Goal: Task Accomplishment & Management: Complete application form

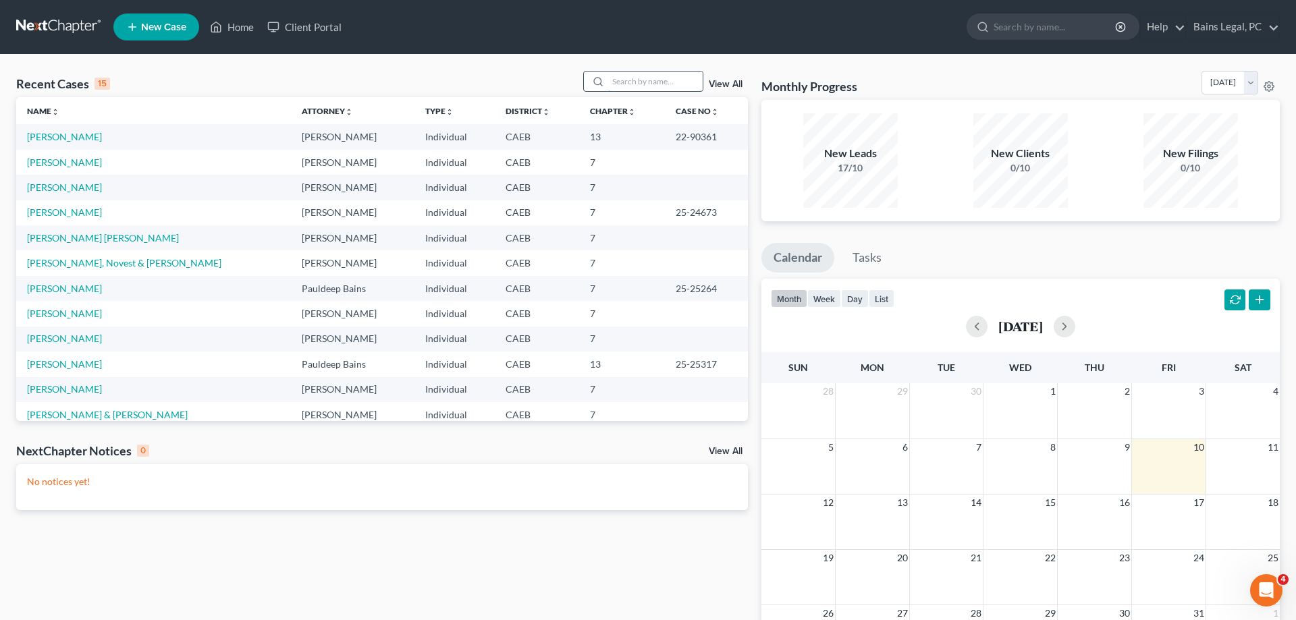
click at [626, 73] on input "search" at bounding box center [655, 82] width 95 height 20
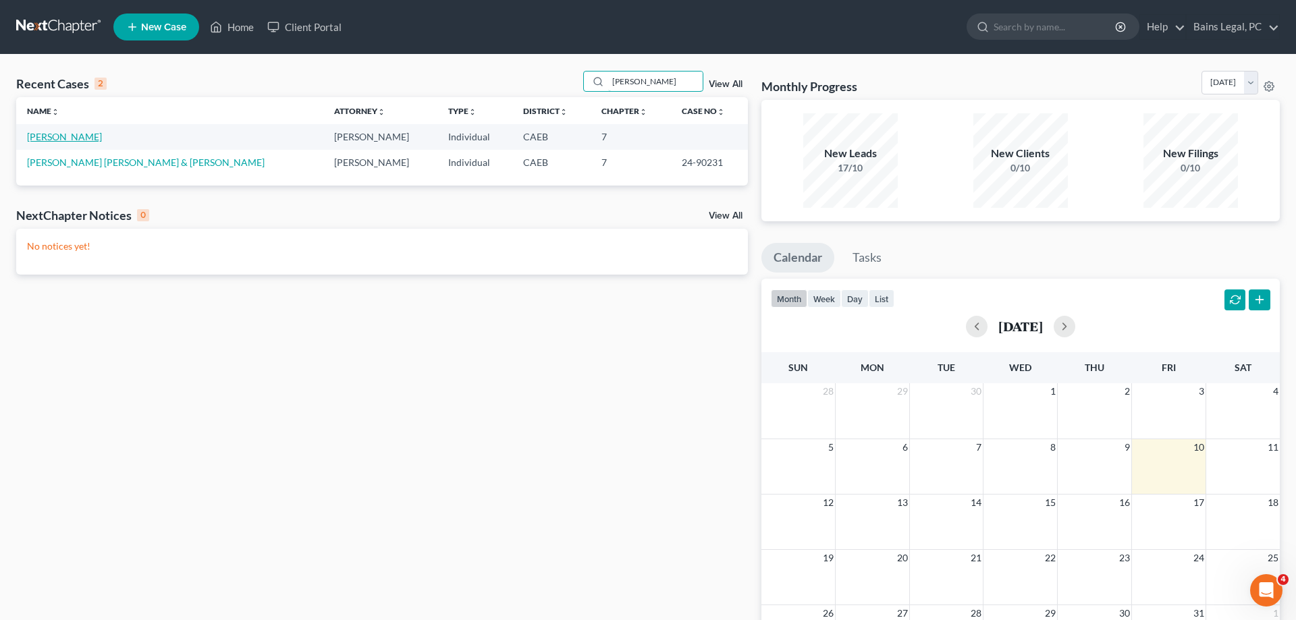
type input "JORGE"
click at [74, 140] on link "[PERSON_NAME]" at bounding box center [64, 136] width 75 height 11
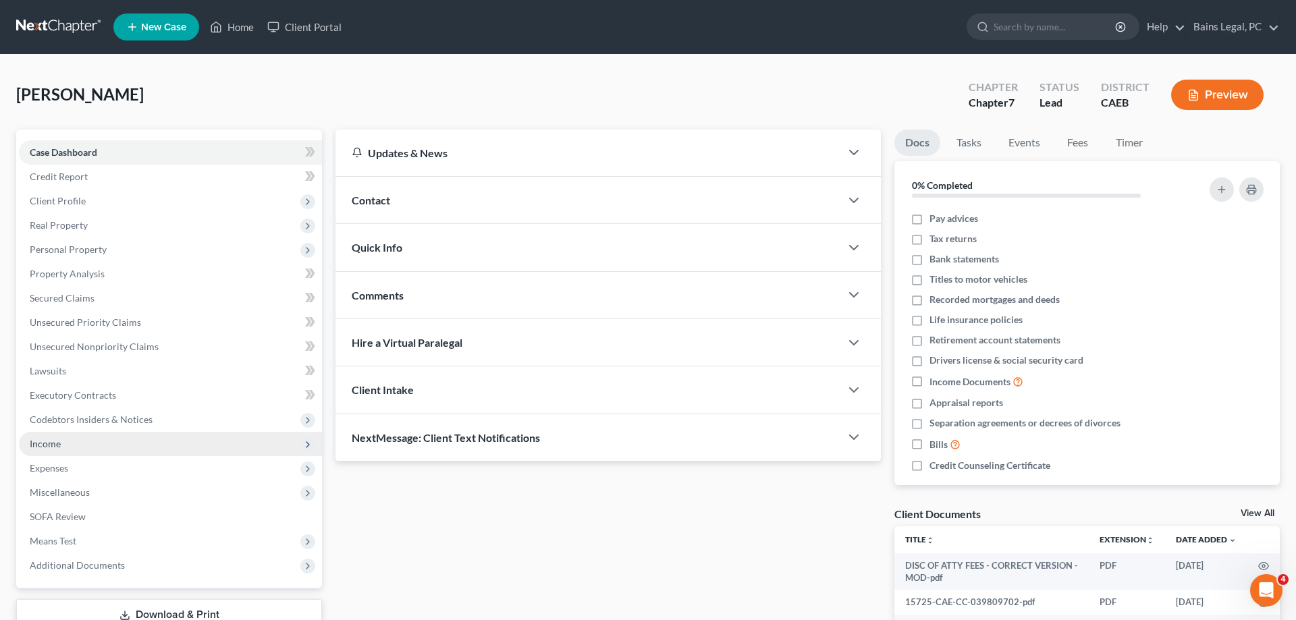
click at [72, 439] on span "Income" at bounding box center [170, 444] width 303 height 24
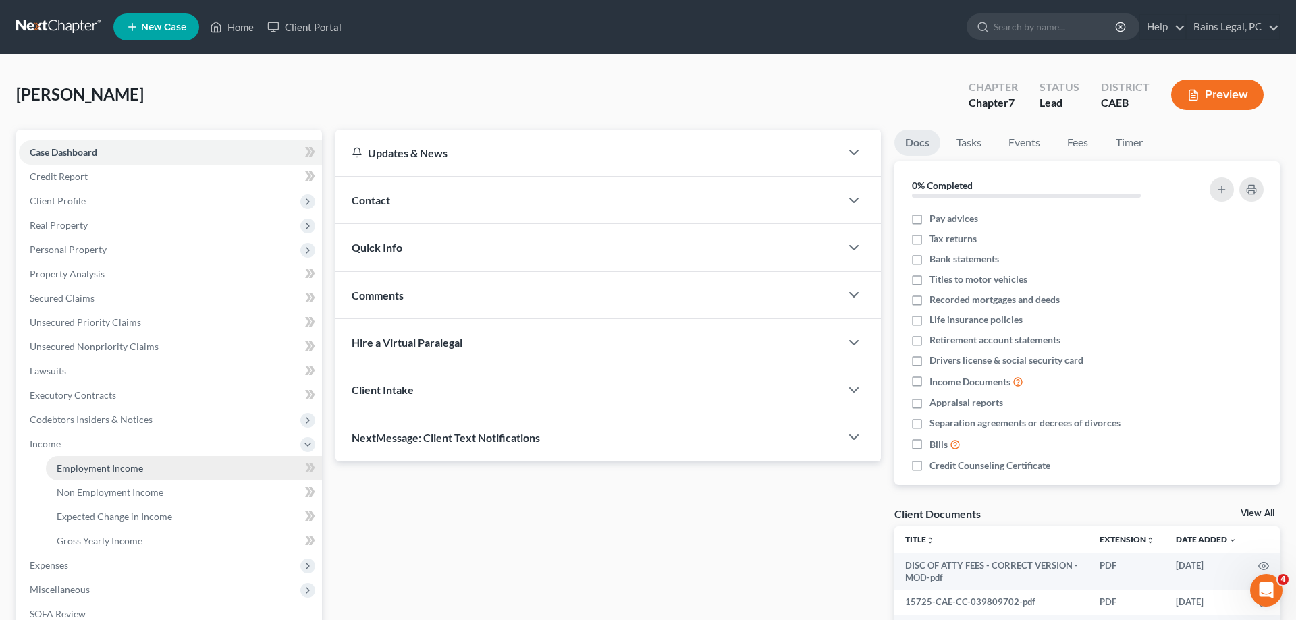
click at [114, 462] on span "Employment Income" at bounding box center [100, 467] width 86 height 11
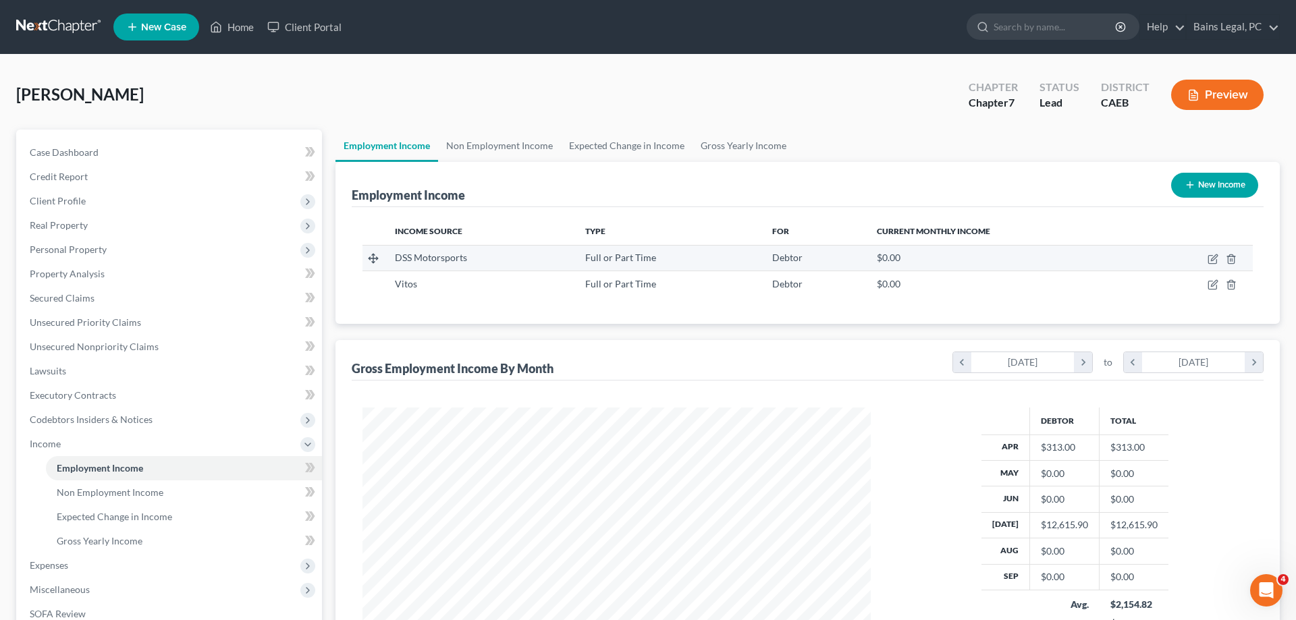
scroll to position [254, 535]
click at [523, 149] on link "Non Employment Income" at bounding box center [499, 146] width 123 height 32
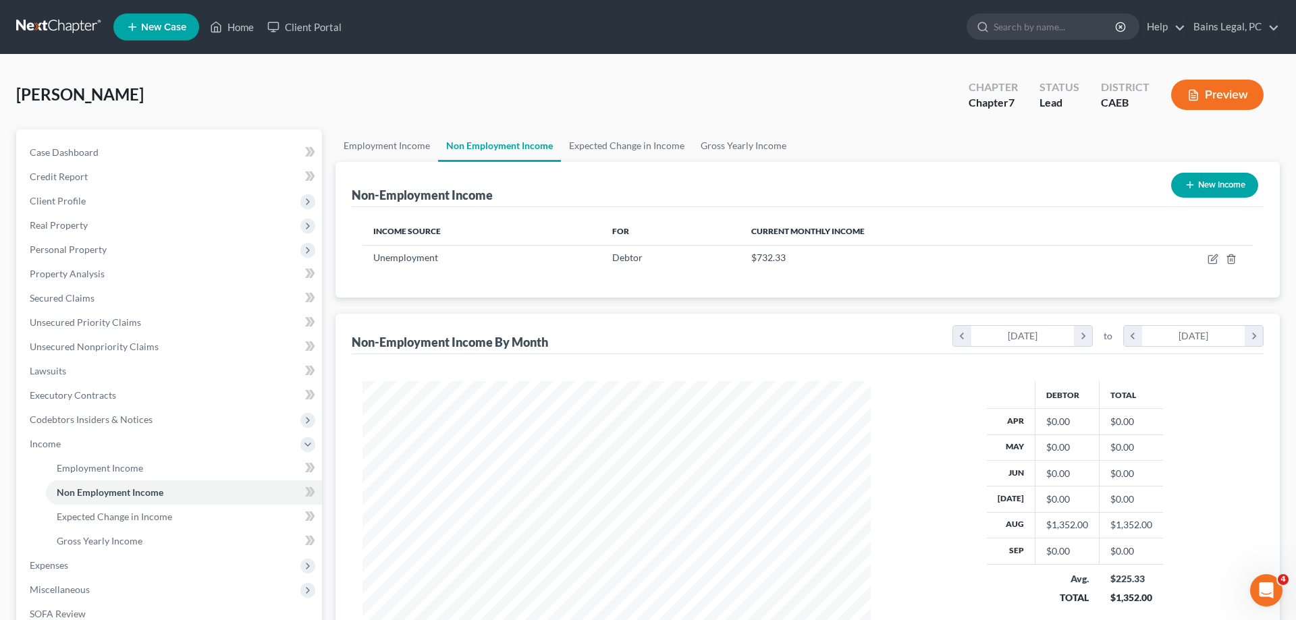
scroll to position [254, 535]
click at [1215, 260] on icon "button" at bounding box center [1213, 259] width 11 height 11
select select "0"
select select "2"
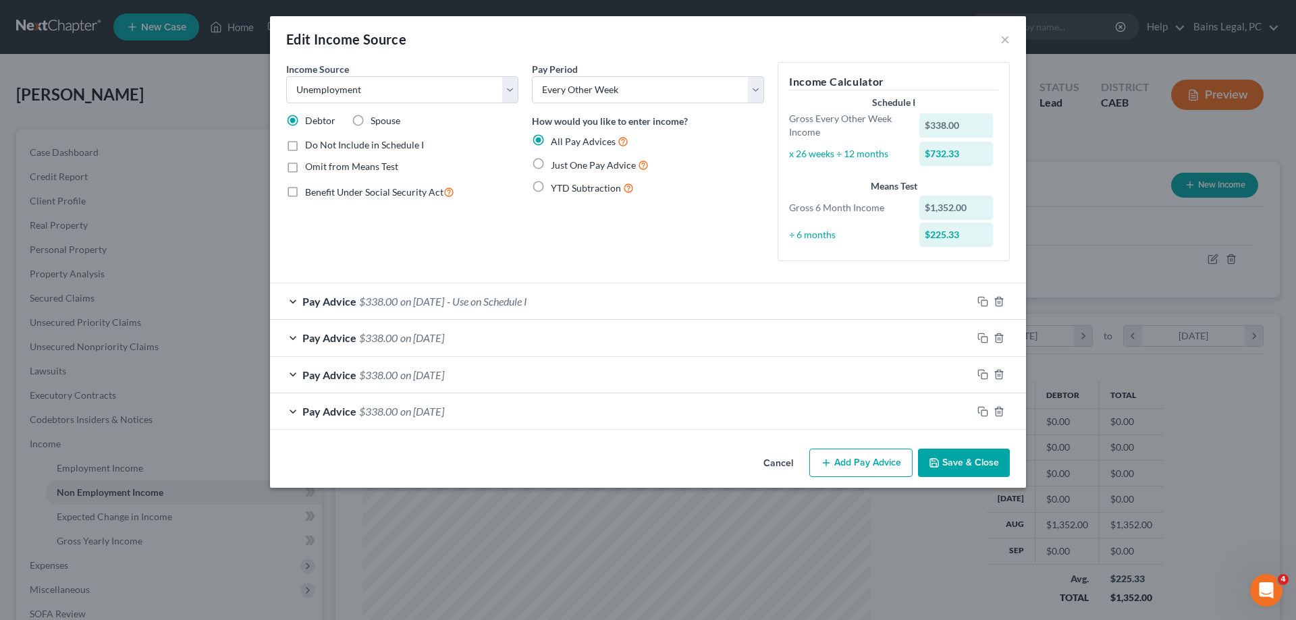
click at [623, 311] on div "Pay Advice $338.00 on 08/17/2025 - Use on Schedule I" at bounding box center [621, 302] width 702 height 36
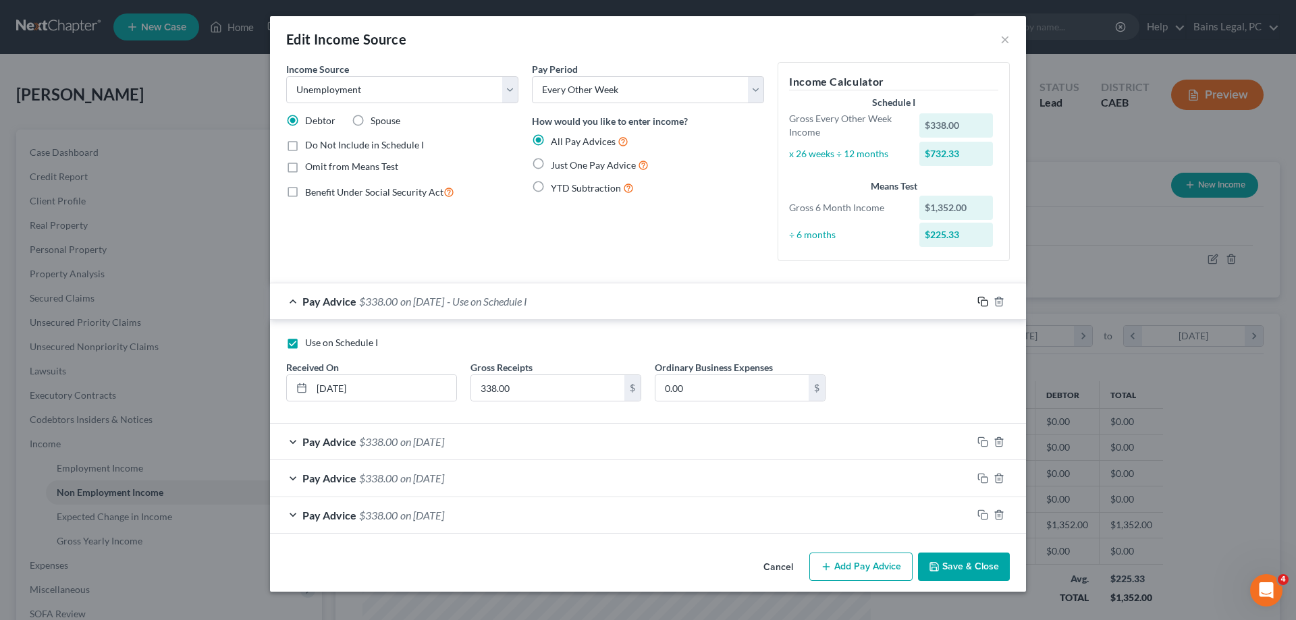
click at [981, 298] on icon "button" at bounding box center [982, 301] width 11 height 11
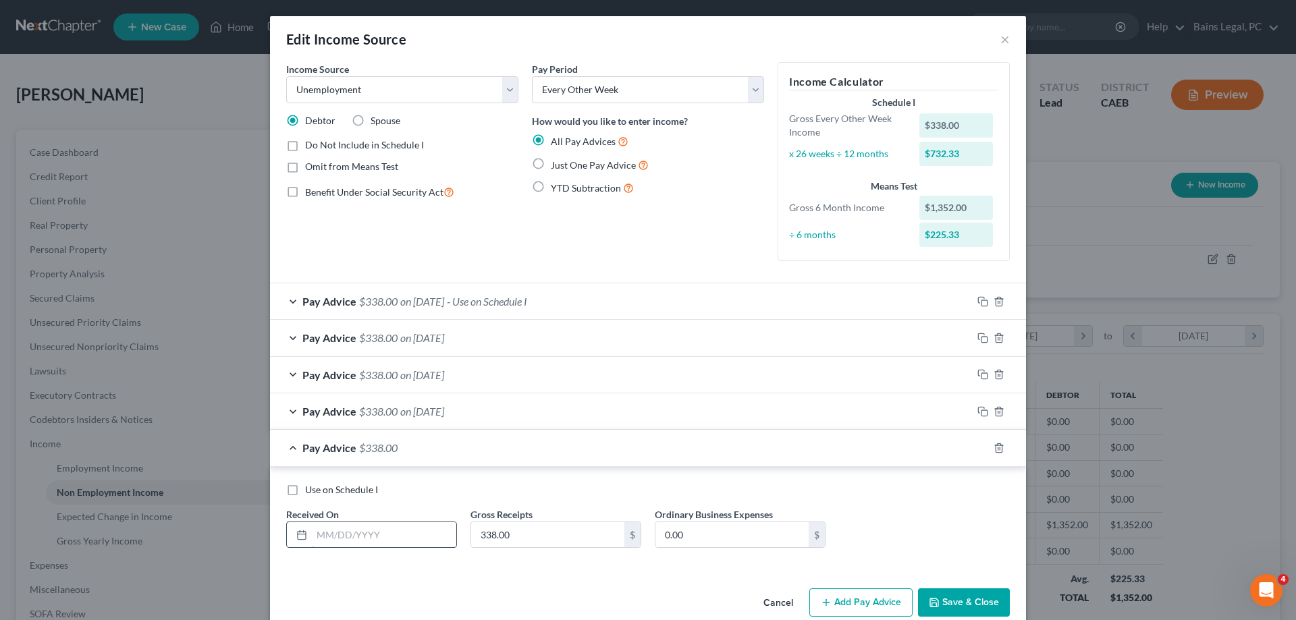
click at [407, 529] on input "text" at bounding box center [384, 535] width 144 height 26
type input "[DATE]"
type input "338"
click at [979, 449] on icon "button" at bounding box center [982, 448] width 11 height 11
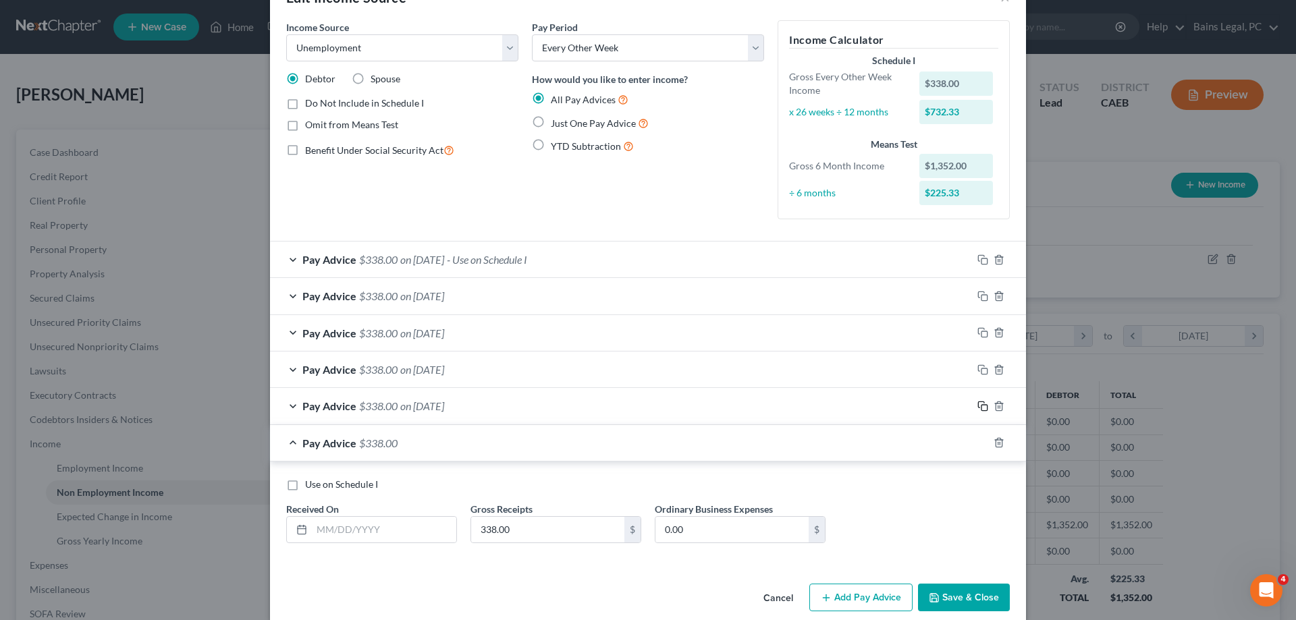
scroll to position [60, 0]
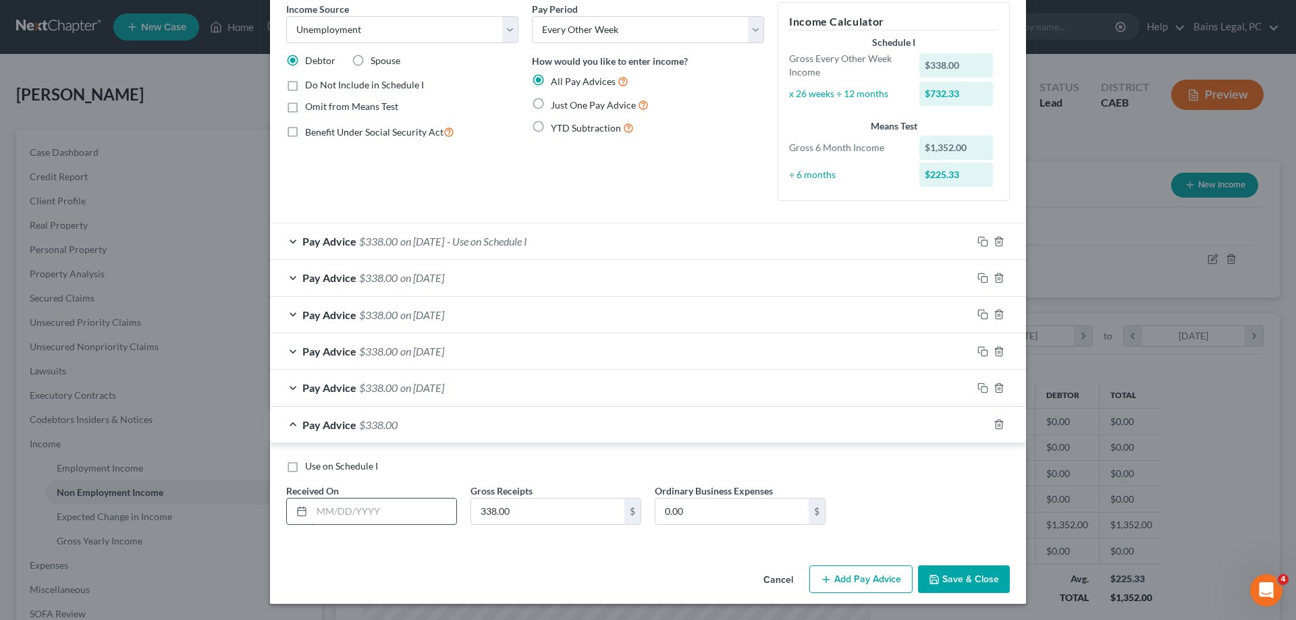
click at [379, 512] on input "text" at bounding box center [384, 512] width 144 height 26
type input "[DATE]"
click at [983, 425] on icon "button" at bounding box center [982, 424] width 11 height 11
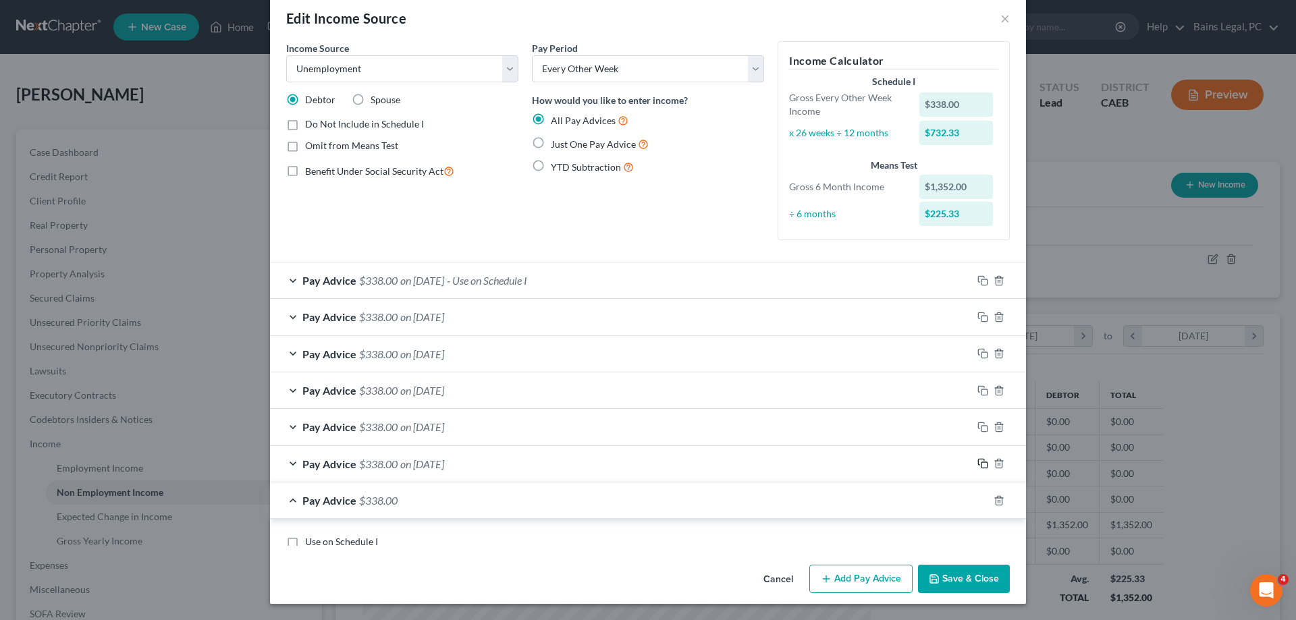
scroll to position [19, 0]
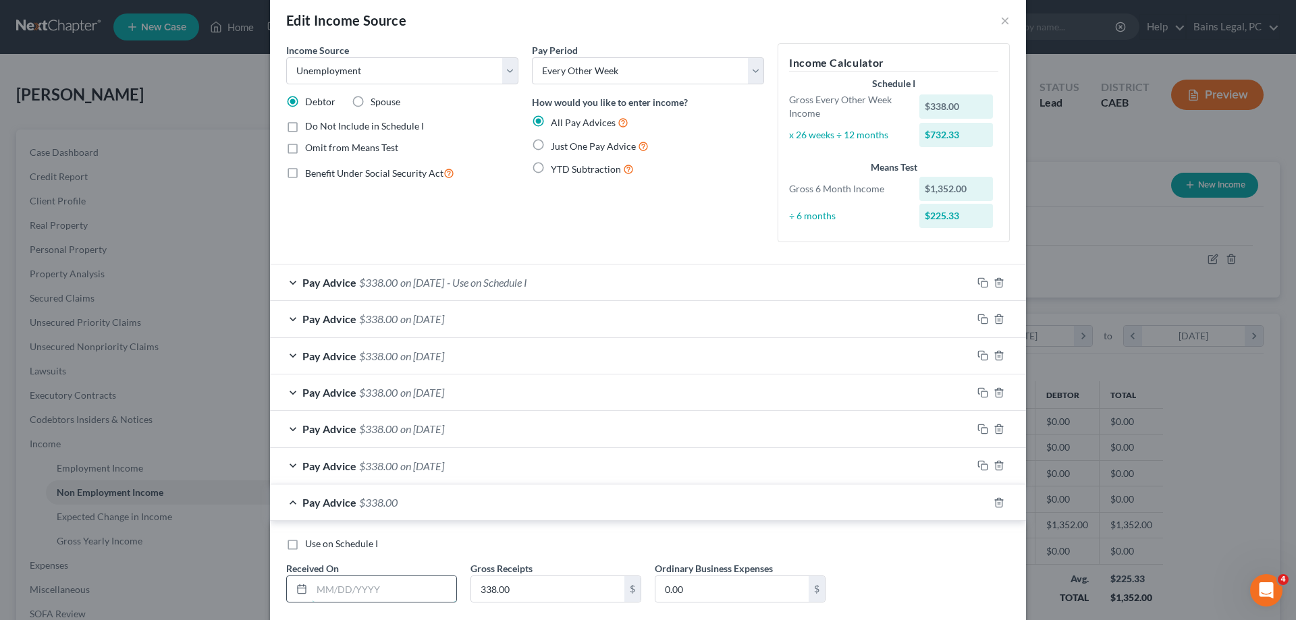
click at [417, 601] on input "text" at bounding box center [384, 589] width 144 height 26
type input "9/14/25"
click at [981, 500] on icon "button" at bounding box center [982, 502] width 11 height 11
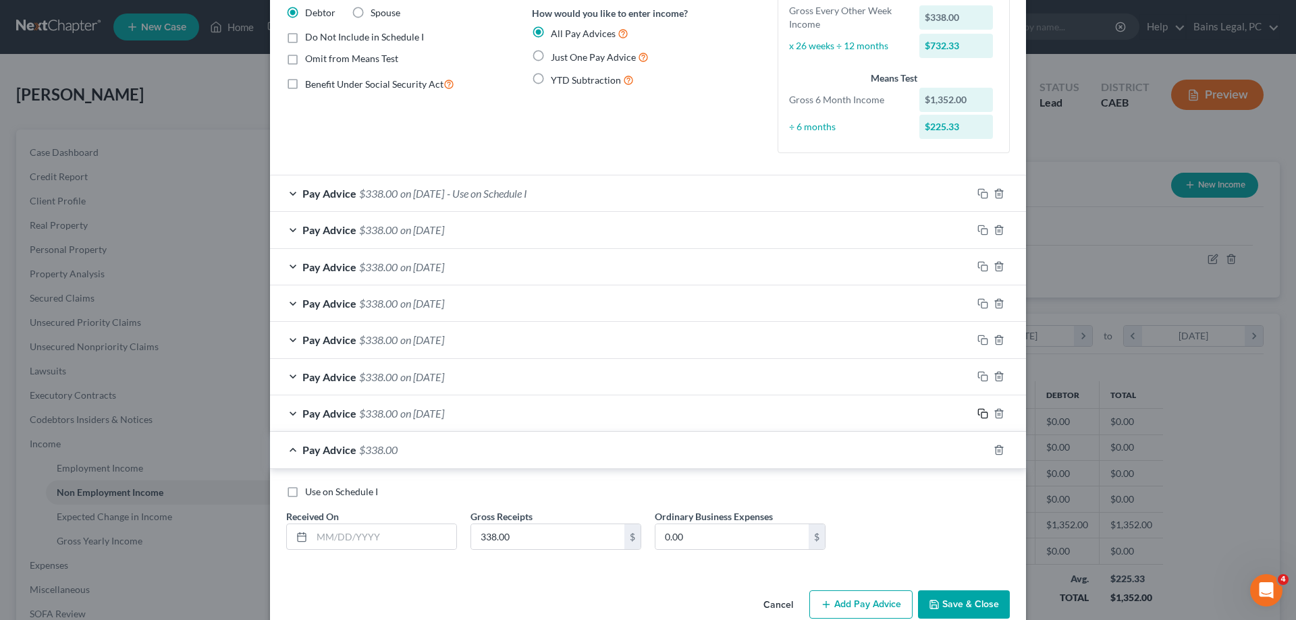
scroll to position [134, 0]
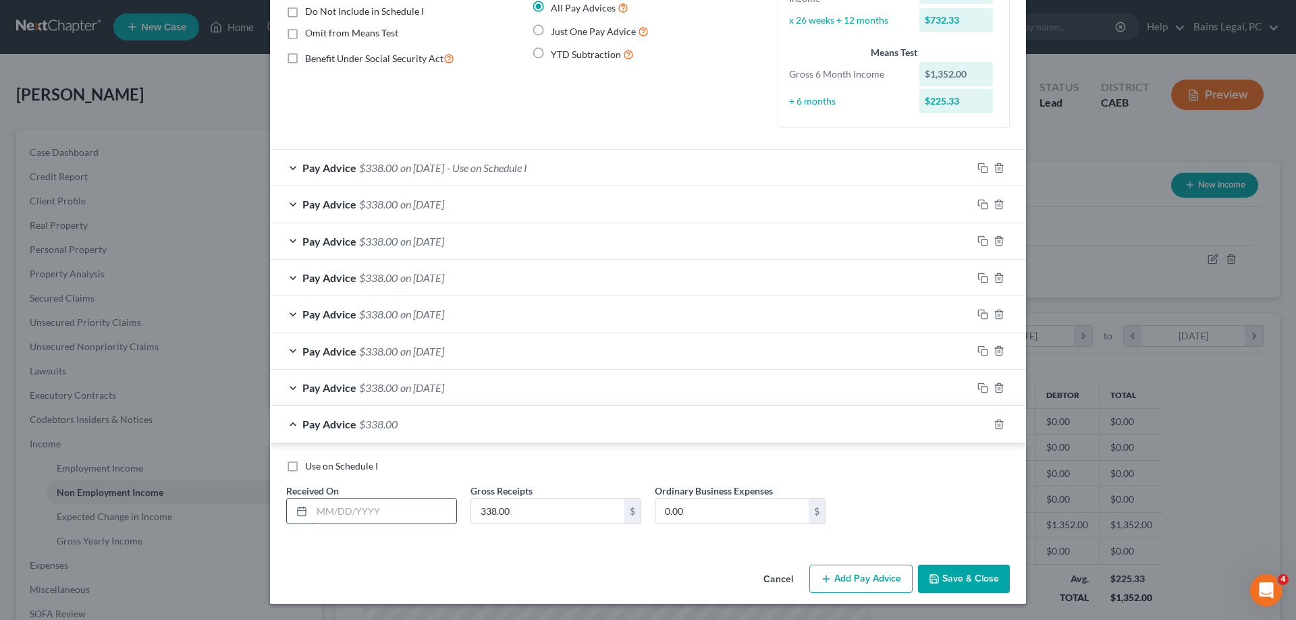
click at [424, 513] on input "text" at bounding box center [384, 512] width 144 height 26
type input "9/14/25"
click at [980, 427] on icon "button" at bounding box center [982, 424] width 11 height 11
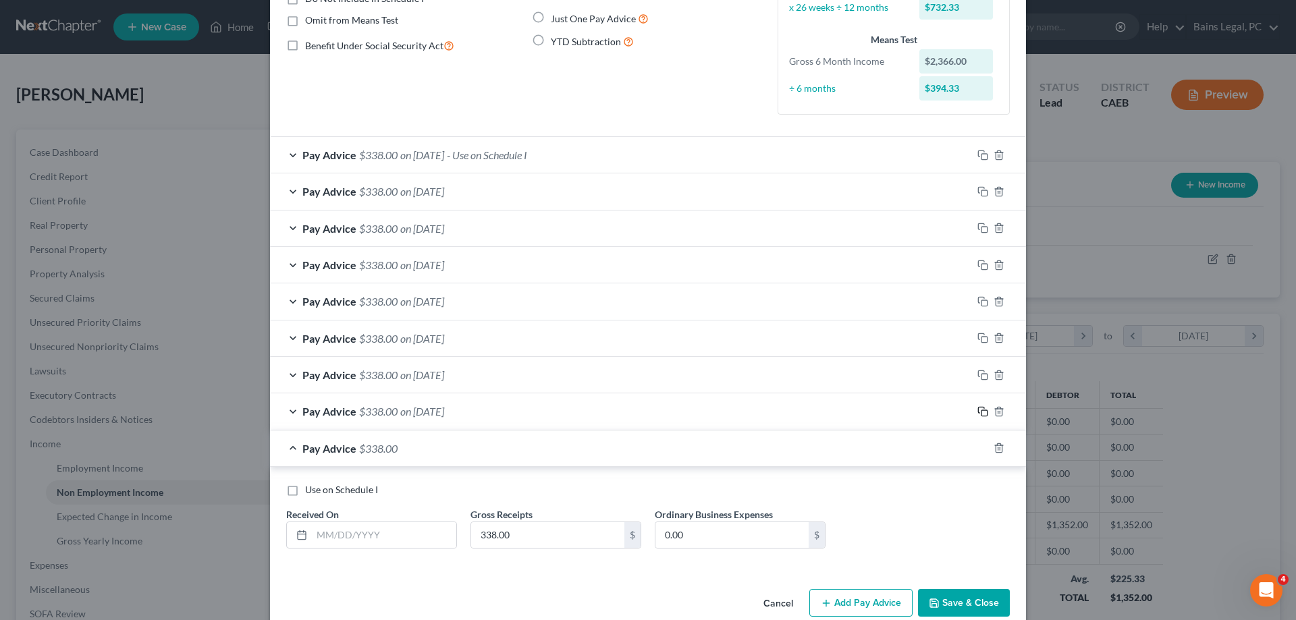
scroll to position [166, 0]
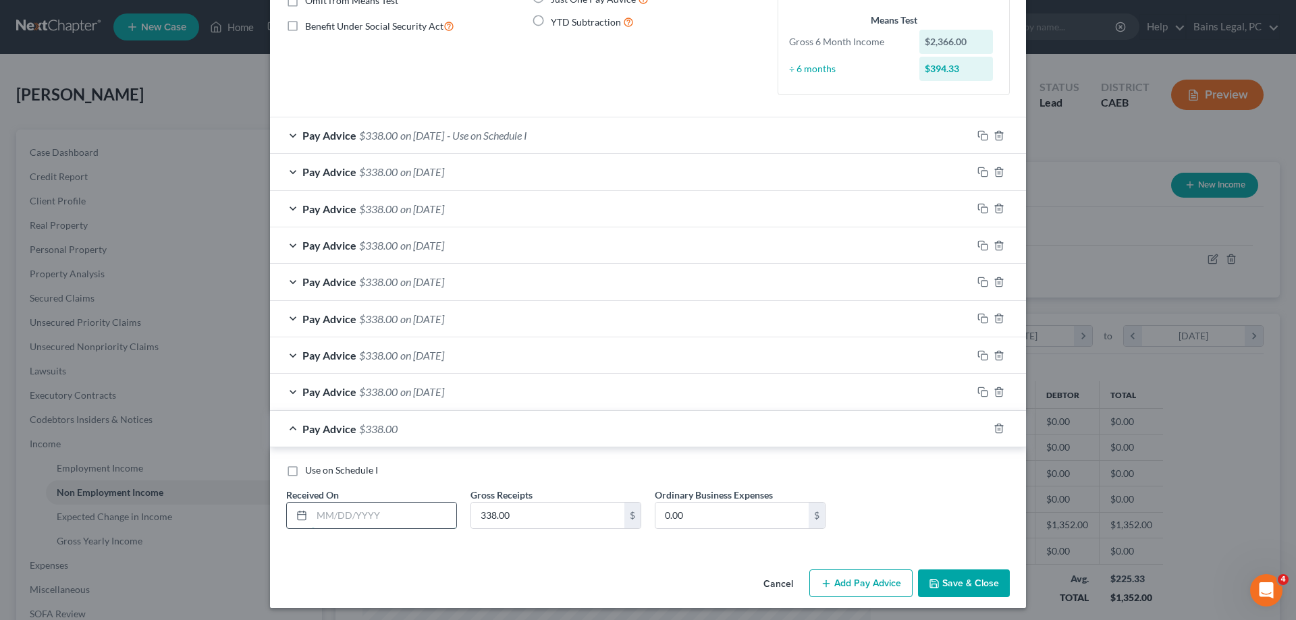
click at [440, 514] on input "text" at bounding box center [384, 516] width 144 height 26
type input "9/28/25"
click at [981, 429] on icon "button" at bounding box center [982, 428] width 11 height 11
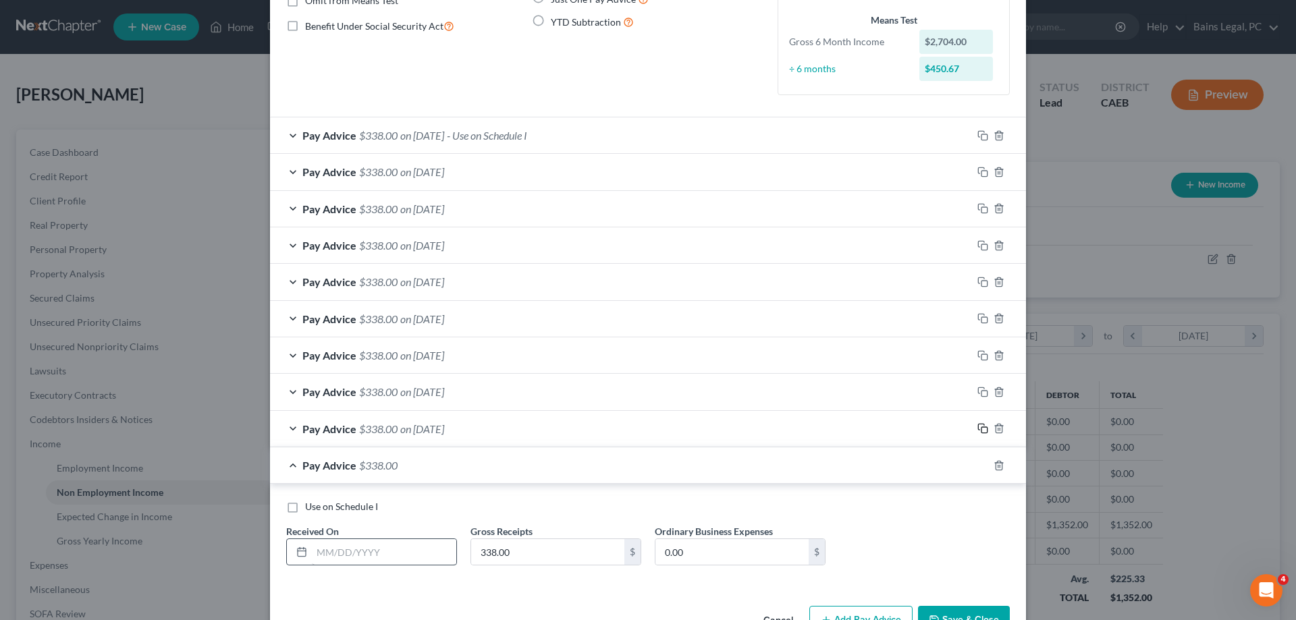
scroll to position [129, 0]
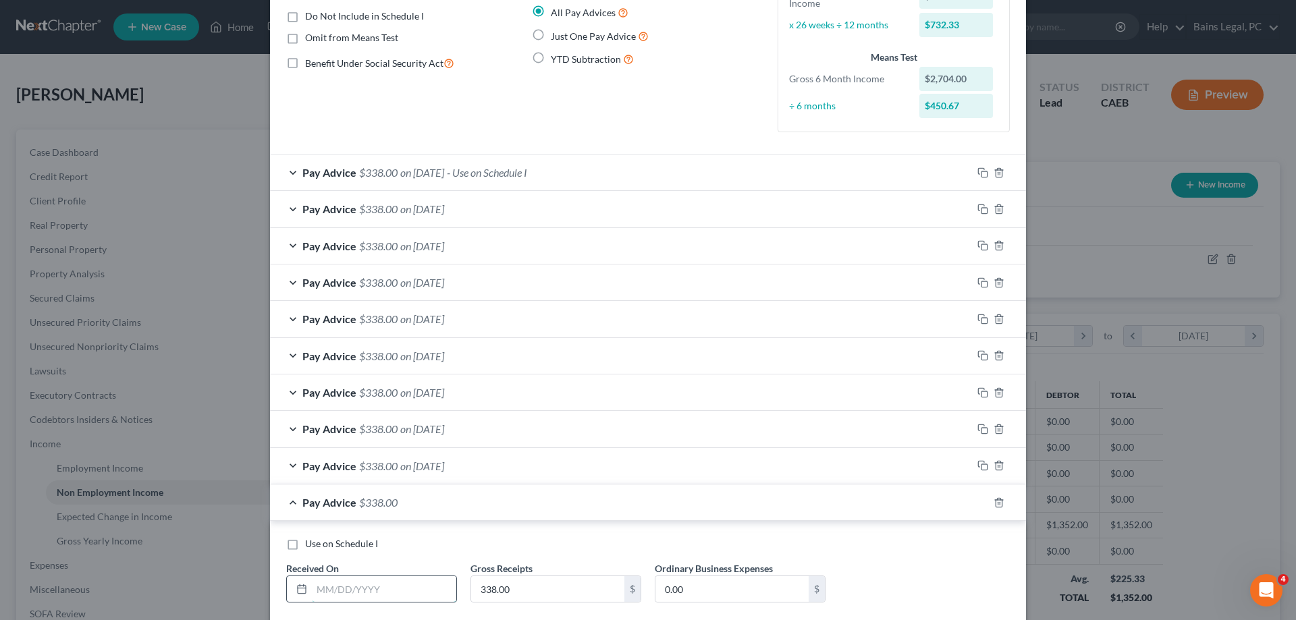
click at [379, 593] on input "text" at bounding box center [384, 589] width 144 height 26
type input "9/28/25"
click at [981, 502] on rect "button" at bounding box center [984, 505] width 6 height 6
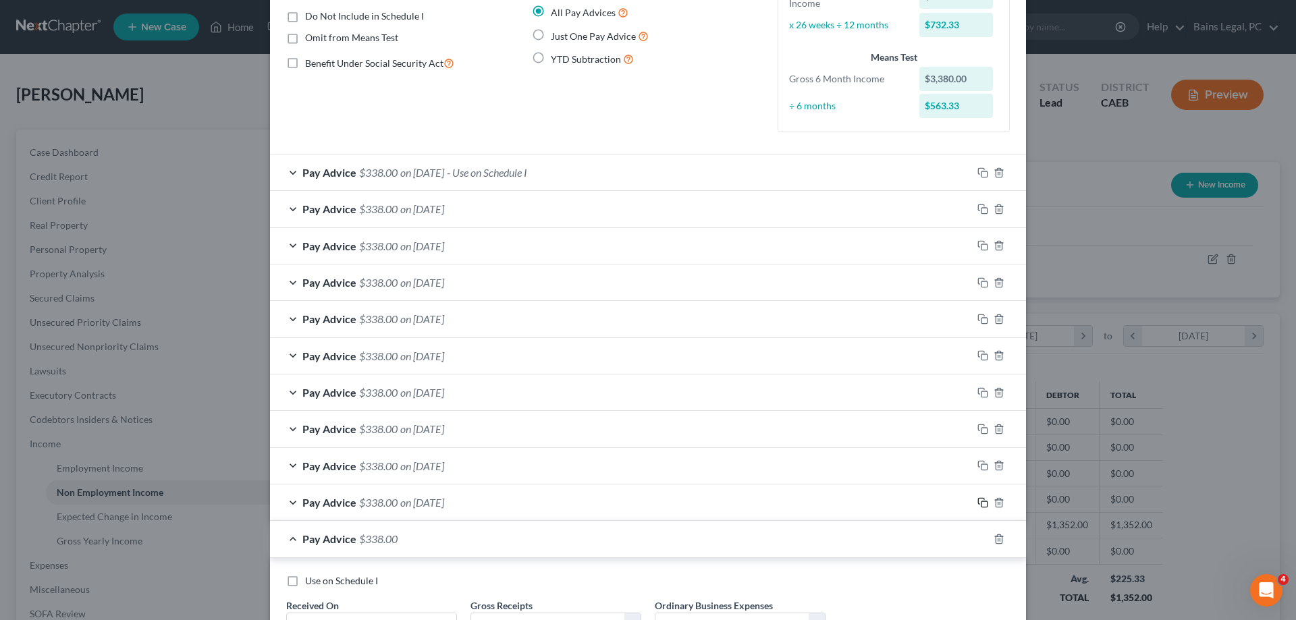
scroll to position [244, 0]
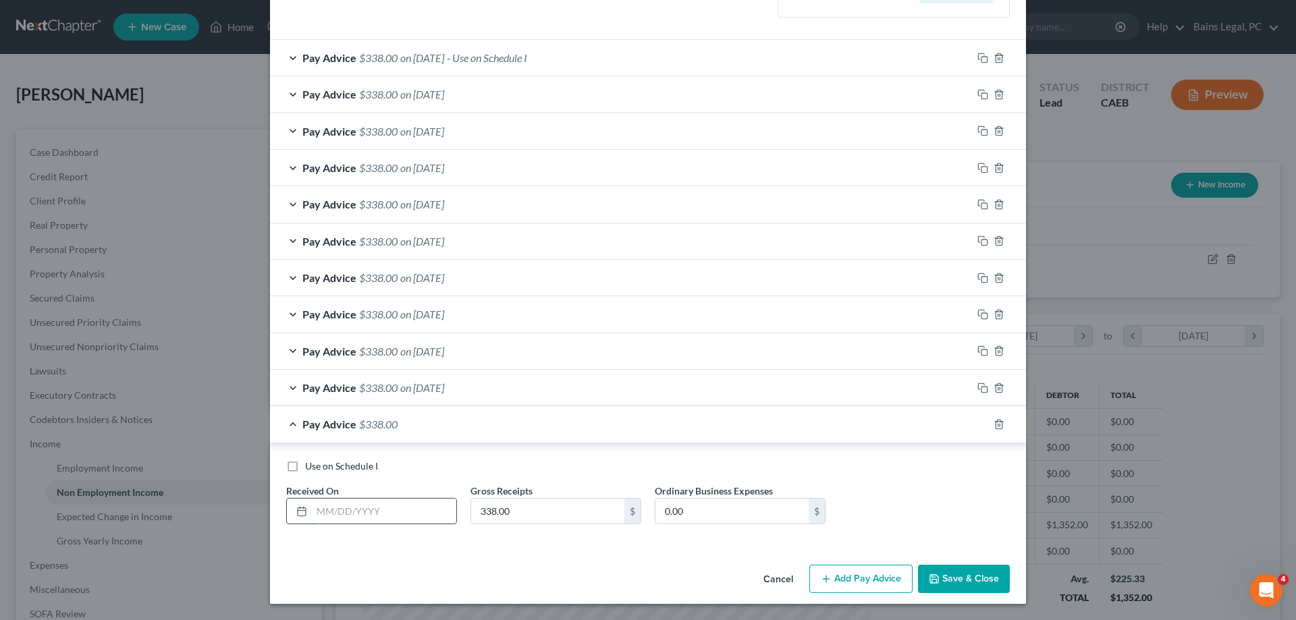
click at [379, 513] on input "text" at bounding box center [384, 512] width 144 height 26
type input "1/1/20"
type input "676"
drag, startPoint x: 352, startPoint y: 465, endPoint x: 375, endPoint y: 456, distance: 24.6
click at [353, 465] on span "Use on Schedule I" at bounding box center [341, 465] width 73 height 11
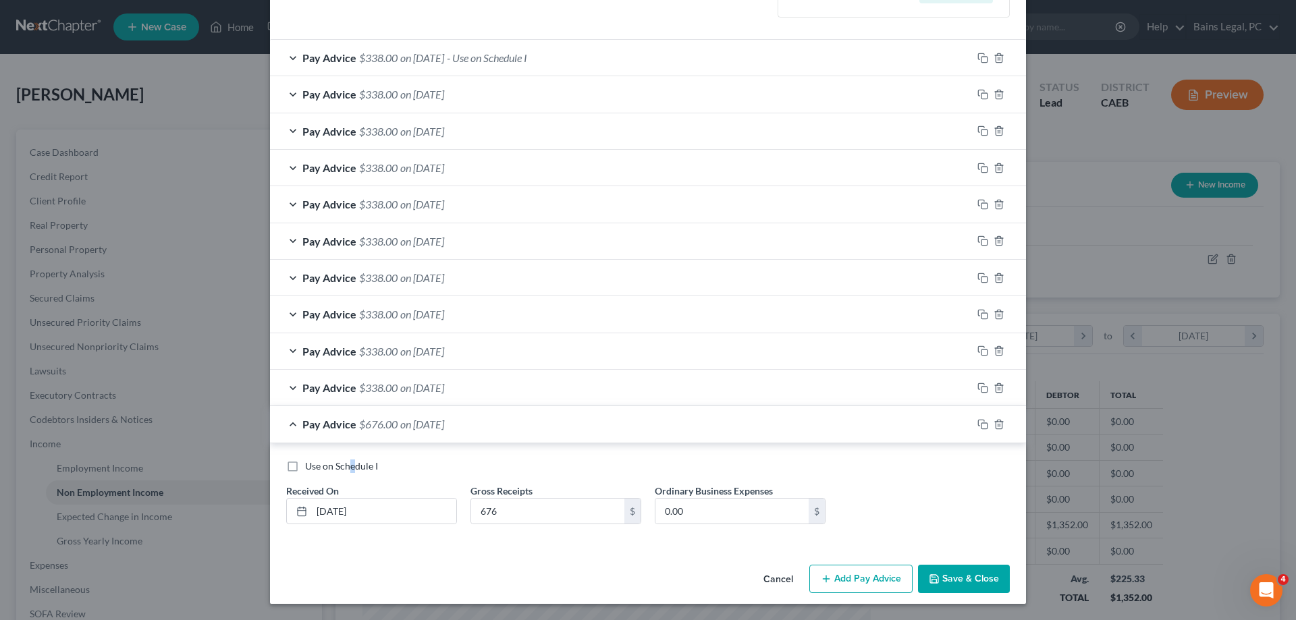
click at [319, 465] on input "Use on Schedule I" at bounding box center [315, 464] width 9 height 9
checkbox input "true"
click at [973, 581] on button "Save & Close" at bounding box center [964, 579] width 92 height 28
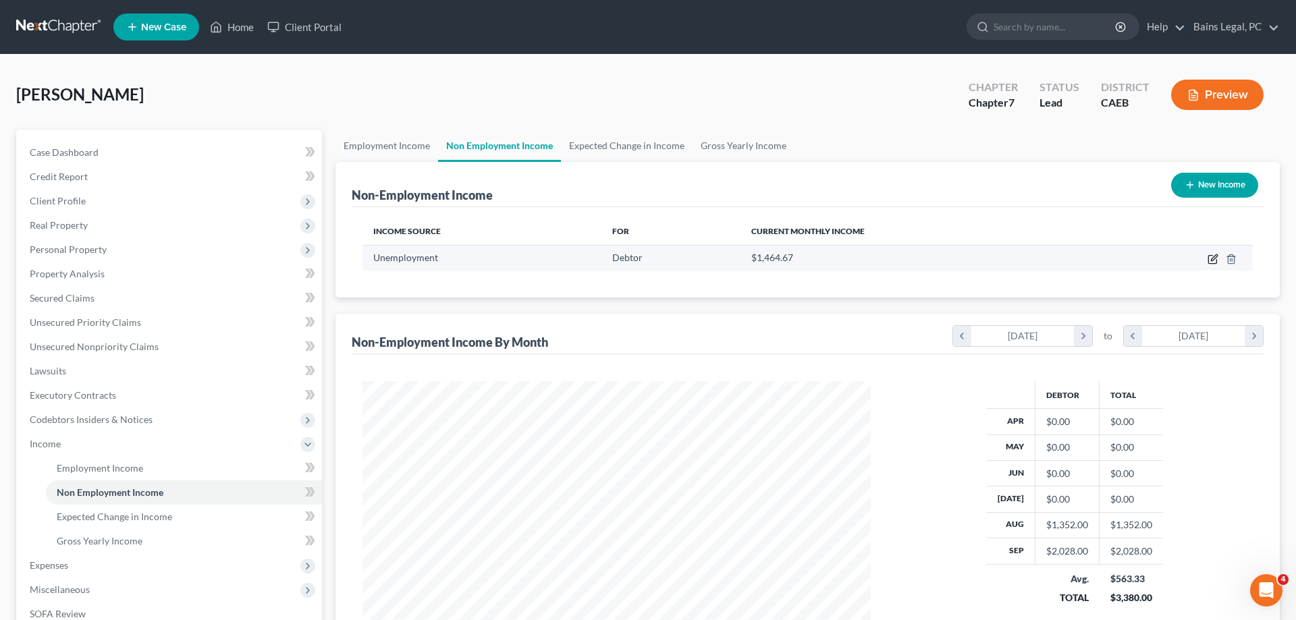
click at [1213, 263] on icon "button" at bounding box center [1213, 259] width 11 height 11
select select "0"
select select "2"
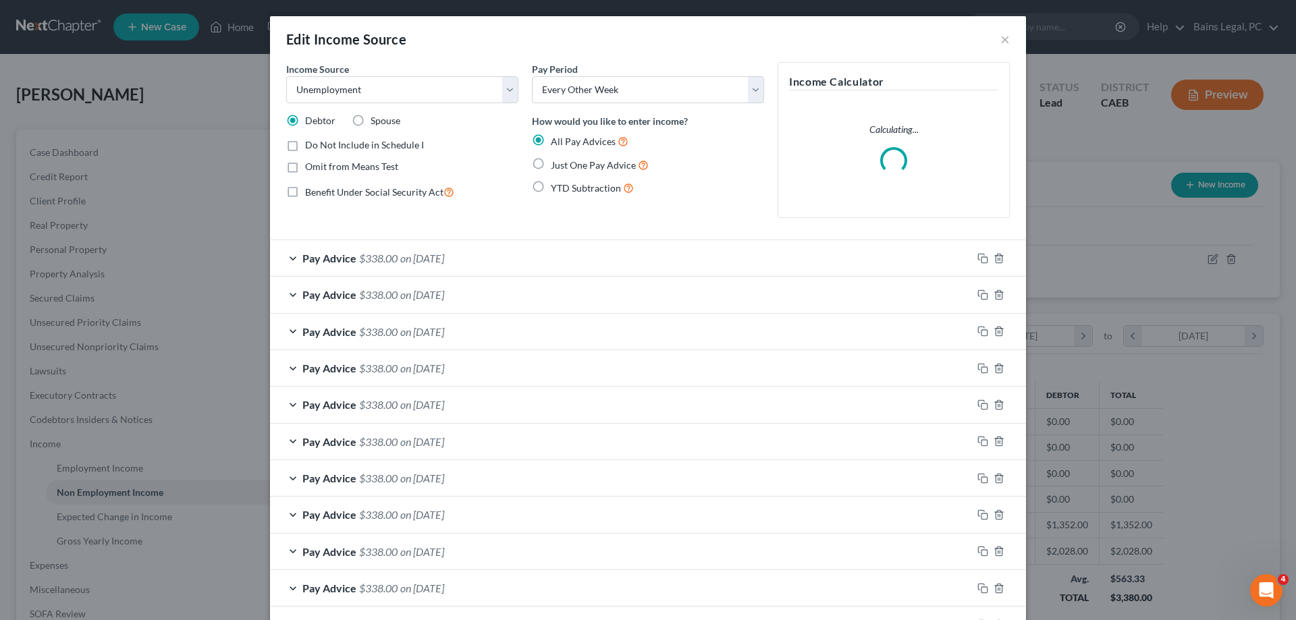
scroll to position [97, 0]
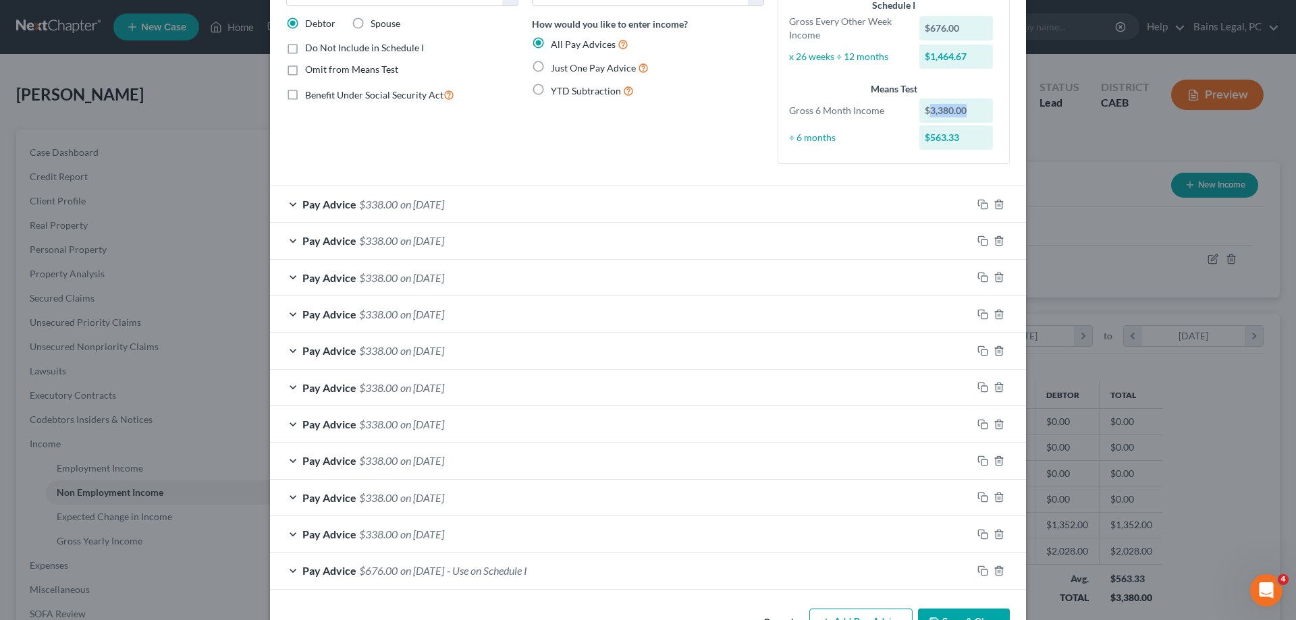
drag, startPoint x: 975, startPoint y: 109, endPoint x: 927, endPoint y: 118, distance: 48.2
click at [927, 118] on div "$3,380.00" at bounding box center [956, 111] width 74 height 24
copy div "3,380.00"
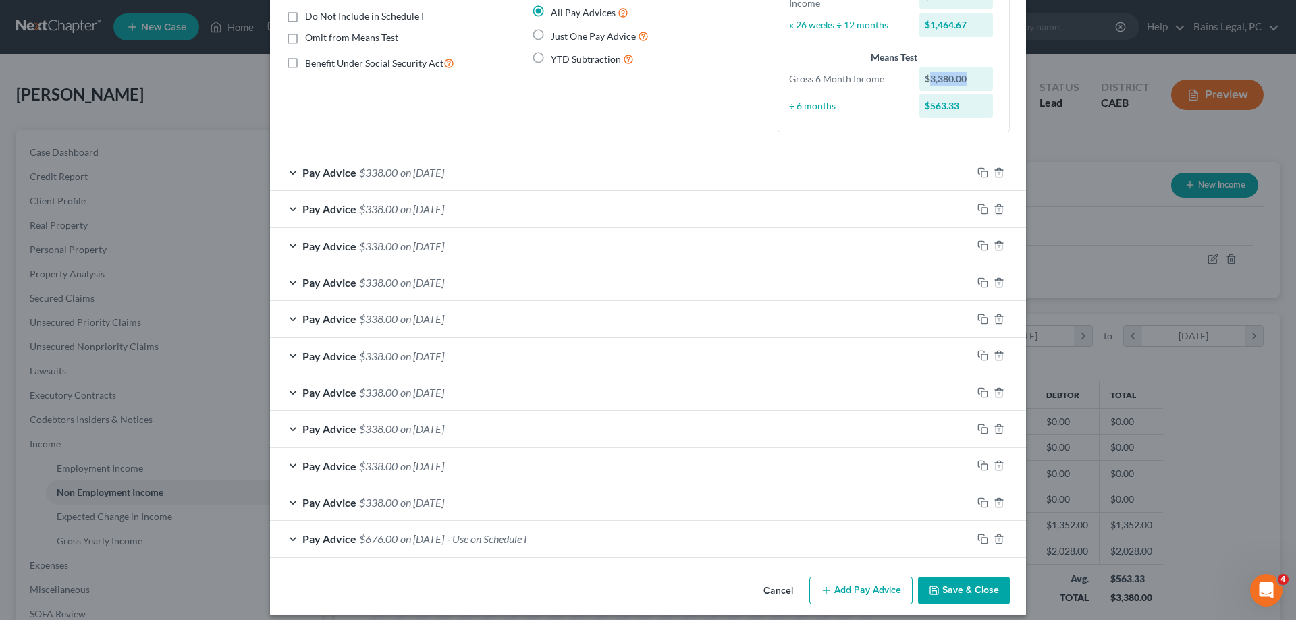
scroll to position [140, 0]
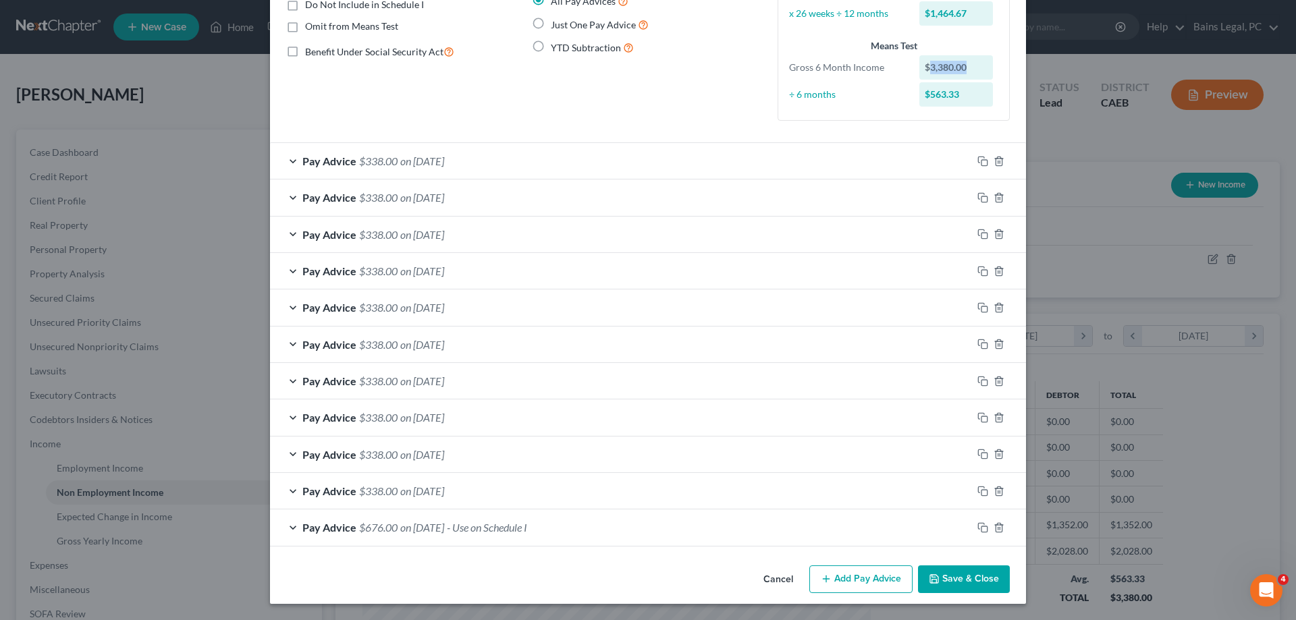
click at [982, 572] on button "Save & Close" at bounding box center [964, 580] width 92 height 28
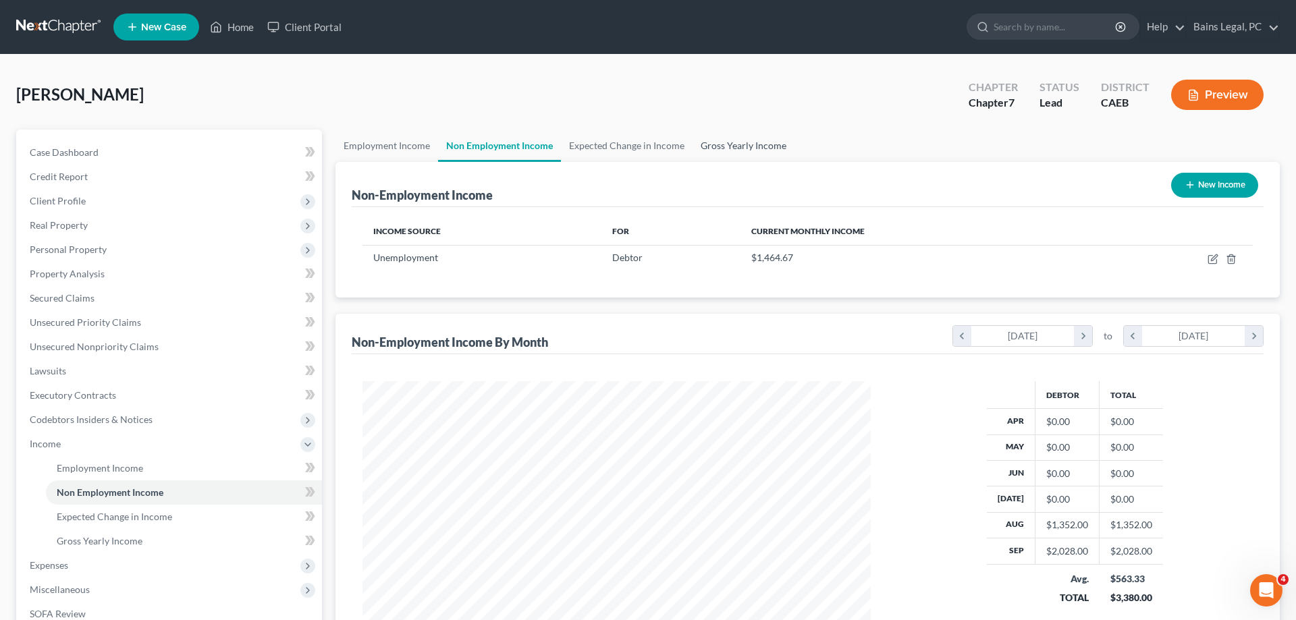
click at [735, 142] on link "Gross Yearly Income" at bounding box center [744, 146] width 102 height 32
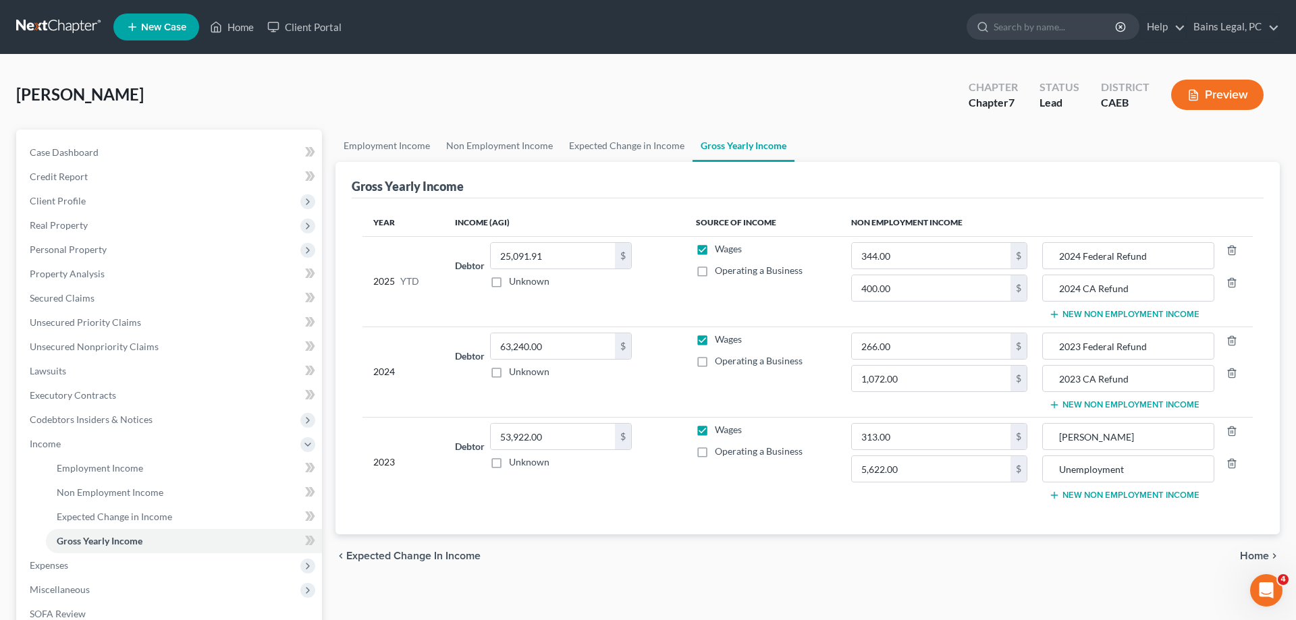
click at [1104, 316] on button "New Non Employment Income" at bounding box center [1124, 314] width 151 height 11
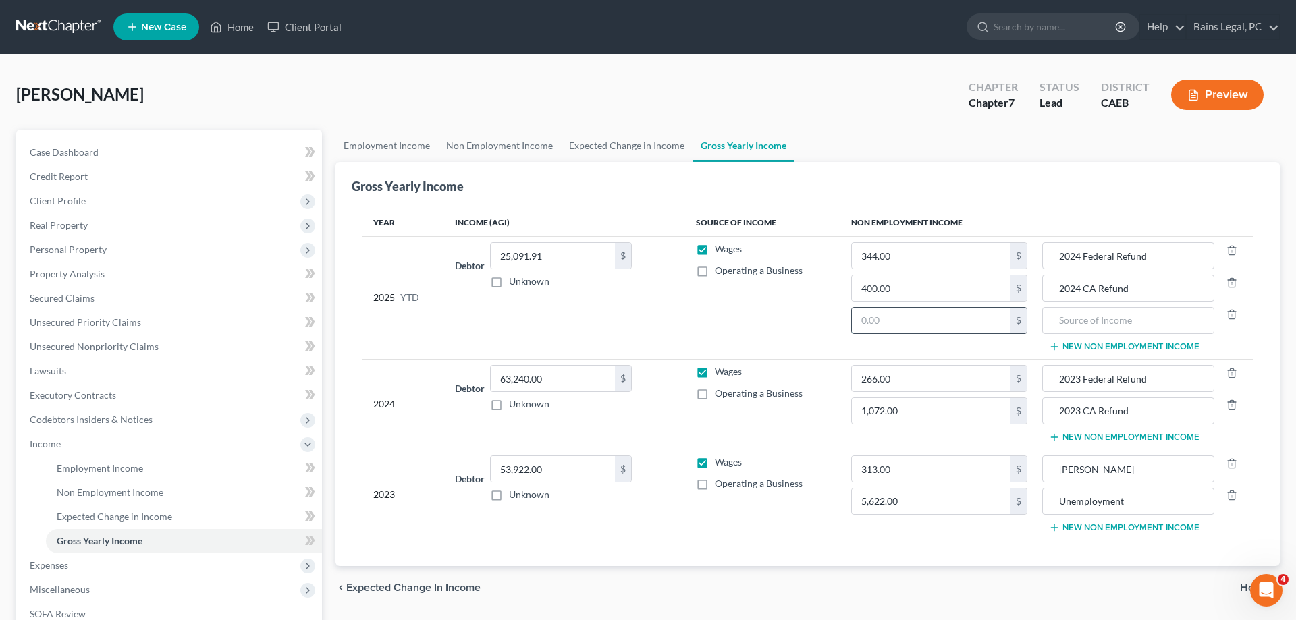
click at [932, 322] on input "text" at bounding box center [931, 321] width 159 height 26
paste input "3,380.00"
type input "3,380.00"
click at [1115, 317] on input "text" at bounding box center [1128, 321] width 157 height 26
type input "e"
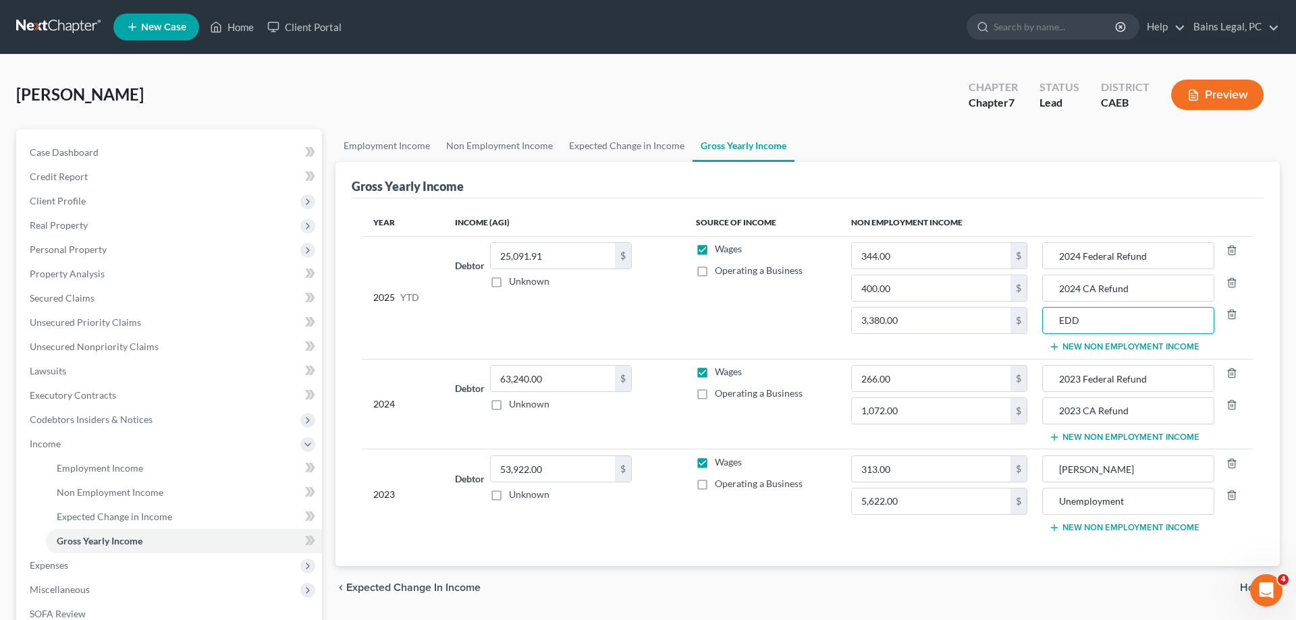
type input "EDD"
click at [93, 474] on link "Employment Income" at bounding box center [184, 468] width 276 height 24
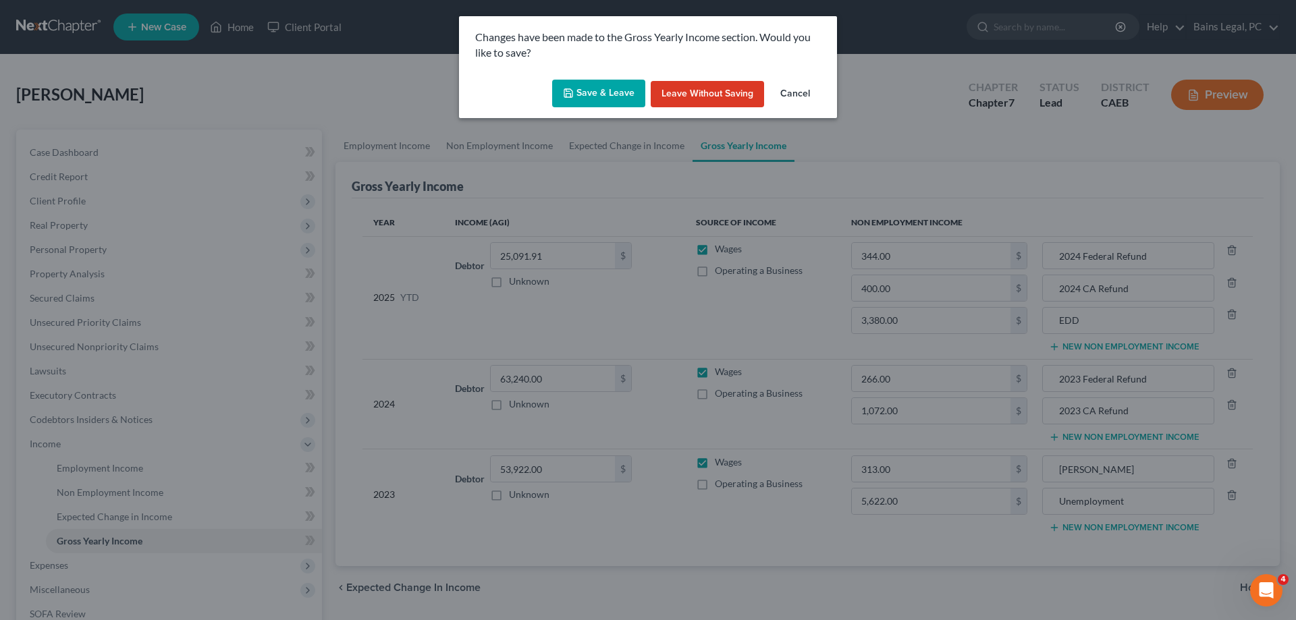
click at [584, 95] on button "Save & Leave" at bounding box center [598, 94] width 93 height 28
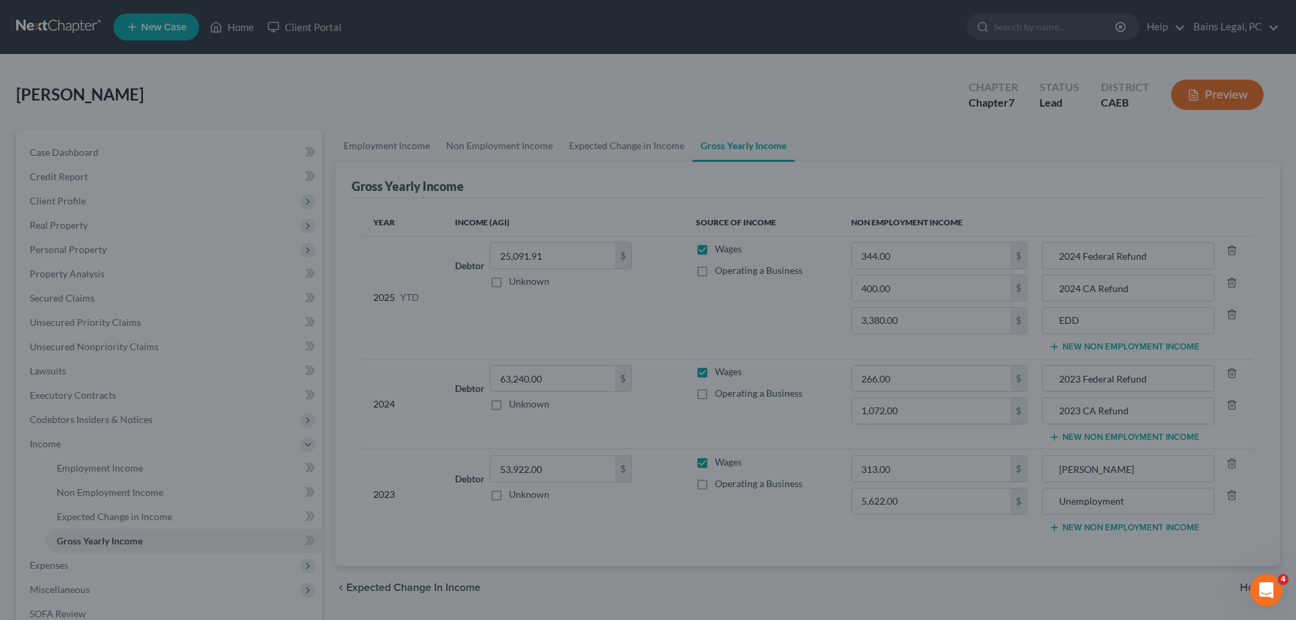
type input "3,380.00"
type input "344.00"
type input "EDD"
type input "2024 Federal Refund"
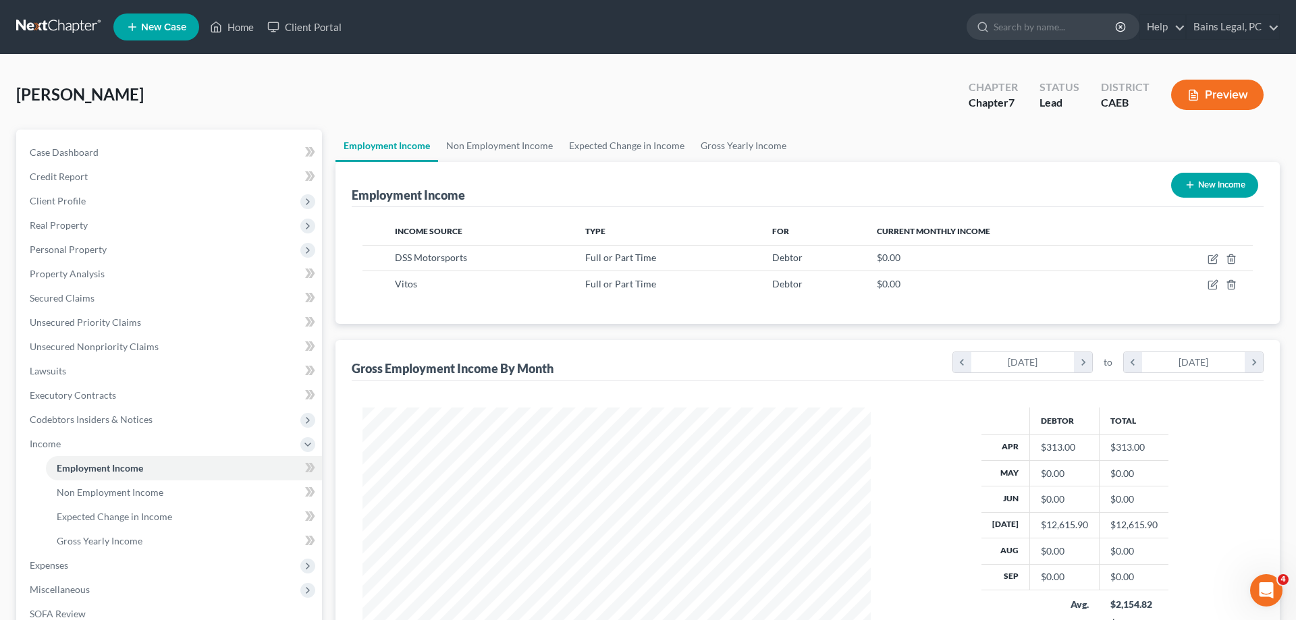
scroll to position [254, 535]
click at [581, 156] on link "Expected Change in Income" at bounding box center [627, 146] width 132 height 32
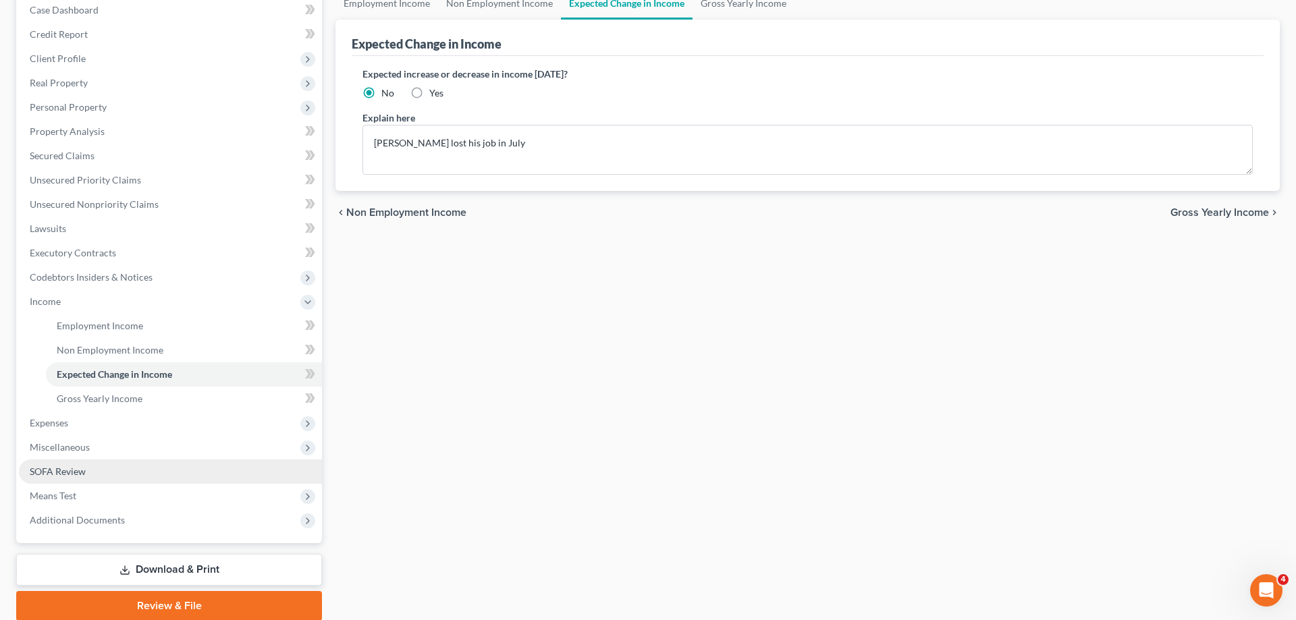
scroll to position [193, 0]
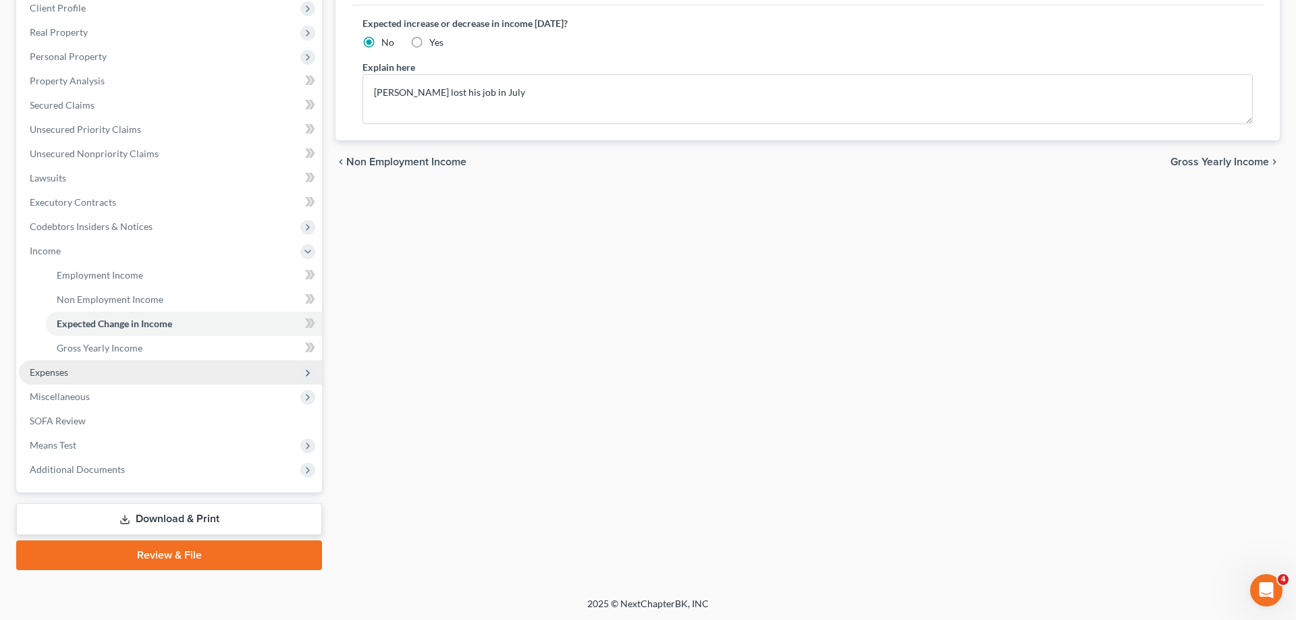
click at [61, 376] on span "Expenses" at bounding box center [49, 372] width 38 height 11
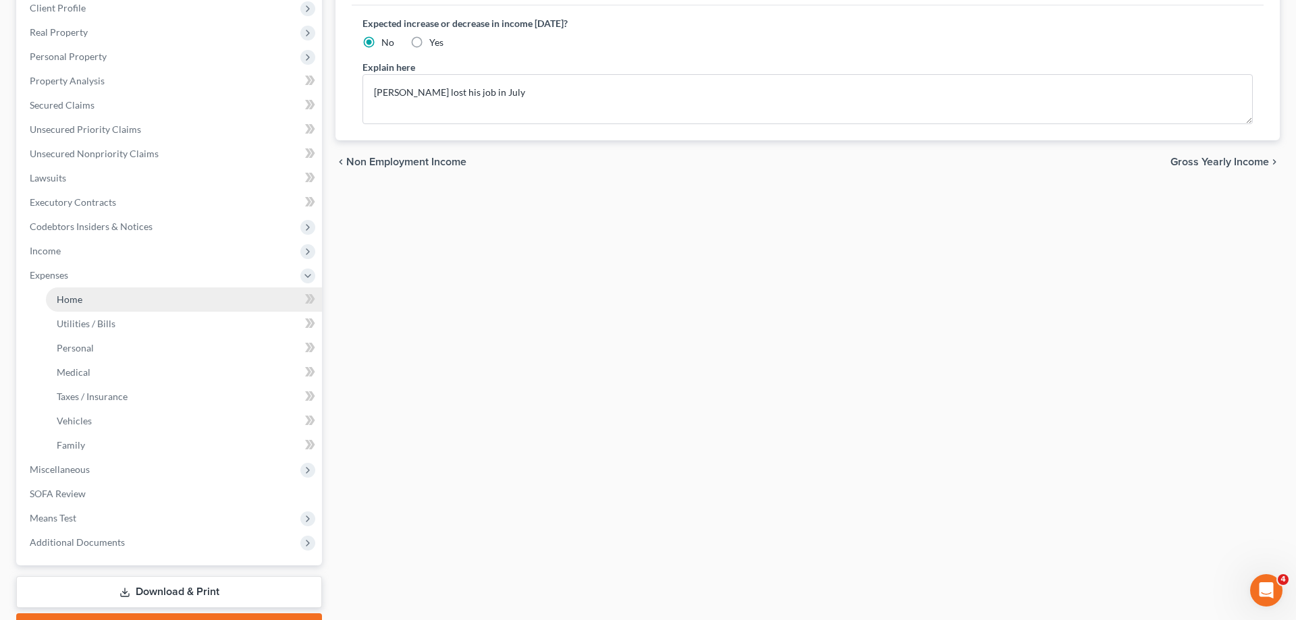
click at [75, 300] on span "Home" at bounding box center [70, 299] width 26 height 11
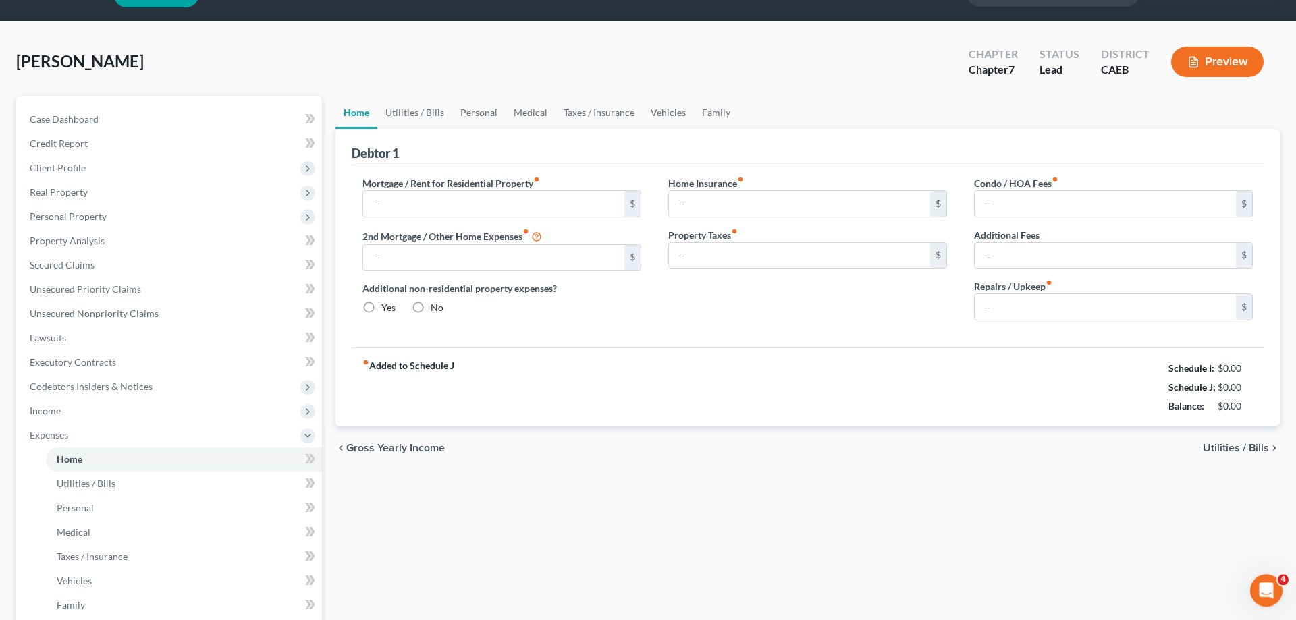
type input "200.00"
type input "0.00"
radio input "true"
type input "0.00"
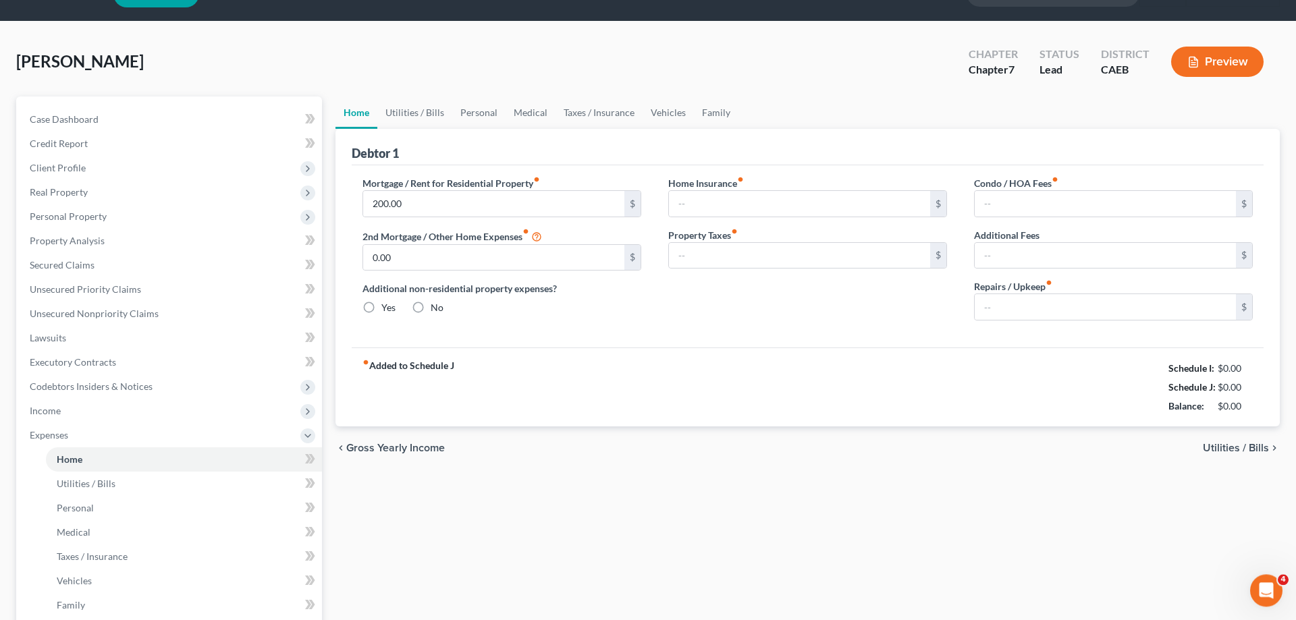
type input "0.00"
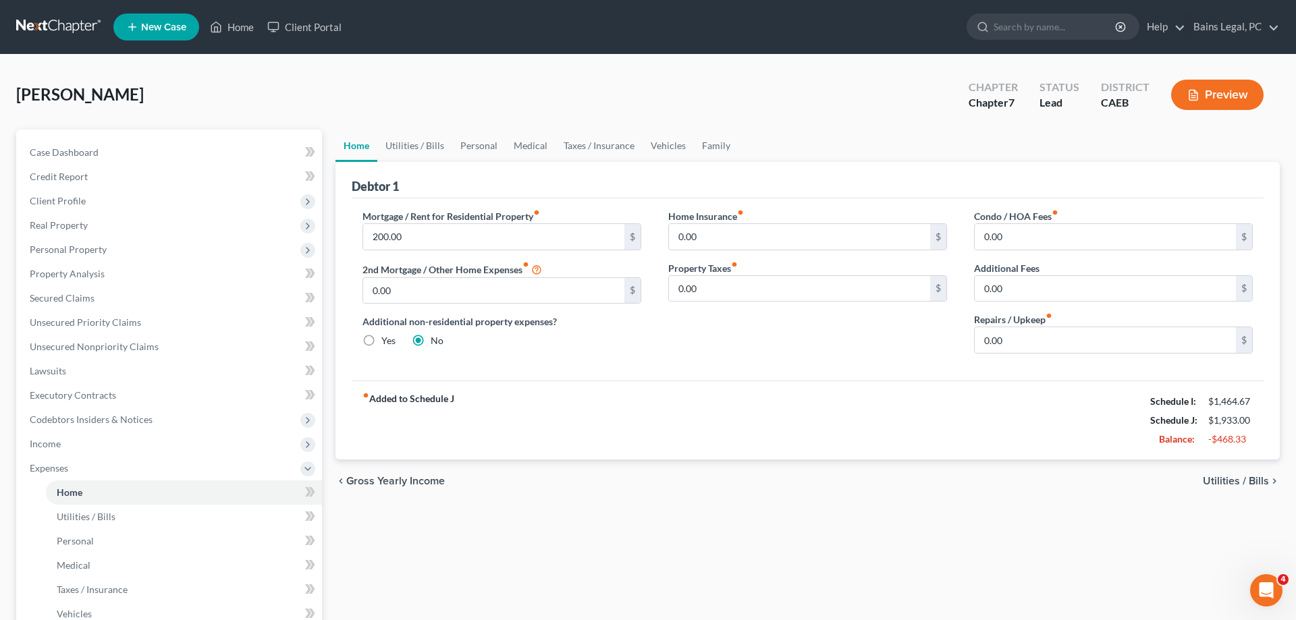
scroll to position [266, 0]
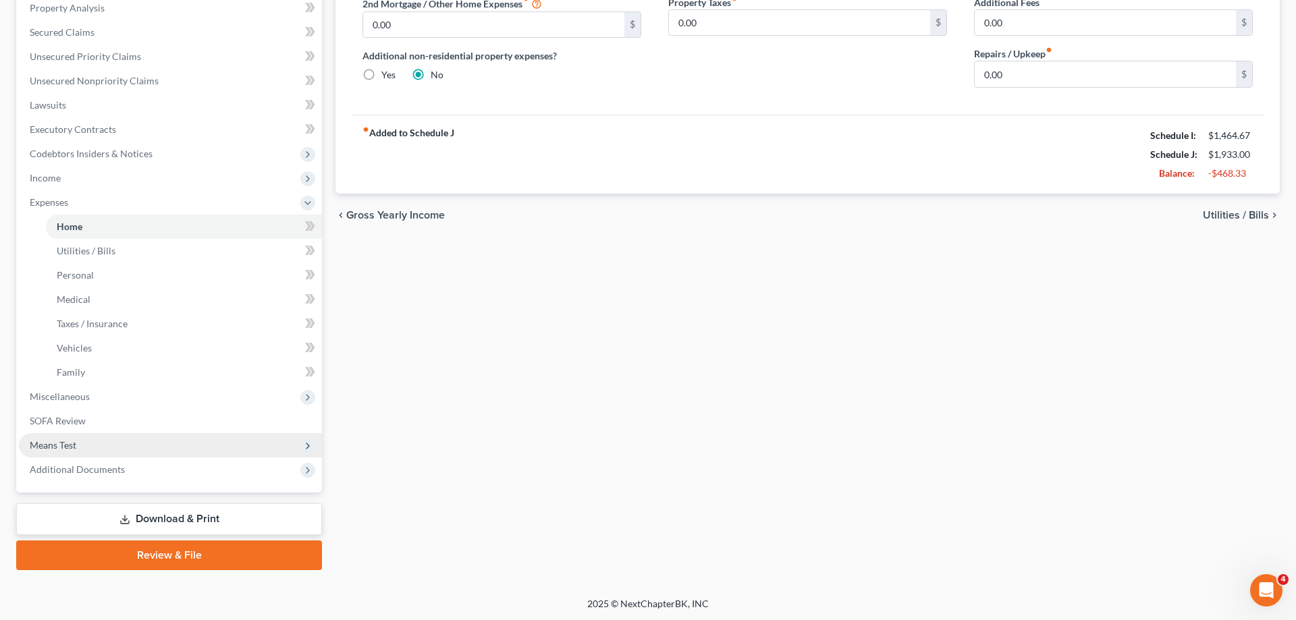
click at [122, 451] on span "Means Test" at bounding box center [170, 445] width 303 height 24
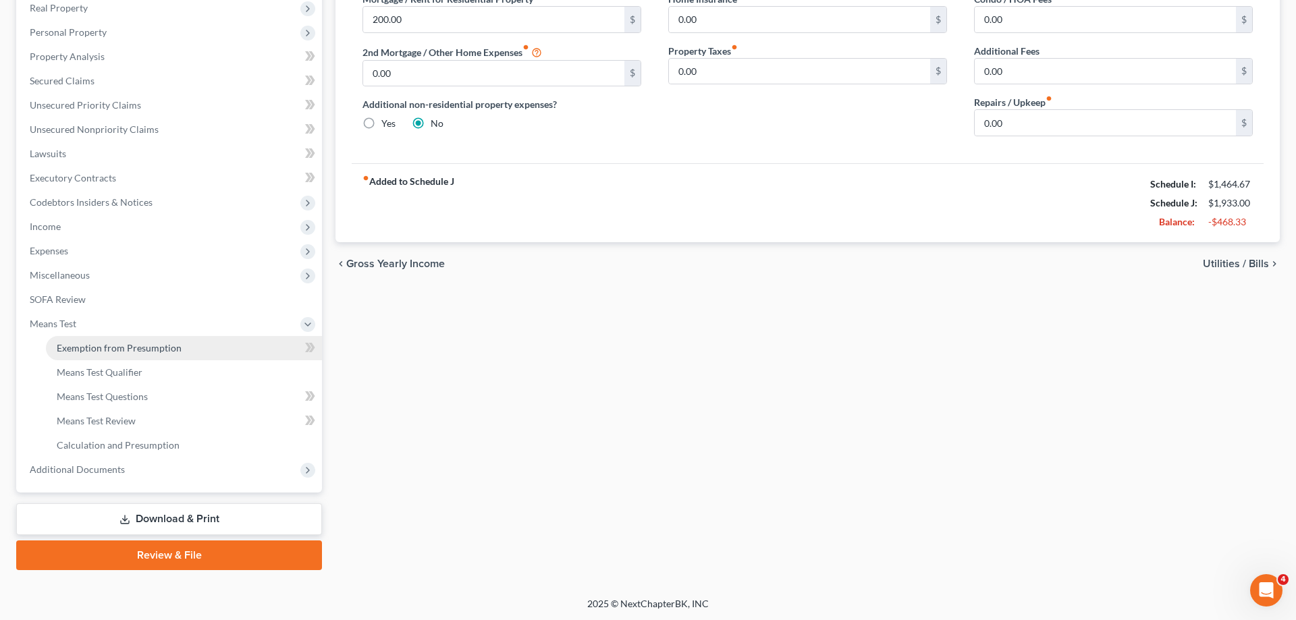
click at [180, 353] on link "Exemption from Presumption" at bounding box center [184, 348] width 276 height 24
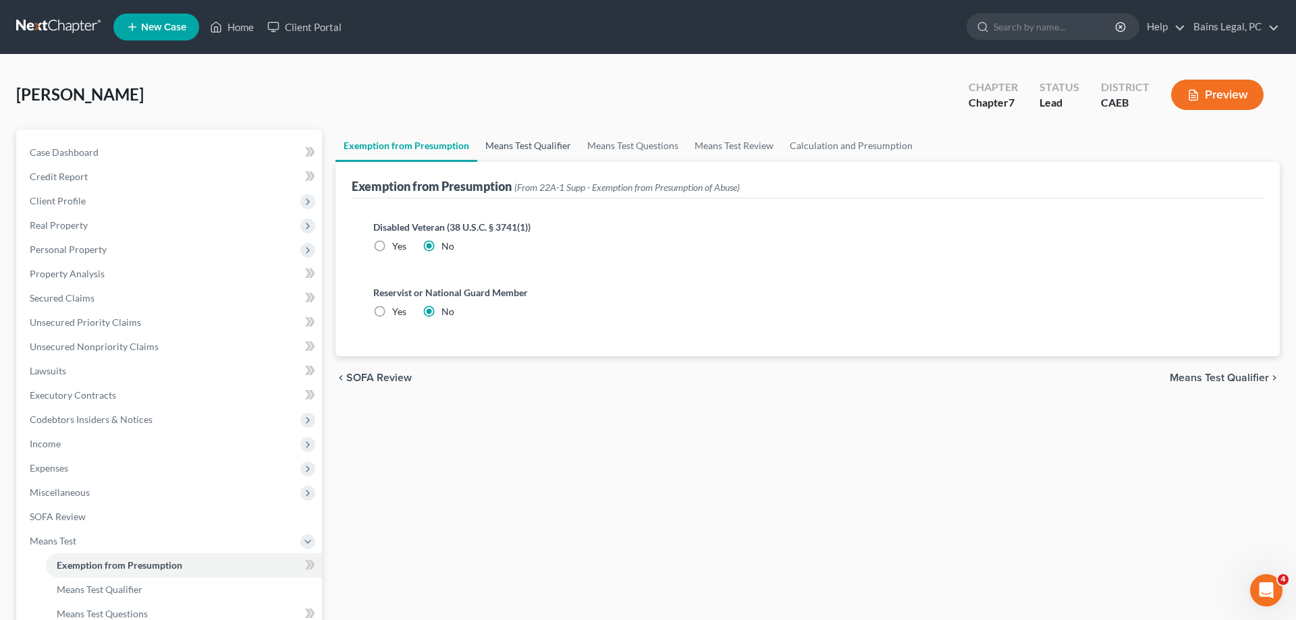
drag, startPoint x: 512, startPoint y: 151, endPoint x: 574, endPoint y: 149, distance: 62.8
click at [513, 150] on link "Means Test Qualifier" at bounding box center [528, 146] width 102 height 32
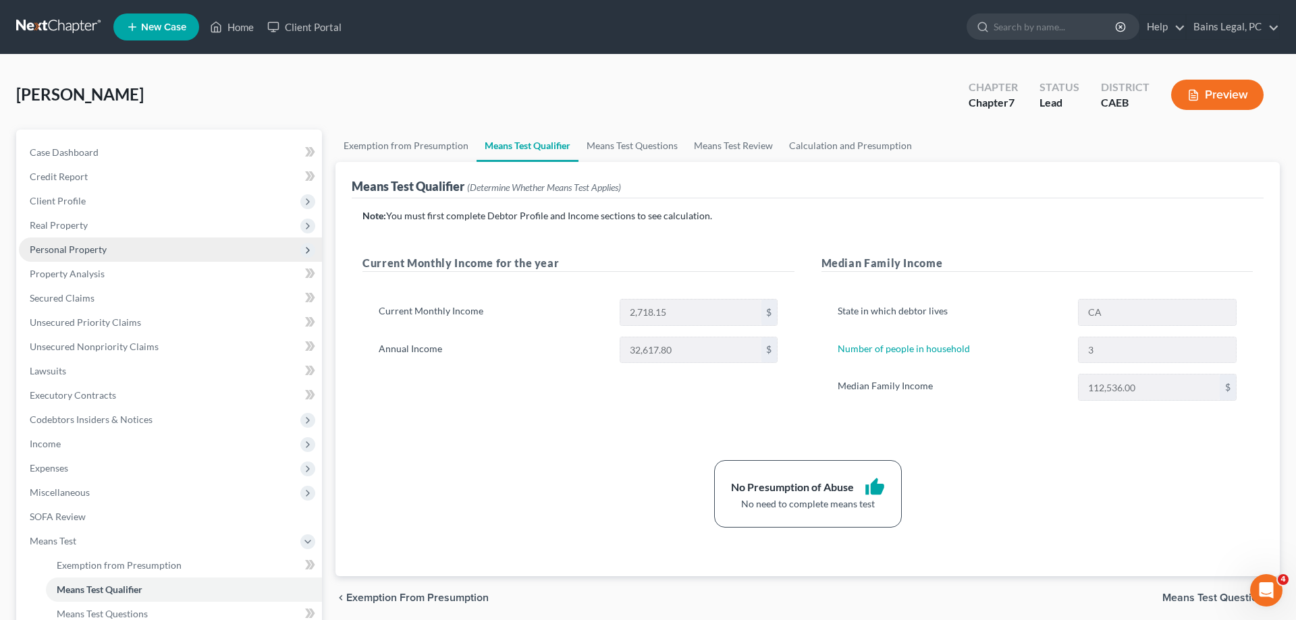
click at [82, 249] on span "Personal Property" at bounding box center [68, 249] width 77 height 11
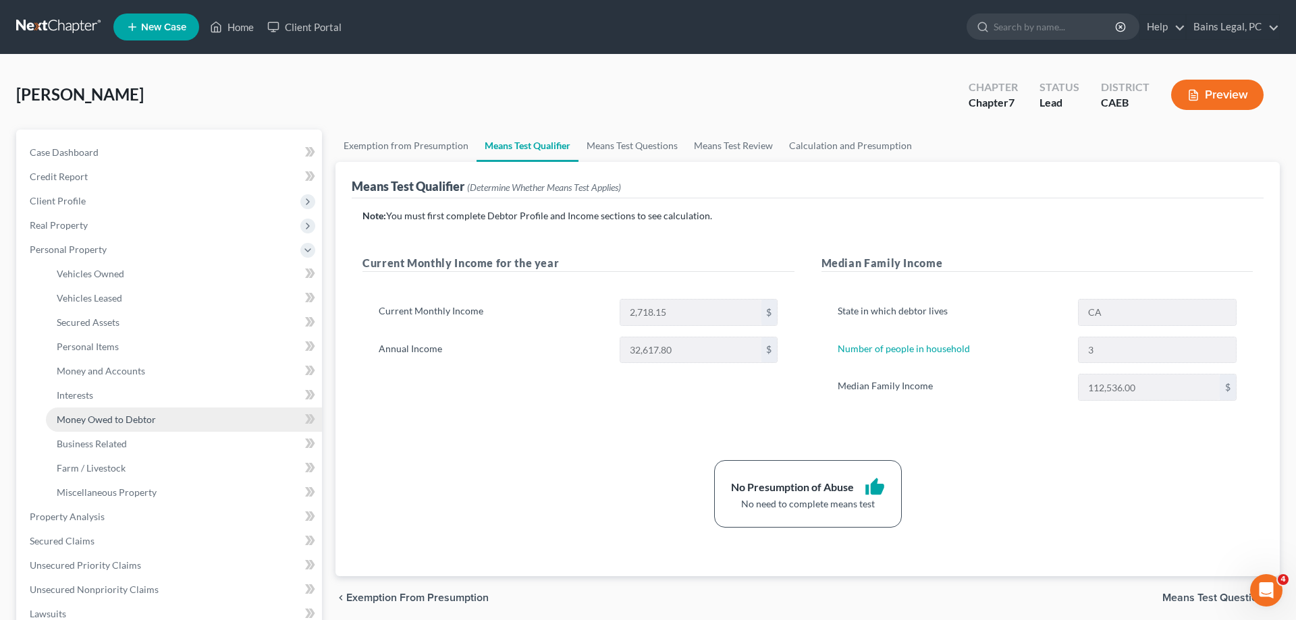
click at [75, 421] on span "Money Owed to Debtor" at bounding box center [106, 419] width 99 height 11
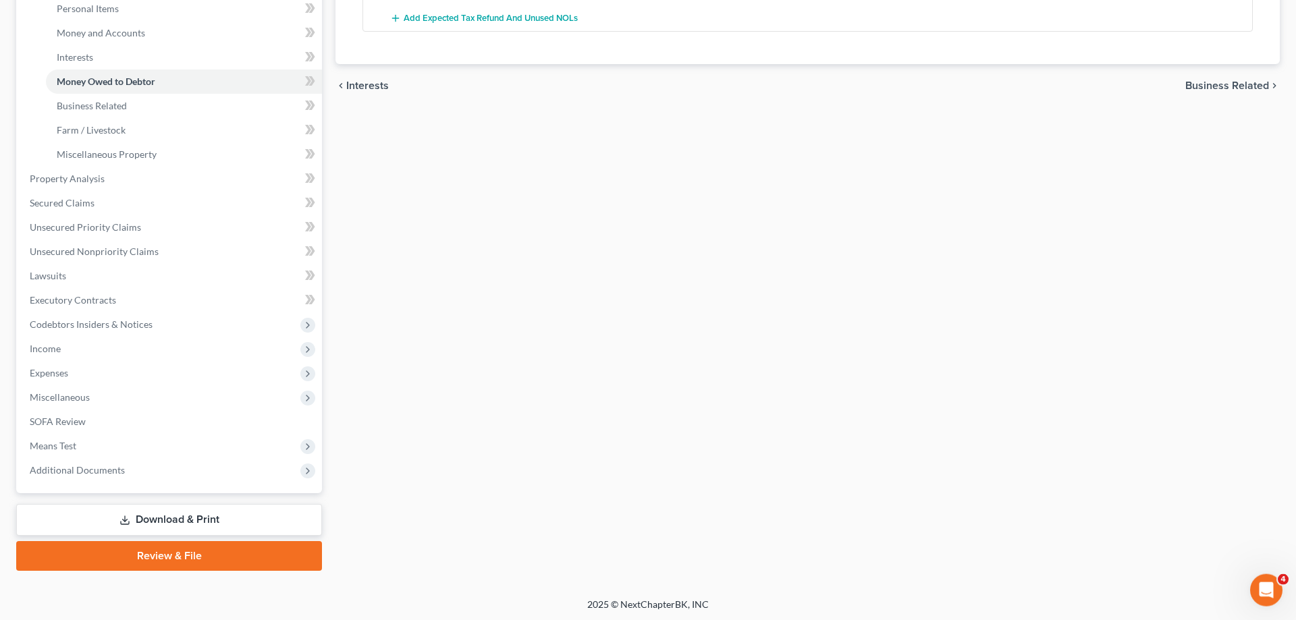
scroll to position [339, 0]
drag, startPoint x: 146, startPoint y: 524, endPoint x: 841, endPoint y: 474, distance: 696.4
click at [148, 522] on link "Download & Print" at bounding box center [169, 520] width 306 height 32
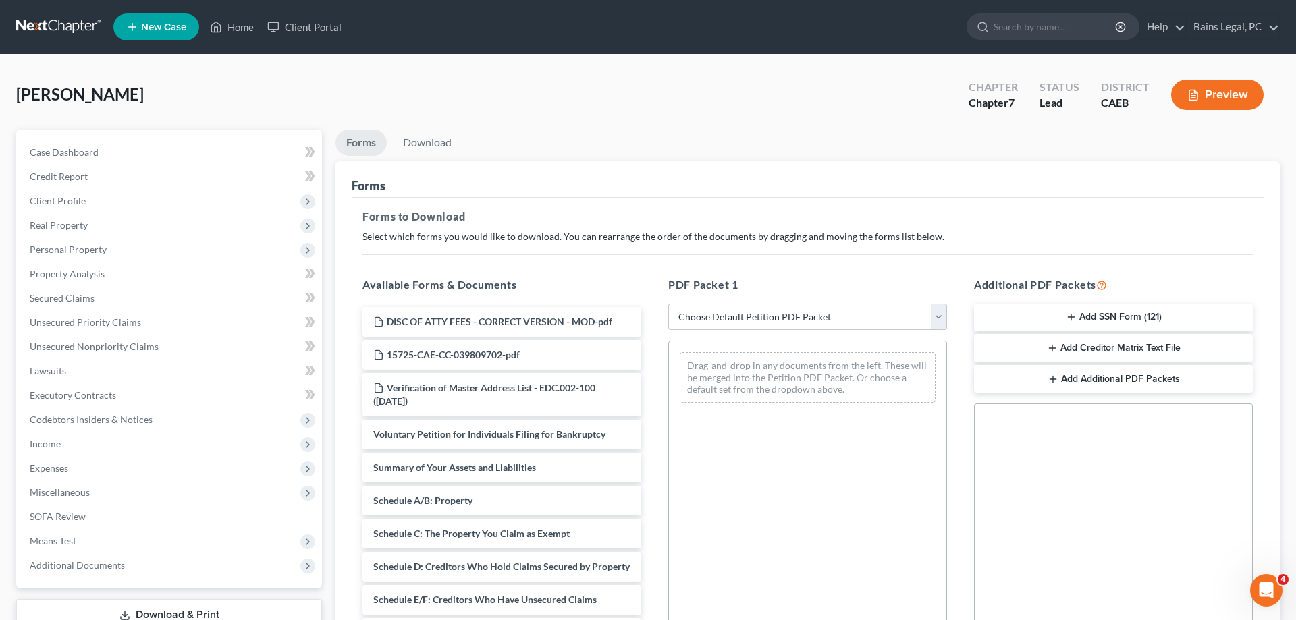
click at [668, 304] on select "Choose Default Petition PDF Packet Complete Bankruptcy Petition (all forms and …" at bounding box center [807, 317] width 279 height 27
select select "0"
click option "Complete Bankruptcy Petition (all forms and schedules)" at bounding box center [0, 0] width 0 height 0
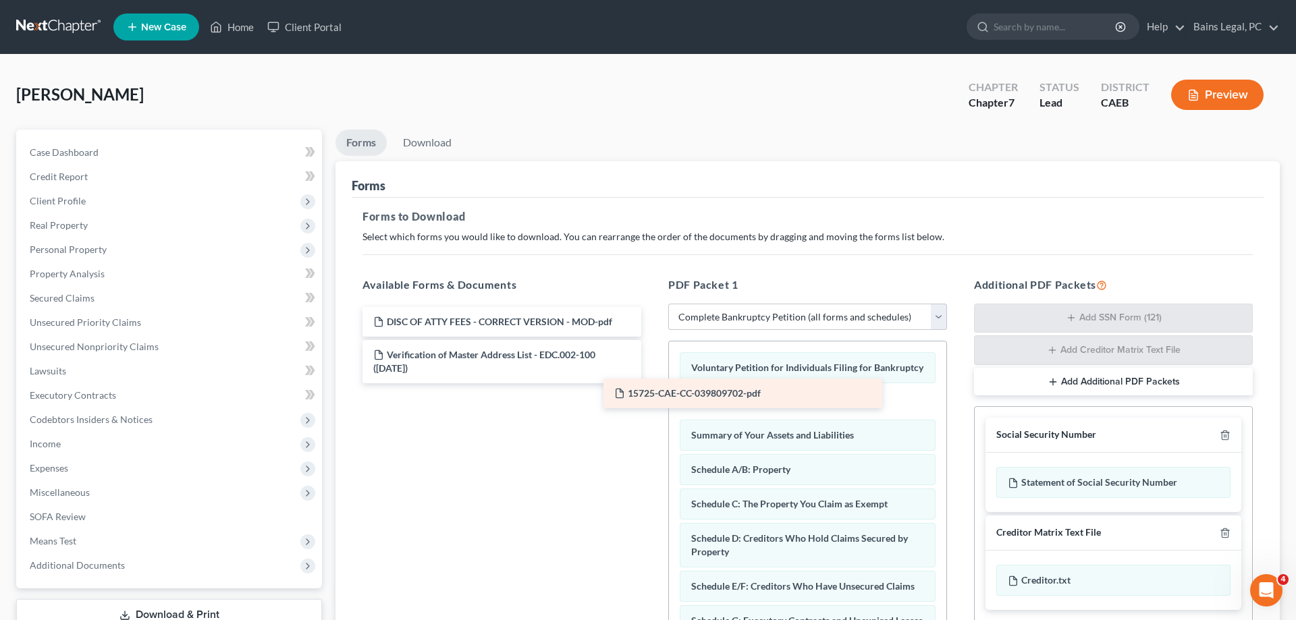
drag, startPoint x: 495, startPoint y: 359, endPoint x: 733, endPoint y: 399, distance: 241.6
click at [652, 383] on div "15725-CAE-CC-039809702-pdf DISC OF ATTY FEES - CORRECT VERSION - MOD-pdf 15725-…" at bounding box center [502, 345] width 300 height 76
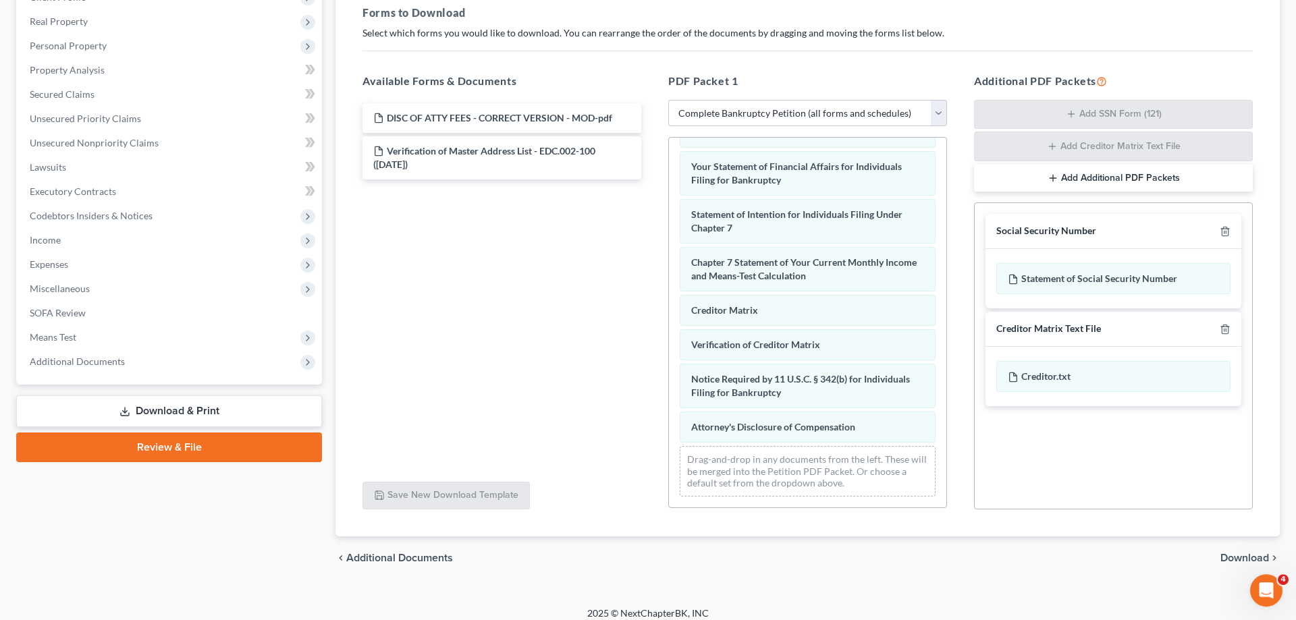
scroll to position [207, 0]
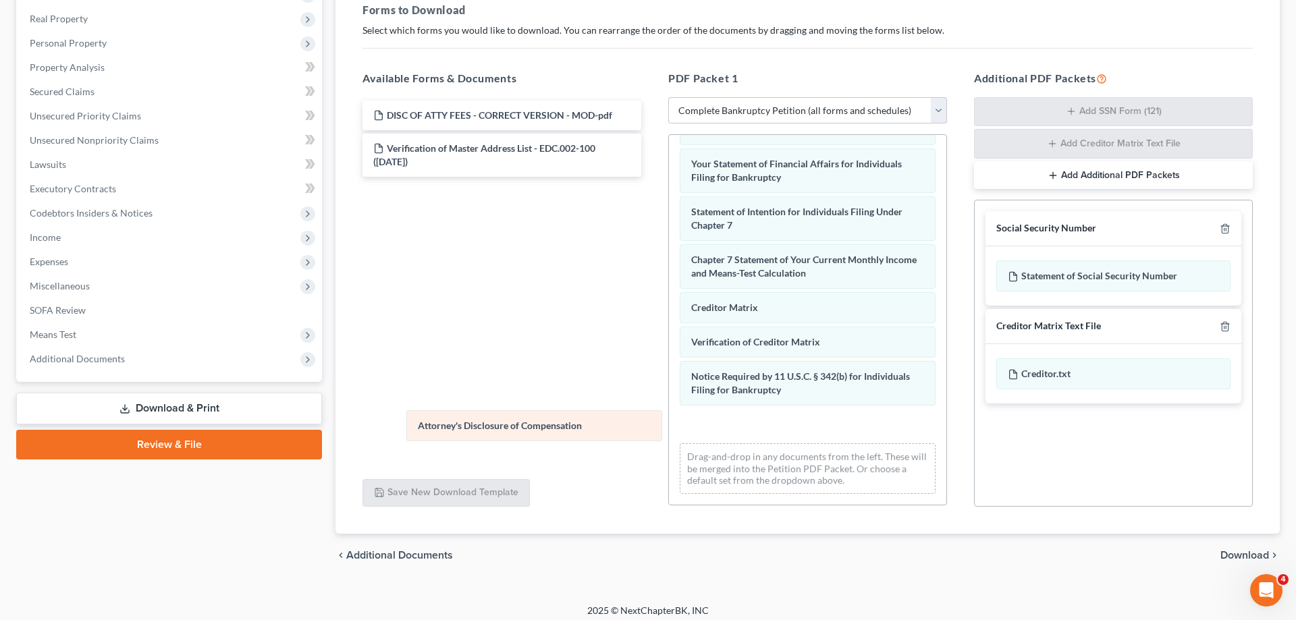
drag, startPoint x: 873, startPoint y: 427, endPoint x: 477, endPoint y: 363, distance: 402.1
click at [669, 385] on div "Attorney's Disclosure of Compensation Voluntary Petition for Individuals Filing…" at bounding box center [807, 108] width 277 height 794
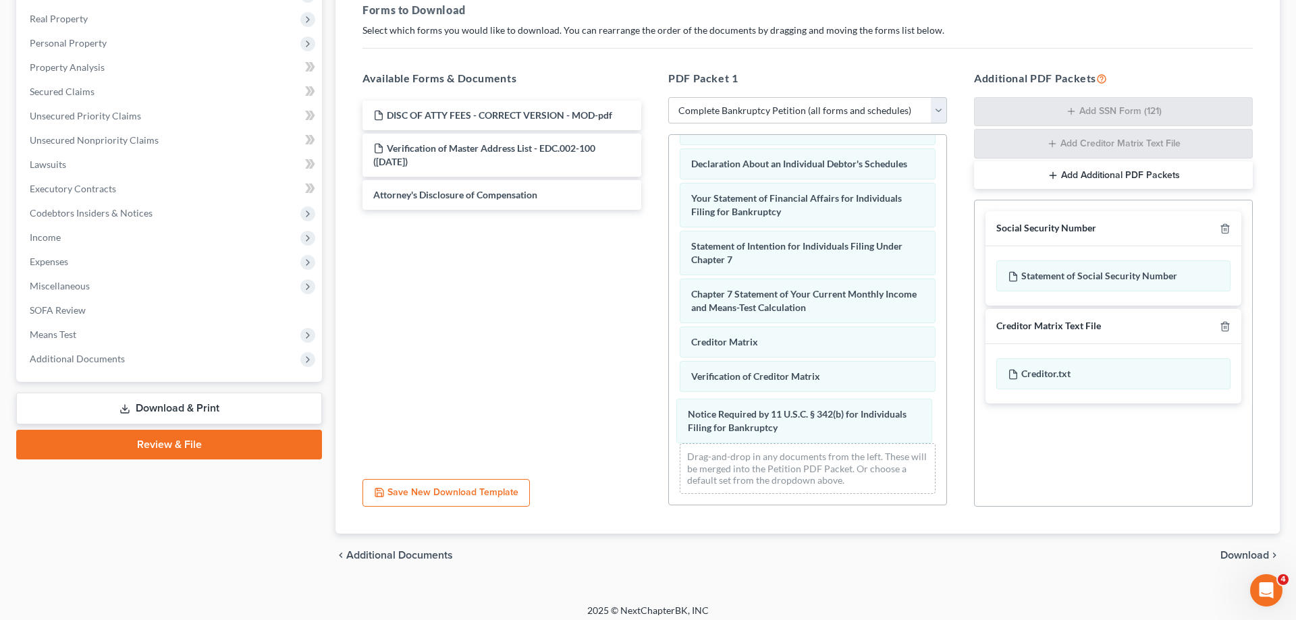
drag, startPoint x: 784, startPoint y: 410, endPoint x: 457, endPoint y: 337, distance: 334.7
click at [669, 359] on div "Notice Required by 11 U.S.C. § 342(b) for Individuals Filing for Bankruptcy Vol…" at bounding box center [807, 125] width 277 height 759
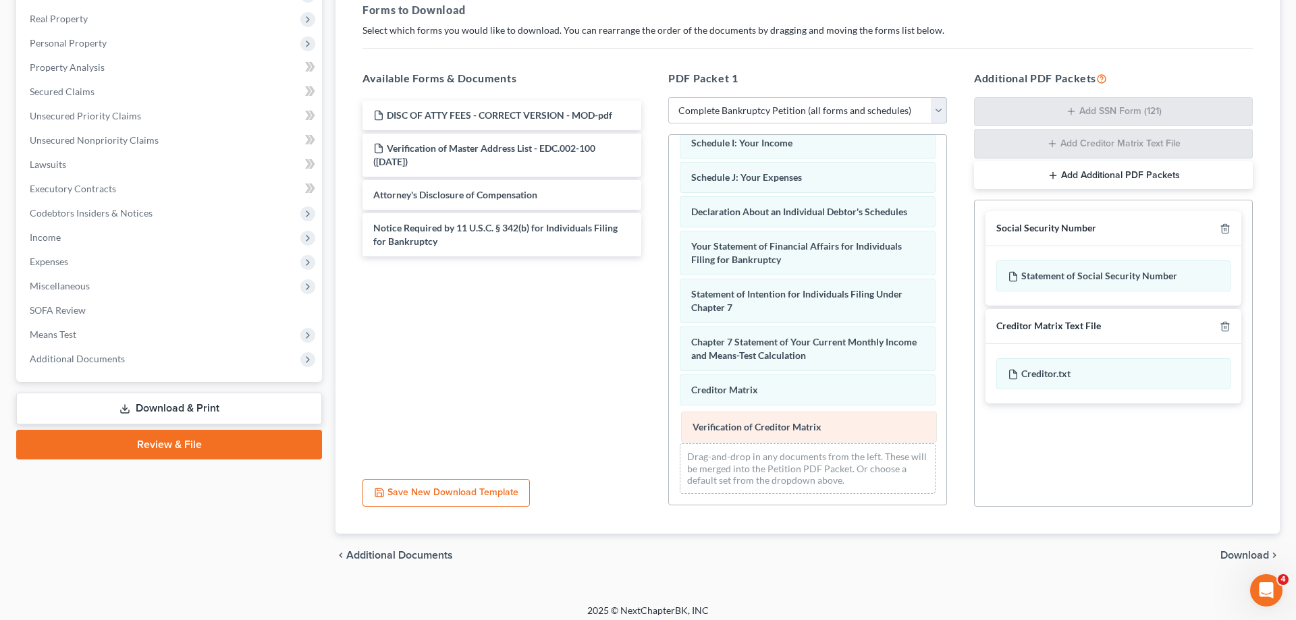
drag, startPoint x: 813, startPoint y: 421, endPoint x: 500, endPoint y: 368, distance: 317.7
click at [669, 375] on div "Verification of Creditor Matrix Voluntary Petition for Individuals Filing for B…" at bounding box center [807, 148] width 277 height 711
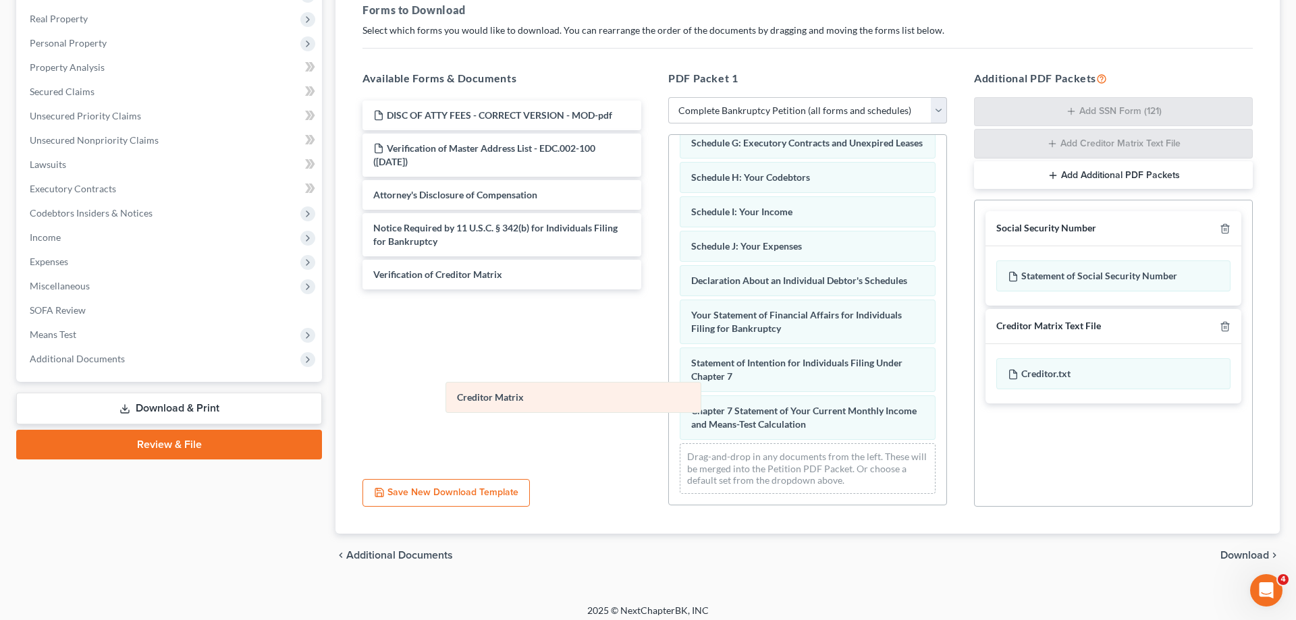
scroll to position [273, 0]
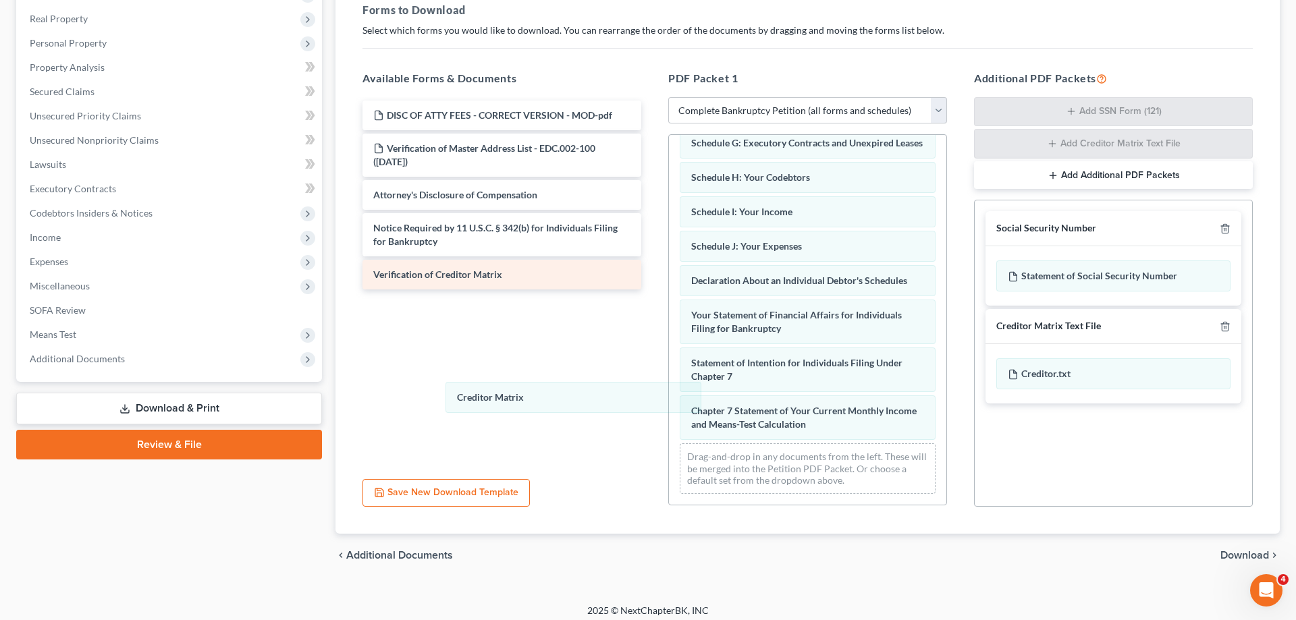
drag, startPoint x: 835, startPoint y: 424, endPoint x: 578, endPoint y: 284, distance: 292.4
click at [669, 360] on div "Creditor Matrix Voluntary Petition for Individuals Filing for Bankruptcy 15725-…" at bounding box center [807, 183] width 277 height 643
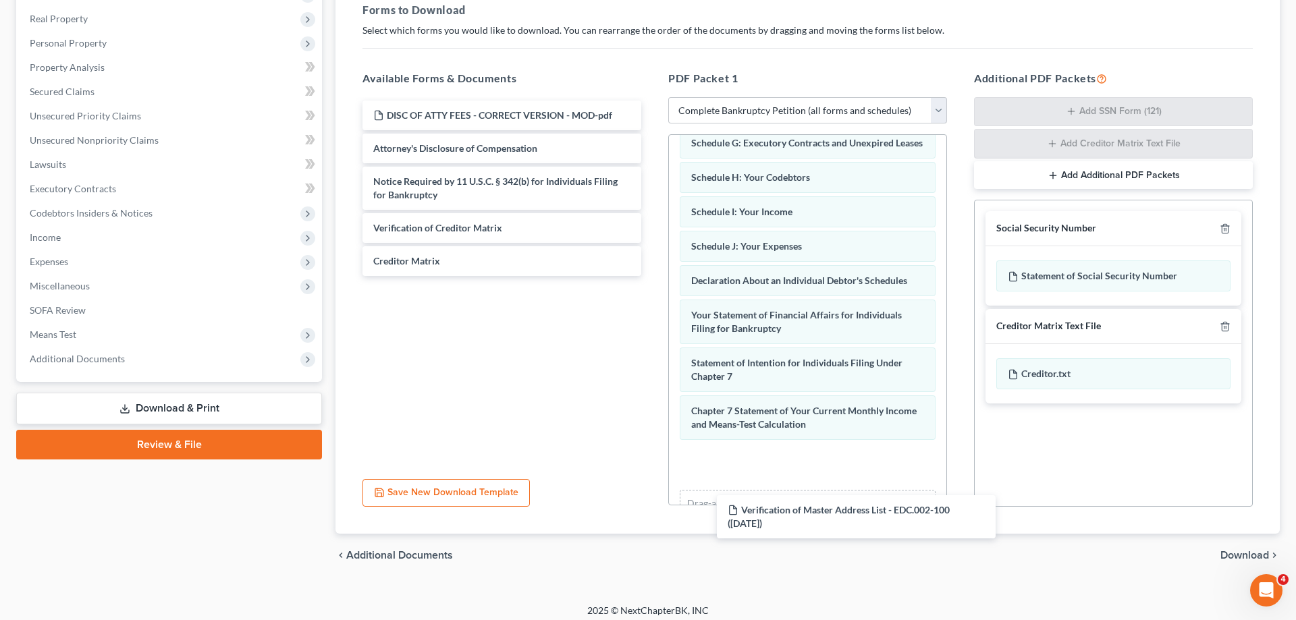
drag, startPoint x: 504, startPoint y: 161, endPoint x: 799, endPoint y: 443, distance: 408.2
click at [652, 276] on div "Verification of Master Address List - EDC.002-100 (10/08/2025) DISC OF ATTY FEE…" at bounding box center [502, 189] width 300 height 176
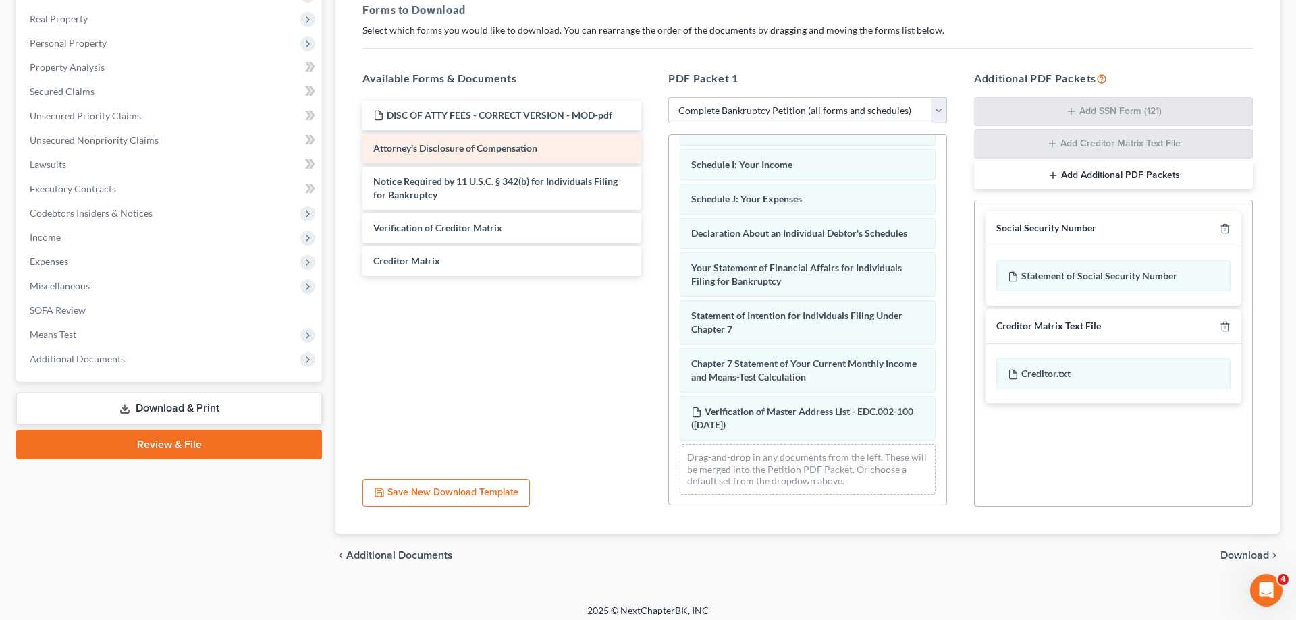
scroll to position [321, 0]
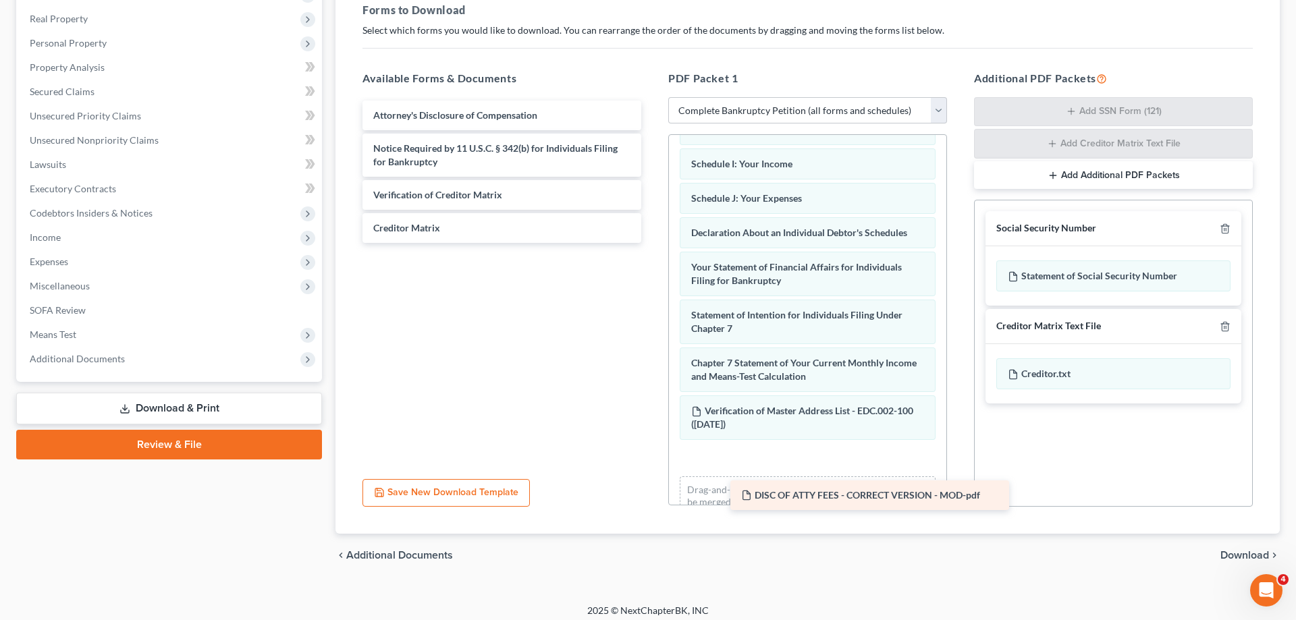
drag, startPoint x: 416, startPoint y: 116, endPoint x: 770, endPoint y: 461, distance: 493.6
click at [652, 243] on div "DISC OF ATTY FEES - CORRECT VERSION - MOD-pdf DISC OF ATTY FEES - CORRECT VERSI…" at bounding box center [502, 172] width 300 height 142
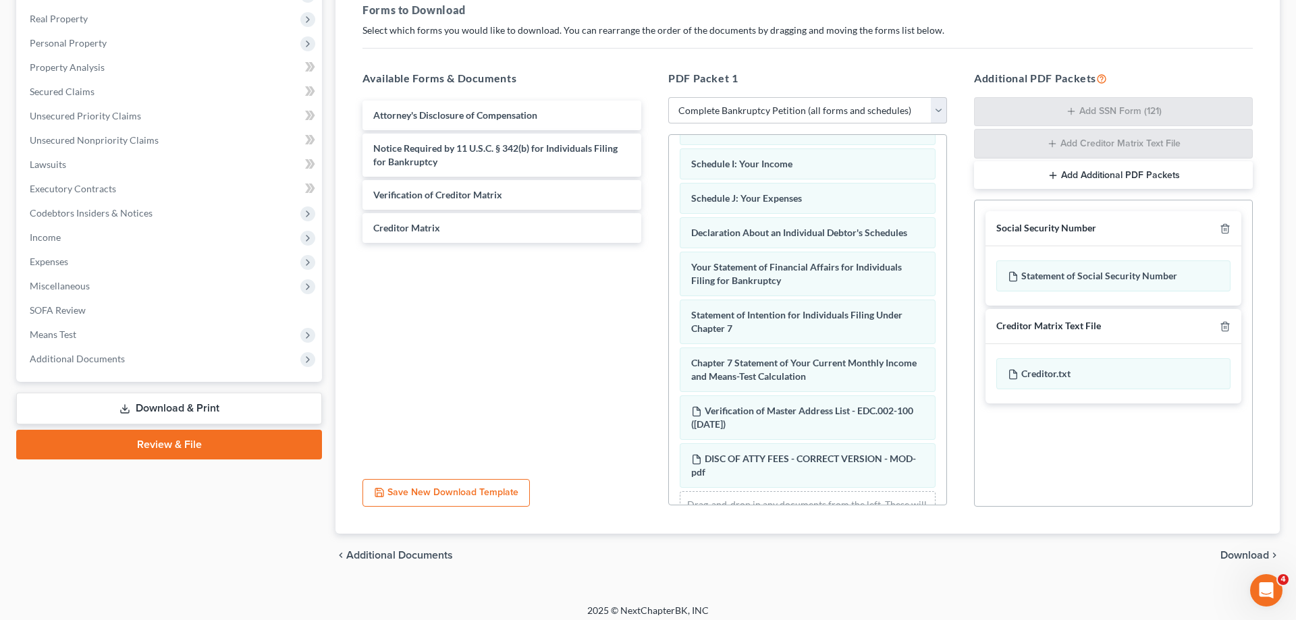
scroll to position [369, 0]
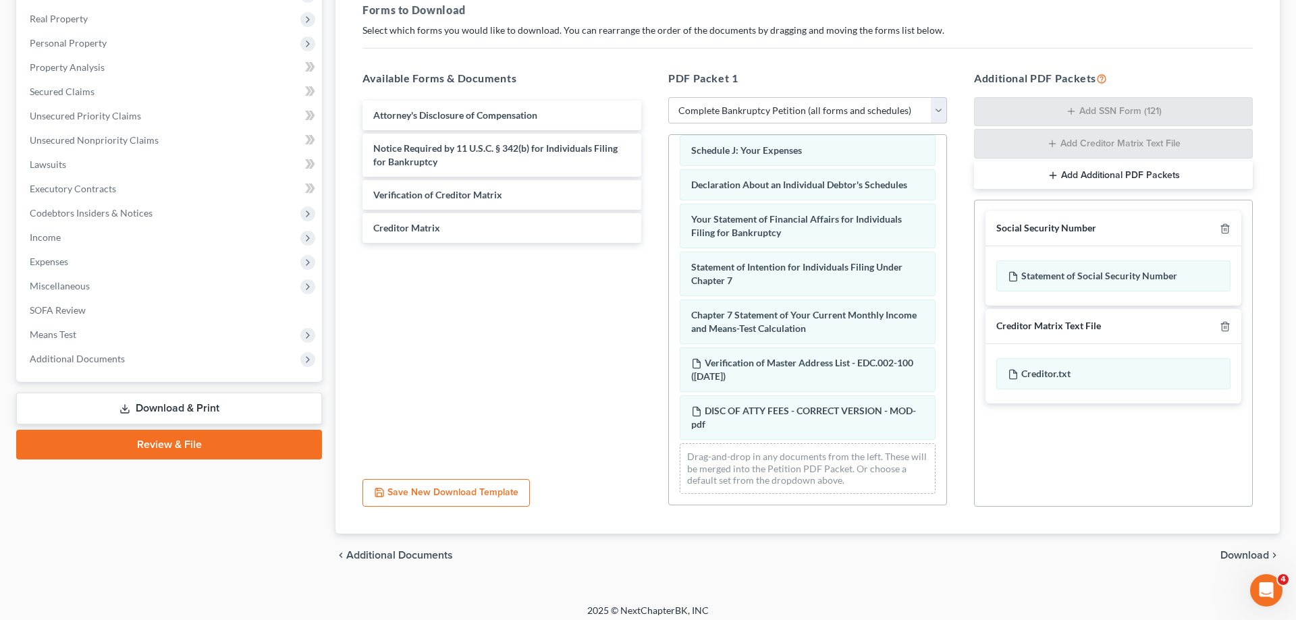
click at [1241, 556] on span "Download" at bounding box center [1244, 555] width 49 height 11
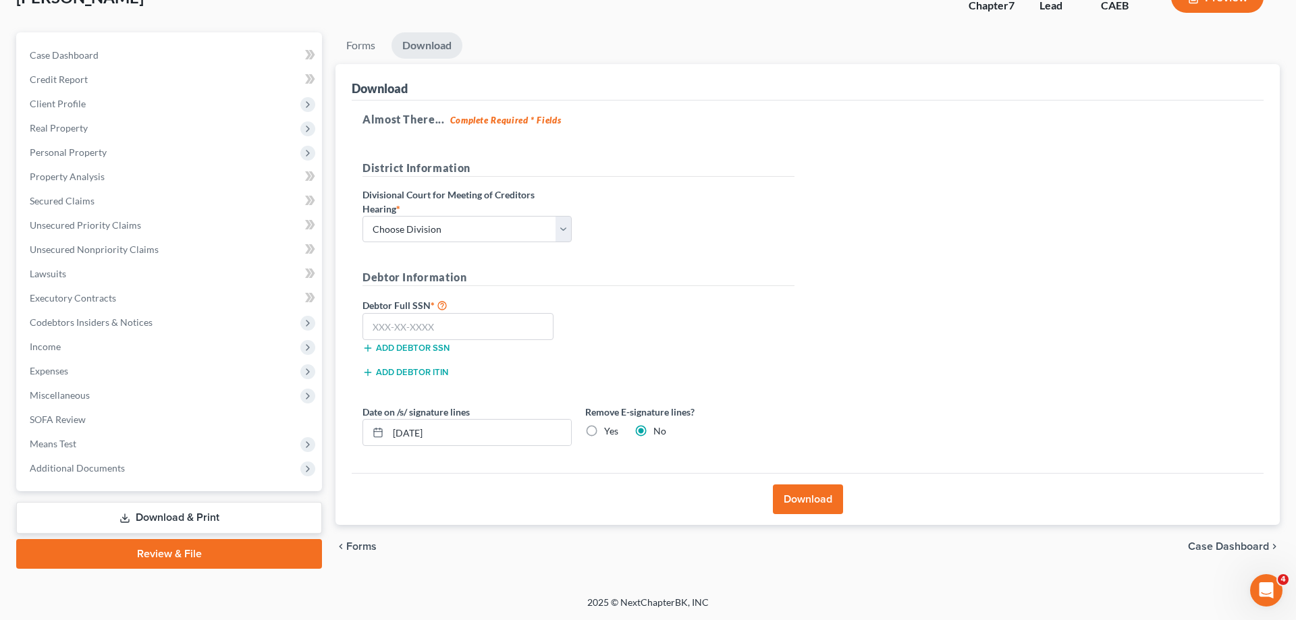
scroll to position [96, 0]
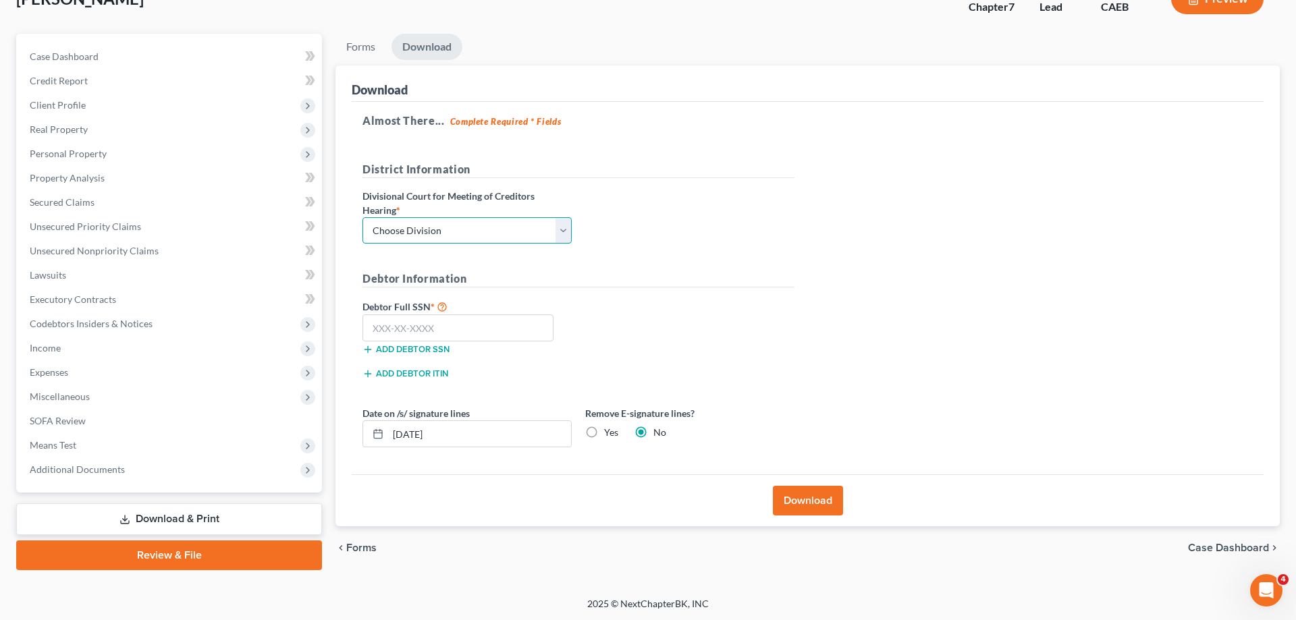
click at [362, 217] on select "Choose Division Fresno Modesto [GEOGRAPHIC_DATA]" at bounding box center [466, 230] width 209 height 27
select select "1"
click option "Modesto" at bounding box center [0, 0] width 0 height 0
click at [442, 328] on input "text" at bounding box center [457, 328] width 191 height 27
type input "606-19-4497"
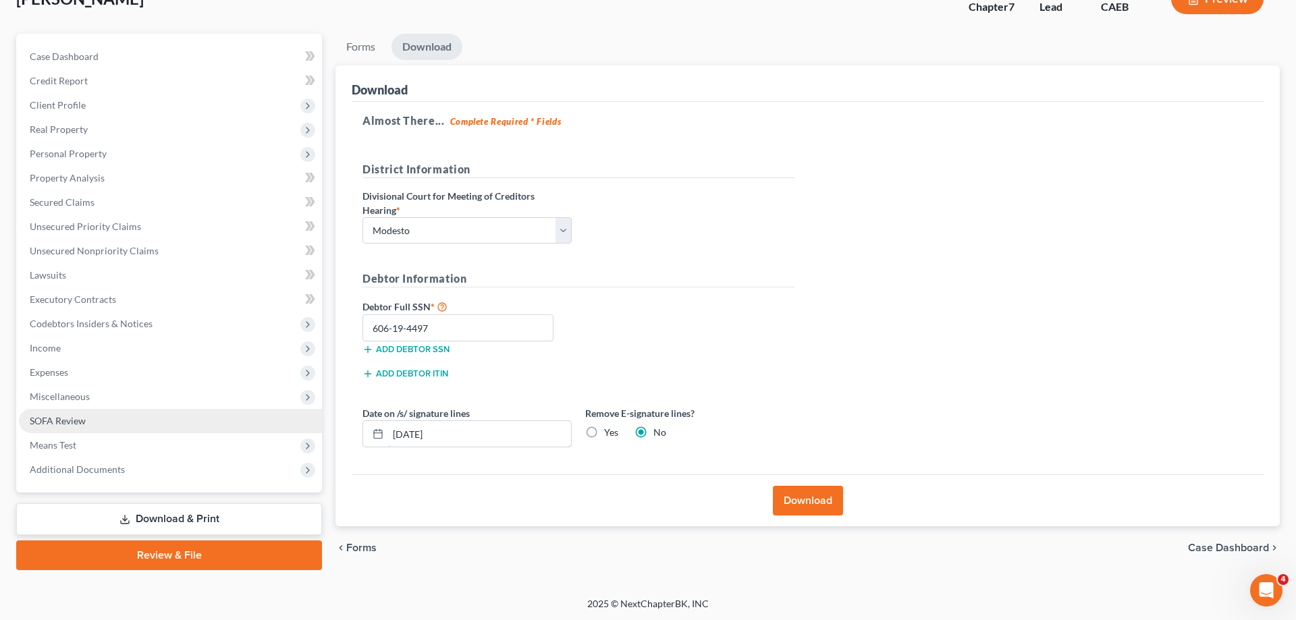
drag, startPoint x: 414, startPoint y: 433, endPoint x: 273, endPoint y: 423, distance: 141.4
click at [388, 426] on input "[DATE]" at bounding box center [479, 434] width 183 height 26
click at [604, 435] on label "Yes" at bounding box center [611, 433] width 14 height 14
click at [610, 435] on input "Yes" at bounding box center [614, 430] width 9 height 9
radio input "true"
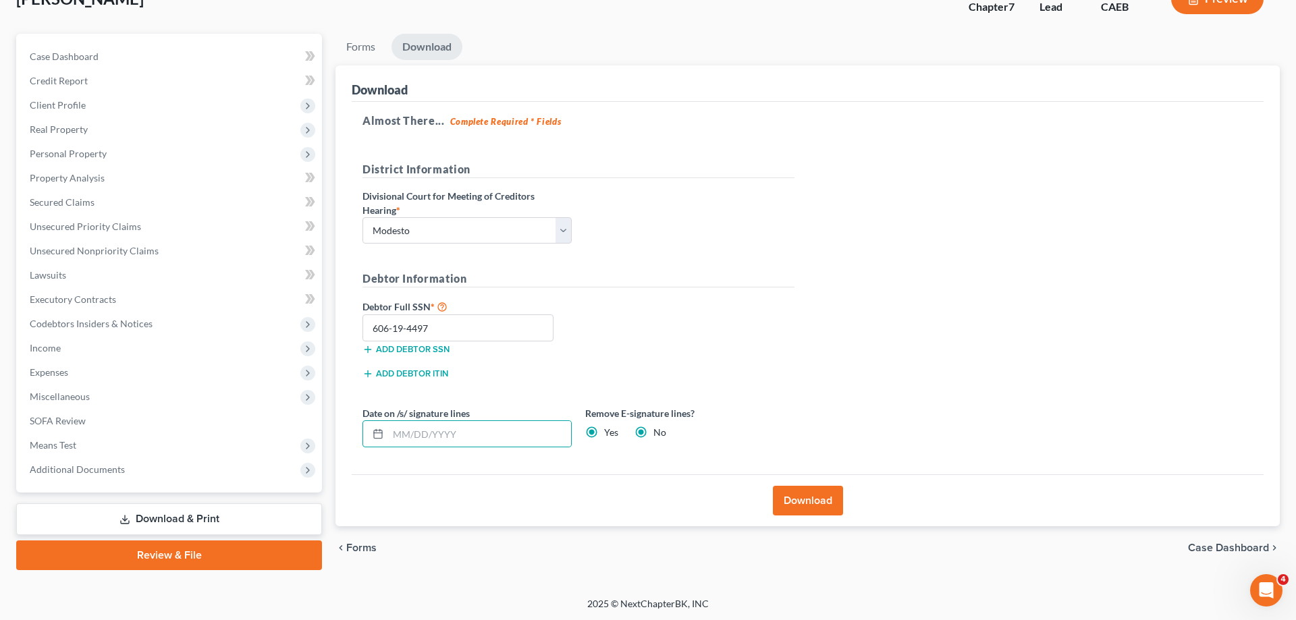
radio input "false"
click at [820, 496] on button "Download" at bounding box center [808, 501] width 70 height 30
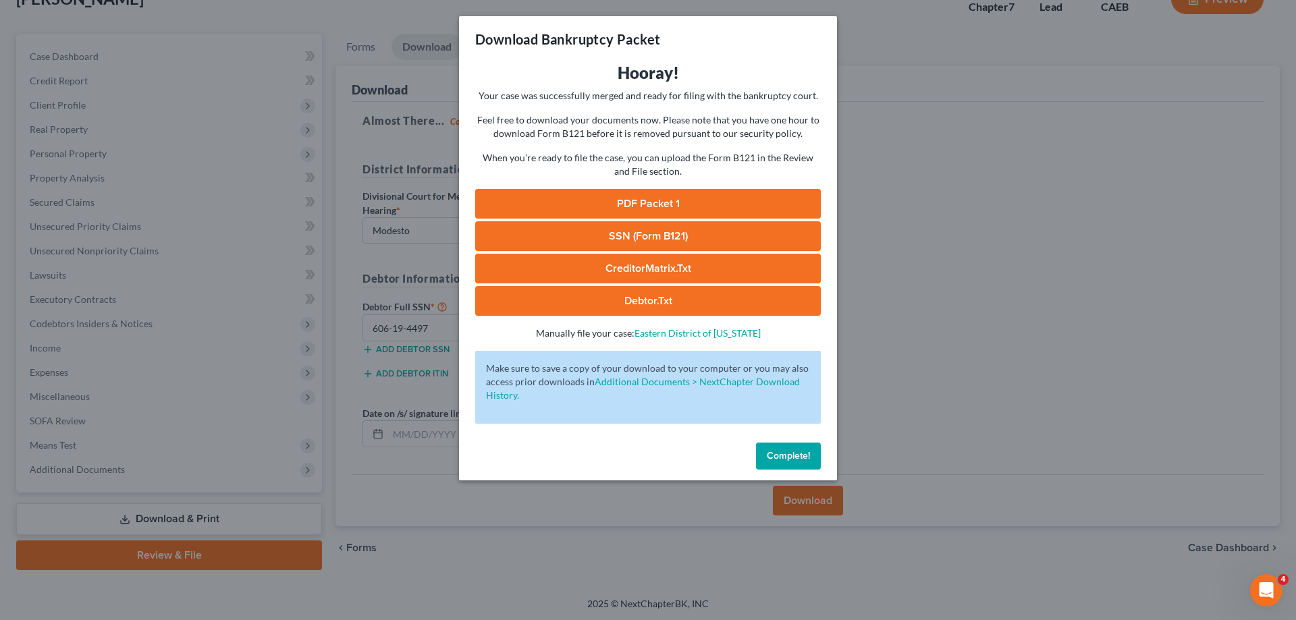
click at [644, 206] on link "PDF Packet 1" at bounding box center [648, 204] width 346 height 30
click at [661, 237] on link "SSN (Form B121)" at bounding box center [648, 236] width 346 height 30
click at [778, 462] on button "Complete!" at bounding box center [788, 456] width 65 height 27
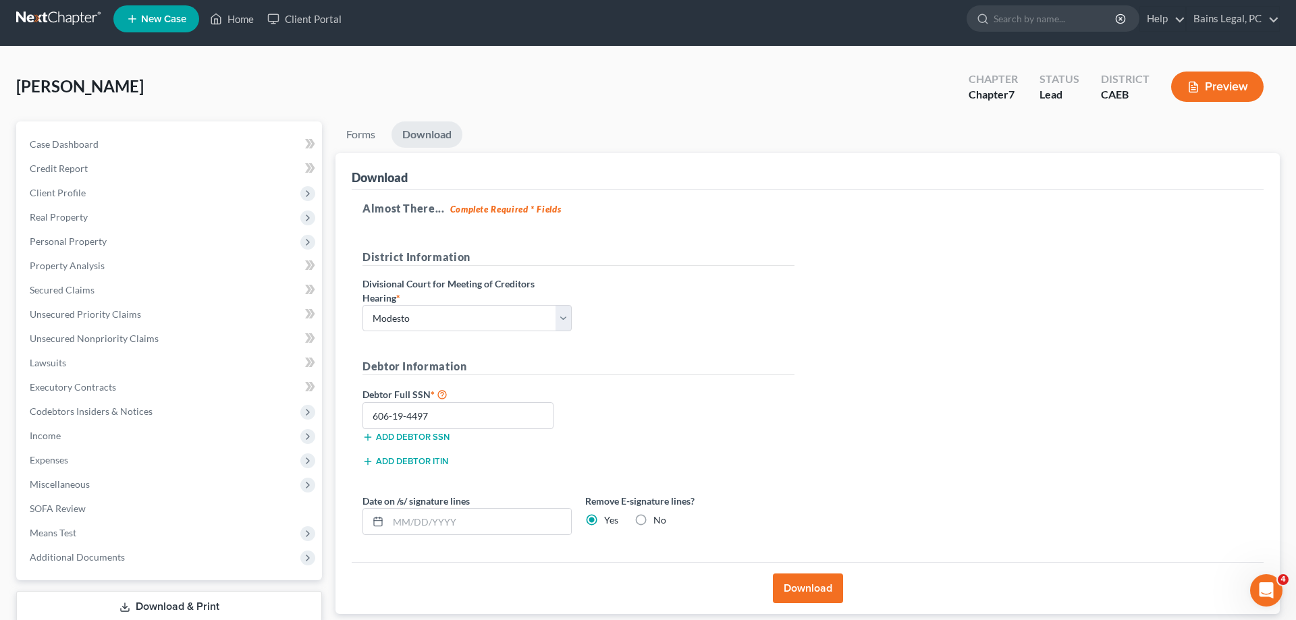
scroll to position [0, 0]
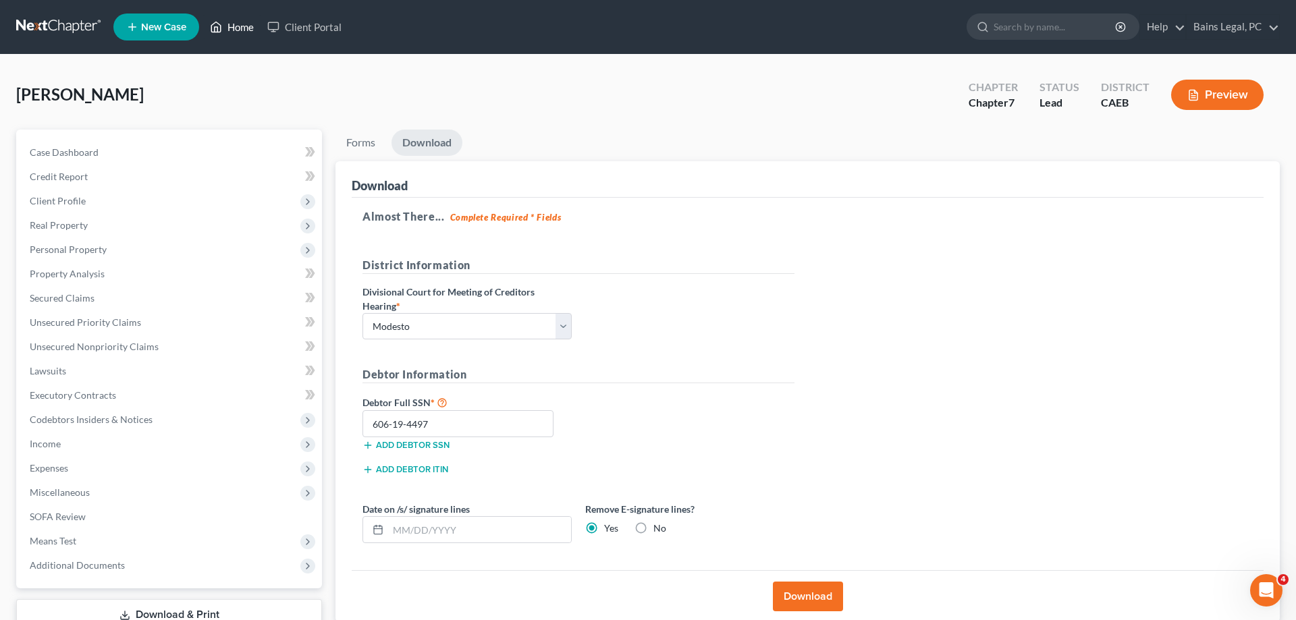
click at [240, 26] on link "Home" at bounding box center [231, 27] width 57 height 24
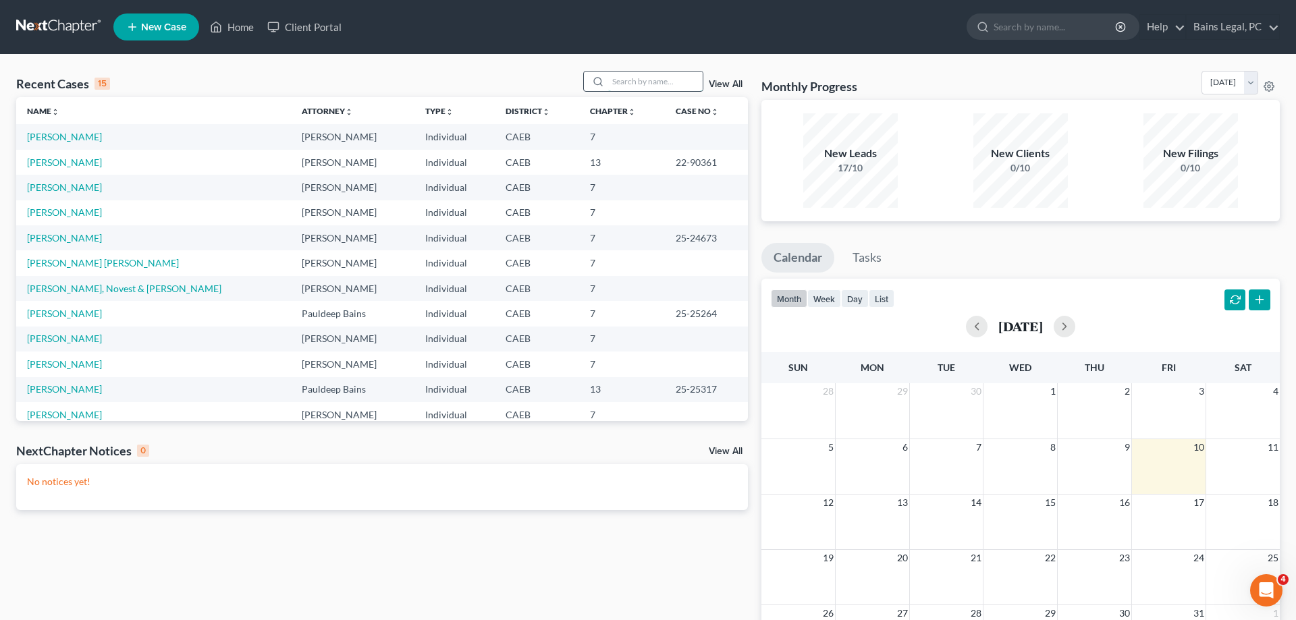
click at [647, 78] on input "search" at bounding box center [655, 82] width 95 height 20
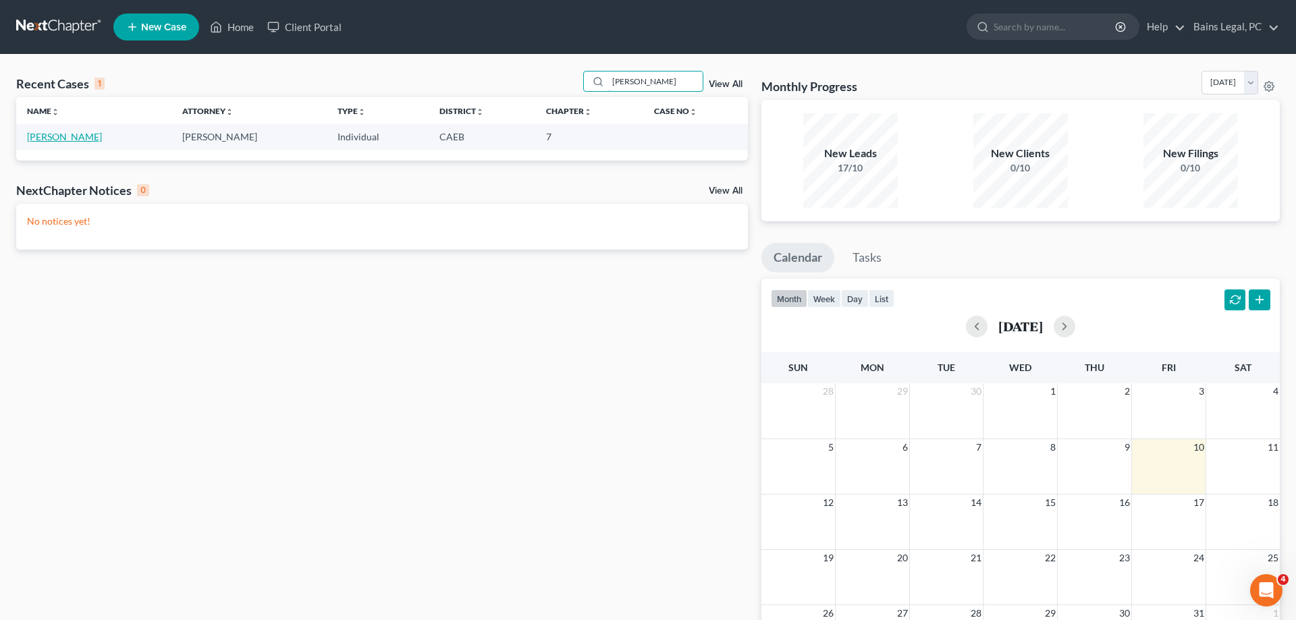
type input "de lira"
click at [63, 136] on link "[PERSON_NAME]" at bounding box center [64, 136] width 75 height 11
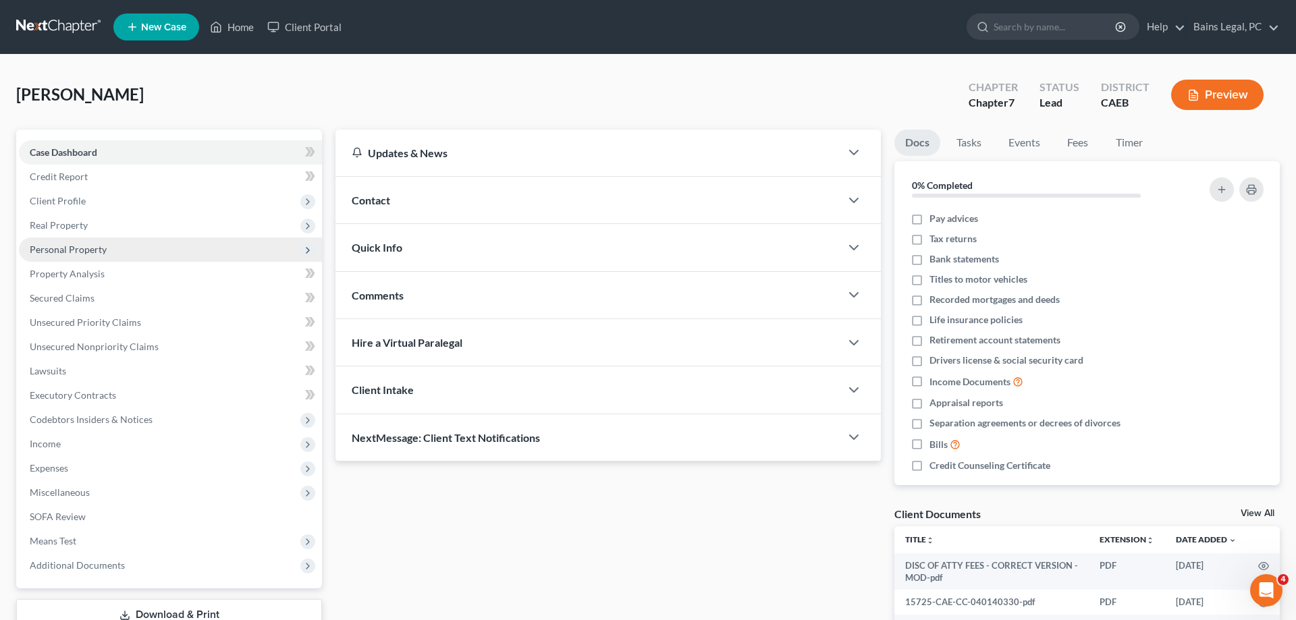
click at [92, 260] on span "Personal Property" at bounding box center [170, 250] width 303 height 24
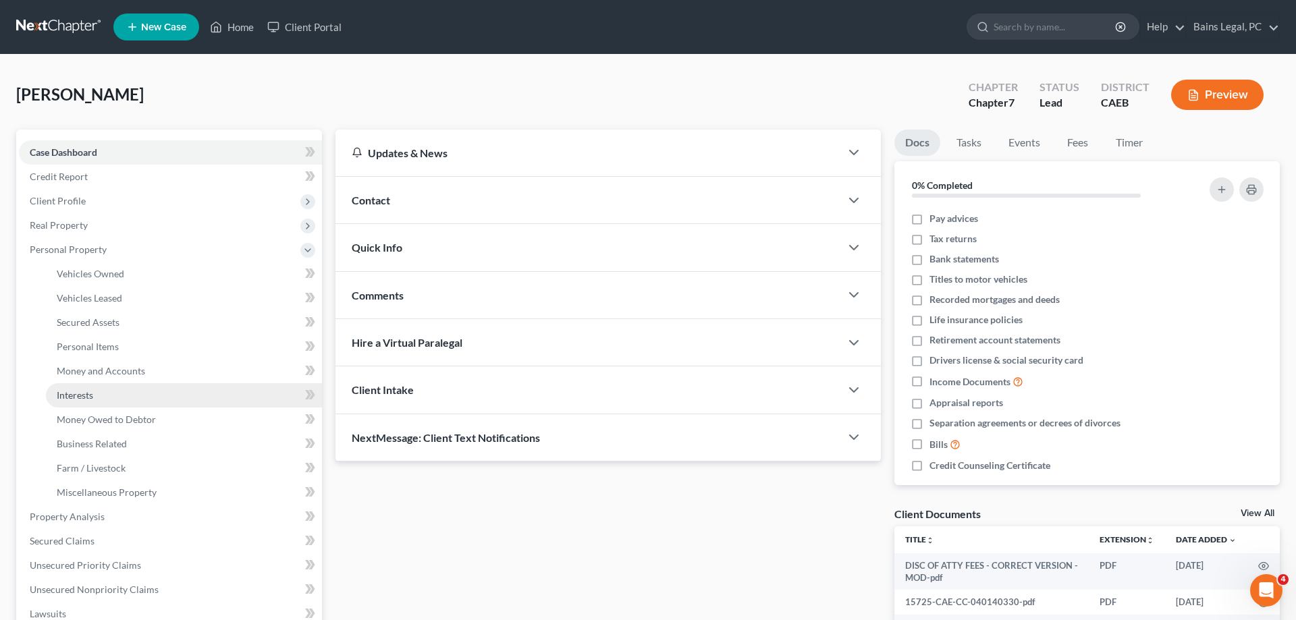
click at [79, 390] on span "Interests" at bounding box center [75, 394] width 36 height 11
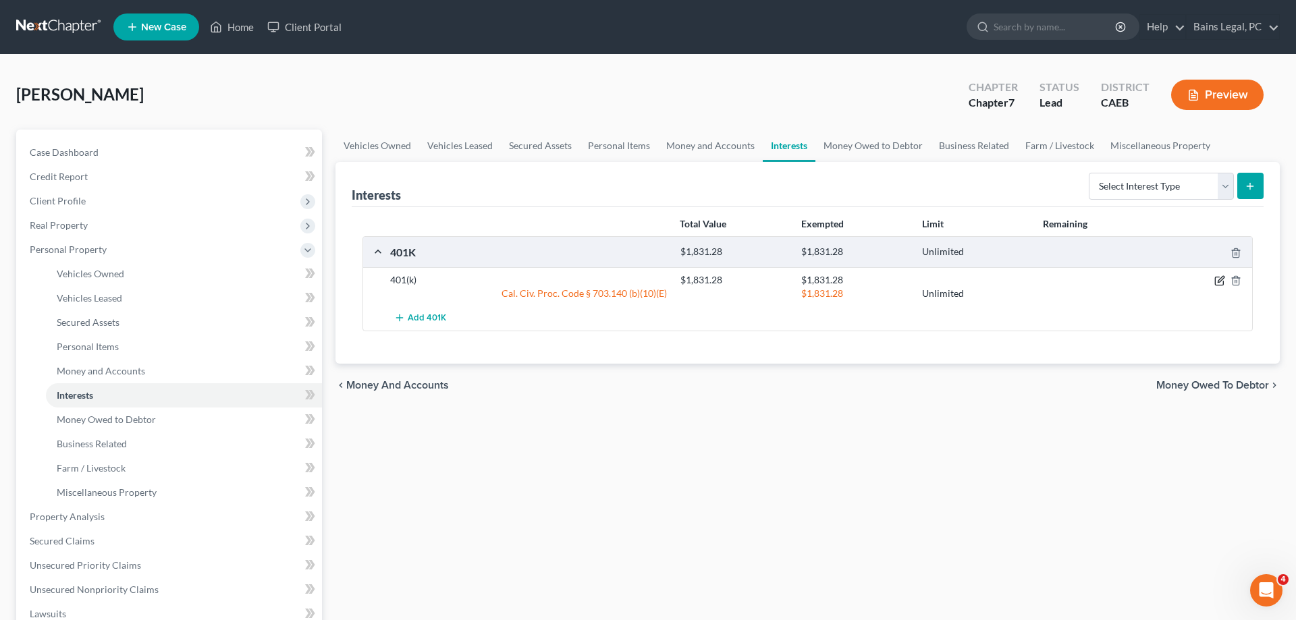
click at [1220, 285] on icon "button" at bounding box center [1219, 281] width 8 height 8
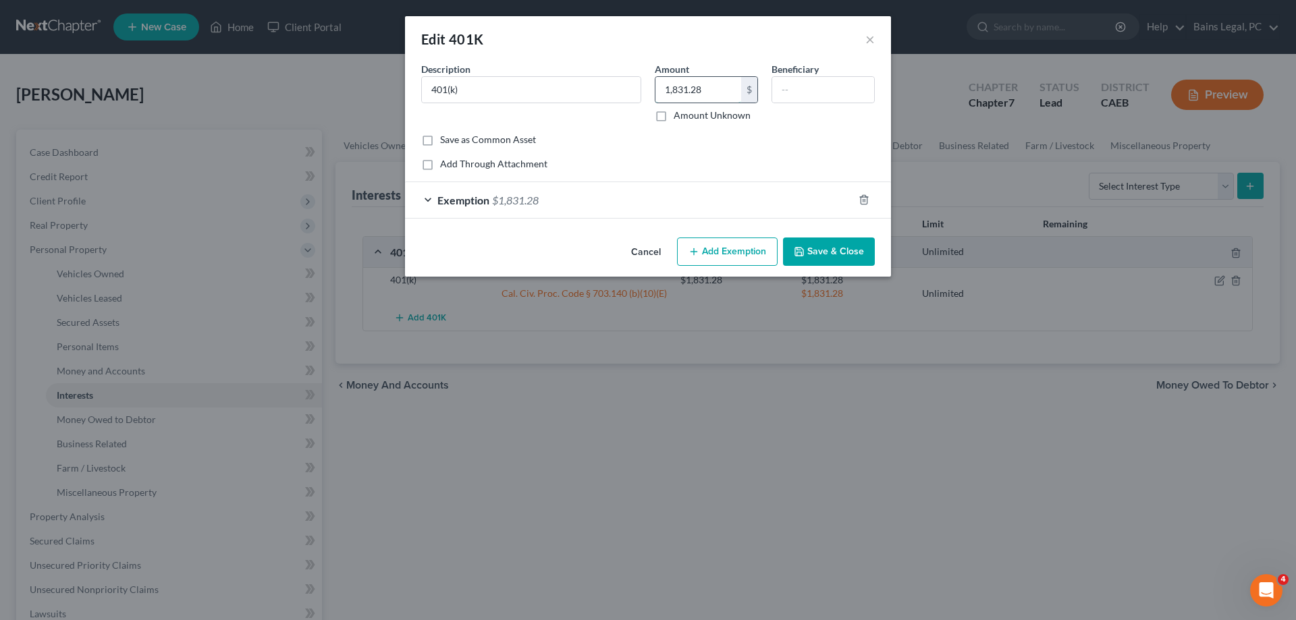
click at [714, 91] on input "1,831.28" at bounding box center [698, 90] width 86 height 26
type input "0"
click at [864, 198] on icon "button" at bounding box center [864, 199] width 11 height 11
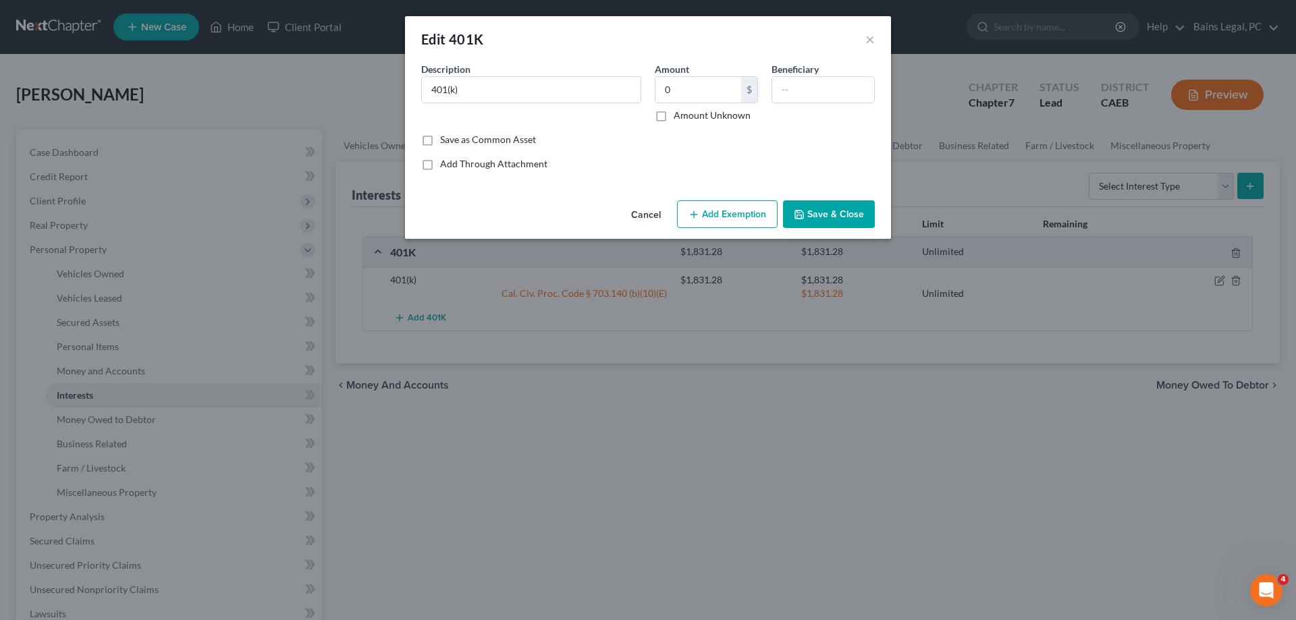
click at [844, 207] on button "Save & Close" at bounding box center [829, 214] width 92 height 28
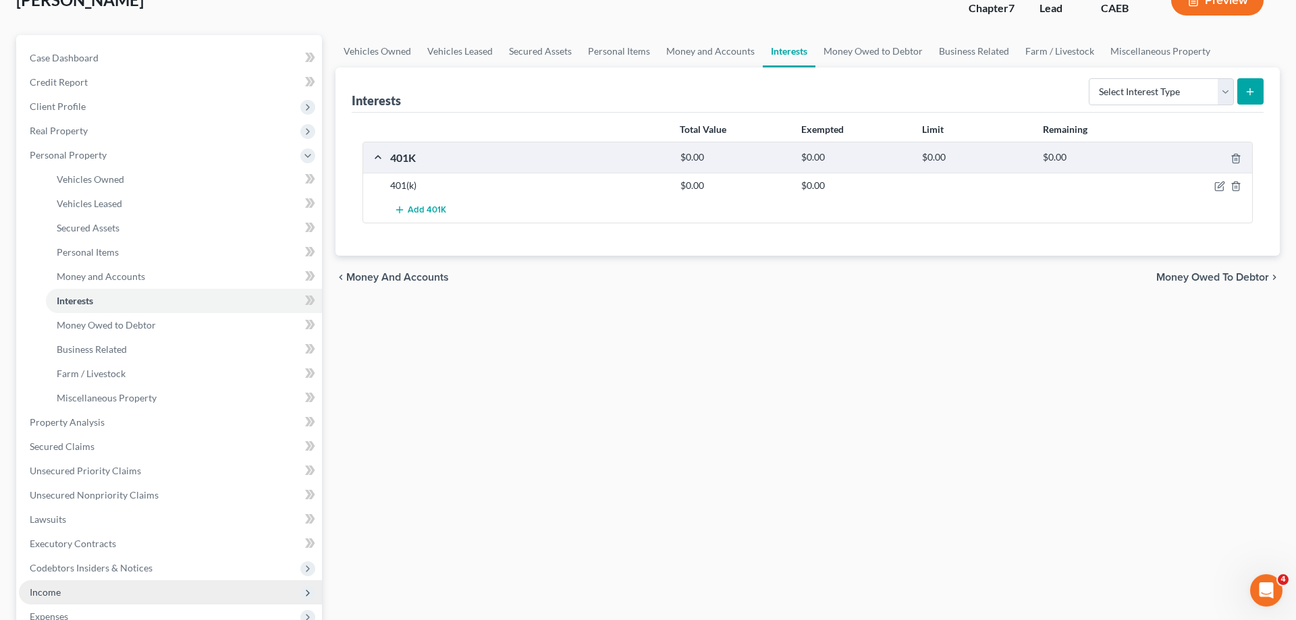
scroll to position [138, 0]
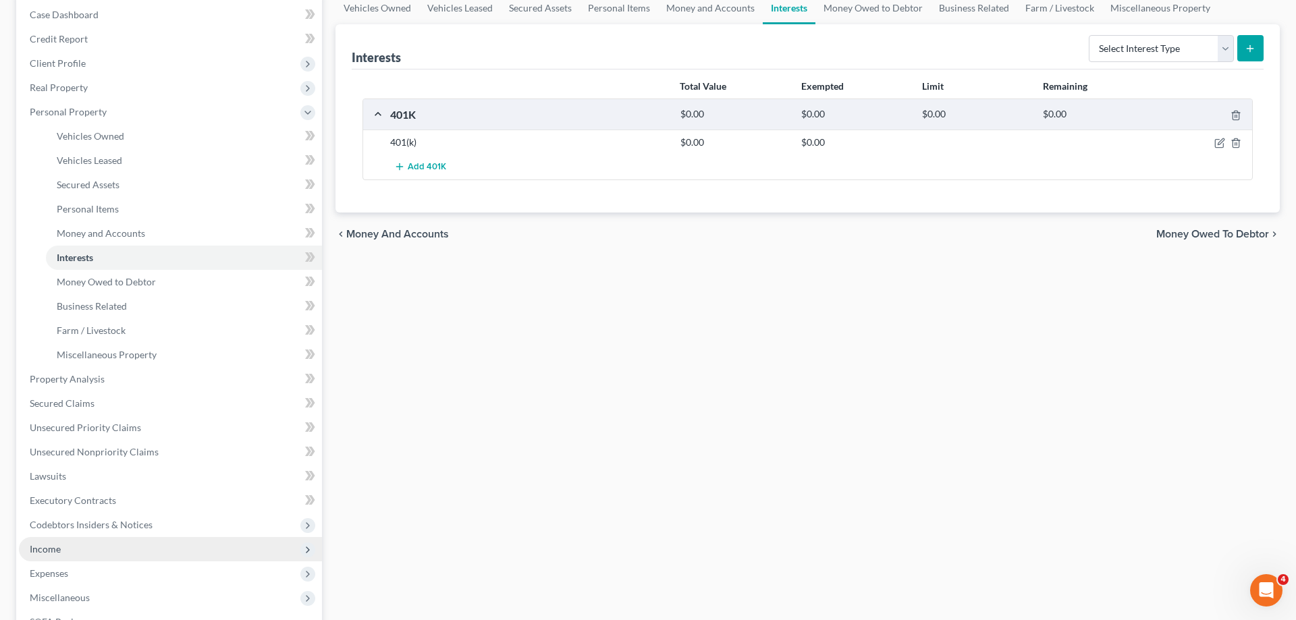
click at [99, 549] on span "Income" at bounding box center [170, 549] width 303 height 24
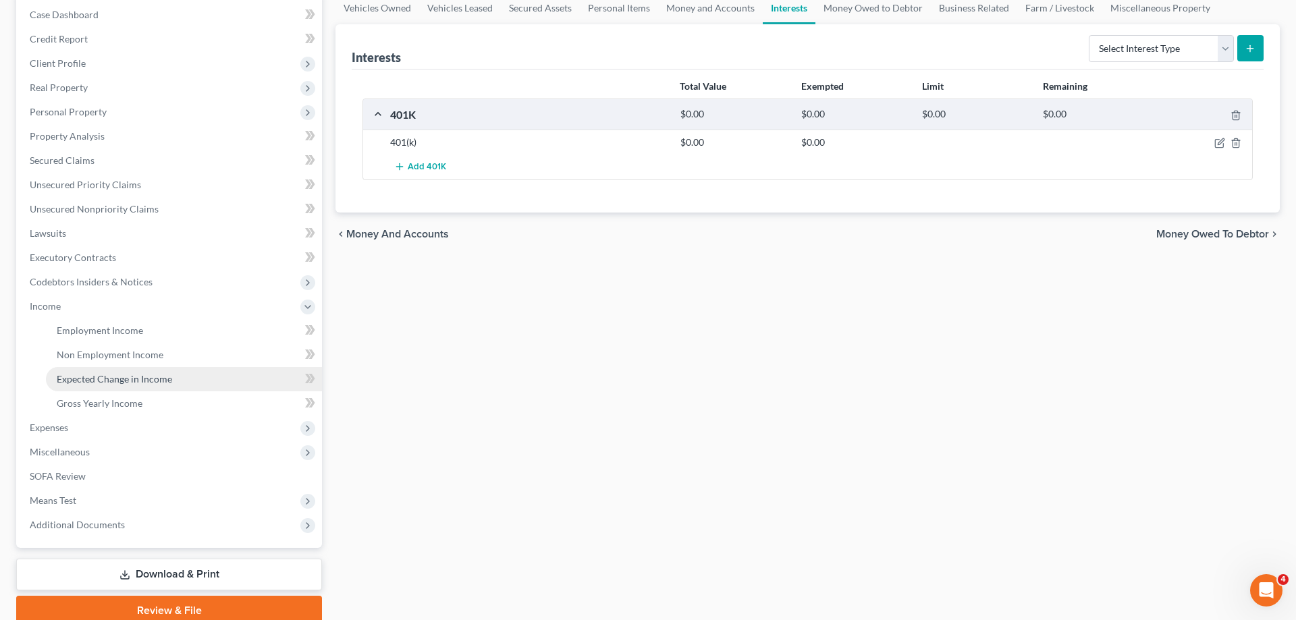
click at [145, 383] on span "Expected Change in Income" at bounding box center [114, 378] width 115 height 11
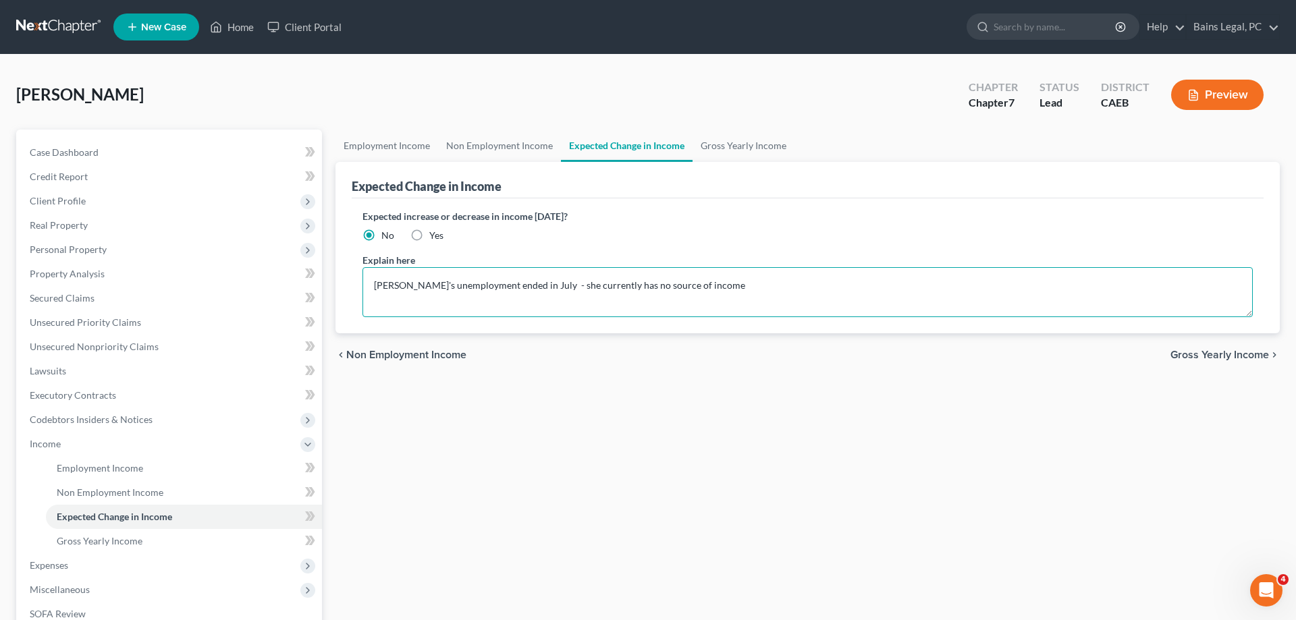
click at [706, 286] on textarea "Debtor's unemployment ended in July - she currently has no source of income" at bounding box center [807, 292] width 890 height 50
type textarea "Debtor's unemployment ended in July - she currently has no source of income. Sh…"
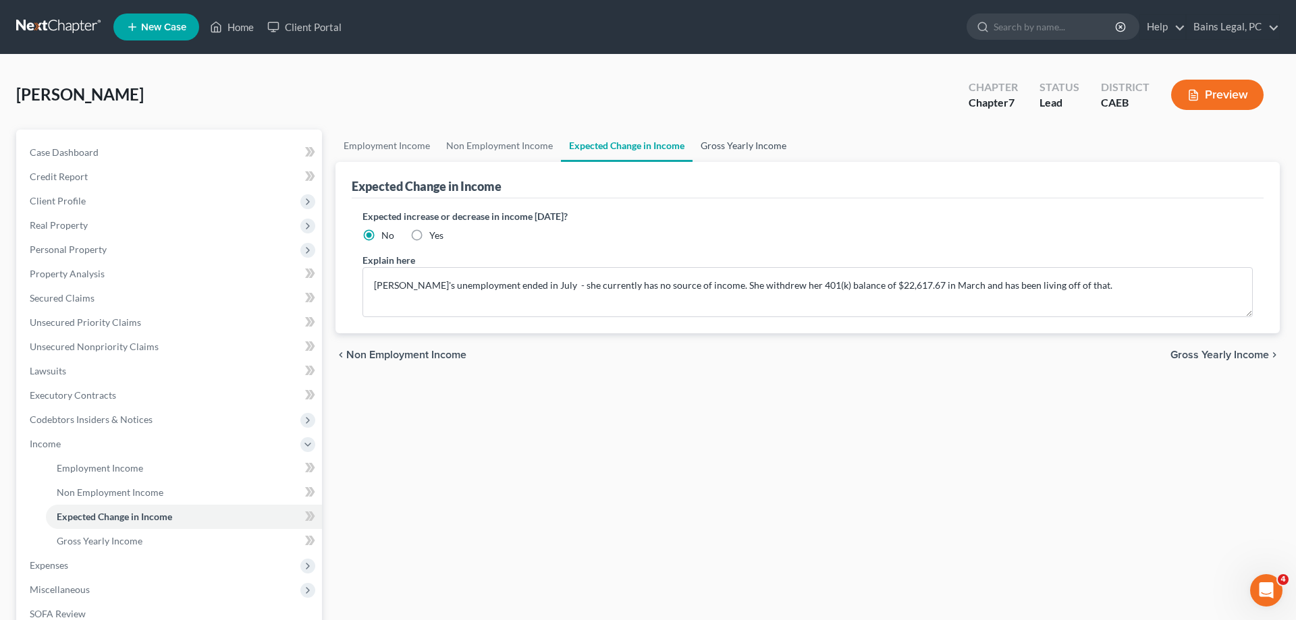
click at [726, 149] on link "Gross Yearly Income" at bounding box center [744, 146] width 102 height 32
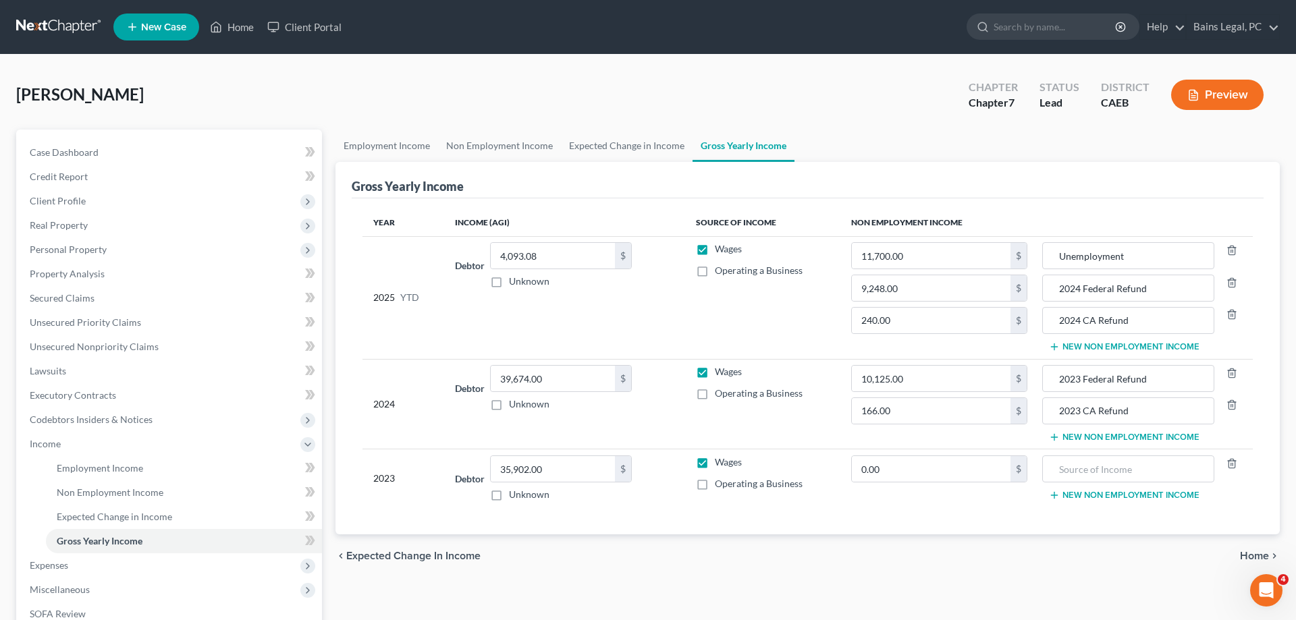
click at [1109, 345] on button "New Non Employment Income" at bounding box center [1124, 347] width 151 height 11
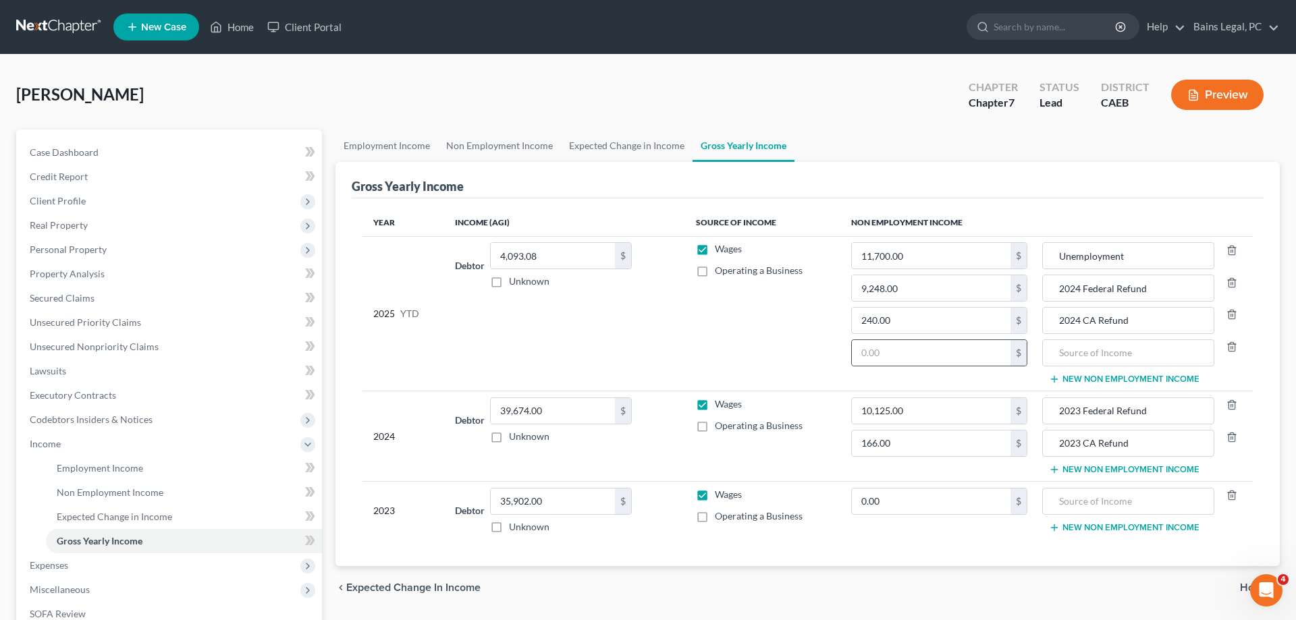
click at [909, 340] on div "$" at bounding box center [939, 353] width 176 height 27
click at [909, 349] on input "text" at bounding box center [931, 353] width 159 height 26
type input "22,617.67"
click at [1085, 358] on input "text" at bounding box center [1128, 353] width 157 height 26
type input "401(k) Withdrawal"
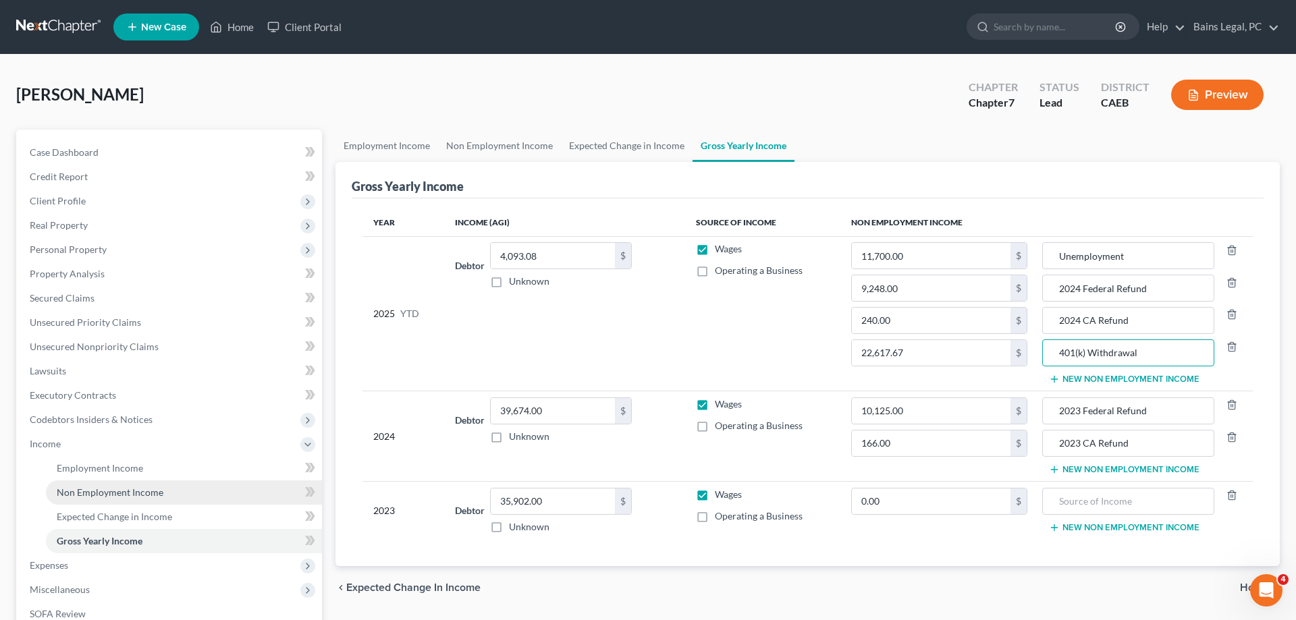
drag, startPoint x: 122, startPoint y: 490, endPoint x: 132, endPoint y: 489, distance: 9.5
click at [122, 491] on span "Non Employment Income" at bounding box center [110, 492] width 107 height 11
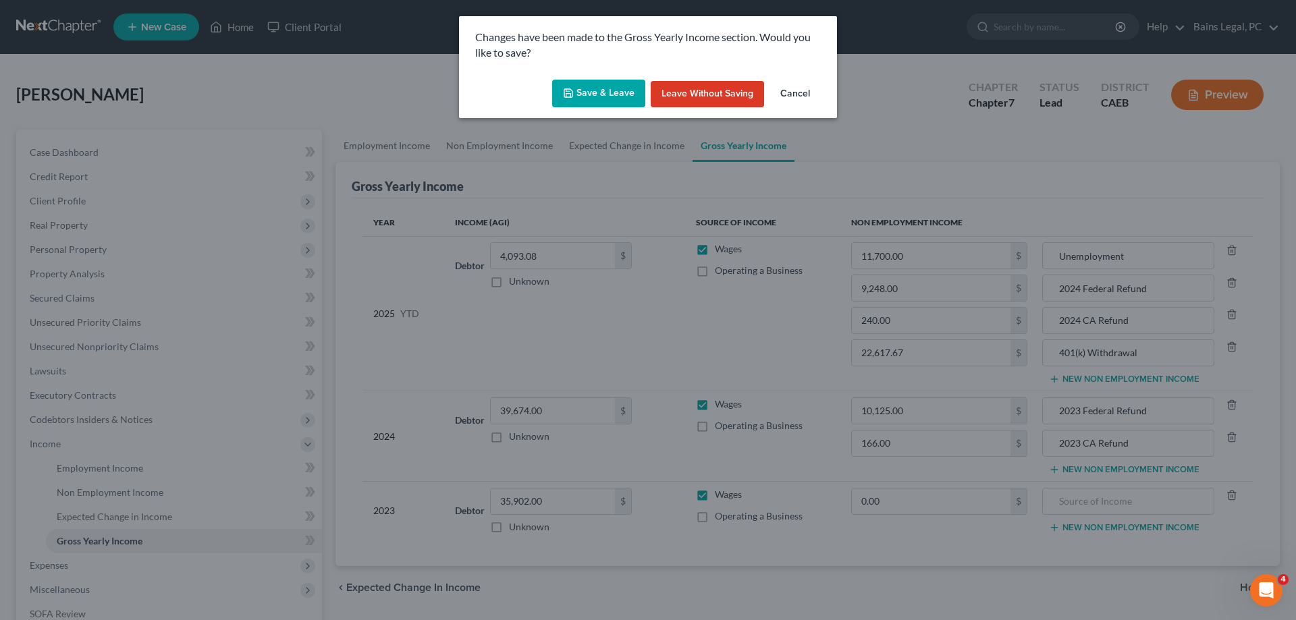
drag, startPoint x: 610, startPoint y: 97, endPoint x: 618, endPoint y: 95, distance: 8.5
click at [613, 95] on button "Save & Leave" at bounding box center [598, 94] width 93 height 28
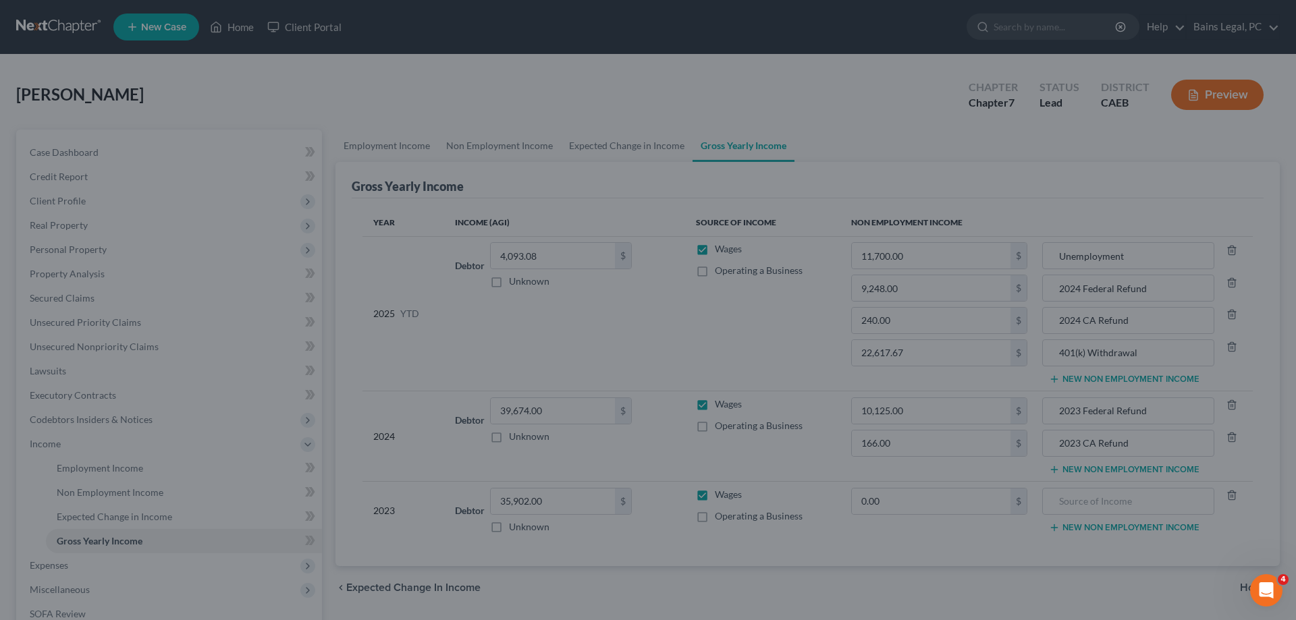
type input "22,617.67"
type input "11,700.00"
type input "9,248.00"
type input "401(k) Withdrawal"
type input "Unemployment"
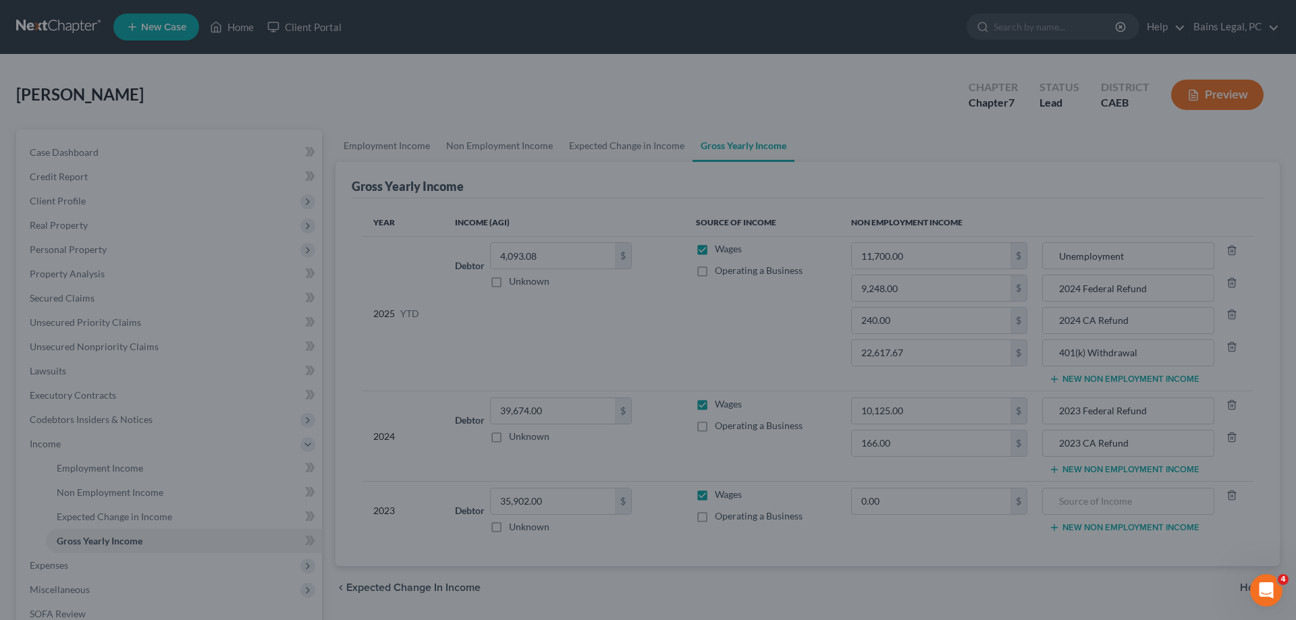
type input "2024 Federal Refund"
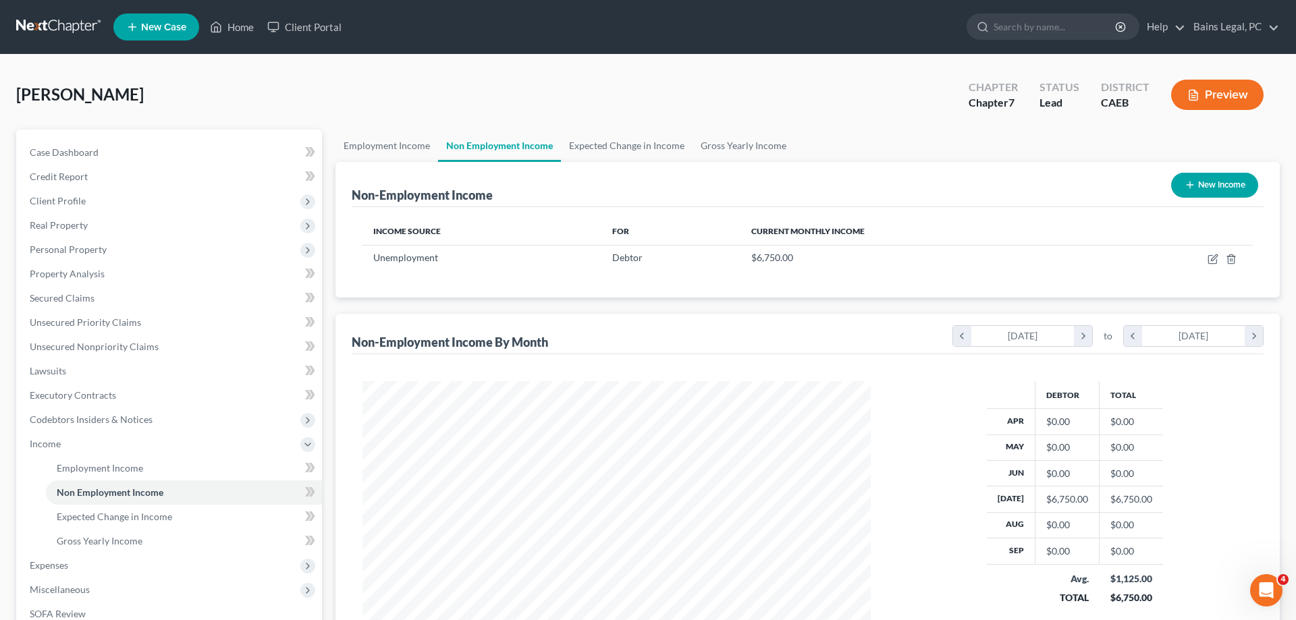
scroll to position [254, 535]
click at [1216, 259] on icon "button" at bounding box center [1213, 259] width 11 height 11
select select "0"
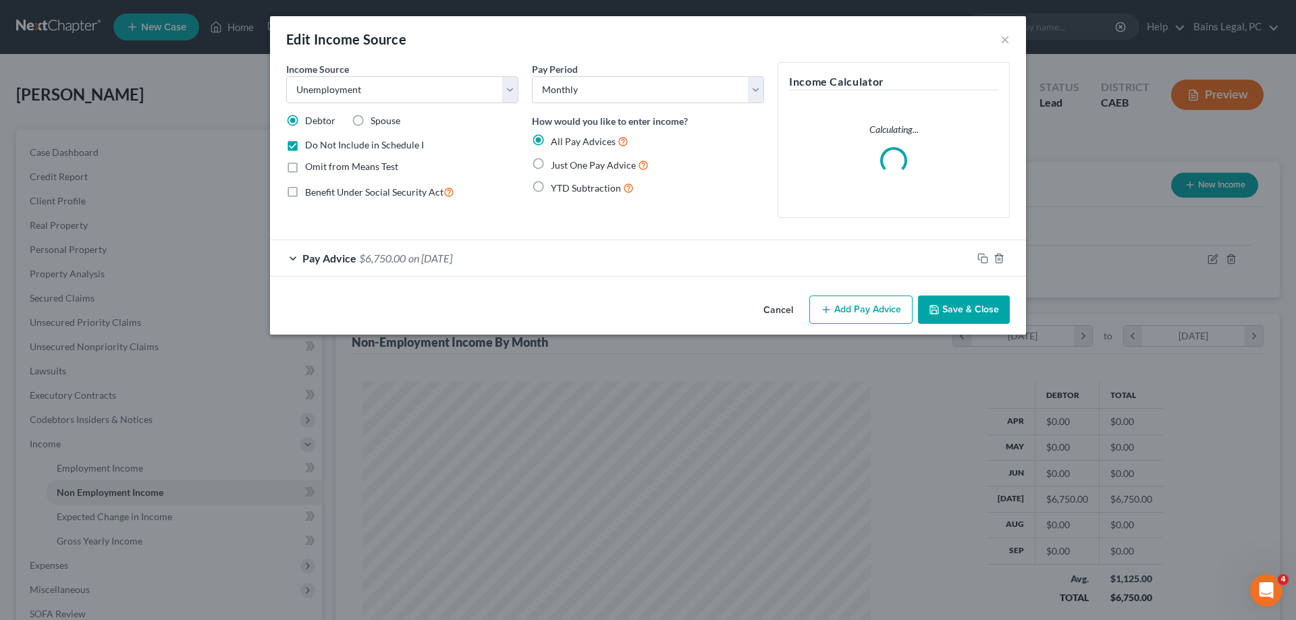
click at [999, 296] on button "Save & Close" at bounding box center [964, 310] width 92 height 28
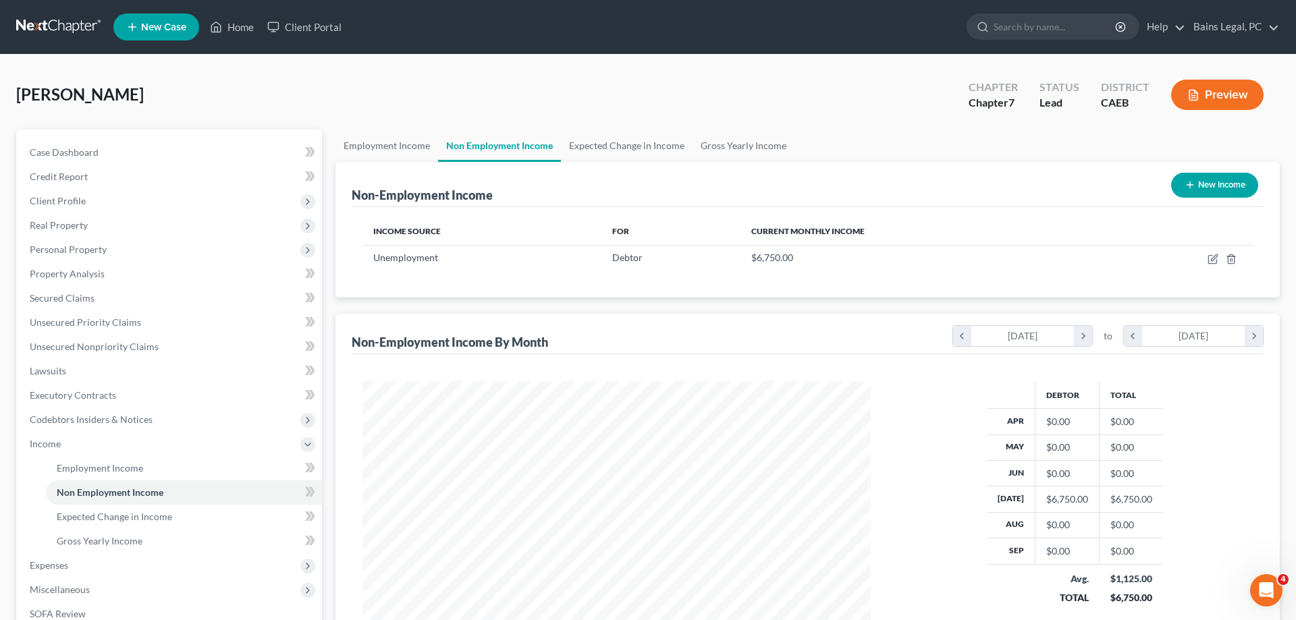
click at [1198, 192] on button "New Income" at bounding box center [1214, 185] width 87 height 25
select select "0"
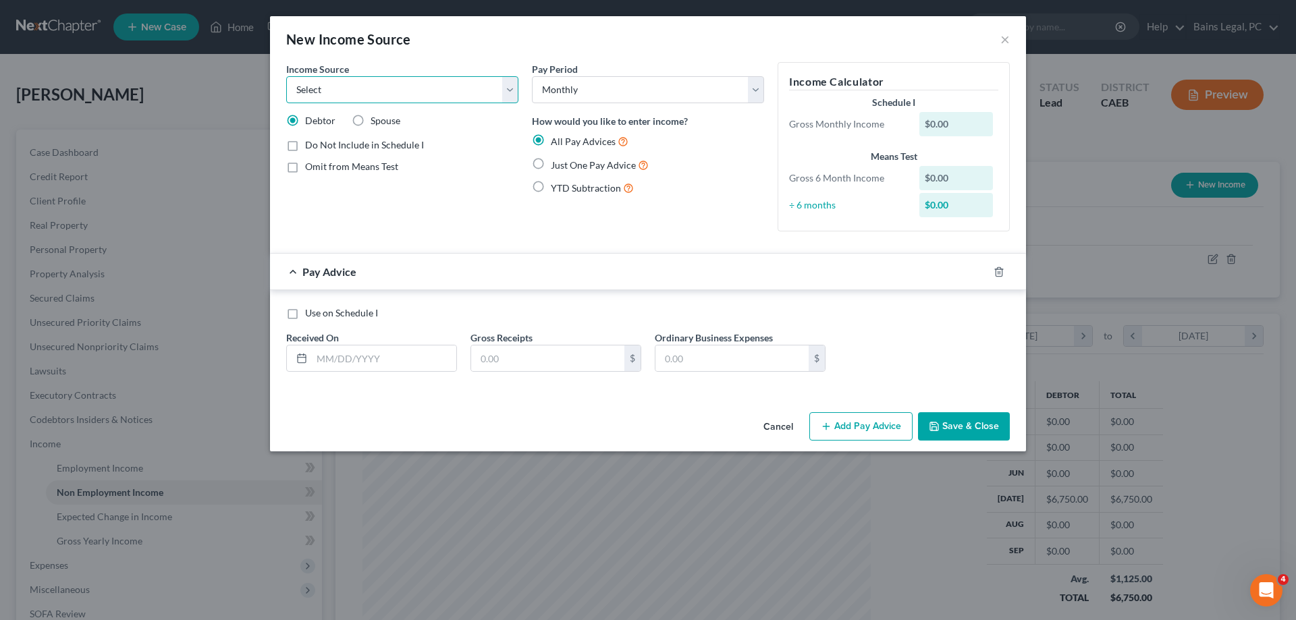
click at [286, 76] on select "Select Unemployment Disability (from employer) Pension Retirement Social Securi…" at bounding box center [402, 89] width 232 height 27
select select "13"
click option "Other Monthly Income" at bounding box center [0, 0] width 0 height 0
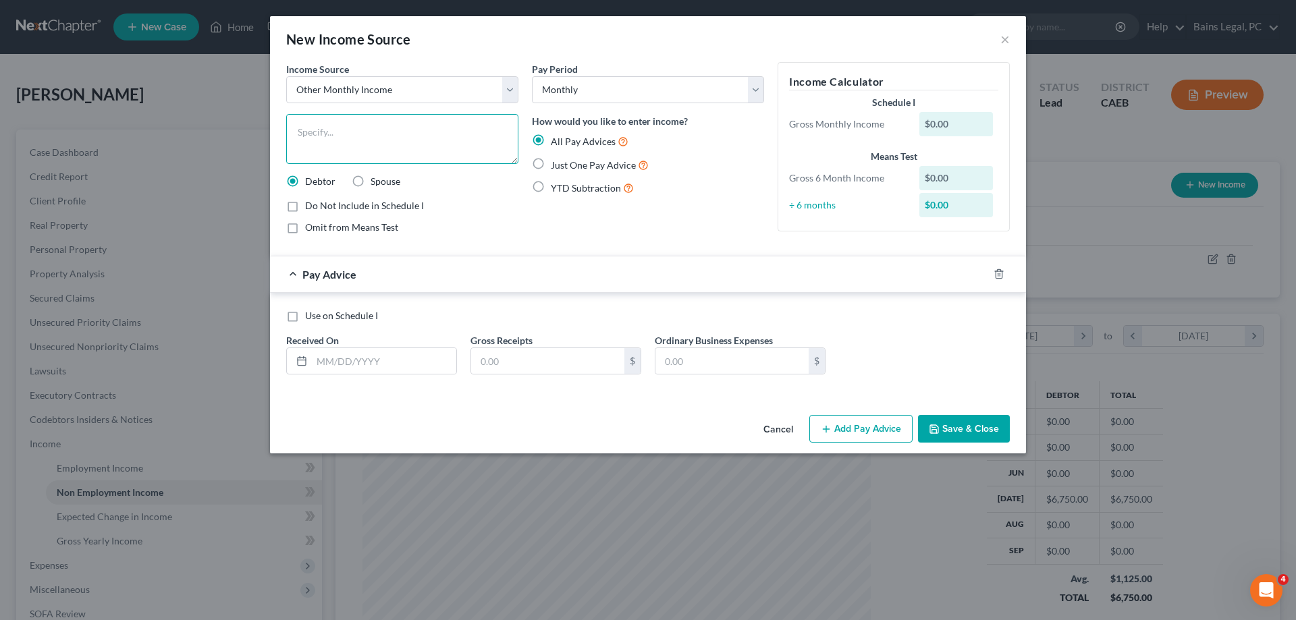
click at [431, 139] on textarea at bounding box center [402, 139] width 232 height 50
type textarea "Assistance from Ex-Husband"
click at [429, 371] on input "text" at bounding box center [384, 361] width 144 height 26
type input "9/29/25"
type input "2,301"
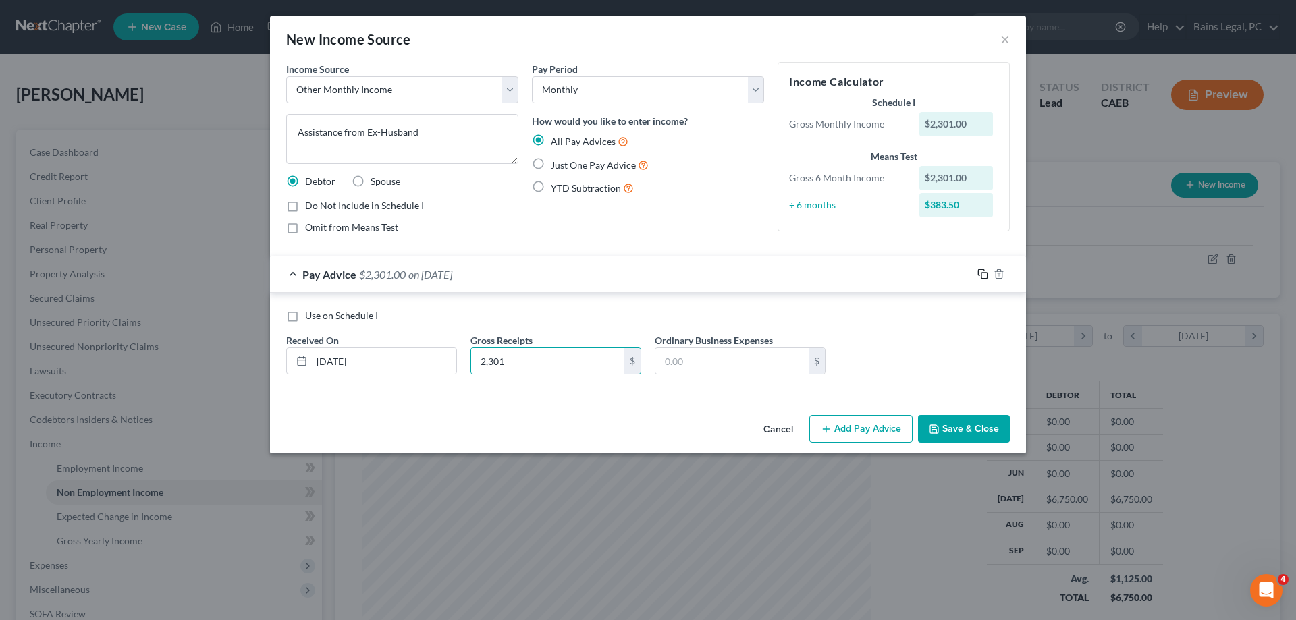
click at [983, 275] on icon "button" at bounding box center [982, 274] width 11 height 11
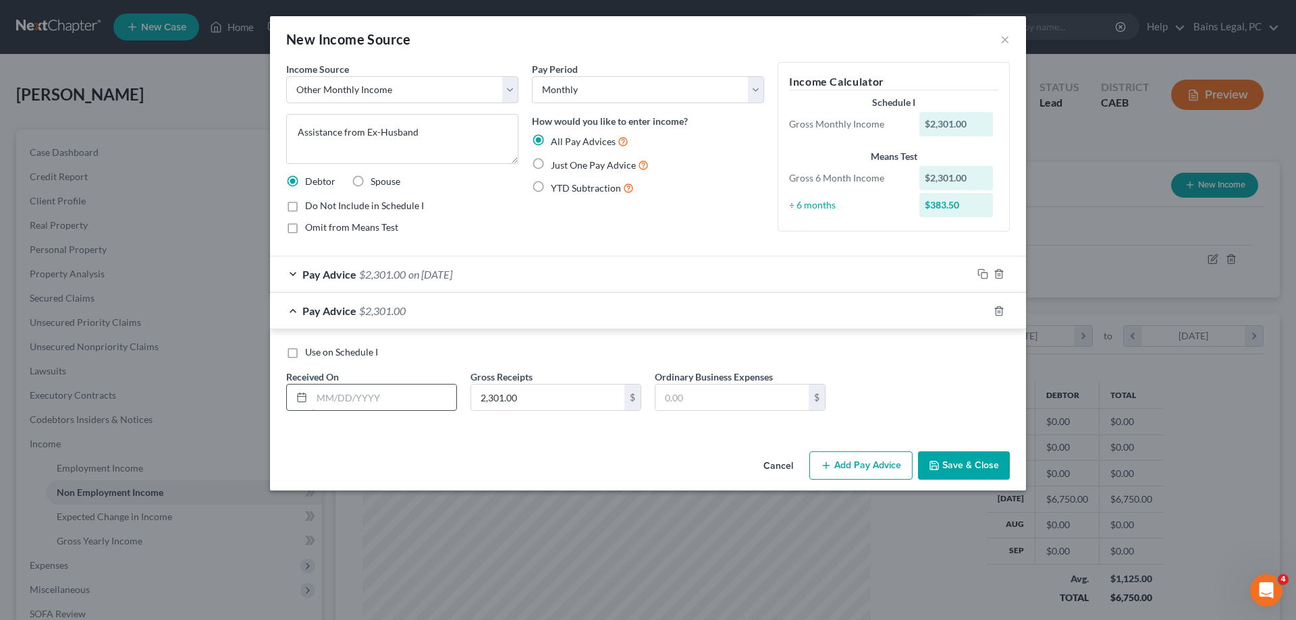
click at [389, 396] on input "text" at bounding box center [384, 398] width 144 height 26
type input "1/1/20"
click at [553, 396] on input "2,301.00" at bounding box center [547, 398] width 153 height 26
type input "383.50"
click at [347, 351] on span "Use on Schedule I" at bounding box center [341, 351] width 73 height 11
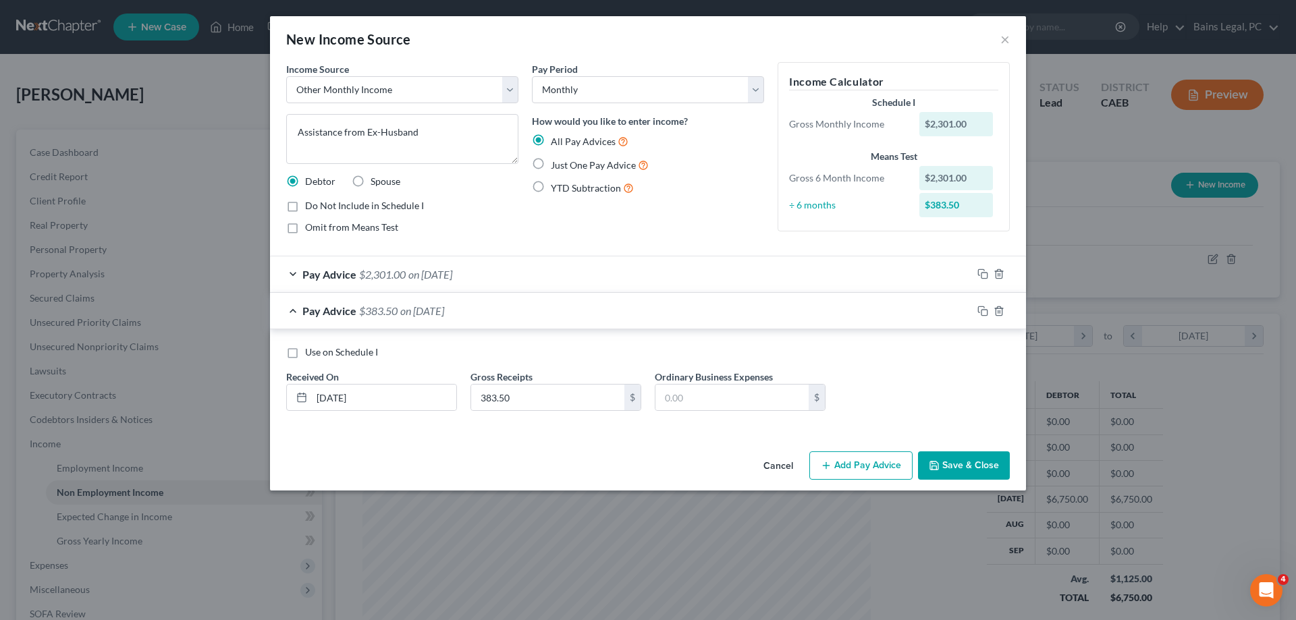
click at [319, 351] on input "Use on Schedule I" at bounding box center [315, 350] width 9 height 9
checkbox input "true"
click at [963, 466] on button "Save & Close" at bounding box center [964, 466] width 92 height 28
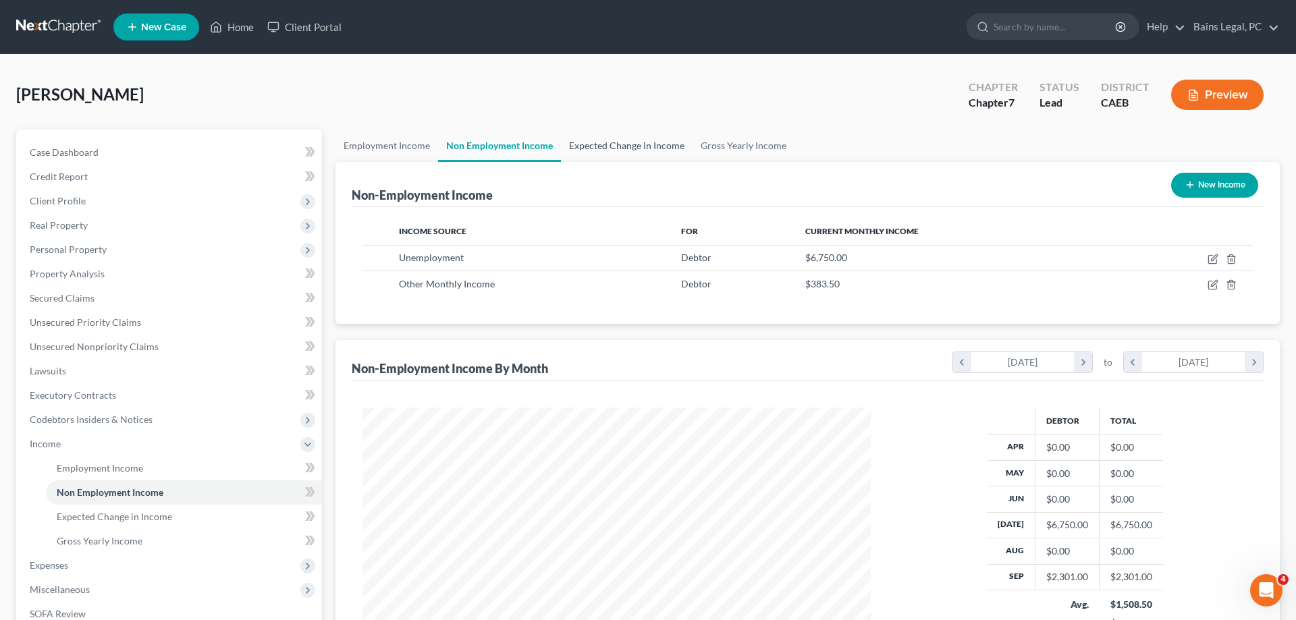
click at [593, 136] on link "Expected Change in Income" at bounding box center [627, 146] width 132 height 32
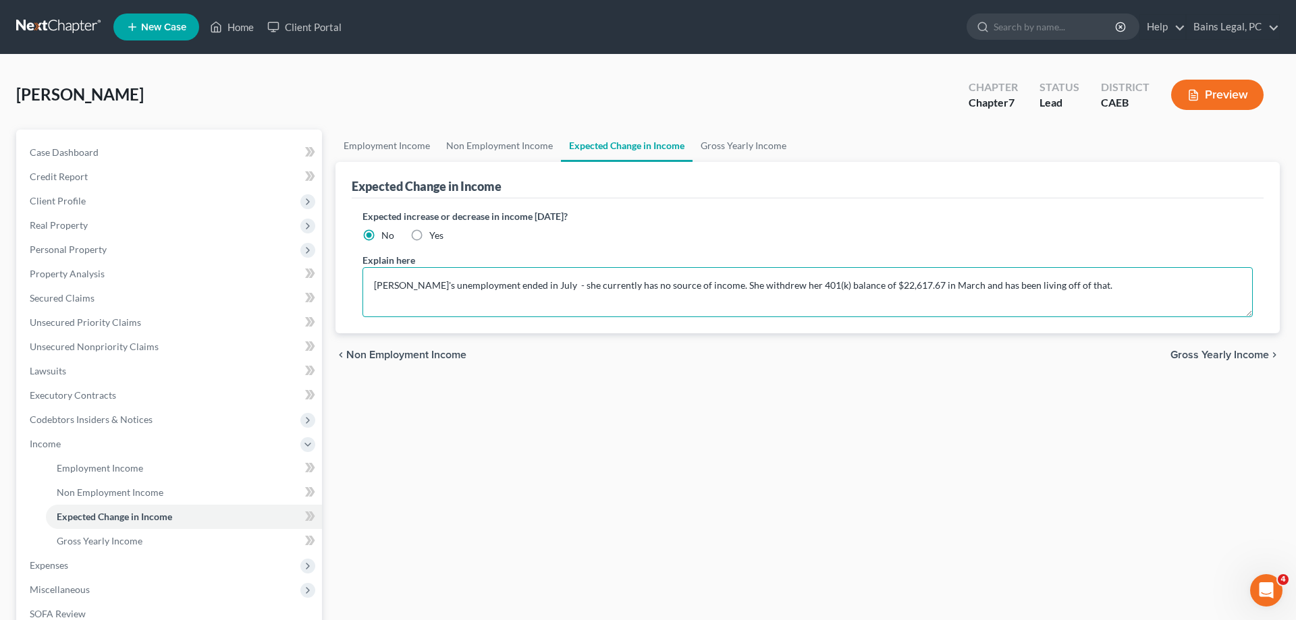
click at [1063, 284] on textarea "Debtor's unemployment ended in July - she currently has no source of income. Sh…" at bounding box center [807, 292] width 890 height 50
type textarea "Debtor's unemployment ended in July - she currently has no source of income. Sh…"
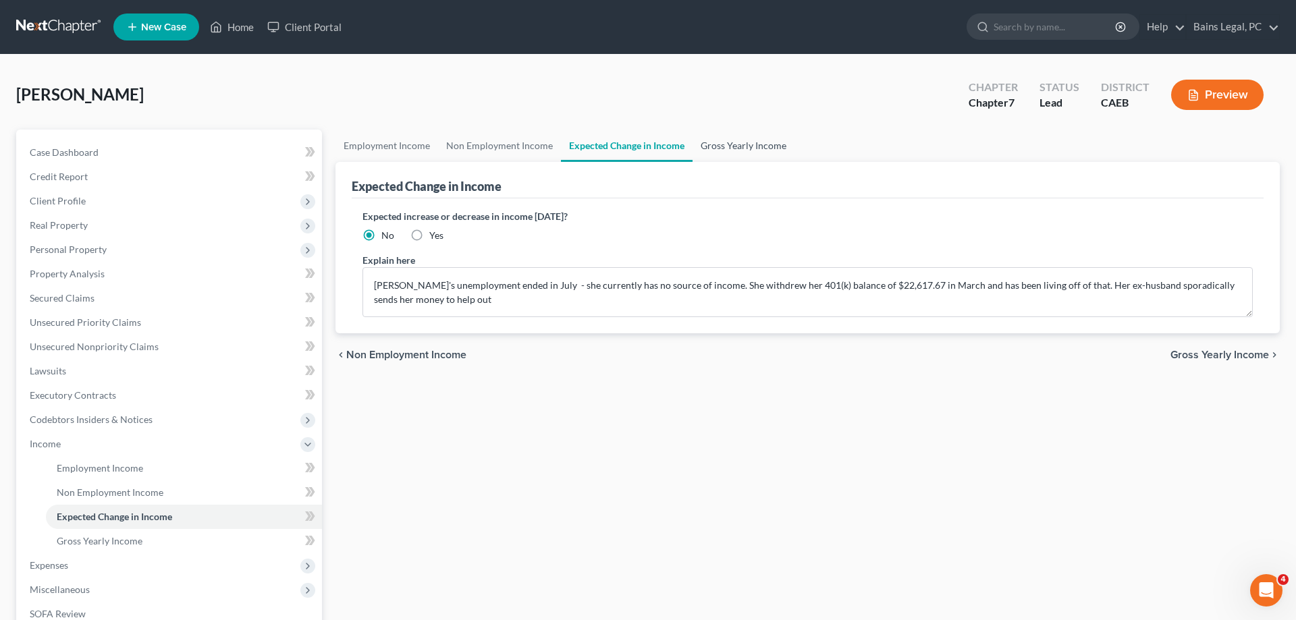
click at [733, 151] on link "Gross Yearly Income" at bounding box center [744, 146] width 102 height 32
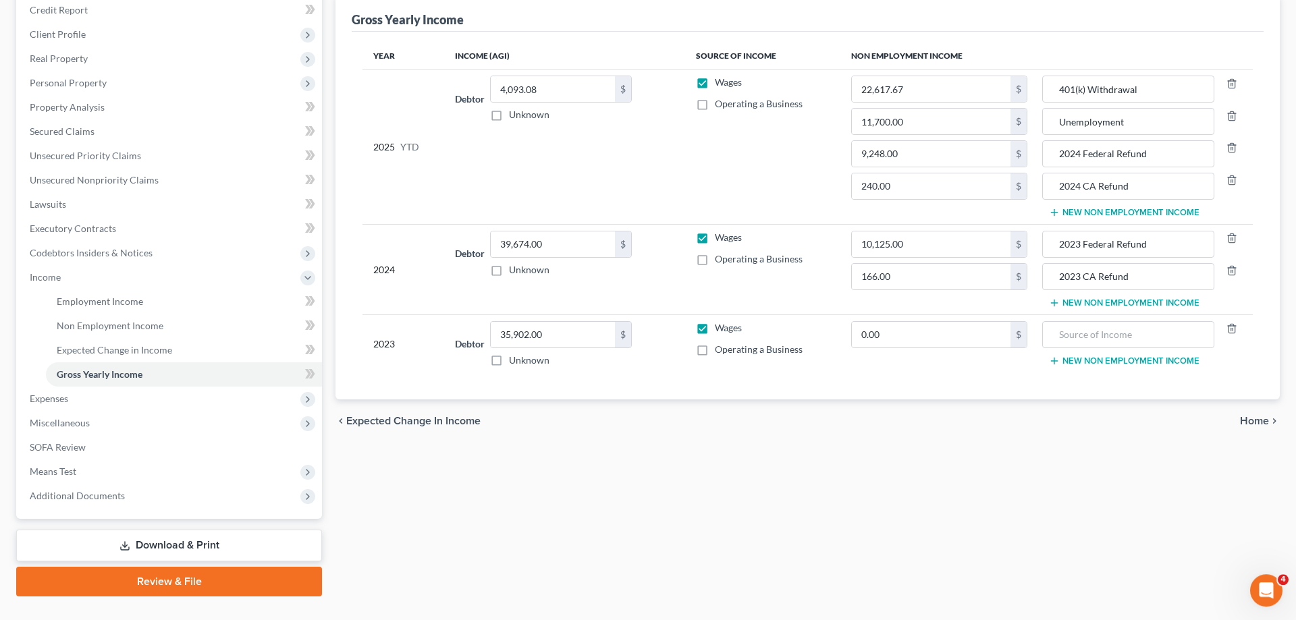
scroll to position [193, 0]
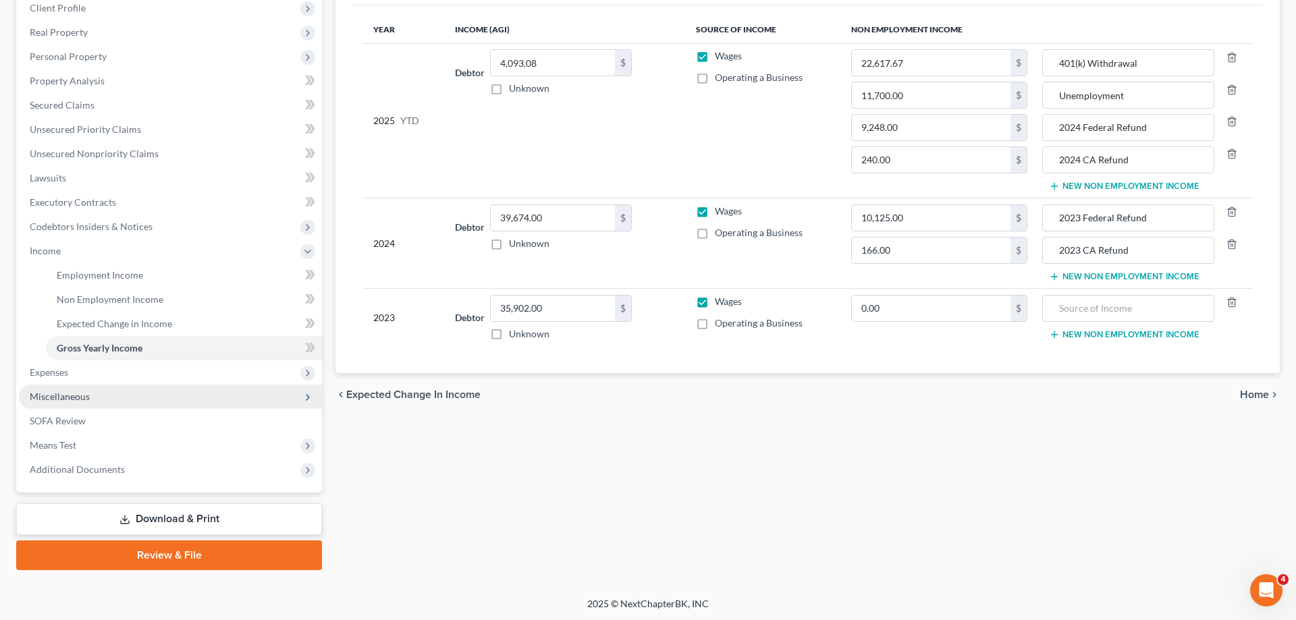
drag, startPoint x: 59, startPoint y: 372, endPoint x: 116, endPoint y: 395, distance: 61.2
click at [60, 372] on span "Expenses" at bounding box center [49, 372] width 38 height 11
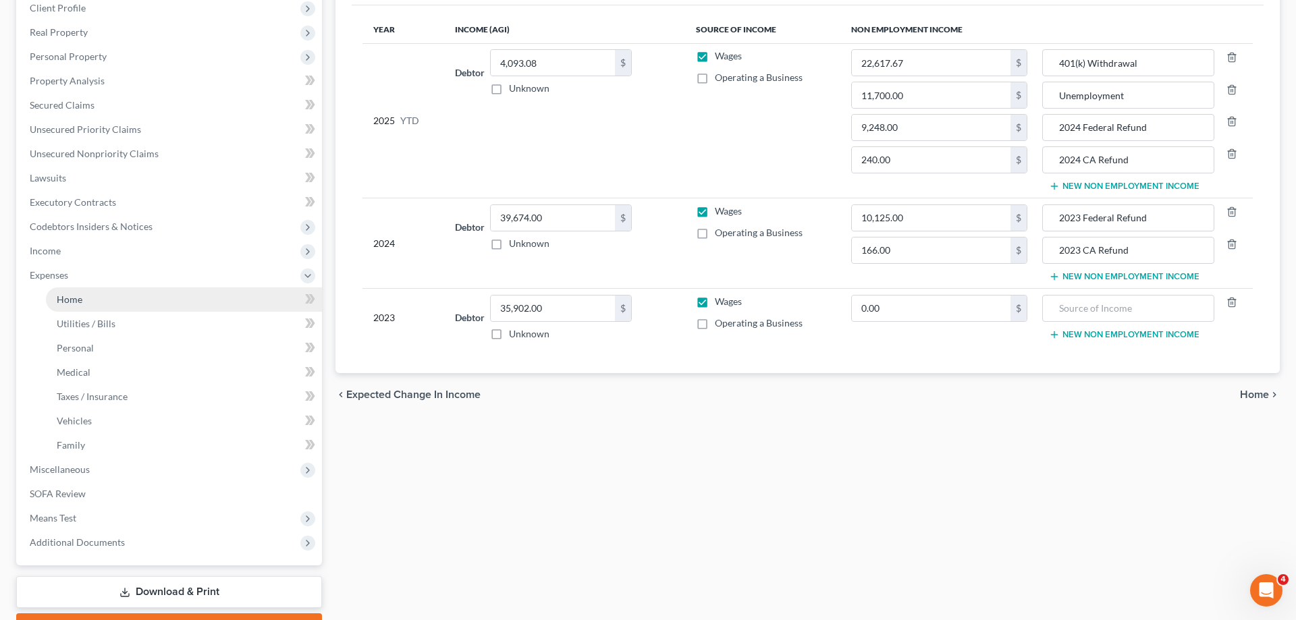
click at [79, 298] on span "Home" at bounding box center [70, 299] width 26 height 11
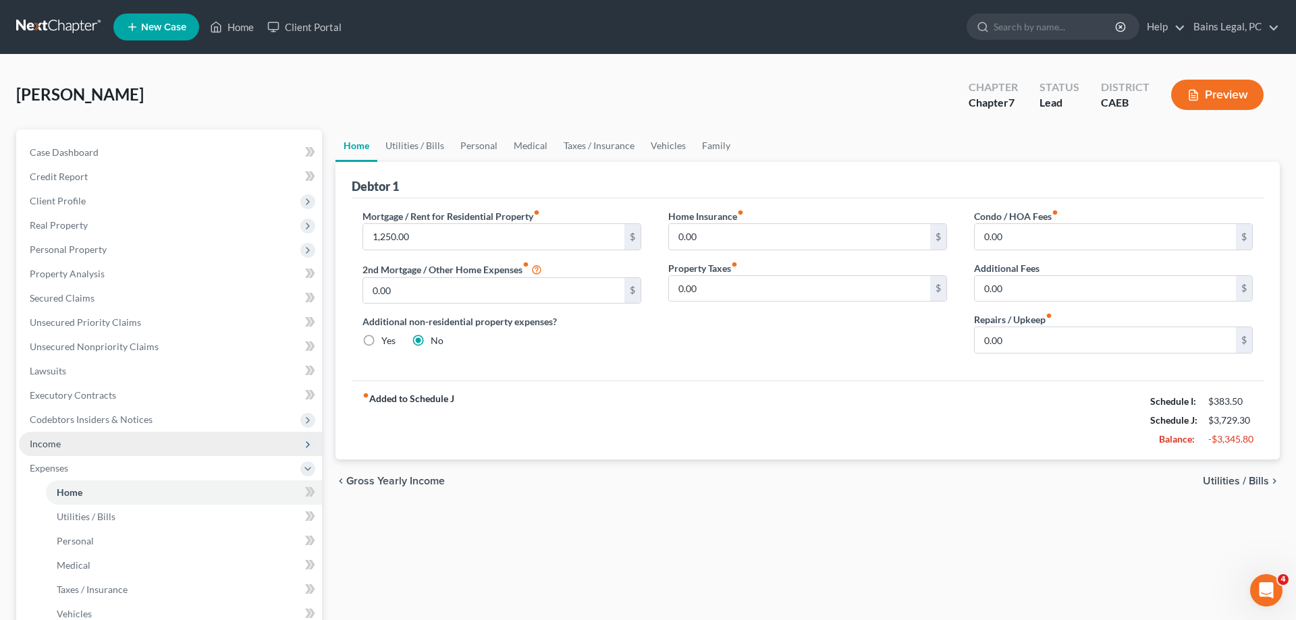
click at [85, 446] on span "Income" at bounding box center [170, 444] width 303 height 24
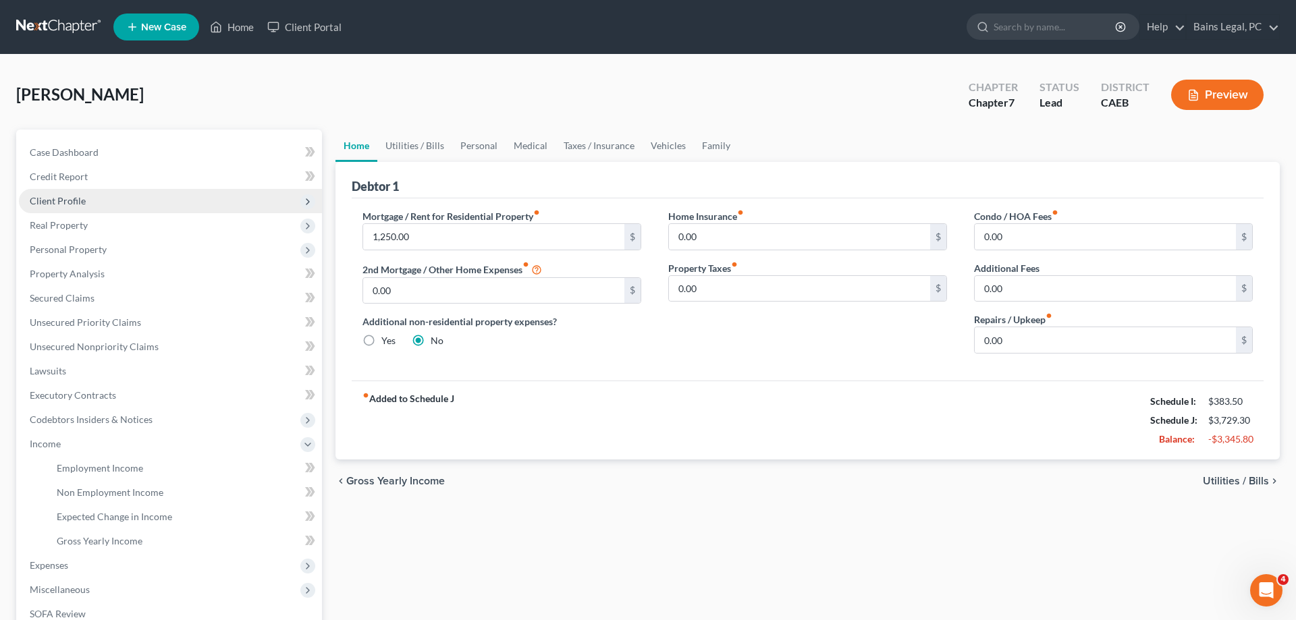
click at [82, 200] on span "Client Profile" at bounding box center [58, 200] width 56 height 11
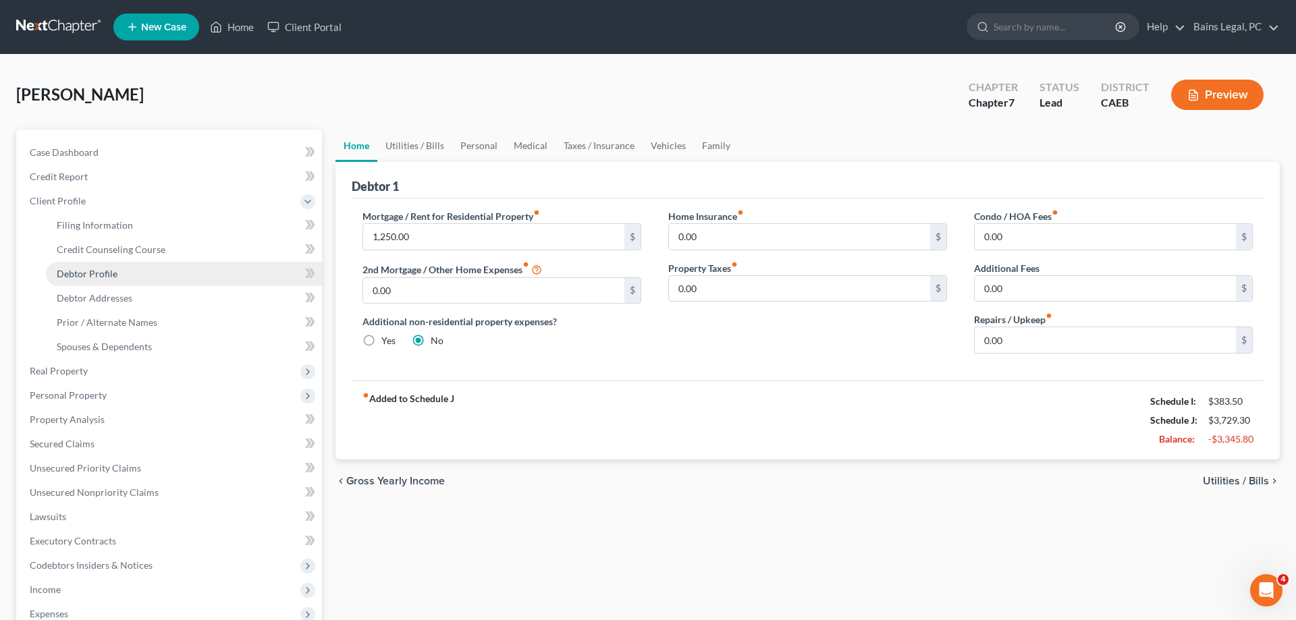
click at [119, 269] on link "Debtor Profile" at bounding box center [184, 274] width 276 height 24
select select "2"
select select "3"
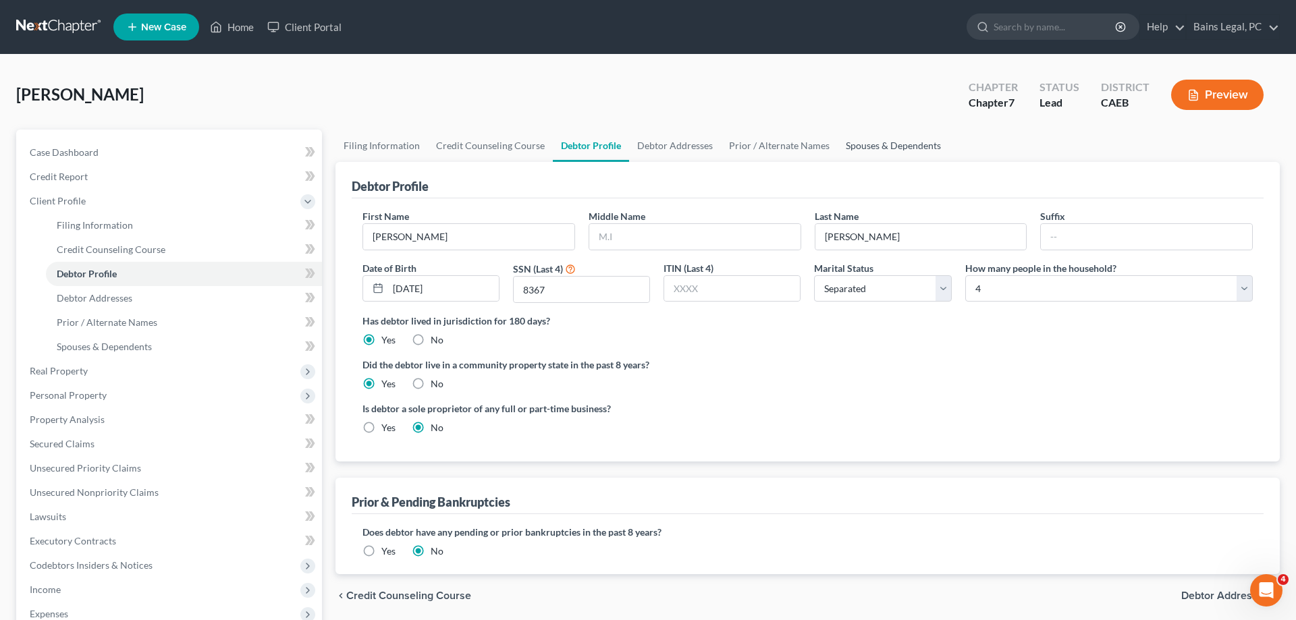
click at [891, 145] on link "Spouses & Dependents" at bounding box center [893, 146] width 111 height 32
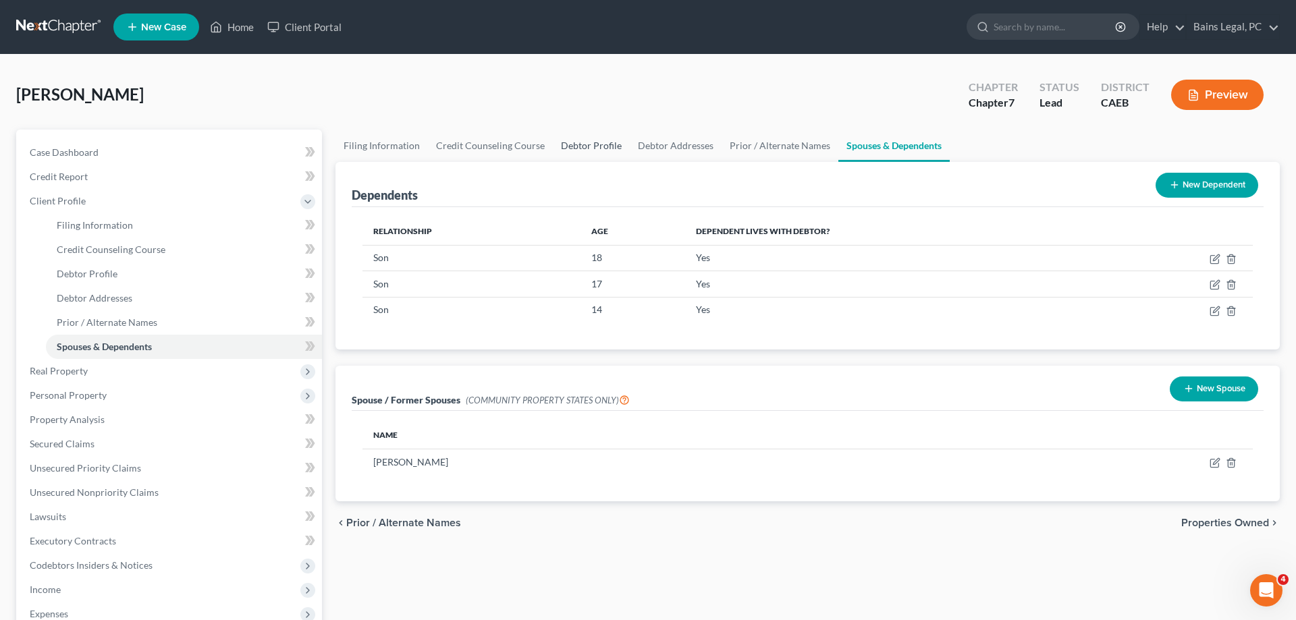
click at [566, 140] on link "Debtor Profile" at bounding box center [591, 146] width 77 height 32
select select "2"
select select "3"
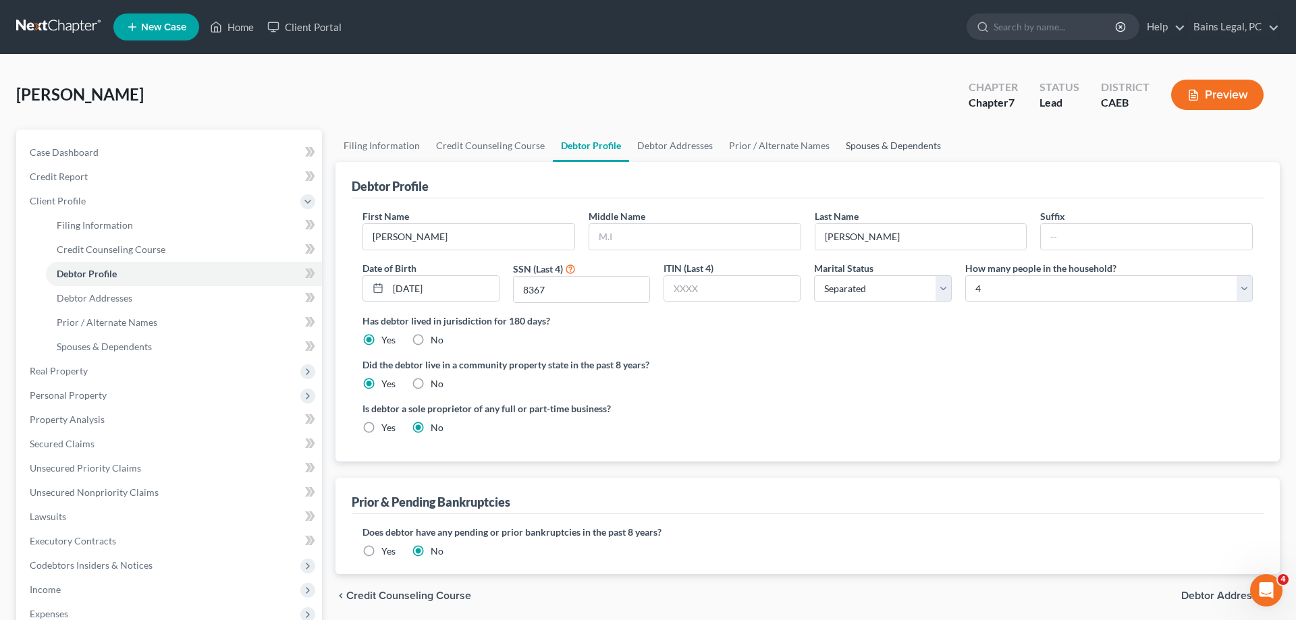
click at [930, 141] on link "Spouses & Dependents" at bounding box center [893, 146] width 111 height 32
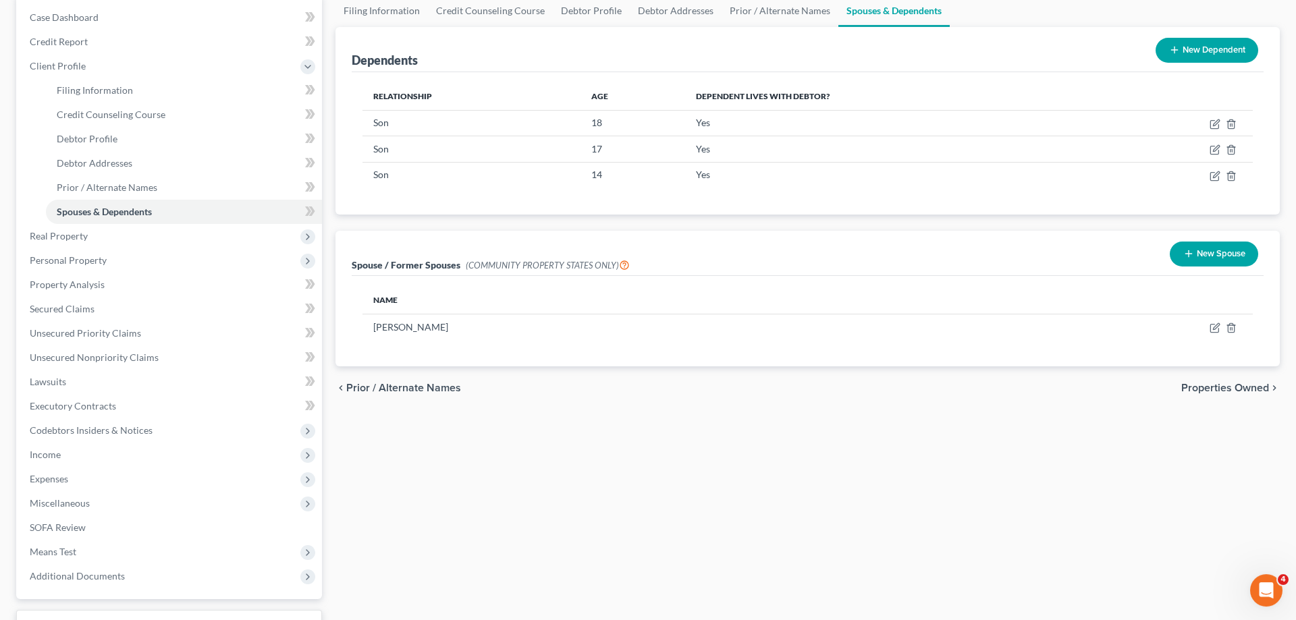
scroll to position [138, 0]
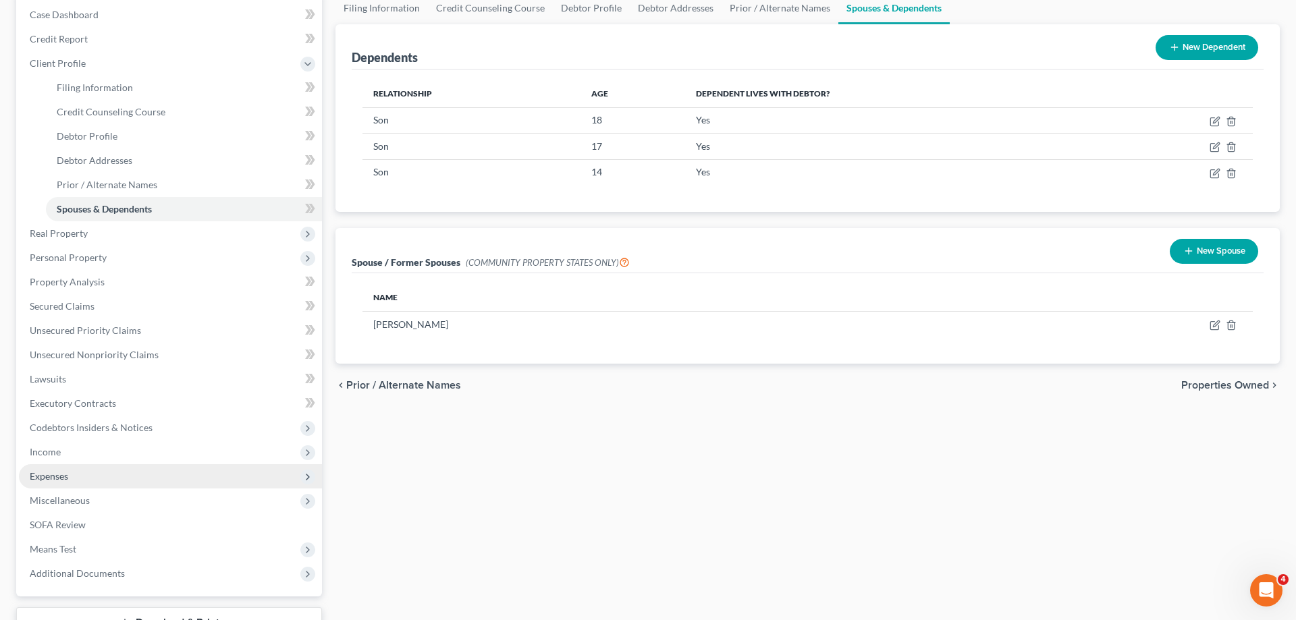
click at [70, 479] on span "Expenses" at bounding box center [170, 476] width 303 height 24
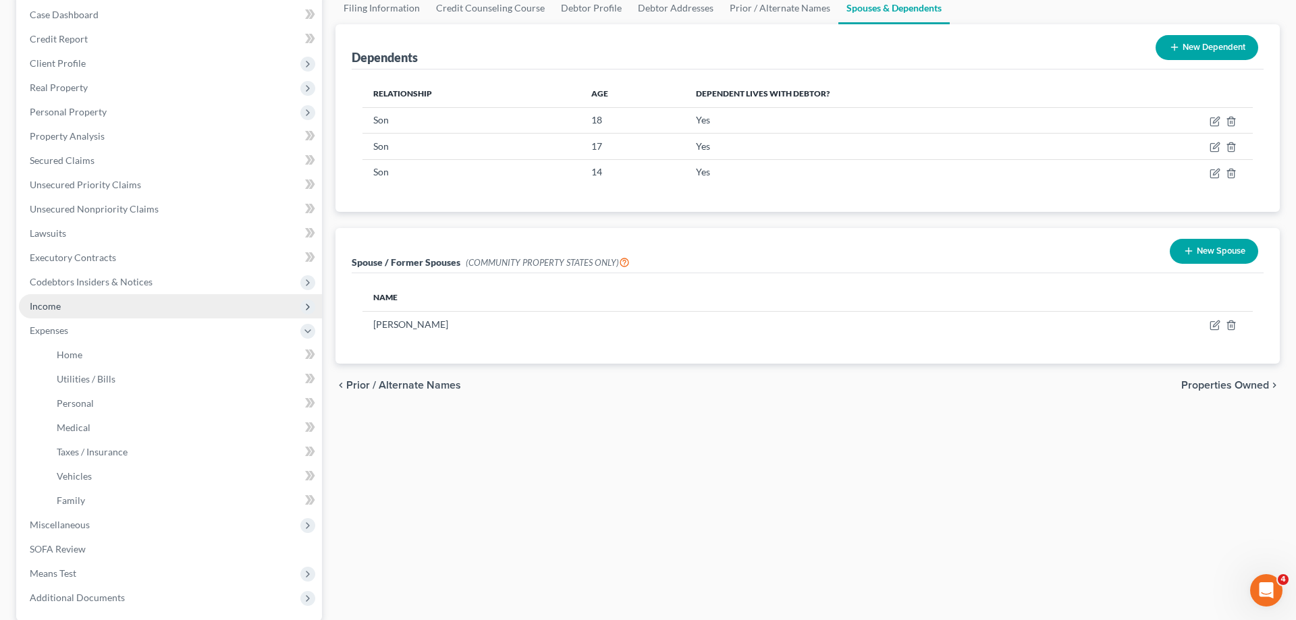
click at [57, 311] on span "Income" at bounding box center [170, 306] width 303 height 24
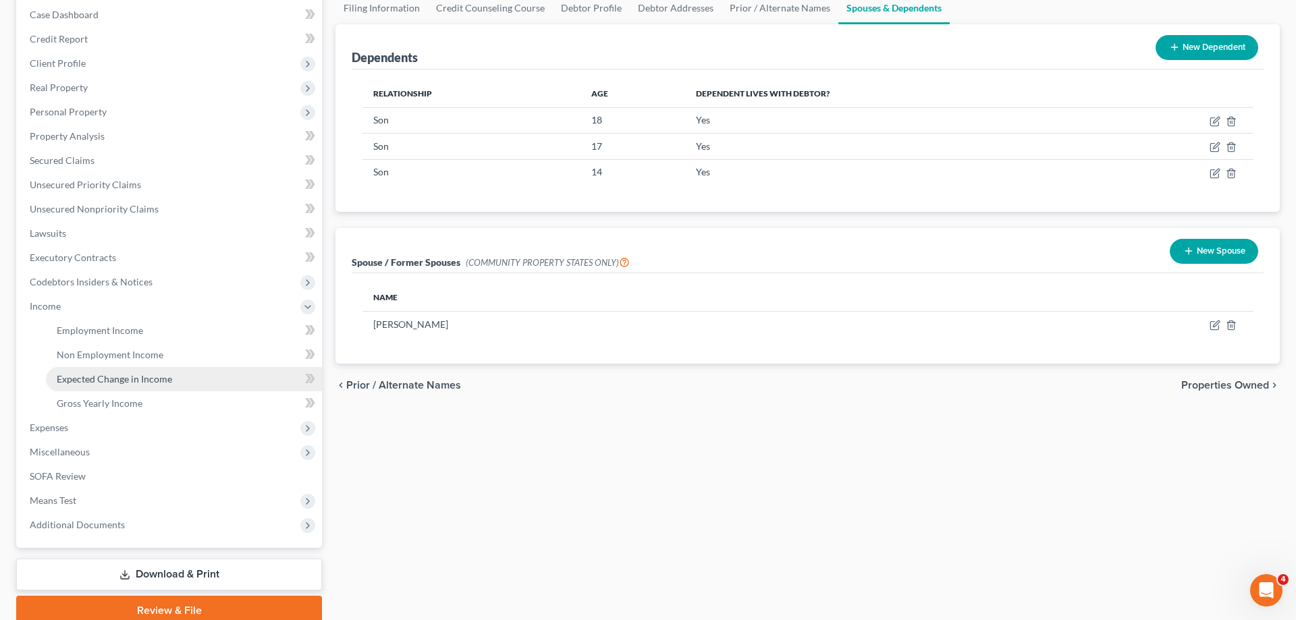
click at [91, 376] on span "Expected Change in Income" at bounding box center [114, 378] width 115 height 11
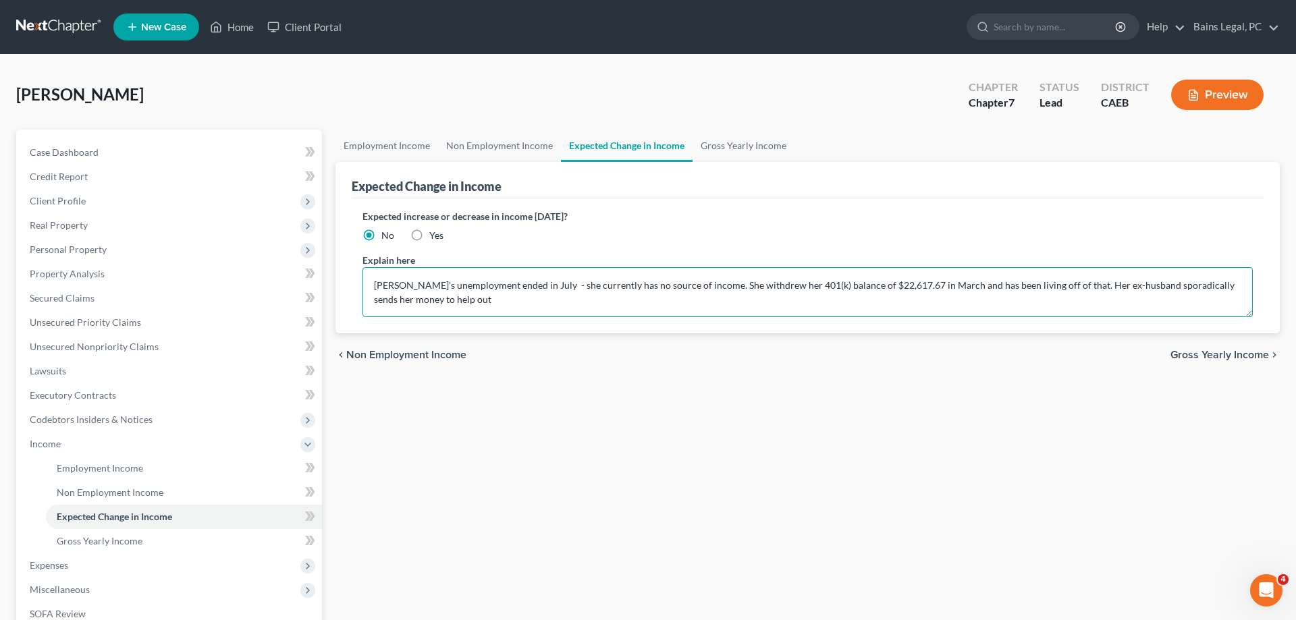
click at [458, 298] on textarea "Debtor's unemployment ended in July - she currently has no source of income. Sh…" at bounding box center [807, 292] width 890 height 50
type textarea "Debtor's unemployment ended in July - she currently has no source of income. Sh…"
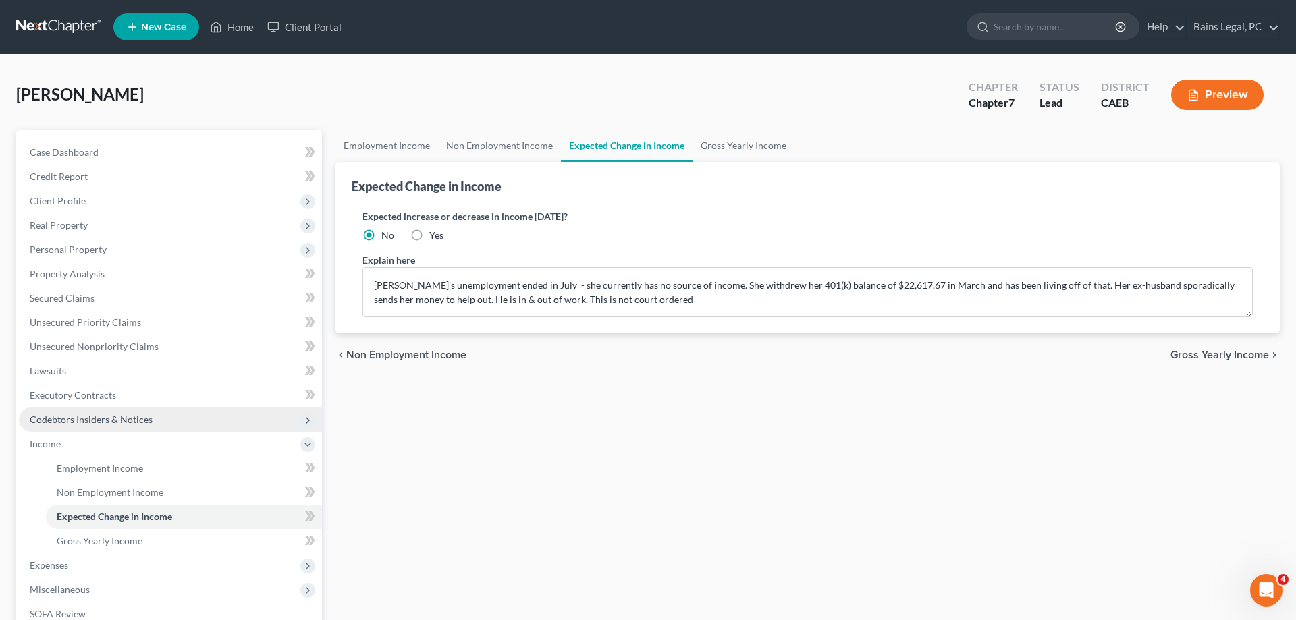
click at [69, 416] on span "Codebtors Insiders & Notices" at bounding box center [91, 419] width 123 height 11
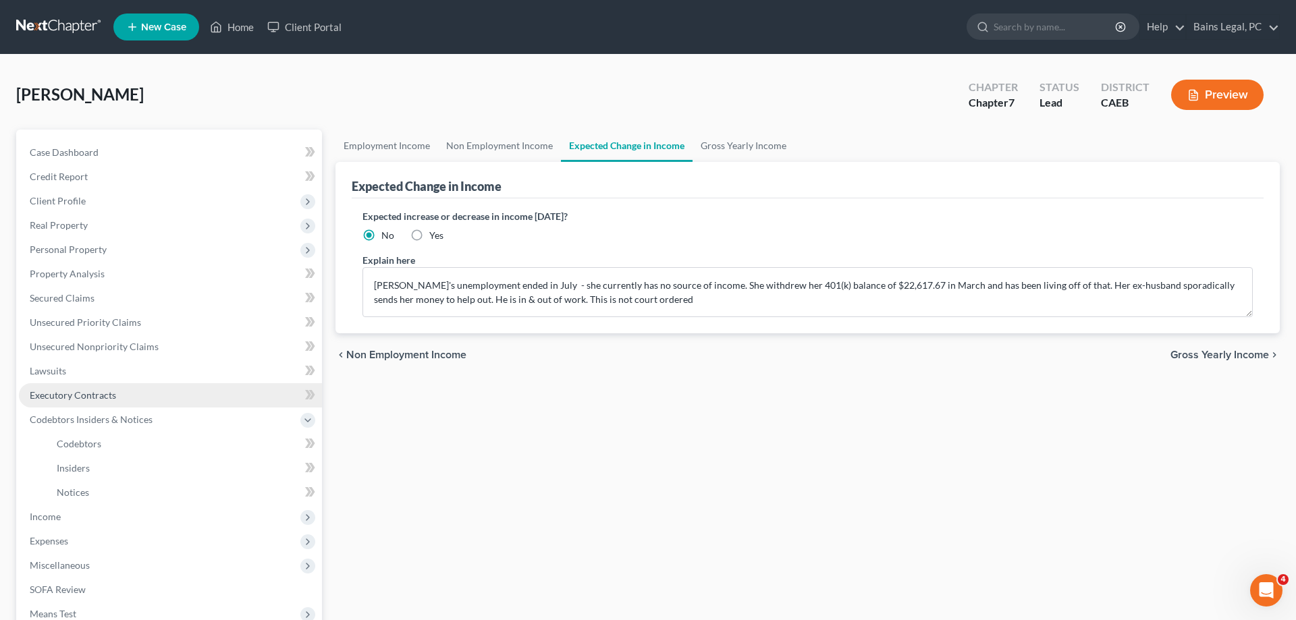
click at [114, 405] on link "Executory Contracts" at bounding box center [170, 395] width 303 height 24
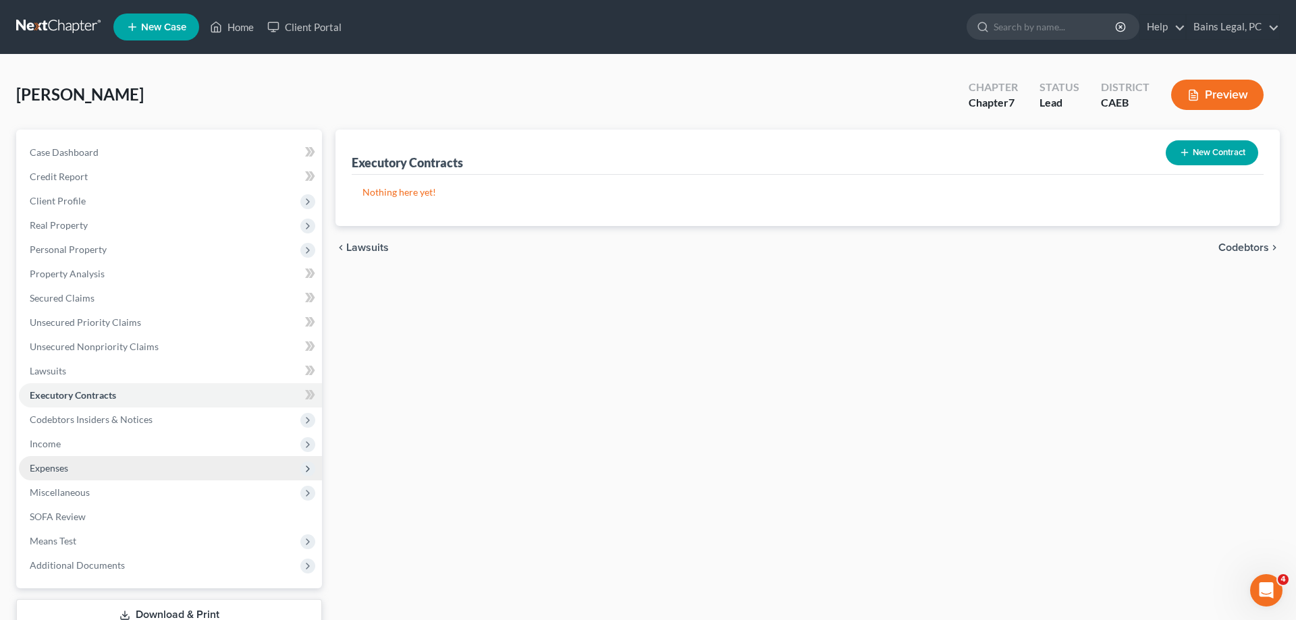
scroll to position [96, 0]
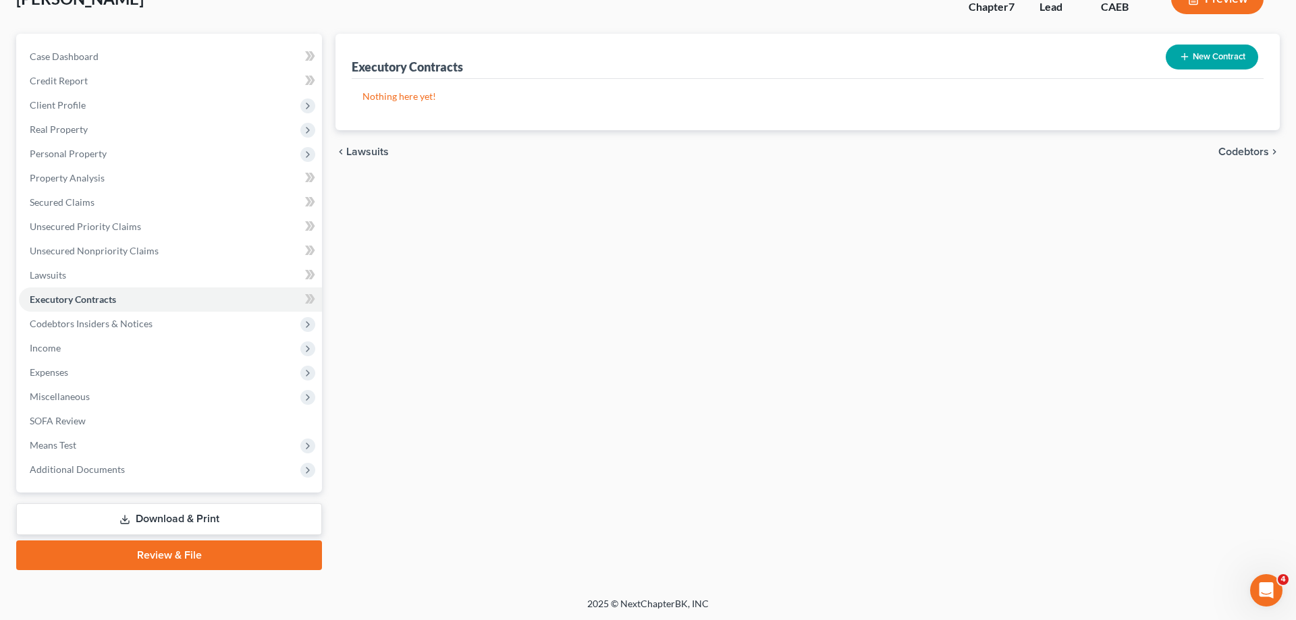
click at [150, 526] on link "Download & Print" at bounding box center [169, 520] width 306 height 32
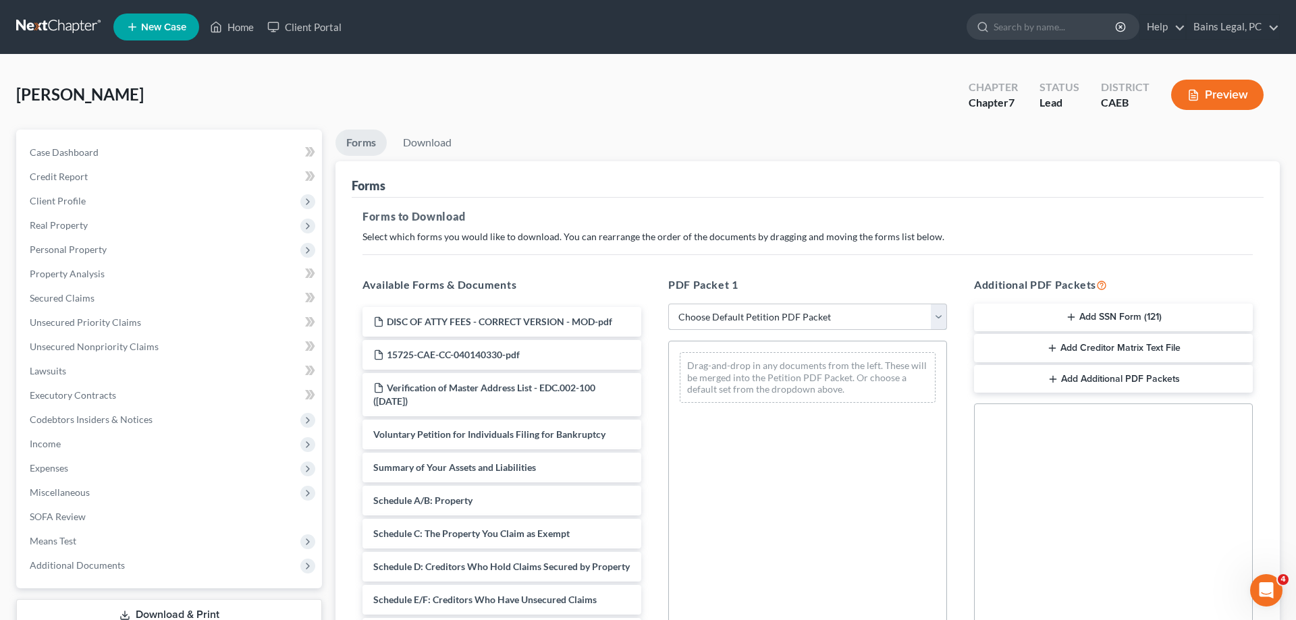
click at [668, 304] on select "Choose Default Petition PDF Packet Complete Bankruptcy Petition (all forms and …" at bounding box center [807, 317] width 279 height 27
select select "0"
click option "Complete Bankruptcy Petition (all forms and schedules)" at bounding box center [0, 0] width 0 height 0
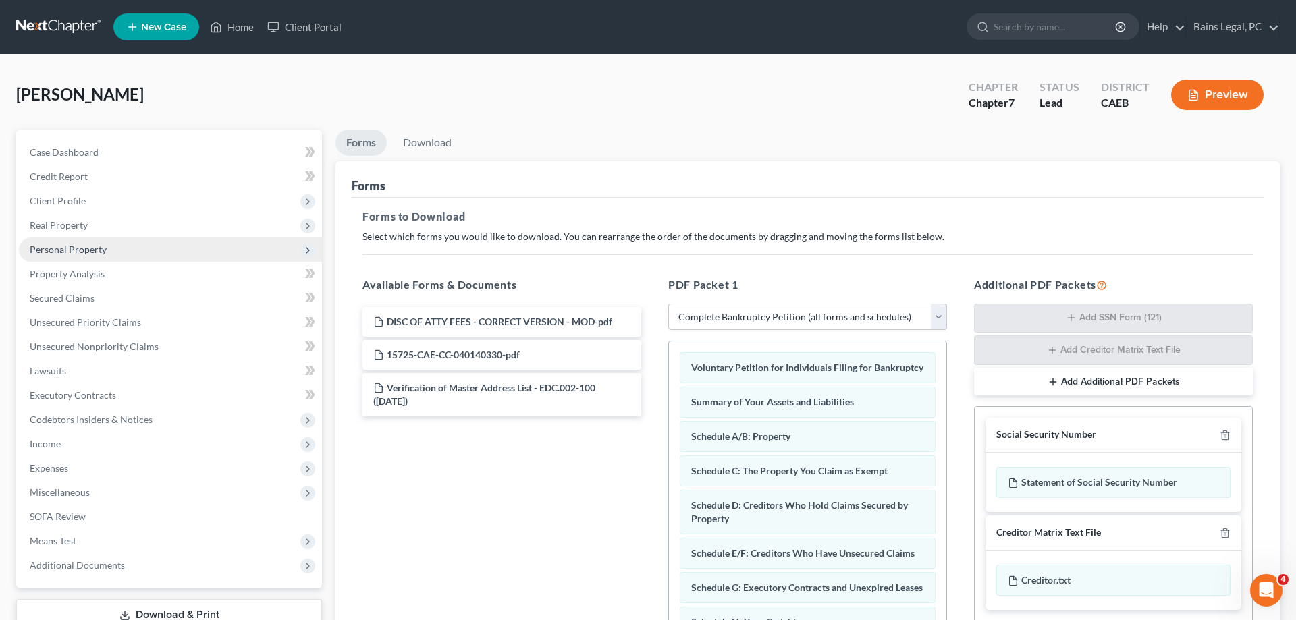
click at [40, 249] on span "Personal Property" at bounding box center [68, 249] width 77 height 11
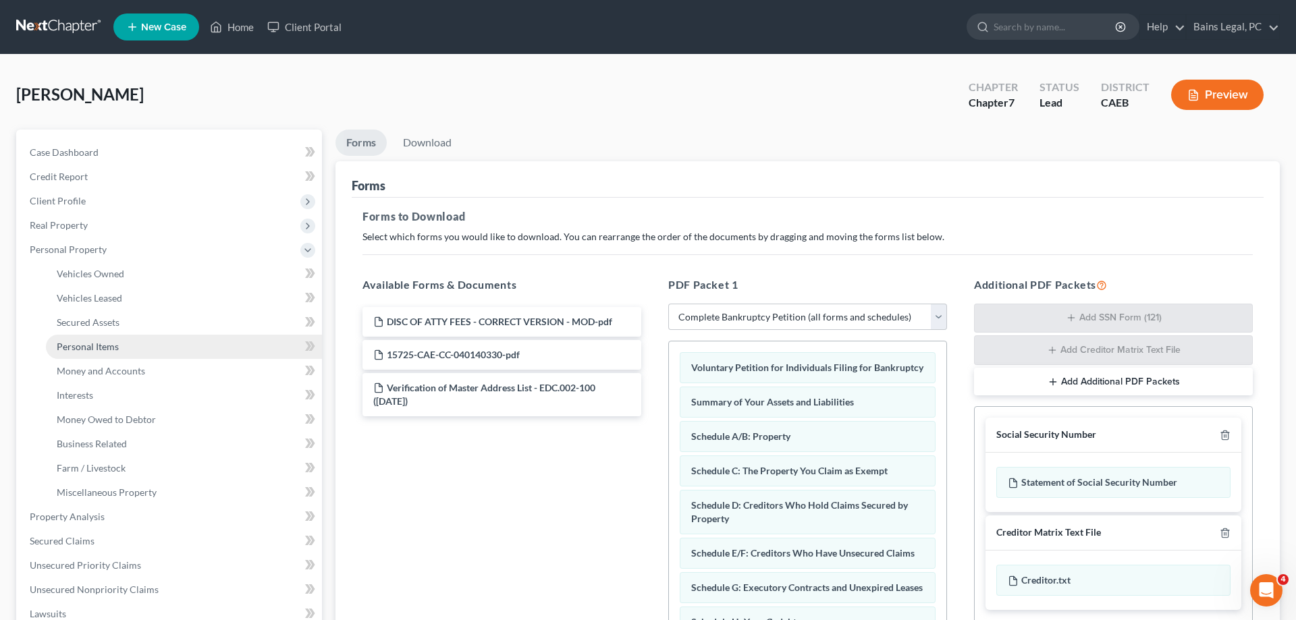
click at [107, 344] on span "Personal Items" at bounding box center [88, 346] width 62 height 11
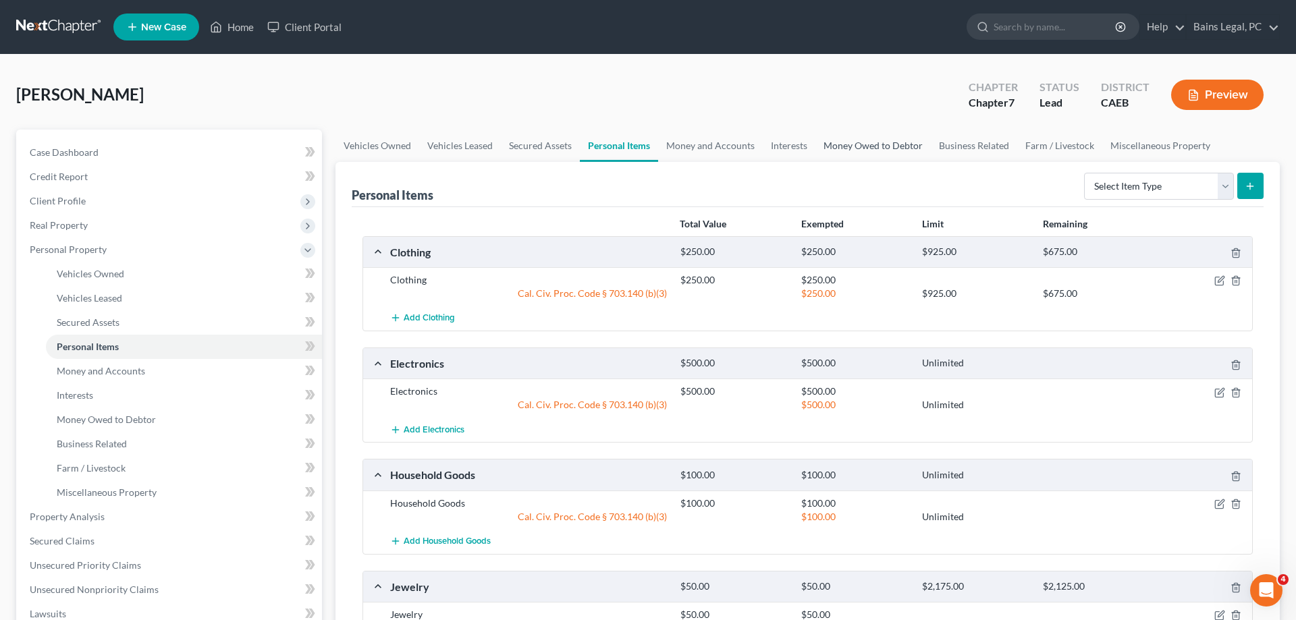
click at [869, 145] on link "Money Owed to Debtor" at bounding box center [872, 146] width 115 height 32
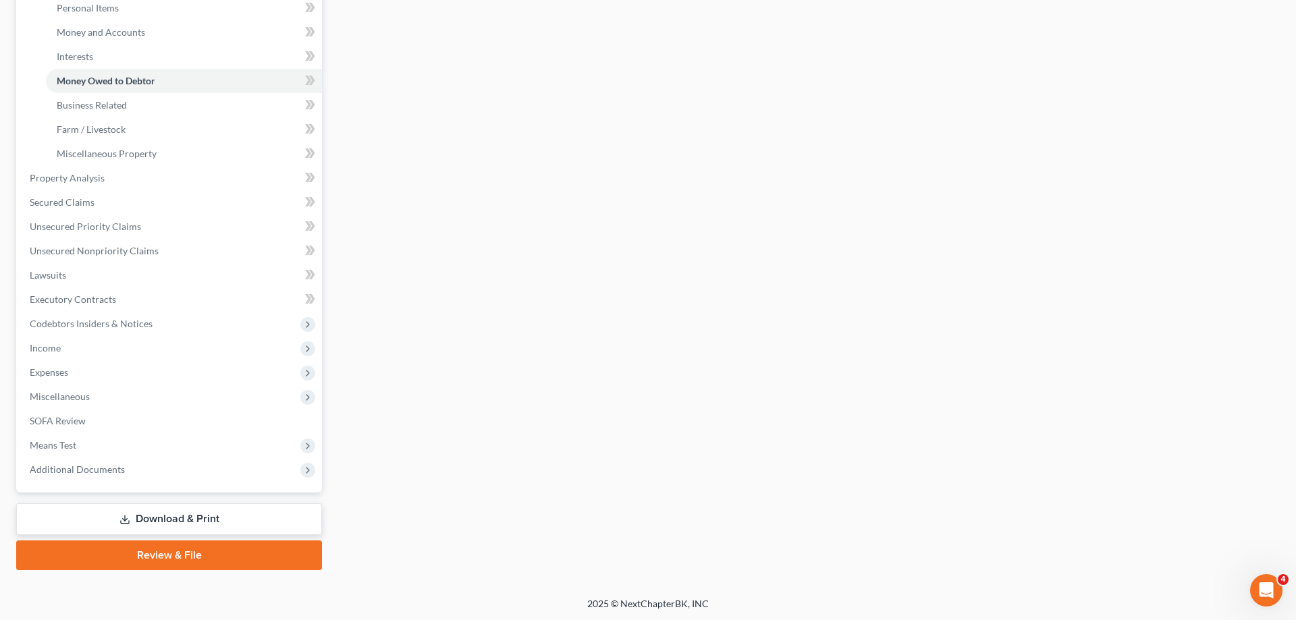
click at [154, 526] on link "Download & Print" at bounding box center [169, 520] width 306 height 32
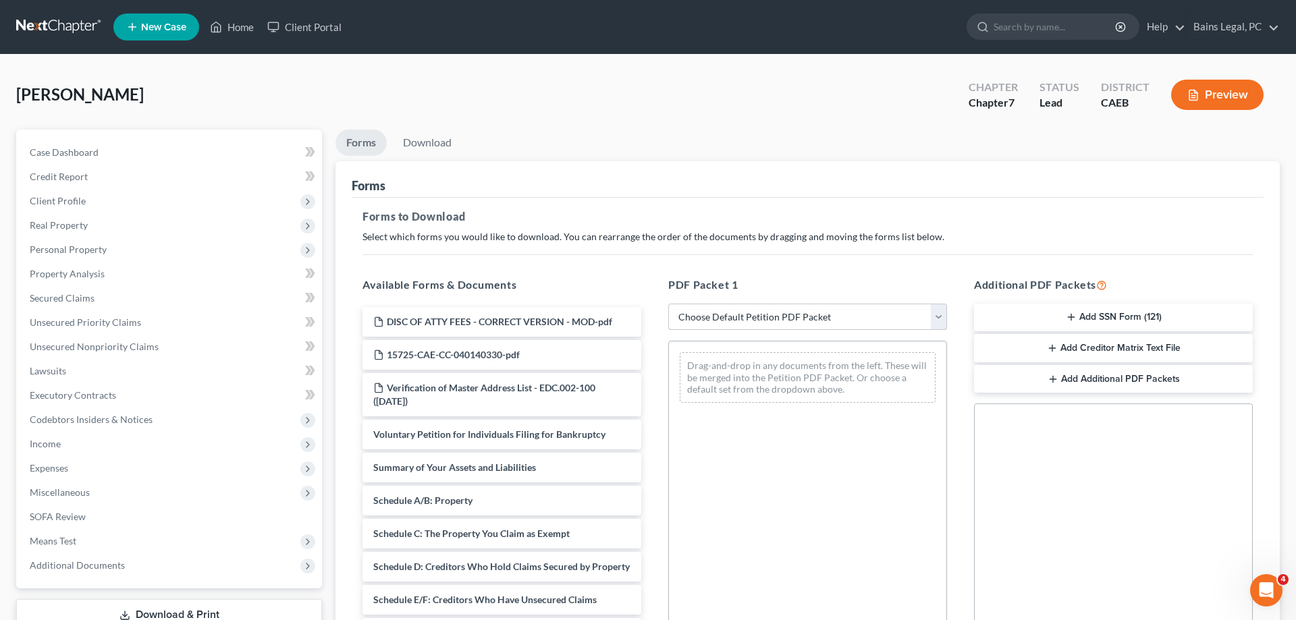
click at [668, 304] on select "Choose Default Petition PDF Packet Complete Bankruptcy Petition (all forms and …" at bounding box center [807, 317] width 279 height 27
select select "0"
click option "Complete Bankruptcy Petition (all forms and schedules)" at bounding box center [0, 0] width 0 height 0
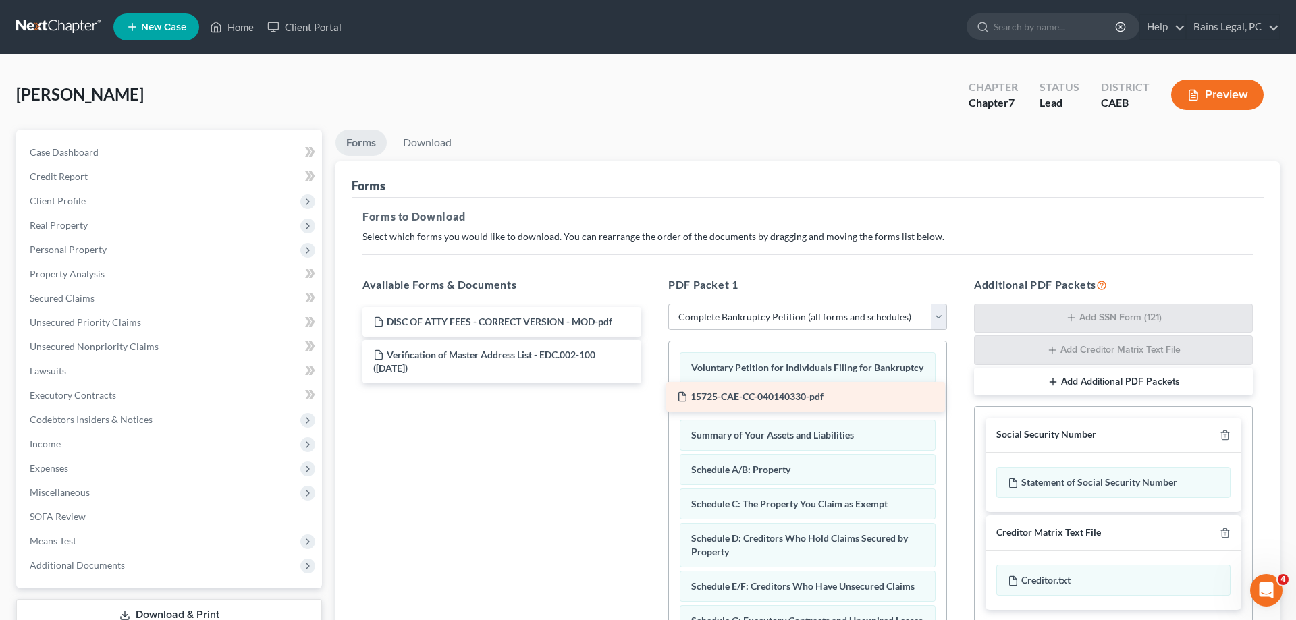
drag, startPoint x: 401, startPoint y: 353, endPoint x: 713, endPoint y: 394, distance: 314.5
click at [652, 383] on div "15725-CAE-CC-040140330-pdf DISC OF ATTY FEES - CORRECT VERSION - MOD-pdf 15725-…" at bounding box center [502, 345] width 300 height 76
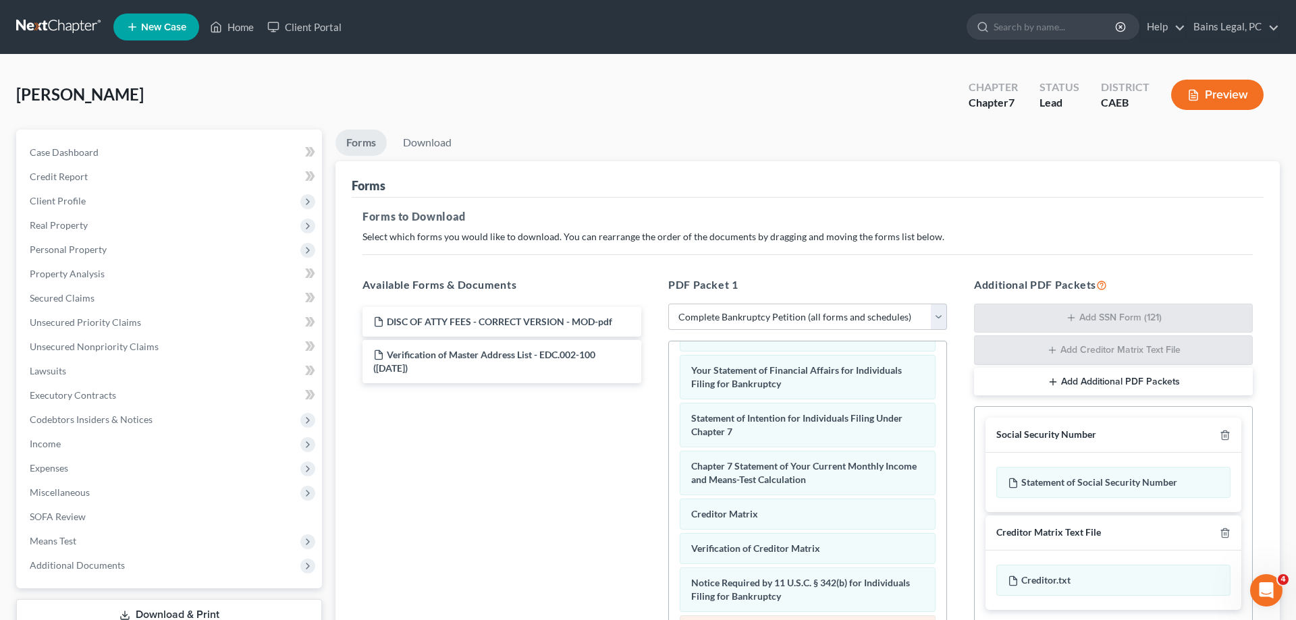
scroll to position [214, 0]
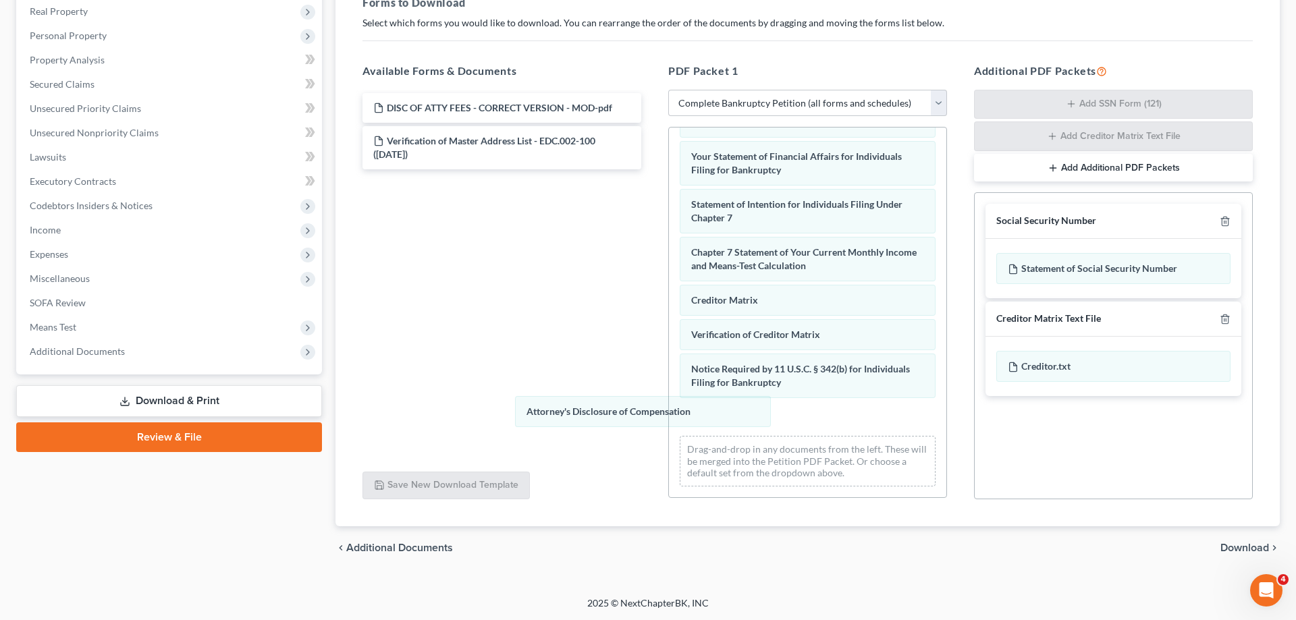
drag, startPoint x: 825, startPoint y: 428, endPoint x: 603, endPoint y: 375, distance: 228.2
click at [669, 368] on div "Attorney's Disclosure of Compensation Voluntary Petition for Individuals Filing…" at bounding box center [807, 101] width 277 height 794
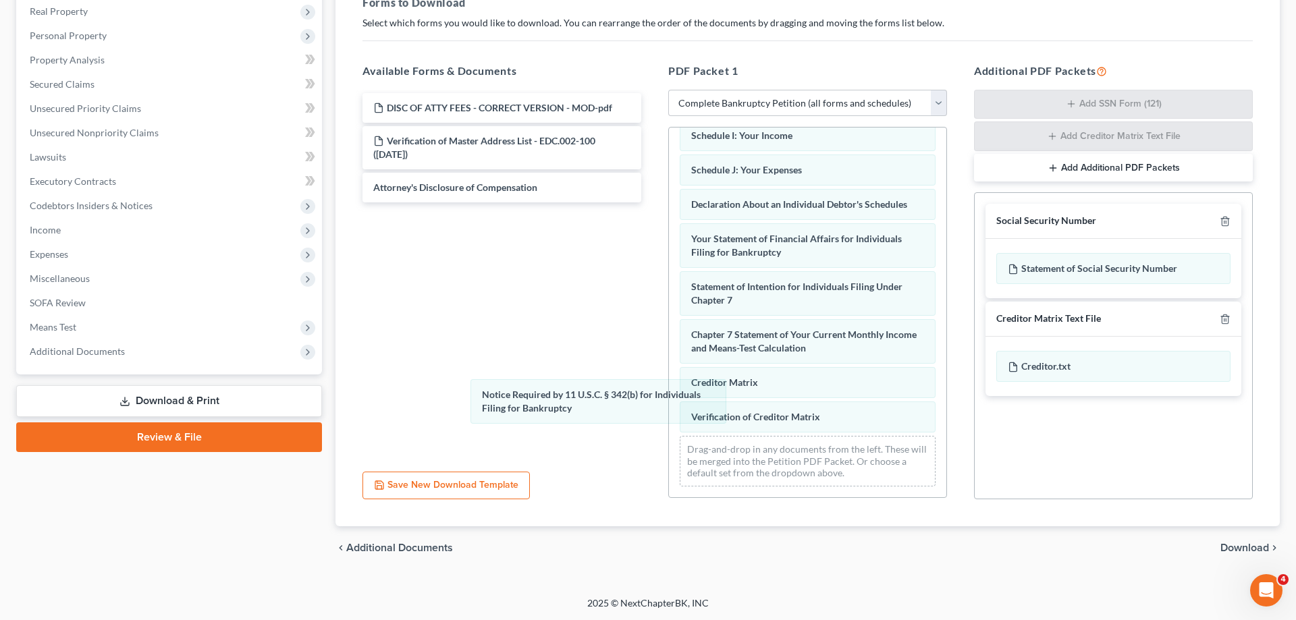
drag, startPoint x: 738, startPoint y: 416, endPoint x: 479, endPoint y: 371, distance: 263.1
click at [669, 380] on div "Notice Required by 11 U.S.C. § 342(b) for Individuals Filing for Bankruptcy Vol…" at bounding box center [807, 141] width 277 height 711
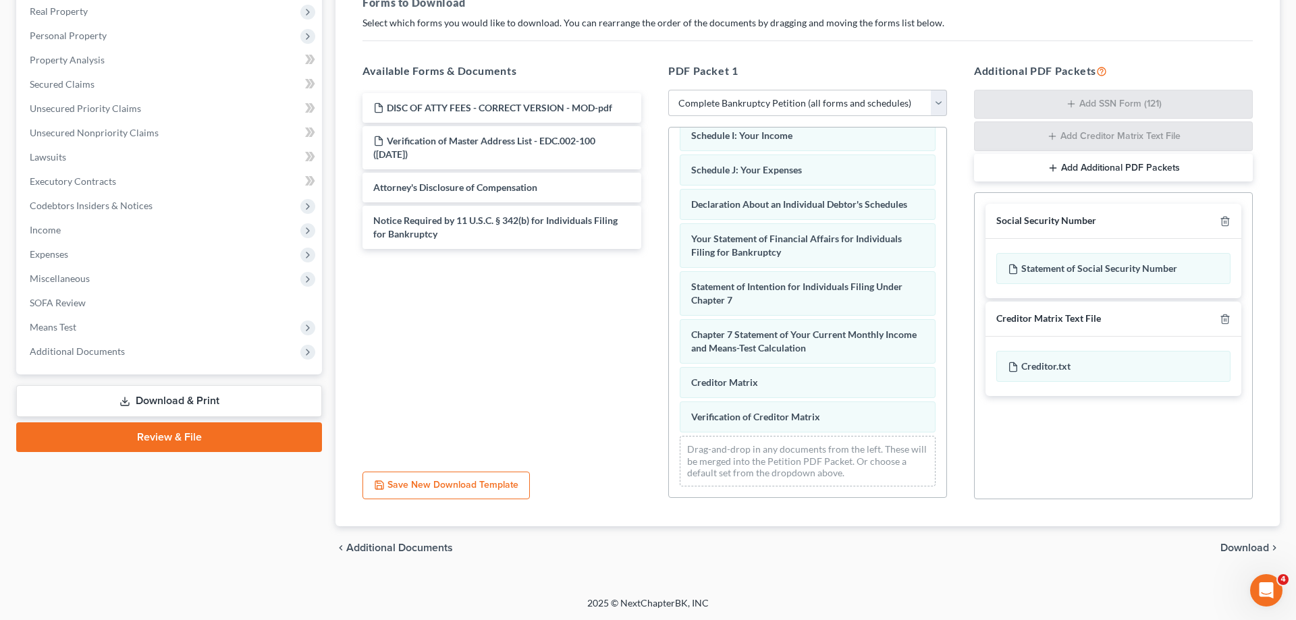
click at [669, 412] on div "Voluntary Petition for Individuals Filing for Bankruptcy 15725-CAE-CC-040140330…" at bounding box center [807, 141] width 277 height 711
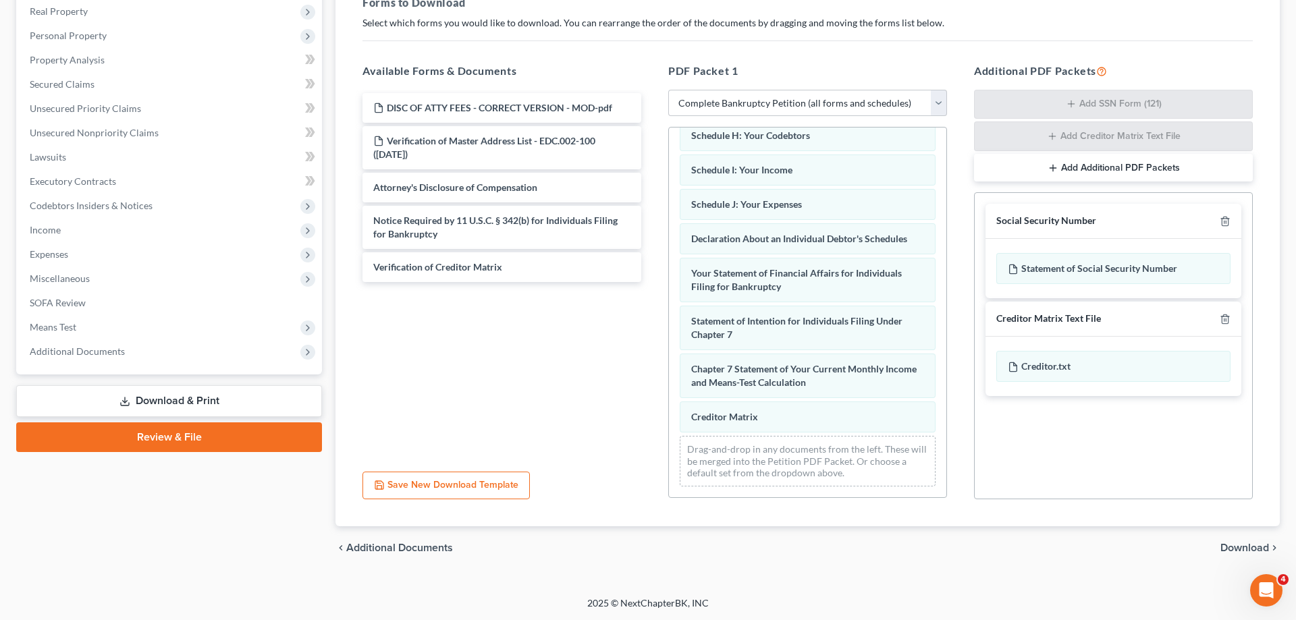
click at [669, 360] on div "Voluntary Petition for Individuals Filing for Bankruptcy 15725-CAE-CC-040140330…" at bounding box center [807, 158] width 277 height 677
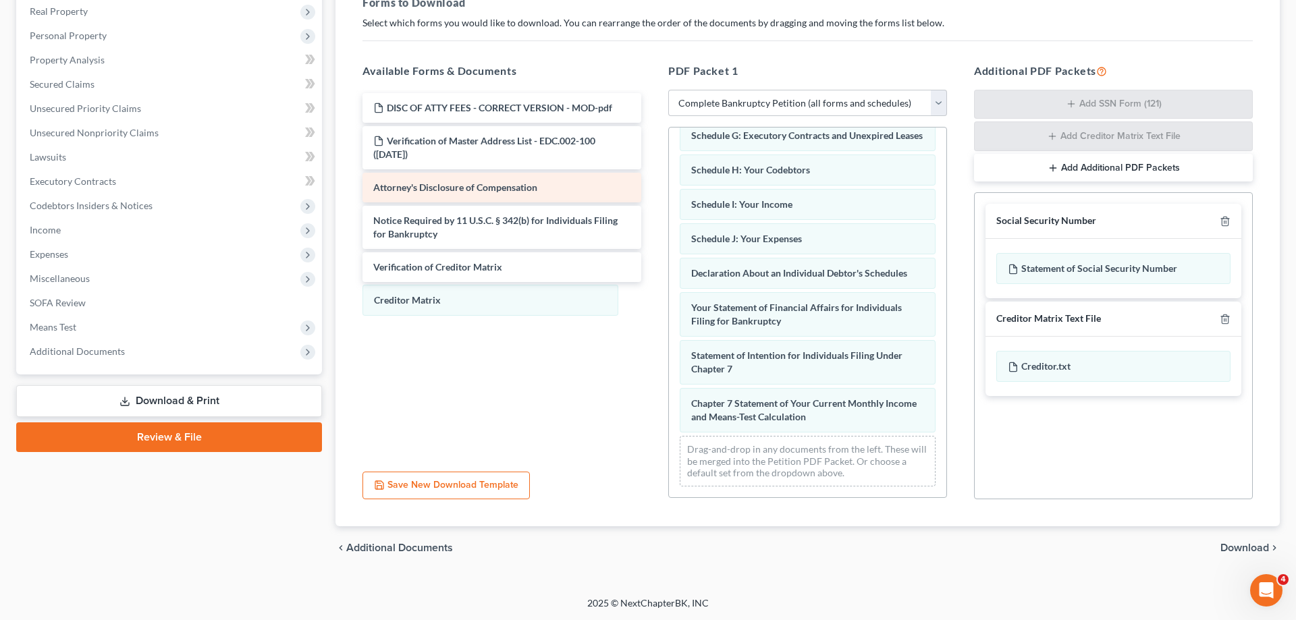
scroll to position [273, 0]
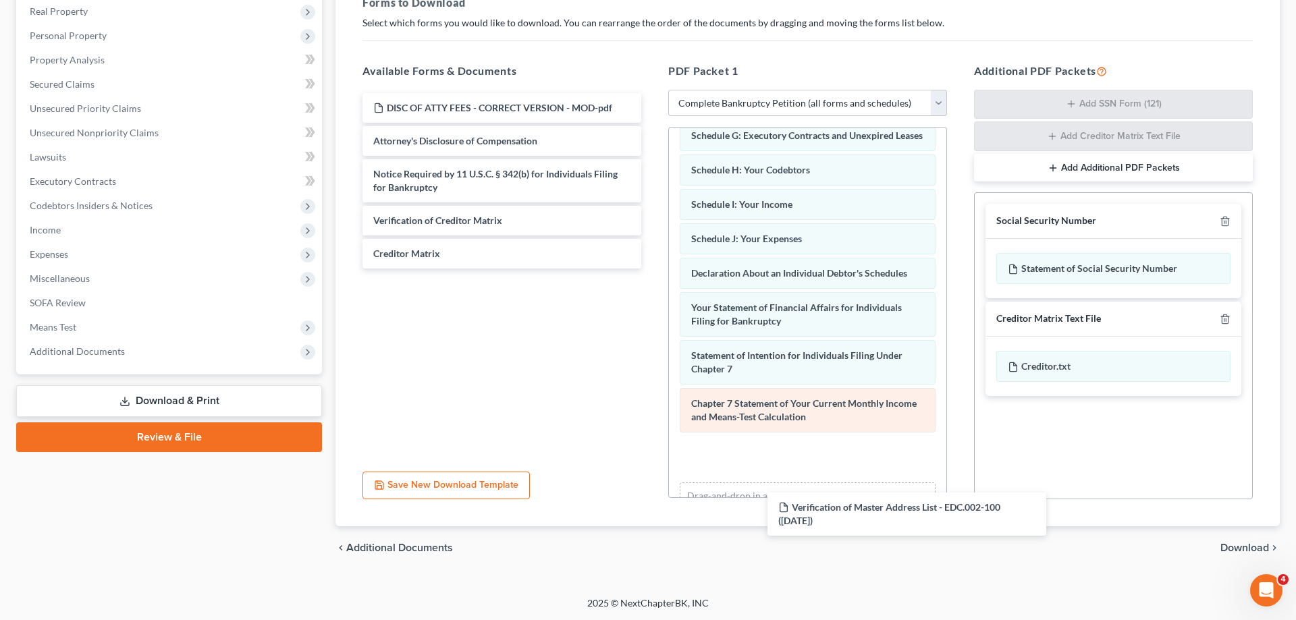
drag, startPoint x: 583, startPoint y: 219, endPoint x: 761, endPoint y: 403, distance: 256.4
click at [652, 269] on div "Verification of Master Address List - EDC.002-100 ([DATE]) DISC OF ATTY FEES - …" at bounding box center [502, 181] width 300 height 176
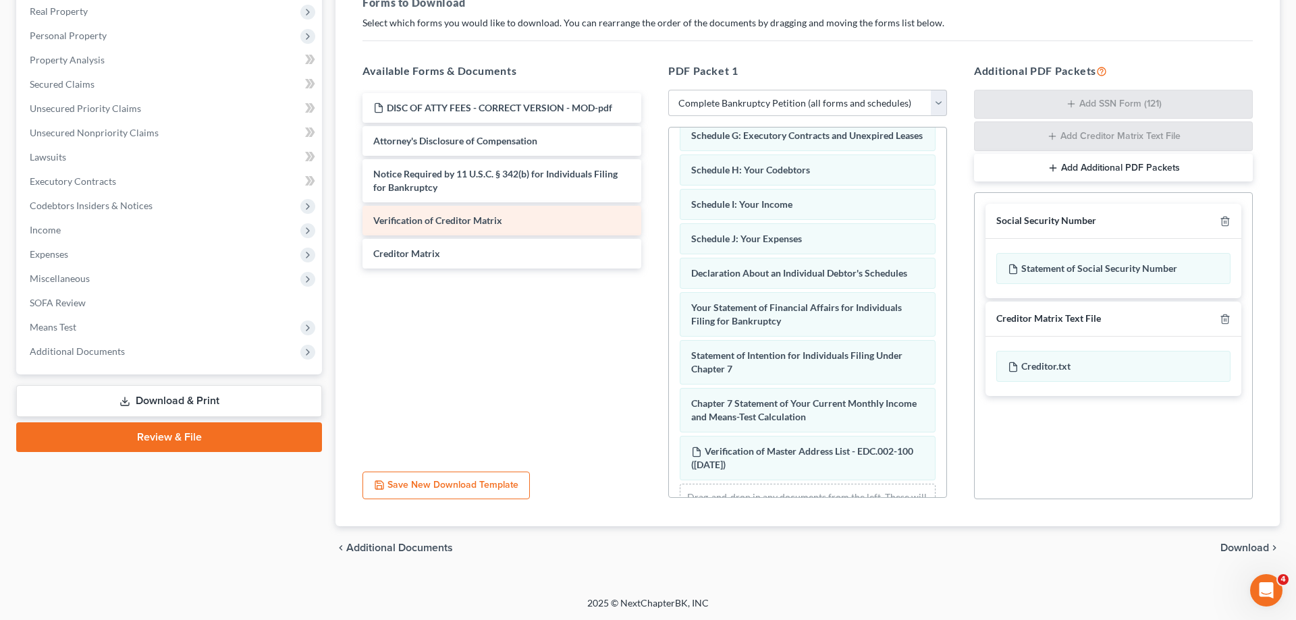
scroll to position [321, 0]
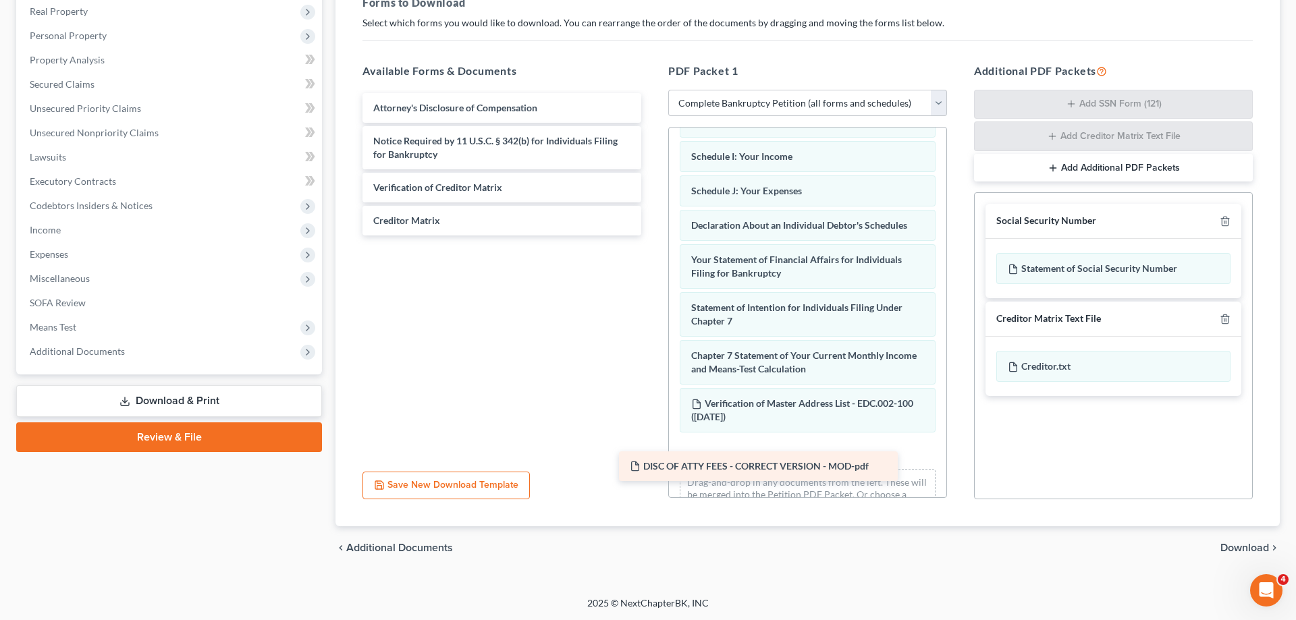
drag, startPoint x: 860, startPoint y: 240, endPoint x: 746, endPoint y: 460, distance: 247.9
click at [652, 236] on div "DISC OF ATTY FEES - CORRECT VERSION - MOD-pdf DISC OF ATTY FEES - CORRECT VERSI…" at bounding box center [502, 164] width 300 height 142
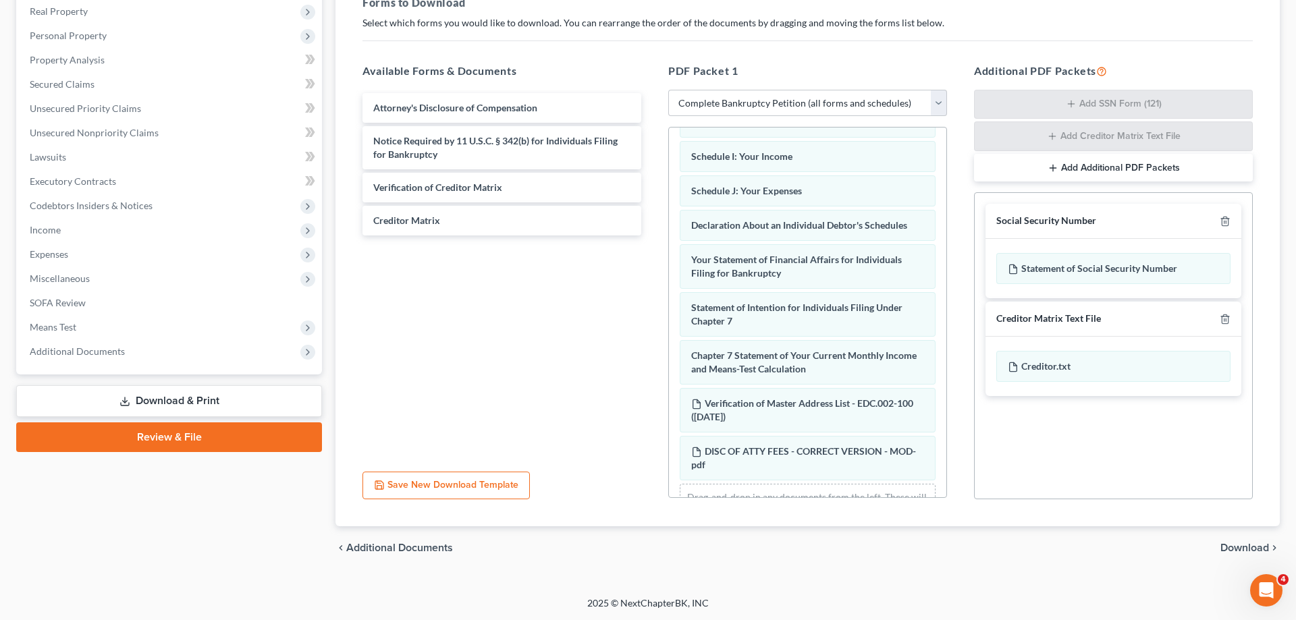
scroll to position [369, 0]
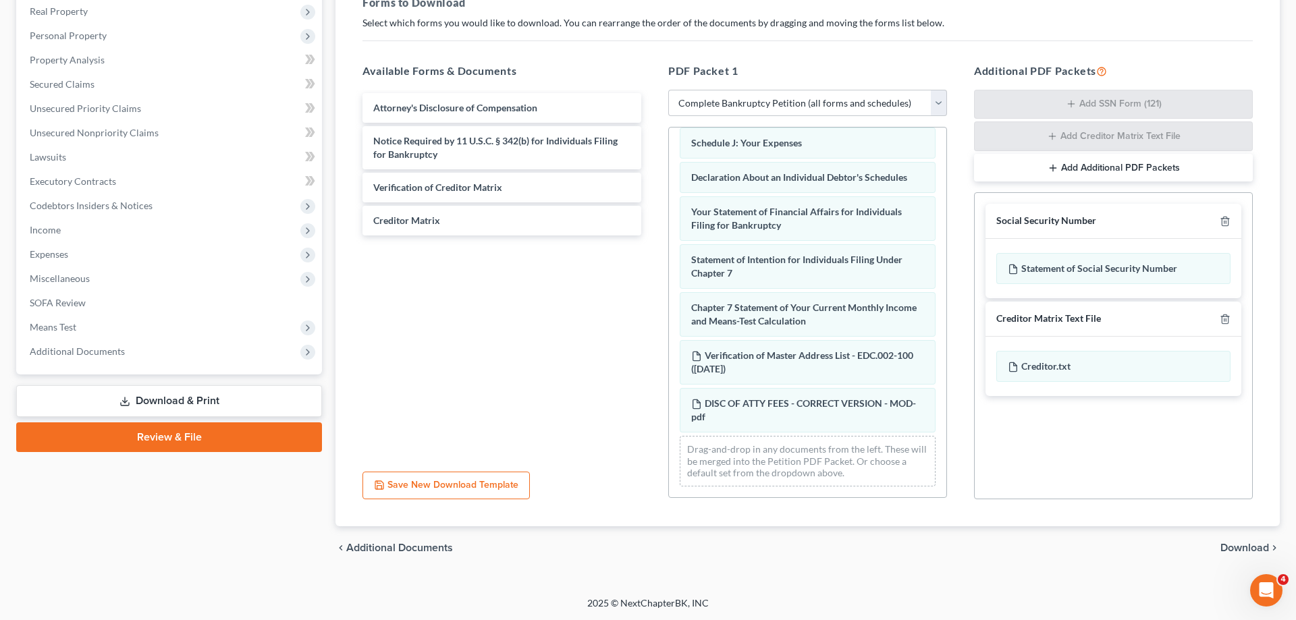
click at [1239, 545] on span "Download" at bounding box center [1244, 548] width 49 height 11
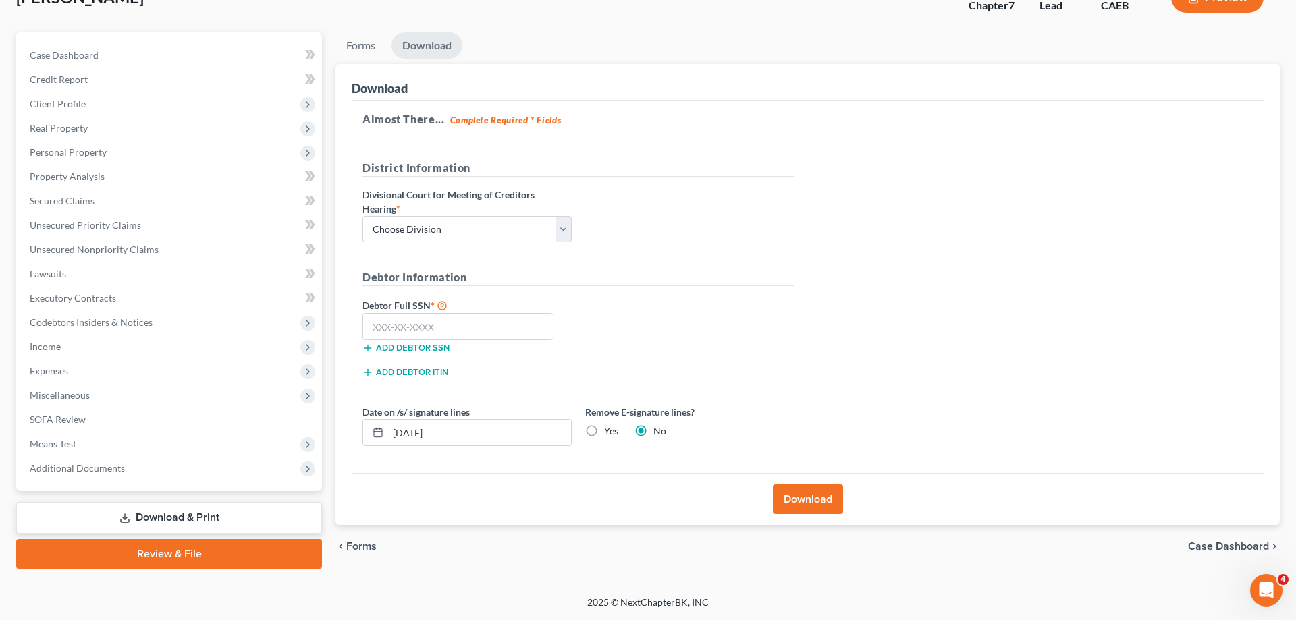
scroll to position [96, 0]
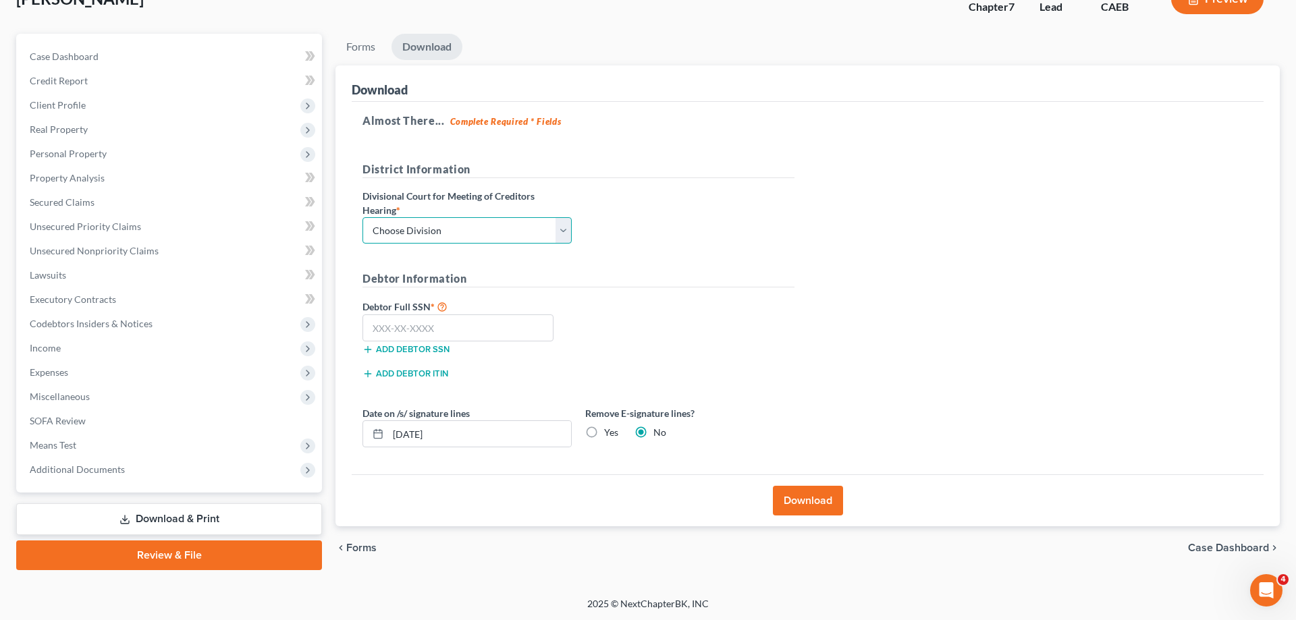
click at [362, 217] on select "Choose Division Fresno Modesto [GEOGRAPHIC_DATA]" at bounding box center [466, 230] width 209 height 27
select select "1"
click option "Modesto" at bounding box center [0, 0] width 0 height 0
click at [442, 324] on input "text" at bounding box center [457, 328] width 191 height 27
type input "111-11-1111"
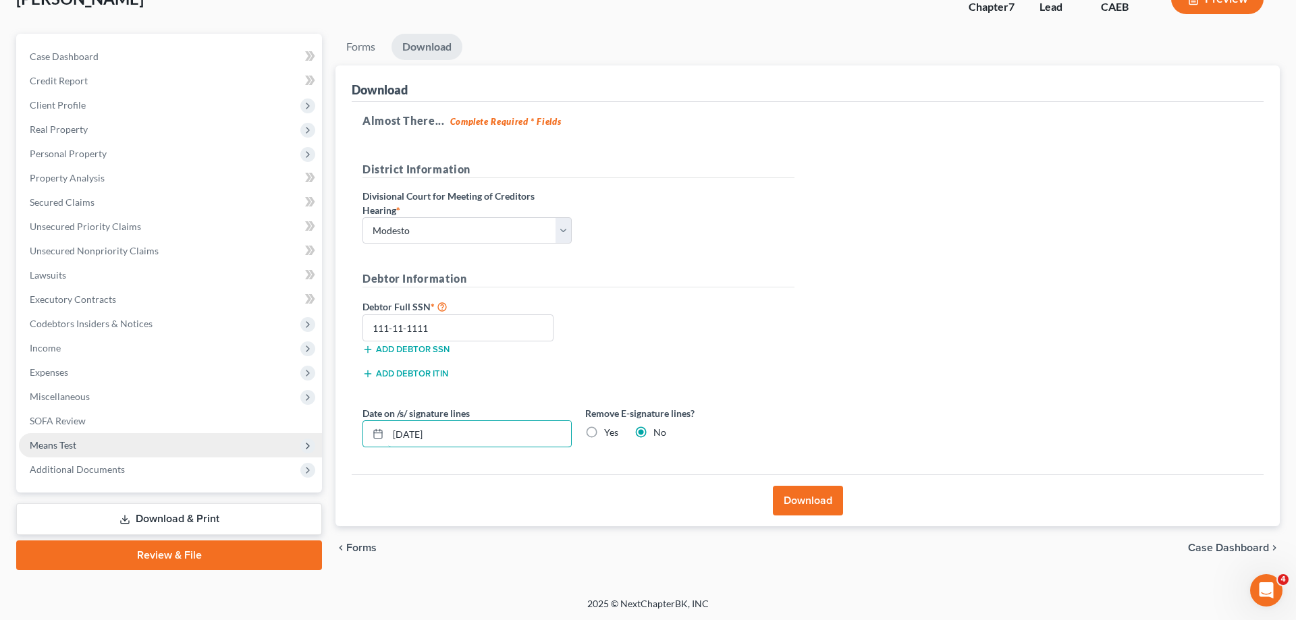
drag, startPoint x: 482, startPoint y: 427, endPoint x: 315, endPoint y: 435, distance: 167.6
click at [388, 440] on input "[DATE]" at bounding box center [479, 434] width 183 height 26
click at [608, 431] on label "Yes" at bounding box center [611, 433] width 14 height 14
click at [610, 431] on input "Yes" at bounding box center [614, 430] width 9 height 9
radio input "true"
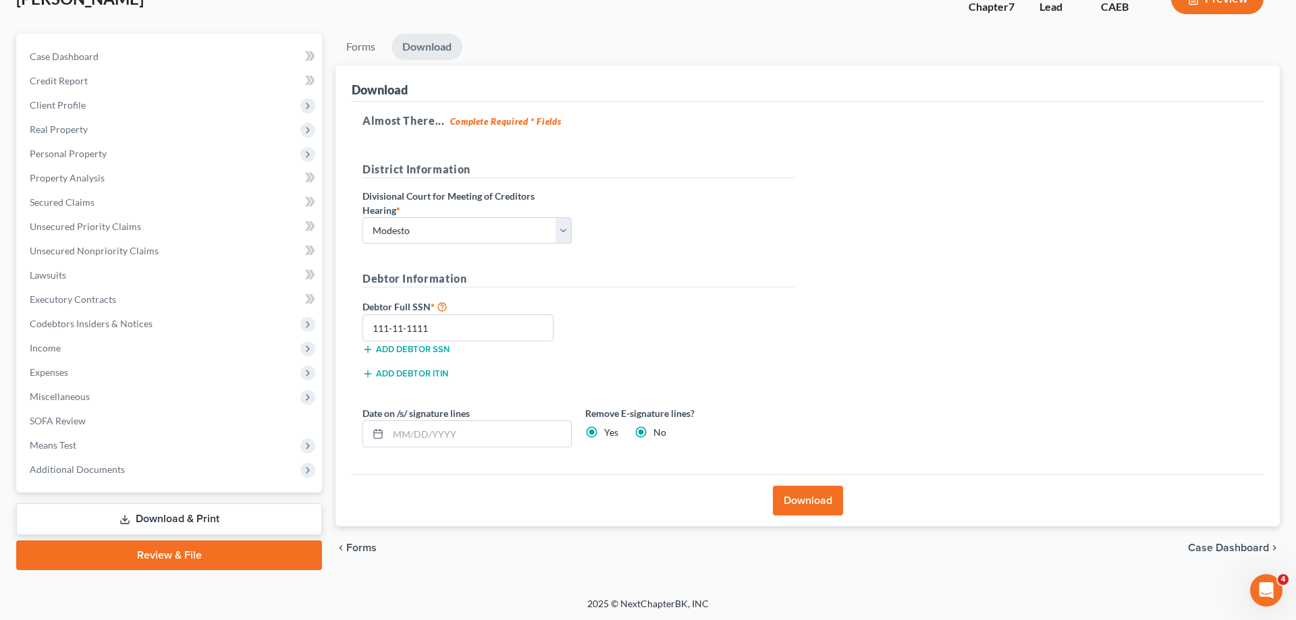
radio input "false"
click at [801, 496] on button "Download" at bounding box center [808, 501] width 70 height 30
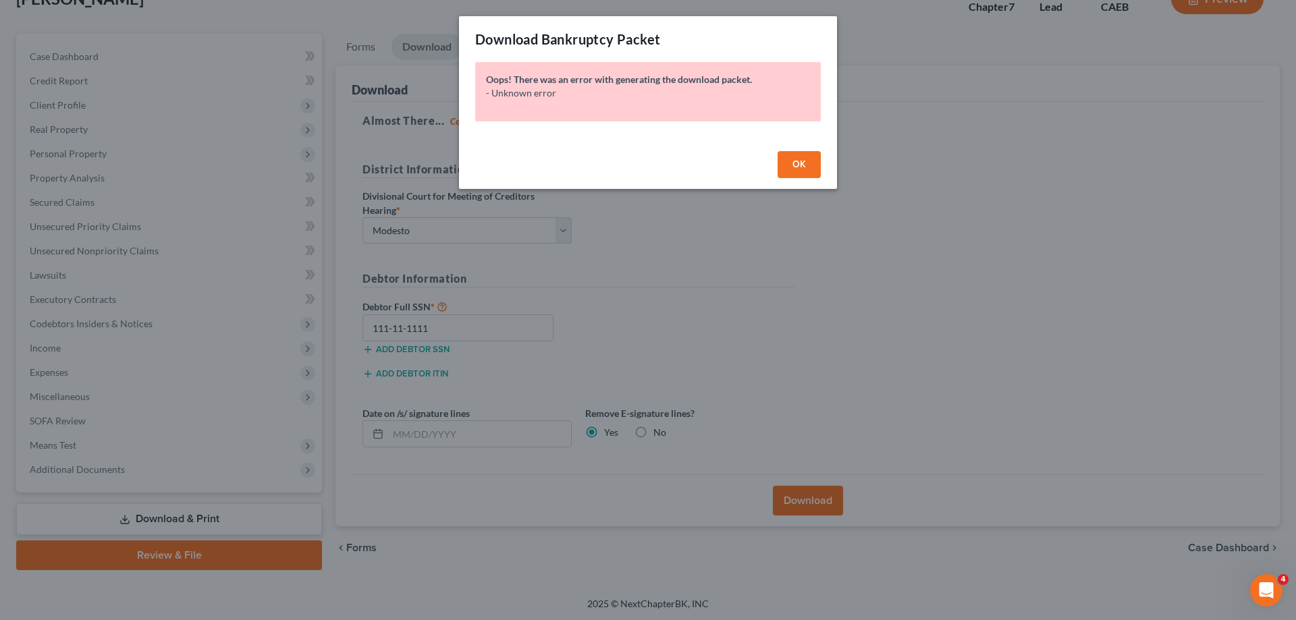
click at [793, 165] on span "OK" at bounding box center [799, 164] width 14 height 11
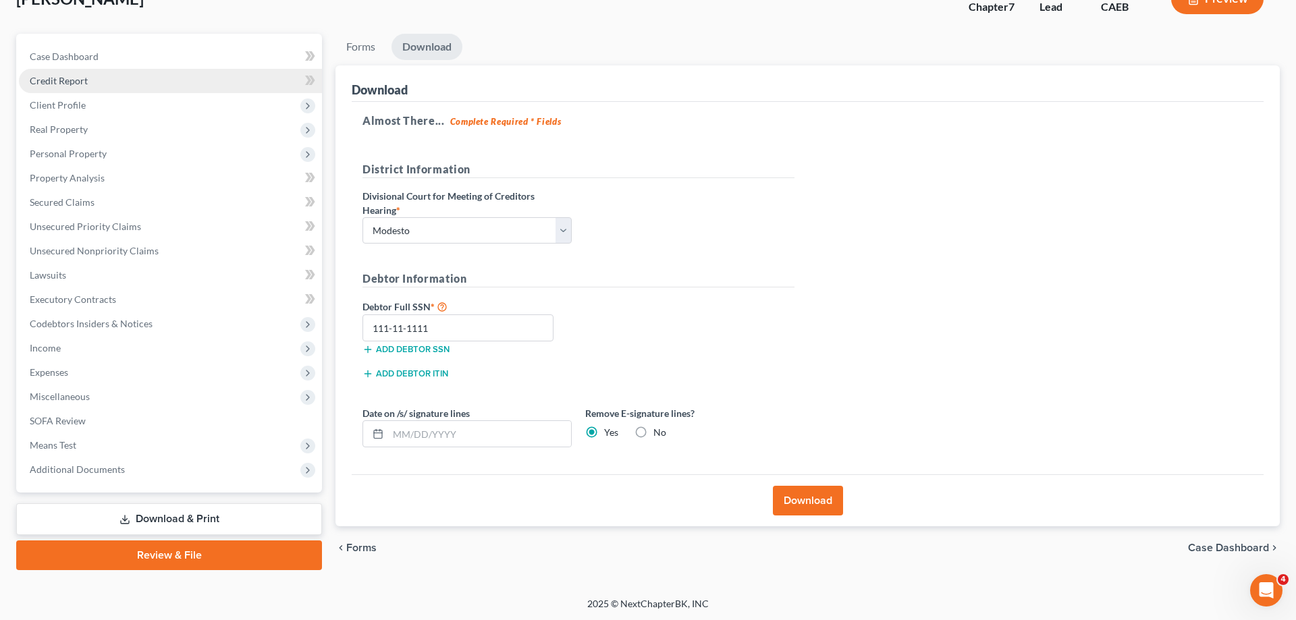
scroll to position [0, 0]
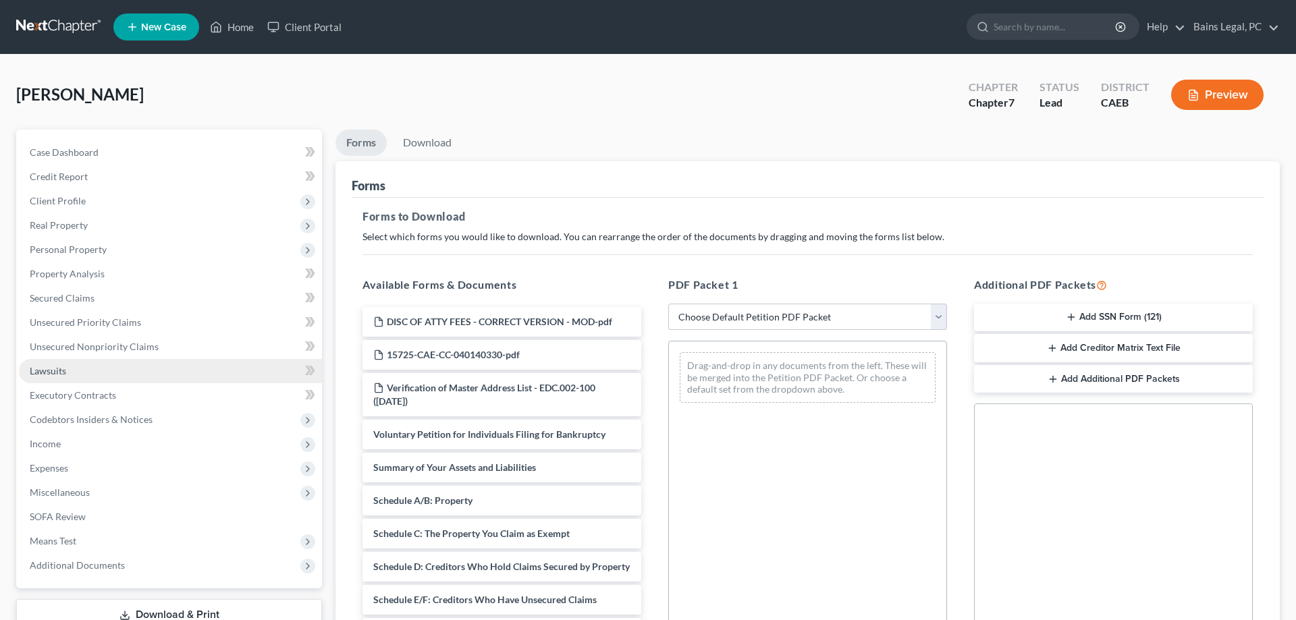
click at [138, 380] on link "Lawsuits" at bounding box center [170, 371] width 303 height 24
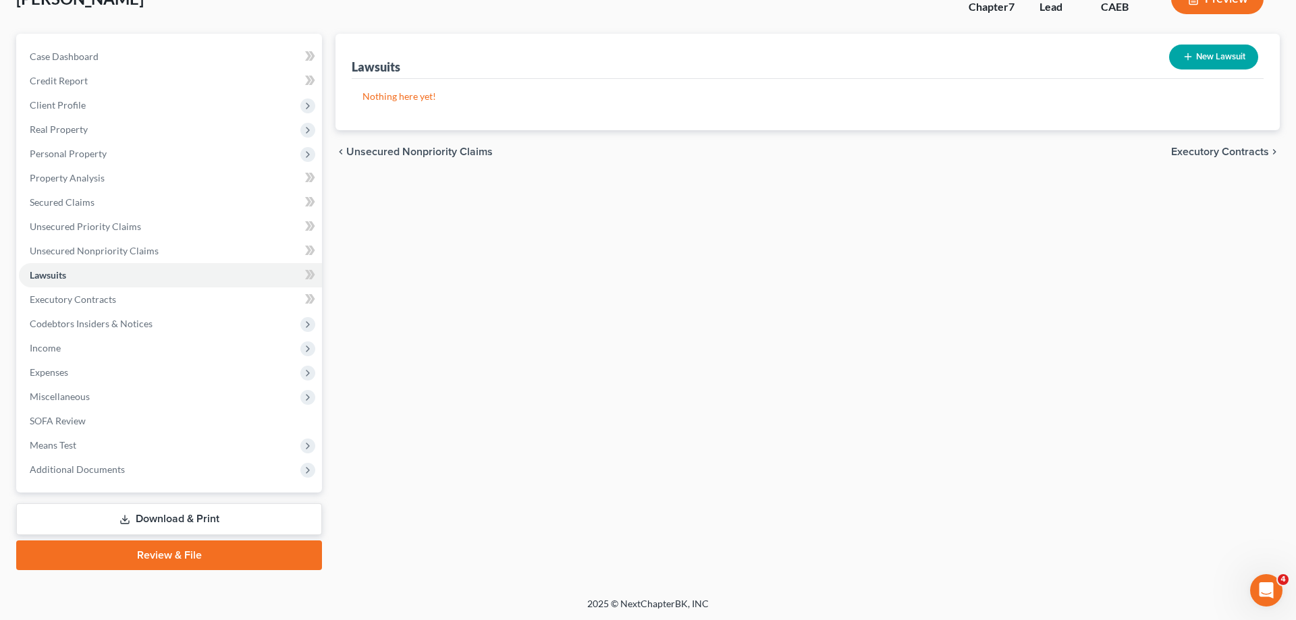
drag, startPoint x: 143, startPoint y: 518, endPoint x: 151, endPoint y: 517, distance: 7.5
click at [143, 519] on link "Download & Print" at bounding box center [169, 520] width 306 height 32
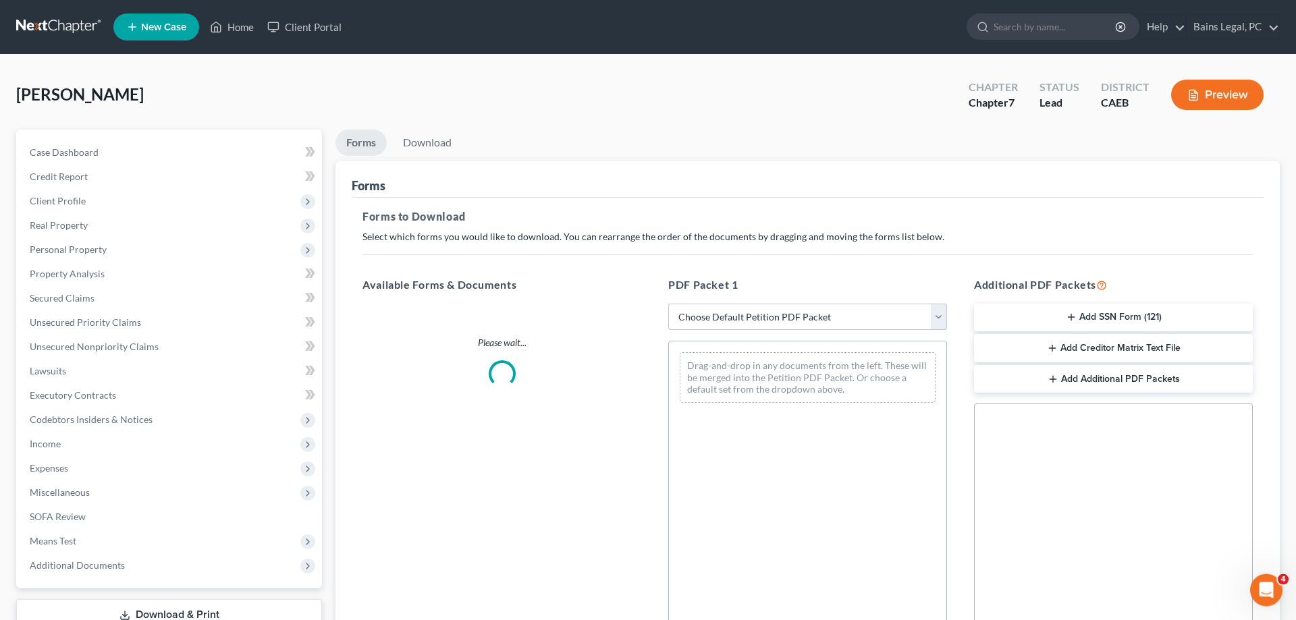
click at [668, 304] on select "Choose Default Petition PDF Packet Complete Bankruptcy Petition (all forms and …" at bounding box center [807, 317] width 279 height 27
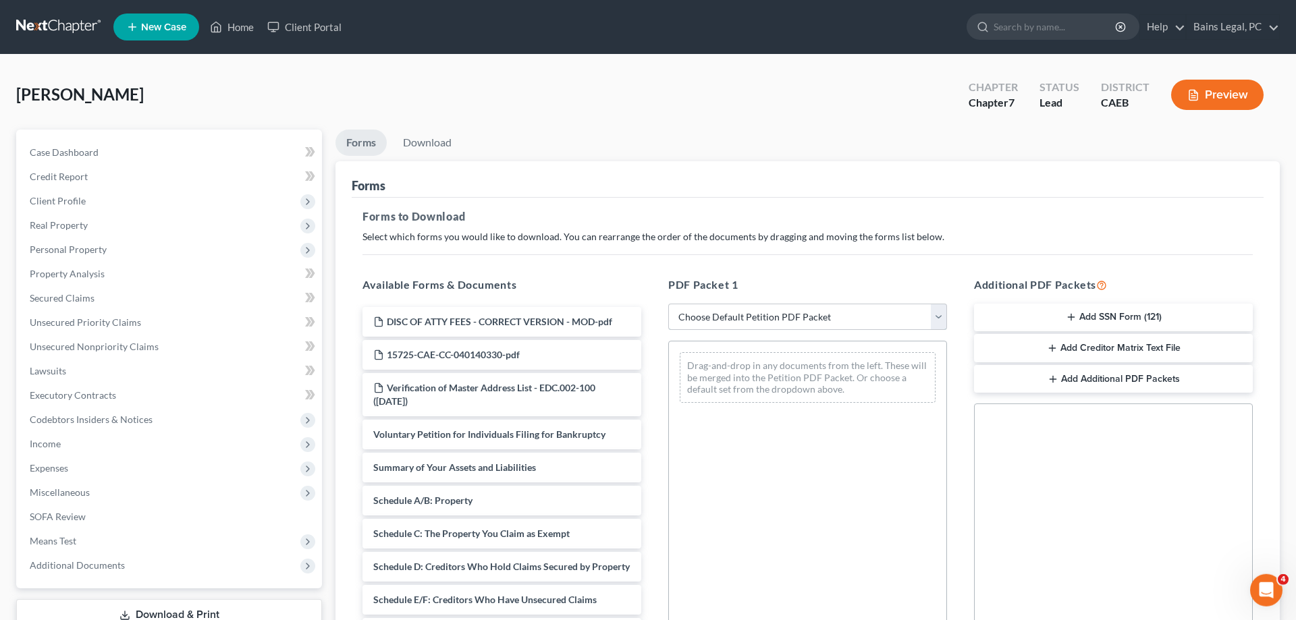
select select "0"
click option "Complete Bankruptcy Petition (all forms and schedules)" at bounding box center [0, 0] width 0 height 0
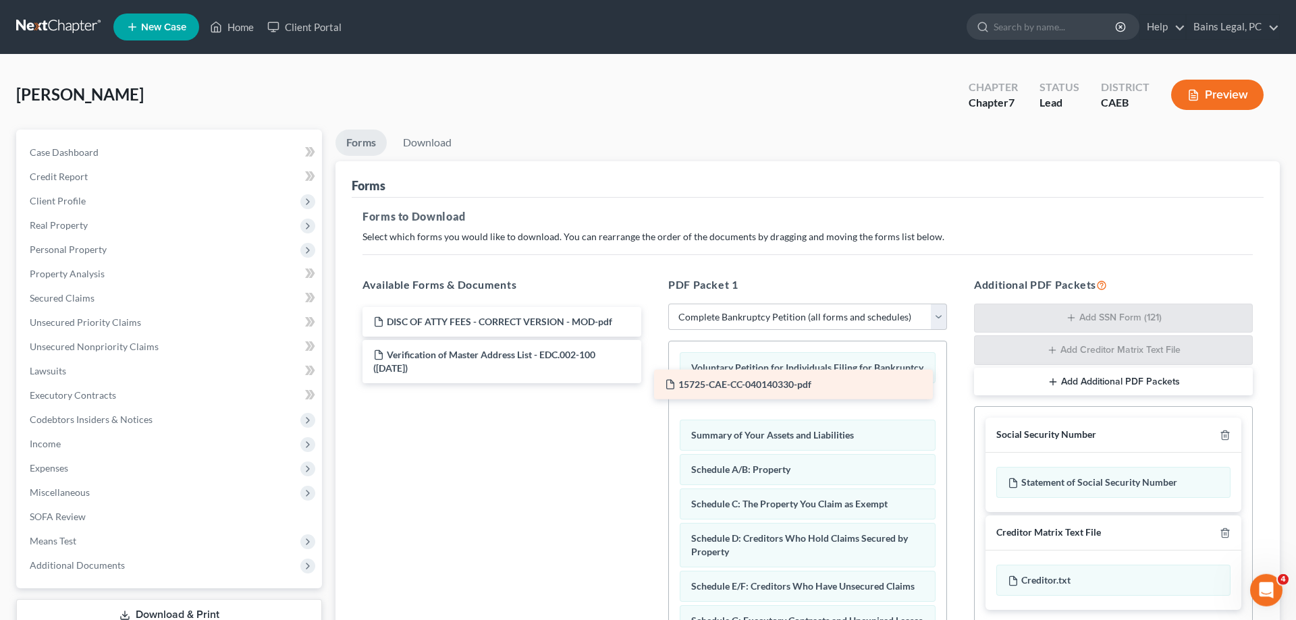
drag, startPoint x: 443, startPoint y: 350, endPoint x: 767, endPoint y: 387, distance: 325.5
click at [652, 383] on div "15725-CAE-CC-040140330-pdf DISC OF ATTY FEES - CORRECT VERSION - MOD-pdf 15725-…" at bounding box center [502, 345] width 300 height 76
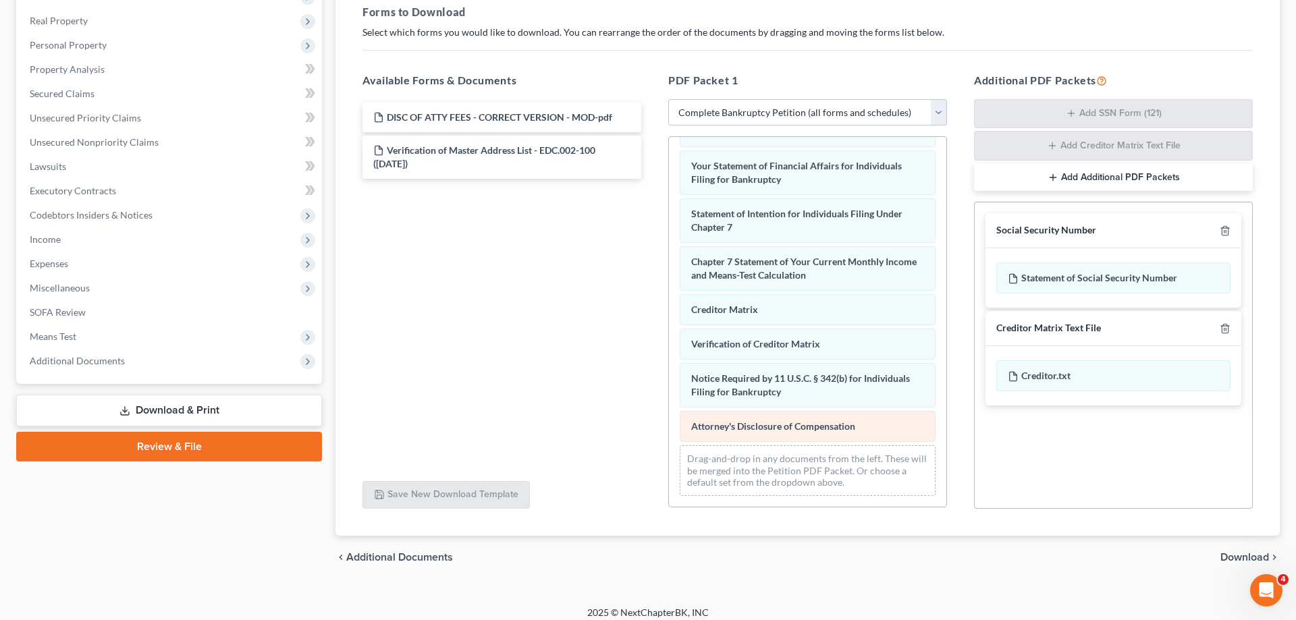
scroll to position [207, 0]
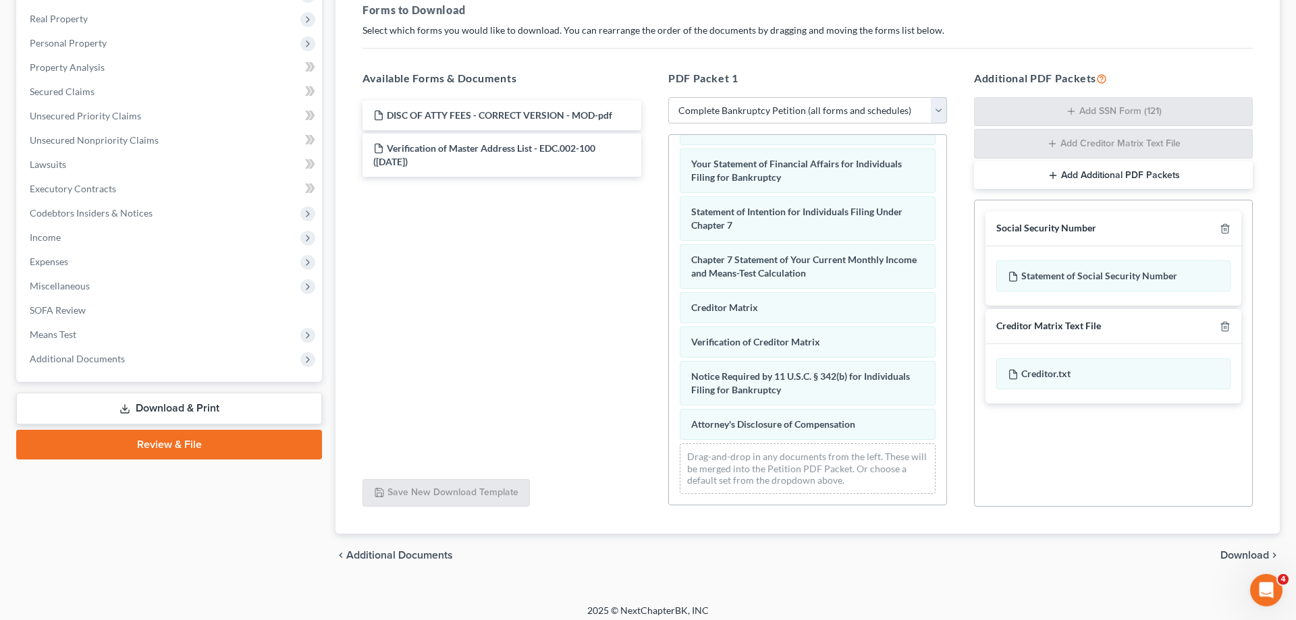
click at [669, 381] on div "Voluntary Petition for Individuals Filing for Bankruptcy 15725-CAE-CC-040140330…" at bounding box center [807, 108] width 277 height 794
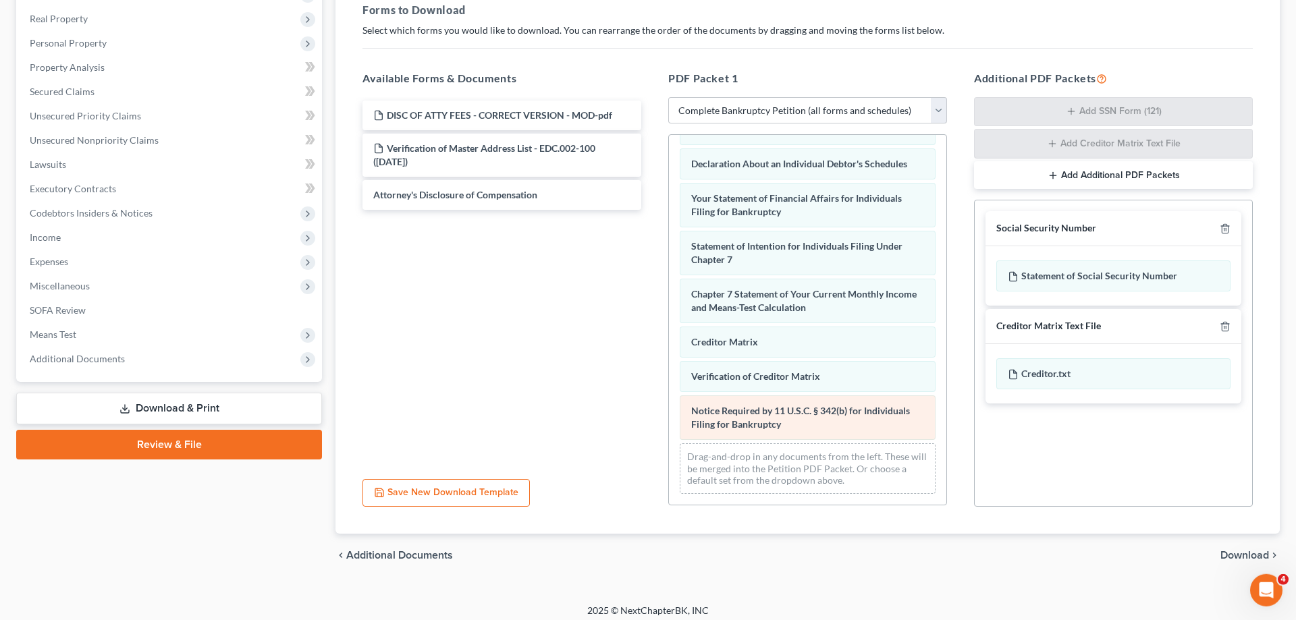
click at [669, 364] on div "Voluntary Petition for Individuals Filing for Bankruptcy 15725-CAE-CC-040140330…" at bounding box center [807, 125] width 277 height 759
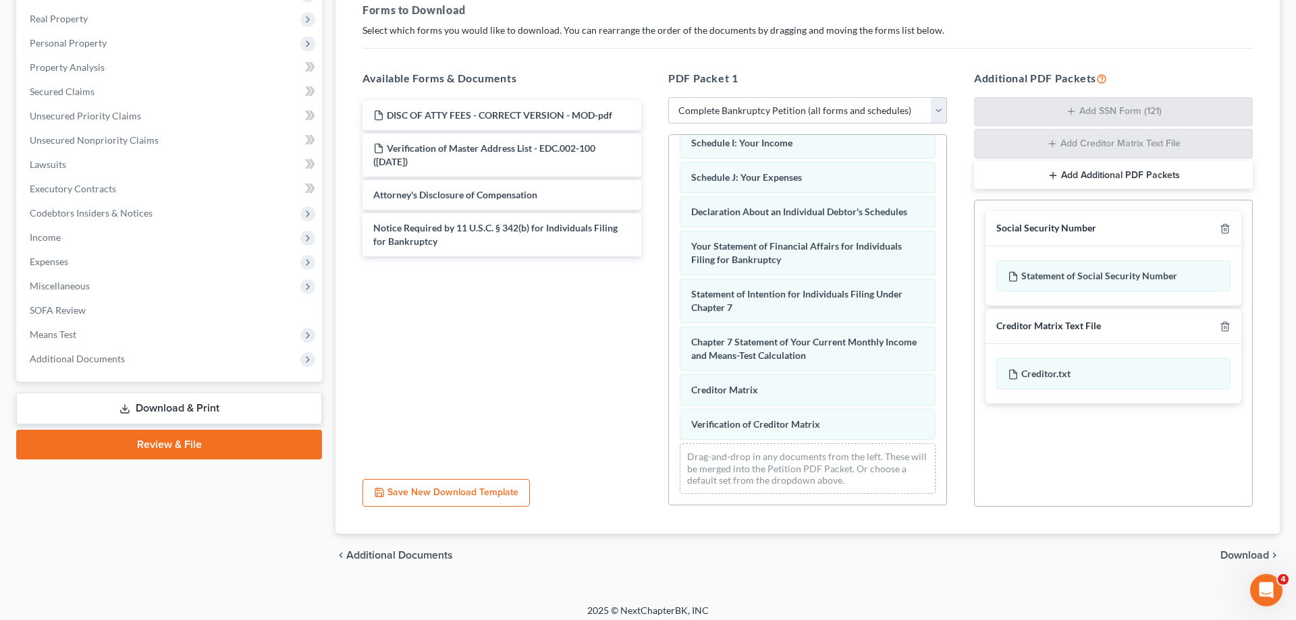
click at [669, 382] on div "Voluntary Petition for Individuals Filing for Bankruptcy 15725-CAE-CC-040140330…" at bounding box center [807, 148] width 277 height 711
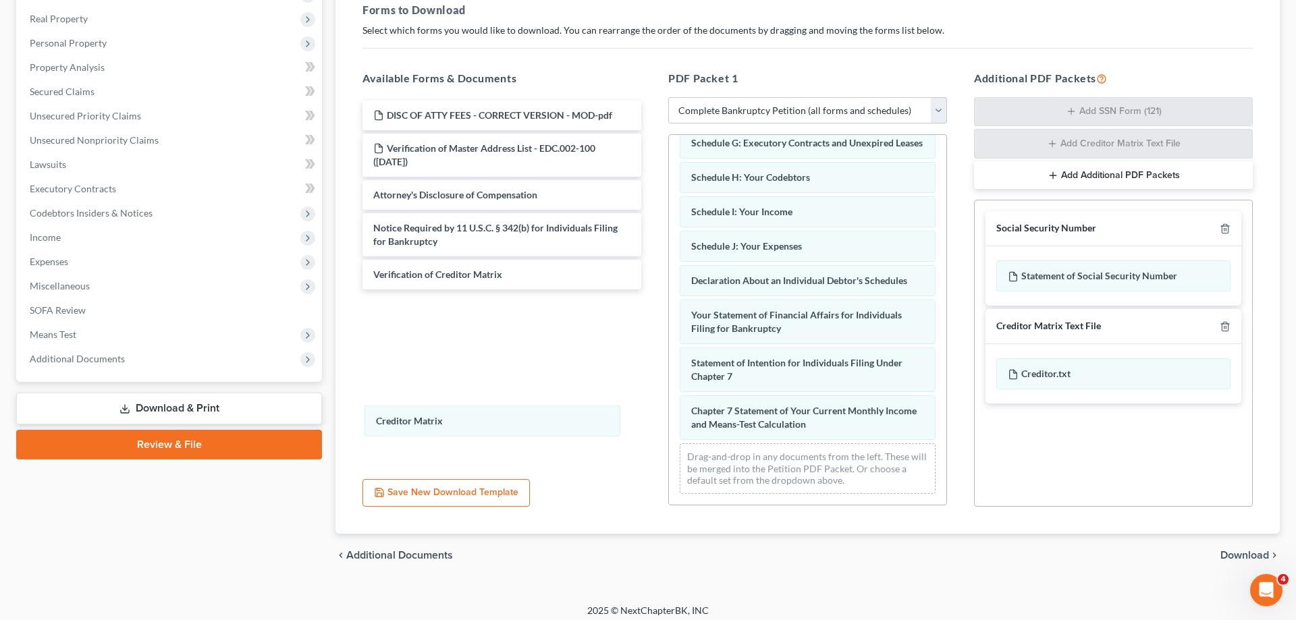
scroll to position [273, 0]
drag, startPoint x: 834, startPoint y: 419, endPoint x: 342, endPoint y: 119, distance: 576.2
click at [669, 306] on div "Creditor Matrix Voluntary Petition for Individuals Filing for Bankruptcy 15725-…" at bounding box center [807, 183] width 277 height 643
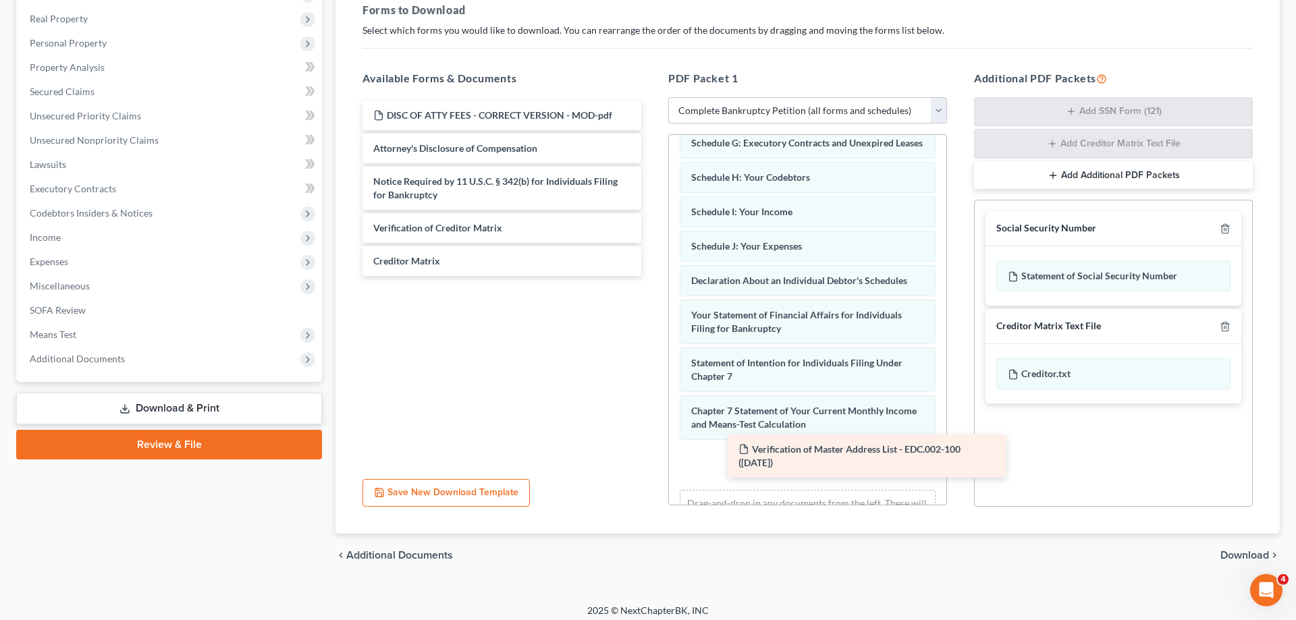
drag, startPoint x: 427, startPoint y: 170, endPoint x: 769, endPoint y: 456, distance: 446.1
click at [652, 276] on div "Verification of Master Address List - EDC.002-100 ([DATE]) DISC OF ATTY FEES - …" at bounding box center [502, 189] width 300 height 176
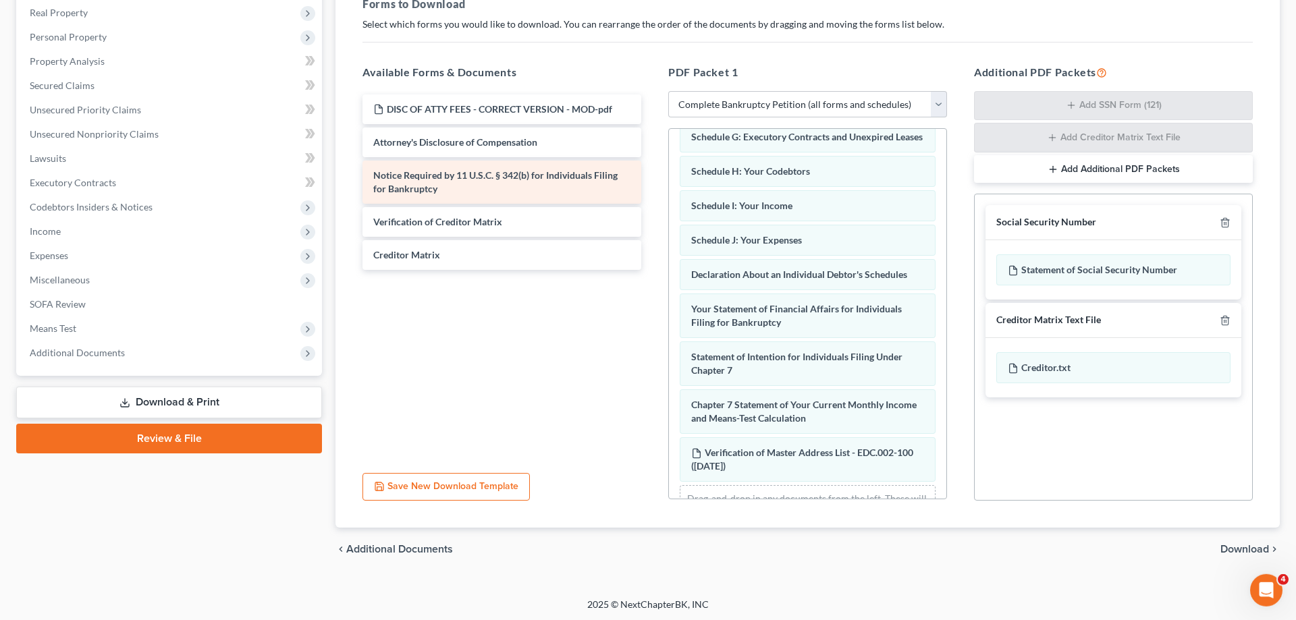
scroll to position [214, 0]
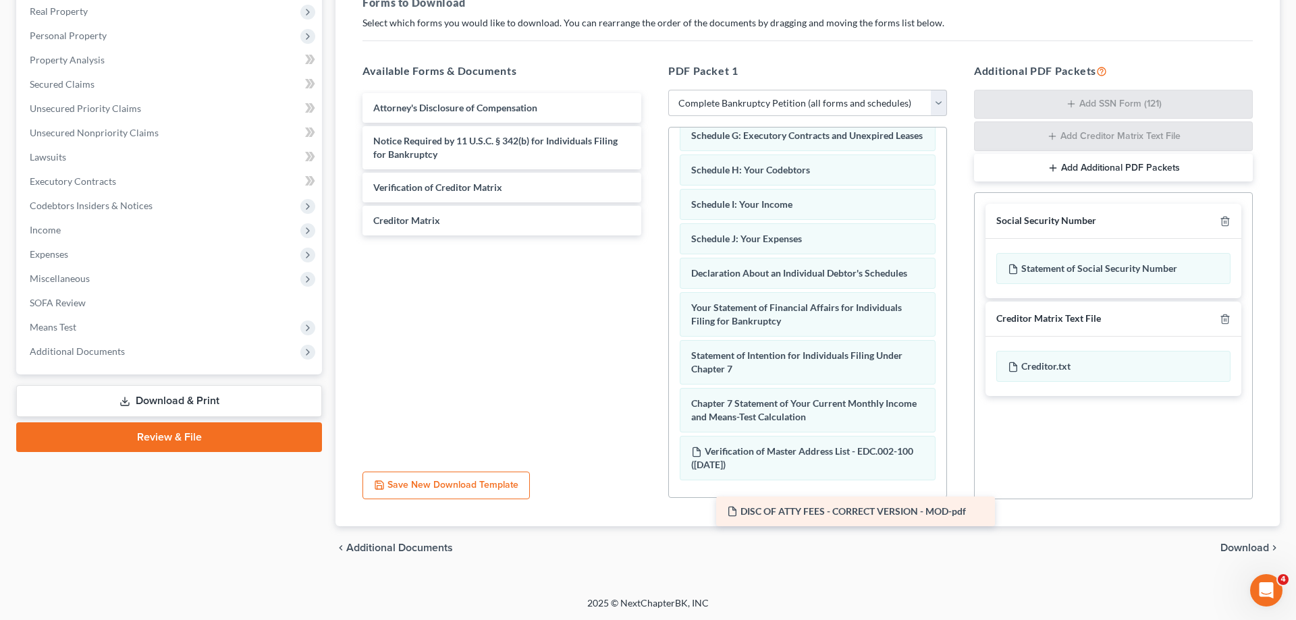
drag, startPoint x: 517, startPoint y: 103, endPoint x: 865, endPoint y: 495, distance: 524.1
click at [652, 236] on div "DISC OF ATTY FEES - CORRECT VERSION - MOD-pdf DISC OF ATTY FEES - CORRECT VERSI…" at bounding box center [502, 164] width 300 height 142
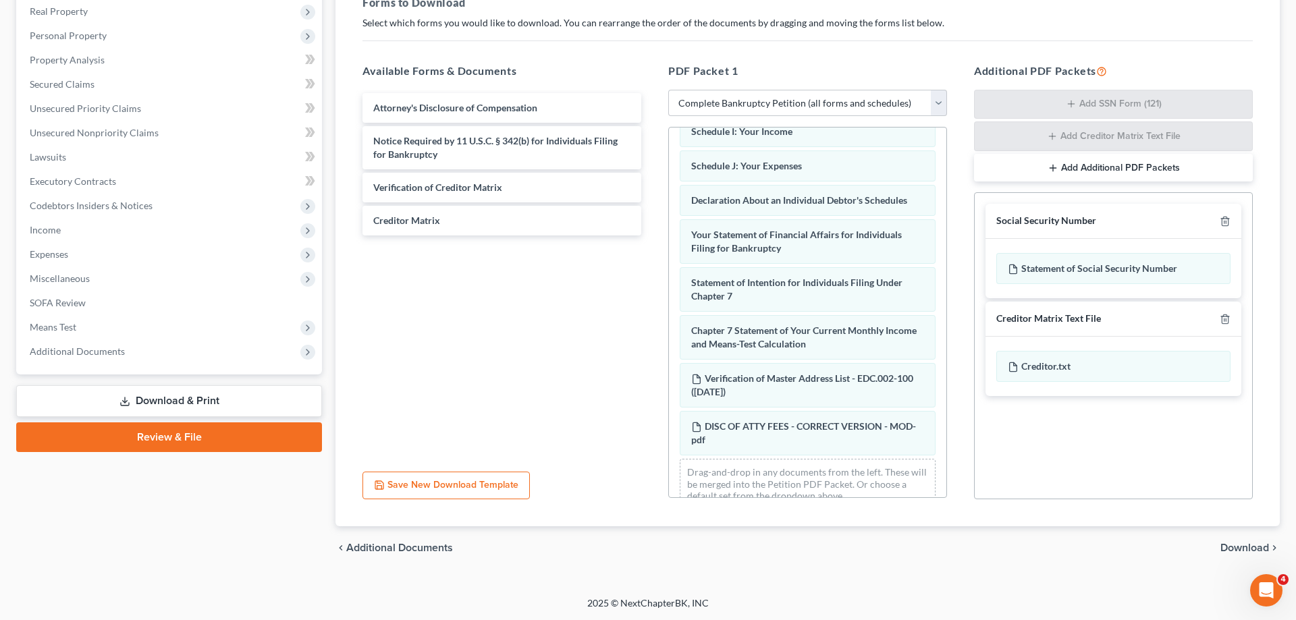
scroll to position [369, 0]
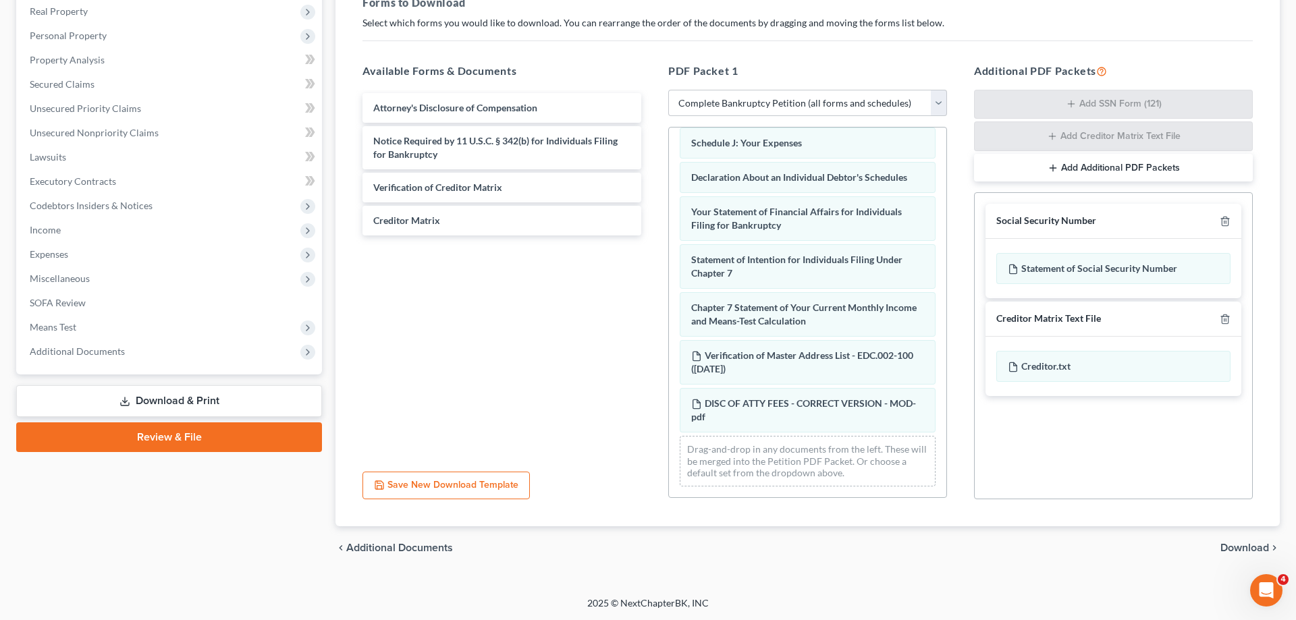
click at [1233, 548] on span "Download" at bounding box center [1244, 548] width 49 height 11
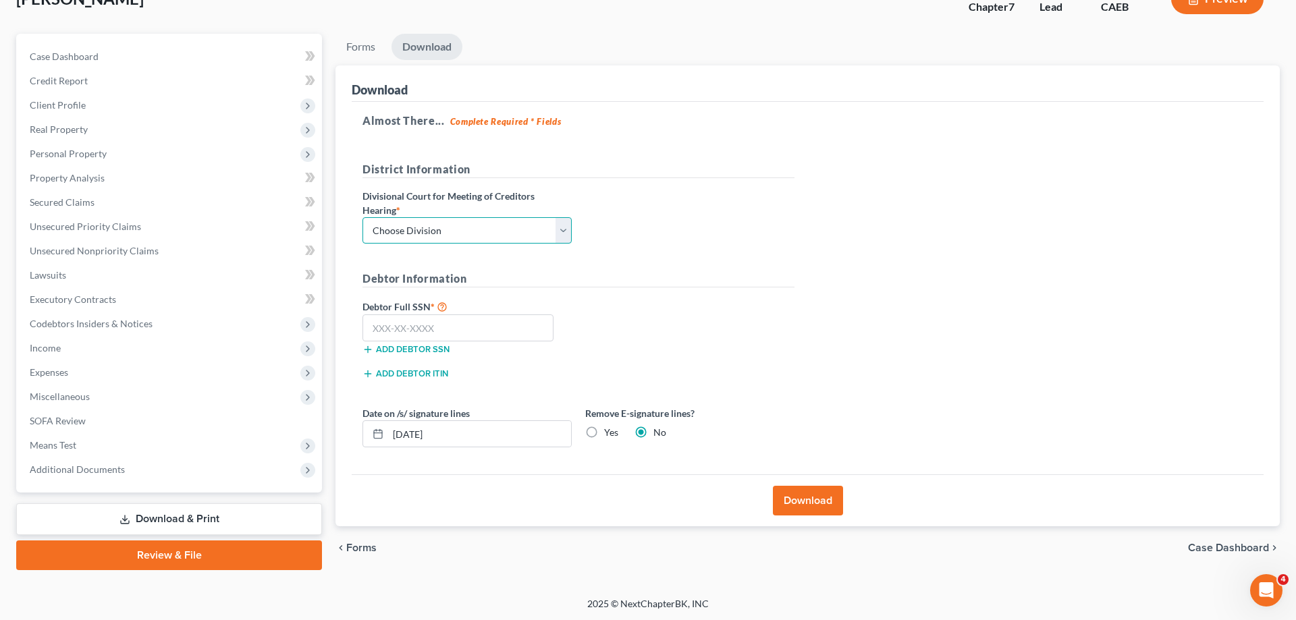
click at [362, 217] on select "Choose Division Fresno Modesto [GEOGRAPHIC_DATA]" at bounding box center [466, 230] width 209 height 27
select select "1"
click option "Modesto" at bounding box center [0, 0] width 0 height 0
click at [461, 320] on input "text" at bounding box center [457, 328] width 191 height 27
type input "111-11-1111"
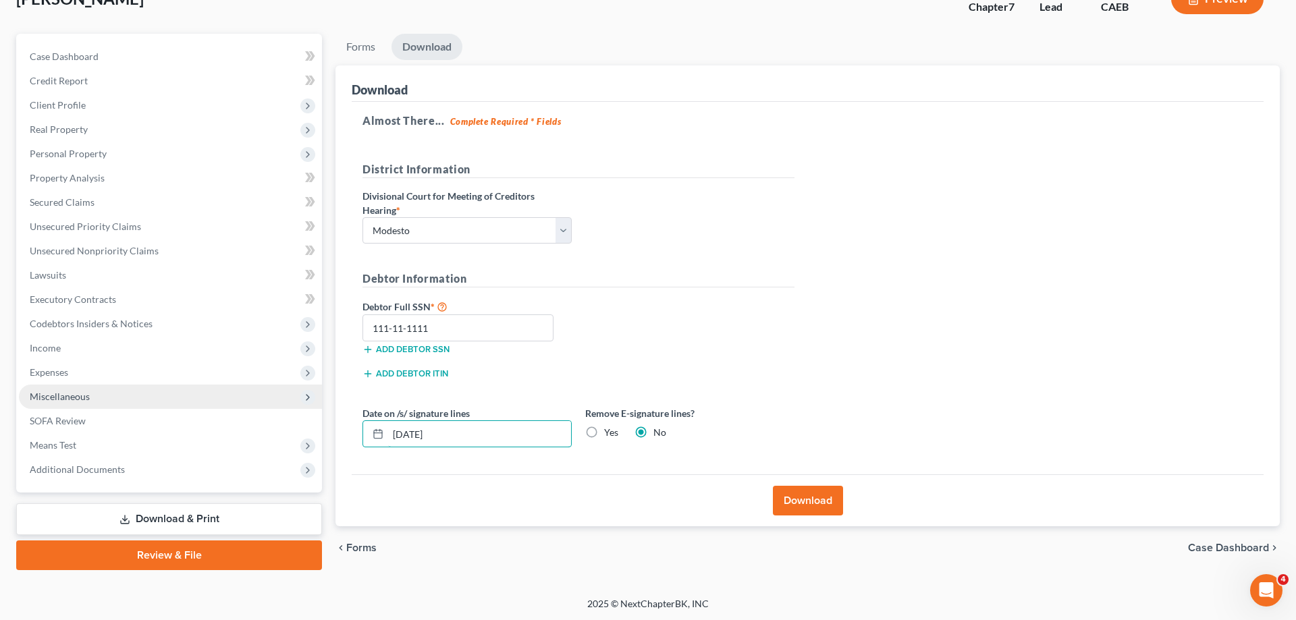
drag, startPoint x: 453, startPoint y: 439, endPoint x: 288, endPoint y: 384, distance: 174.2
click at [388, 421] on input "[DATE]" at bounding box center [479, 434] width 183 height 26
click at [604, 435] on label "Yes" at bounding box center [611, 433] width 14 height 14
click at [610, 435] on input "Yes" at bounding box center [614, 430] width 9 height 9
radio input "true"
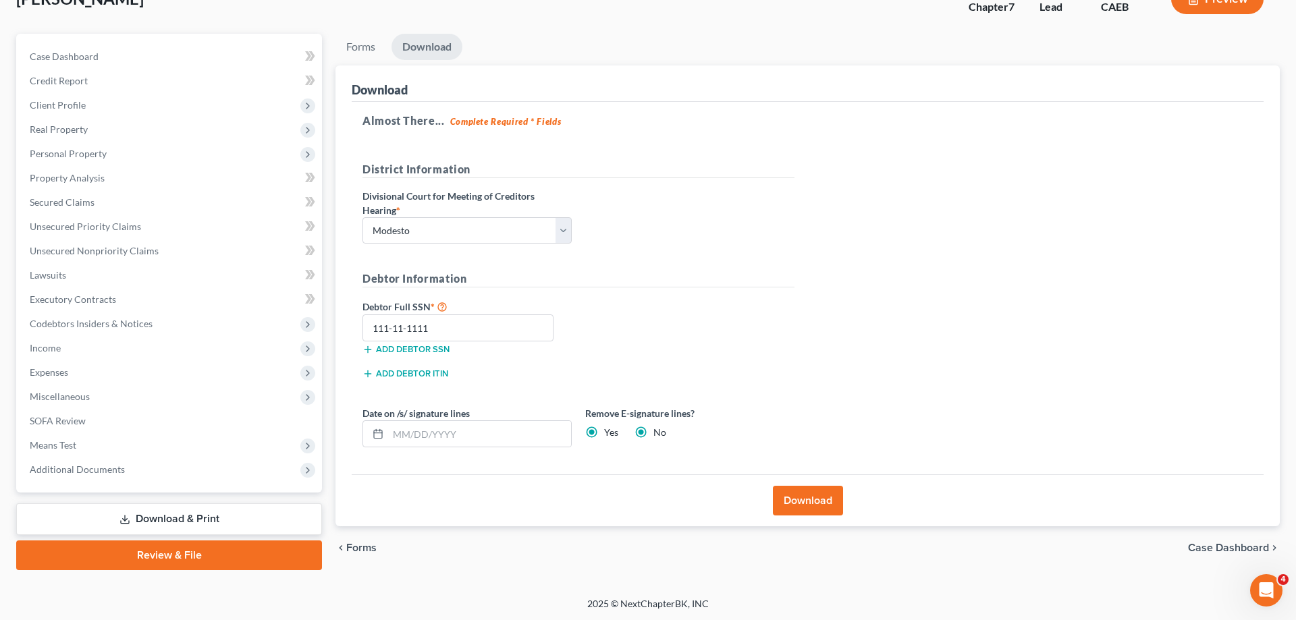
radio input "false"
drag, startPoint x: 797, startPoint y: 496, endPoint x: 789, endPoint y: 497, distance: 7.5
click at [797, 497] on button "Download" at bounding box center [808, 501] width 70 height 30
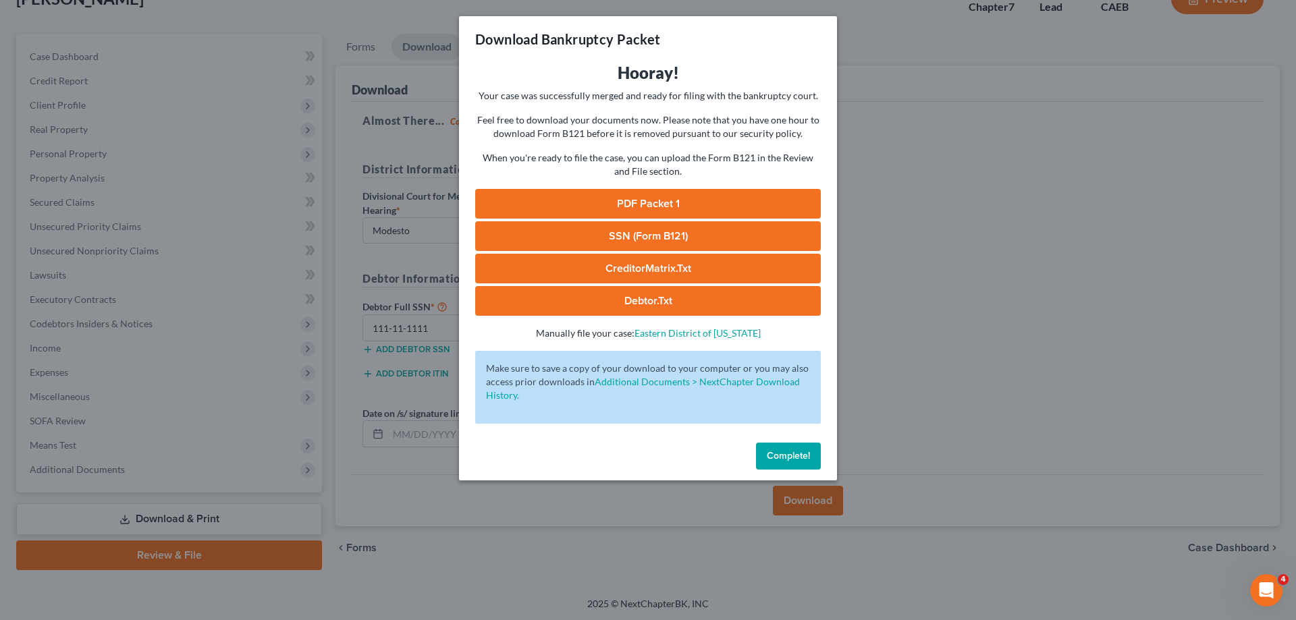
click at [730, 200] on link "PDF Packet 1" at bounding box center [648, 204] width 346 height 30
drag, startPoint x: 800, startPoint y: 457, endPoint x: 517, endPoint y: 439, distance: 283.4
click at [800, 458] on span "Complete!" at bounding box center [788, 455] width 43 height 11
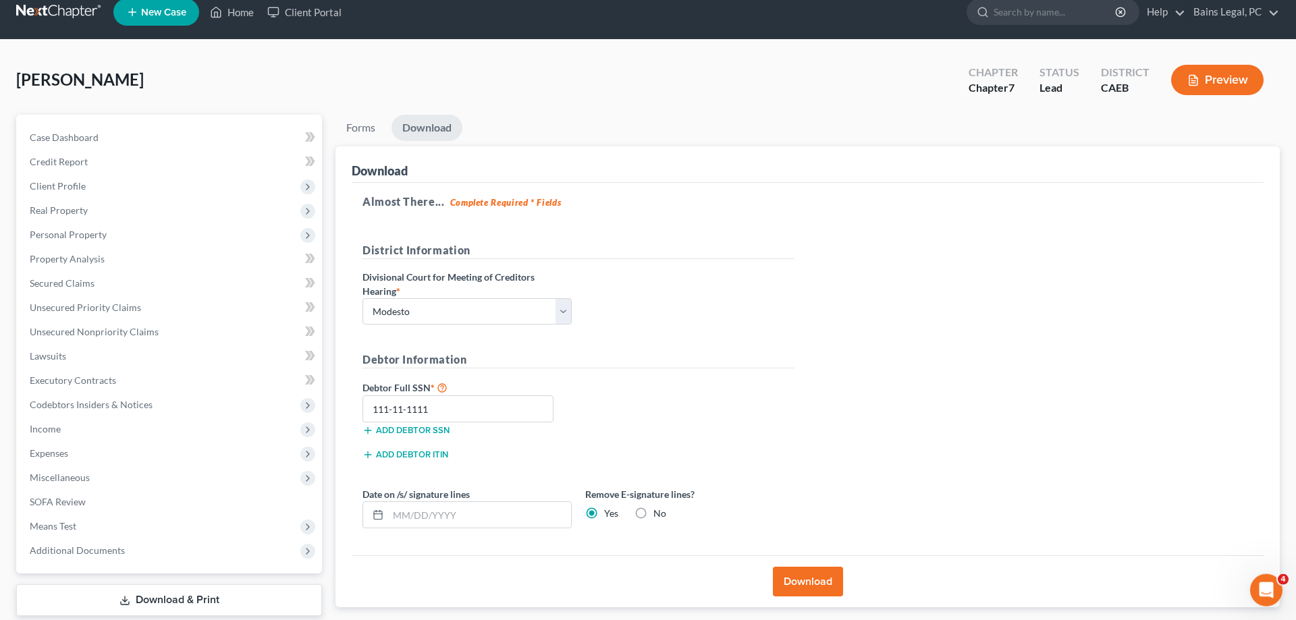
scroll to position [0, 0]
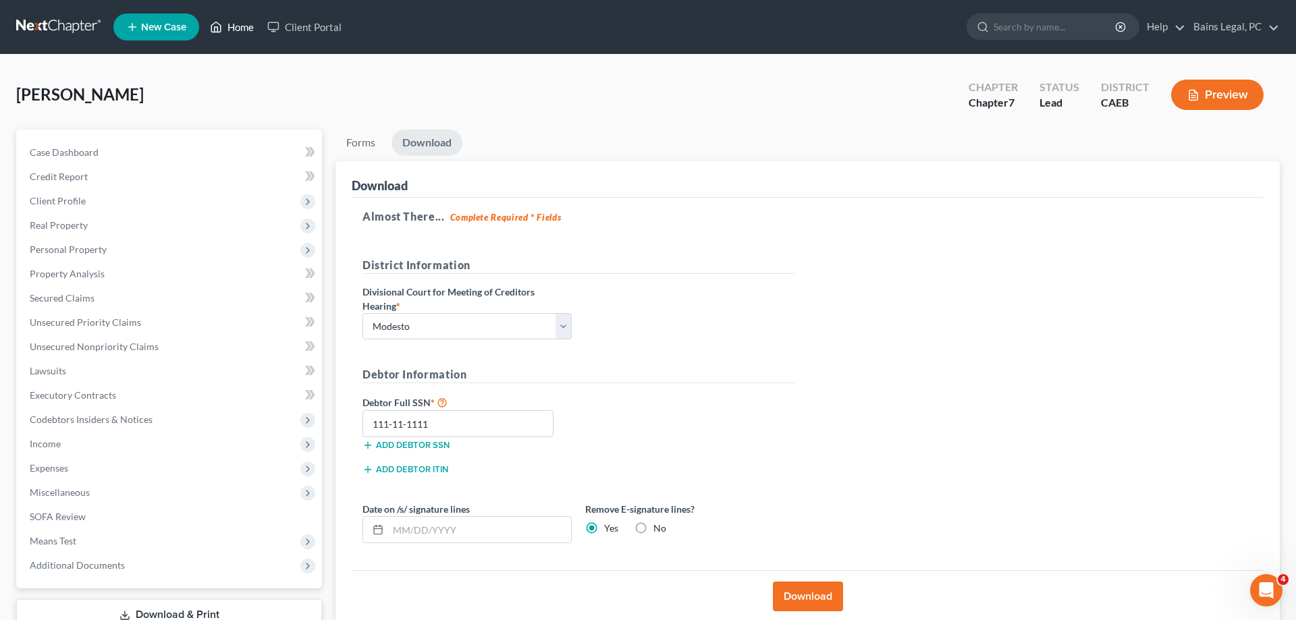
drag, startPoint x: 239, startPoint y: 28, endPoint x: 259, endPoint y: 34, distance: 21.0
click at [240, 28] on link "Home" at bounding box center [231, 27] width 57 height 24
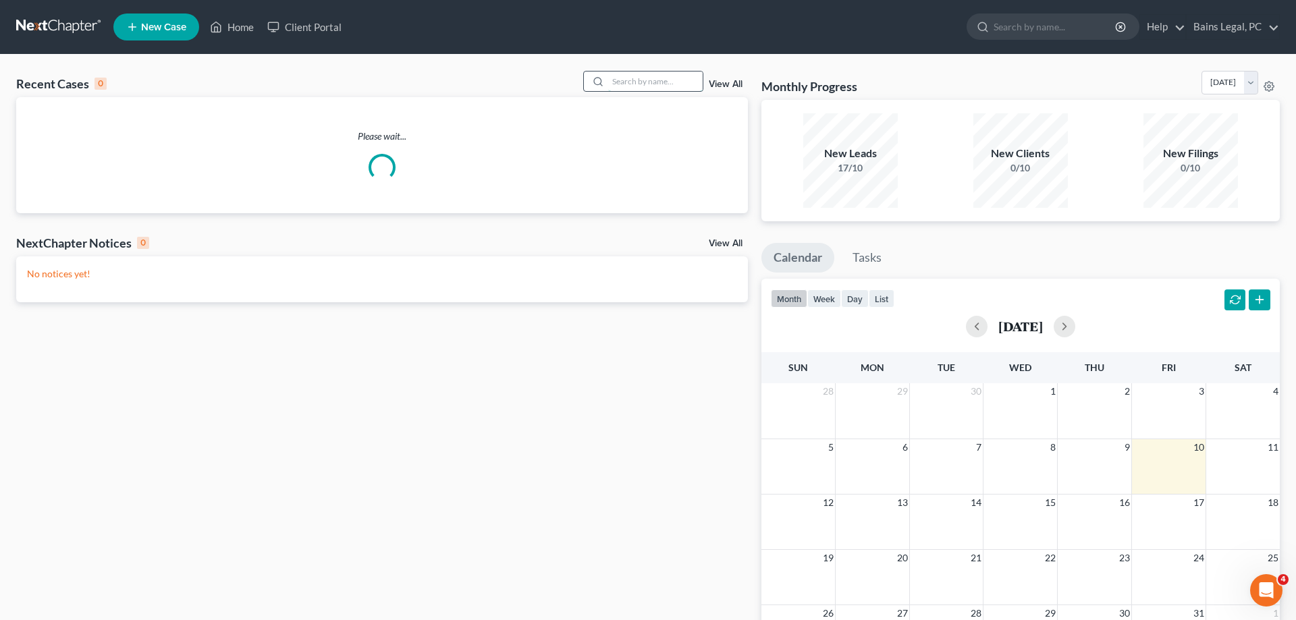
click at [650, 83] on input "search" at bounding box center [655, 82] width 95 height 20
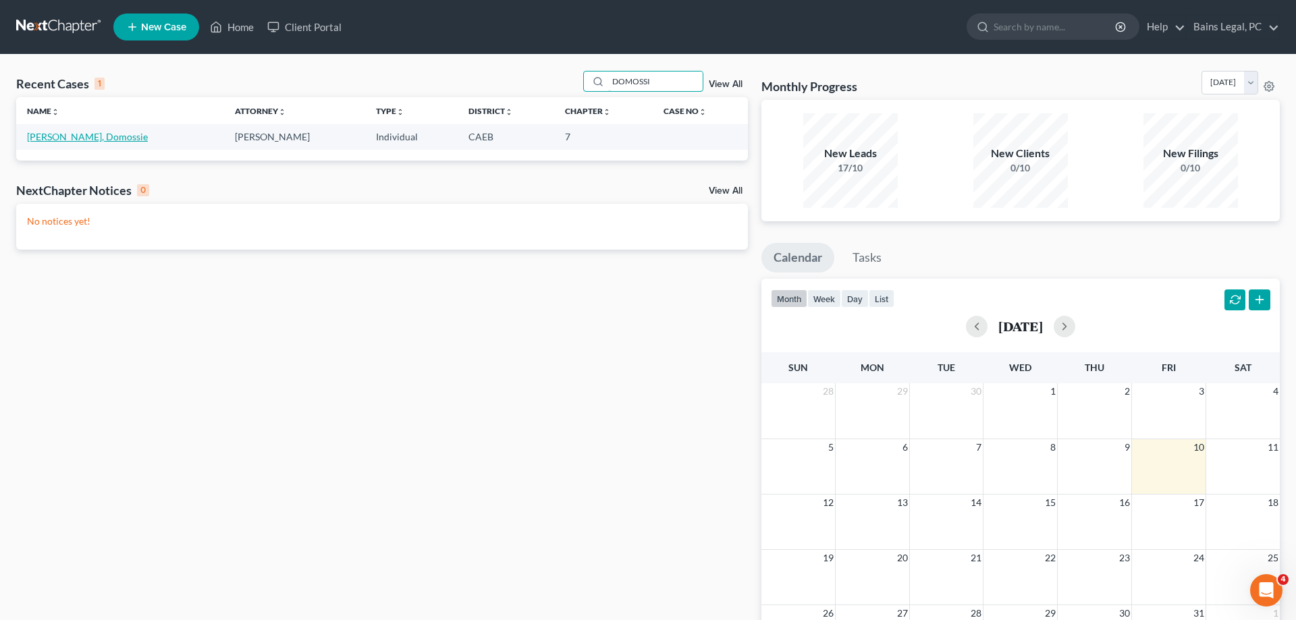
type input "DOMOSSI"
click at [91, 136] on link "[PERSON_NAME], Domossie" at bounding box center [87, 136] width 121 height 11
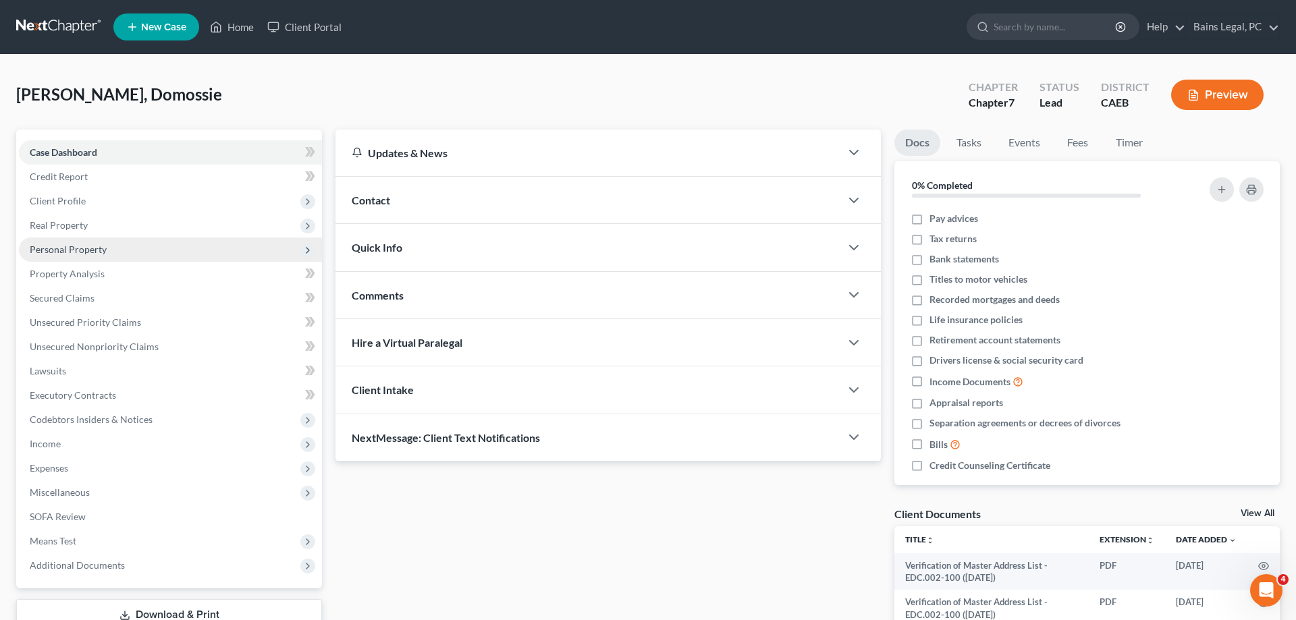
click at [88, 246] on span "Personal Property" at bounding box center [68, 249] width 77 height 11
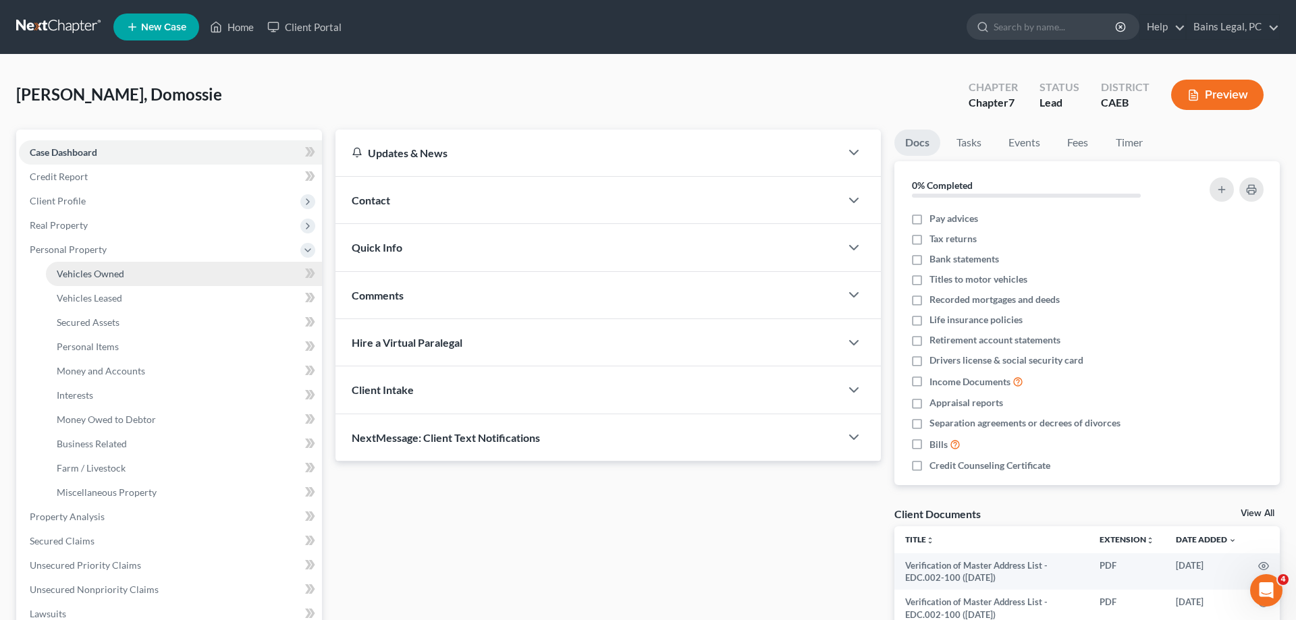
click at [95, 272] on span "Vehicles Owned" at bounding box center [91, 273] width 68 height 11
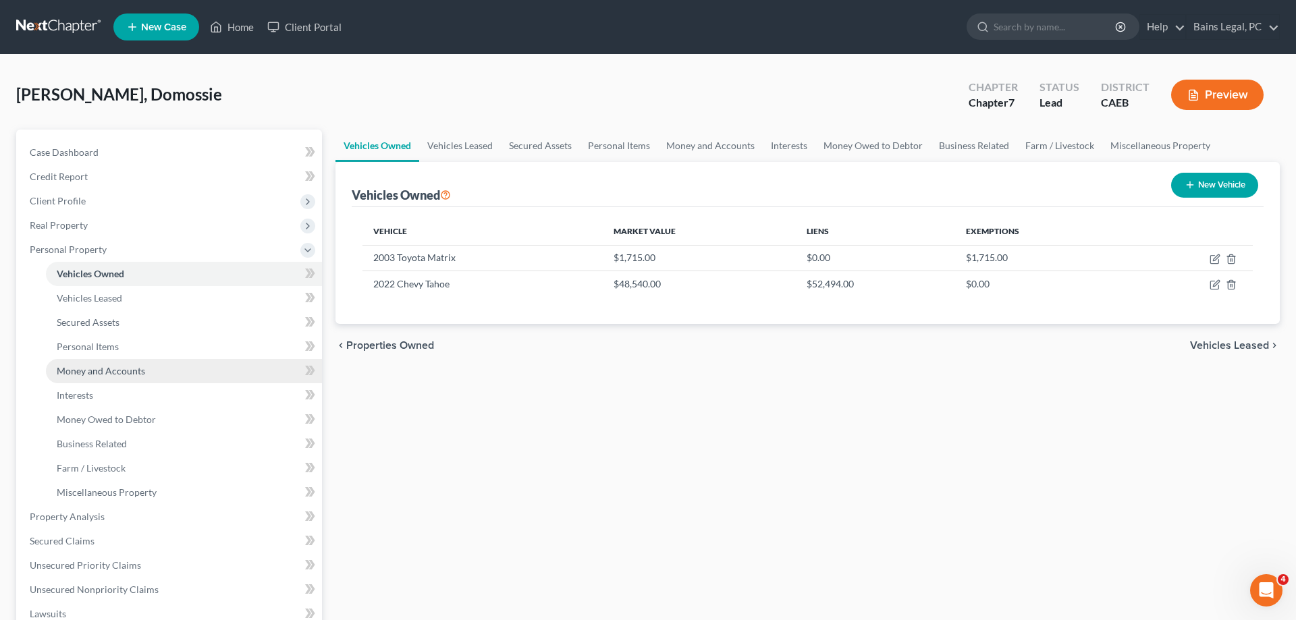
click at [119, 368] on span "Money and Accounts" at bounding box center [101, 370] width 88 height 11
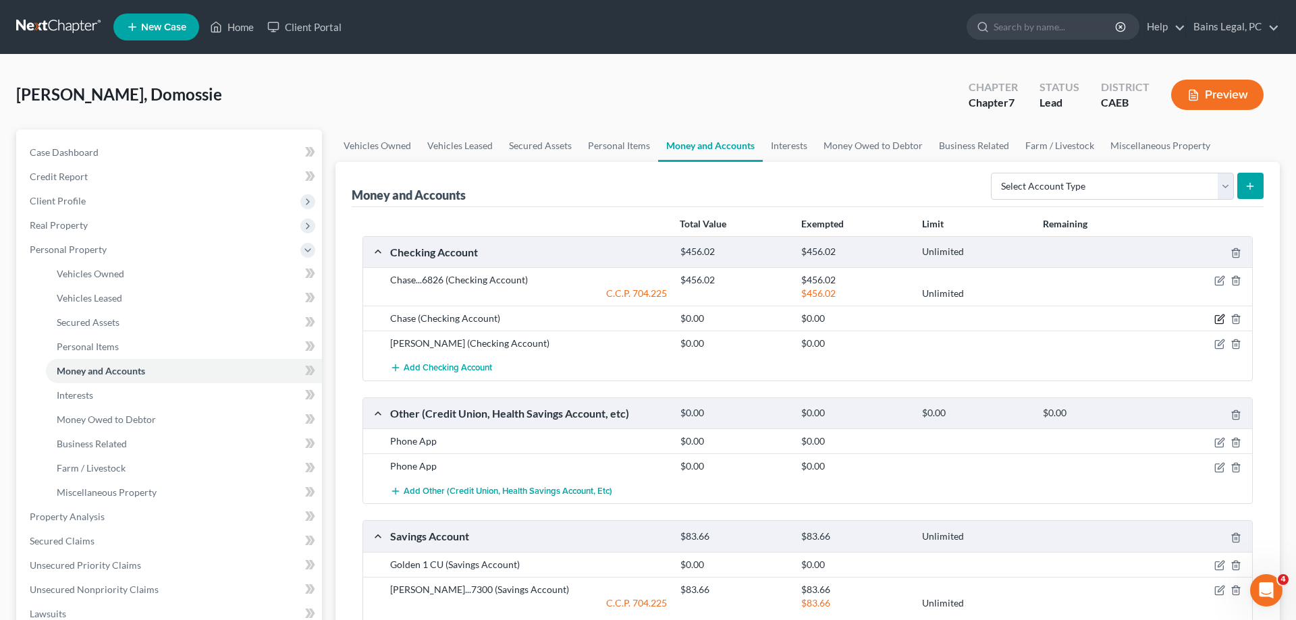
click at [1218, 316] on icon "button" at bounding box center [1219, 320] width 8 height 8
select select "36"
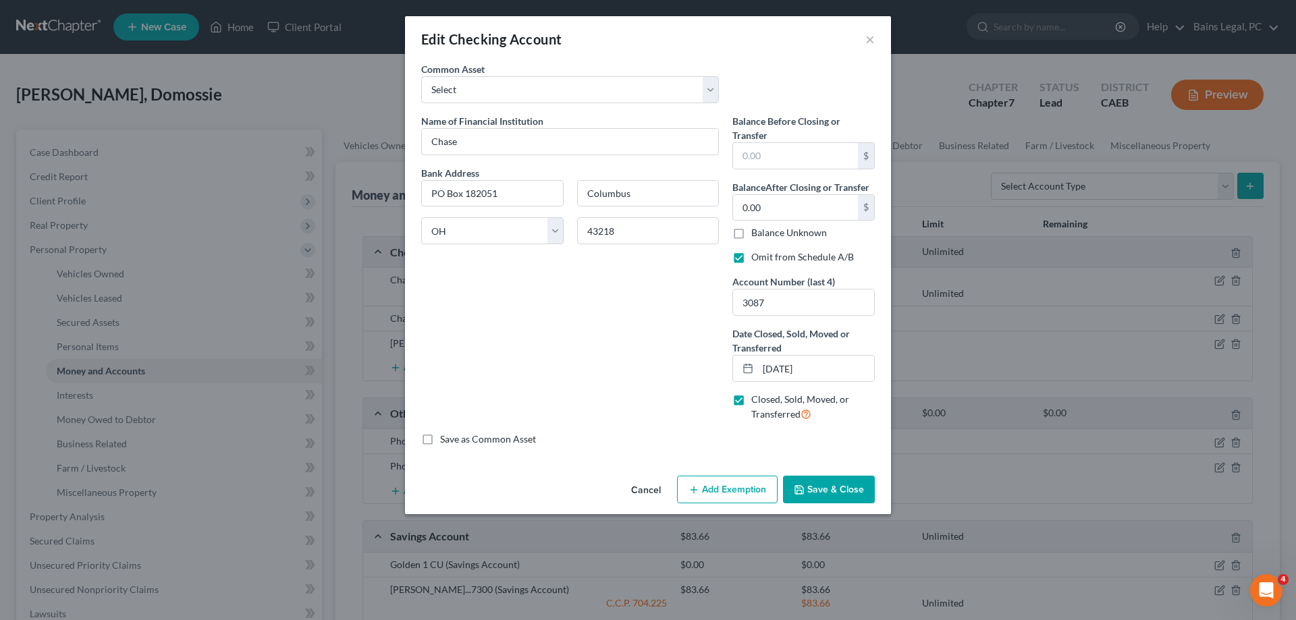
drag, startPoint x: 840, startPoint y: 485, endPoint x: 1278, endPoint y: 443, distance: 440.0
click at [842, 484] on button "Save & Close" at bounding box center [829, 490] width 92 height 28
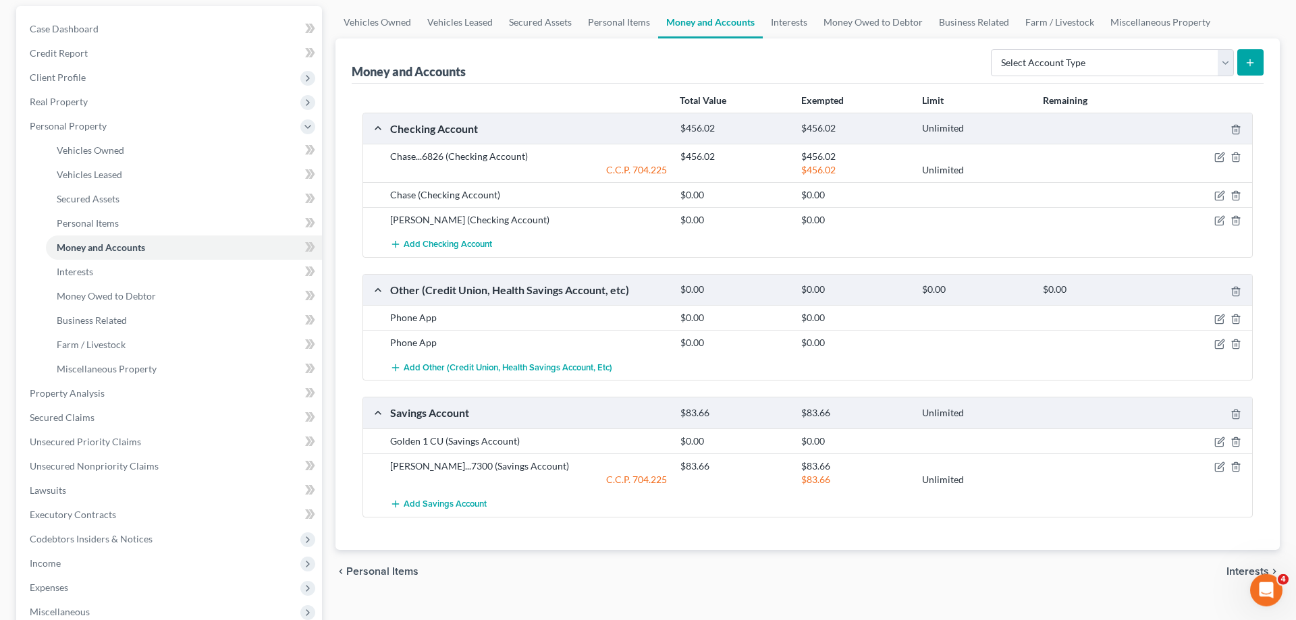
scroll to position [207, 0]
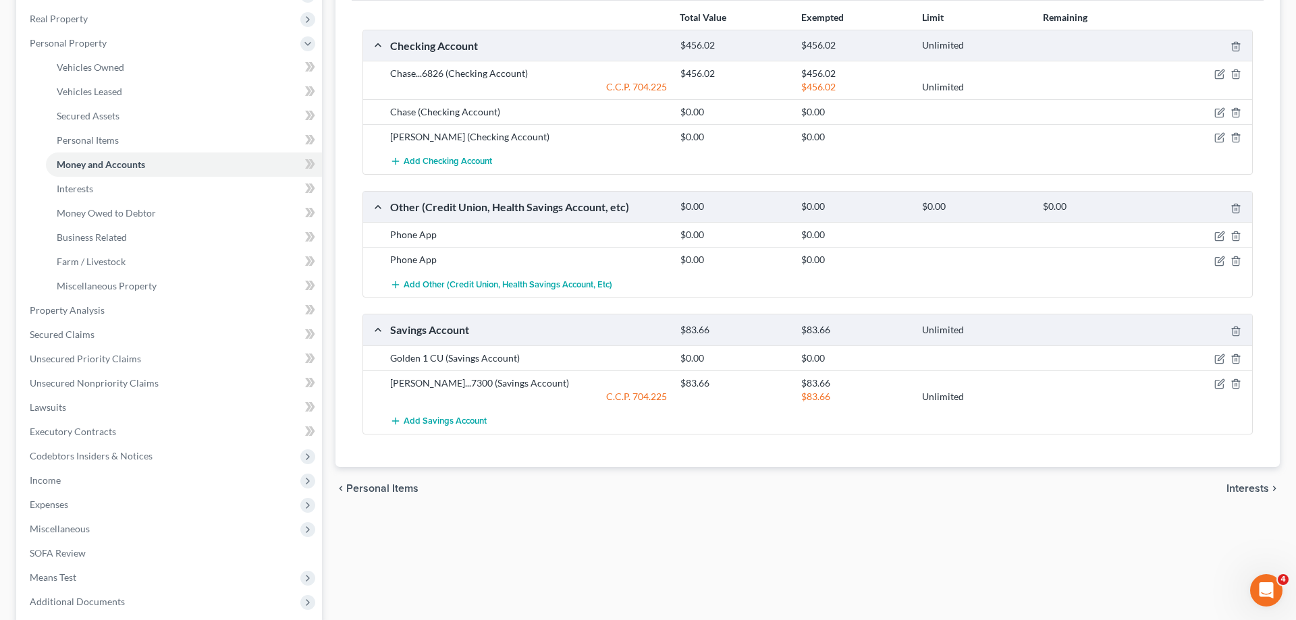
drag, startPoint x: 1225, startPoint y: 359, endPoint x: 837, endPoint y: 359, distance: 388.1
click at [838, 367] on div "Golden 1 CU (Savings Account) $0.00 $0.00" at bounding box center [807, 358] width 889 height 25
click at [1221, 138] on icon "button" at bounding box center [1221, 137] width 6 height 6
select select "4"
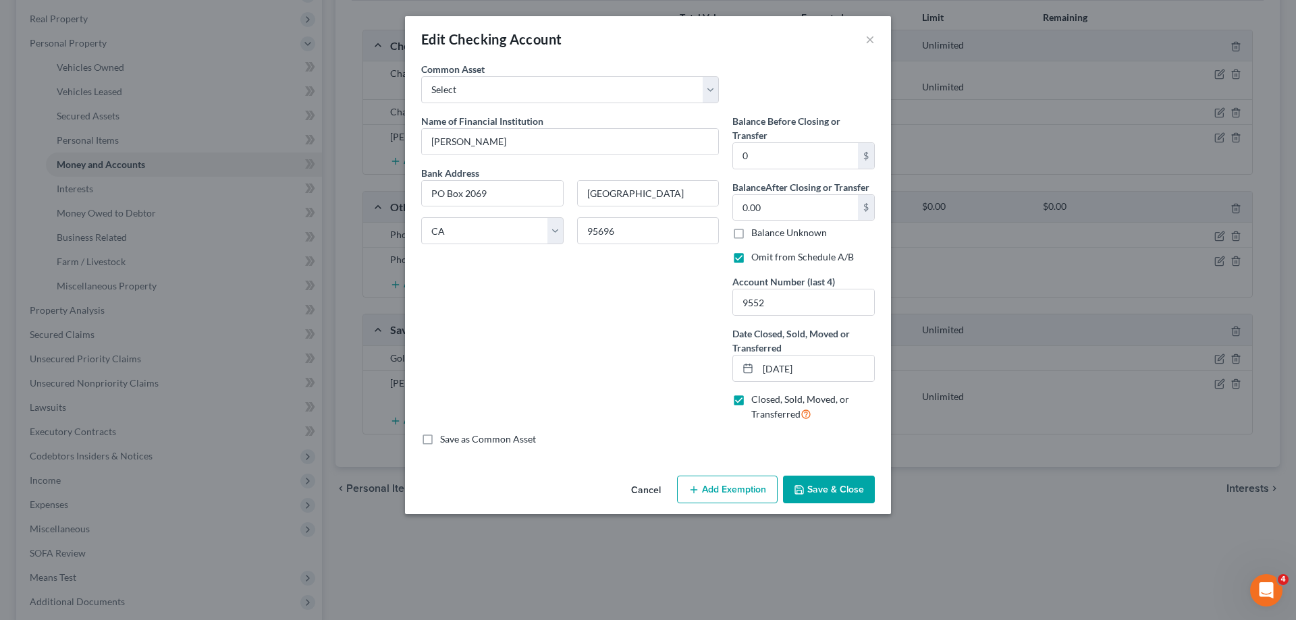
drag, startPoint x: 828, startPoint y: 481, endPoint x: 840, endPoint y: 479, distance: 12.2
click at [829, 481] on button "Save & Close" at bounding box center [829, 490] width 92 height 28
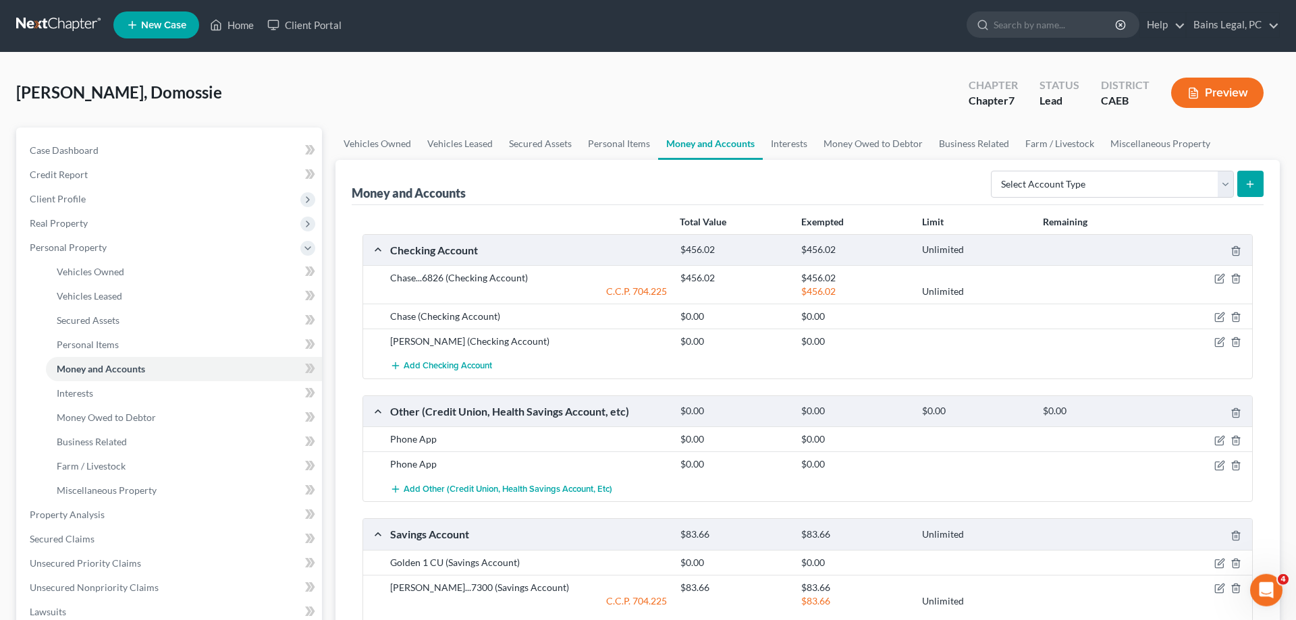
scroll to position [0, 0]
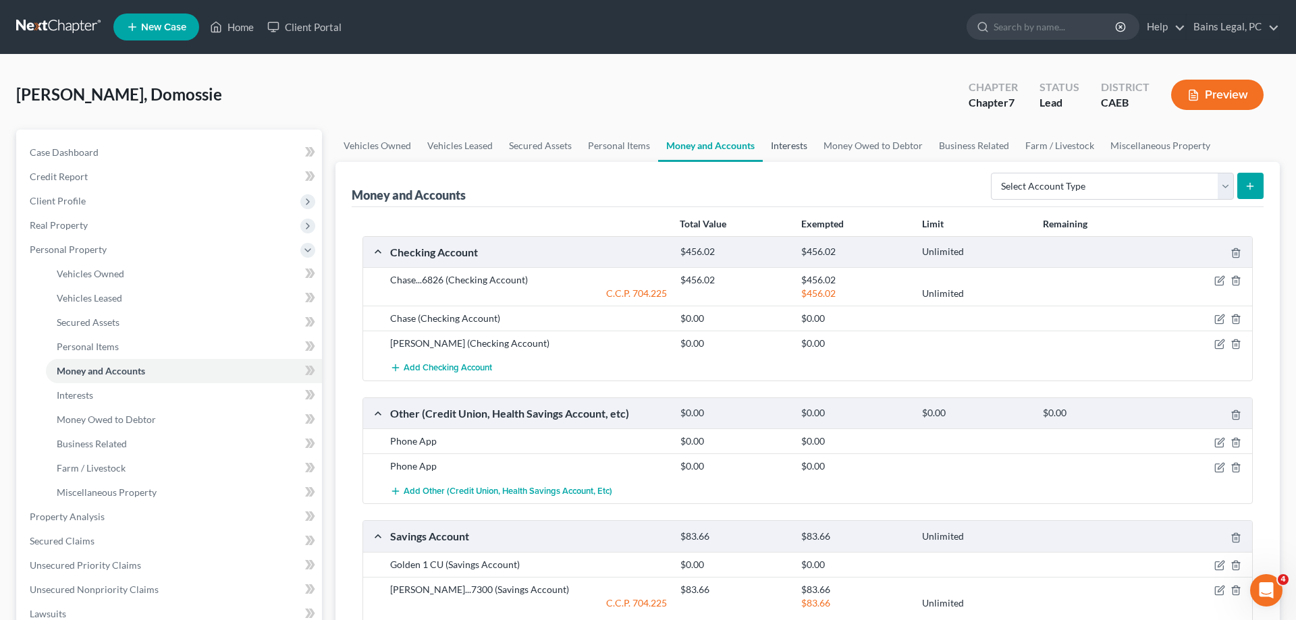
click at [780, 142] on link "Interests" at bounding box center [789, 146] width 53 height 32
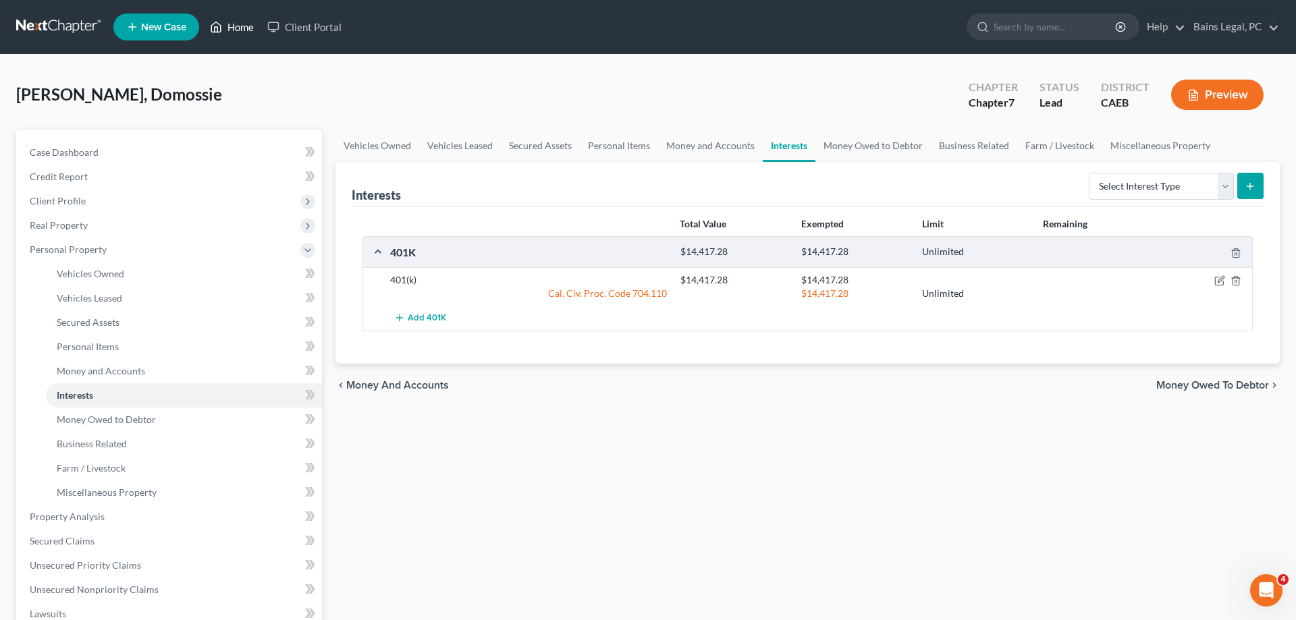
click at [233, 25] on link "Home" at bounding box center [231, 27] width 57 height 24
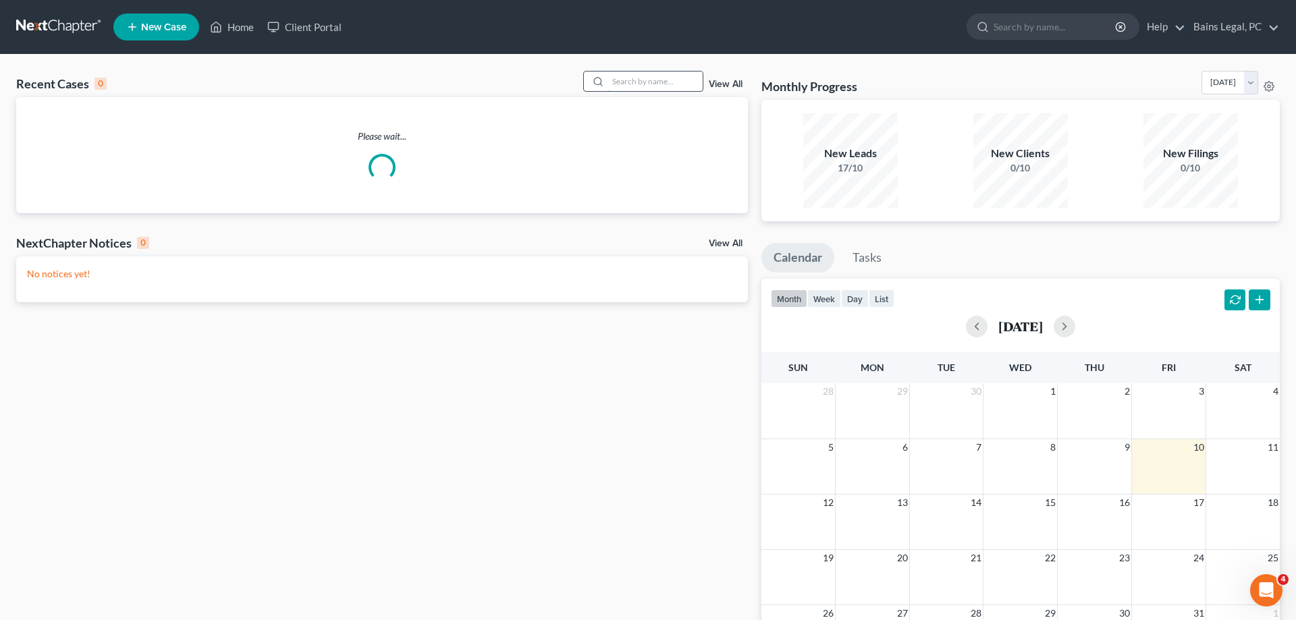
click at [656, 84] on input "search" at bounding box center [655, 82] width 95 height 20
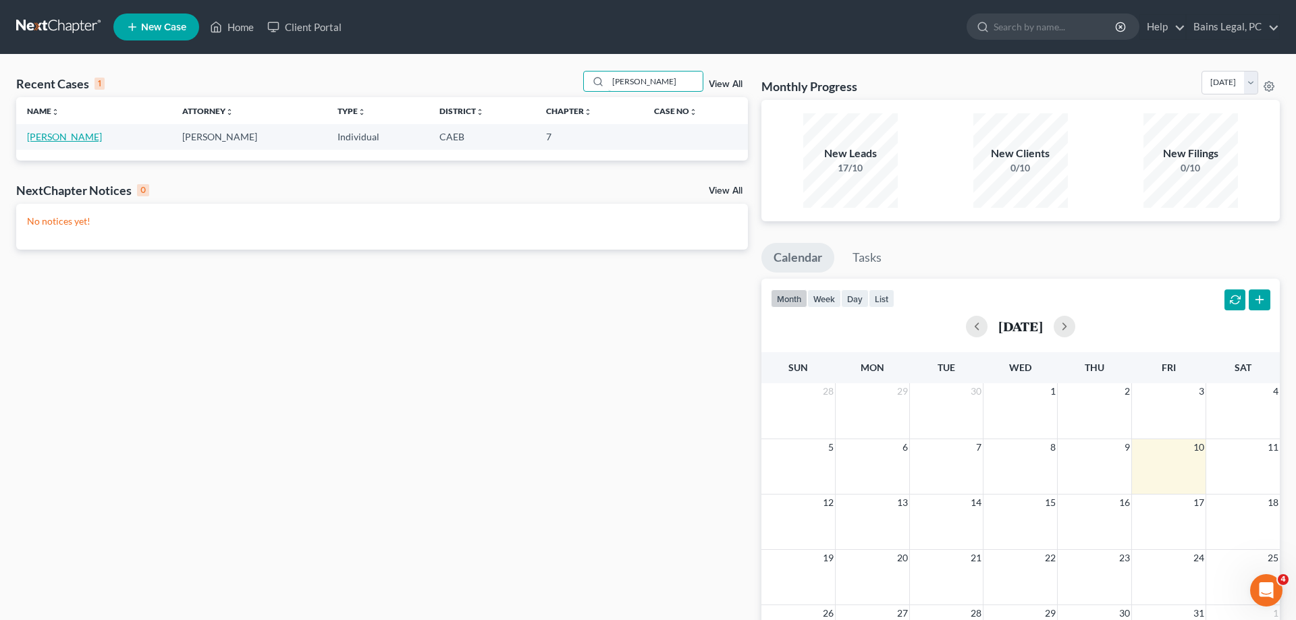
type input "[PERSON_NAME]"
click at [46, 140] on link "[PERSON_NAME]" at bounding box center [64, 136] width 75 height 11
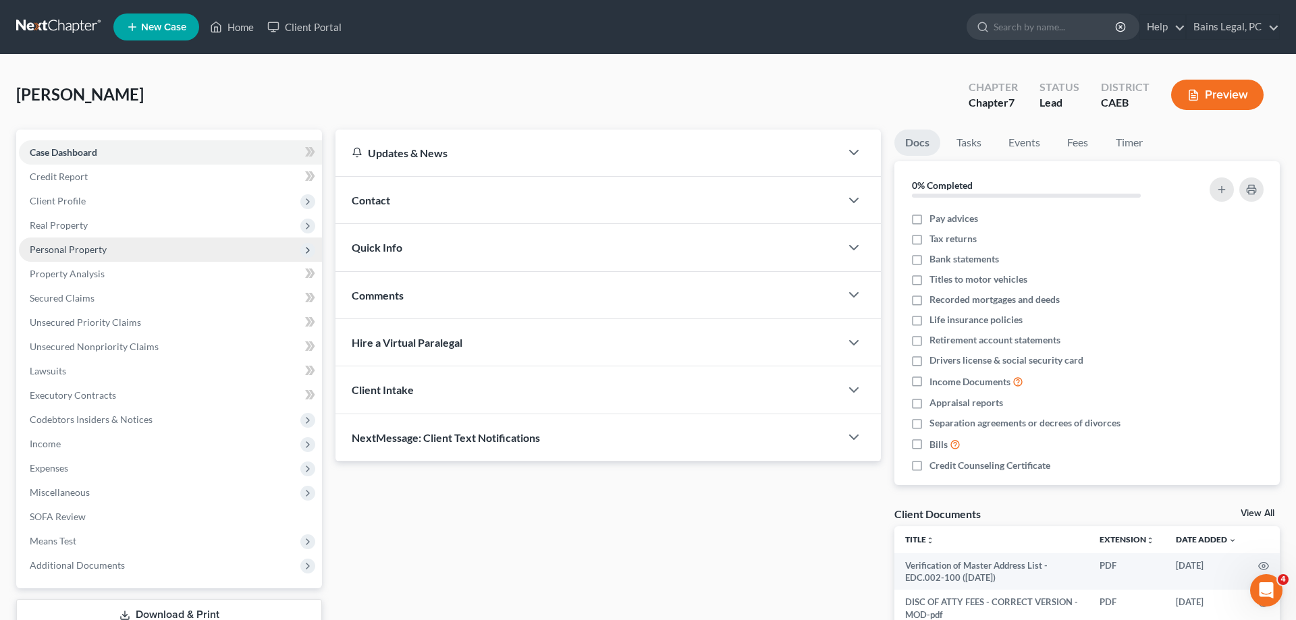
click at [101, 250] on span "Personal Property" at bounding box center [68, 249] width 77 height 11
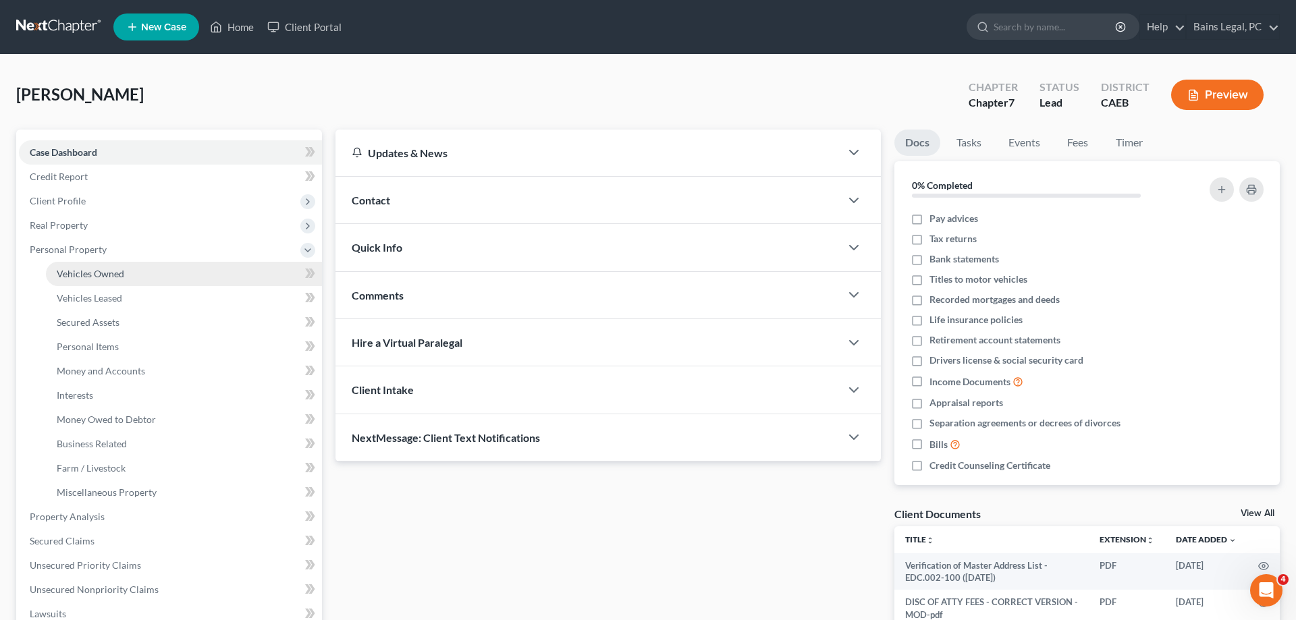
click at [130, 270] on link "Vehicles Owned" at bounding box center [184, 274] width 276 height 24
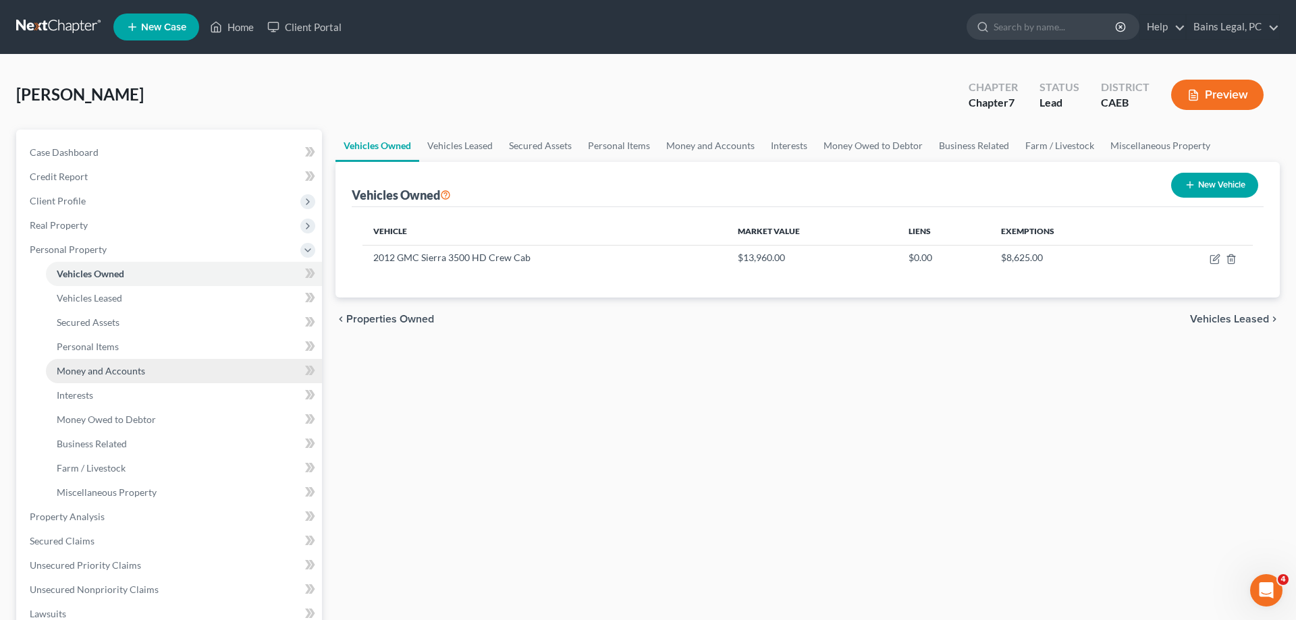
drag, startPoint x: 134, startPoint y: 373, endPoint x: 122, endPoint y: 379, distance: 14.2
click at [134, 373] on span "Money and Accounts" at bounding box center [101, 370] width 88 height 11
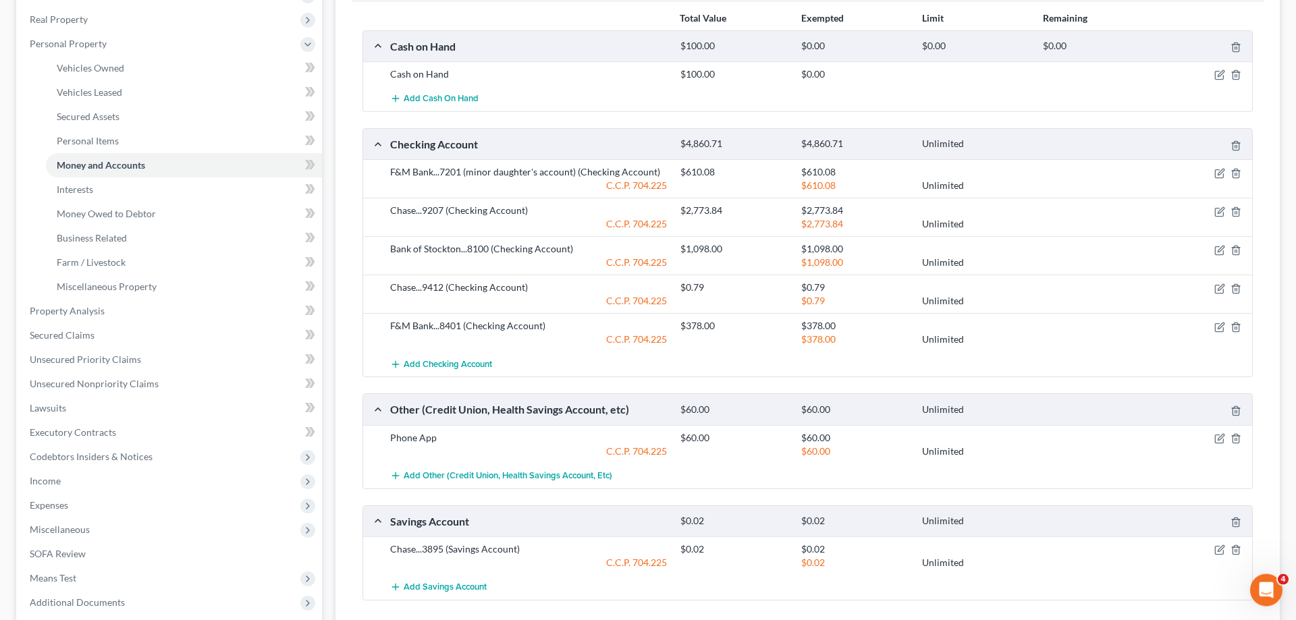
scroll to position [207, 0]
click at [427, 427] on div "Phone App $60.00 $60.00 C.C.P. 704.225 $60.00 Unlimited" at bounding box center [807, 444] width 889 height 38
click at [424, 434] on div "Phone App" at bounding box center [528, 438] width 290 height 14
click at [1219, 439] on icon "button" at bounding box center [1219, 438] width 11 height 11
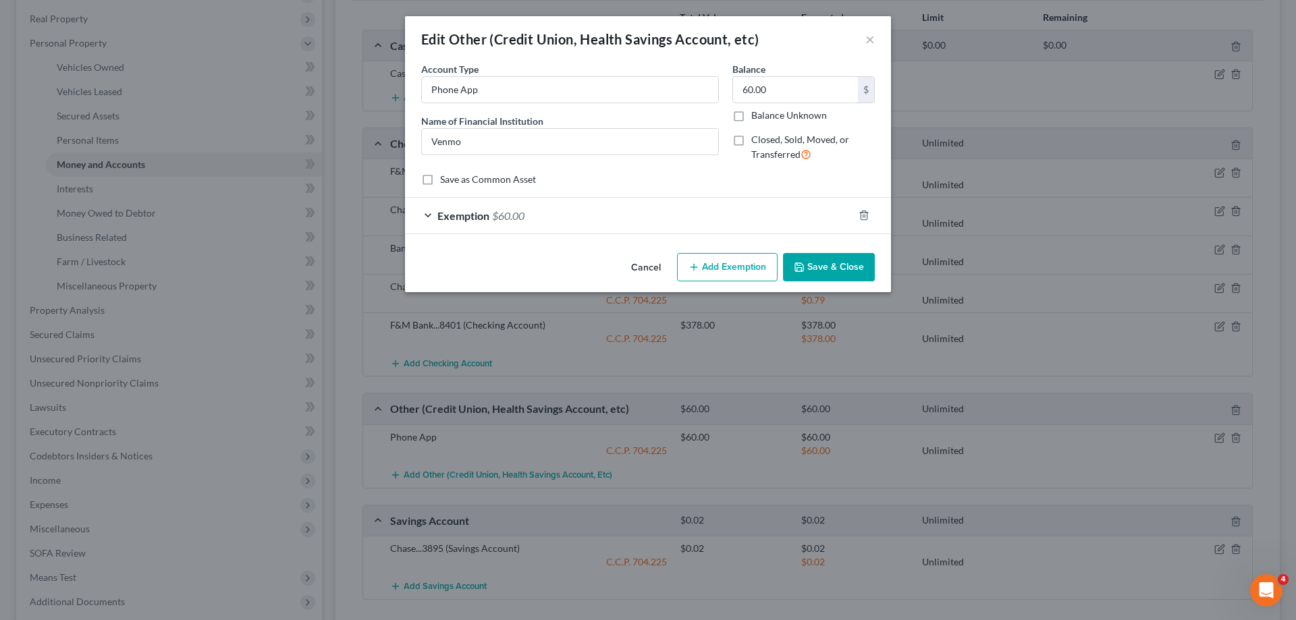
click at [821, 269] on button "Save & Close" at bounding box center [829, 267] width 92 height 28
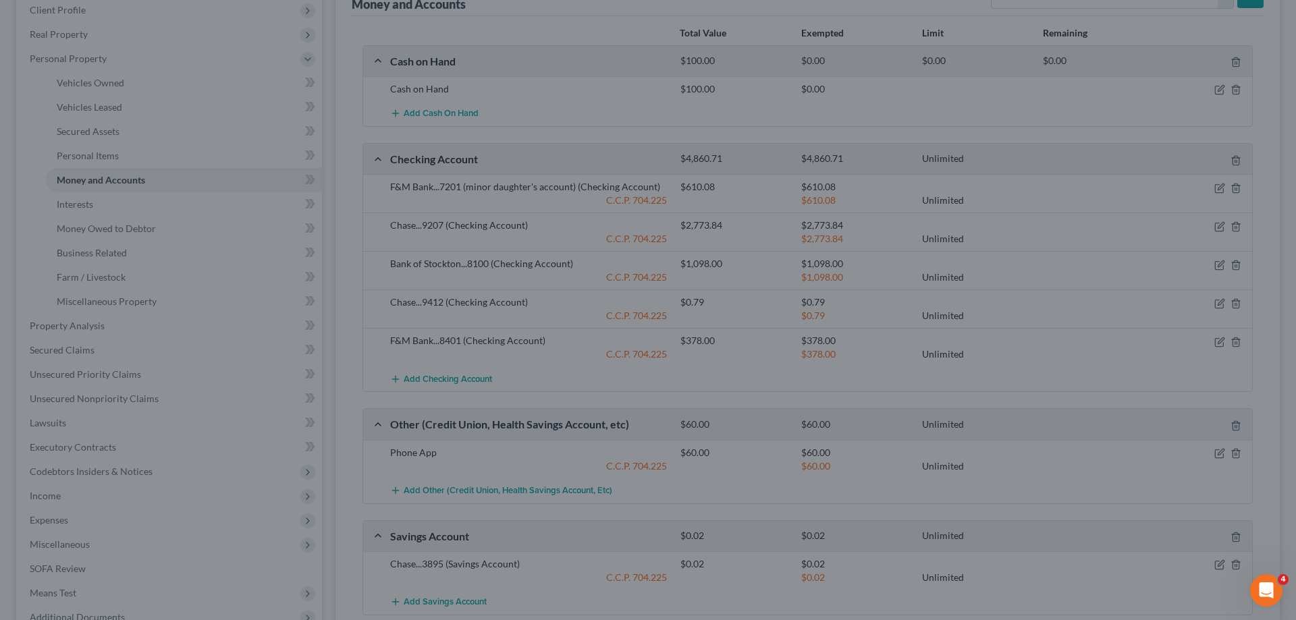
scroll to position [0, 0]
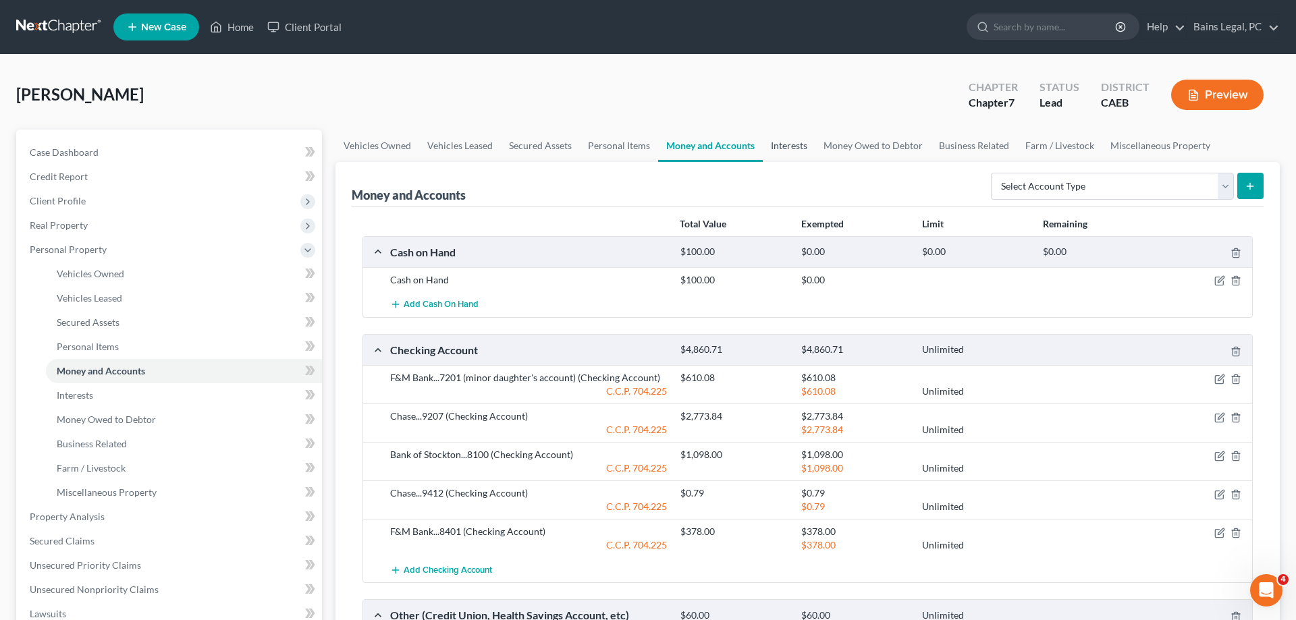
click at [782, 144] on link "Interests" at bounding box center [789, 146] width 53 height 32
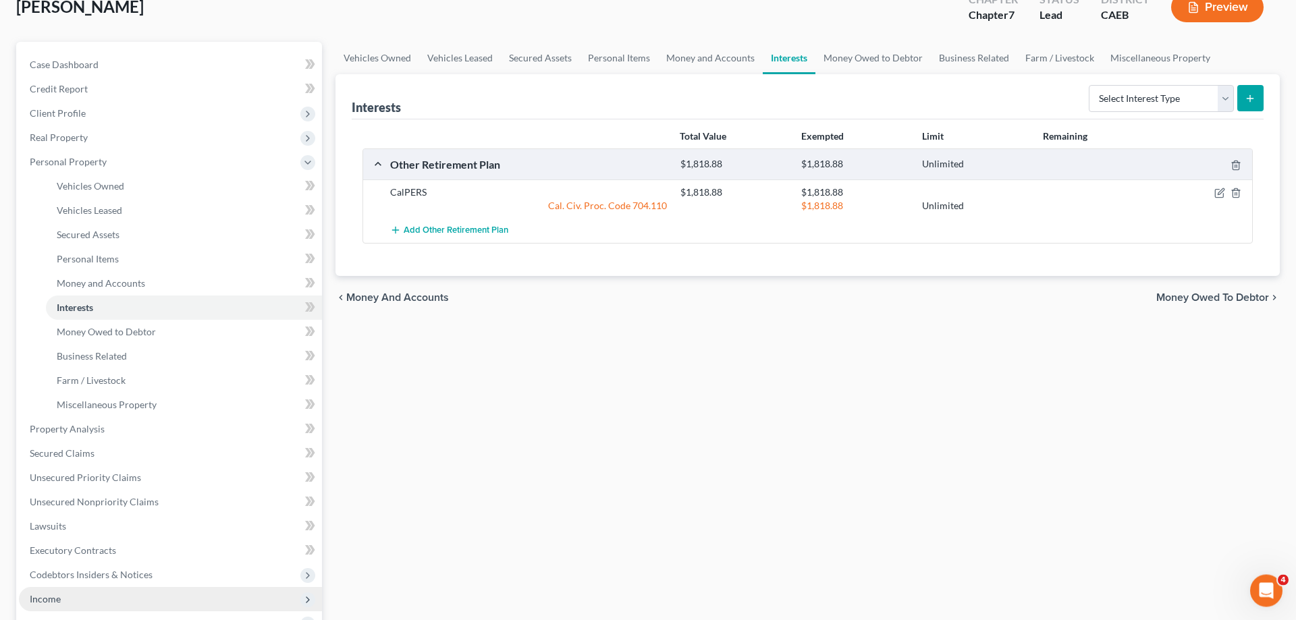
scroll to position [138, 0]
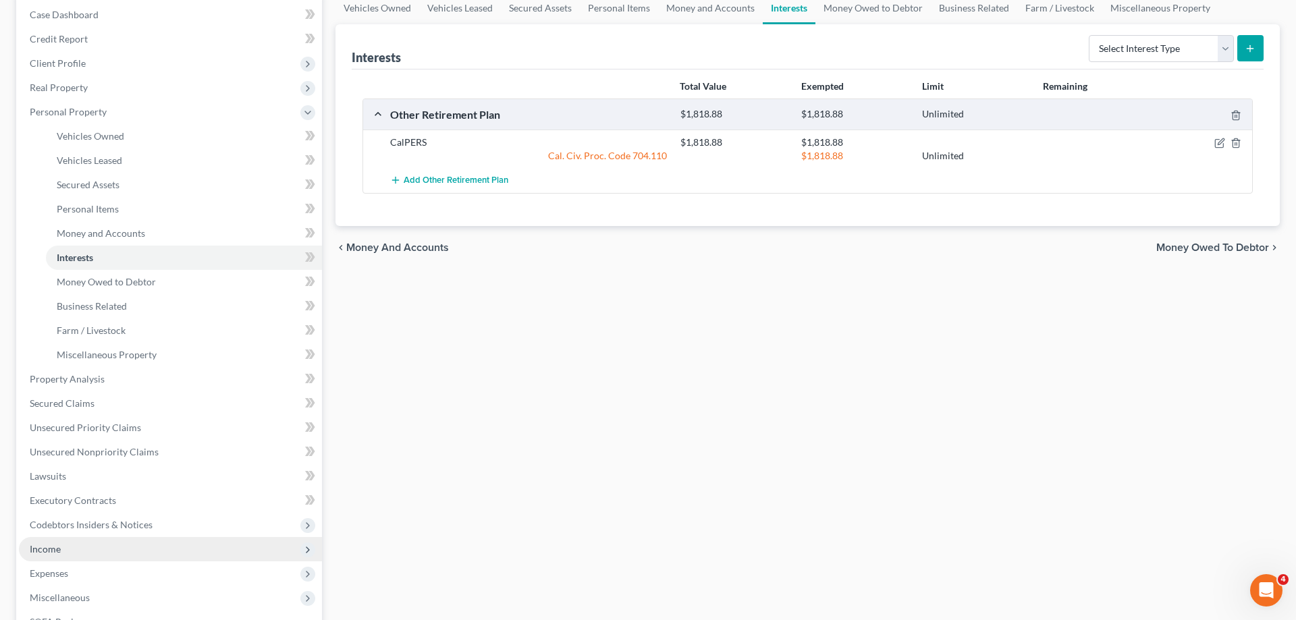
click at [68, 553] on span "Income" at bounding box center [170, 549] width 303 height 24
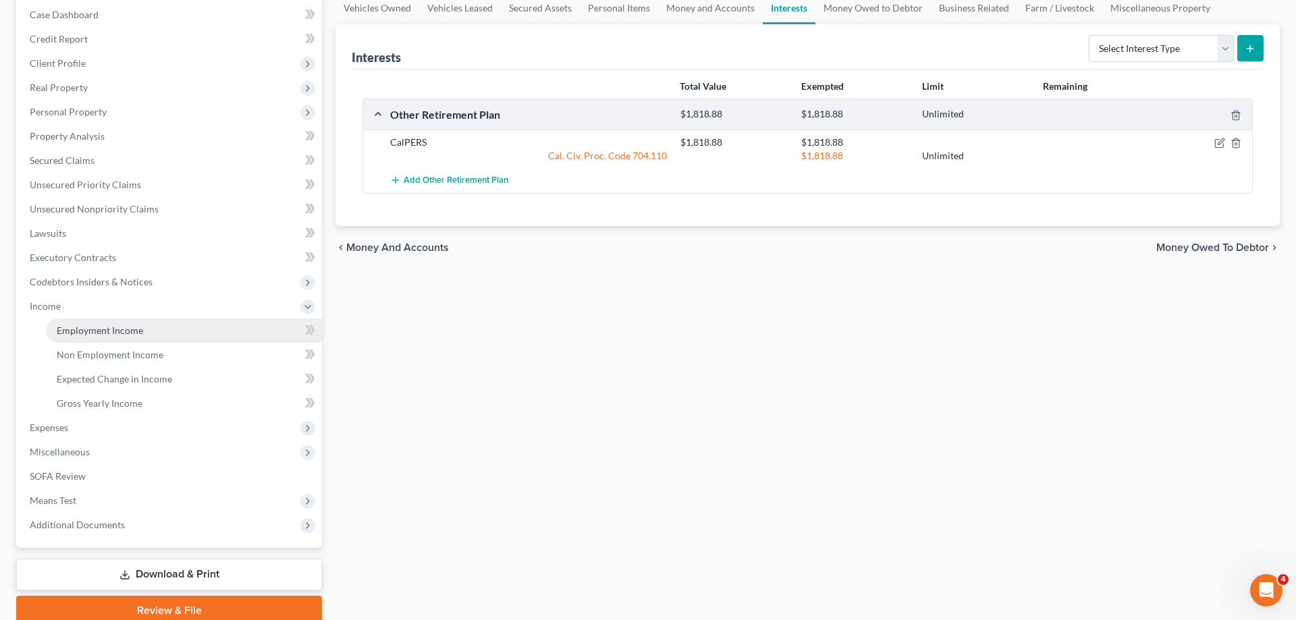
click at [113, 329] on span "Employment Income" at bounding box center [100, 330] width 86 height 11
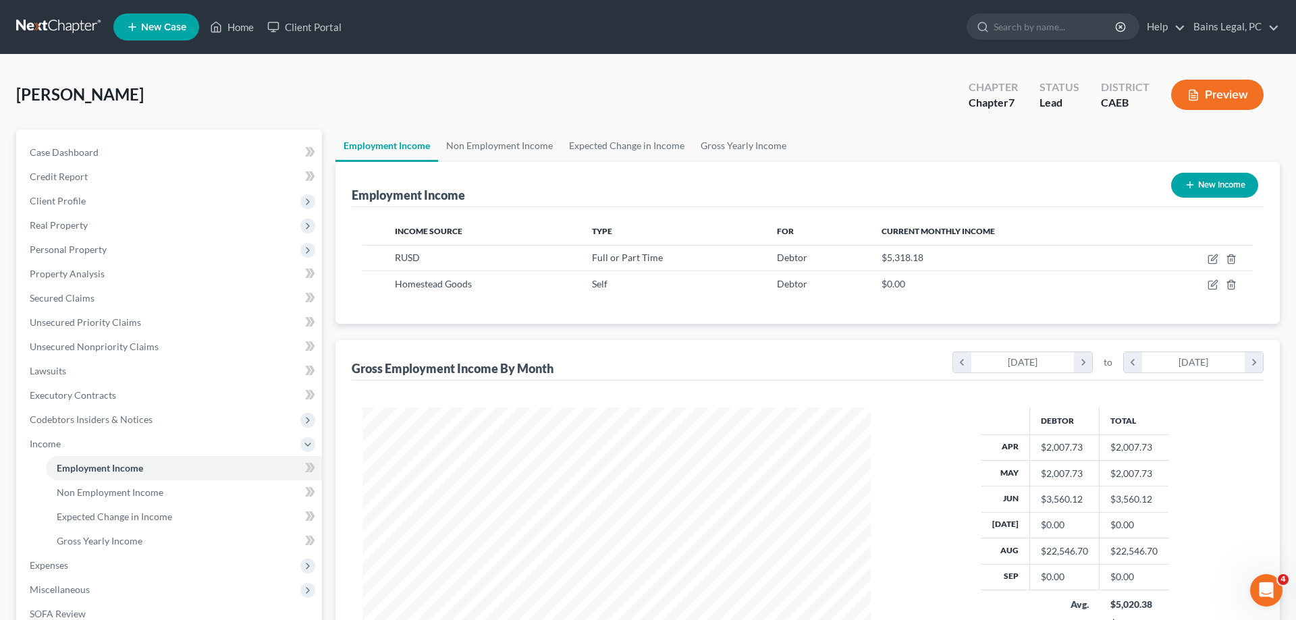
scroll to position [254, 535]
click at [1211, 257] on icon "button" at bounding box center [1213, 259] width 11 height 11
select select "0"
select select "4"
select select "0"
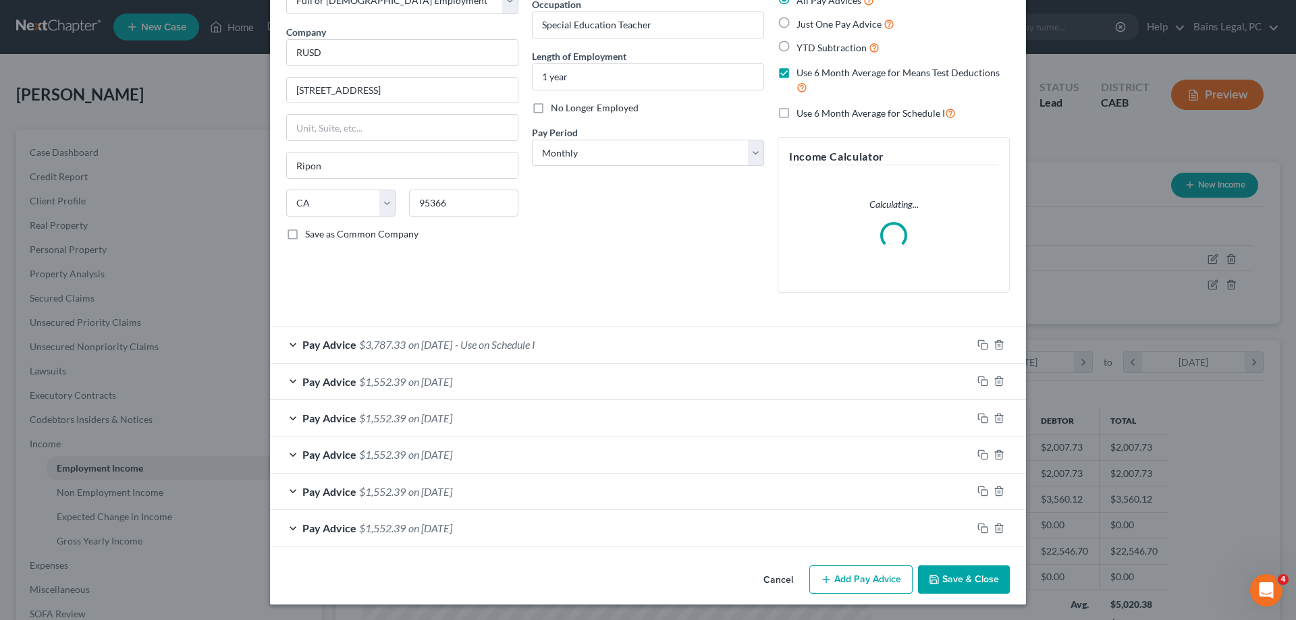
scroll to position [90, 0]
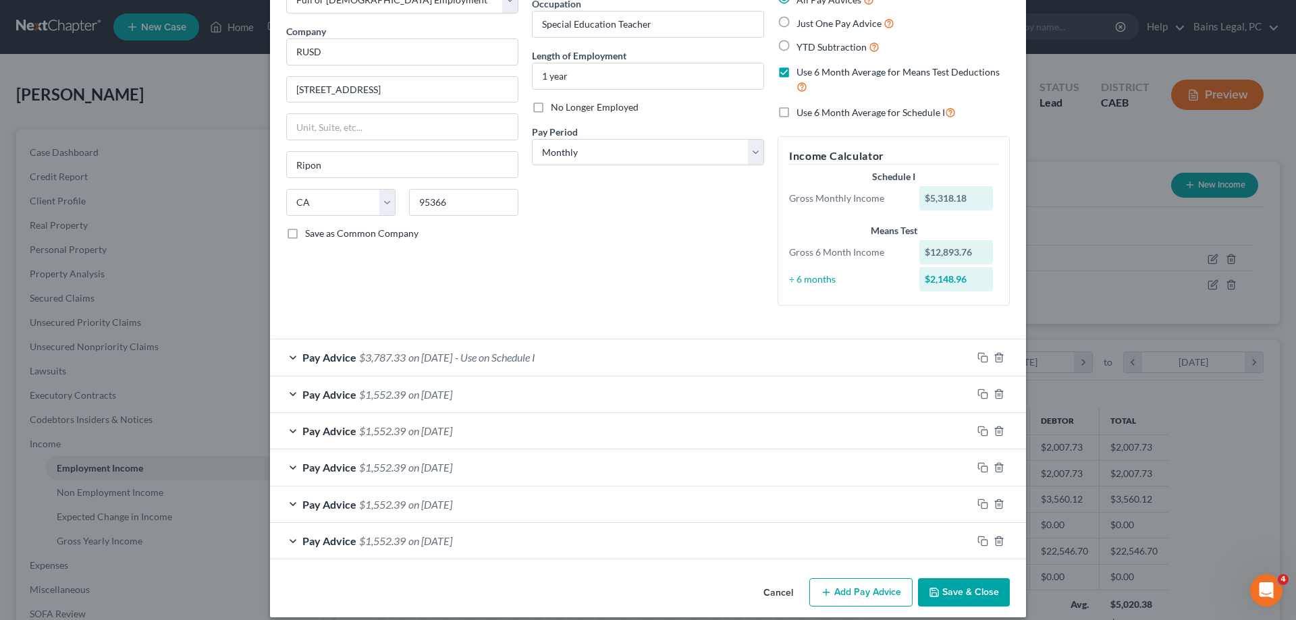
click at [975, 581] on button "Save & Close" at bounding box center [964, 592] width 92 height 28
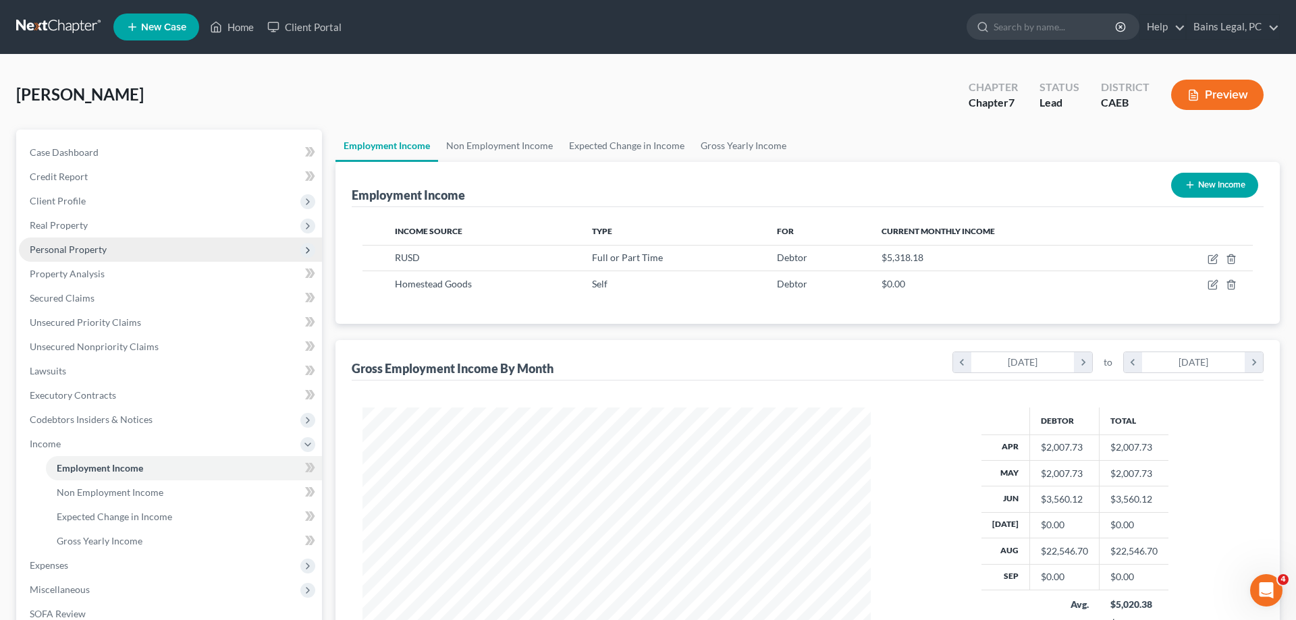
click at [103, 254] on span "Personal Property" at bounding box center [68, 249] width 77 height 11
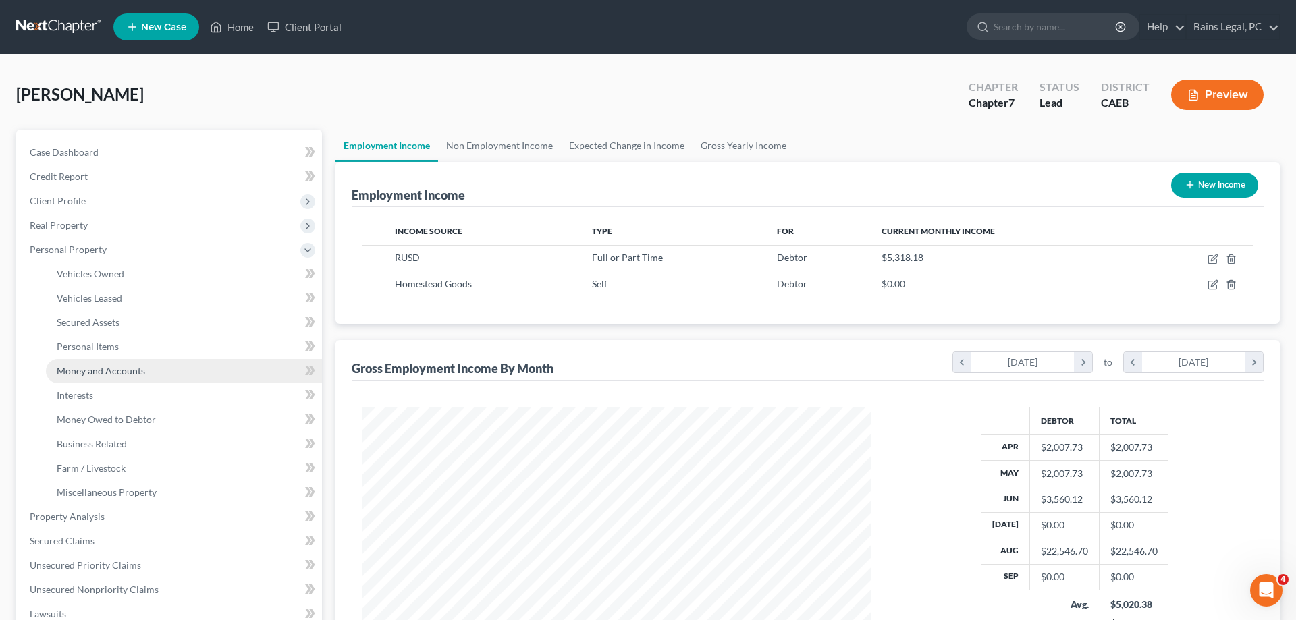
click at [113, 366] on span "Money and Accounts" at bounding box center [101, 370] width 88 height 11
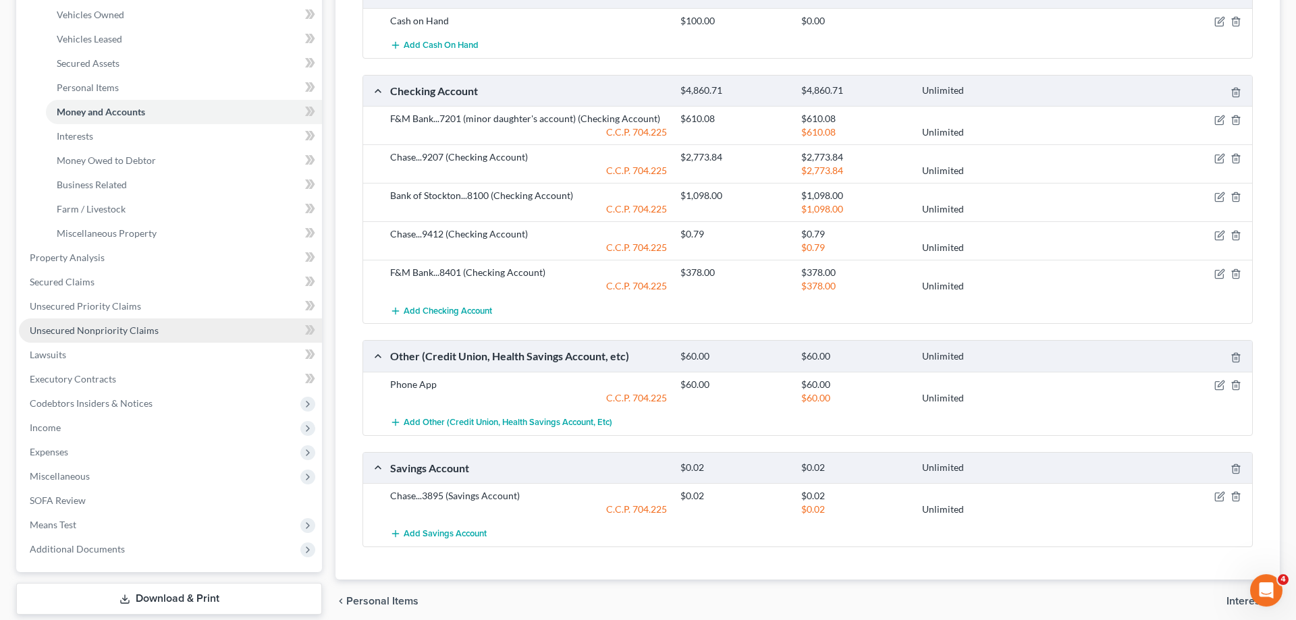
scroll to position [275, 0]
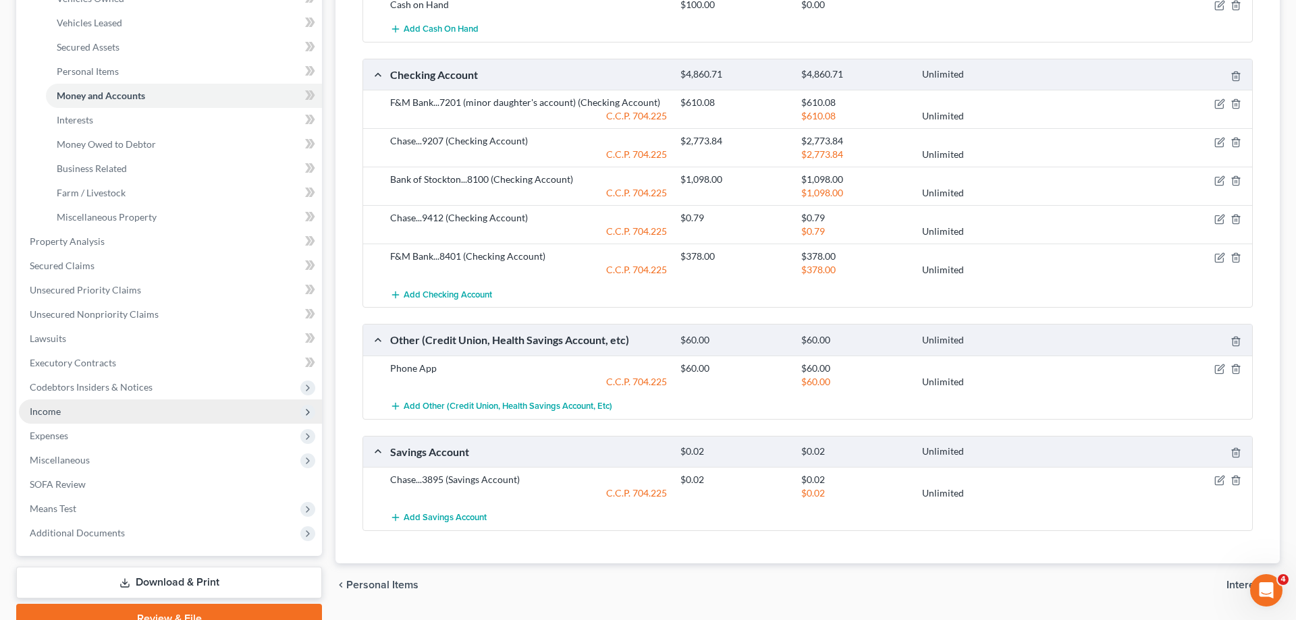
click at [55, 420] on span "Income" at bounding box center [170, 412] width 303 height 24
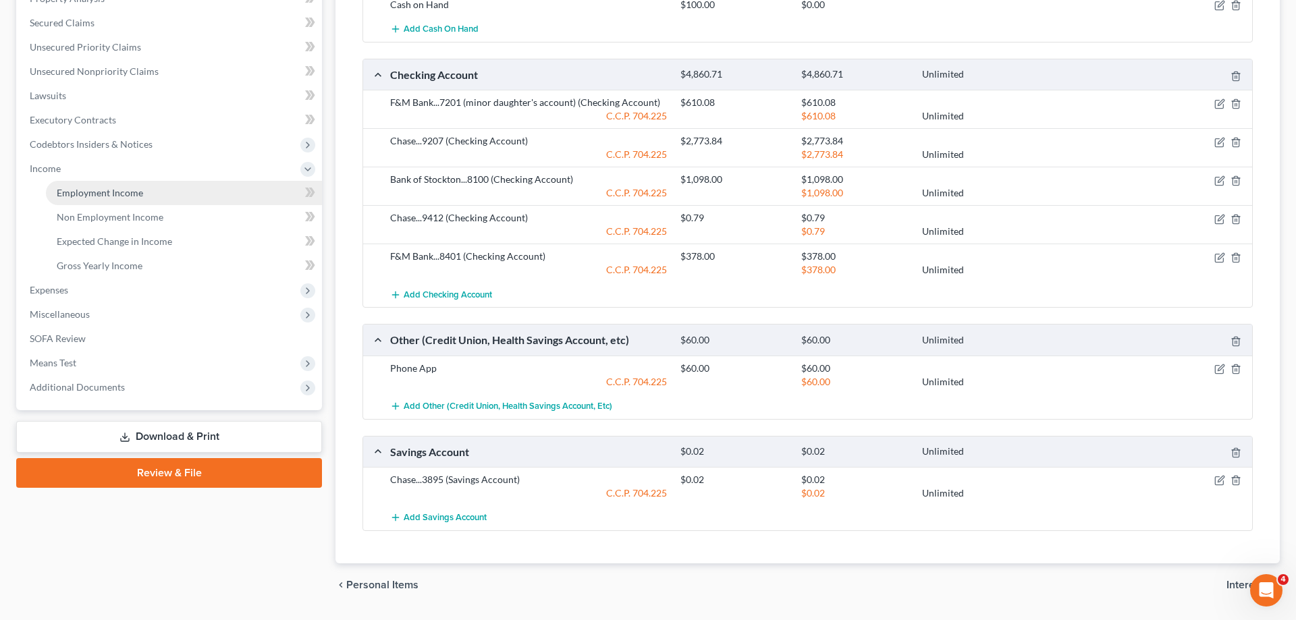
click at [129, 196] on span "Employment Income" at bounding box center [100, 192] width 86 height 11
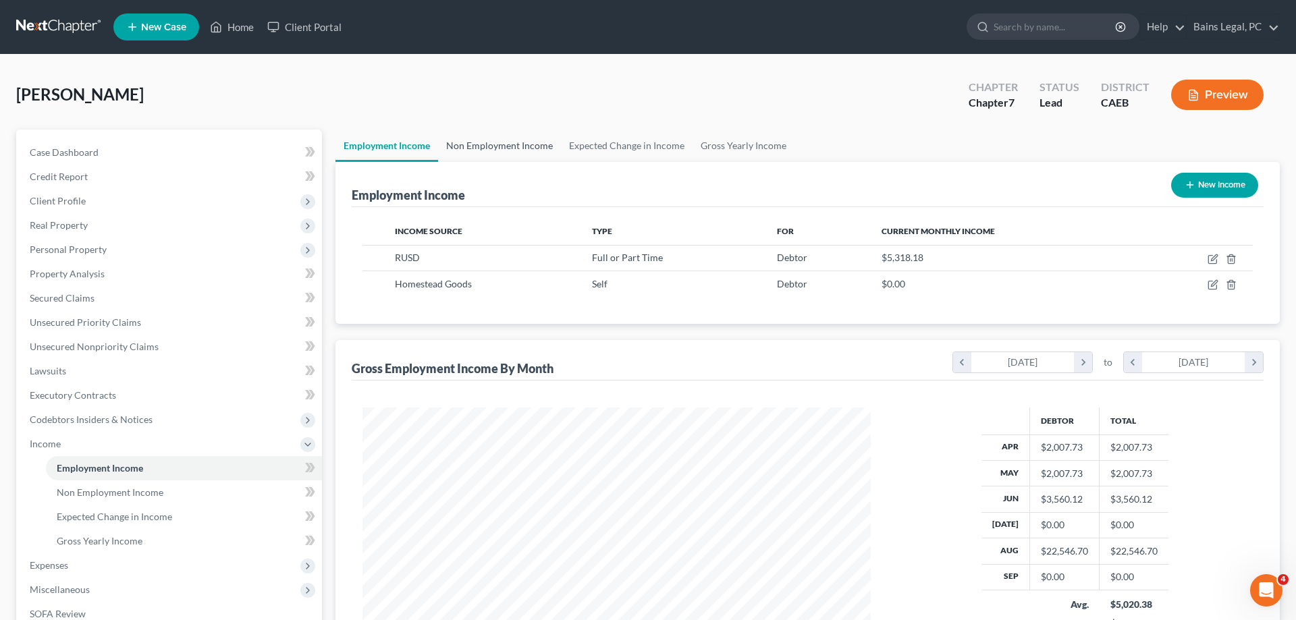
click at [477, 155] on link "Non Employment Income" at bounding box center [499, 146] width 123 height 32
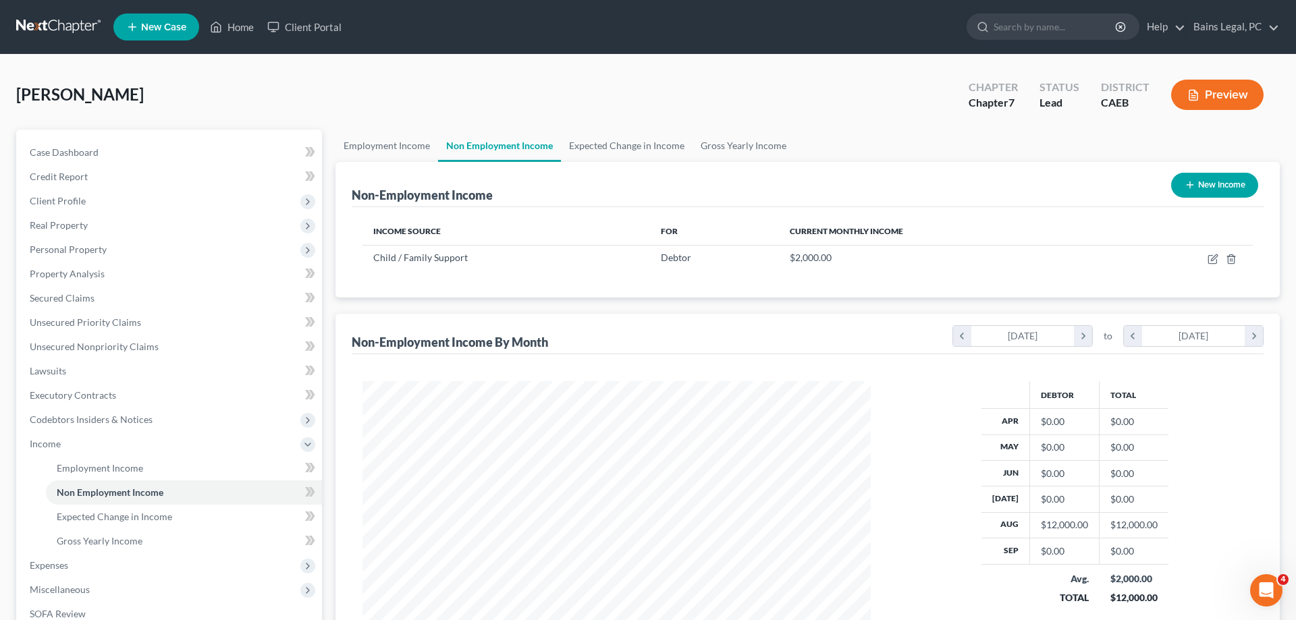
scroll to position [254, 535]
click at [599, 142] on link "Expected Change in Income" at bounding box center [627, 146] width 132 height 32
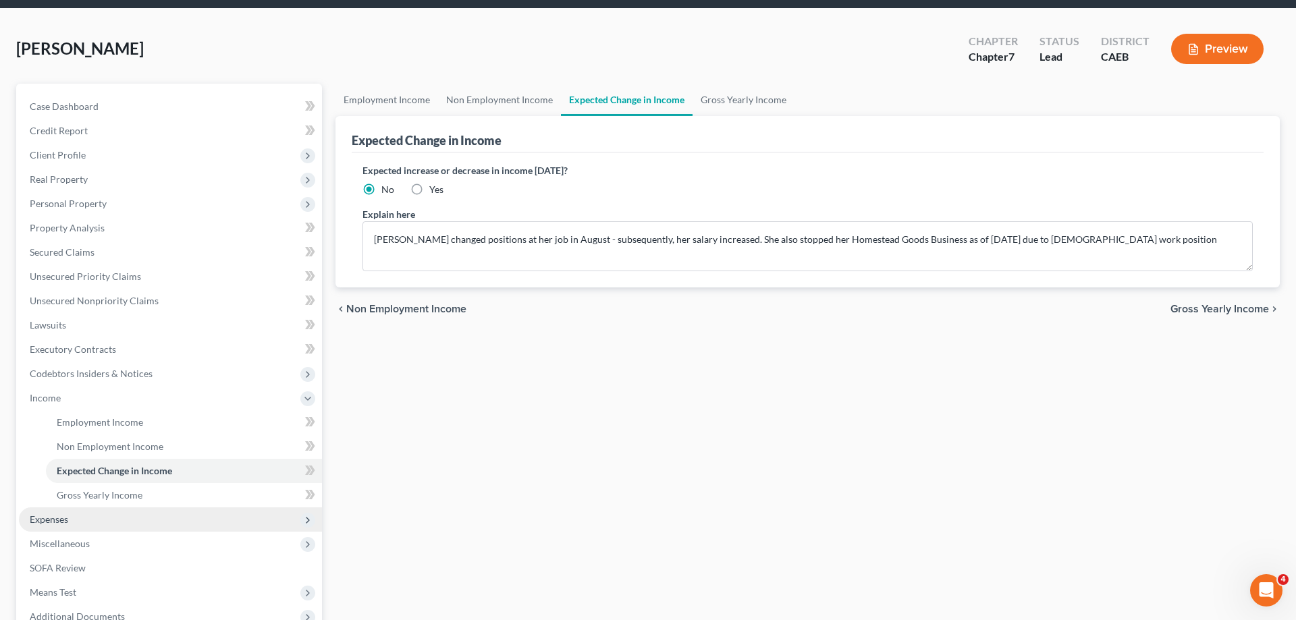
scroll to position [69, 0]
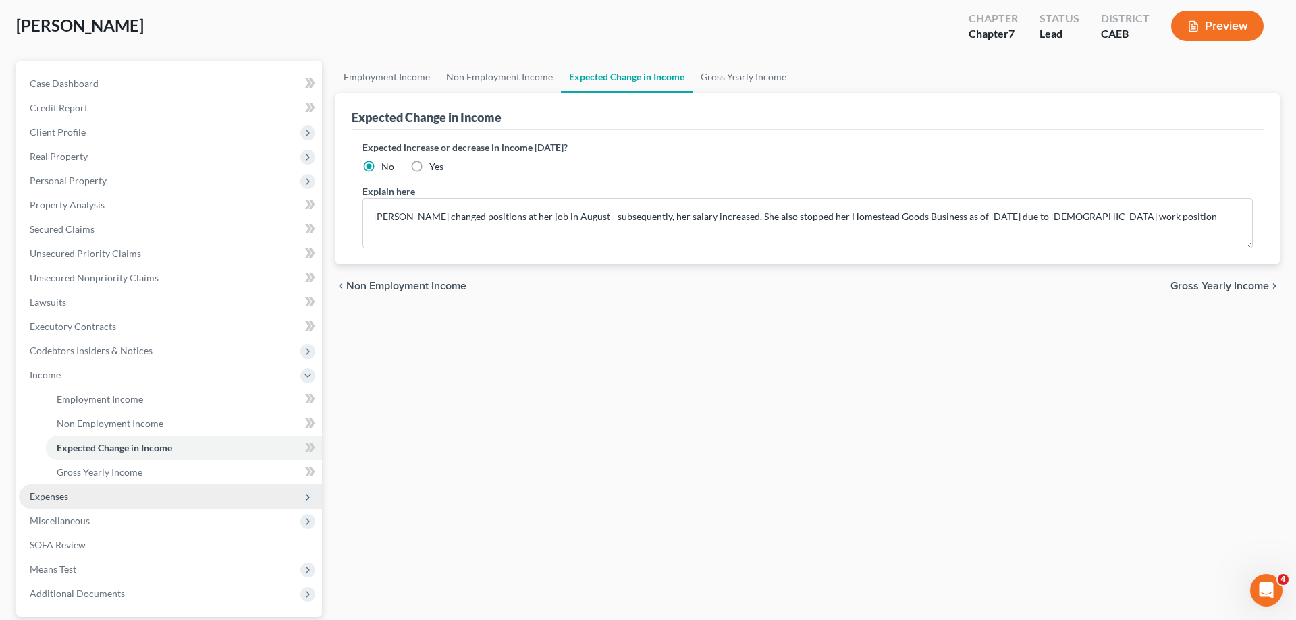
click at [122, 497] on span "Expenses" at bounding box center [170, 497] width 303 height 24
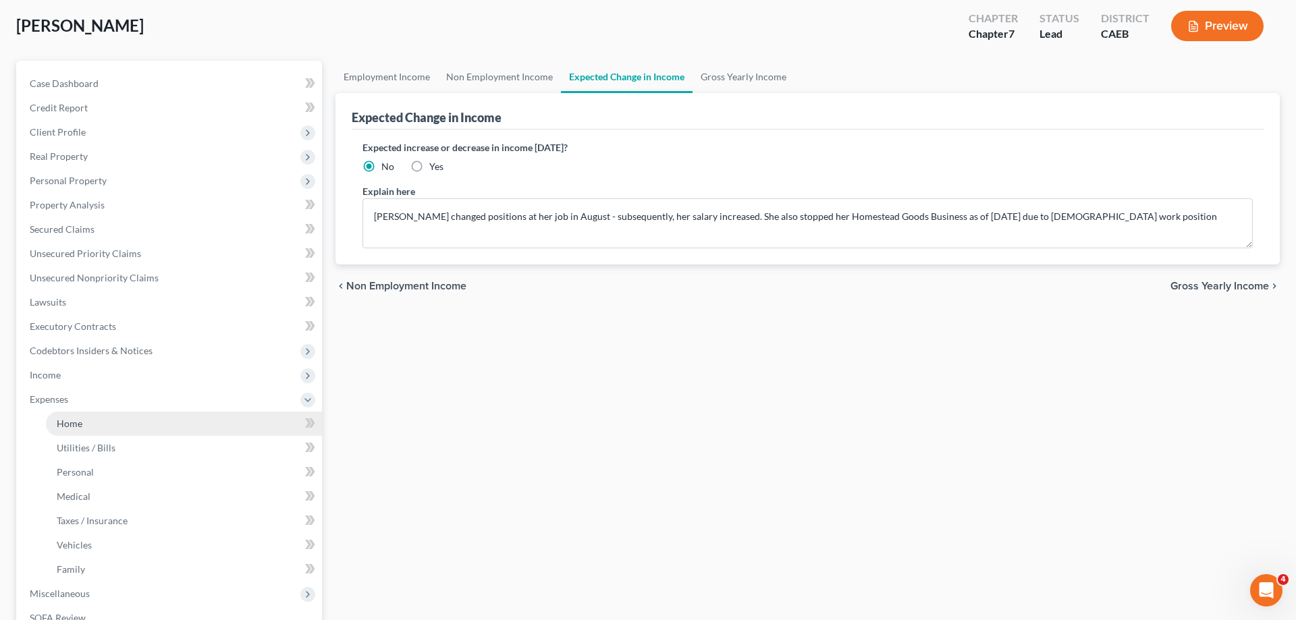
click at [101, 418] on link "Home" at bounding box center [184, 424] width 276 height 24
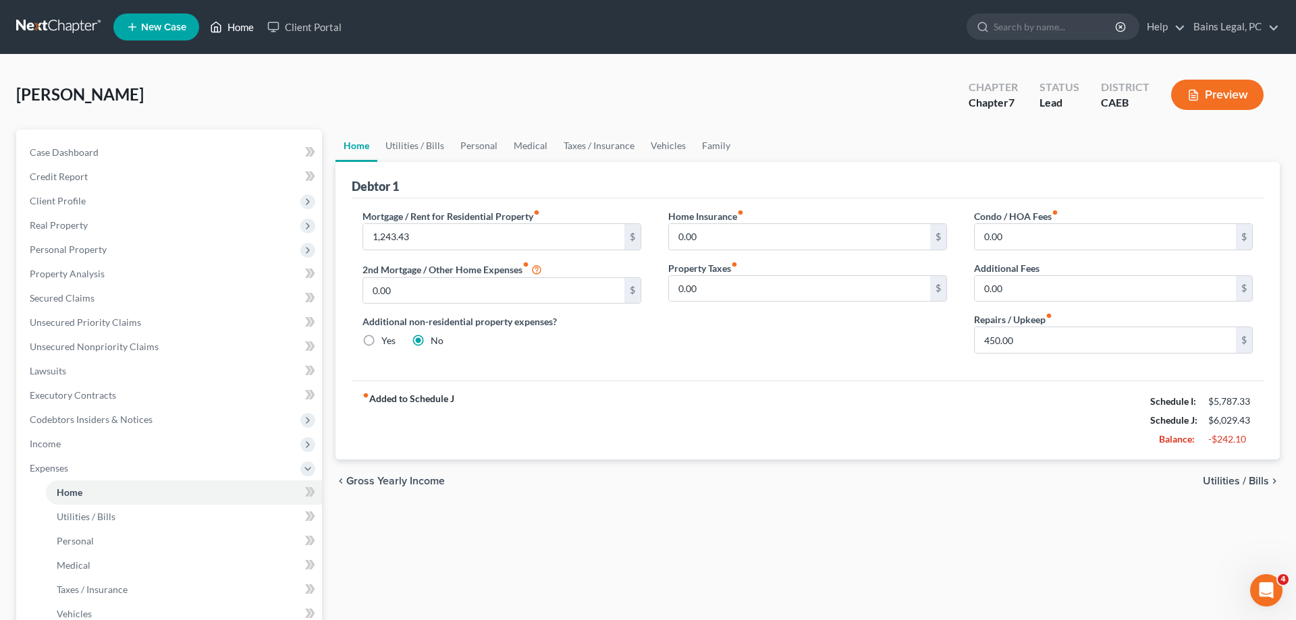
click at [249, 23] on link "Home" at bounding box center [231, 27] width 57 height 24
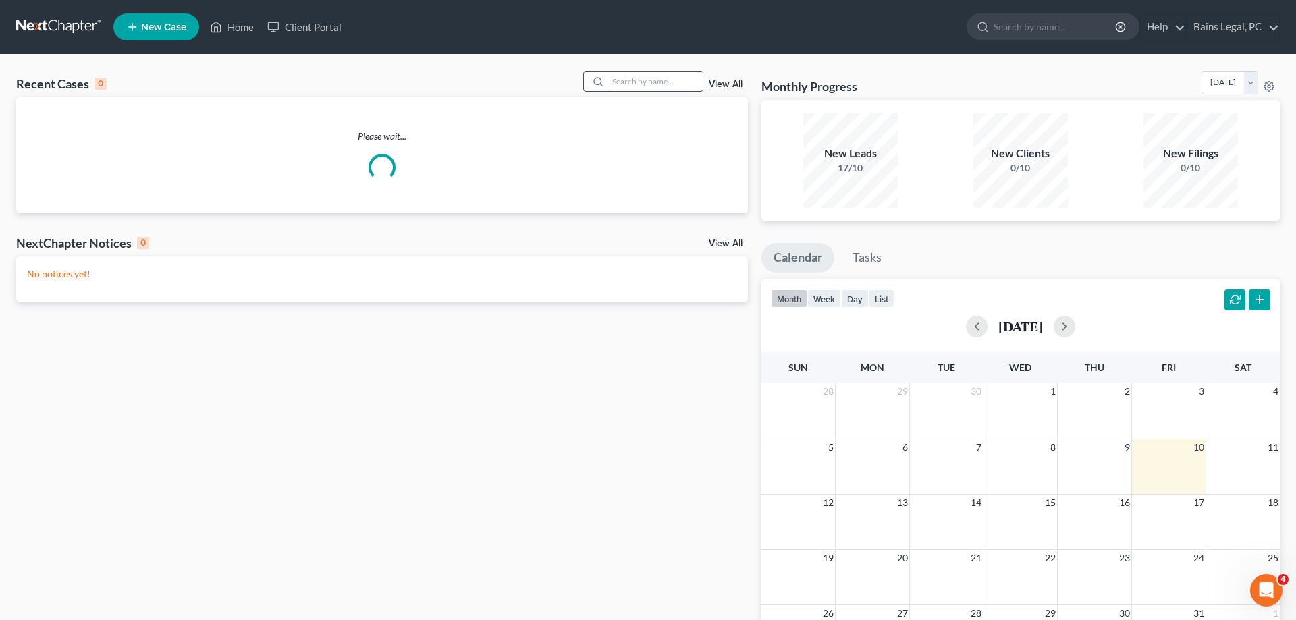
click at [654, 80] on input "search" at bounding box center [655, 82] width 95 height 20
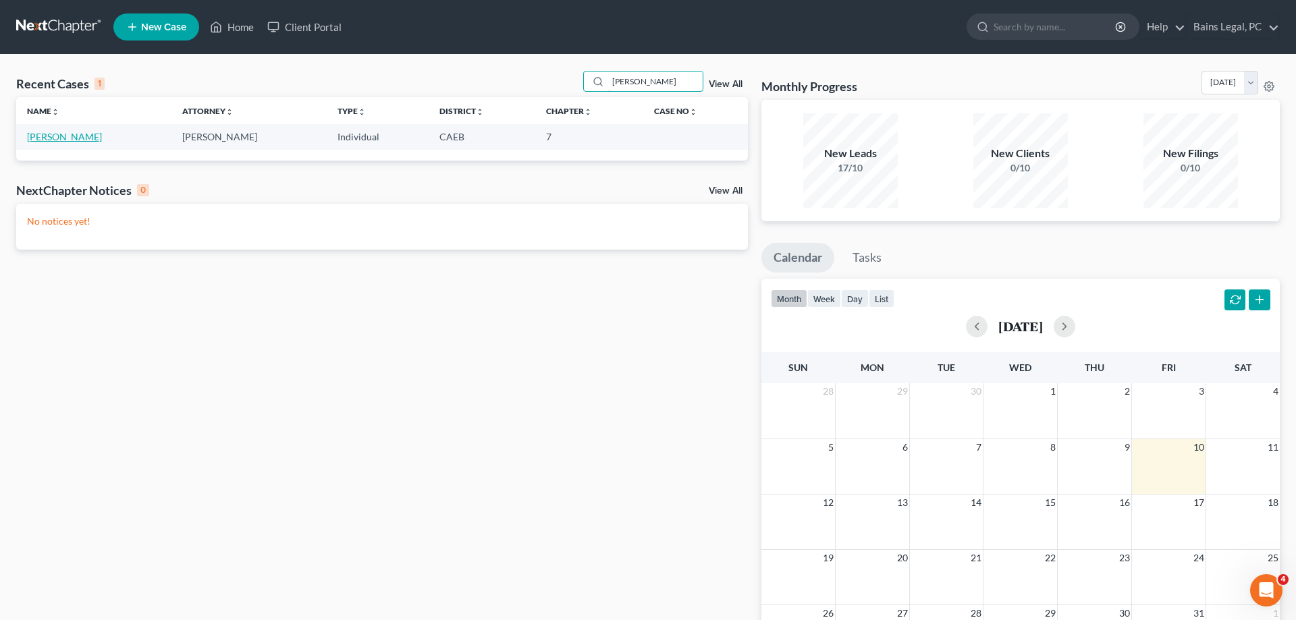
type input "[PERSON_NAME]"
click at [61, 134] on link "[PERSON_NAME]" at bounding box center [64, 136] width 75 height 11
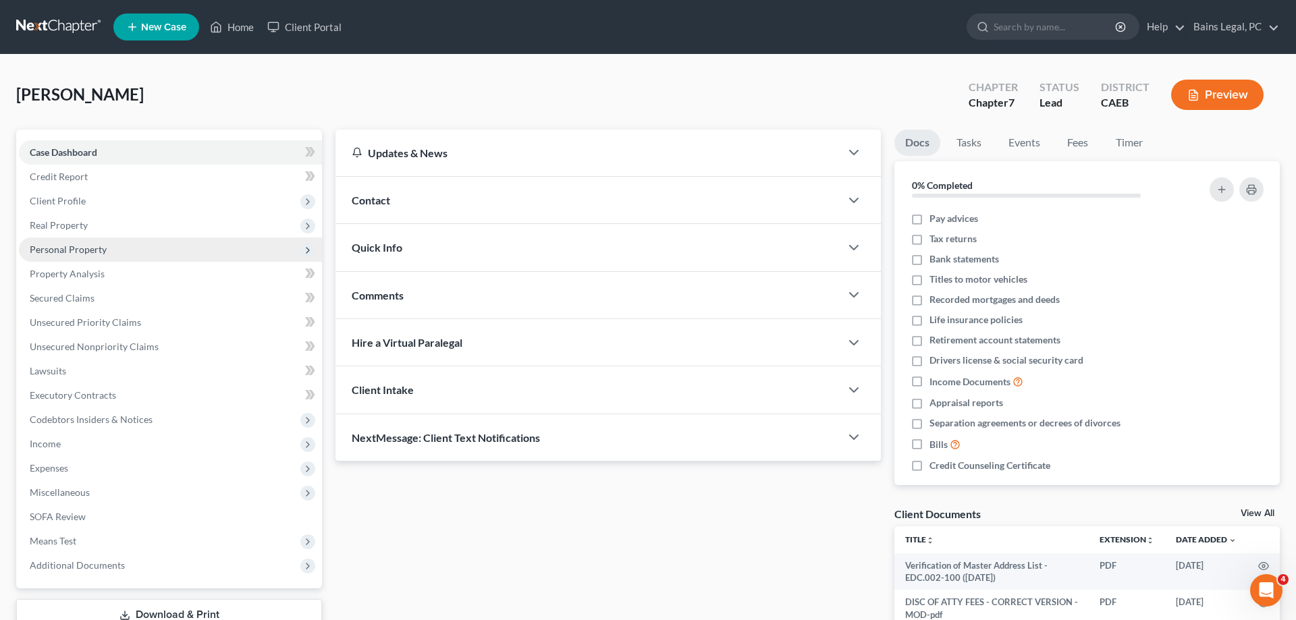
click at [80, 246] on span "Personal Property" at bounding box center [68, 249] width 77 height 11
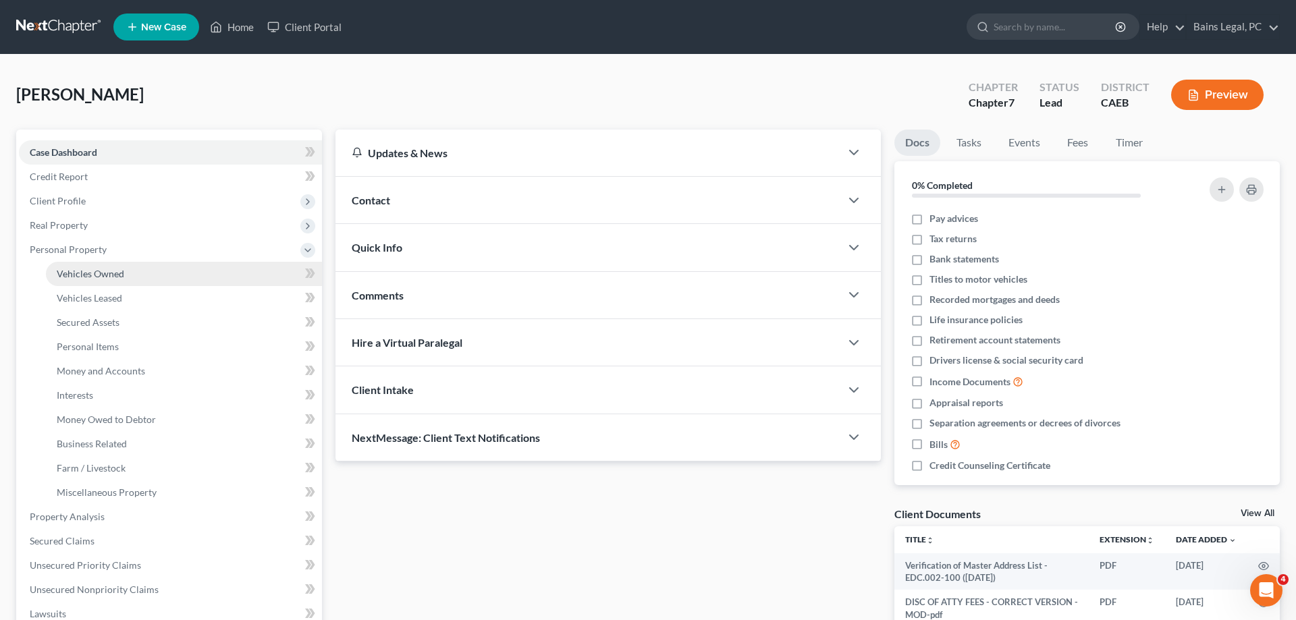
click at [101, 273] on span "Vehicles Owned" at bounding box center [91, 273] width 68 height 11
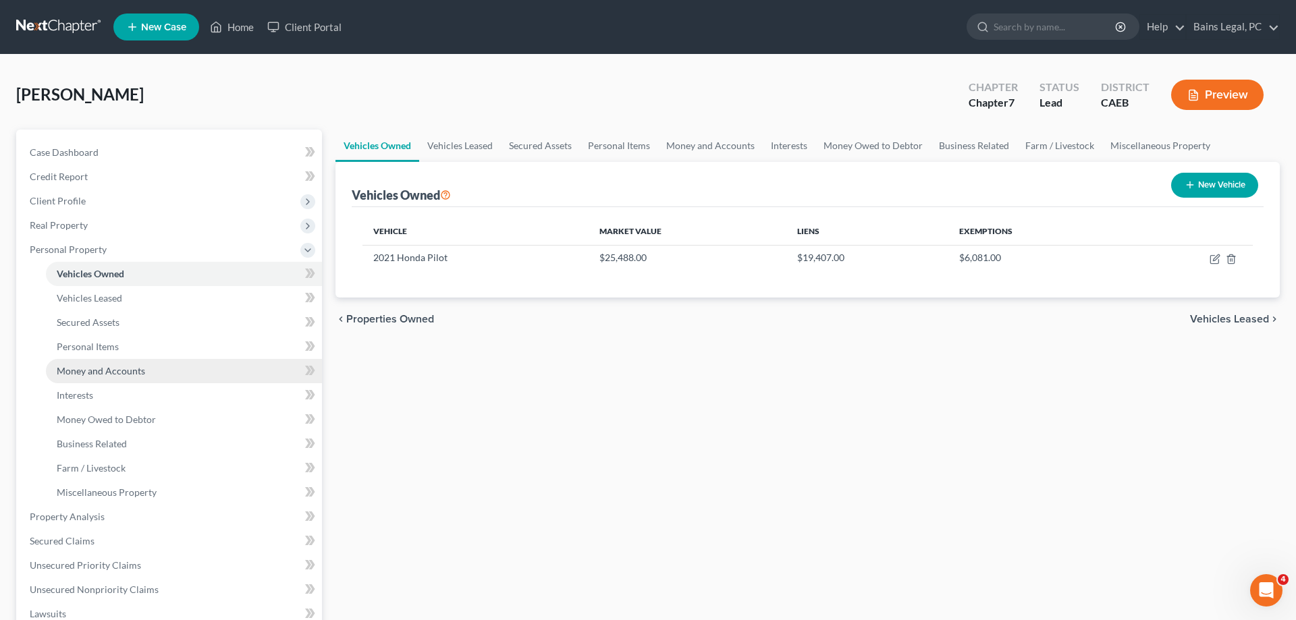
click at [116, 367] on span "Money and Accounts" at bounding box center [101, 370] width 88 height 11
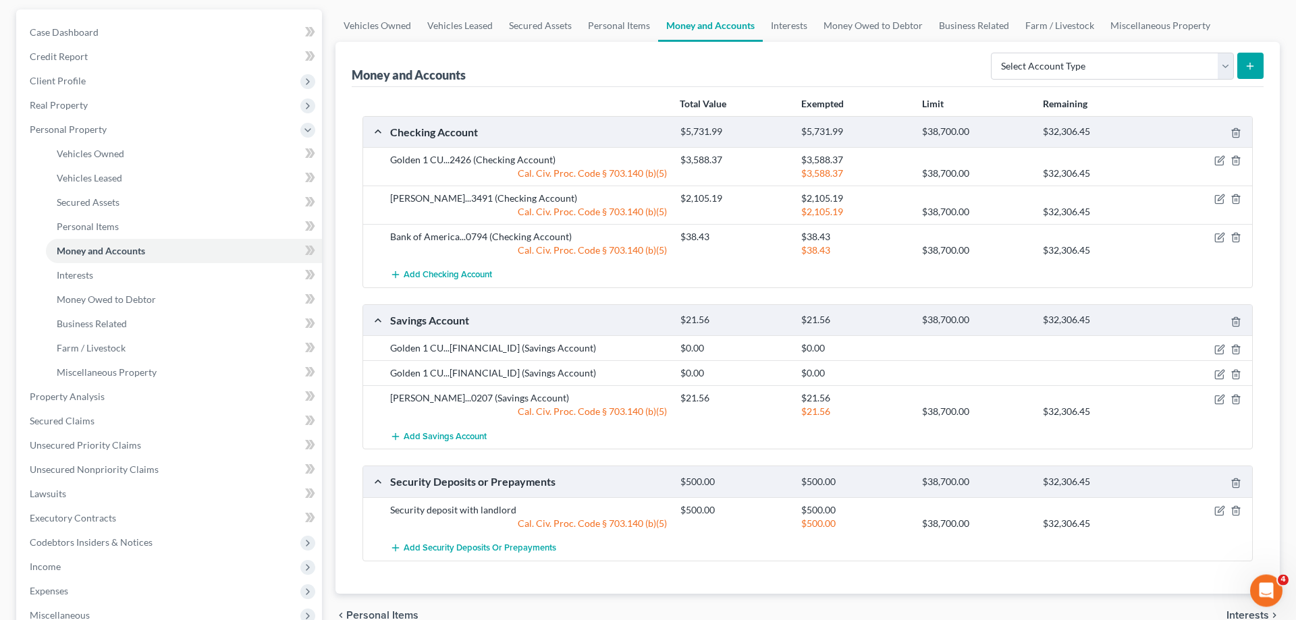
scroll to position [138, 0]
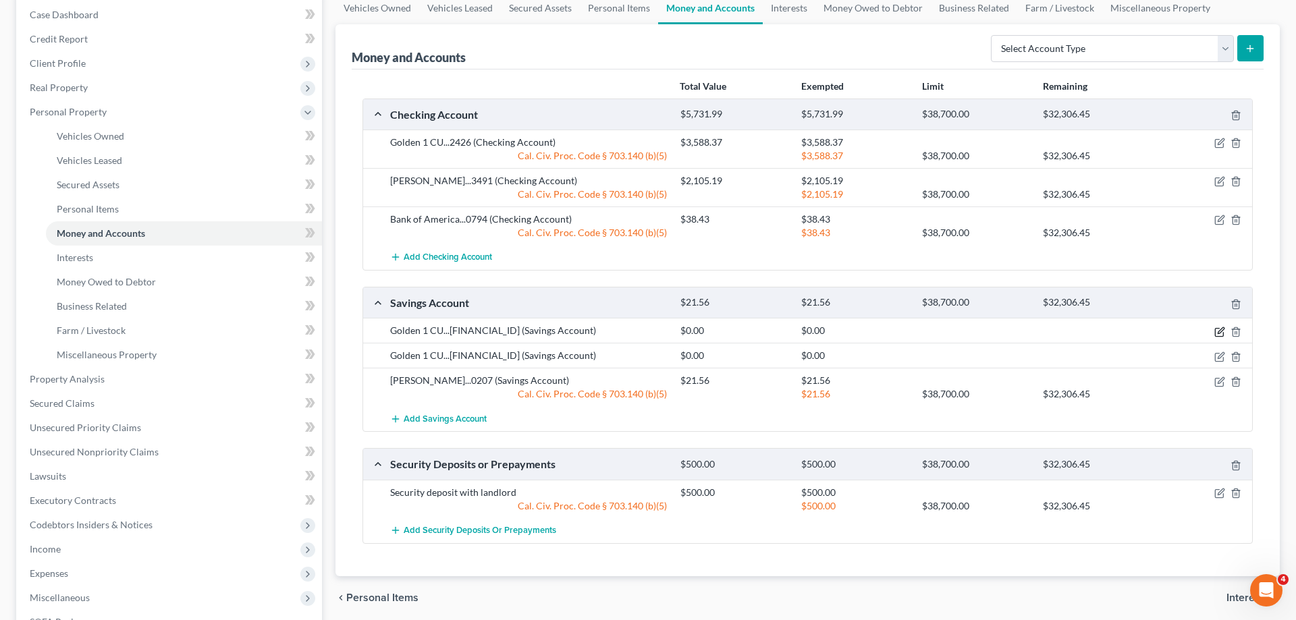
click at [1216, 329] on icon "button" at bounding box center [1219, 332] width 11 height 11
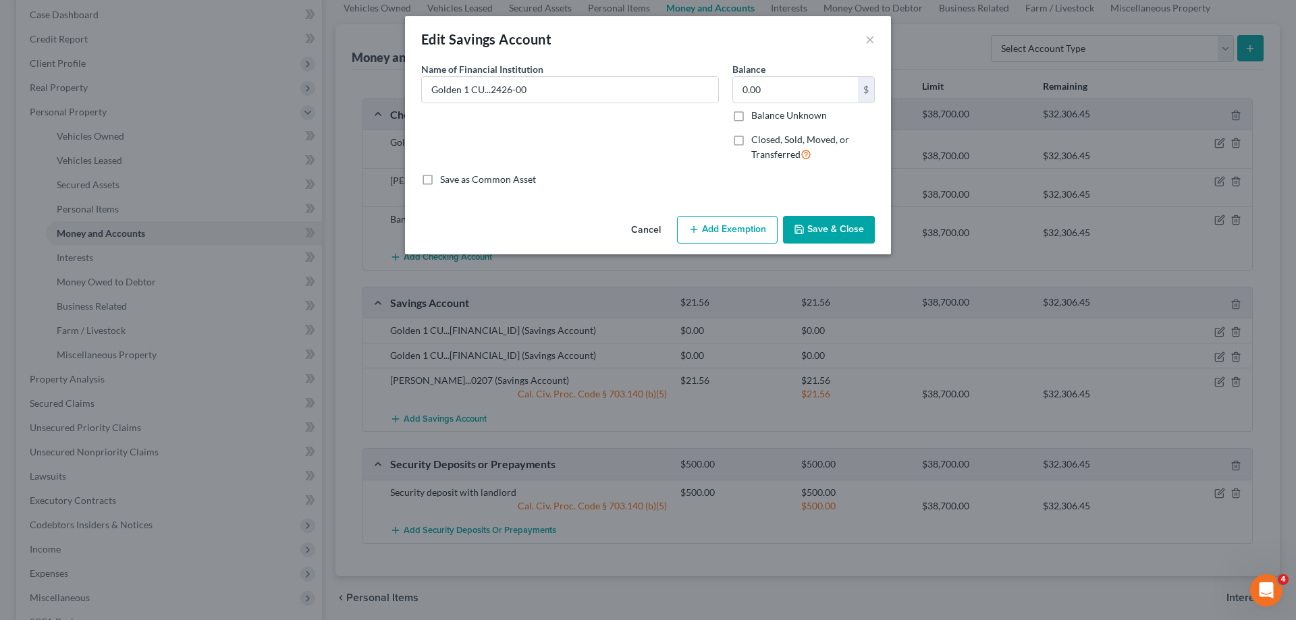
drag, startPoint x: 839, startPoint y: 226, endPoint x: 869, endPoint y: 225, distance: 30.4
click at [839, 225] on button "Save & Close" at bounding box center [829, 230] width 92 height 28
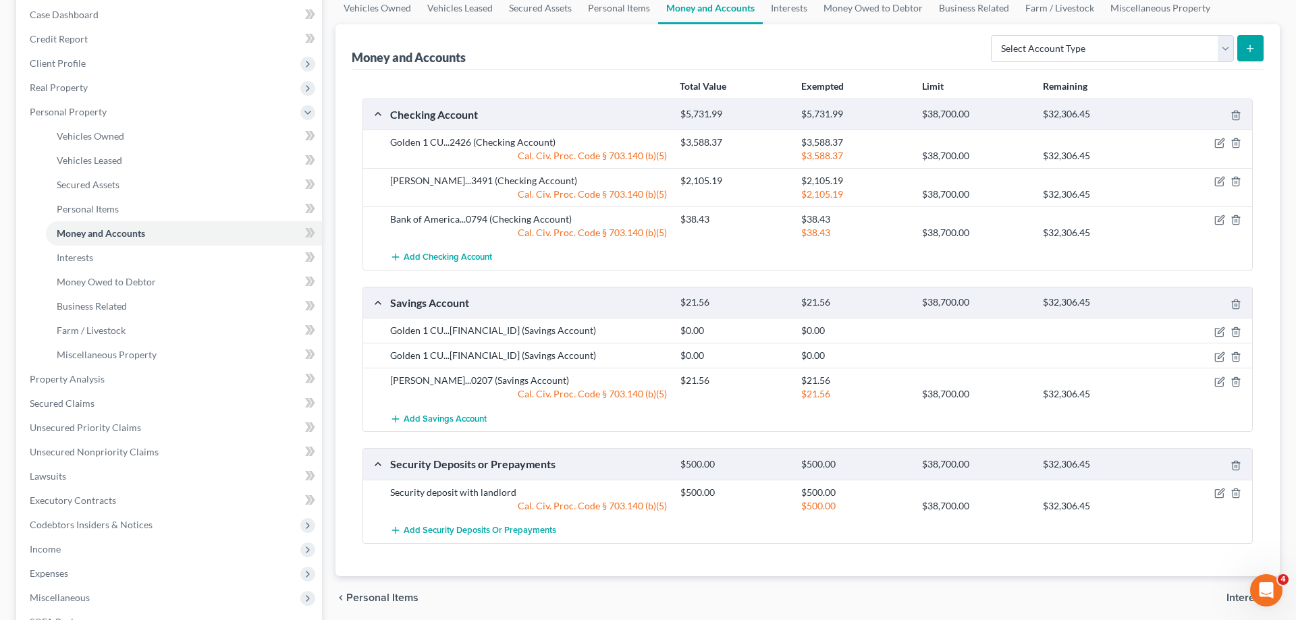
scroll to position [0, 0]
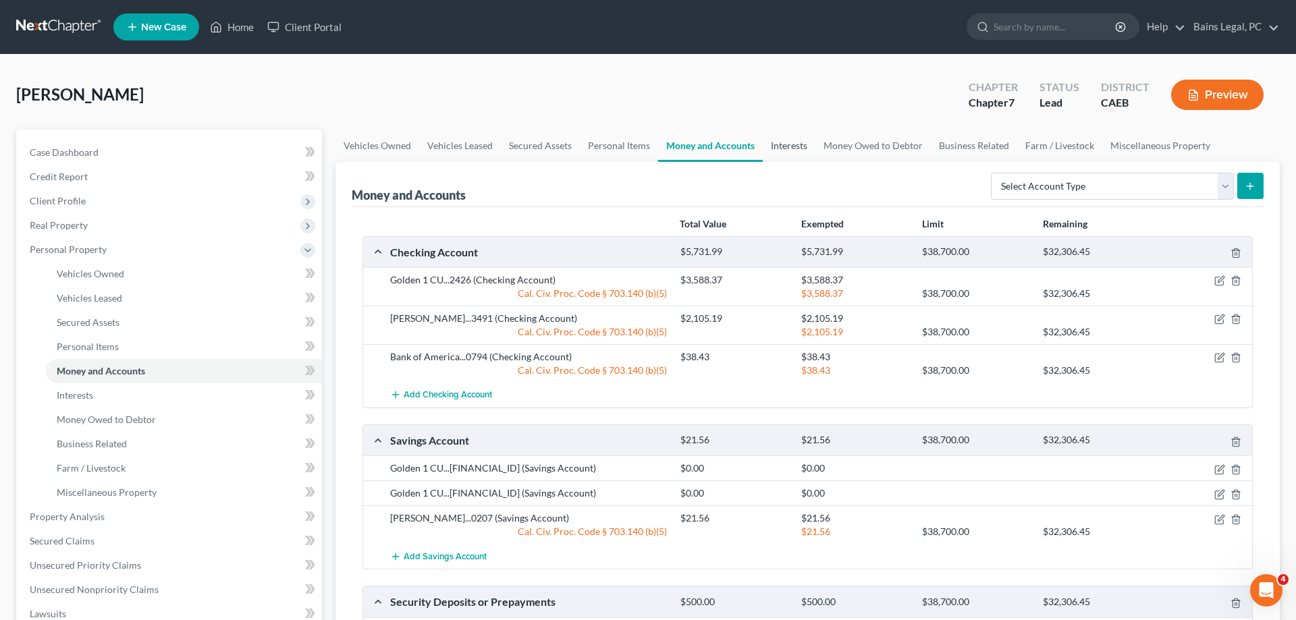
click at [783, 147] on link "Interests" at bounding box center [789, 146] width 53 height 32
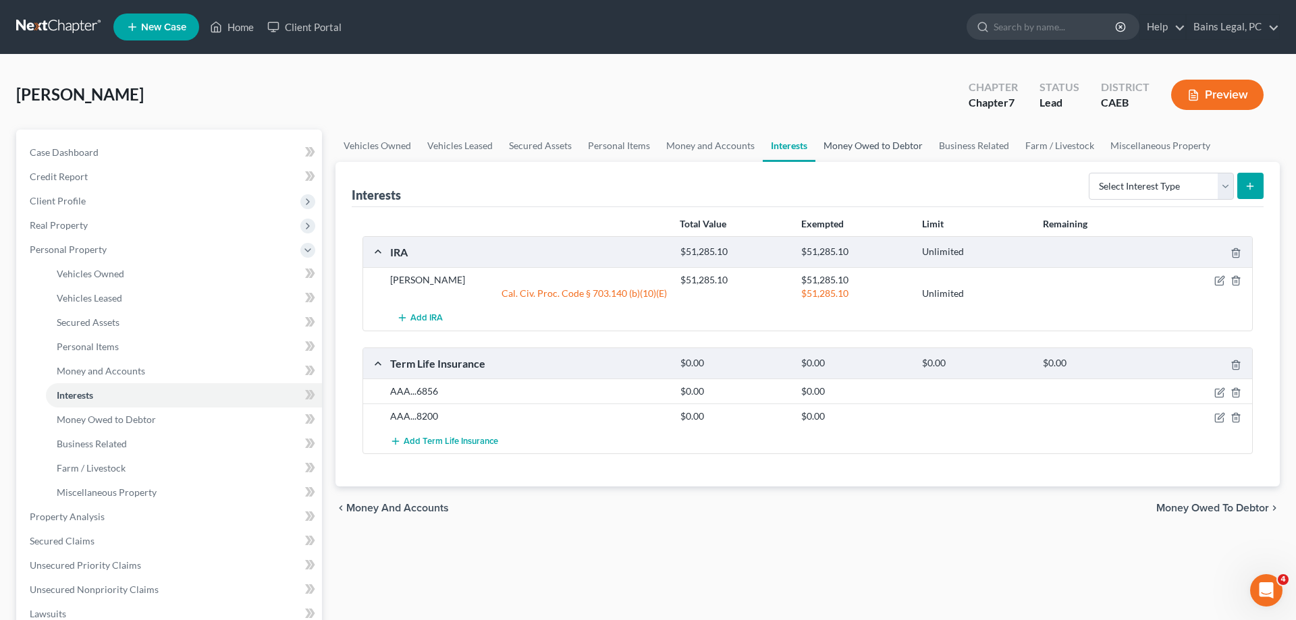
click at [868, 152] on link "Money Owed to Debtor" at bounding box center [872, 146] width 115 height 32
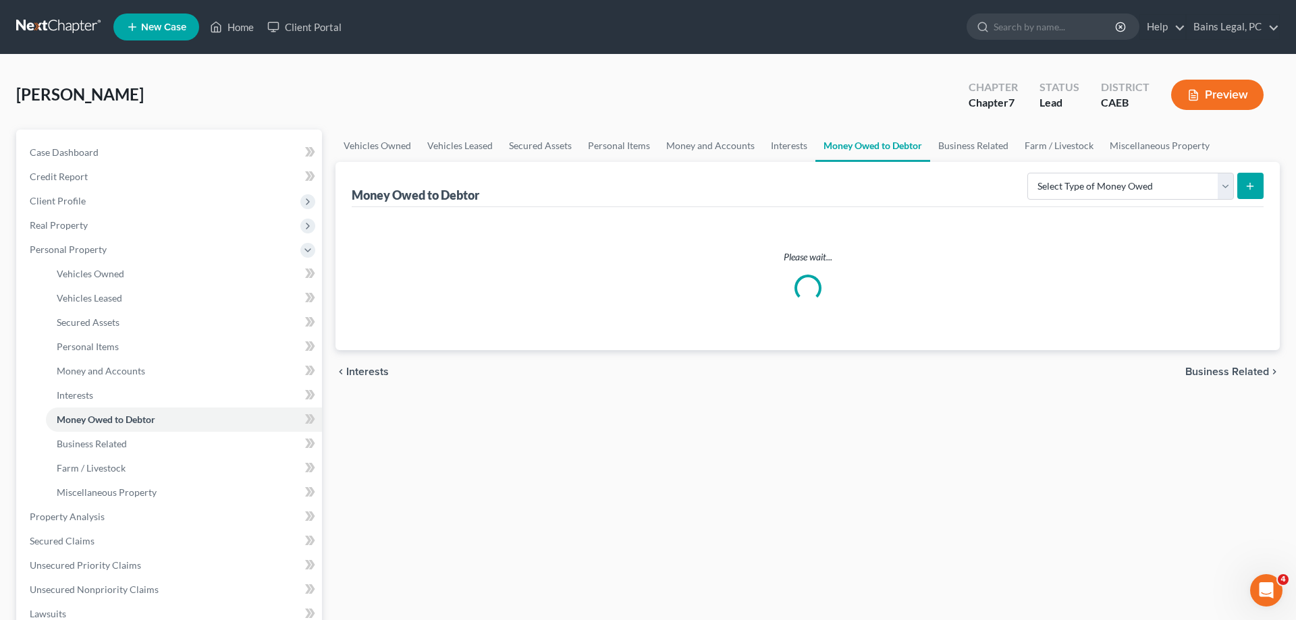
scroll to position [207, 0]
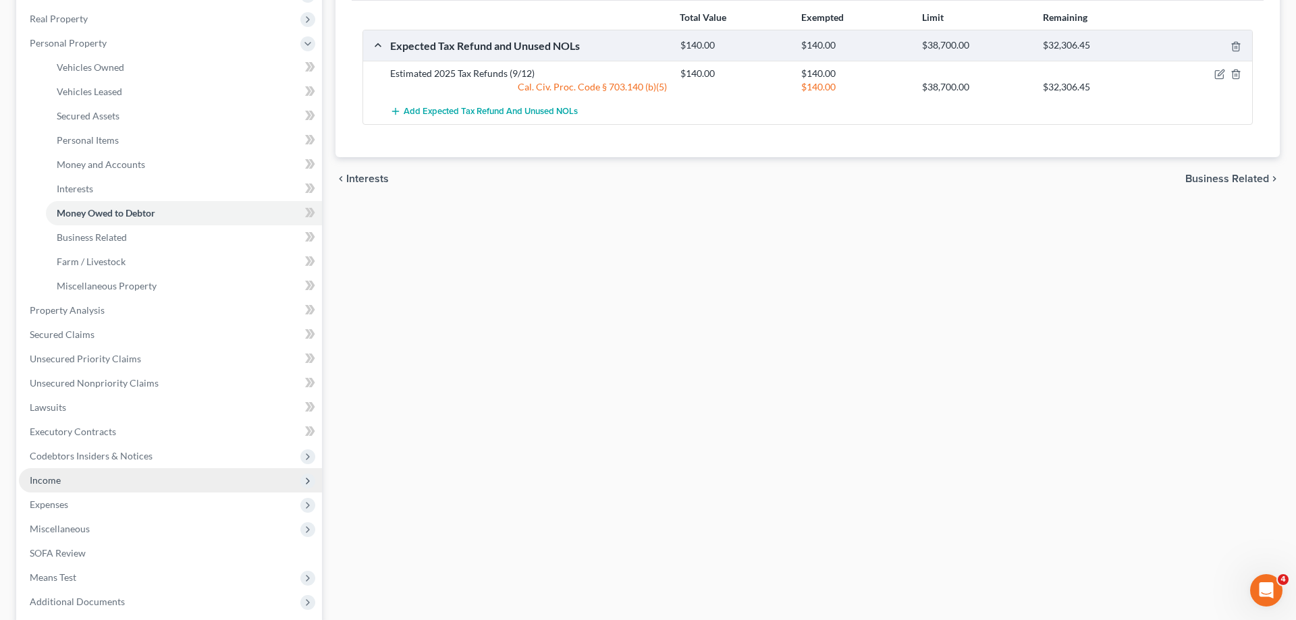
click at [88, 485] on span "Income" at bounding box center [170, 480] width 303 height 24
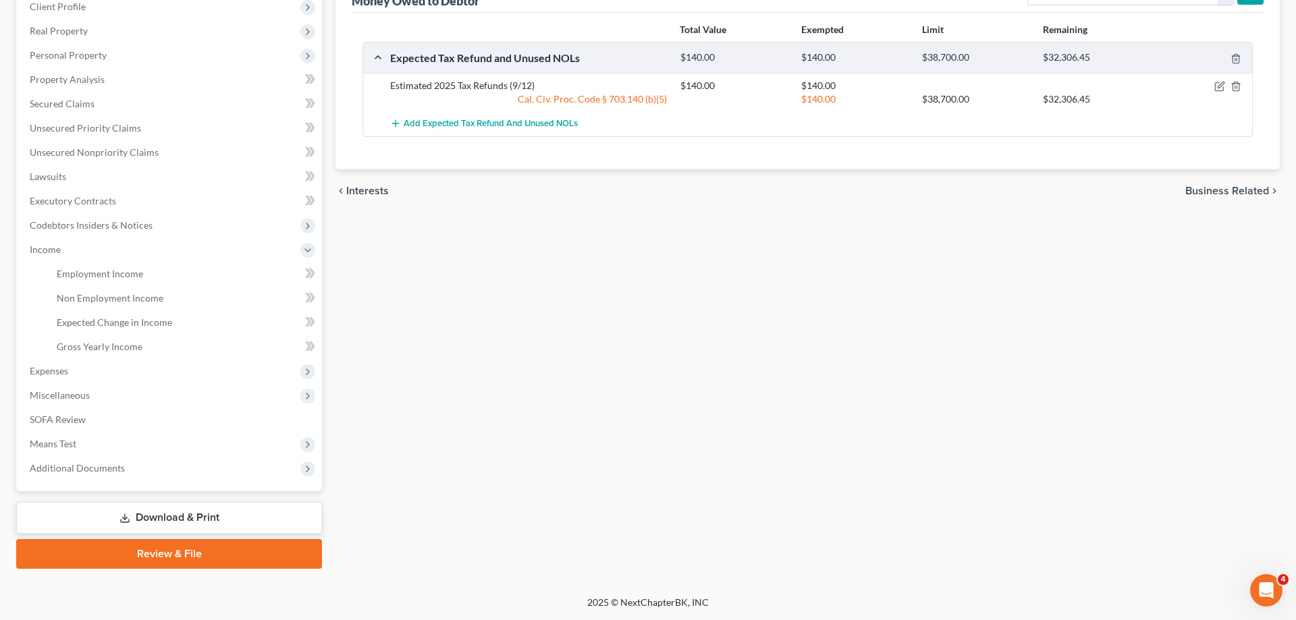
scroll to position [193, 0]
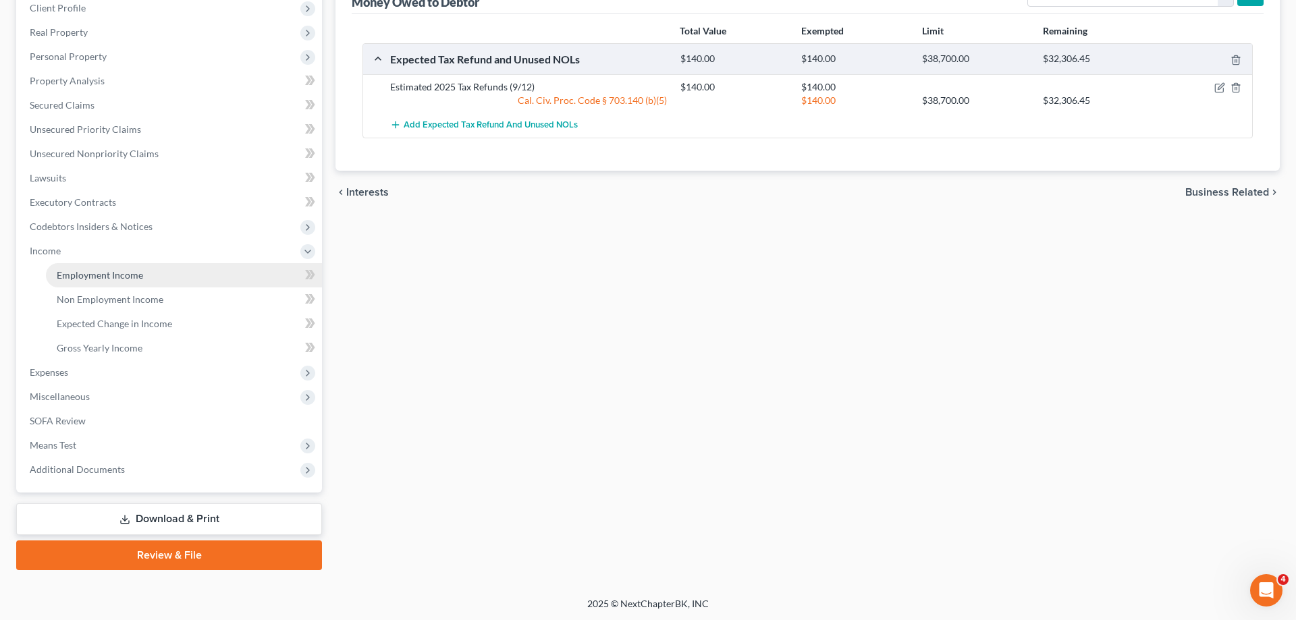
click at [132, 273] on span "Employment Income" at bounding box center [100, 274] width 86 height 11
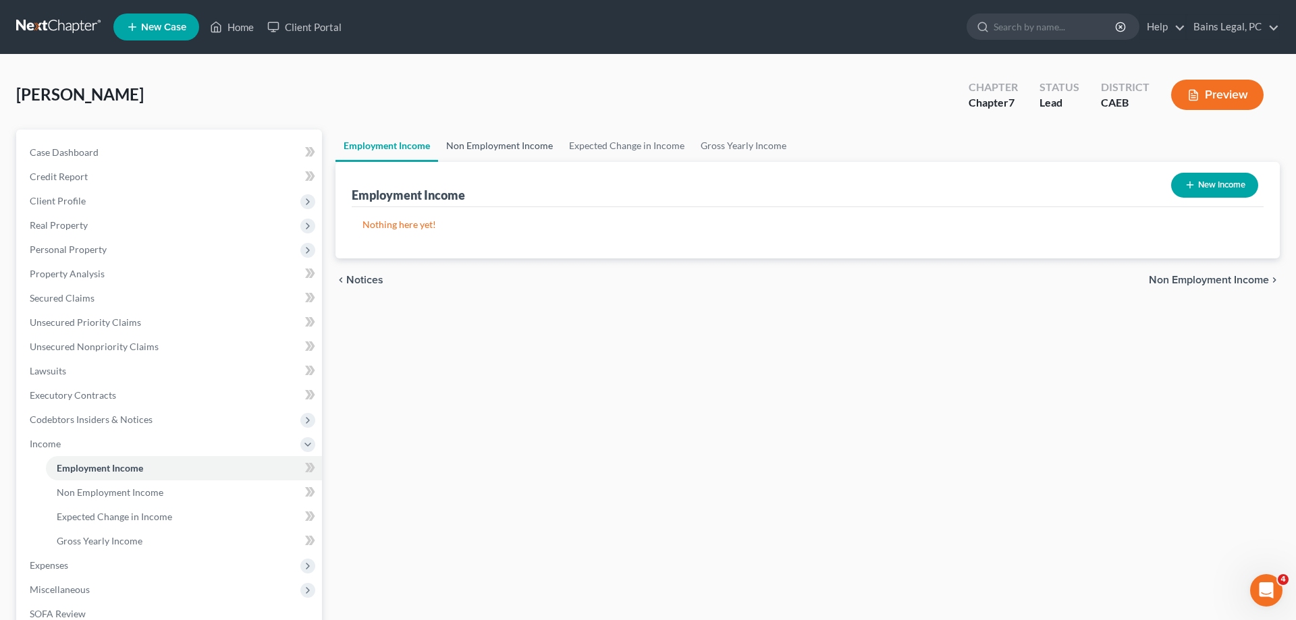
click at [512, 139] on link "Non Employment Income" at bounding box center [499, 146] width 123 height 32
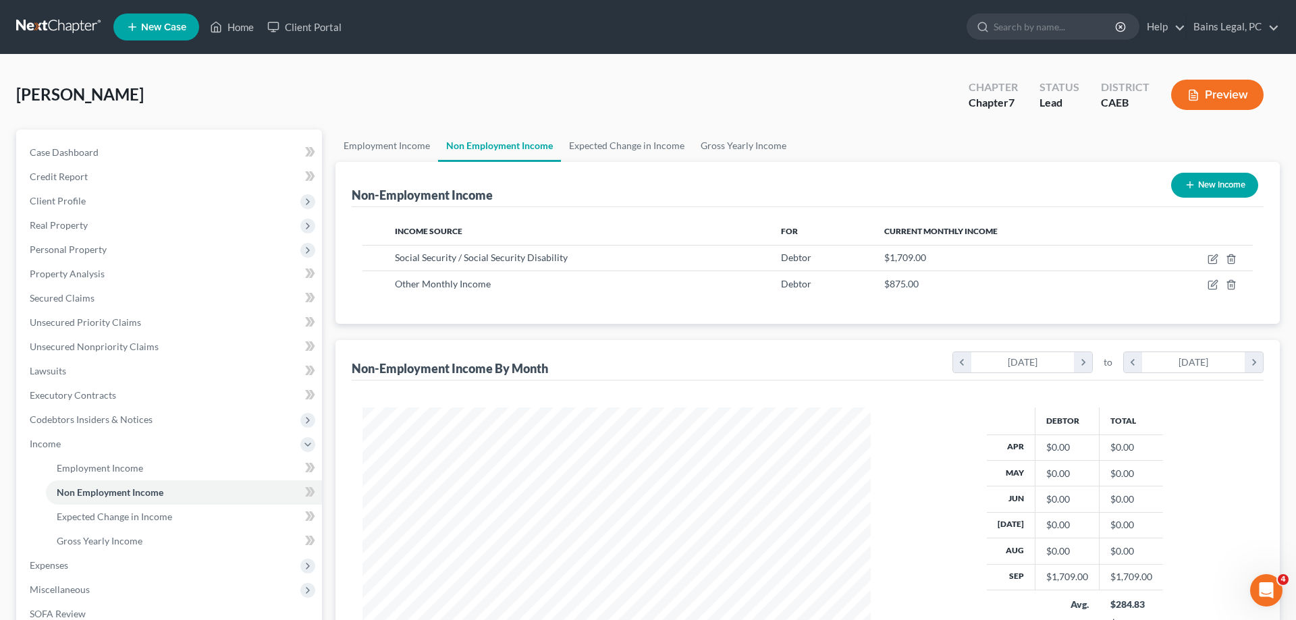
scroll to position [254, 535]
click at [1211, 286] on icon "button" at bounding box center [1213, 284] width 11 height 11
select select "13"
select select "0"
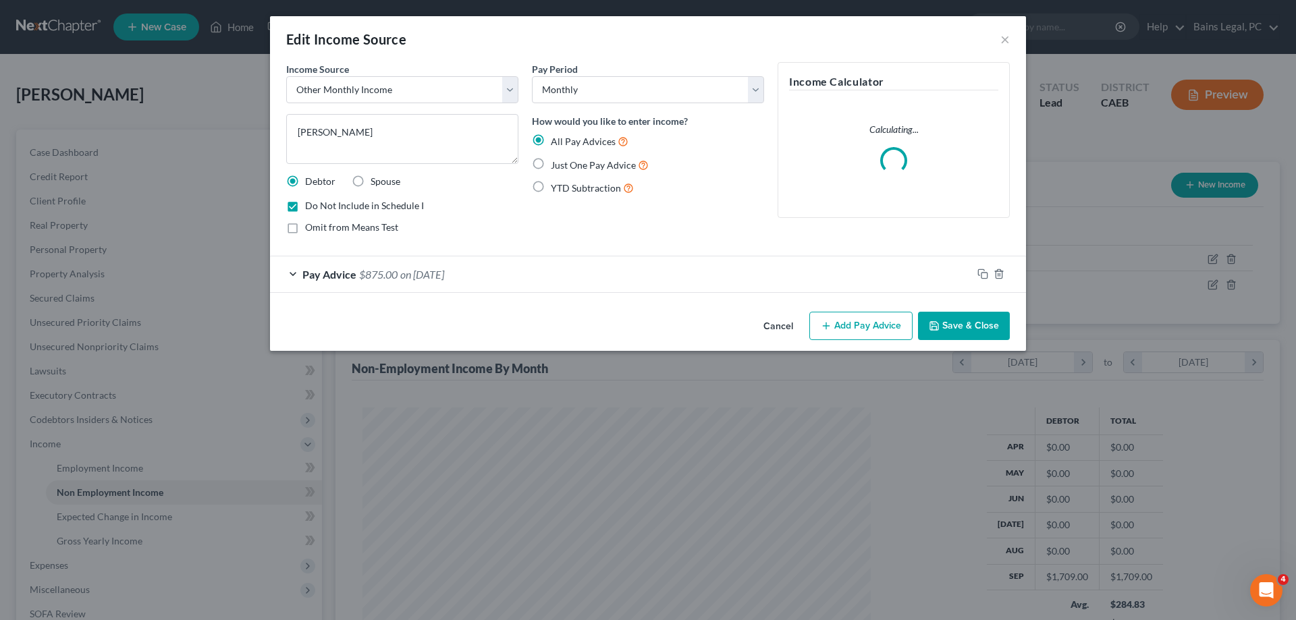
drag, startPoint x: 967, startPoint y: 338, endPoint x: 950, endPoint y: 341, distance: 17.1
click at [967, 338] on button "Save & Close" at bounding box center [964, 326] width 92 height 28
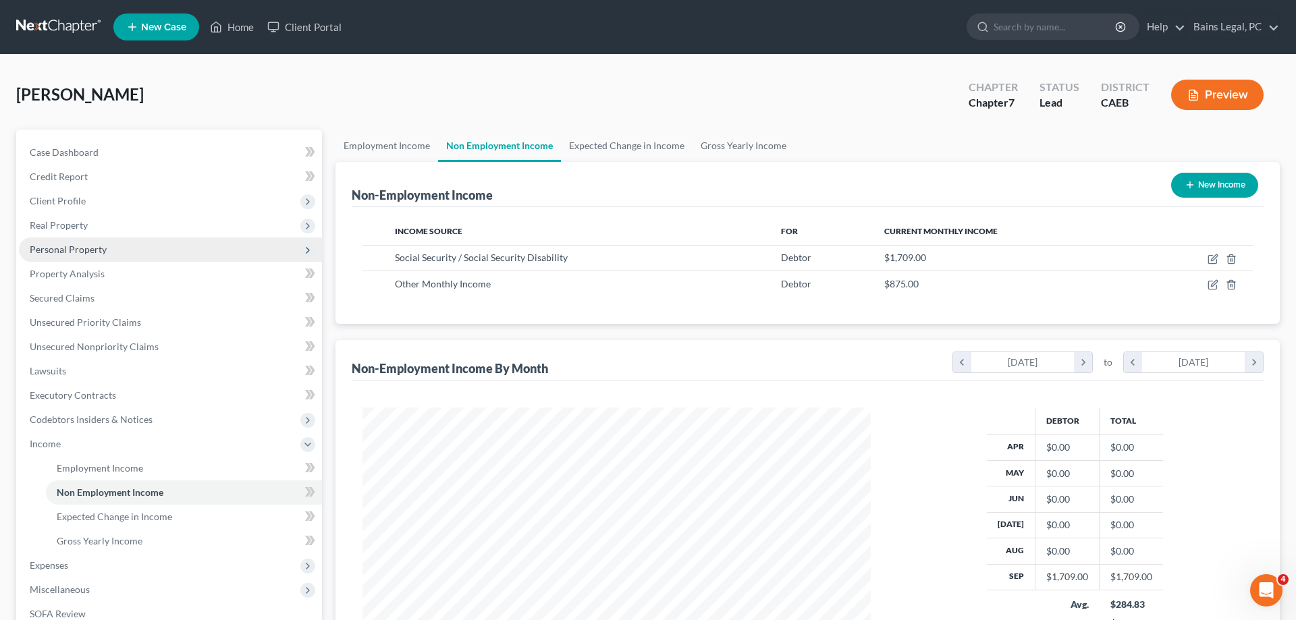
click at [80, 248] on span "Personal Property" at bounding box center [68, 249] width 77 height 11
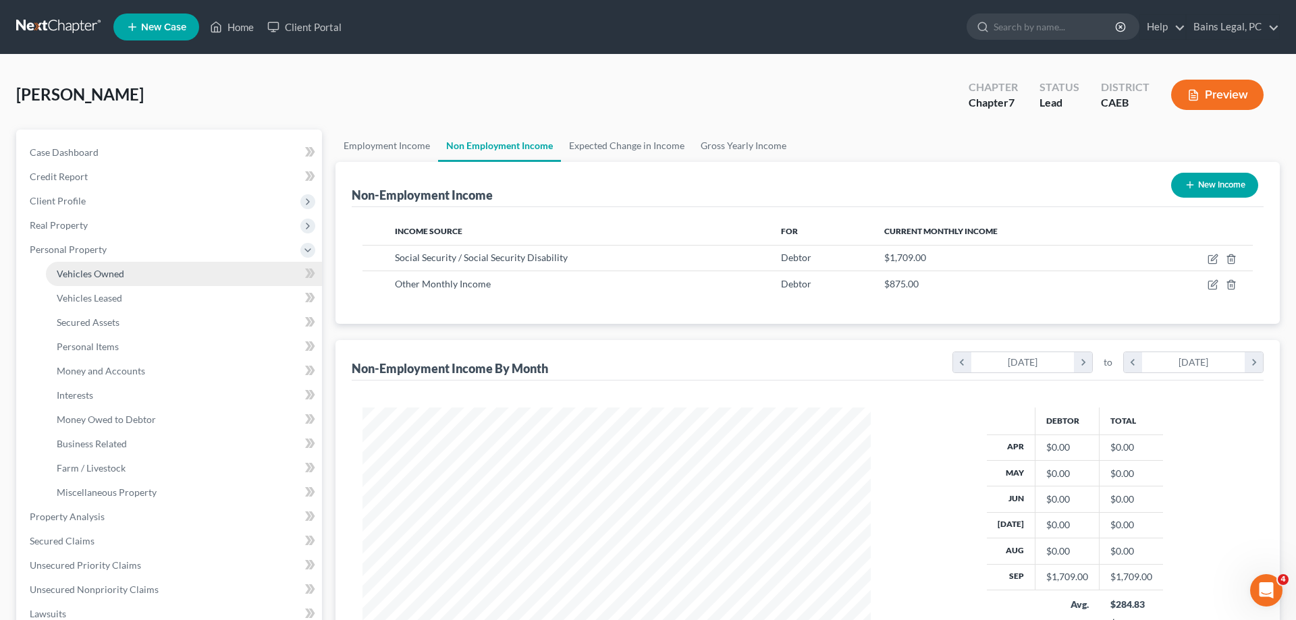
click at [109, 277] on span "Vehicles Owned" at bounding box center [91, 273] width 68 height 11
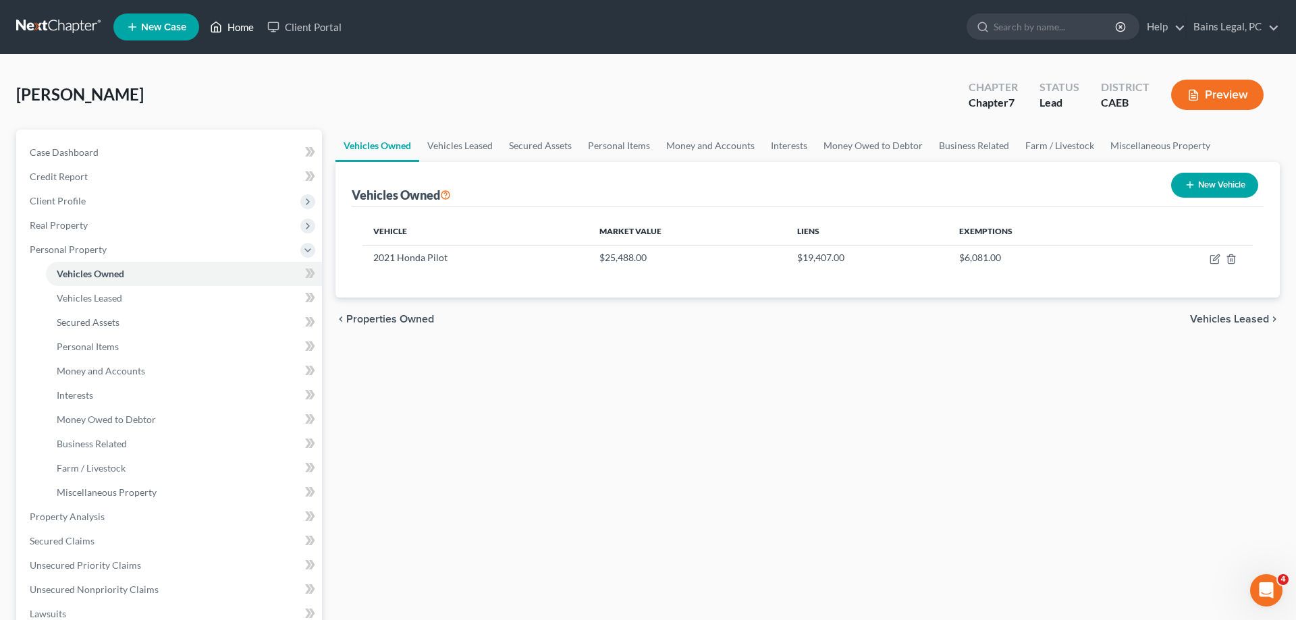
click at [237, 28] on link "Home" at bounding box center [231, 27] width 57 height 24
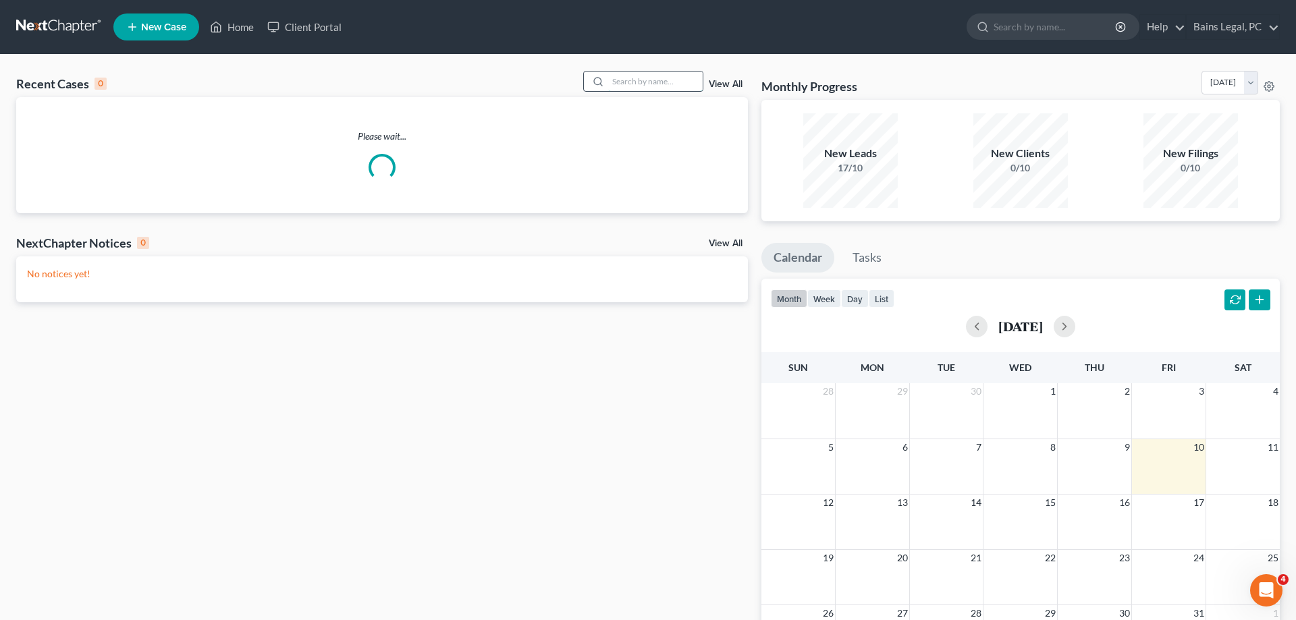
click at [624, 84] on input "search" at bounding box center [655, 82] width 95 height 20
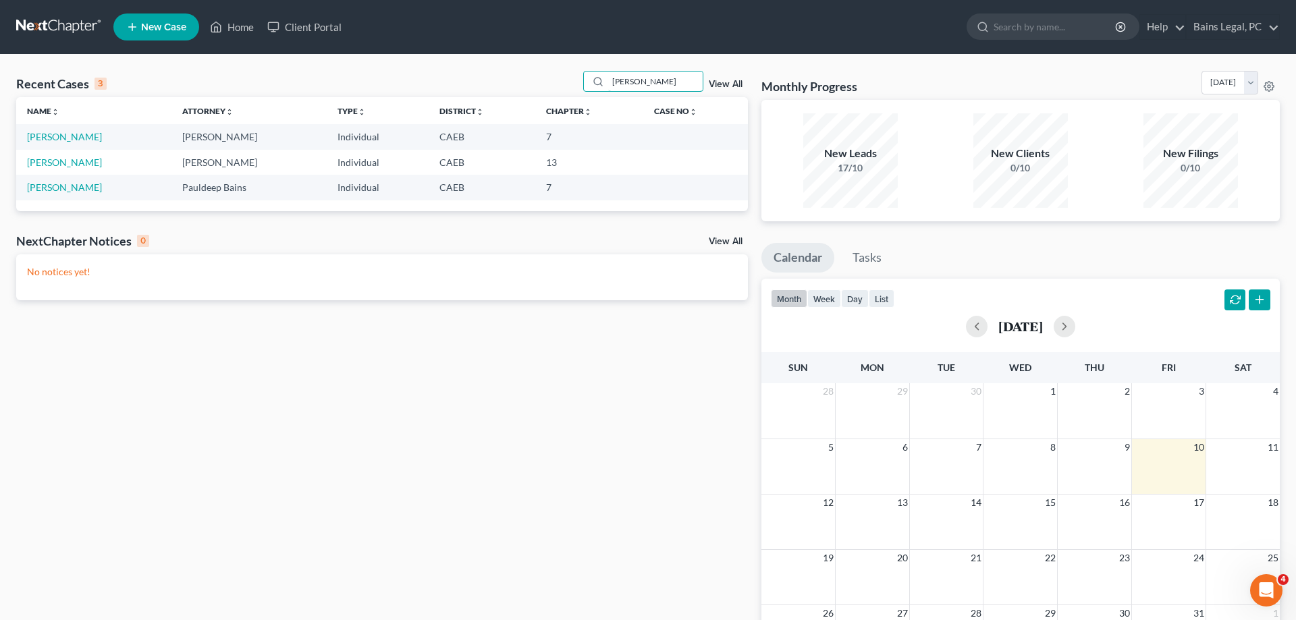
type input "[PERSON_NAME]"
click at [84, 144] on td "[PERSON_NAME]" at bounding box center [93, 136] width 155 height 25
click at [87, 137] on link "[PERSON_NAME]" at bounding box center [64, 136] width 75 height 11
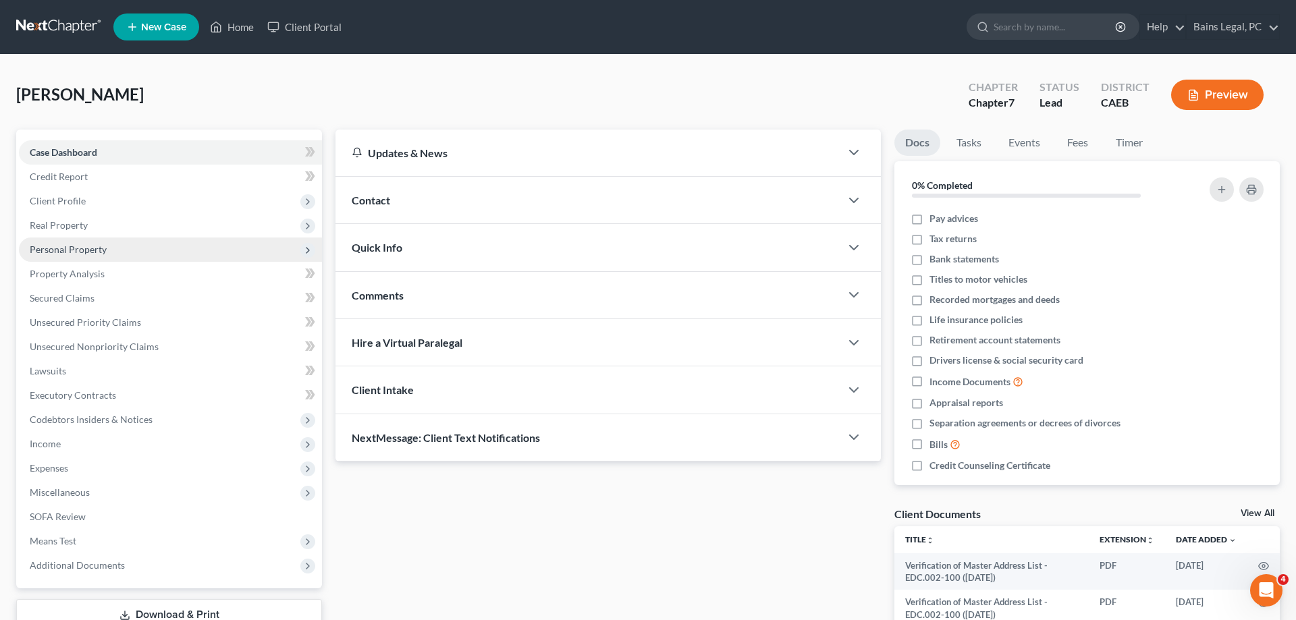
click at [115, 256] on span "Personal Property" at bounding box center [170, 250] width 303 height 24
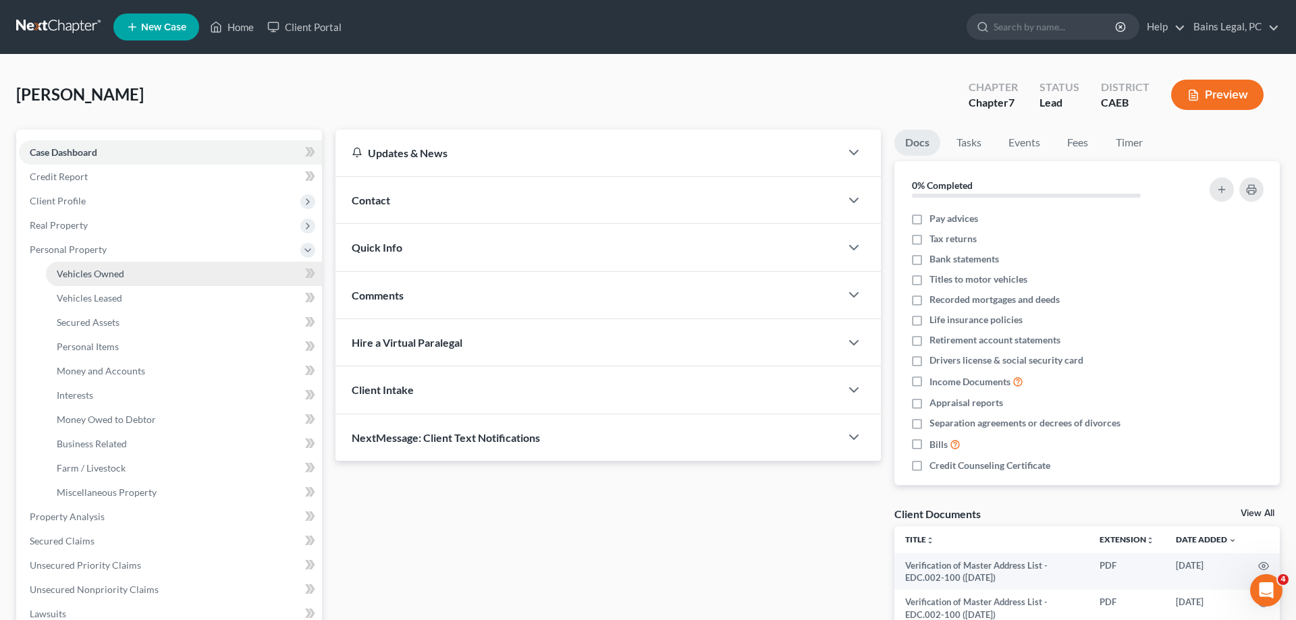
click at [106, 279] on span "Vehicles Owned" at bounding box center [91, 273] width 68 height 11
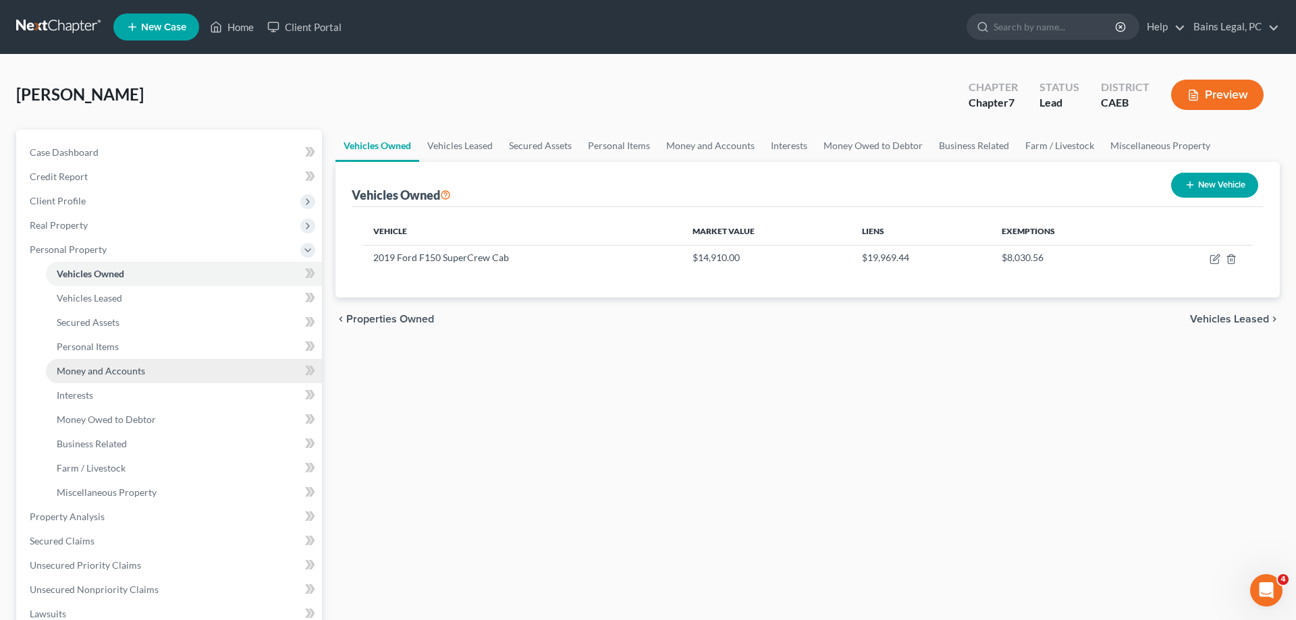
click at [126, 371] on span "Money and Accounts" at bounding box center [101, 370] width 88 height 11
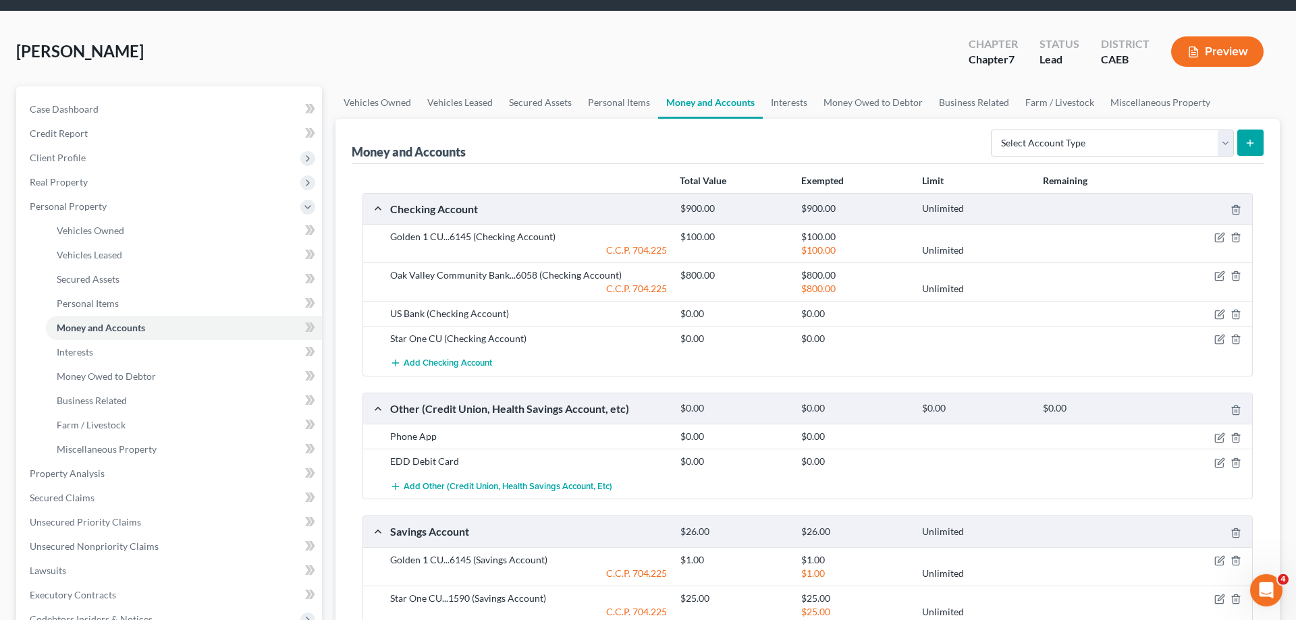
scroll to position [69, 0]
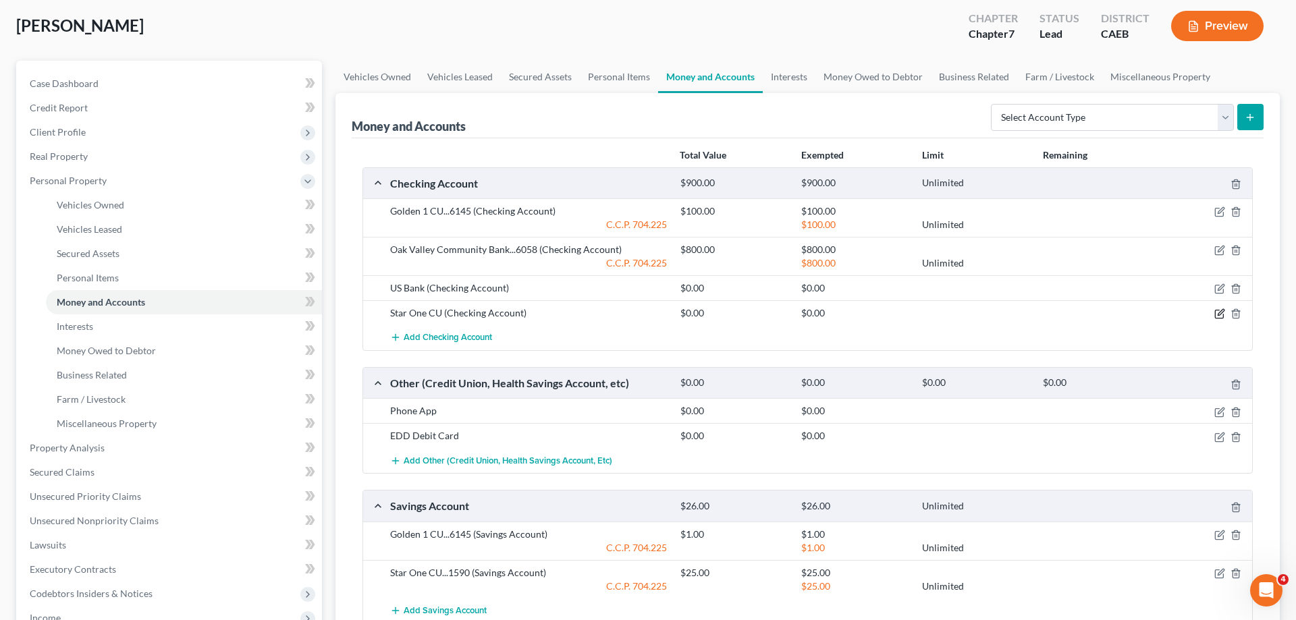
click at [1218, 315] on icon "button" at bounding box center [1221, 313] width 6 height 6
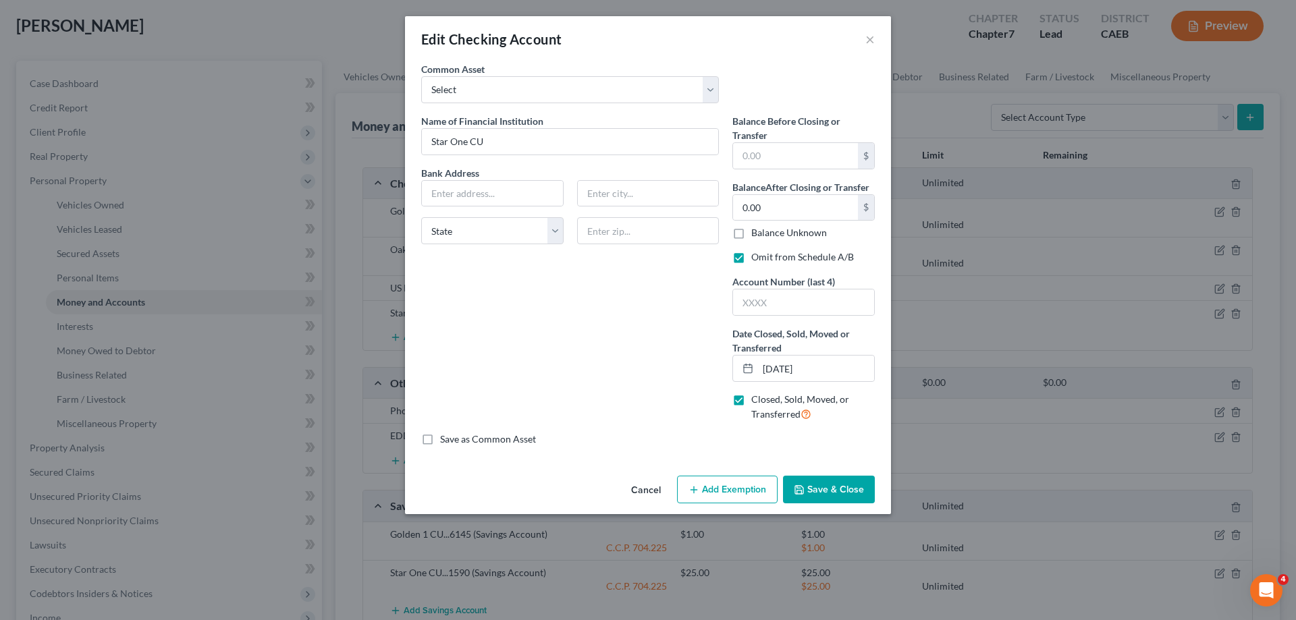
click at [849, 495] on button "Save & Close" at bounding box center [829, 490] width 92 height 28
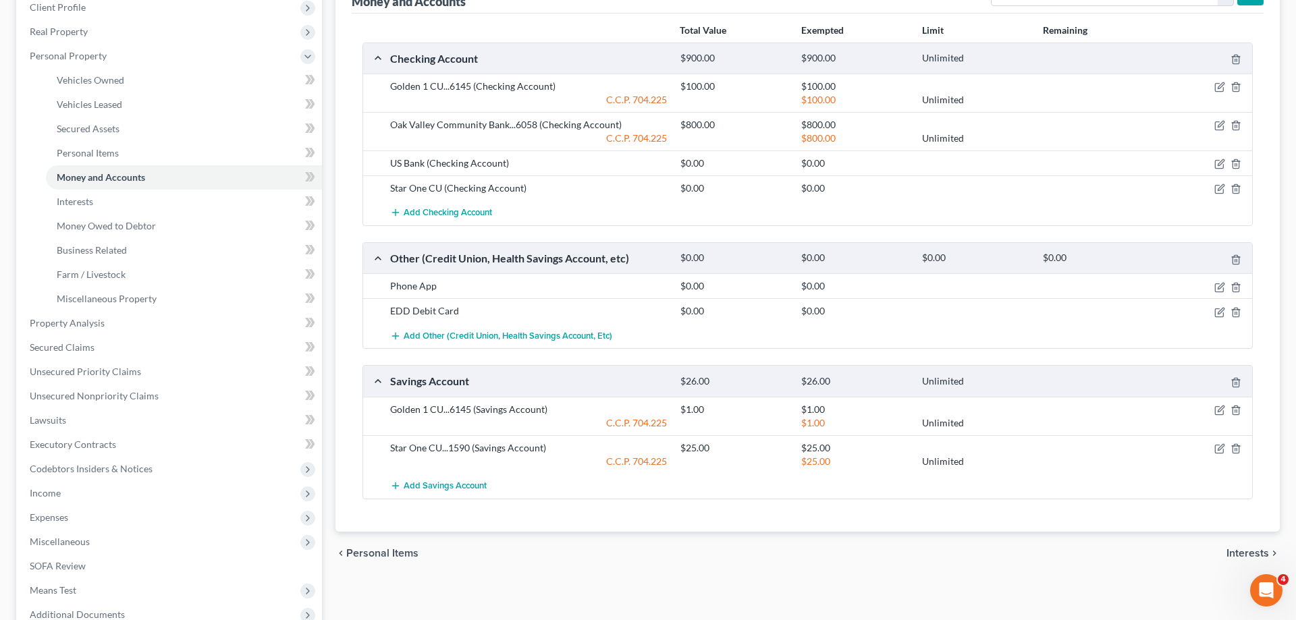
scroll to position [207, 0]
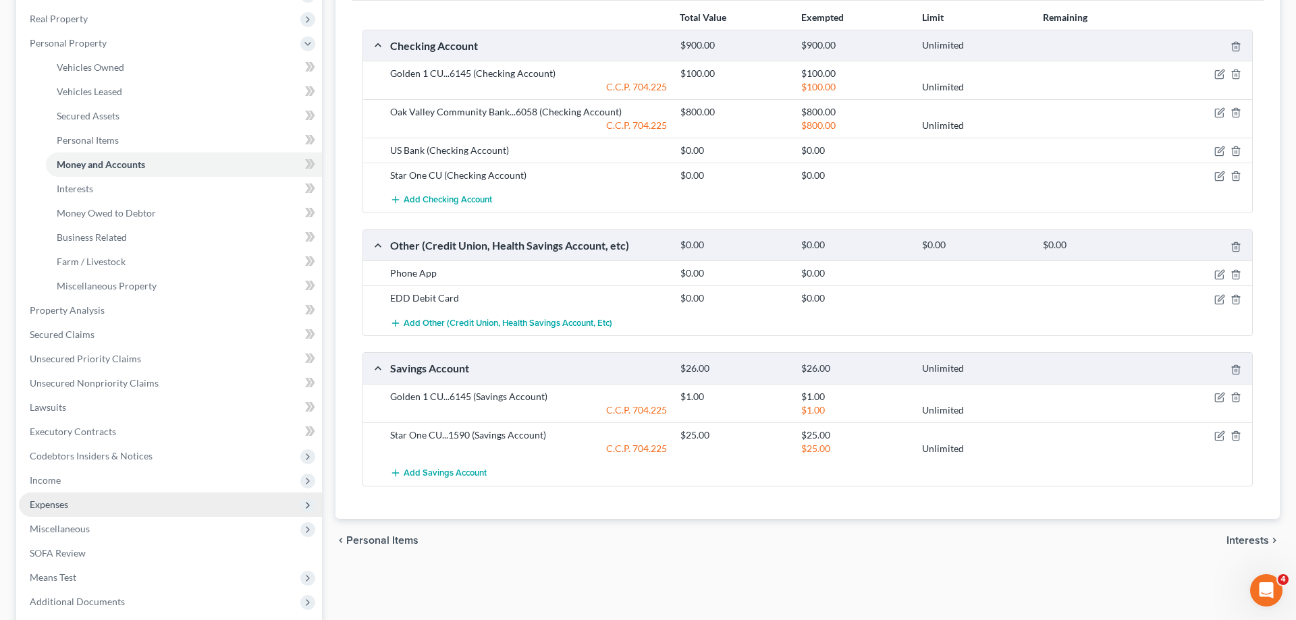
click at [99, 502] on span "Expenses" at bounding box center [170, 505] width 303 height 24
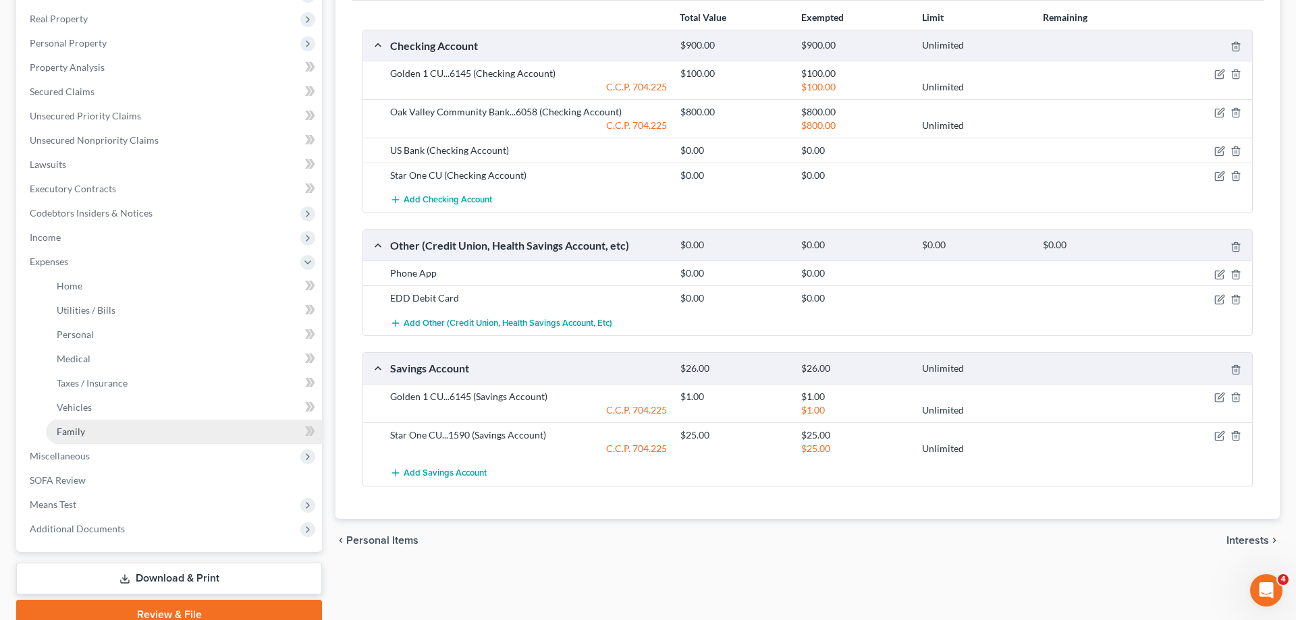
click at [86, 431] on link "Family" at bounding box center [184, 432] width 276 height 24
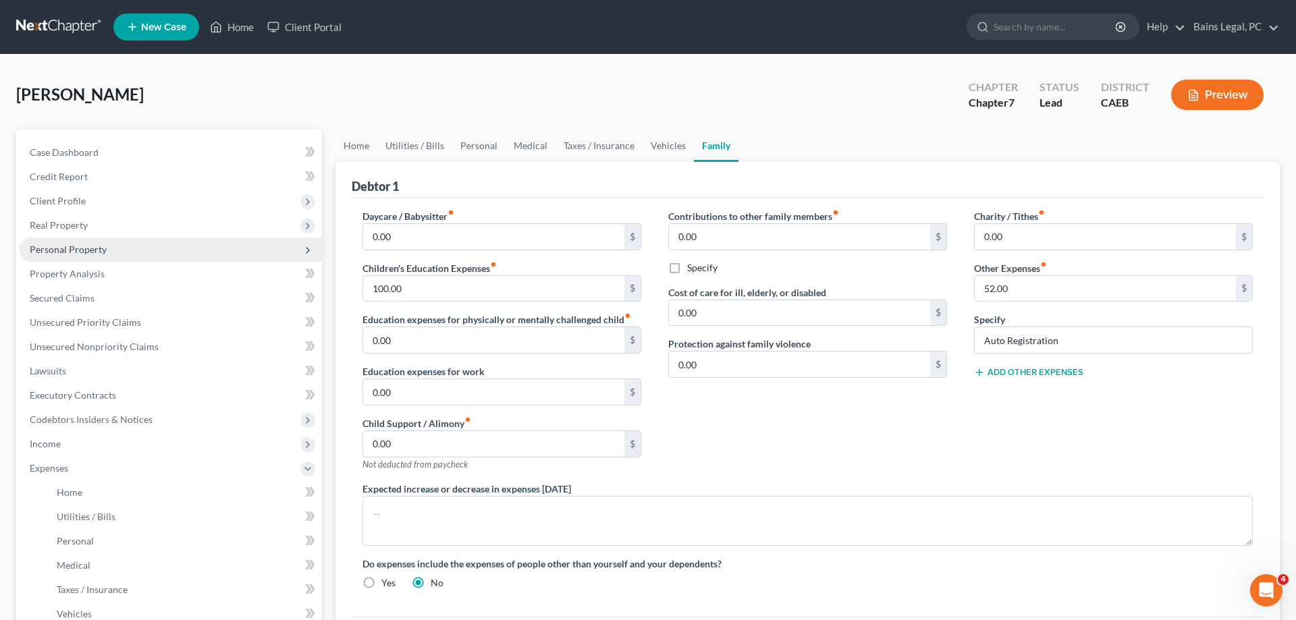
click at [91, 245] on span "Personal Property" at bounding box center [68, 249] width 77 height 11
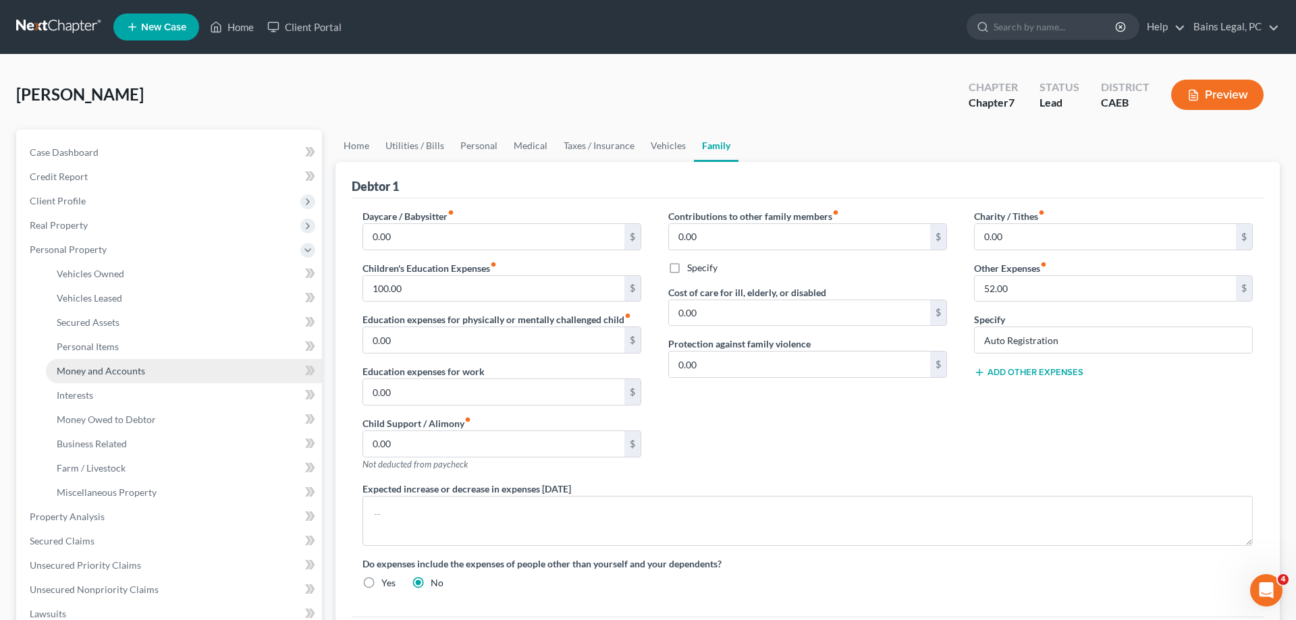
click at [118, 379] on link "Money and Accounts" at bounding box center [184, 371] width 276 height 24
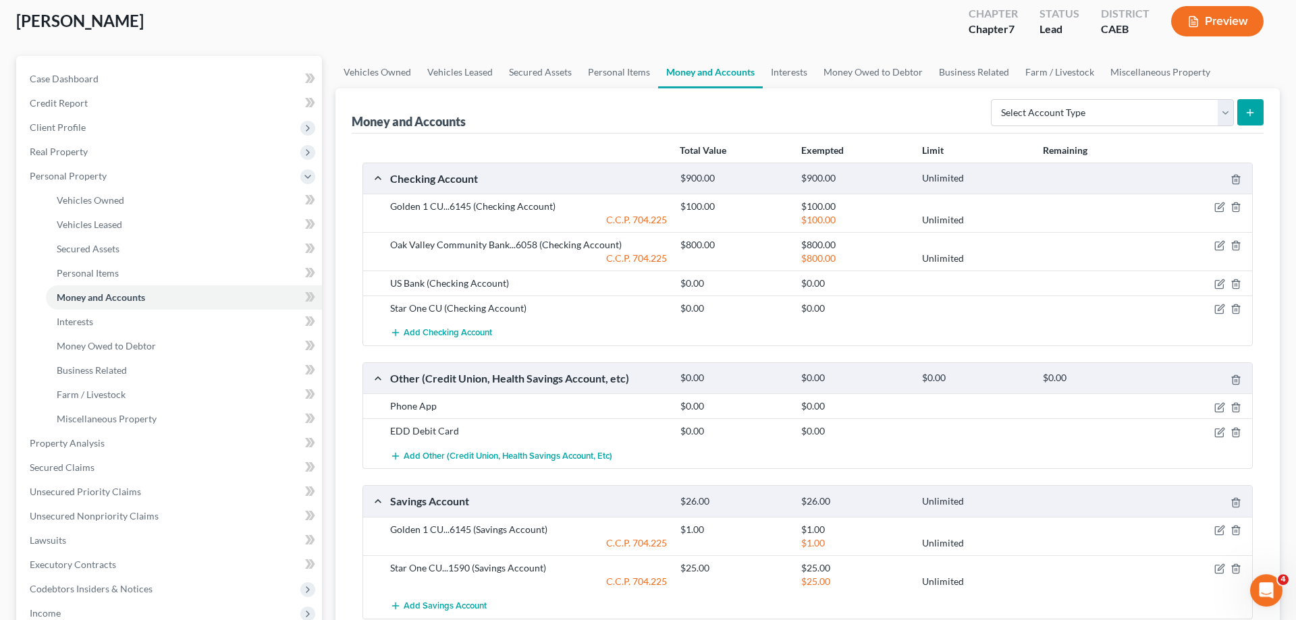
scroll to position [138, 0]
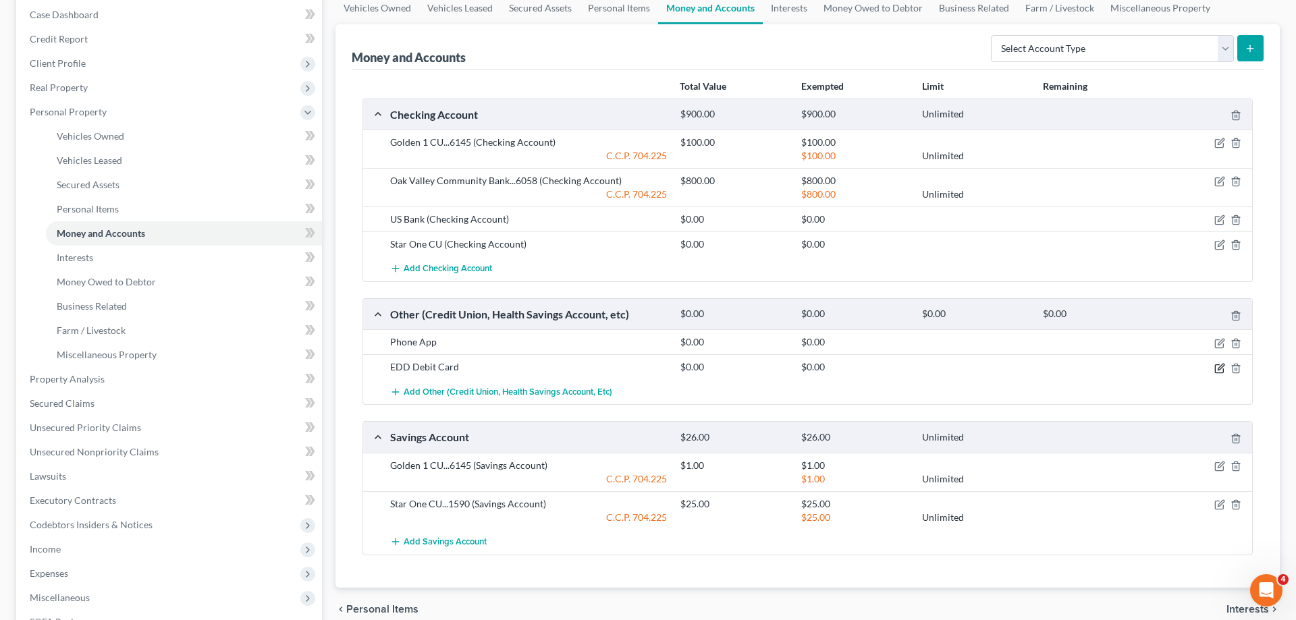
click at [1218, 369] on icon "button" at bounding box center [1221, 367] width 6 height 6
select select "28"
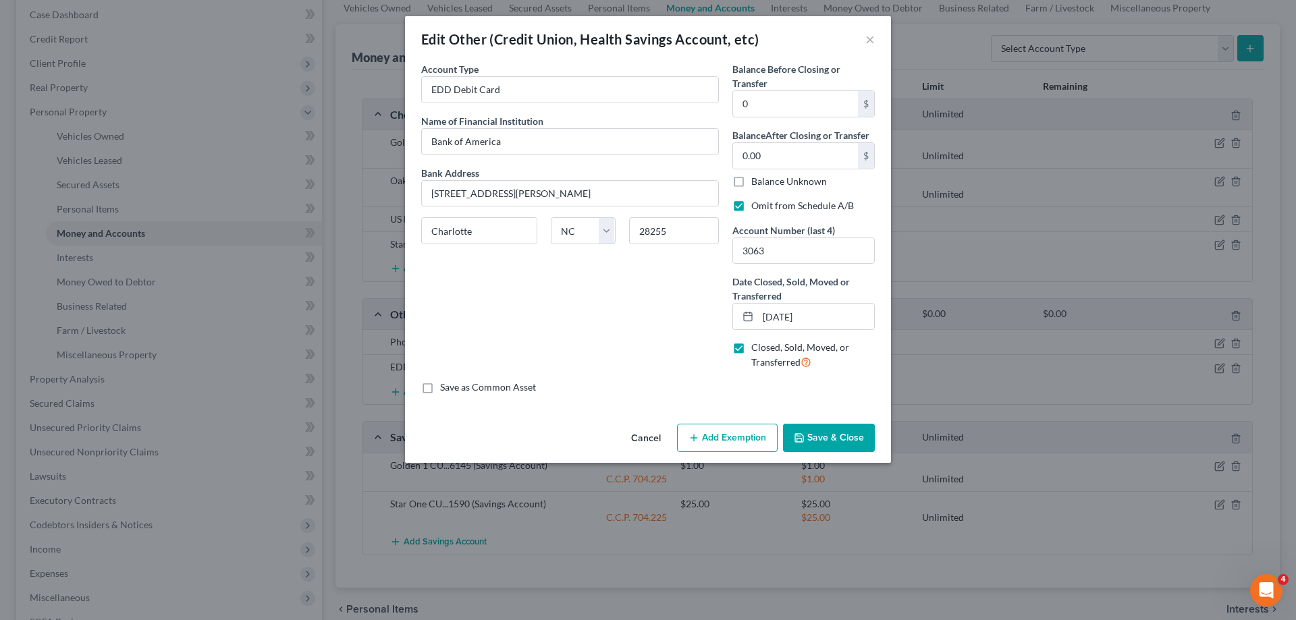
click at [829, 433] on button "Save & Close" at bounding box center [829, 438] width 92 height 28
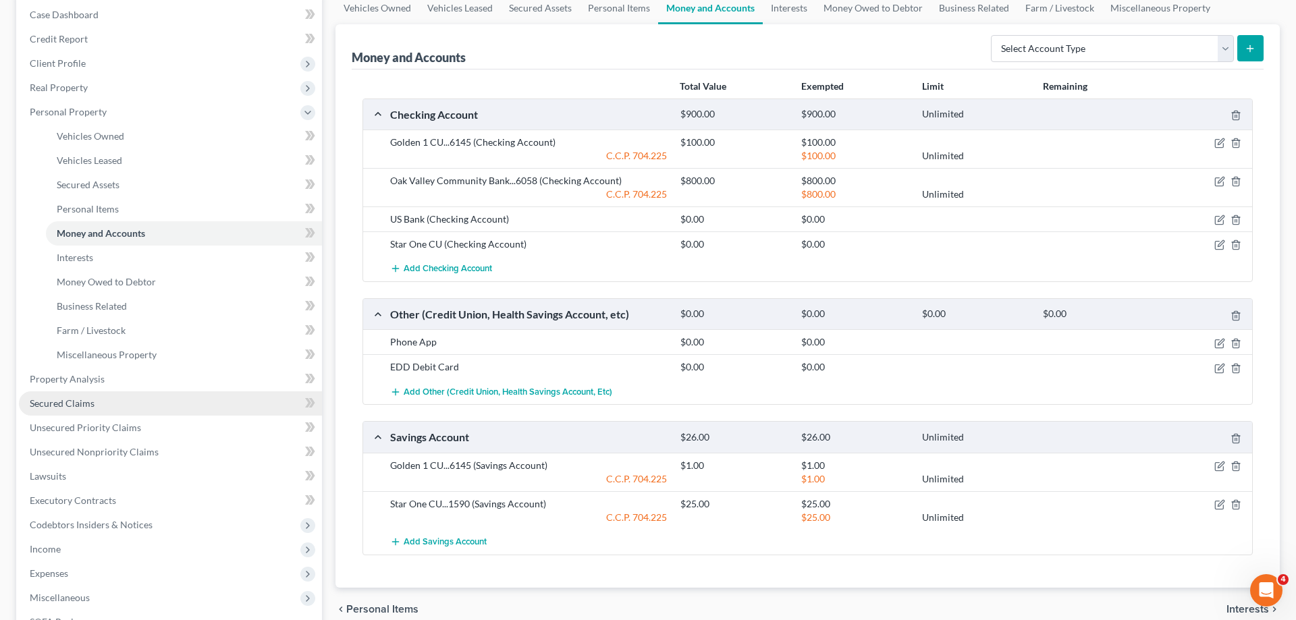
click at [76, 404] on span "Secured Claims" at bounding box center [62, 403] width 65 height 11
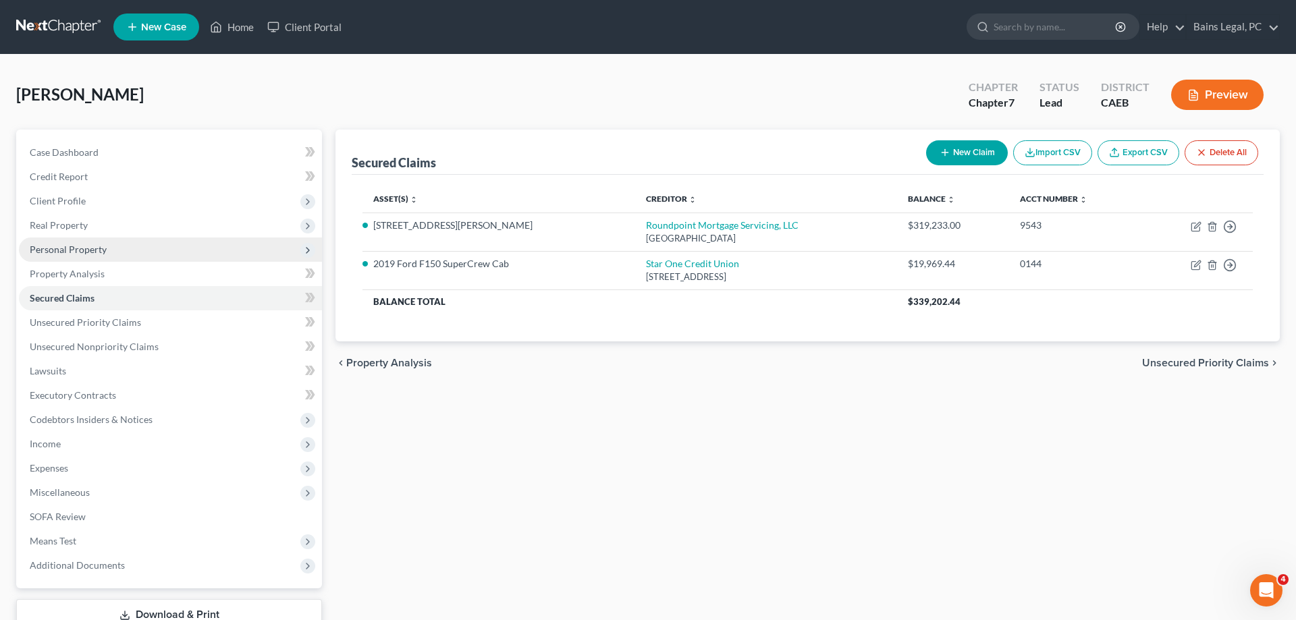
click at [136, 243] on span "Personal Property" at bounding box center [170, 250] width 303 height 24
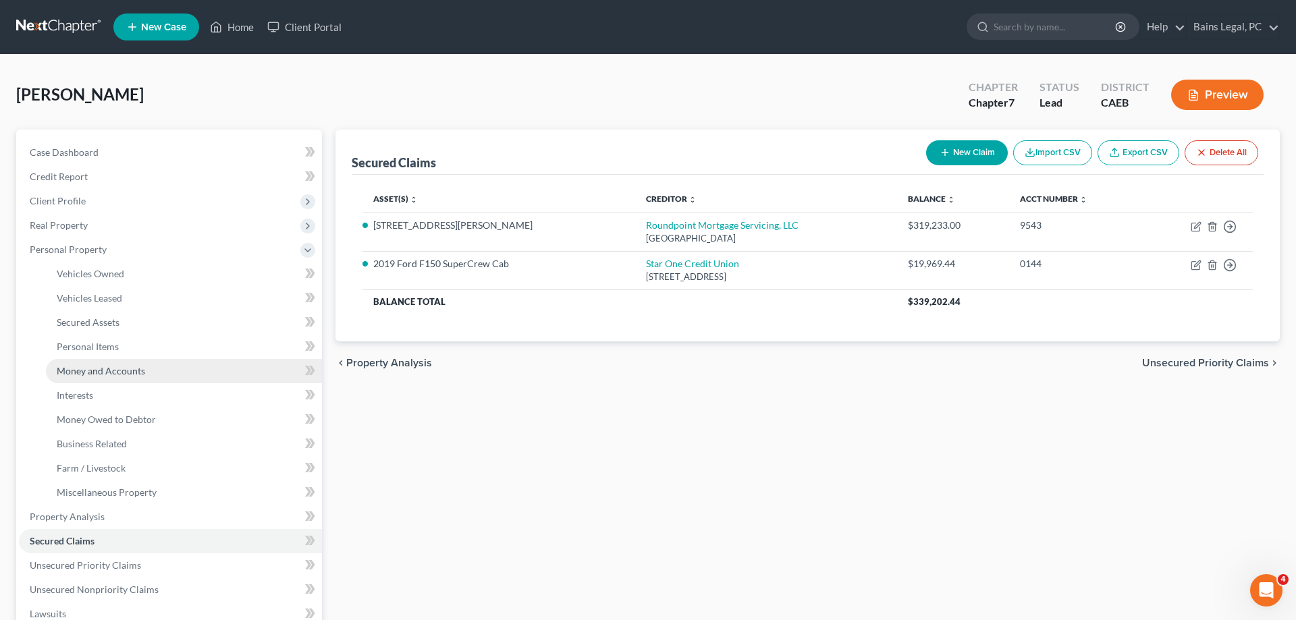
click at [163, 370] on link "Money and Accounts" at bounding box center [184, 371] width 276 height 24
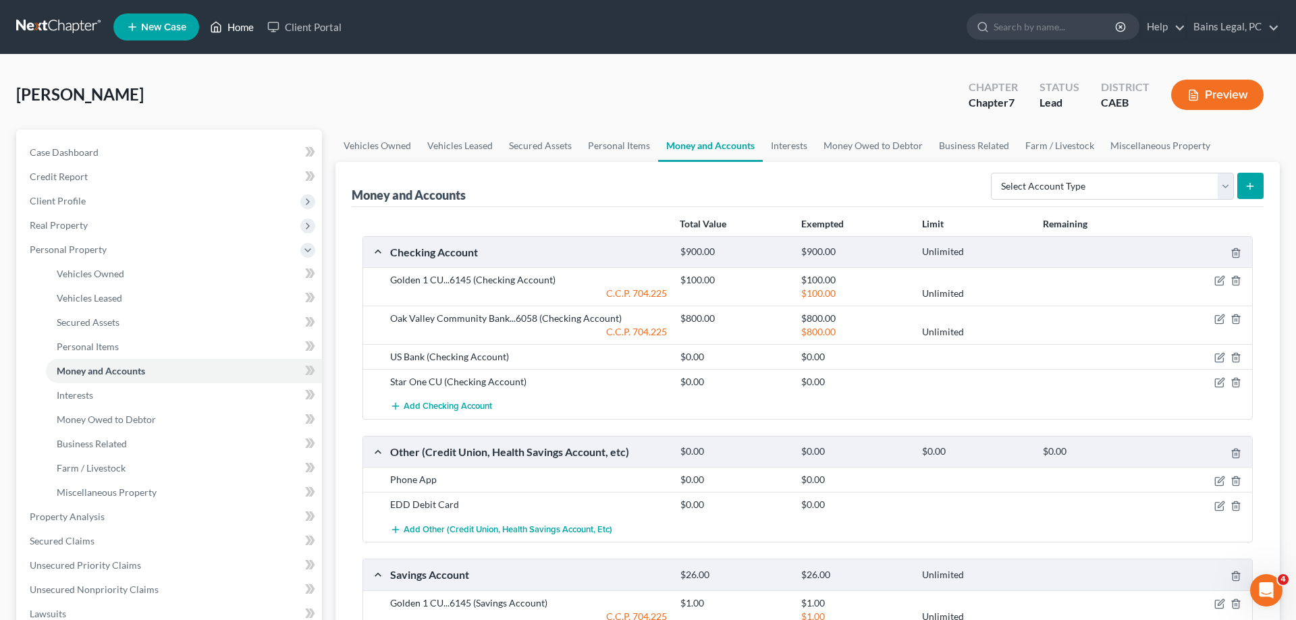
click at [243, 30] on link "Home" at bounding box center [231, 27] width 57 height 24
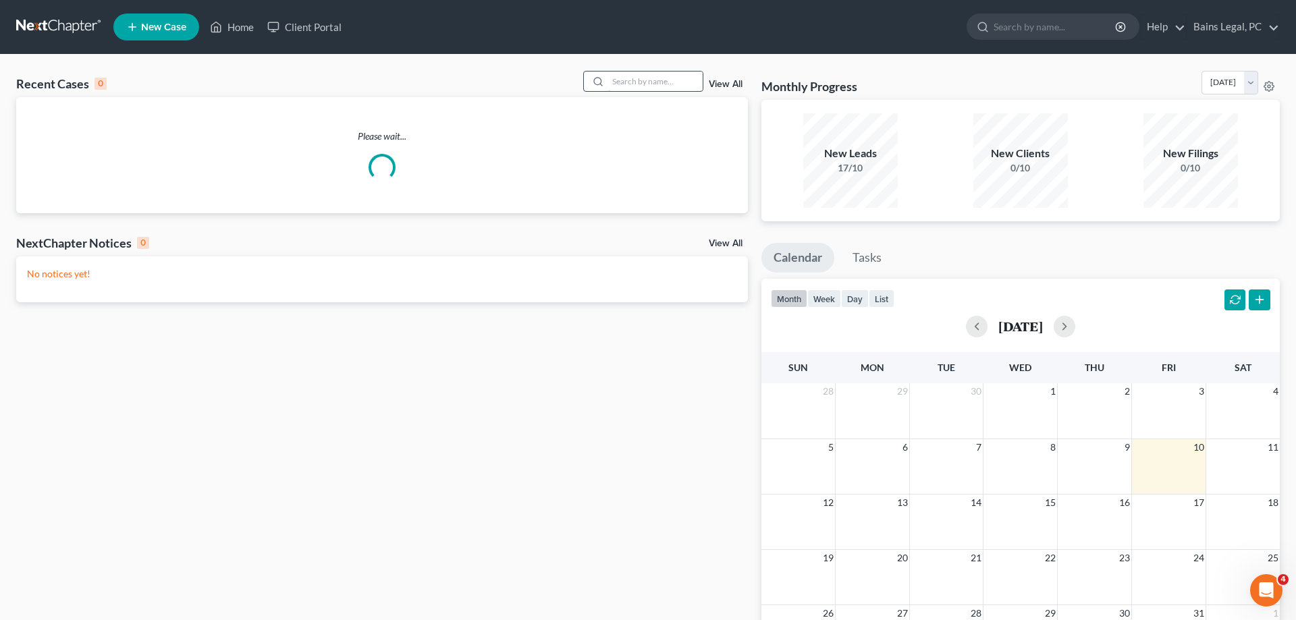
click at [672, 80] on input "search" at bounding box center [655, 82] width 95 height 20
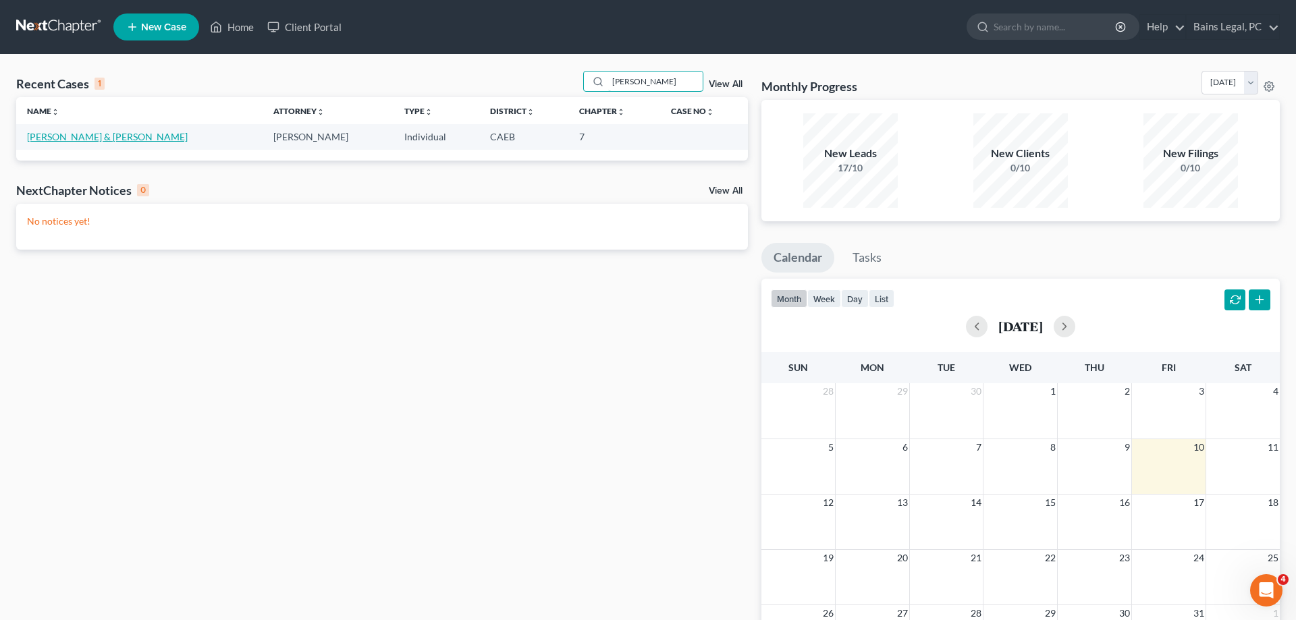
type input "[PERSON_NAME]"
click at [102, 134] on link "[PERSON_NAME] & [PERSON_NAME]" at bounding box center [107, 136] width 161 height 11
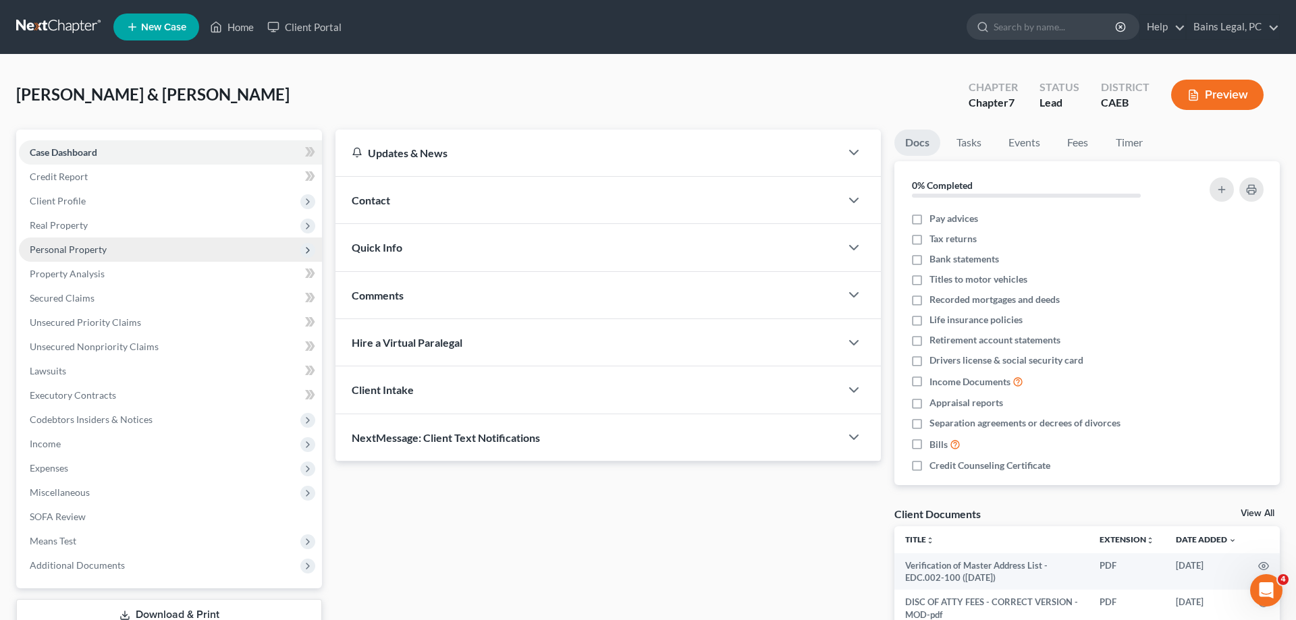
click at [72, 251] on span "Personal Property" at bounding box center [68, 249] width 77 height 11
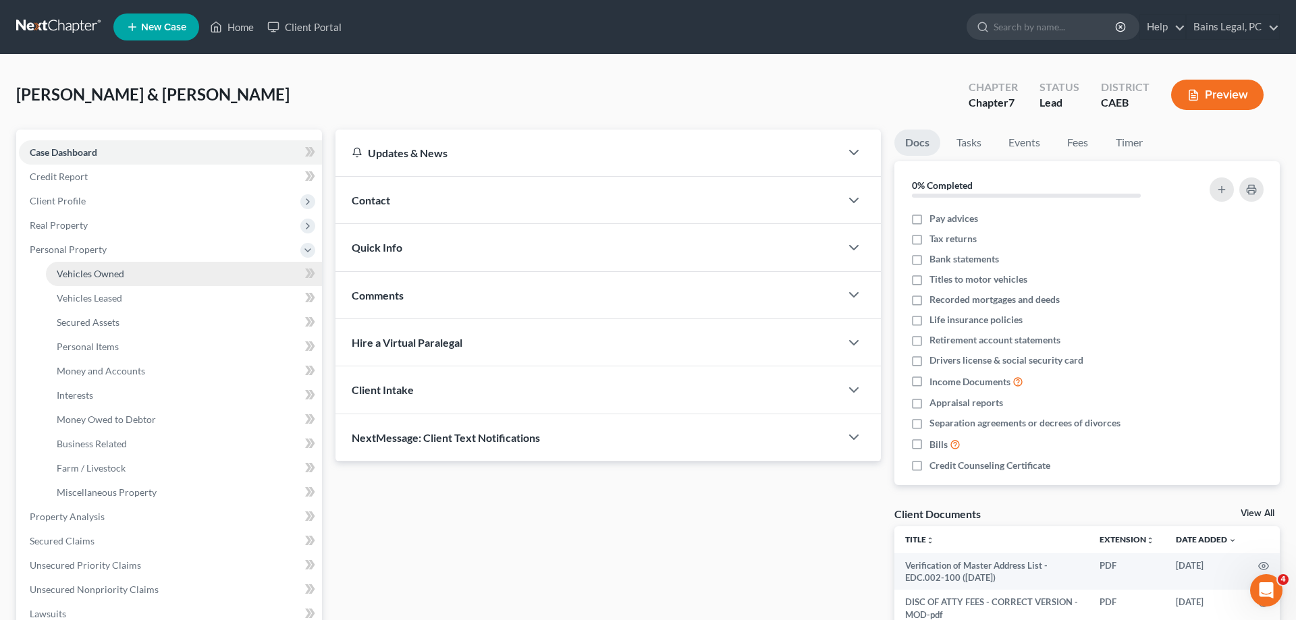
click at [94, 271] on span "Vehicles Owned" at bounding box center [91, 273] width 68 height 11
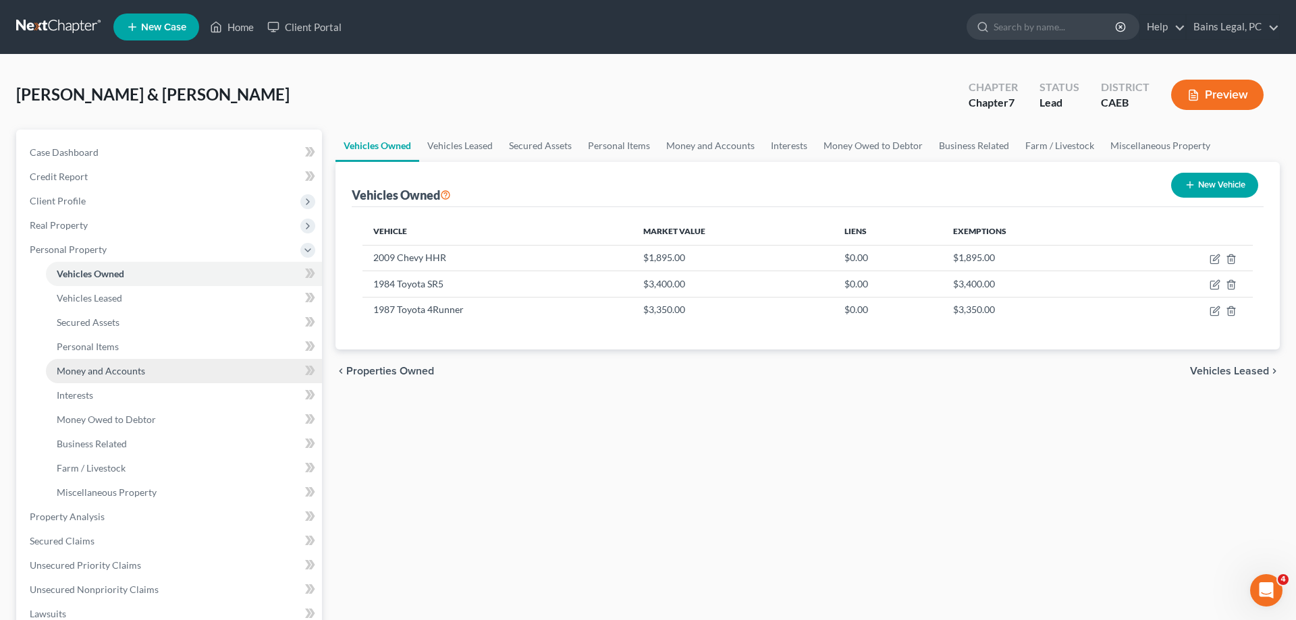
click at [95, 364] on link "Money and Accounts" at bounding box center [184, 371] width 276 height 24
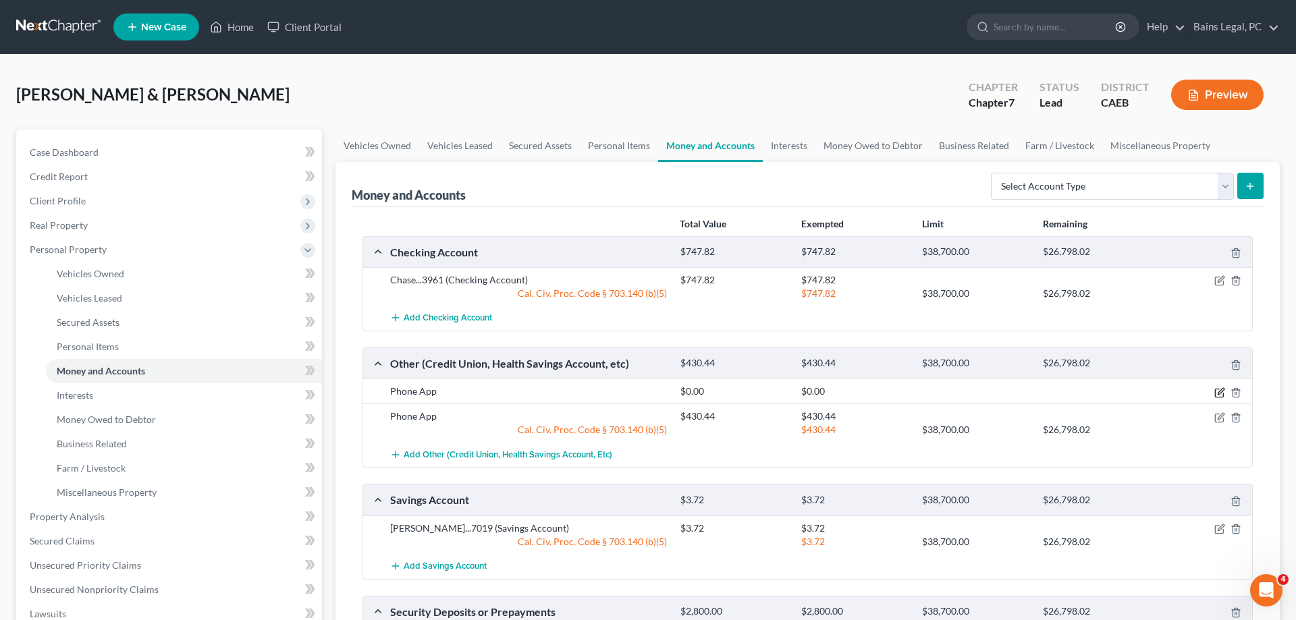
click at [1222, 389] on icon "button" at bounding box center [1221, 391] width 6 height 6
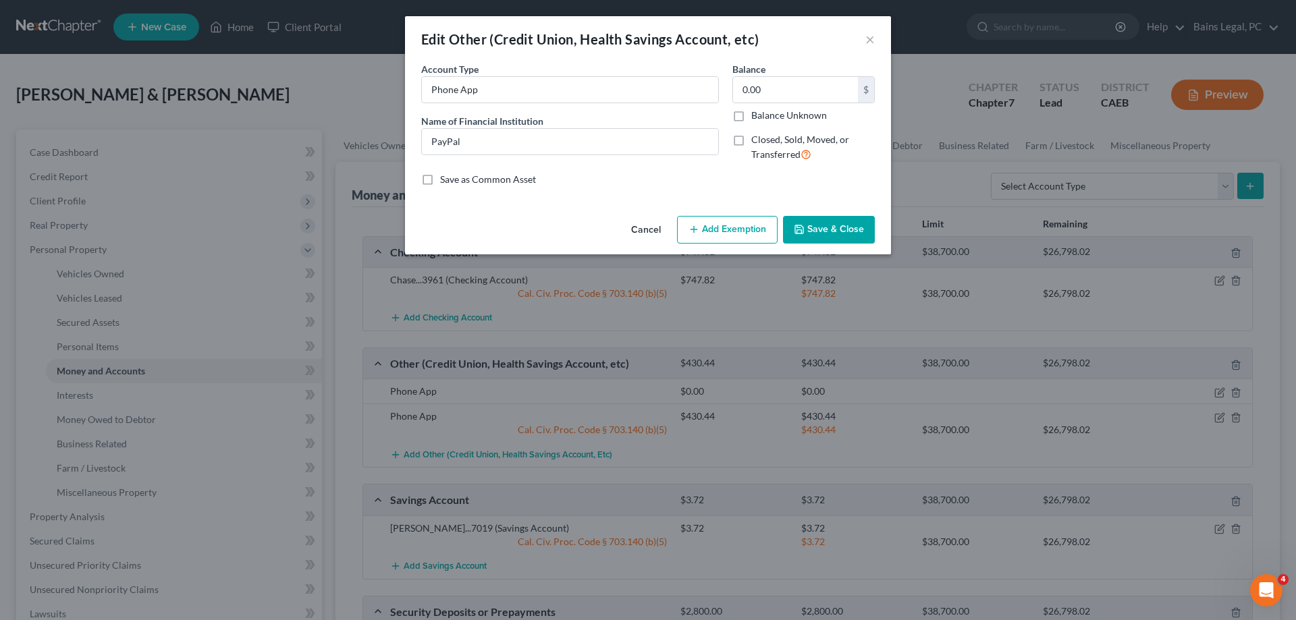
click at [841, 239] on button "Save & Close" at bounding box center [829, 230] width 92 height 28
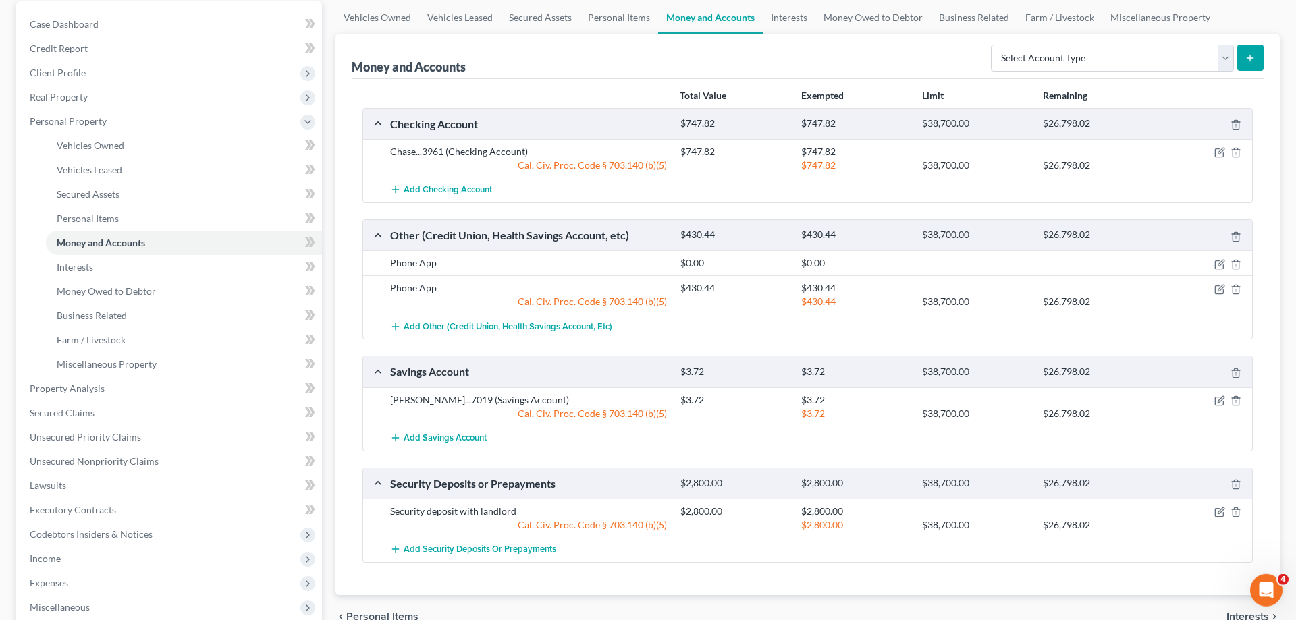
scroll to position [138, 0]
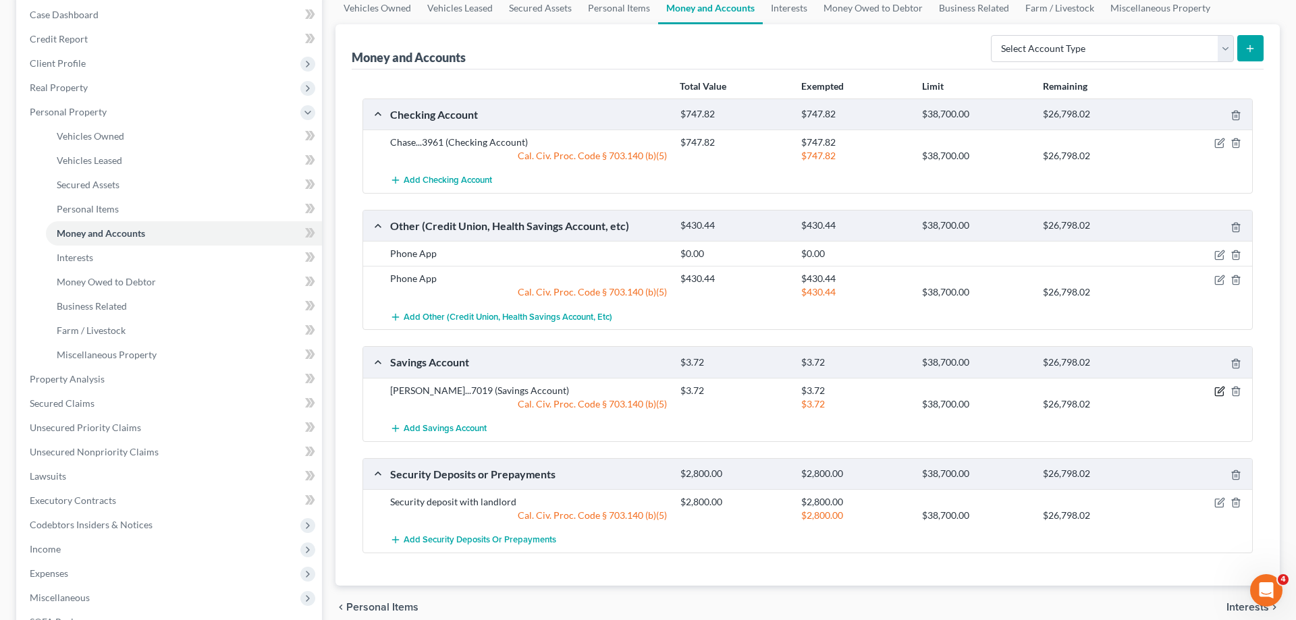
click at [1220, 394] on icon "button" at bounding box center [1219, 391] width 11 height 11
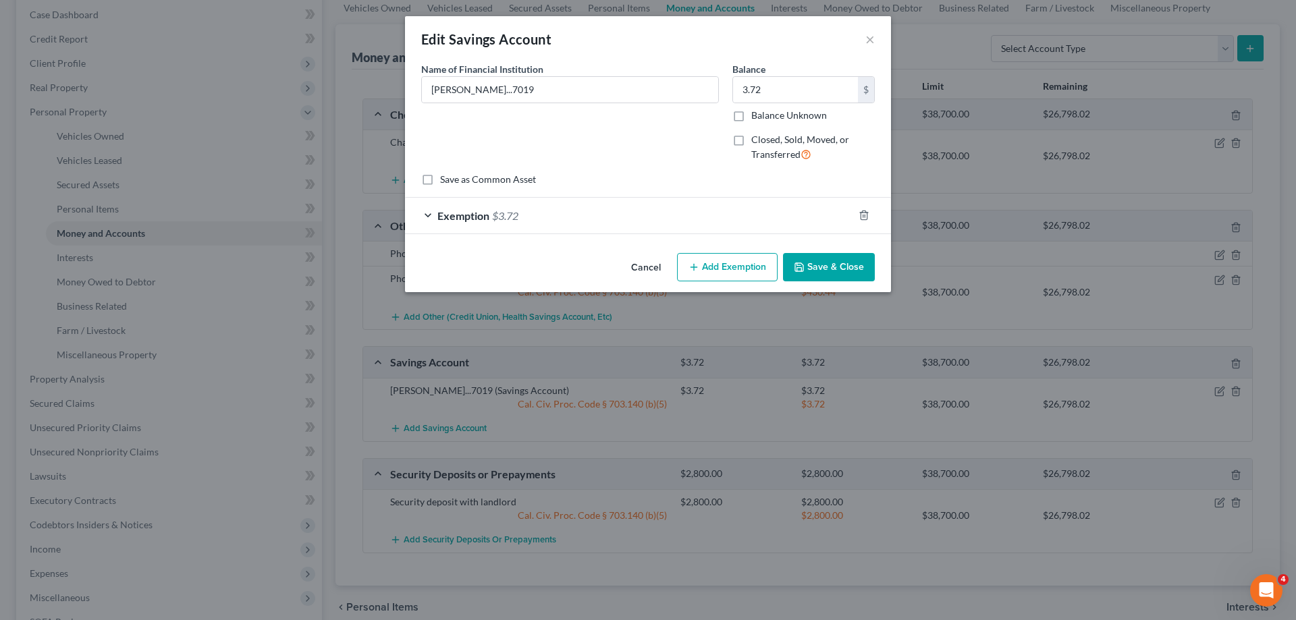
click at [865, 286] on div "Cancel Add Exemption Save & Close" at bounding box center [648, 270] width 486 height 45
click at [846, 288] on div "Cancel Add Exemption Save & Close" at bounding box center [648, 270] width 486 height 45
click at [835, 271] on button "Save & Close" at bounding box center [829, 267] width 92 height 28
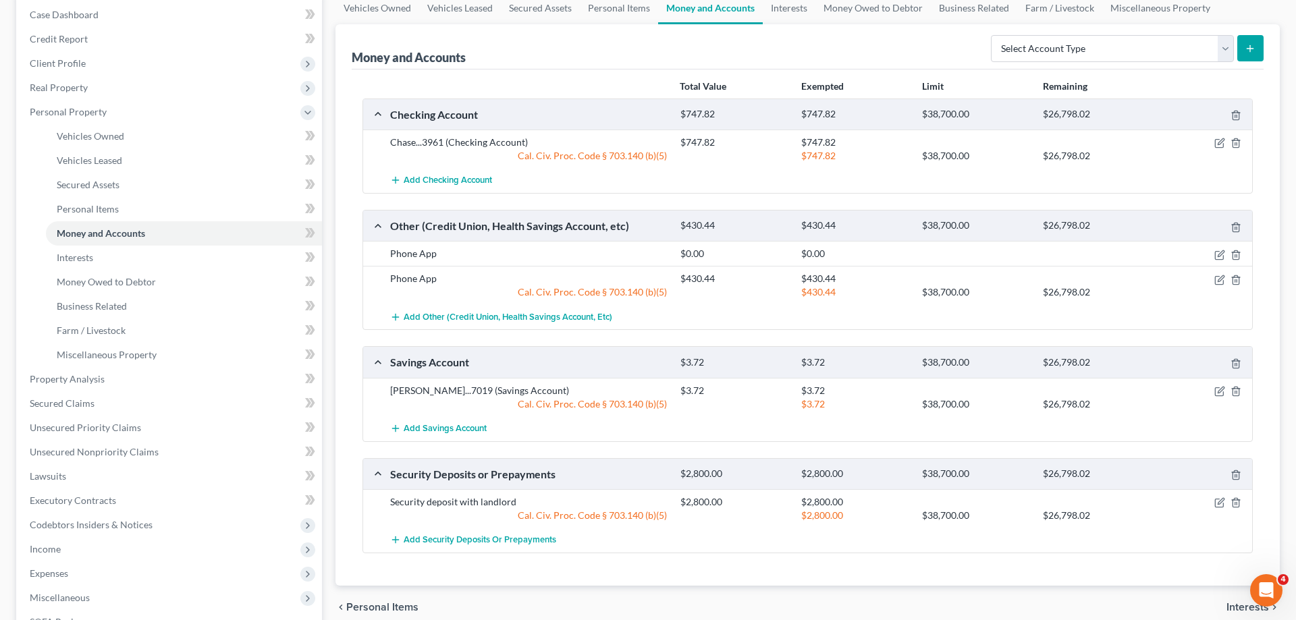
scroll to position [0, 0]
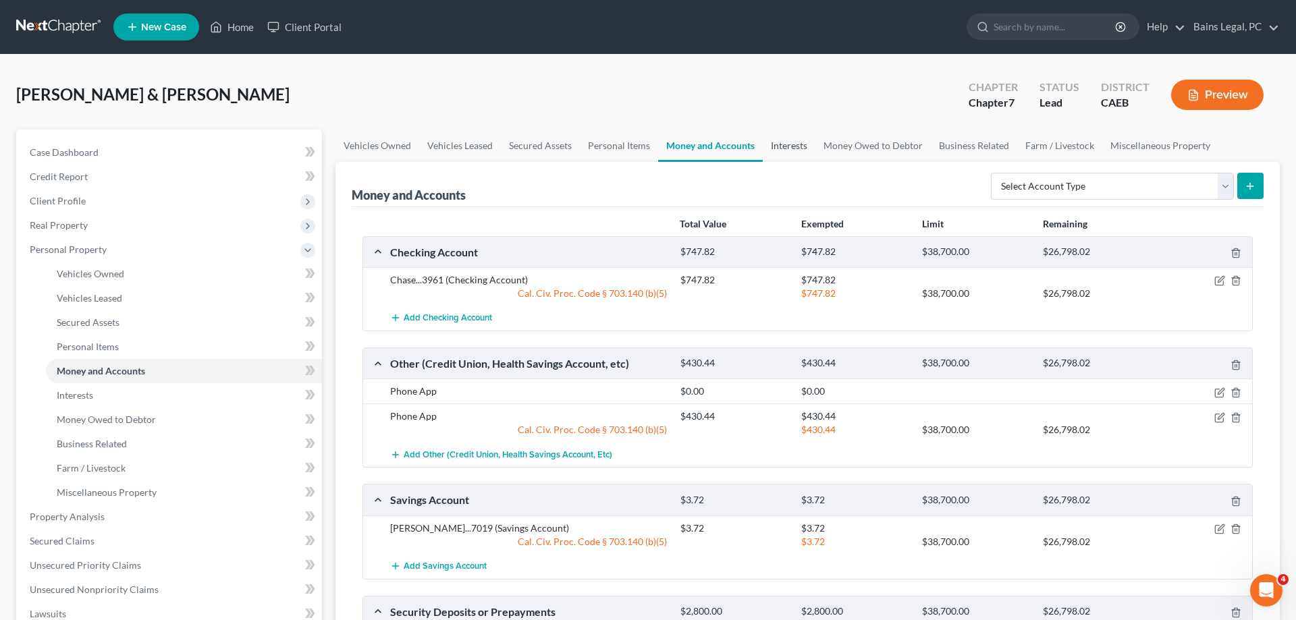
click at [779, 143] on link "Interests" at bounding box center [789, 146] width 53 height 32
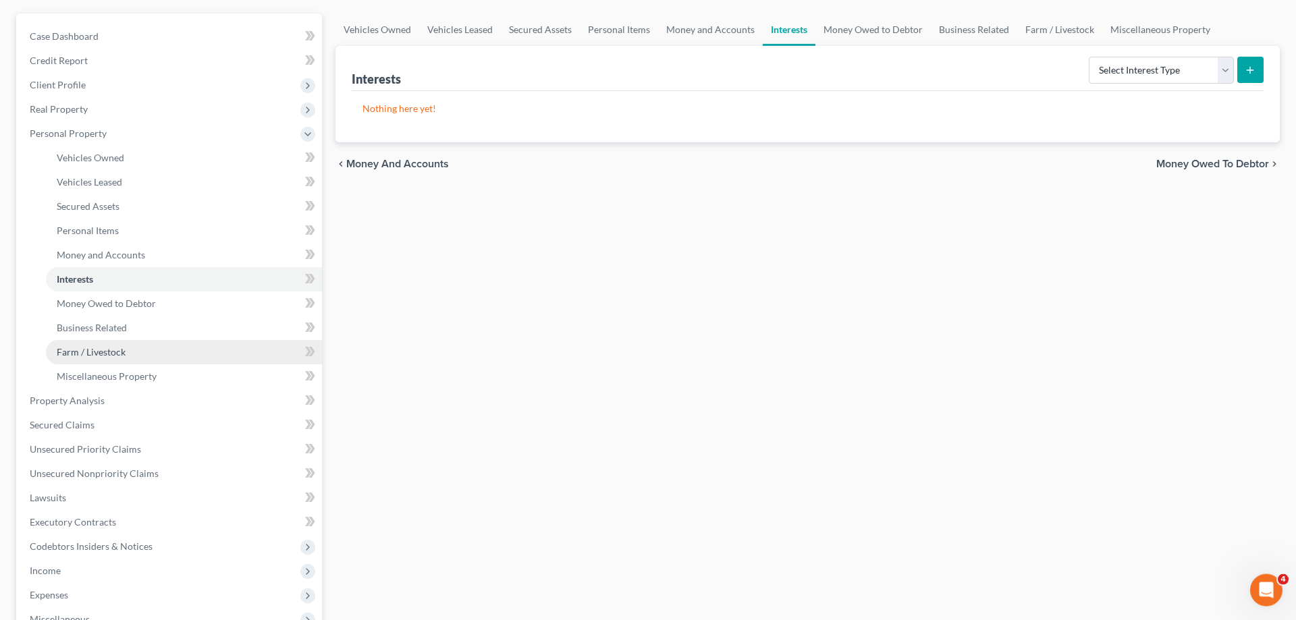
scroll to position [69, 0]
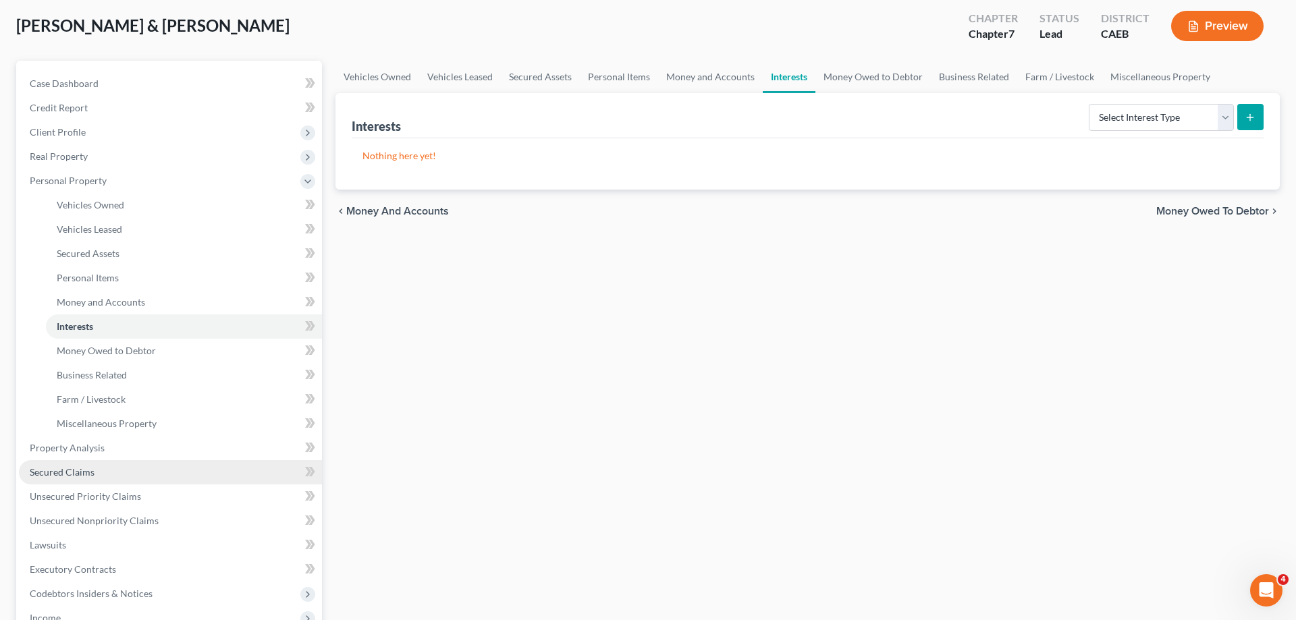
click at [76, 471] on span "Secured Claims" at bounding box center [62, 471] width 65 height 11
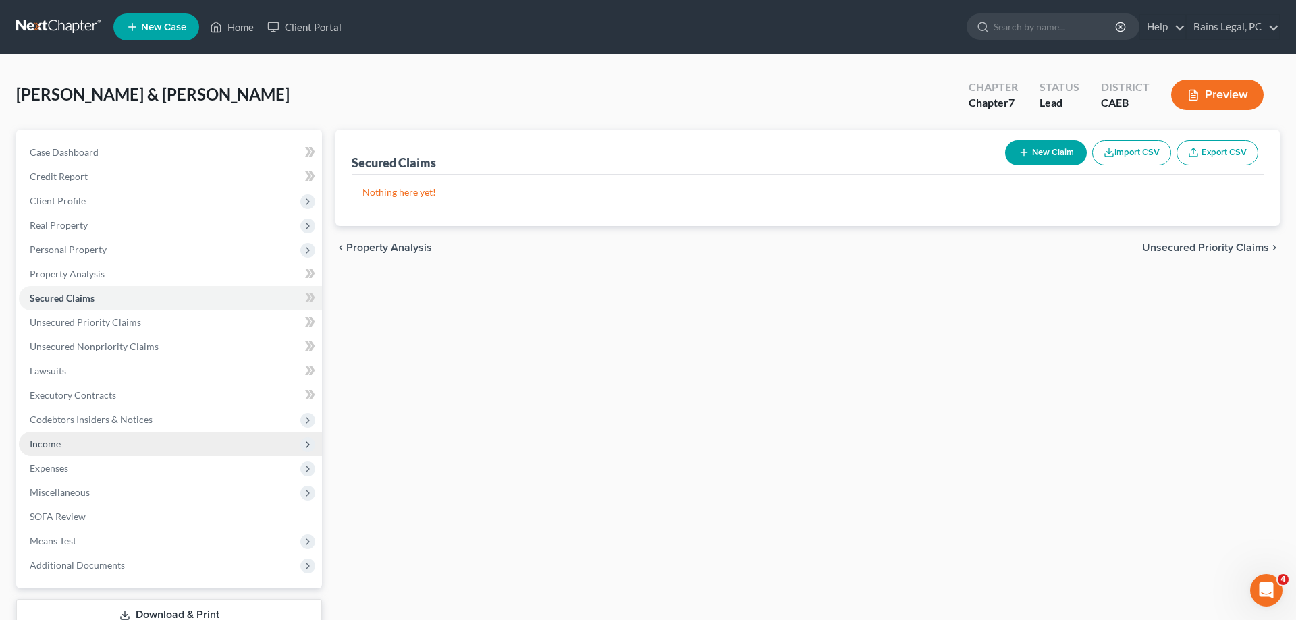
click at [92, 445] on span "Income" at bounding box center [170, 444] width 303 height 24
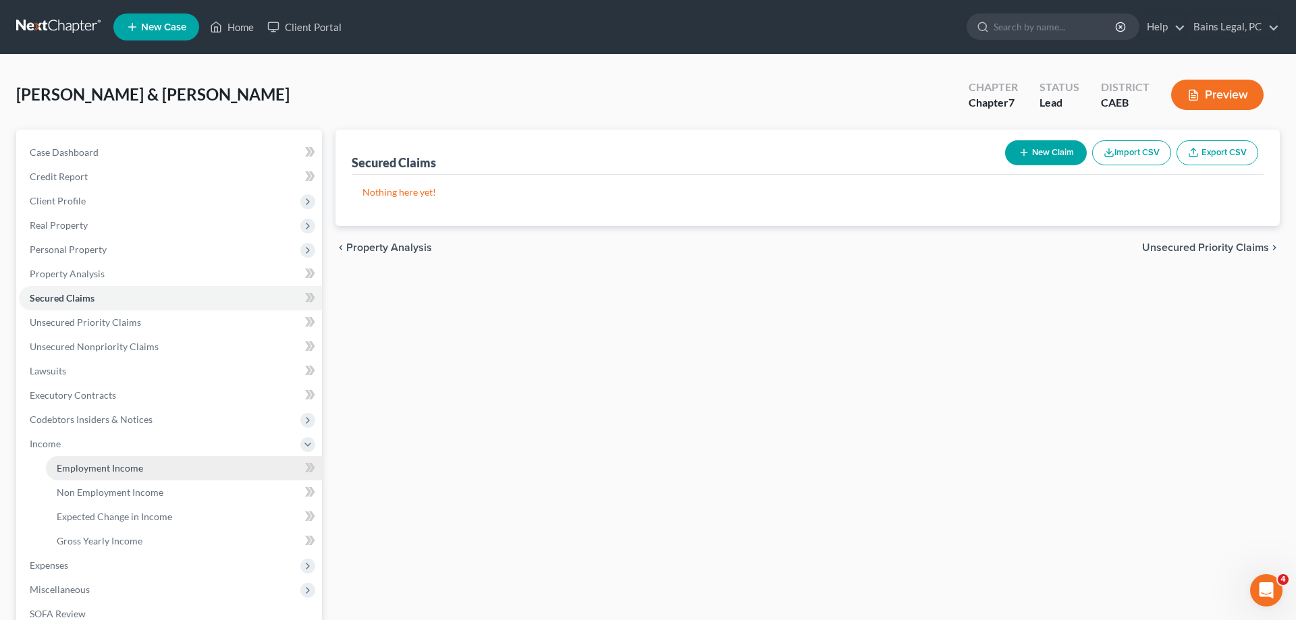
click at [97, 463] on span "Employment Income" at bounding box center [100, 467] width 86 height 11
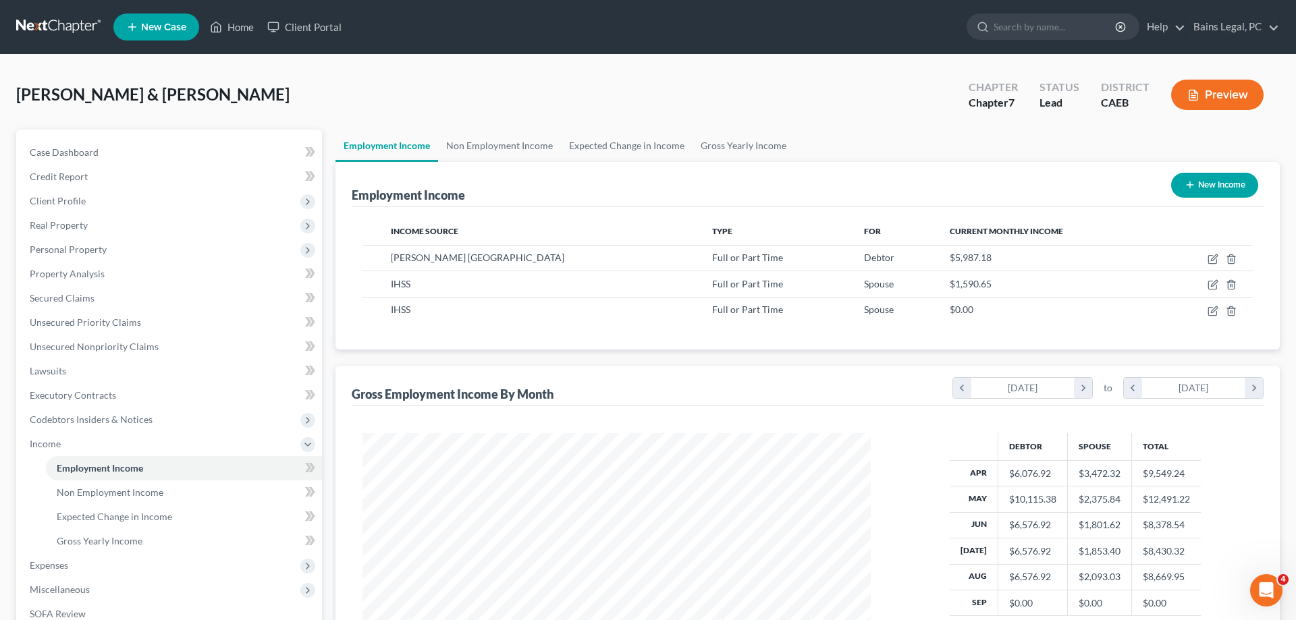
scroll to position [254, 535]
click at [514, 148] on link "Non Employment Income" at bounding box center [499, 146] width 123 height 32
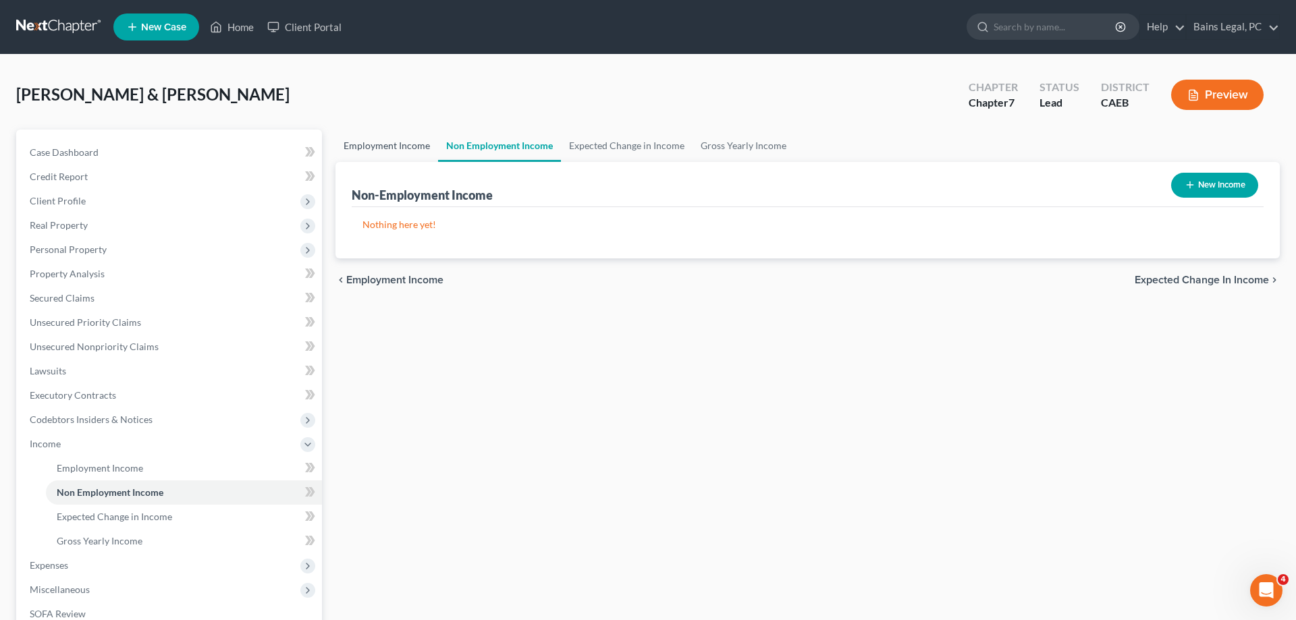
click at [354, 151] on link "Employment Income" at bounding box center [386, 146] width 103 height 32
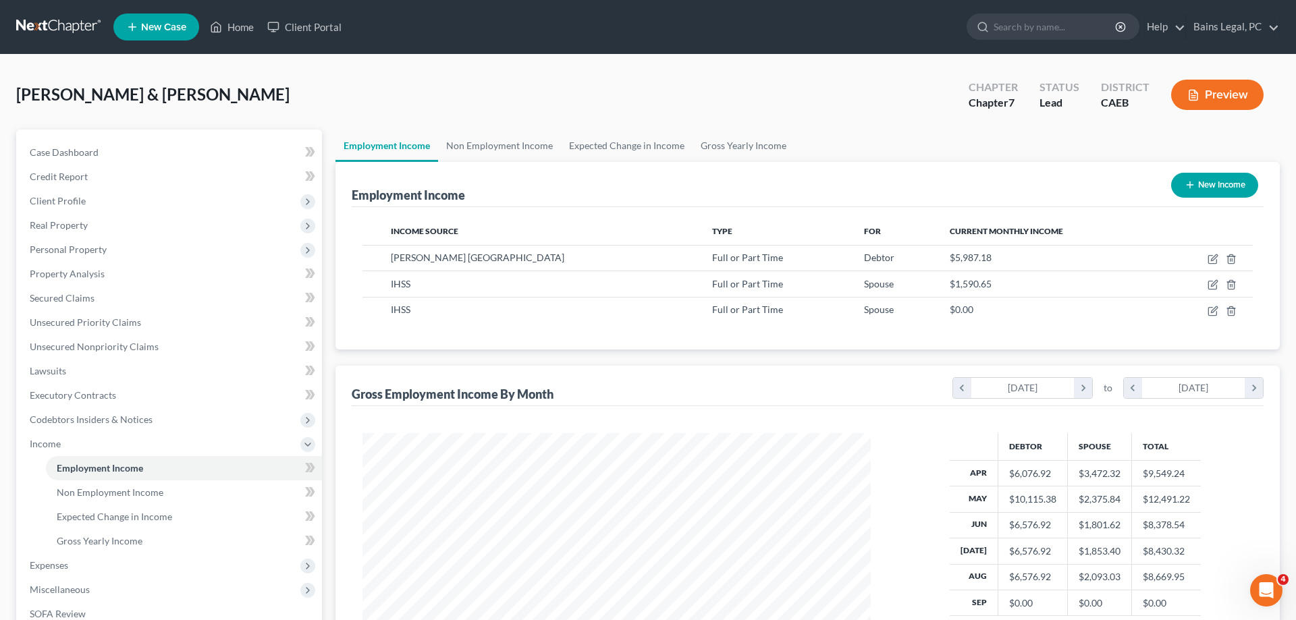
scroll to position [254, 535]
click at [240, 18] on link "Home" at bounding box center [231, 27] width 57 height 24
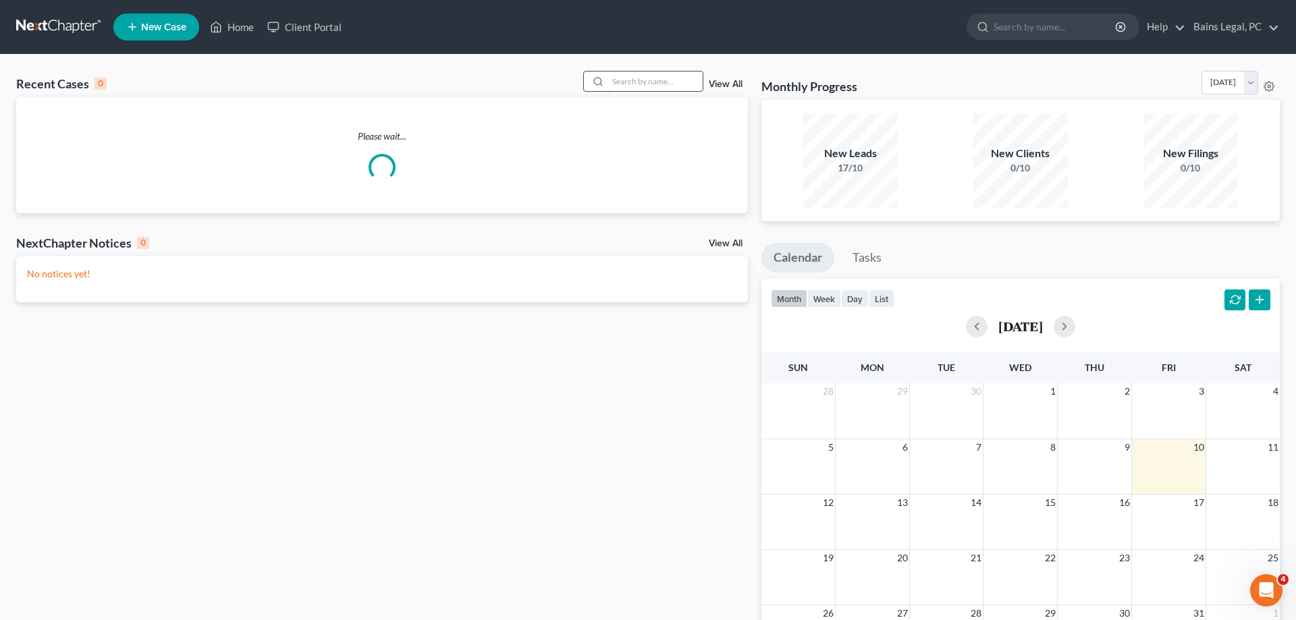
click at [666, 86] on input "search" at bounding box center [655, 82] width 95 height 20
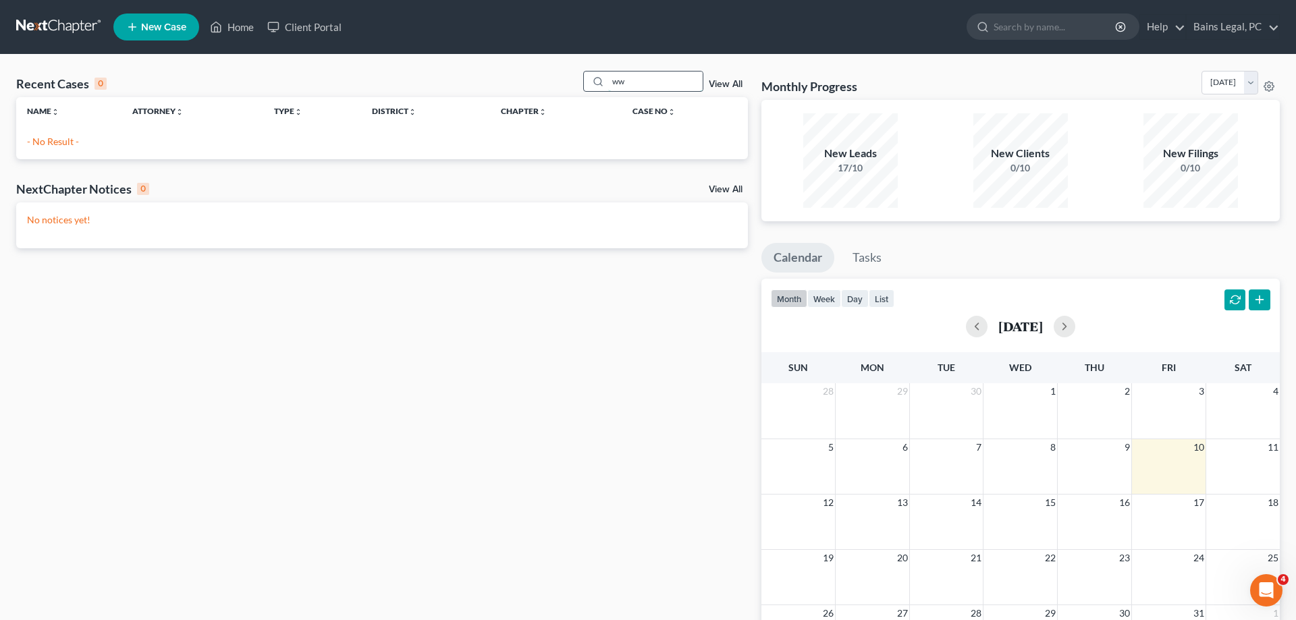
type input "w"
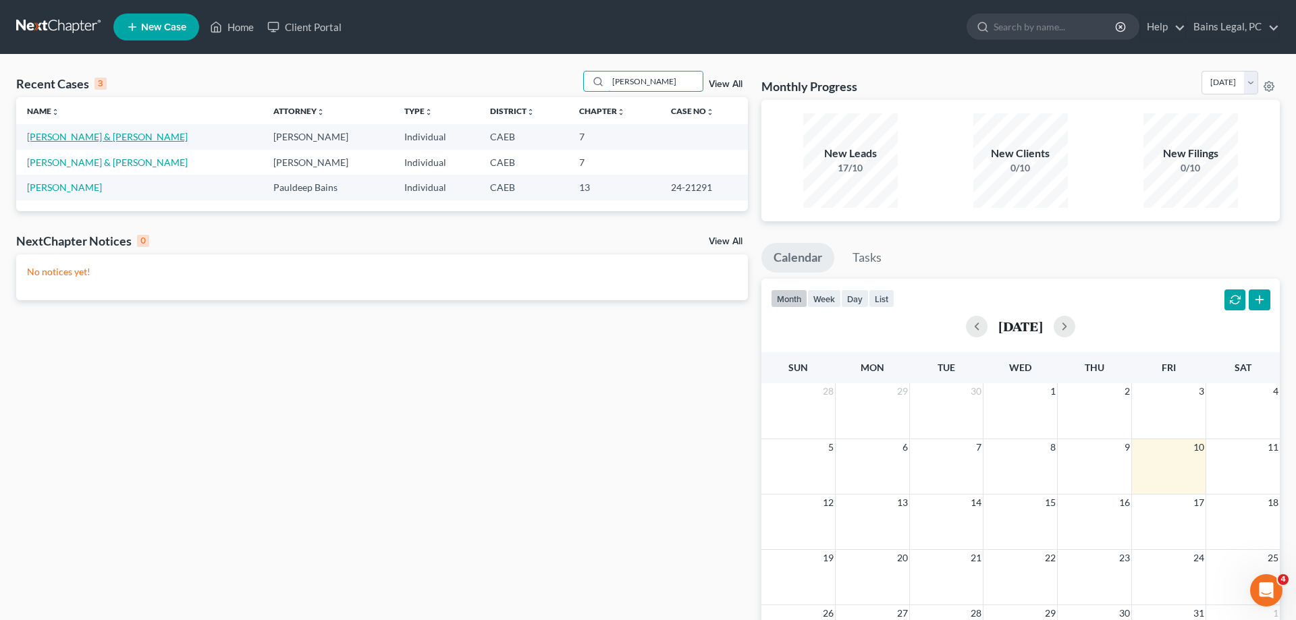
type input "[PERSON_NAME]"
click at [94, 138] on link "[PERSON_NAME] & [PERSON_NAME]" at bounding box center [107, 136] width 161 height 11
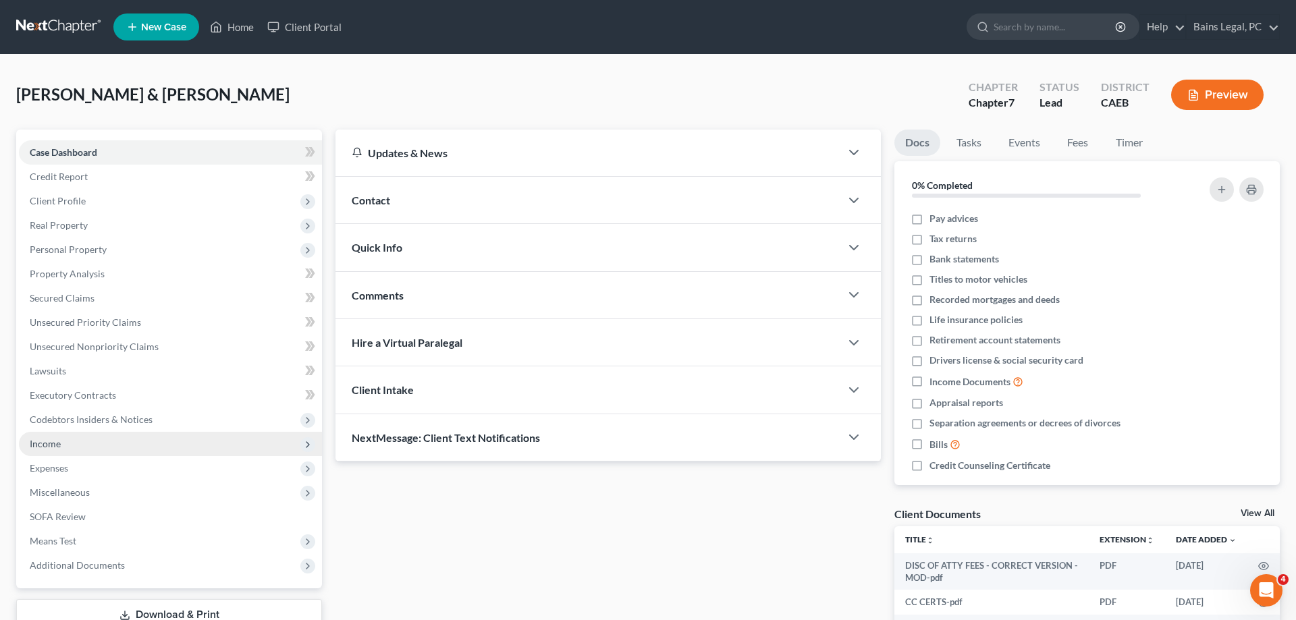
click at [53, 439] on span "Income" at bounding box center [45, 443] width 31 height 11
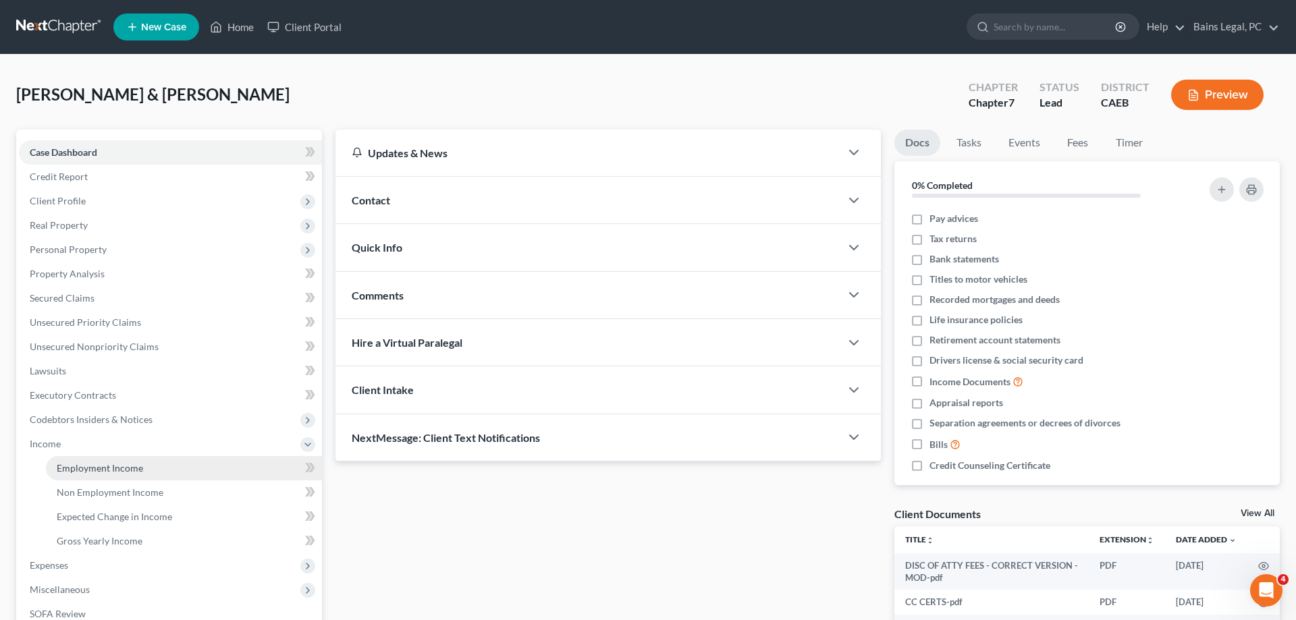
click at [102, 462] on link "Employment Income" at bounding box center [184, 468] width 276 height 24
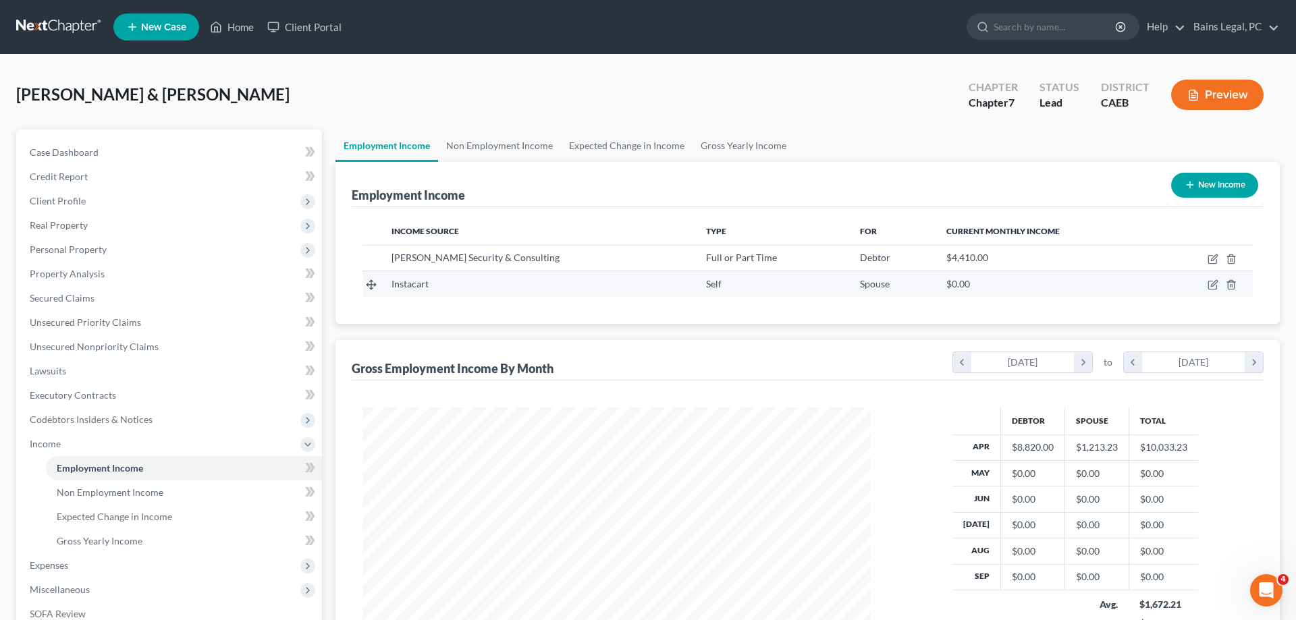
scroll to position [254, 535]
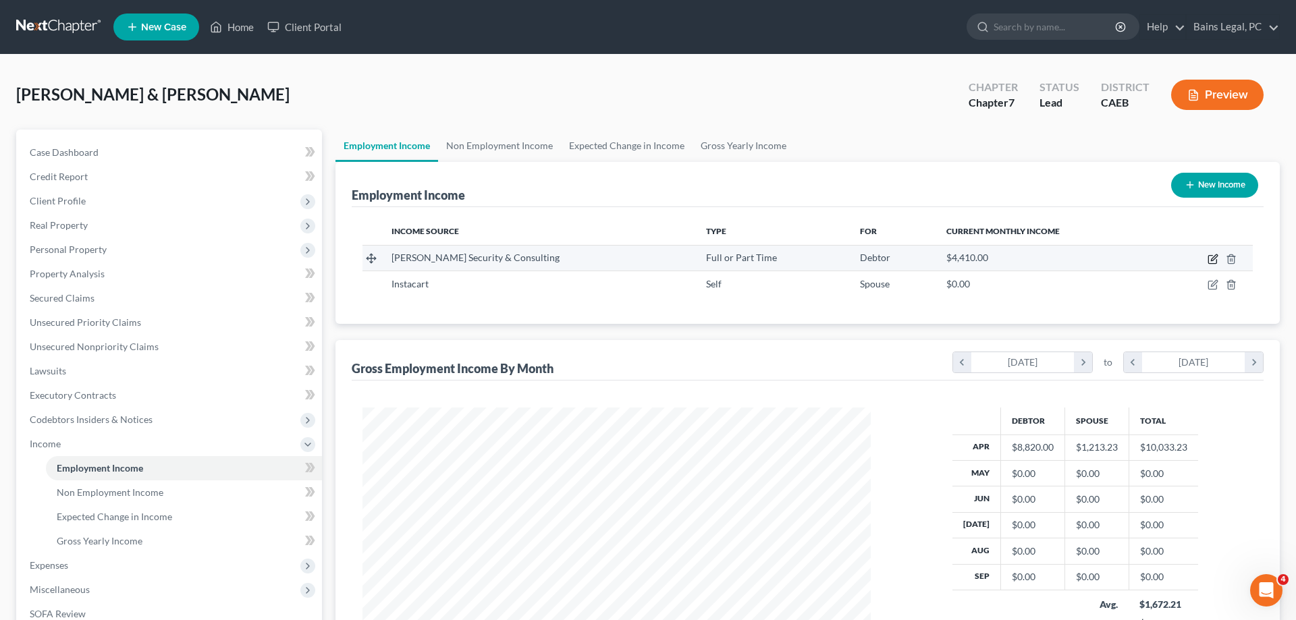
click at [1211, 261] on icon "button" at bounding box center [1214, 257] width 6 height 6
select select "0"
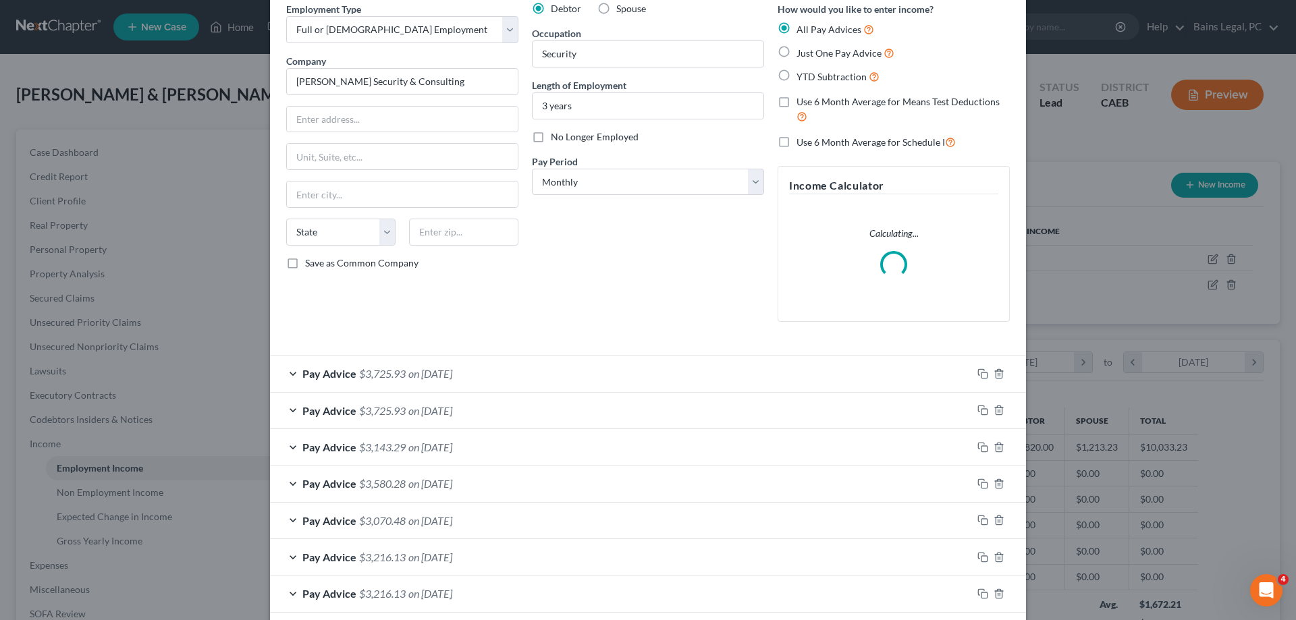
scroll to position [200, 0]
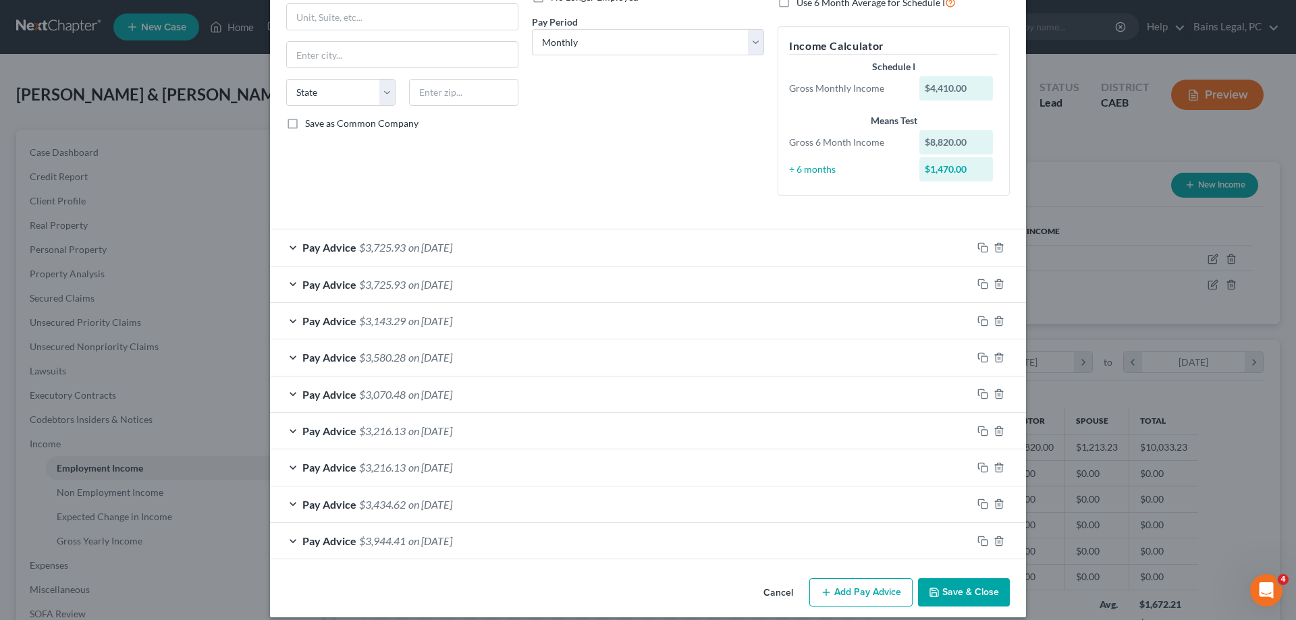
drag, startPoint x: 955, startPoint y: 581, endPoint x: 996, endPoint y: 581, distance: 41.2
click at [955, 582] on button "Save & Close" at bounding box center [964, 592] width 92 height 28
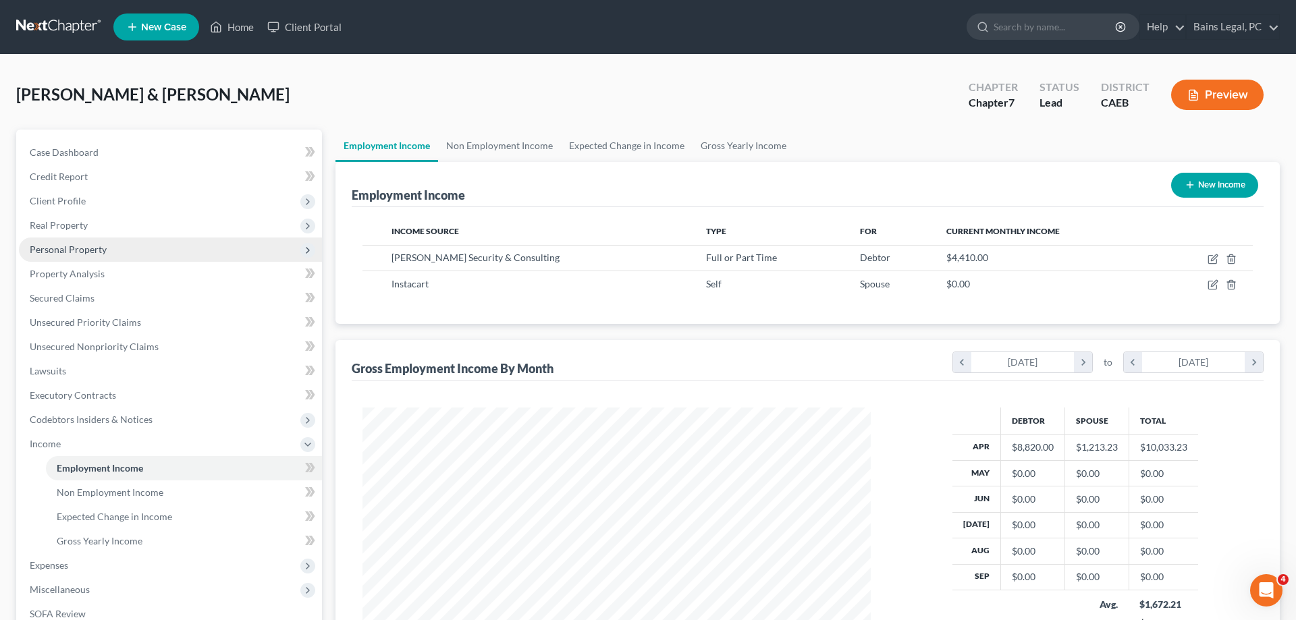
click at [89, 244] on span "Personal Property" at bounding box center [68, 249] width 77 height 11
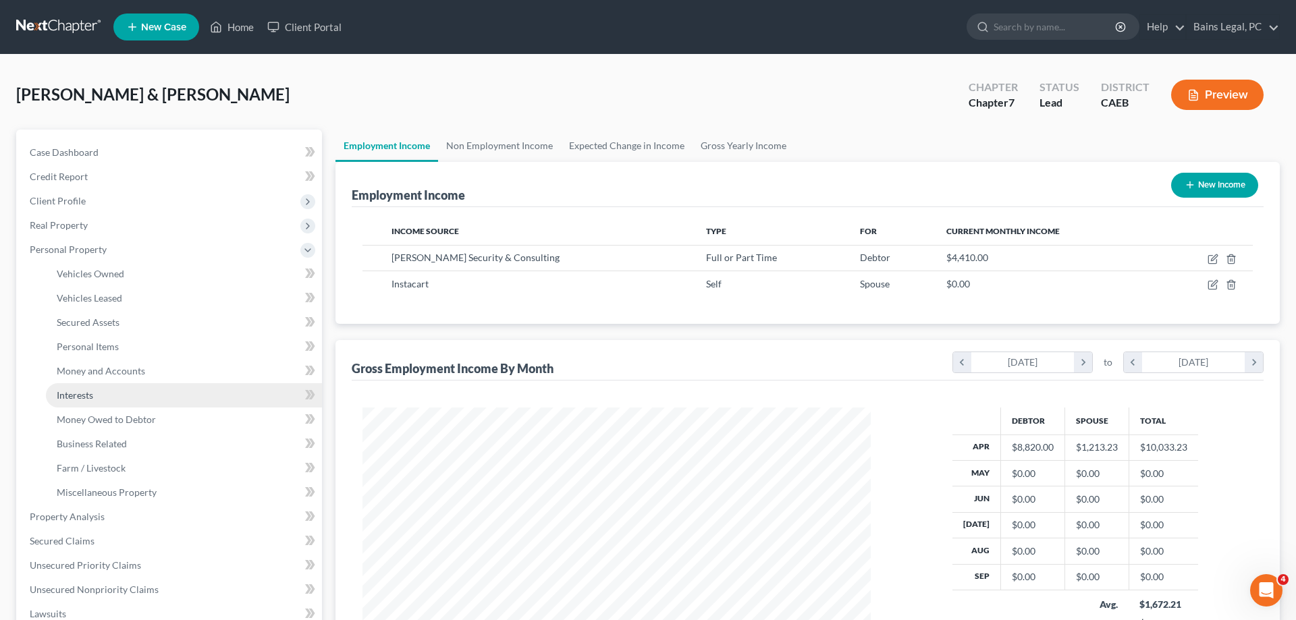
click at [121, 395] on link "Interests" at bounding box center [184, 395] width 276 height 24
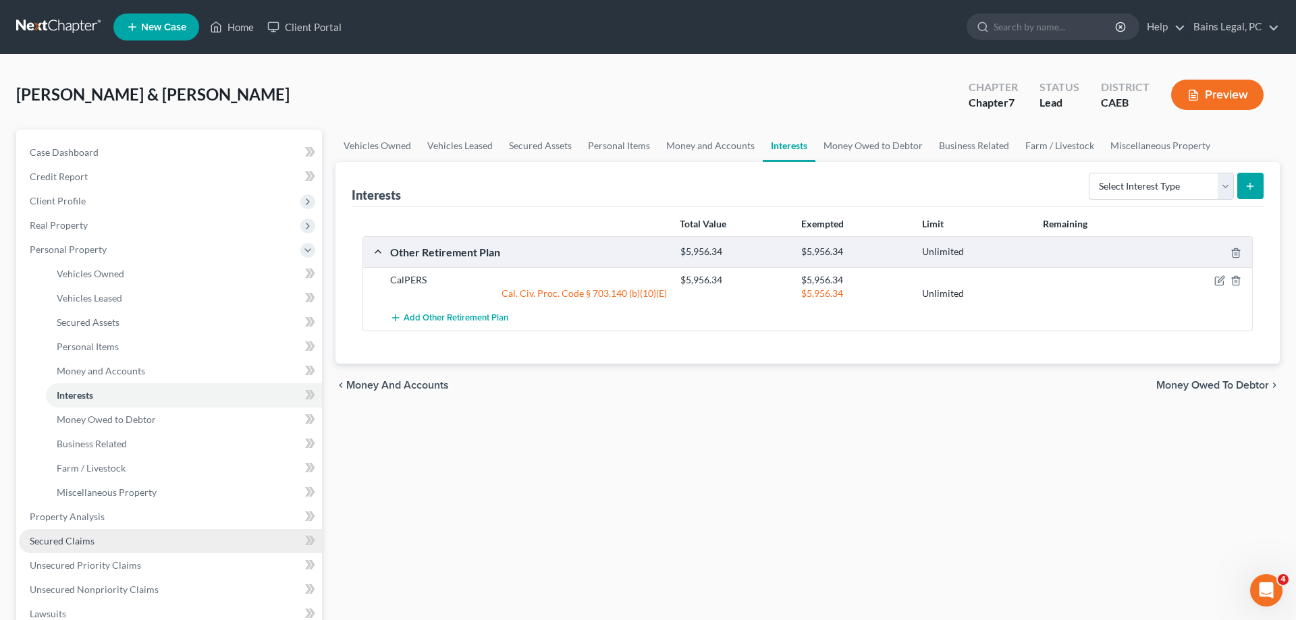
click at [84, 543] on span "Secured Claims" at bounding box center [62, 540] width 65 height 11
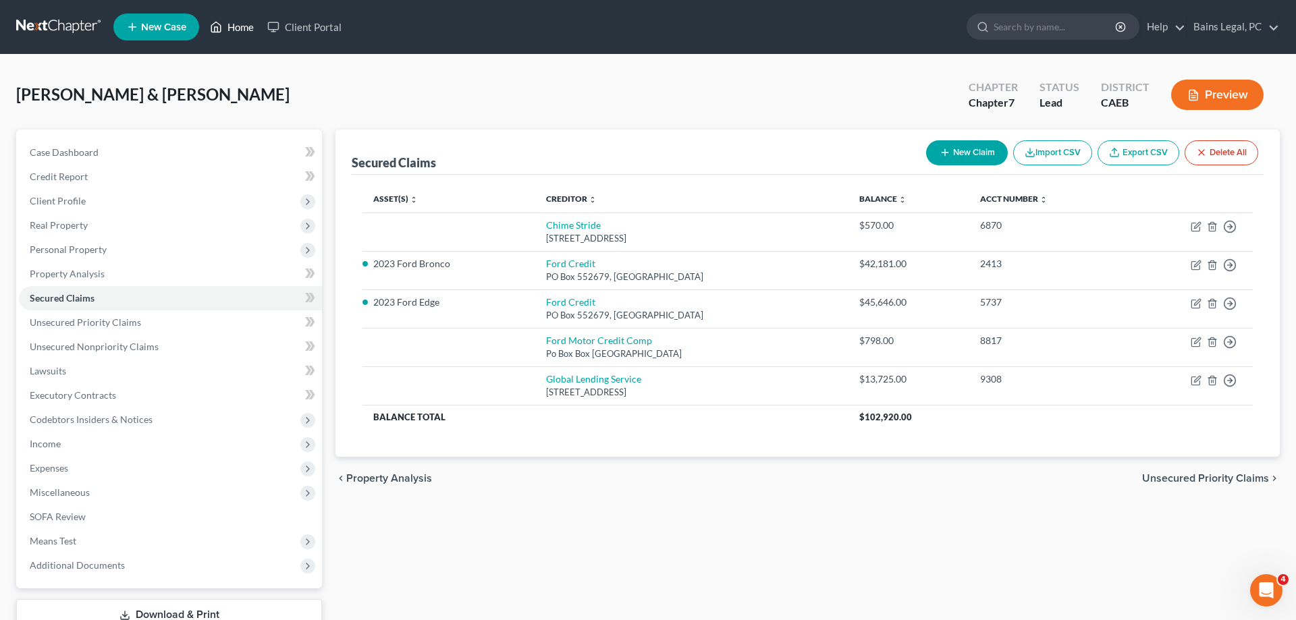
click at [248, 22] on link "Home" at bounding box center [231, 27] width 57 height 24
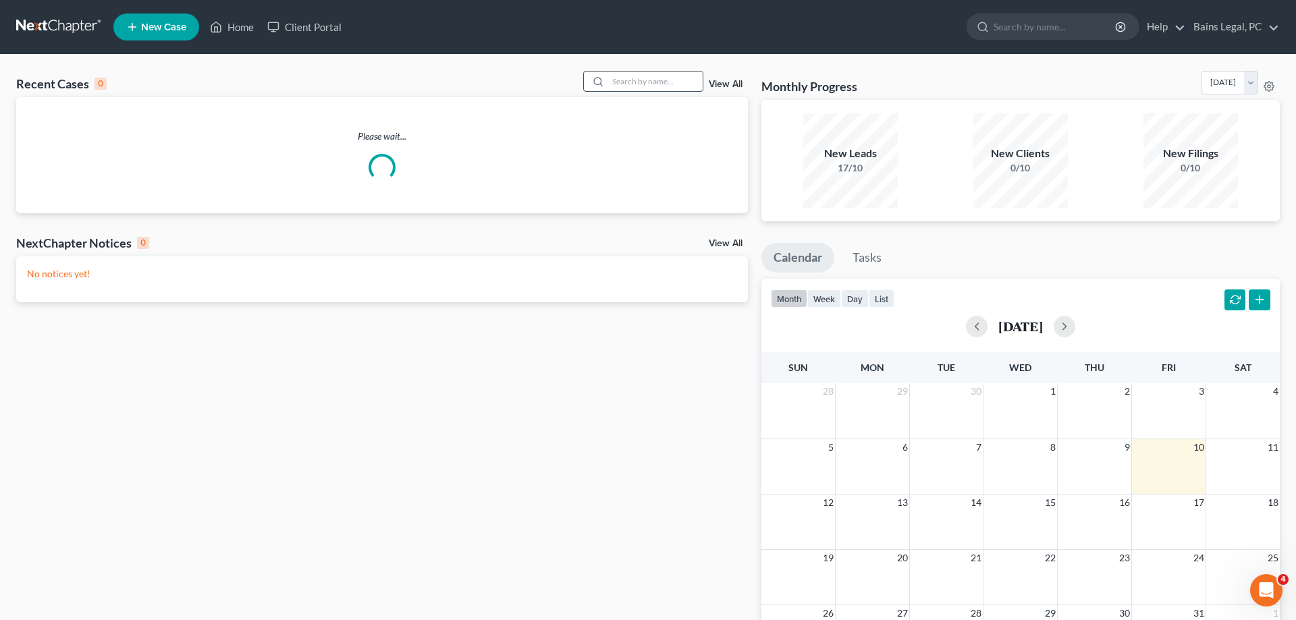
click at [608, 78] on input "search" at bounding box center [655, 82] width 95 height 20
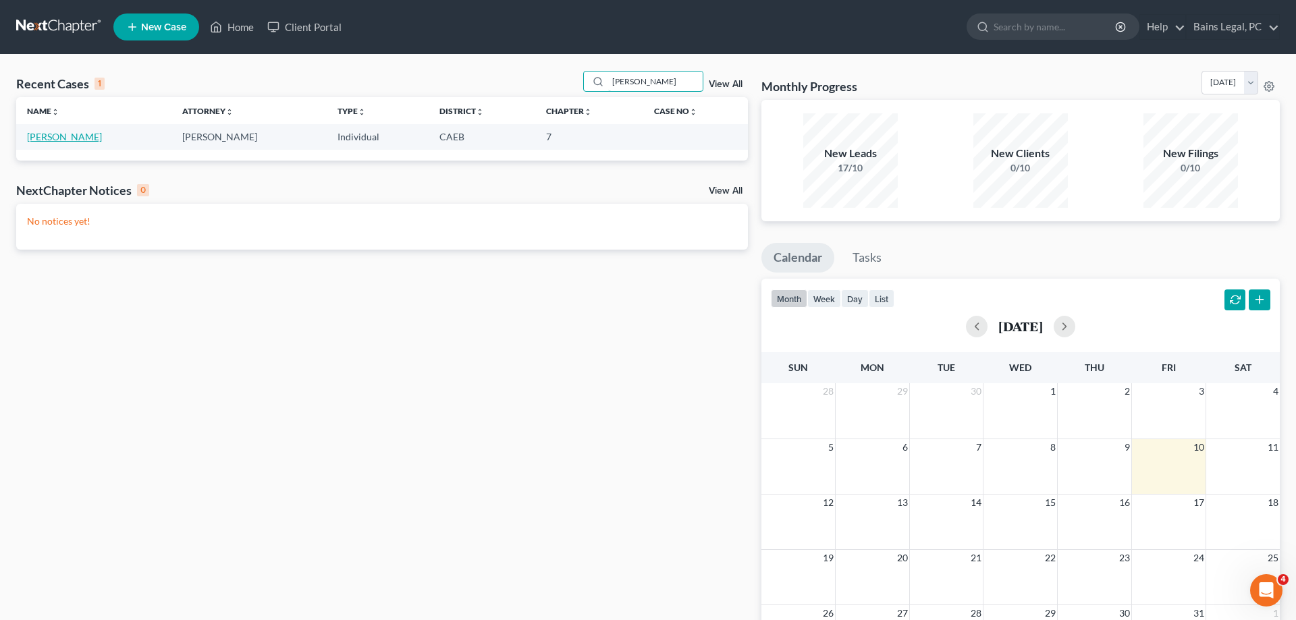
type input "[PERSON_NAME]"
drag, startPoint x: 46, startPoint y: 138, endPoint x: 76, endPoint y: 139, distance: 30.4
click at [46, 137] on link "[PERSON_NAME]" at bounding box center [64, 136] width 75 height 11
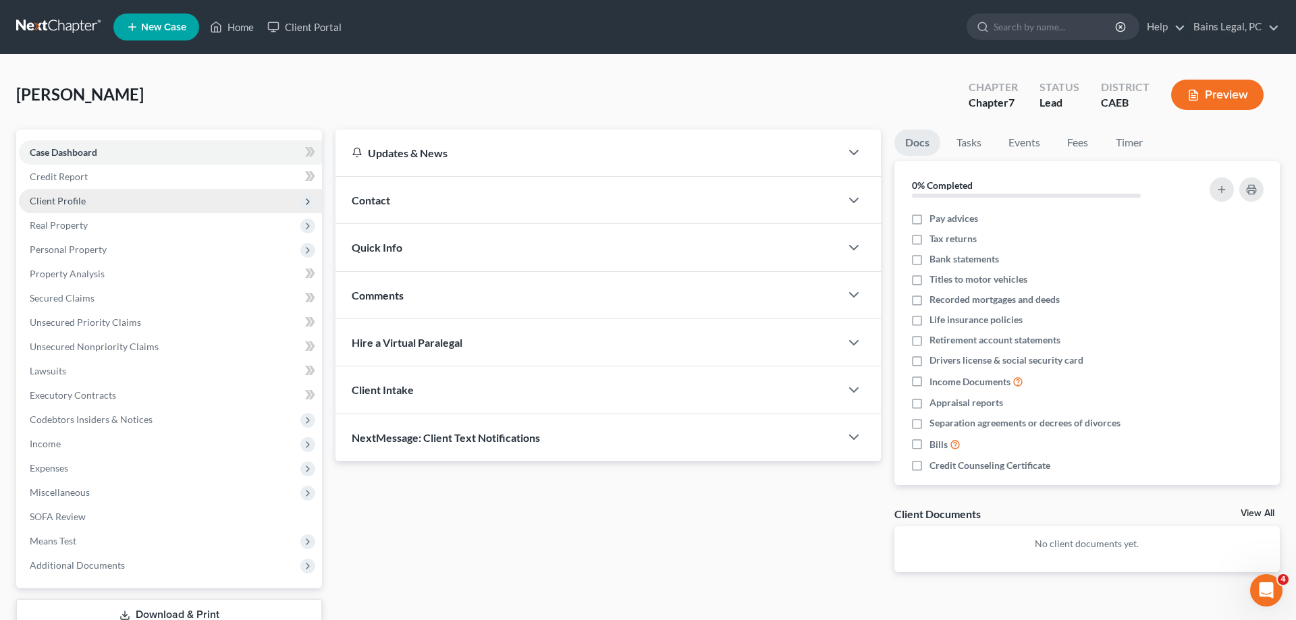
click at [84, 206] on span "Client Profile" at bounding box center [170, 201] width 303 height 24
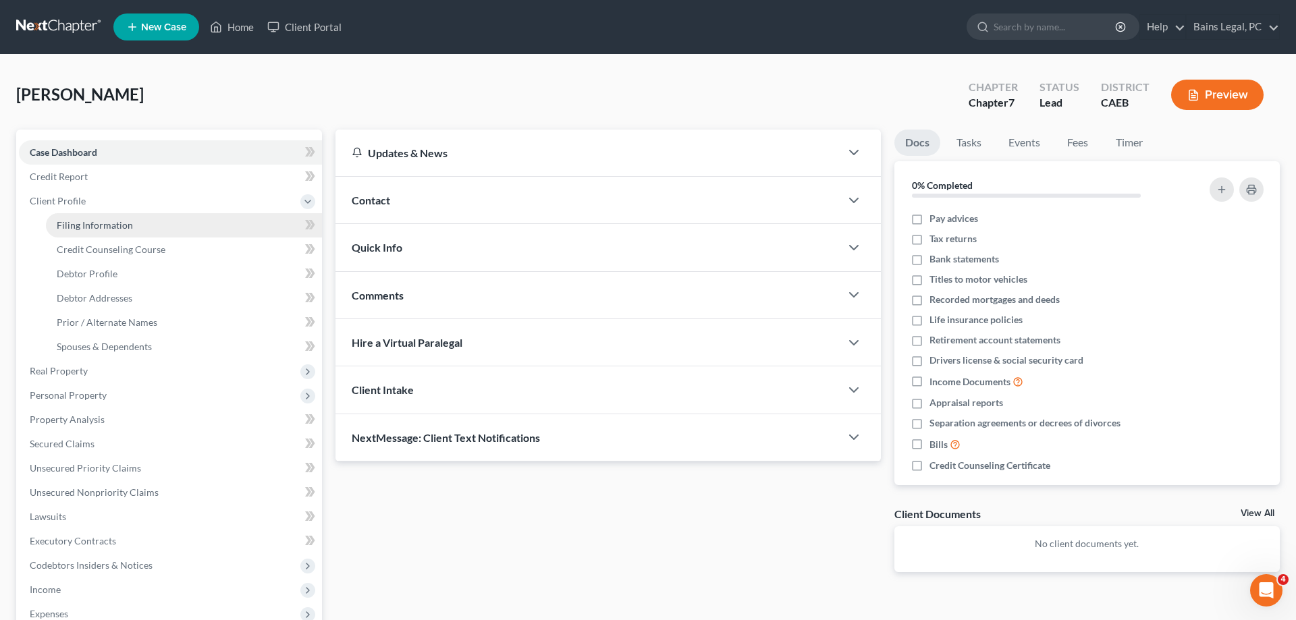
click at [119, 223] on span "Filing Information" at bounding box center [95, 224] width 76 height 11
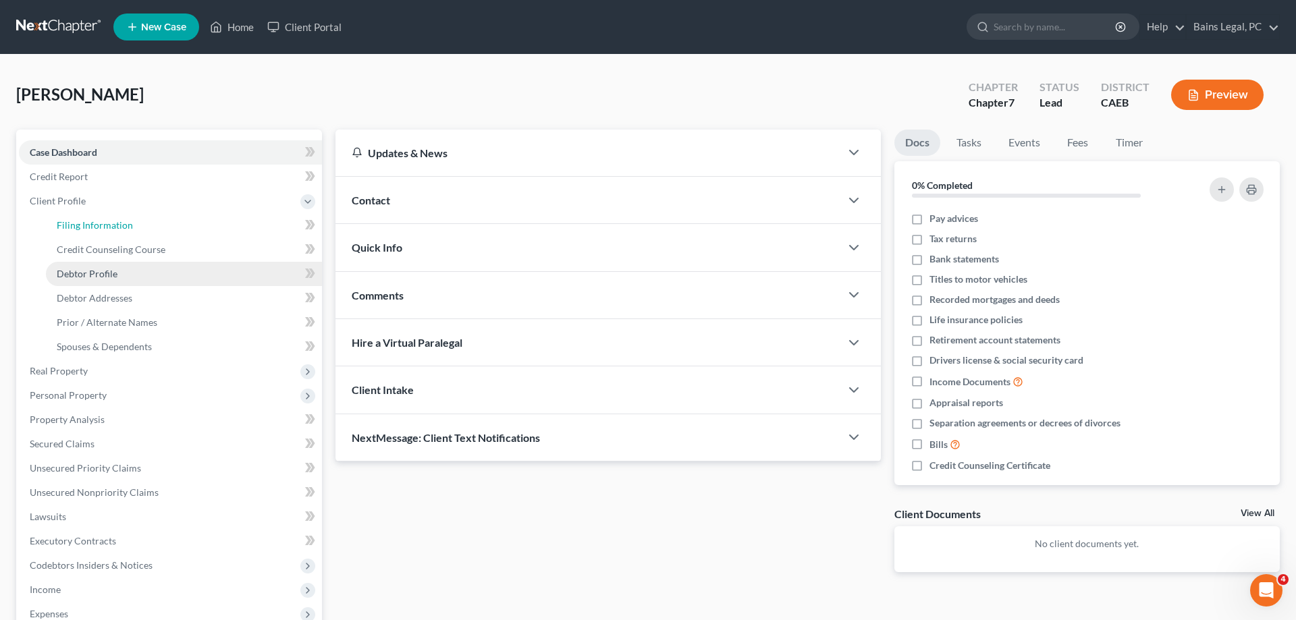
select select "1"
select select "0"
select select "4"
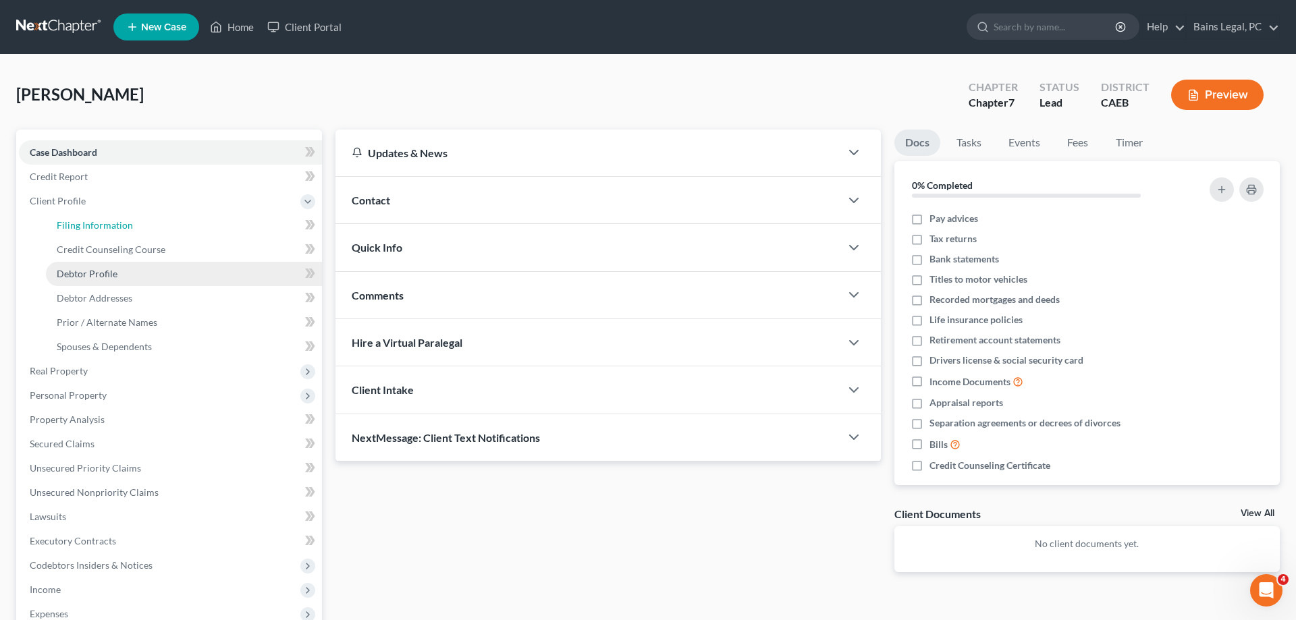
select select "0"
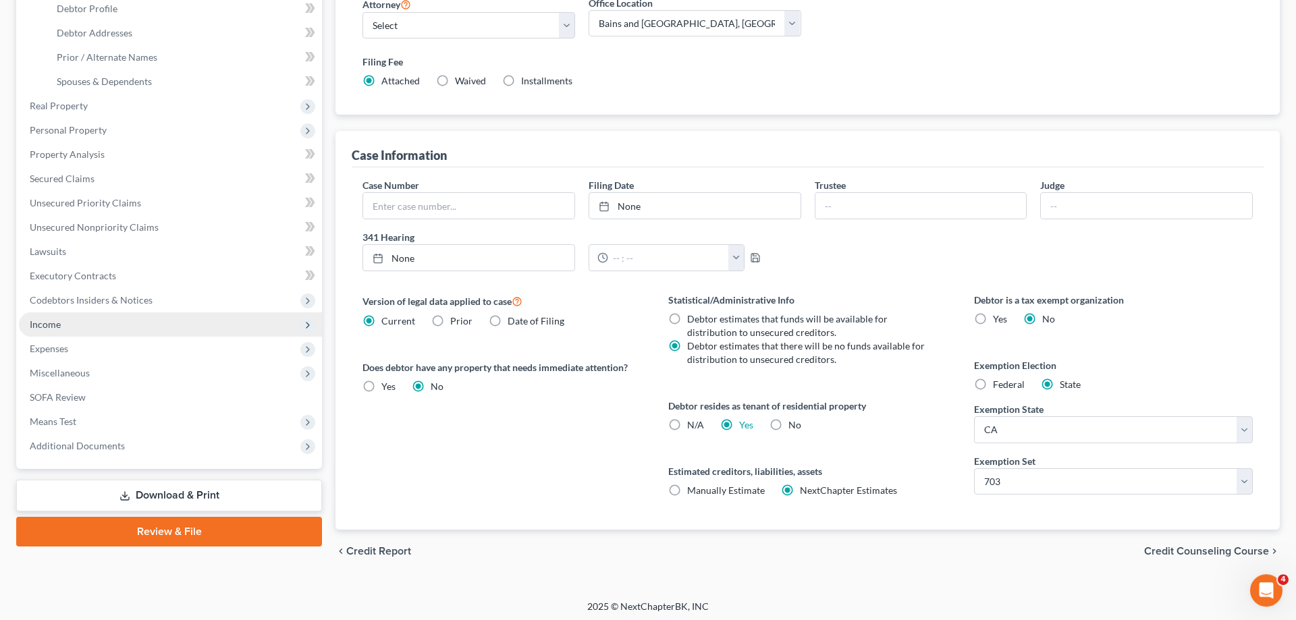
scroll to position [269, 0]
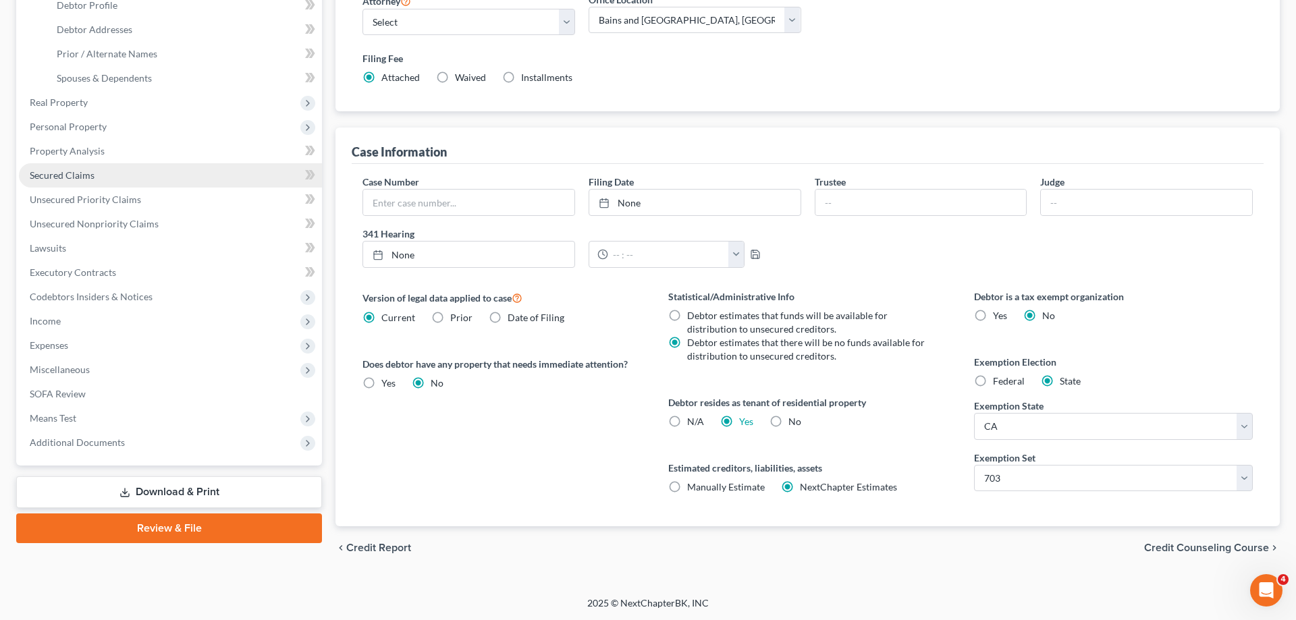
click at [79, 166] on link "Secured Claims" at bounding box center [170, 175] width 303 height 24
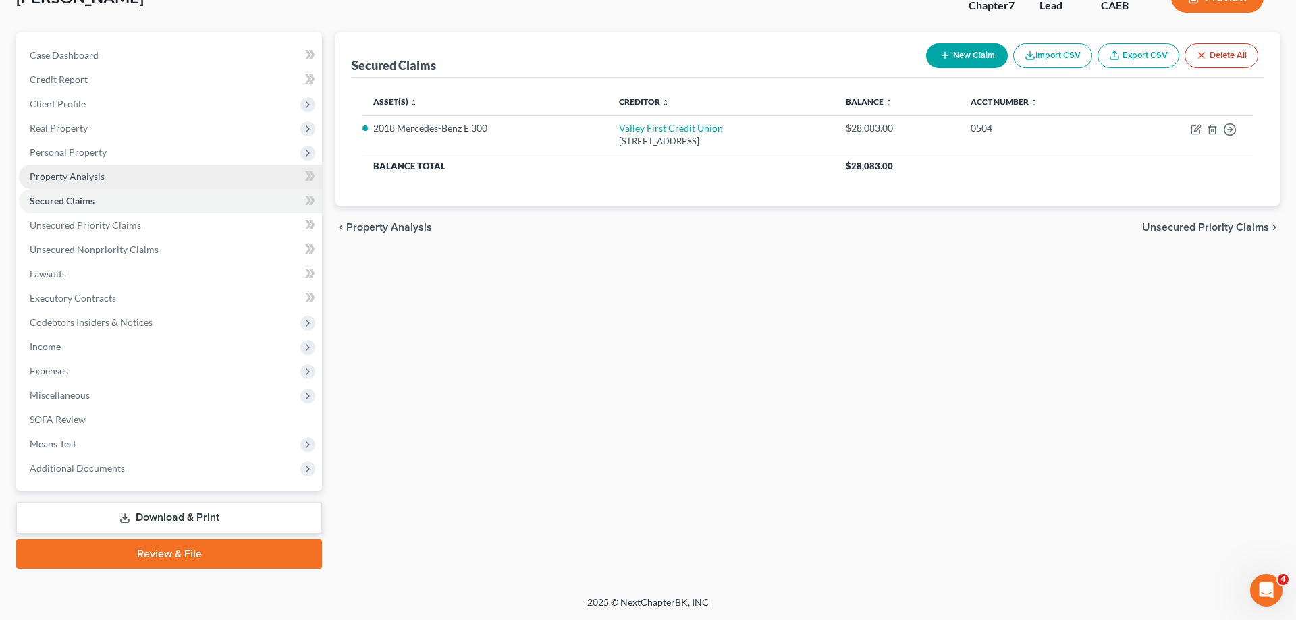
scroll to position [96, 0]
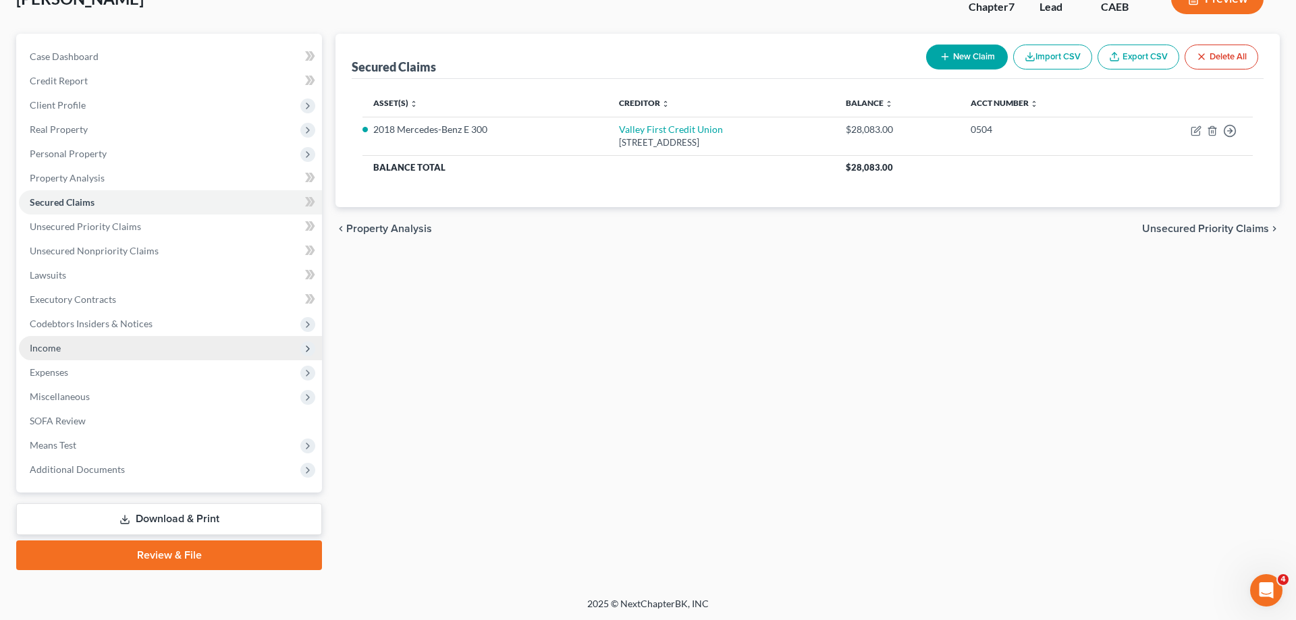
click at [57, 353] on span "Income" at bounding box center [45, 347] width 31 height 11
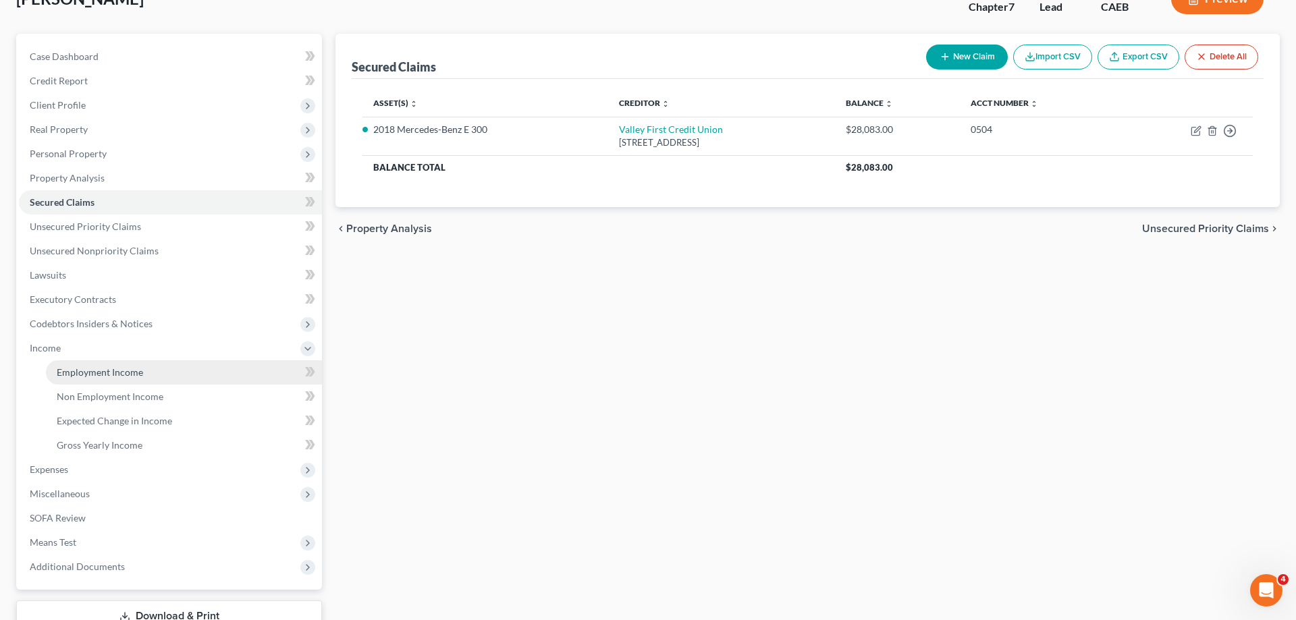
drag, startPoint x: 83, startPoint y: 369, endPoint x: 360, endPoint y: 331, distance: 279.4
click at [83, 370] on span "Employment Income" at bounding box center [100, 372] width 86 height 11
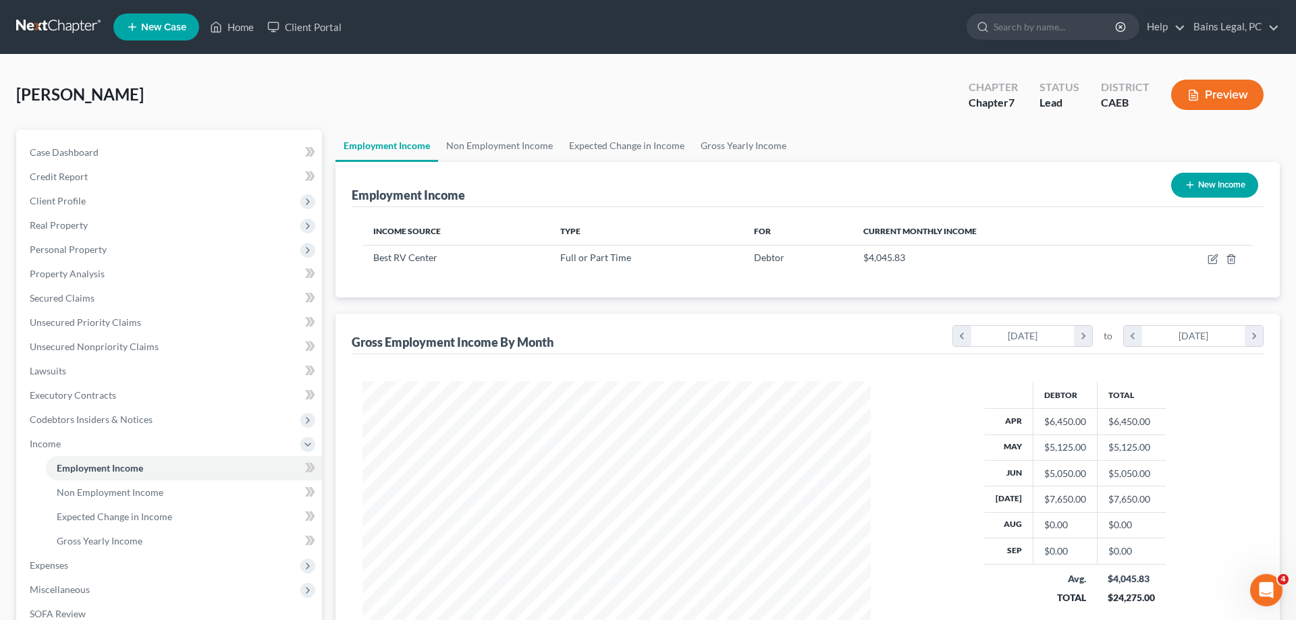
scroll to position [254, 535]
click at [1207, 258] on td at bounding box center [1193, 258] width 117 height 26
click at [1211, 257] on icon "button" at bounding box center [1213, 259] width 11 height 11
select select "0"
select select "4"
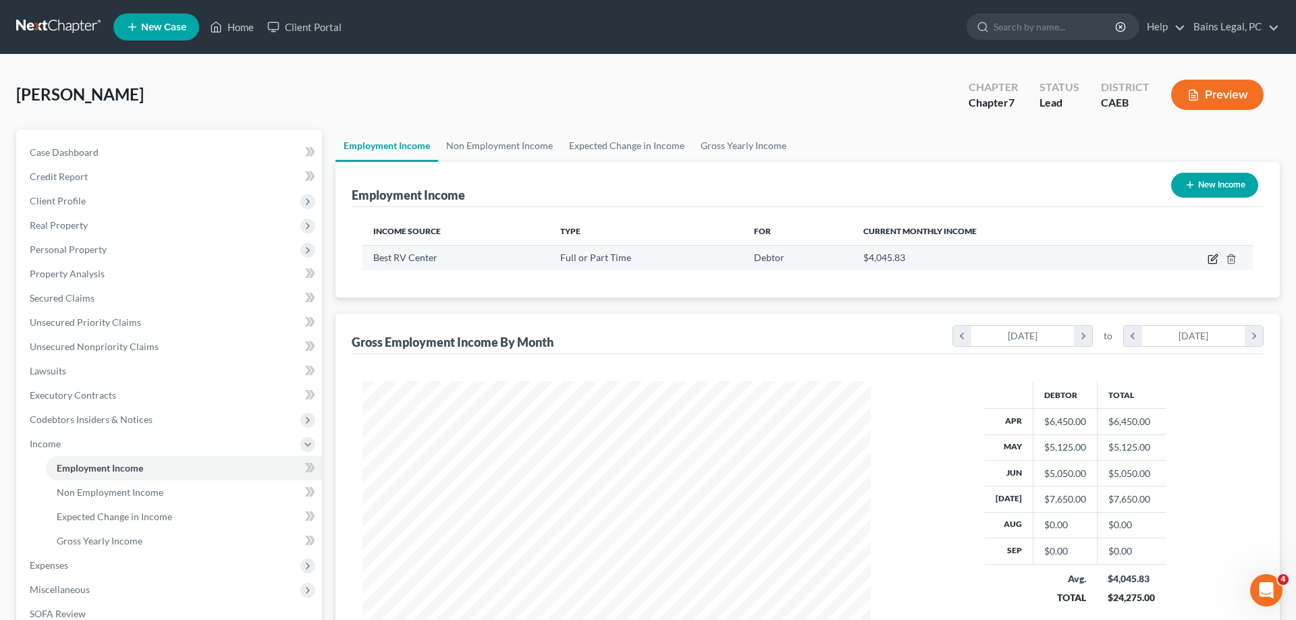
select select "0"
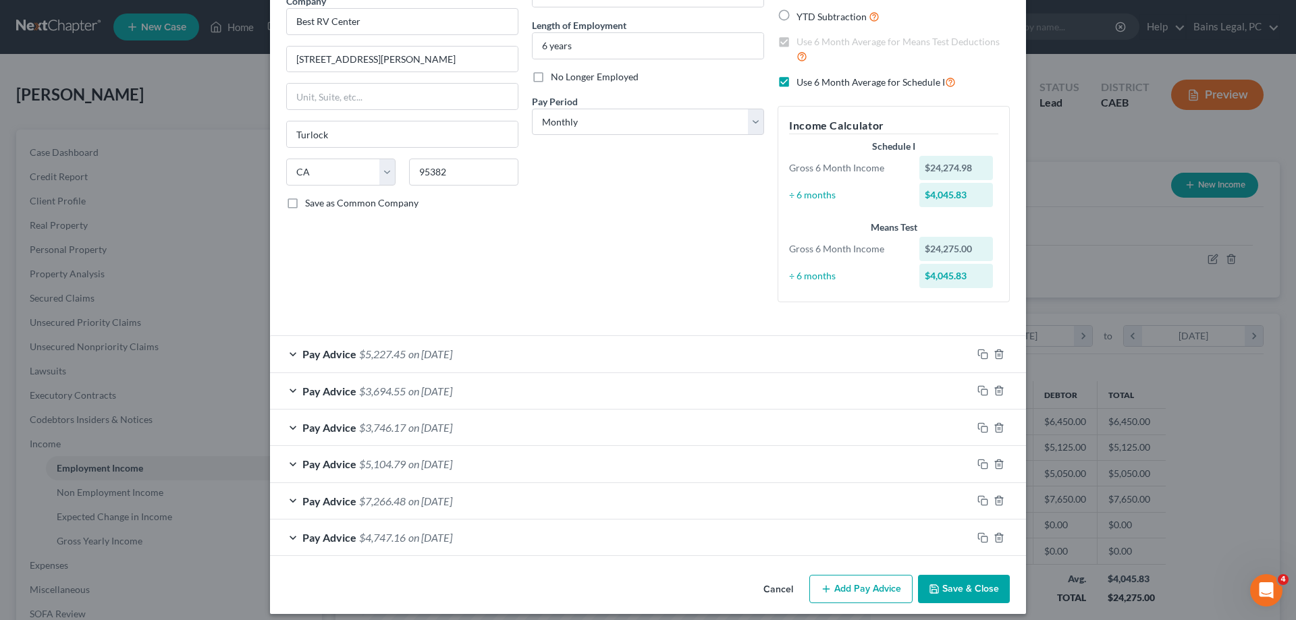
scroll to position [130, 0]
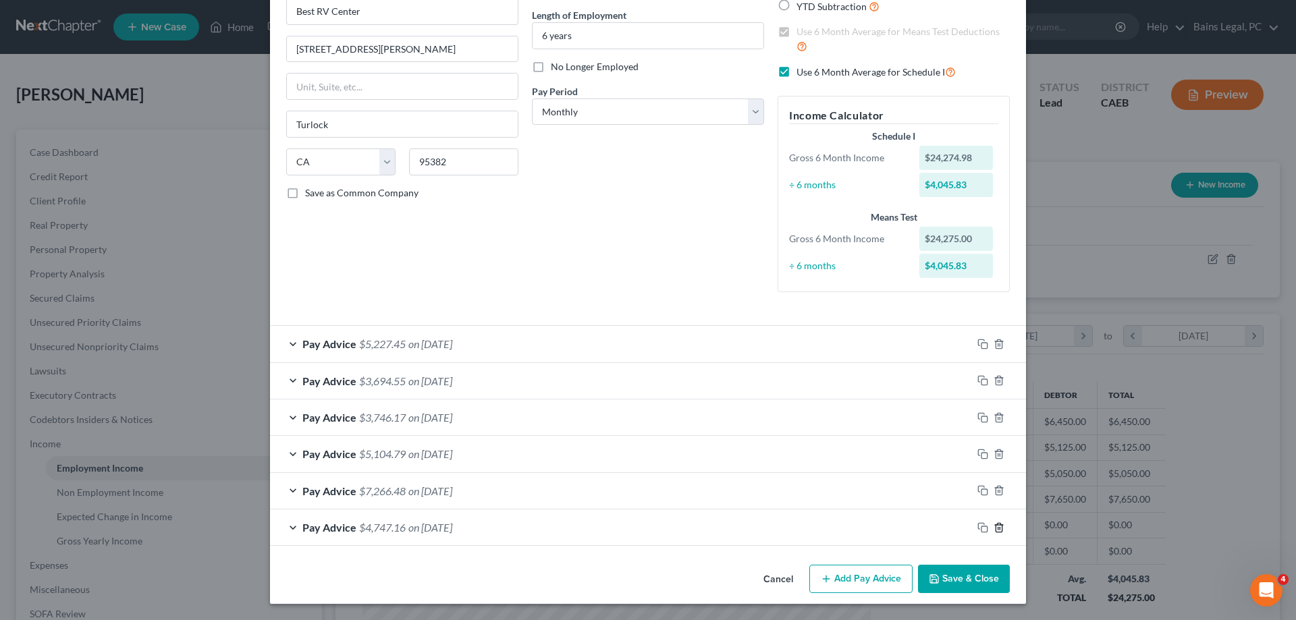
click at [1000, 527] on icon "button" at bounding box center [999, 527] width 11 height 11
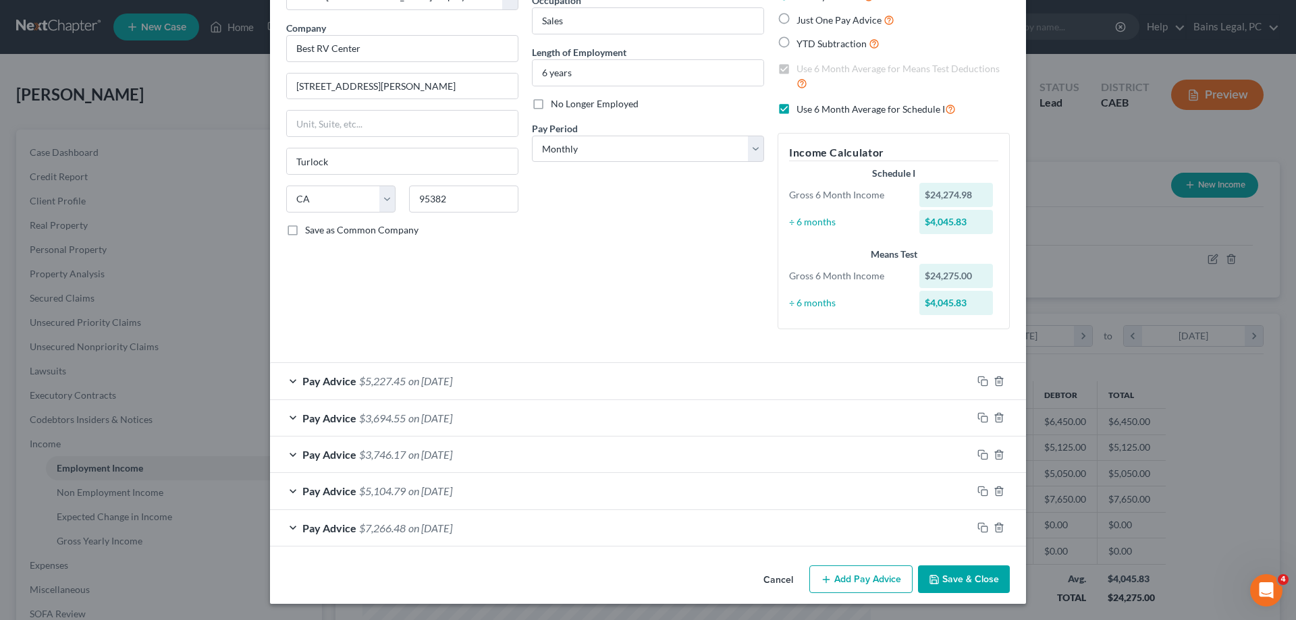
scroll to position [94, 0]
click at [1000, 527] on icon "button" at bounding box center [999, 527] width 11 height 11
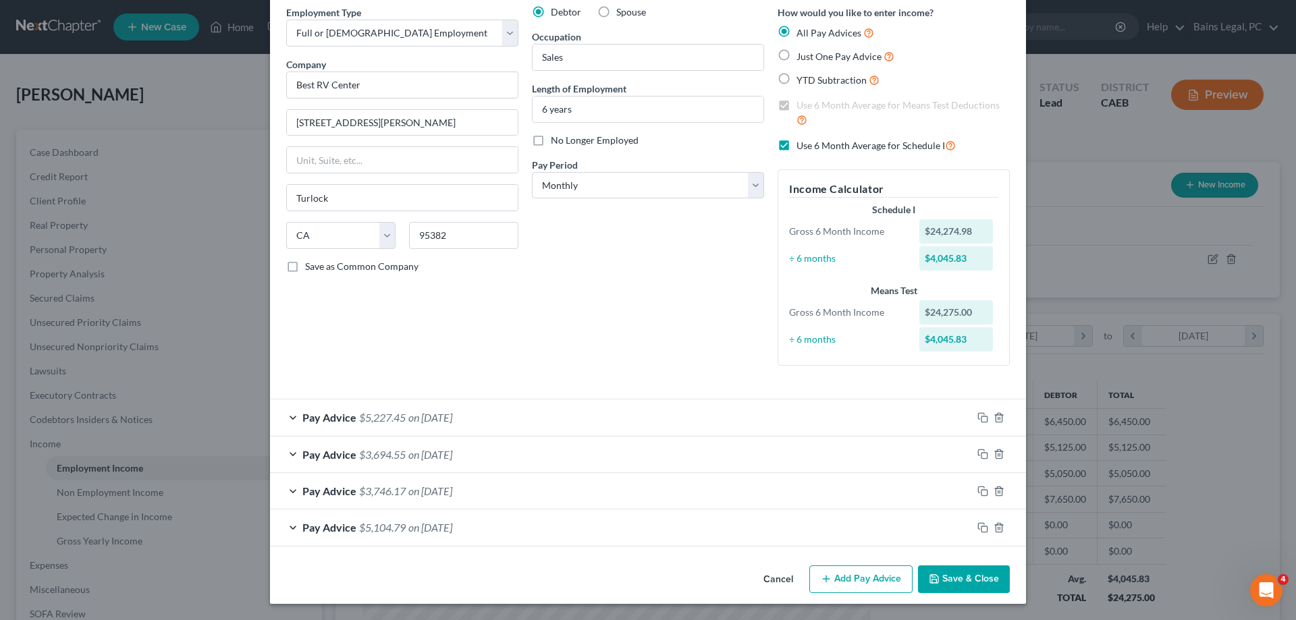
scroll to position [57, 0]
click at [612, 410] on div "Pay Advice $5,227.45 on [DATE]" at bounding box center [621, 418] width 702 height 36
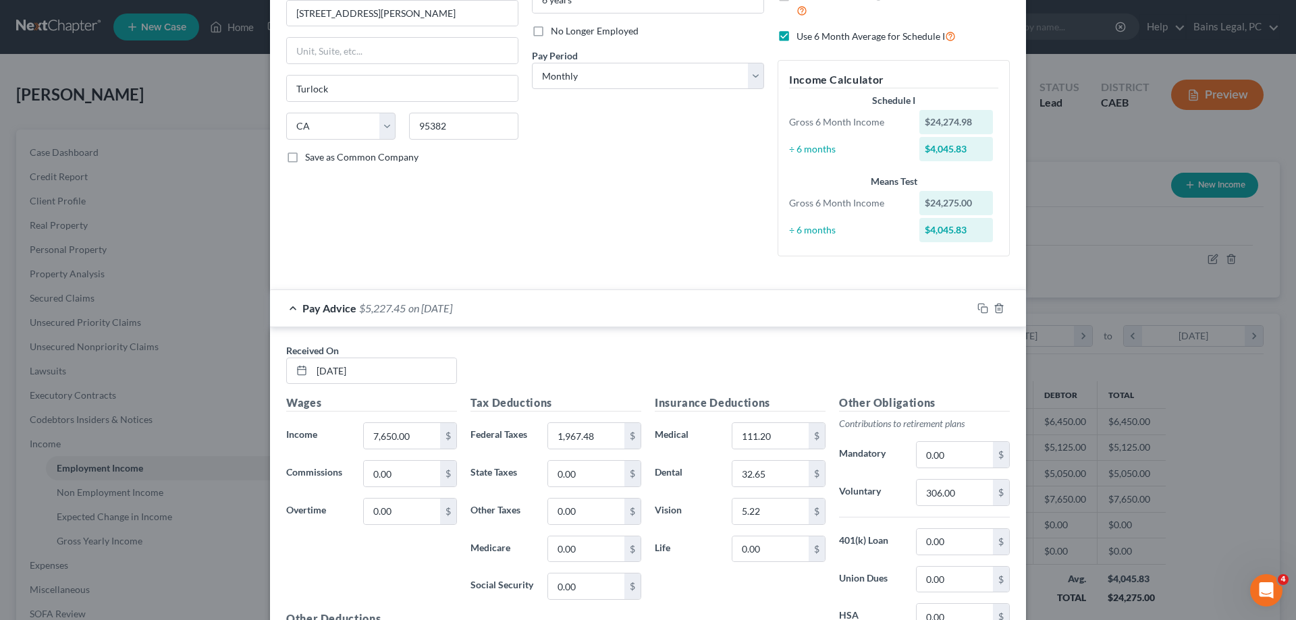
scroll to position [263, 0]
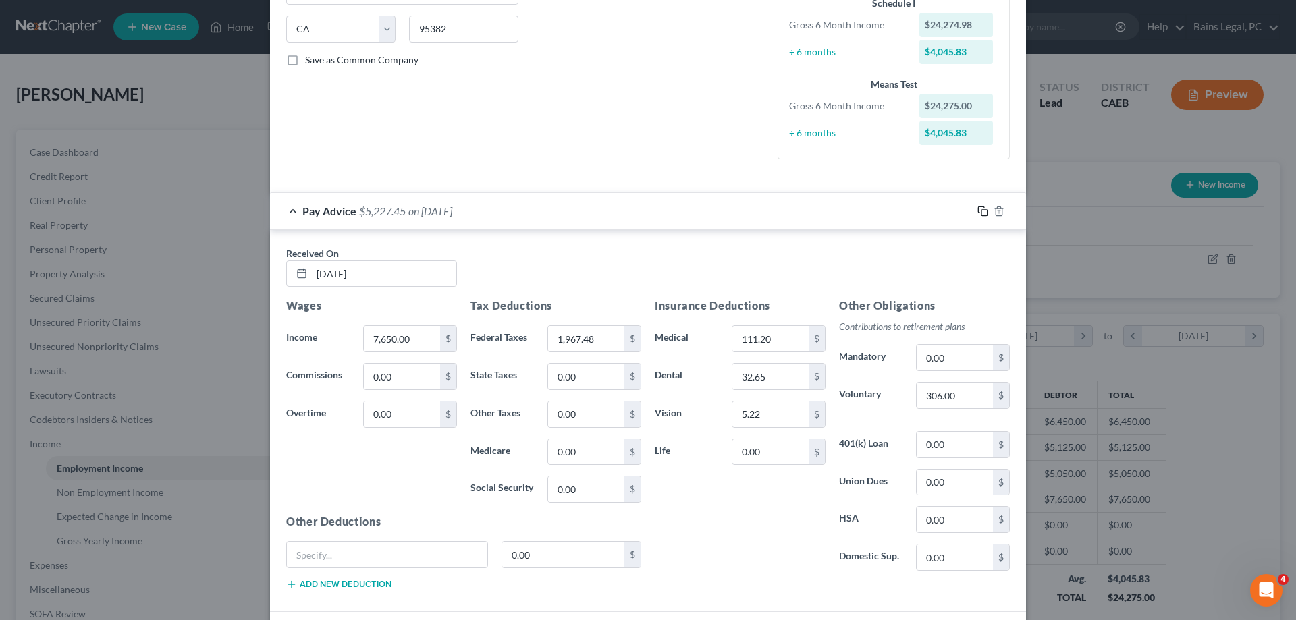
click at [982, 213] on icon "button" at bounding box center [982, 211] width 11 height 11
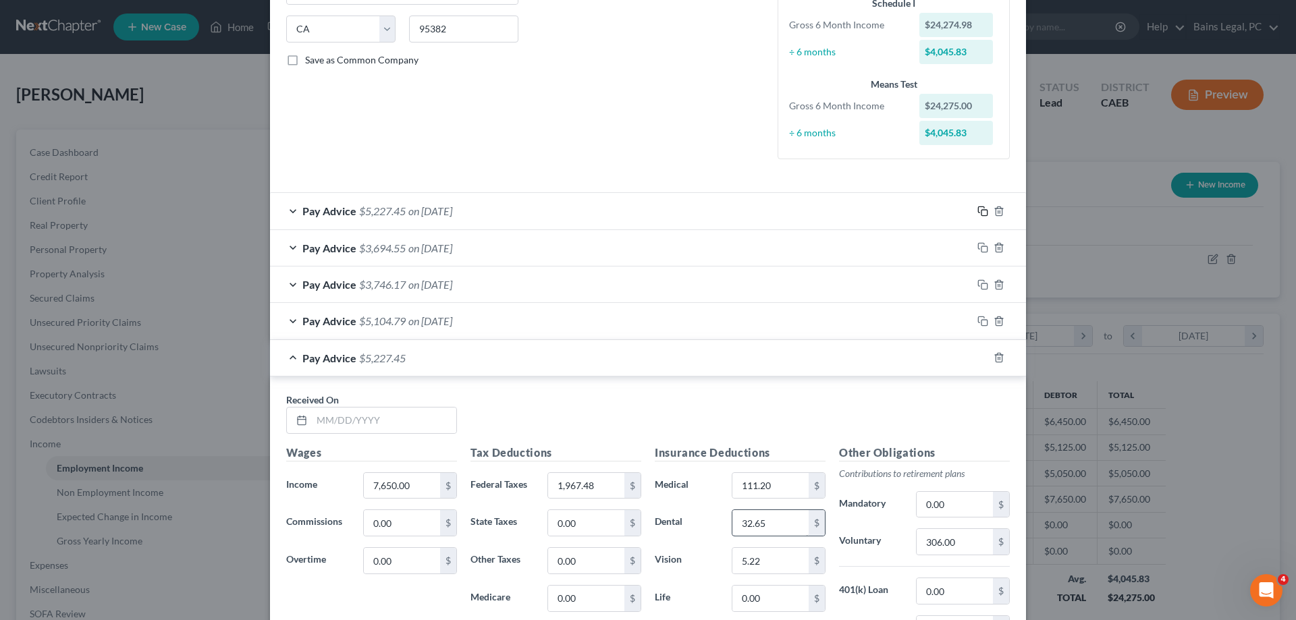
scroll to position [475, 0]
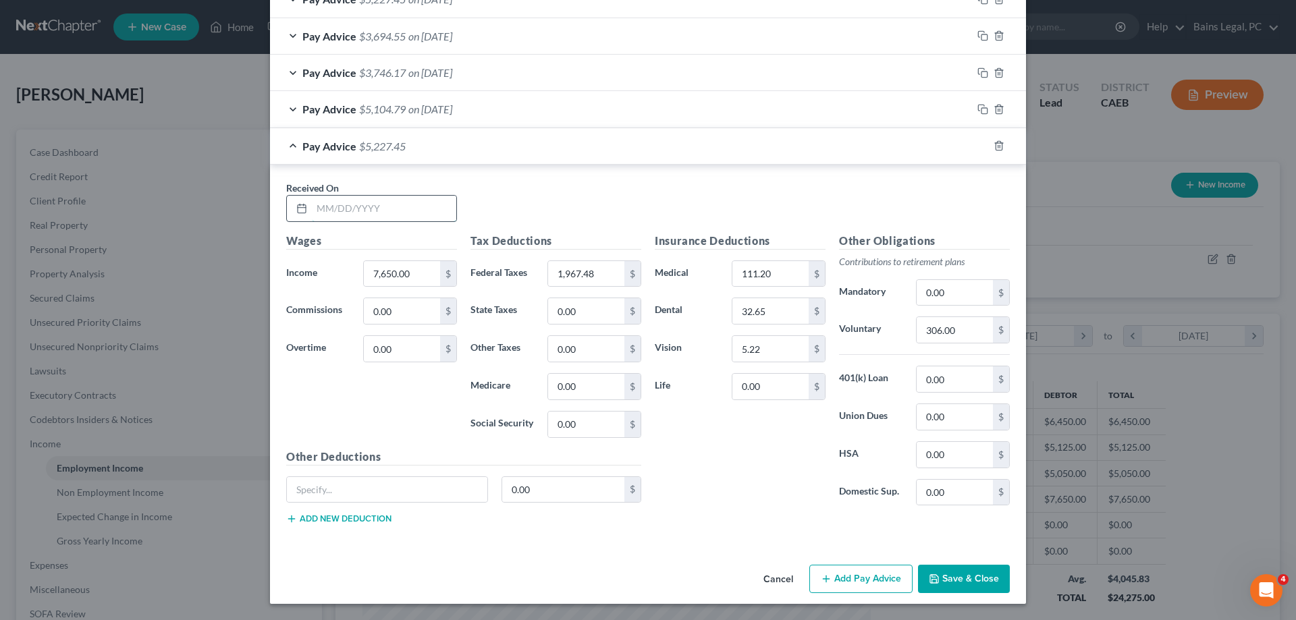
click at [424, 213] on input "text" at bounding box center [384, 209] width 144 height 26
type input "[DATE]"
type input "4,505.12"
click at [603, 274] on input "1,967.48" at bounding box center [586, 274] width 76 height 26
type input "858.63"
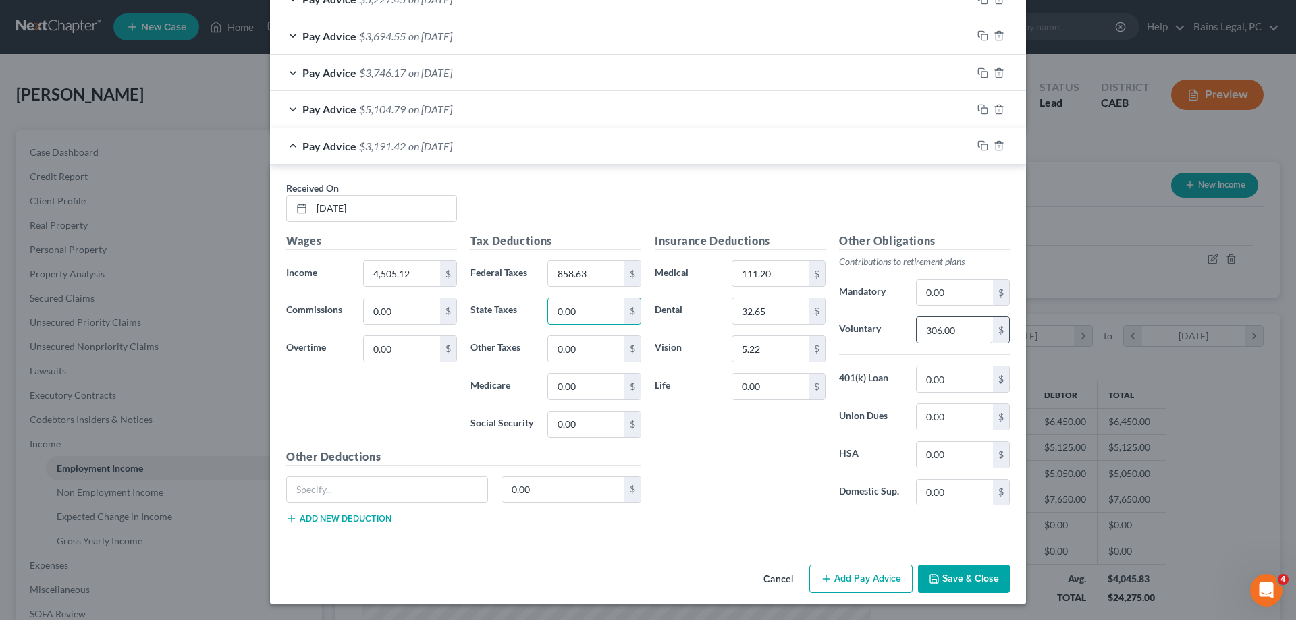
click at [967, 328] on input "306.00" at bounding box center [955, 330] width 76 height 26
type input "180.20"
click at [981, 142] on icon "button" at bounding box center [982, 145] width 11 height 11
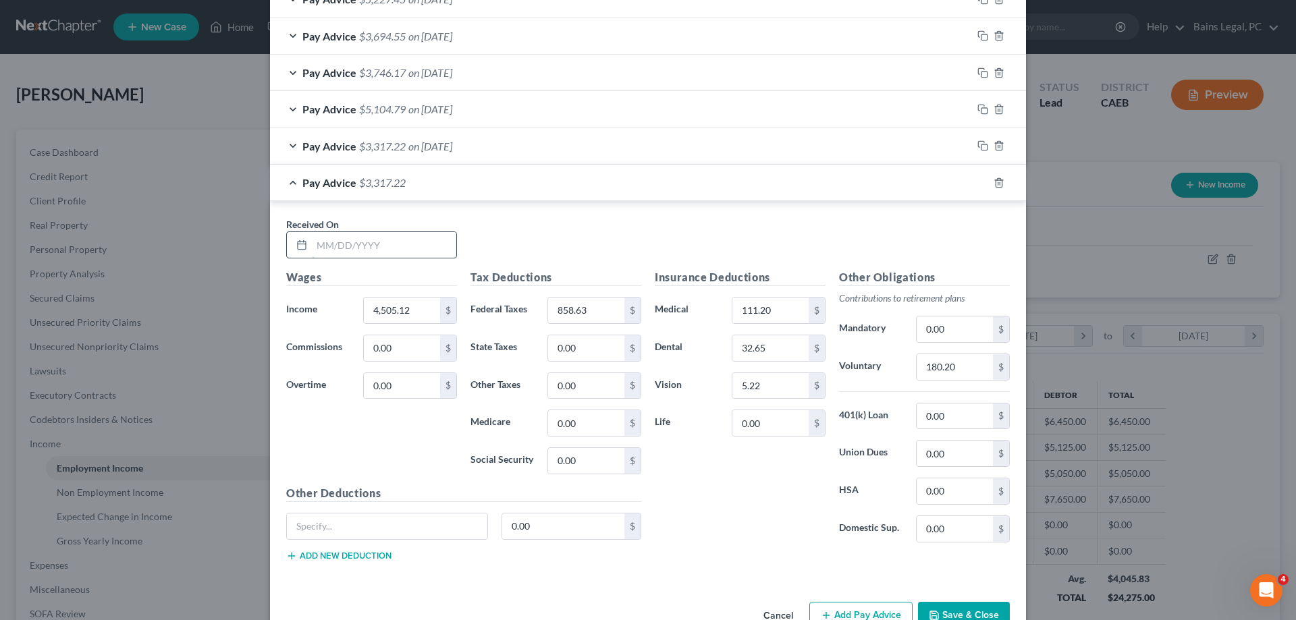
click at [421, 249] on input "text" at bounding box center [384, 245] width 144 height 26
type input "[DATE]"
click at [1000, 186] on icon "button" at bounding box center [999, 183] width 11 height 11
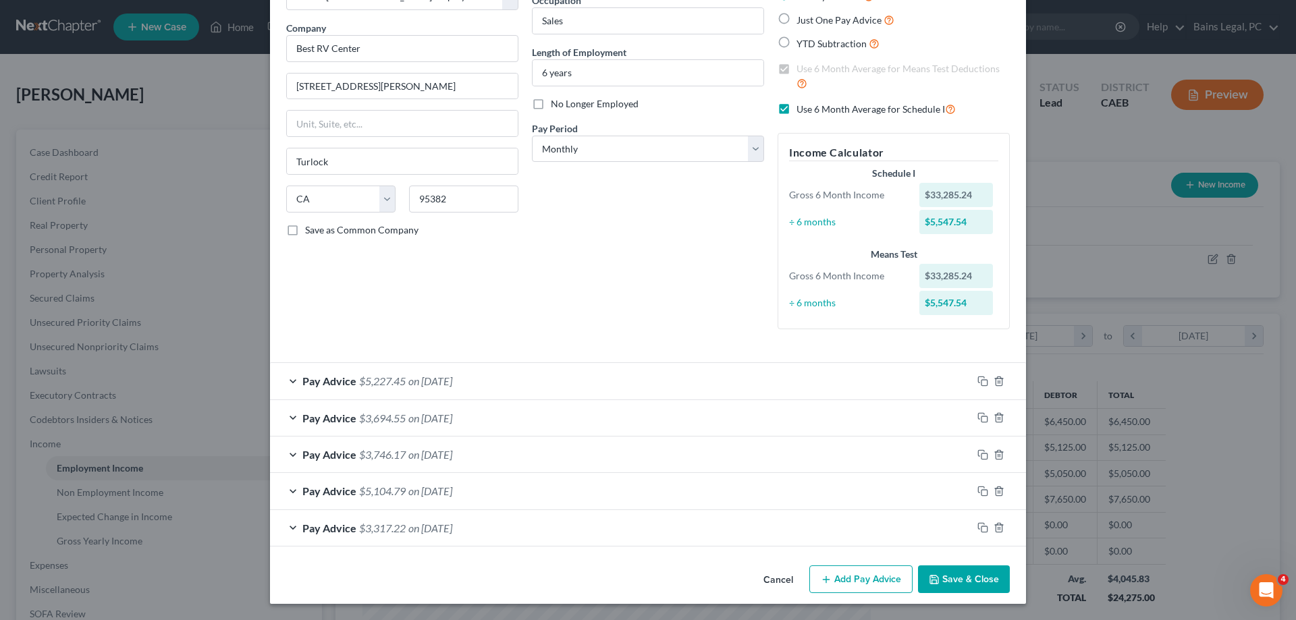
scroll to position [94, 0]
click at [965, 576] on button "Save & Close" at bounding box center [964, 580] width 92 height 28
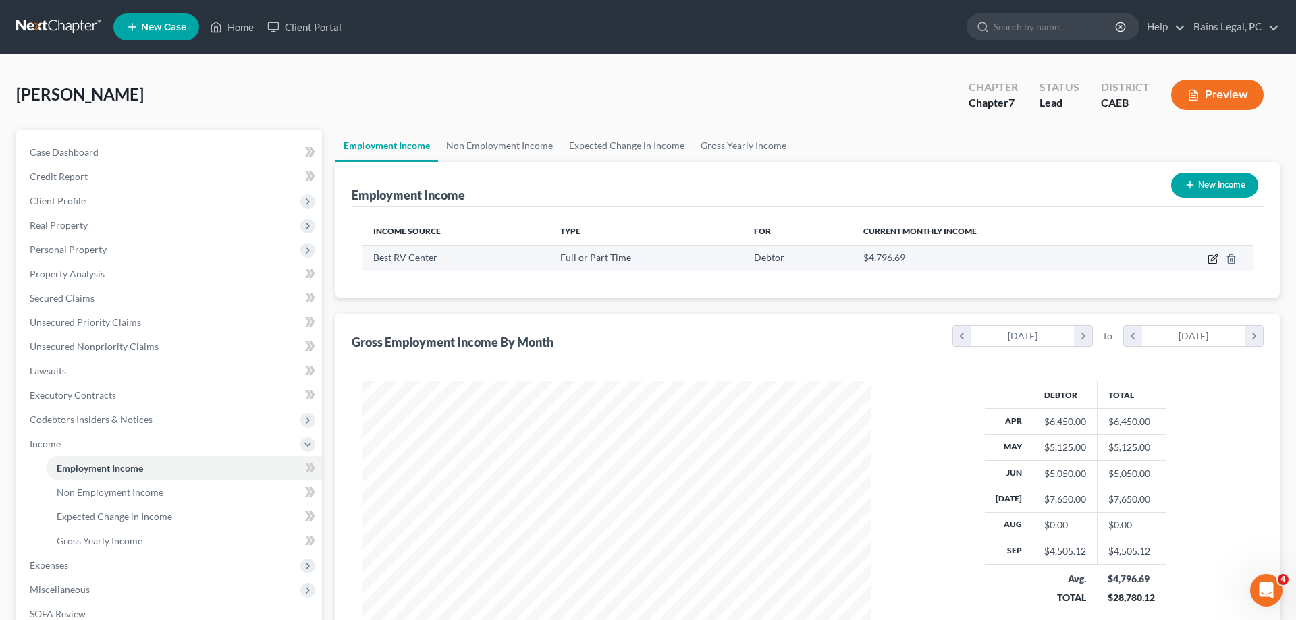
click at [1212, 258] on icon "button" at bounding box center [1213, 259] width 11 height 11
select select "0"
select select "4"
select select "0"
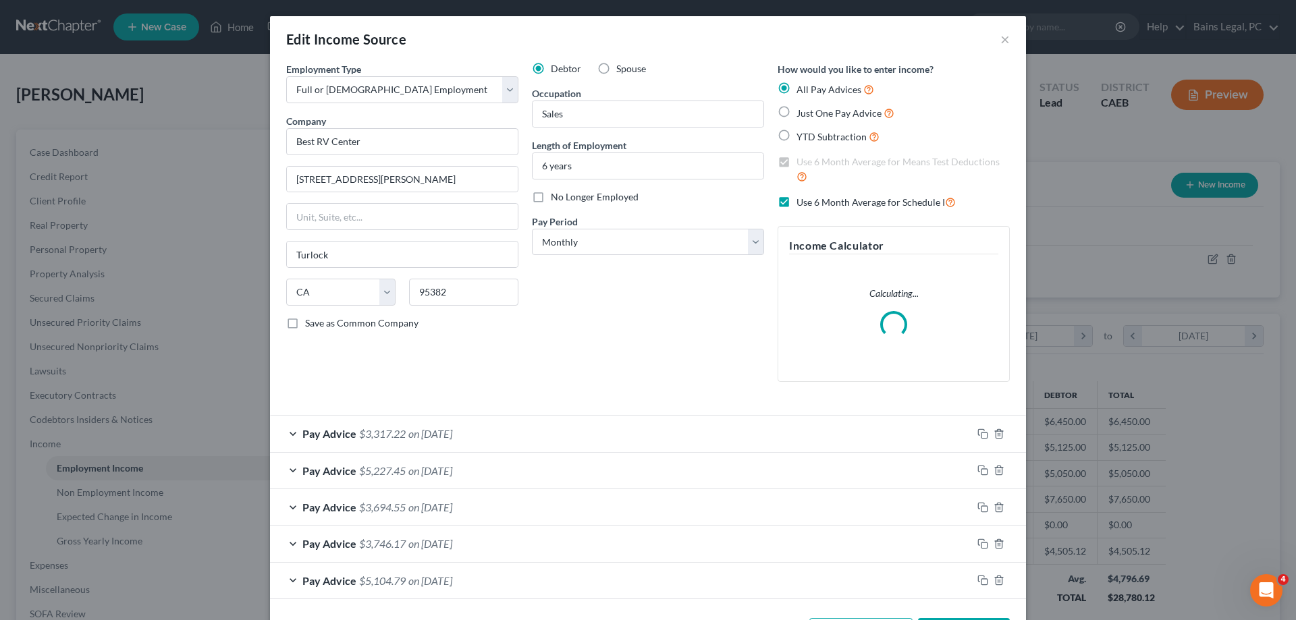
click at [570, 436] on form "Employment Type * Select Full or [DEMOGRAPHIC_DATA] Employment Self Employment …" at bounding box center [648, 330] width 724 height 537
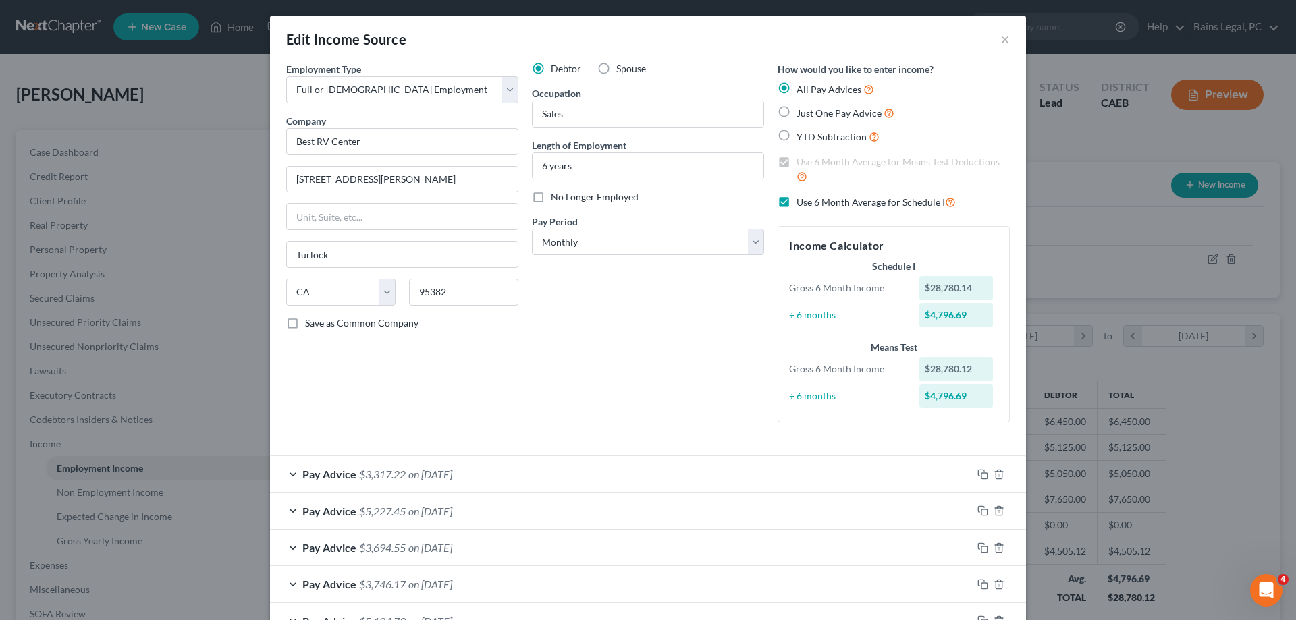
click at [975, 477] on div at bounding box center [999, 475] width 54 height 22
click at [817, 469] on div "Pay Advice $3,317.22 on [DATE]" at bounding box center [621, 474] width 702 height 36
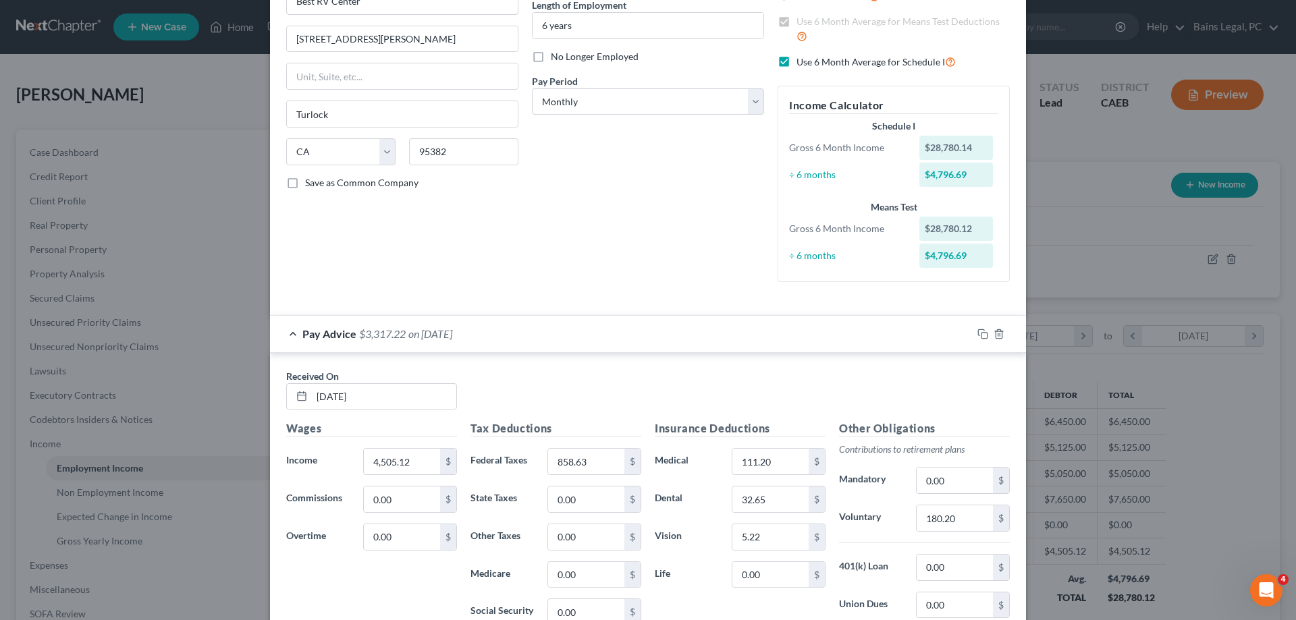
scroll to position [132, 0]
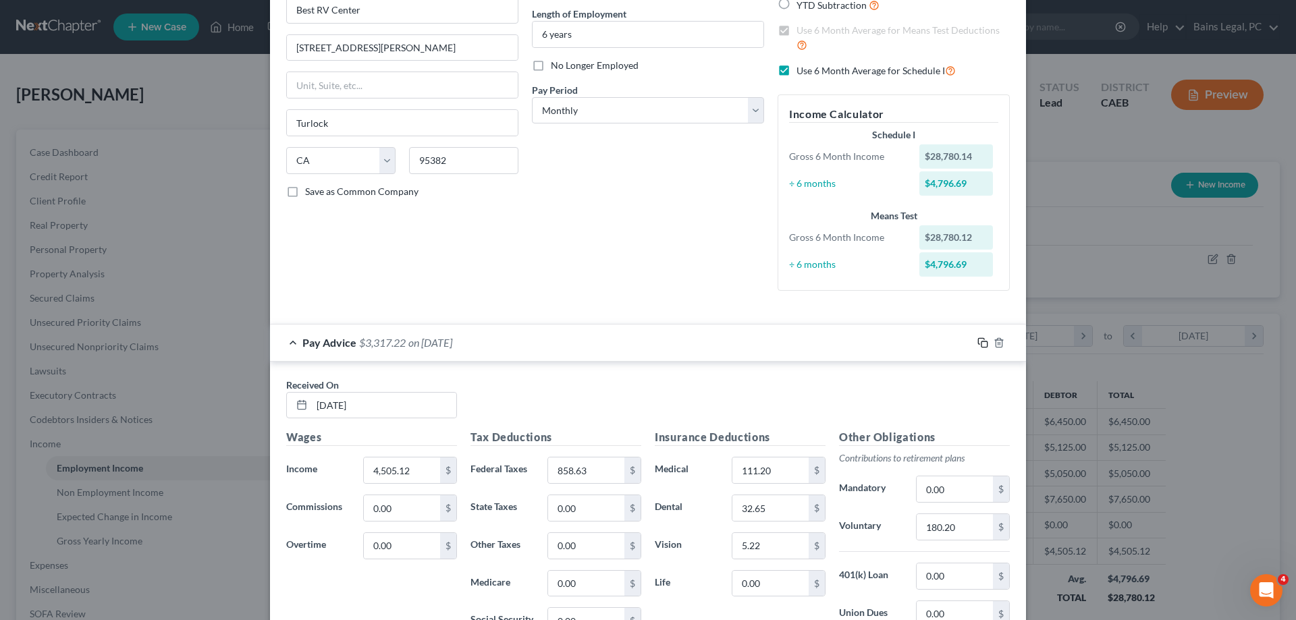
click at [983, 340] on icon "button" at bounding box center [982, 343] width 11 height 11
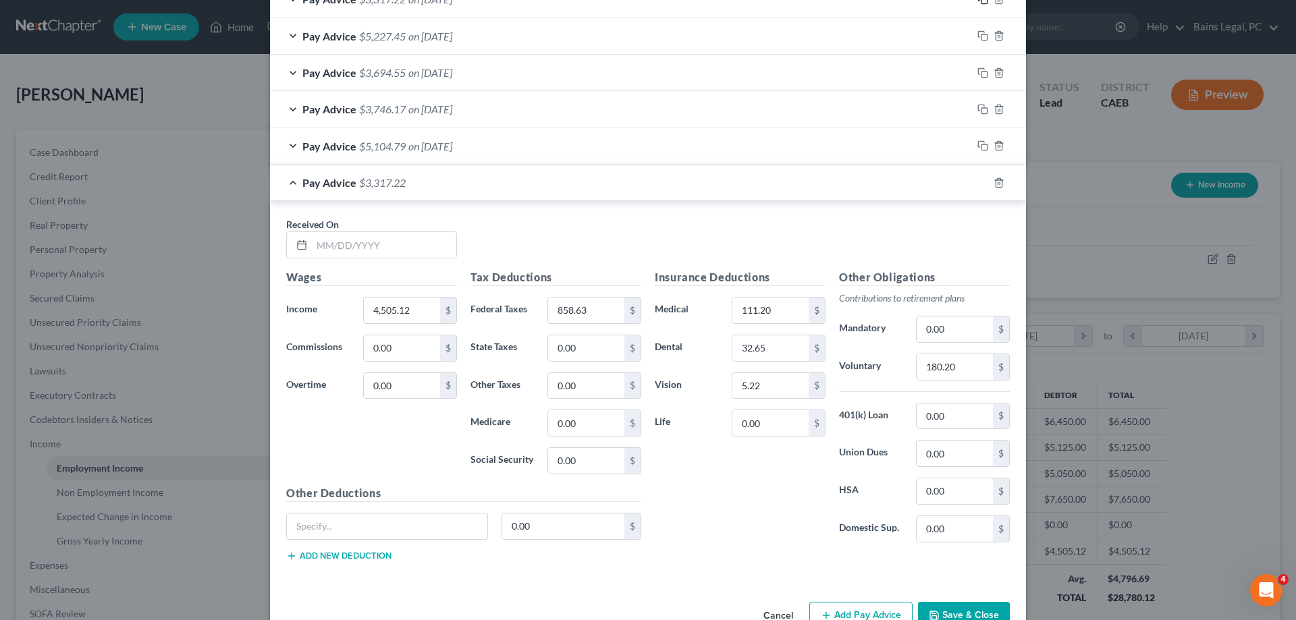
scroll to position [476, 0]
click at [421, 247] on input "text" at bounding box center [384, 245] width 144 height 26
drag, startPoint x: 415, startPoint y: 246, endPoint x: 244, endPoint y: 242, distance: 171.5
click at [312, 242] on input "9075" at bounding box center [384, 245] width 144 height 26
type input "[DATE]"
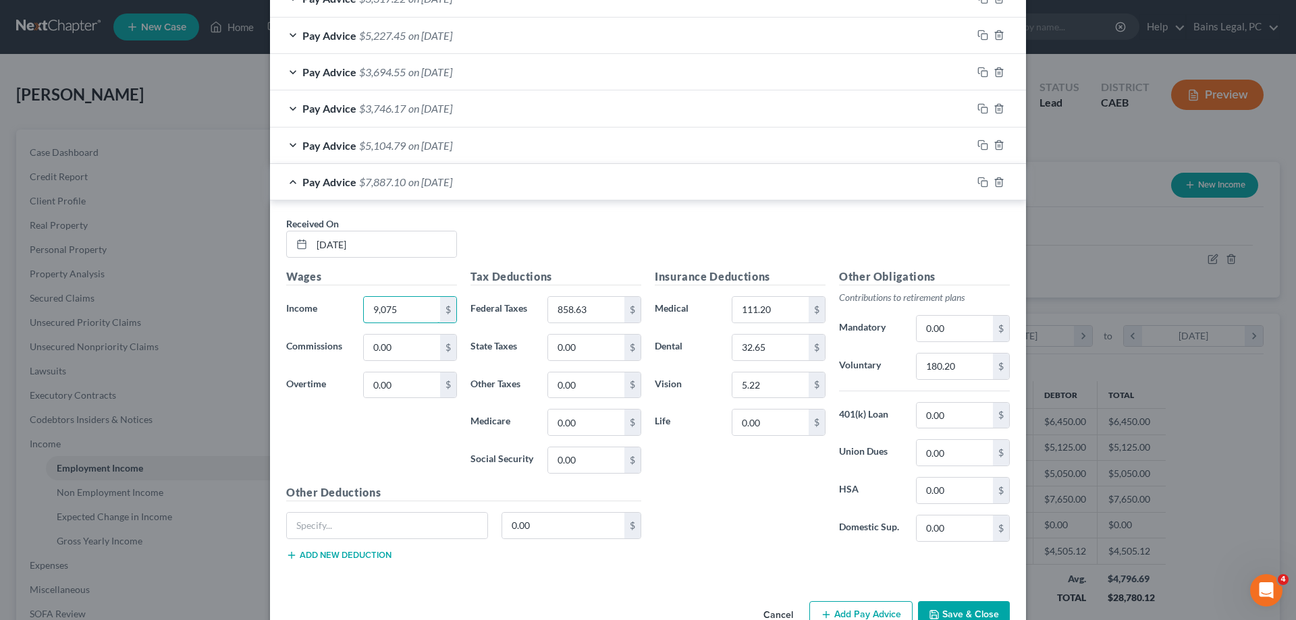
type input "9,075"
click at [974, 373] on input "180.20" at bounding box center [955, 367] width 76 height 26
type input "363"
click at [612, 317] on input "858.63" at bounding box center [586, 310] width 76 height 26
type input "2,534.54"
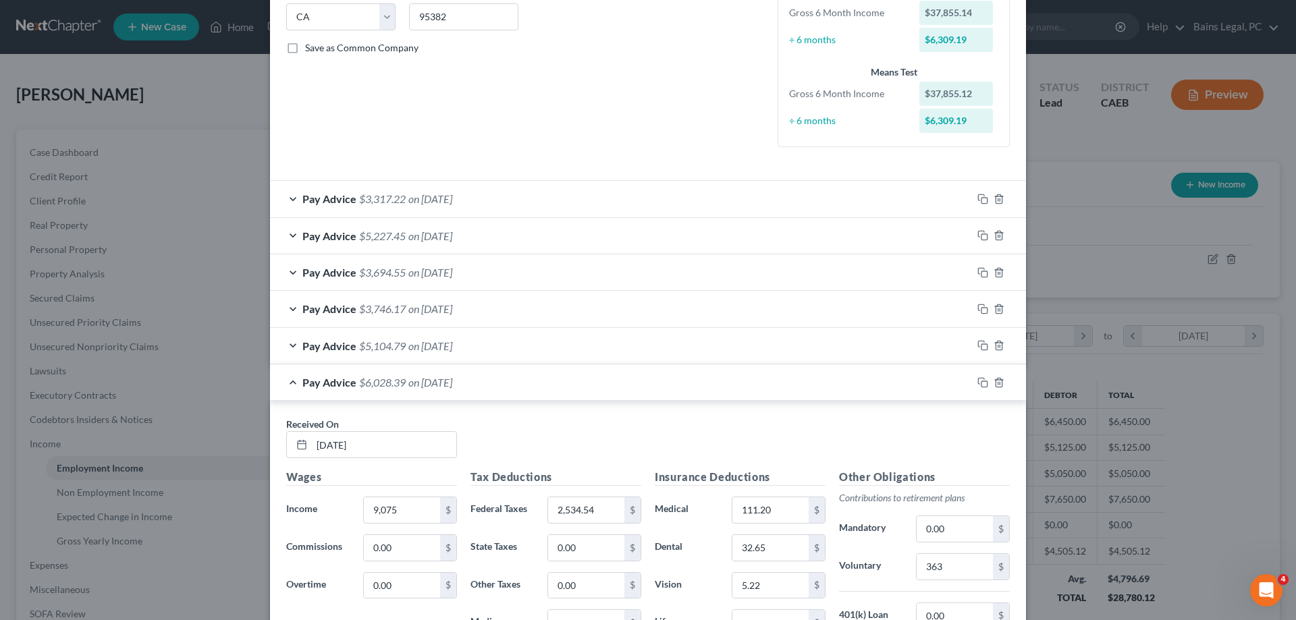
scroll to position [512, 0]
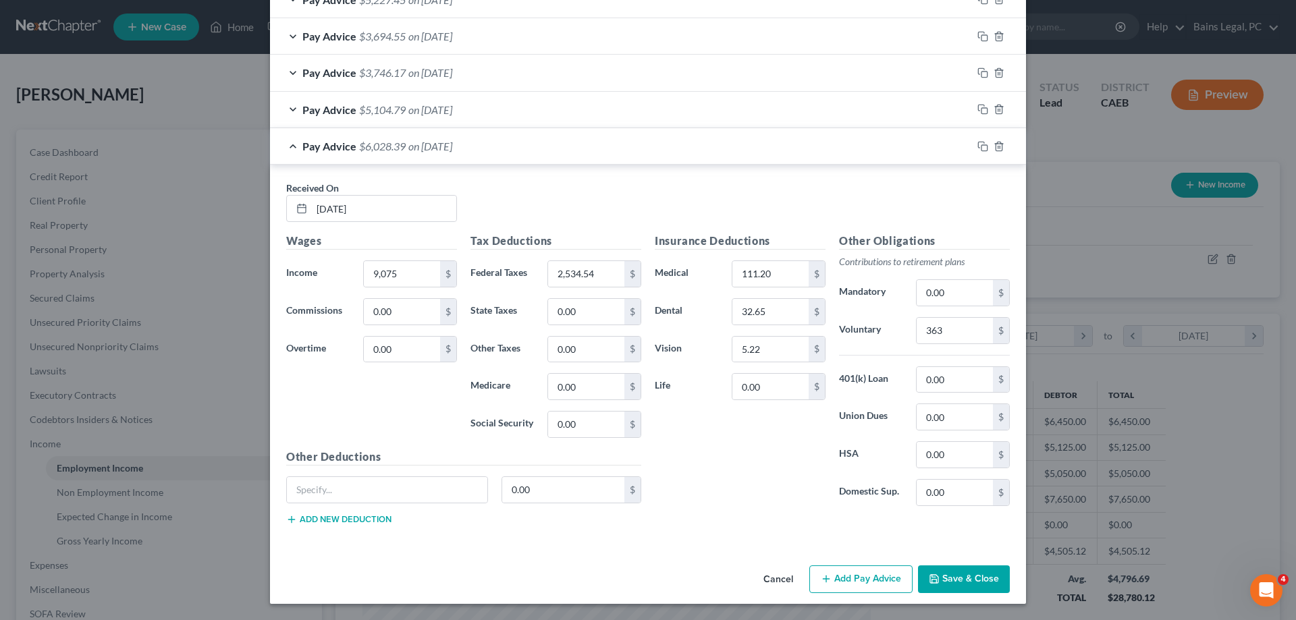
click at [962, 581] on button "Save & Close" at bounding box center [964, 580] width 92 height 28
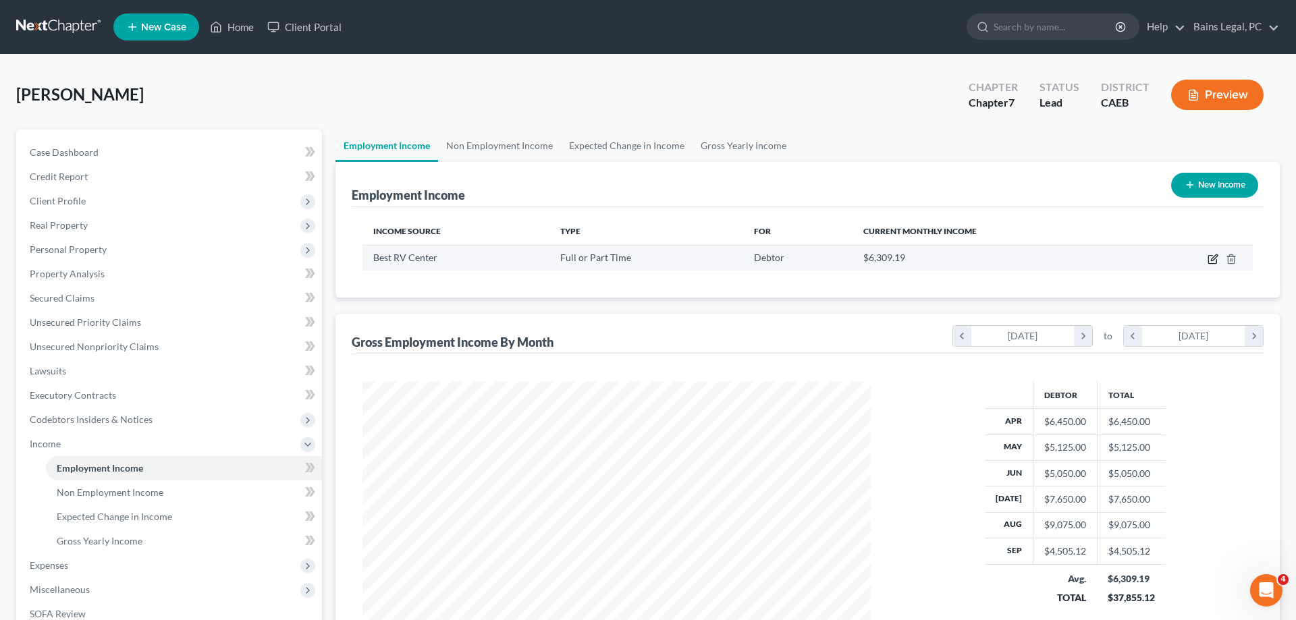
click at [1211, 261] on icon "button" at bounding box center [1214, 257] width 6 height 6
select select "0"
select select "4"
select select "0"
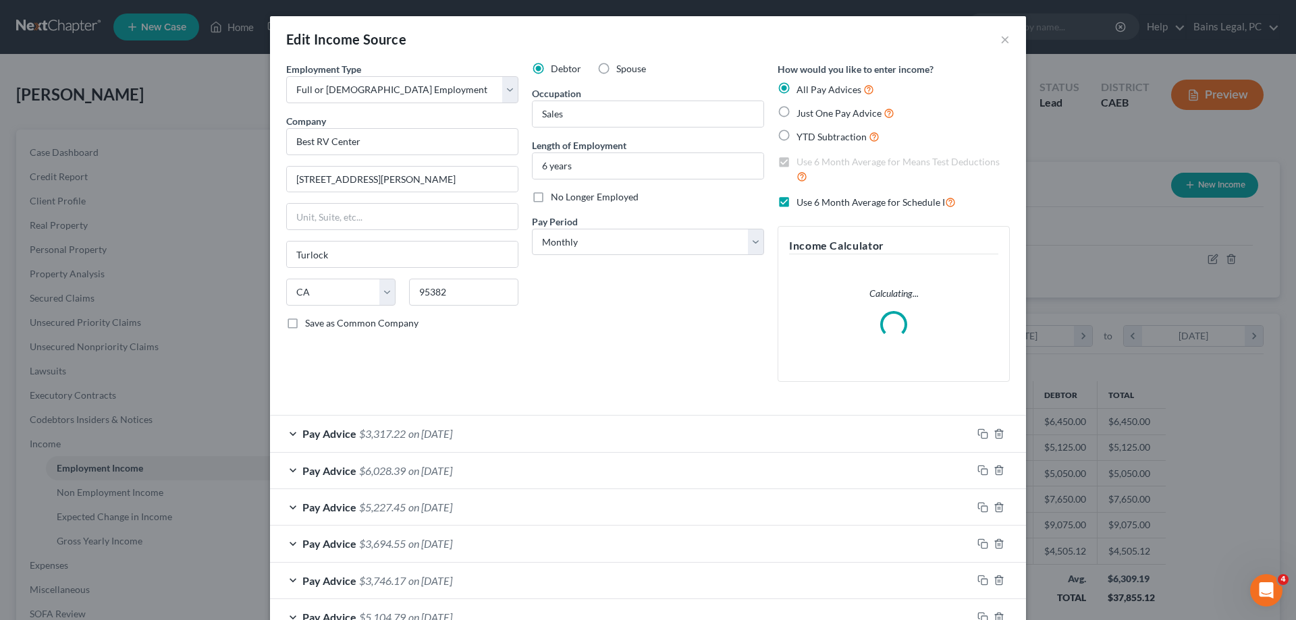
scroll to position [90, 0]
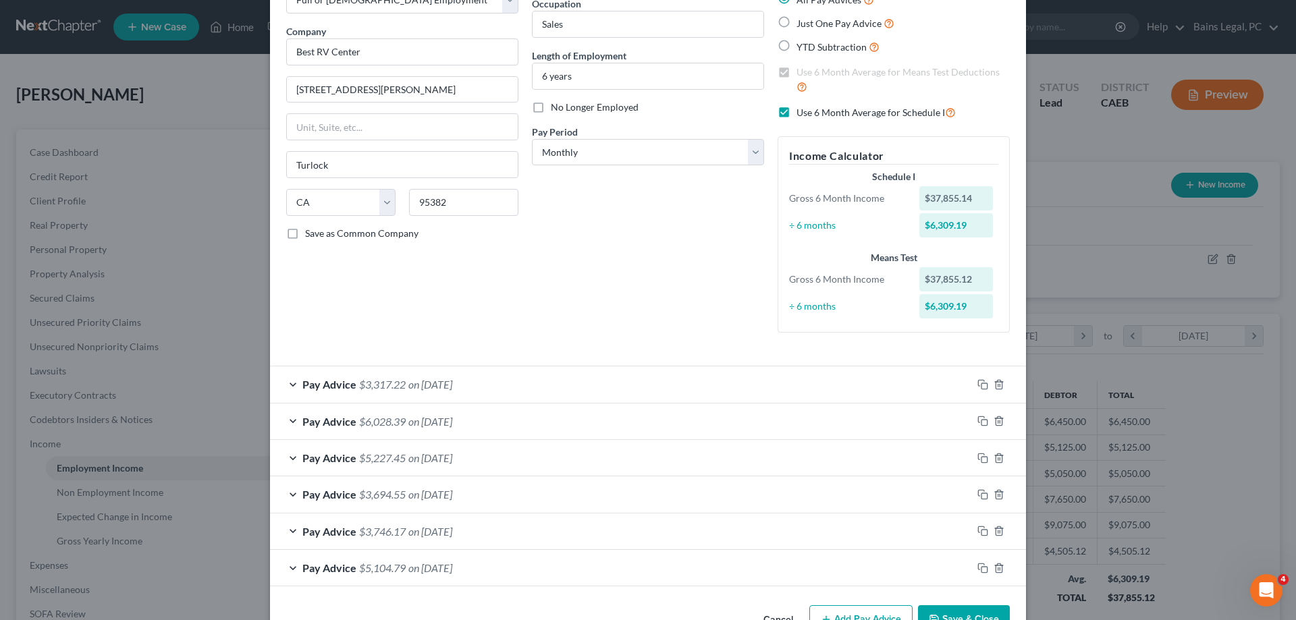
click at [960, 582] on div "Pay Advice $5,104.79 on [DATE]" at bounding box center [621, 568] width 702 height 36
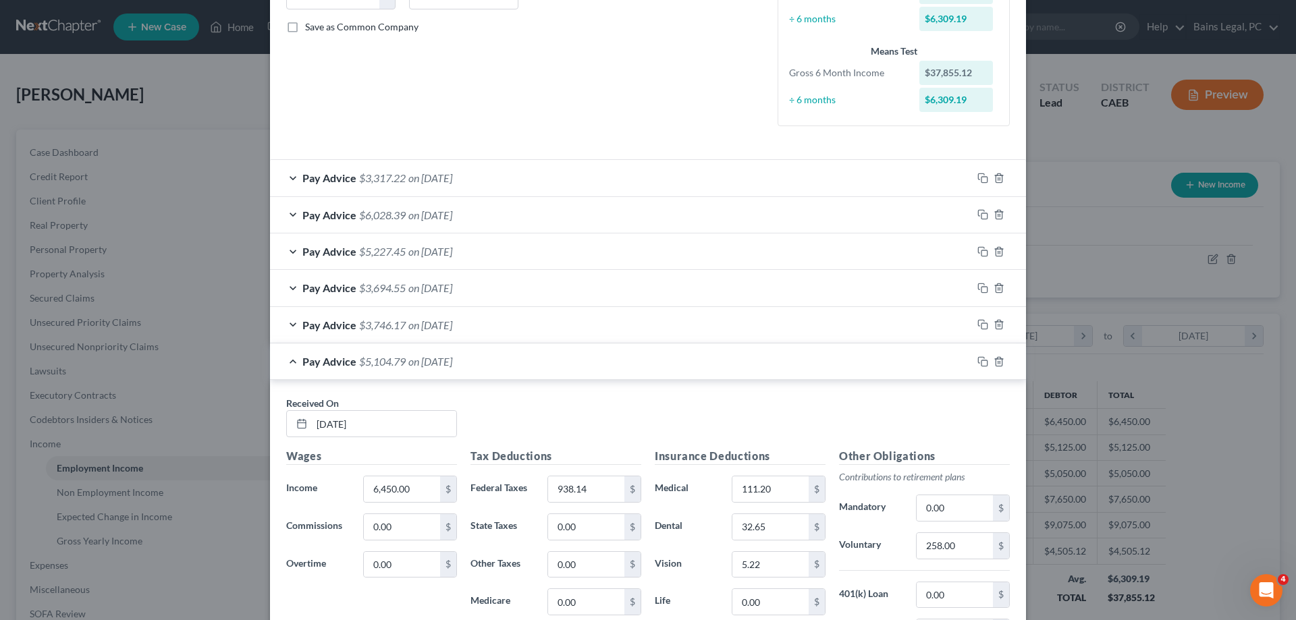
scroll to position [512, 0]
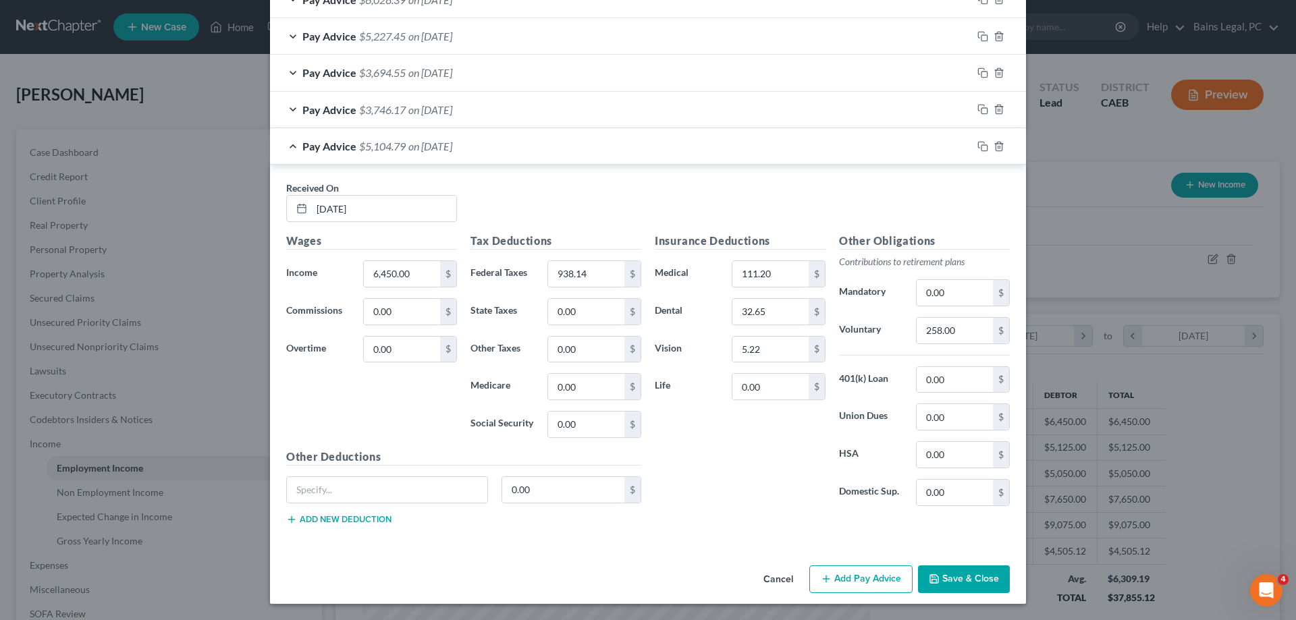
click at [973, 572] on button "Save & Close" at bounding box center [964, 580] width 92 height 28
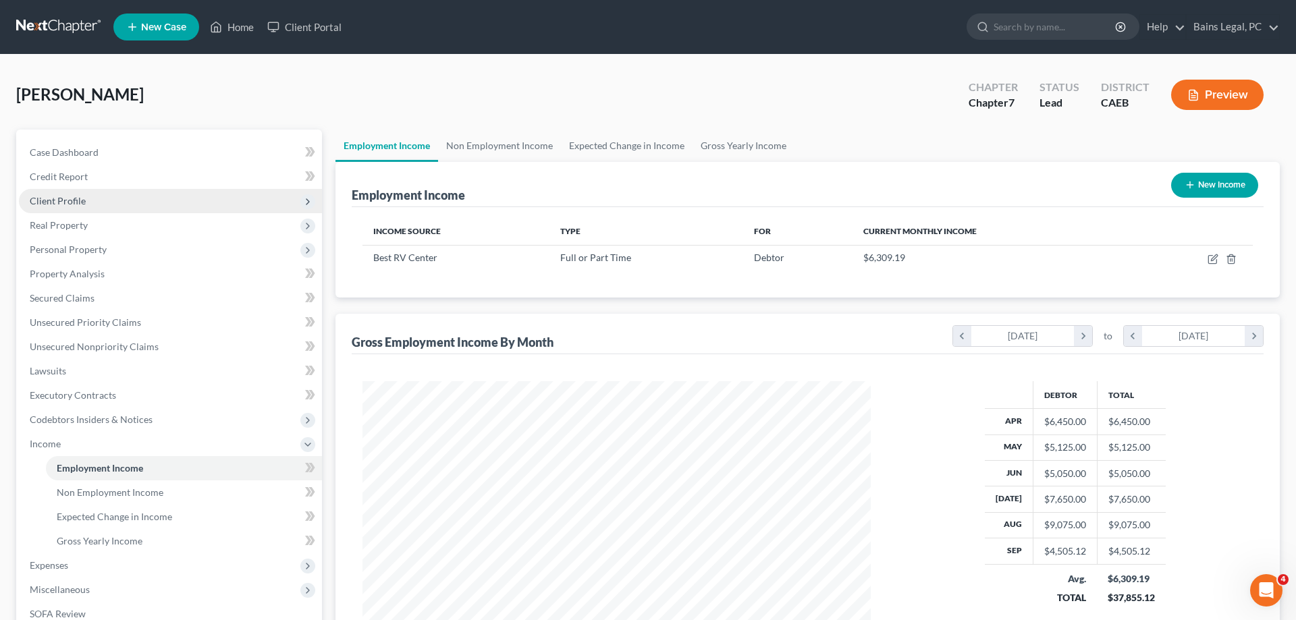
click at [65, 193] on span "Client Profile" at bounding box center [170, 201] width 303 height 24
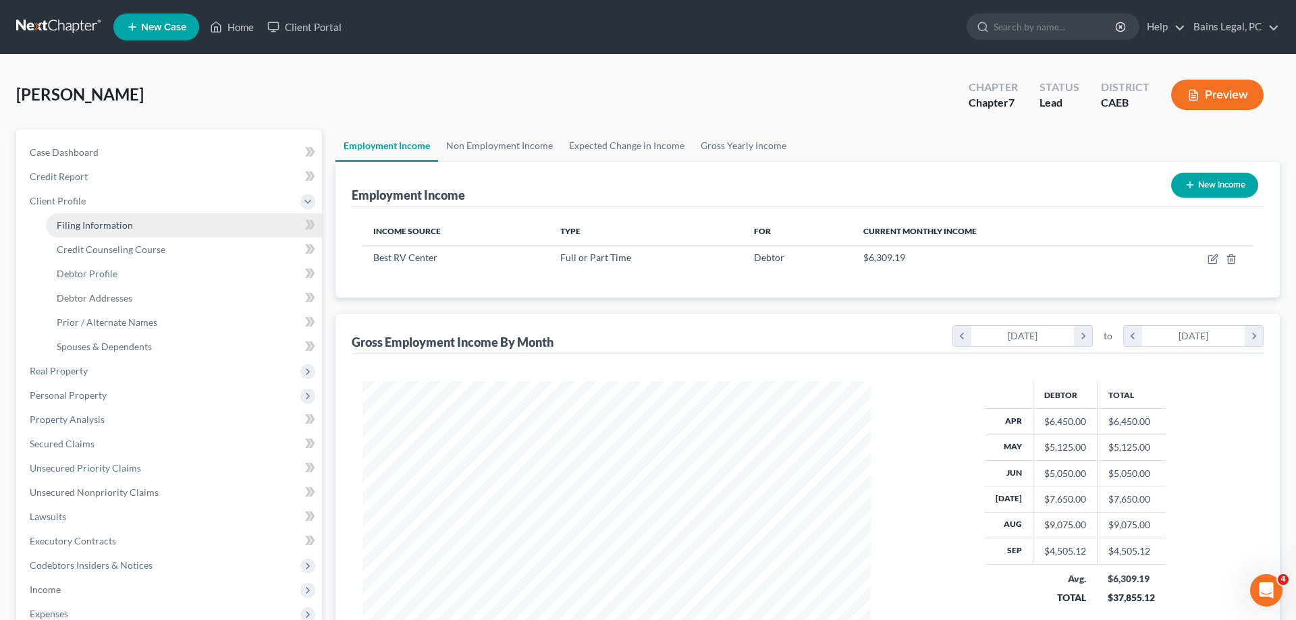
click at [103, 223] on span "Filing Information" at bounding box center [95, 224] width 76 height 11
select select "1"
select select "0"
select select "8"
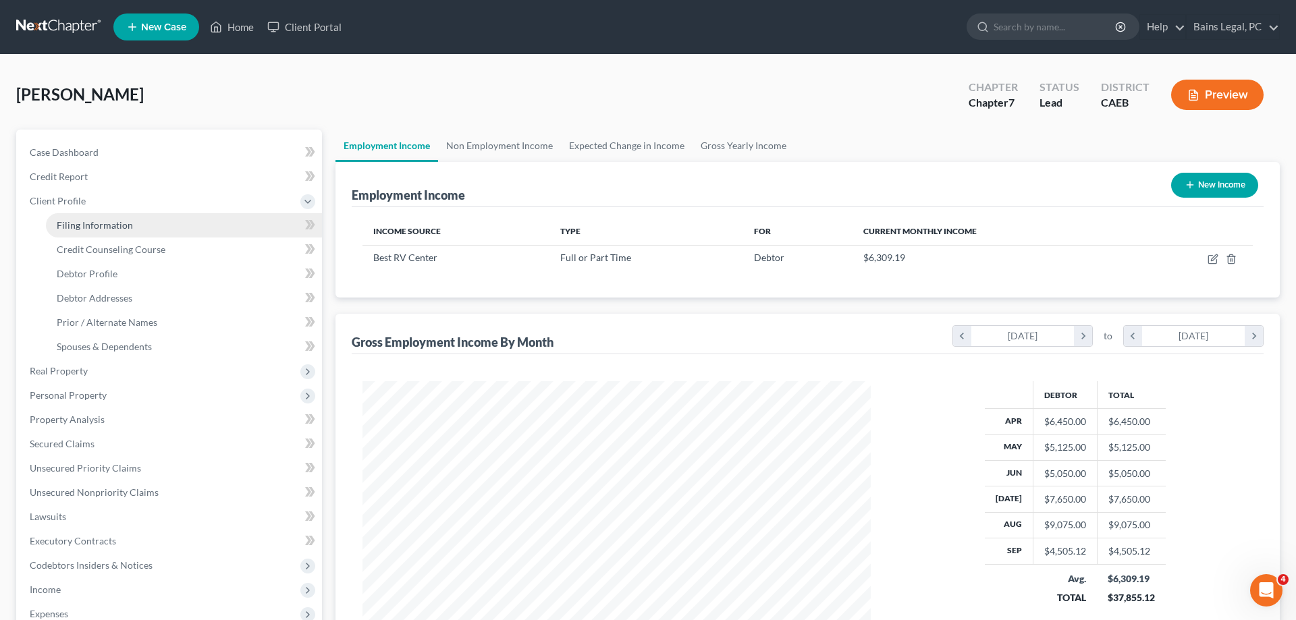
select select "2"
select select "0"
select select "4"
select select "0"
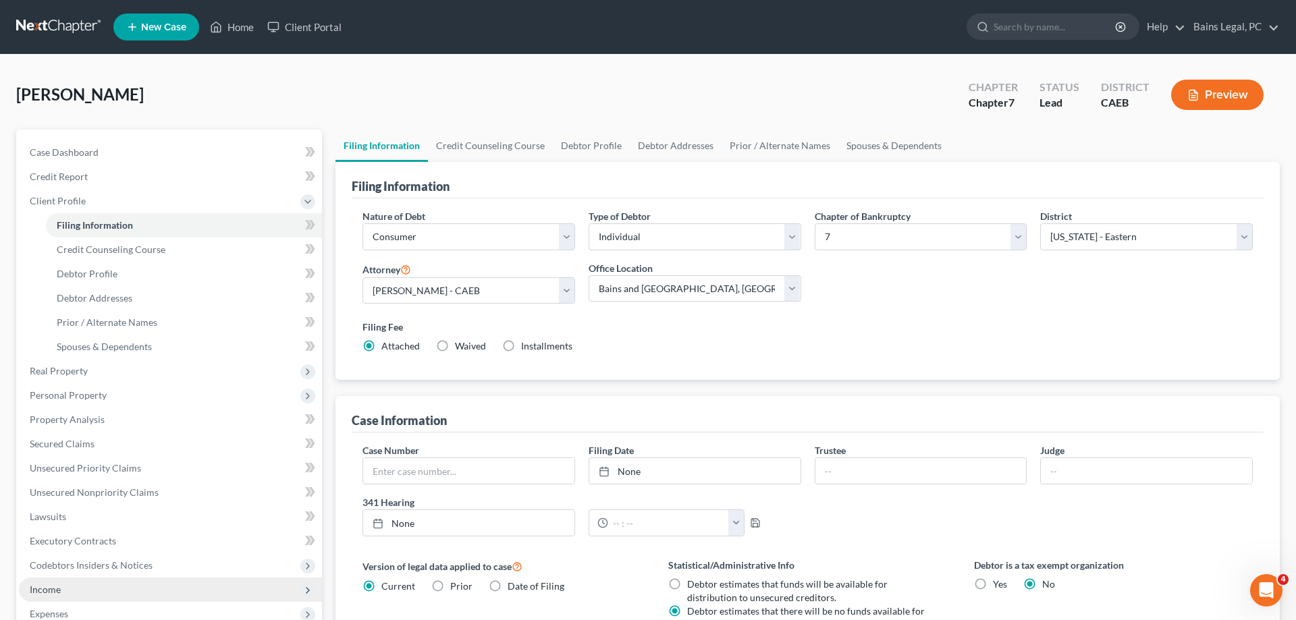
scroll to position [269, 0]
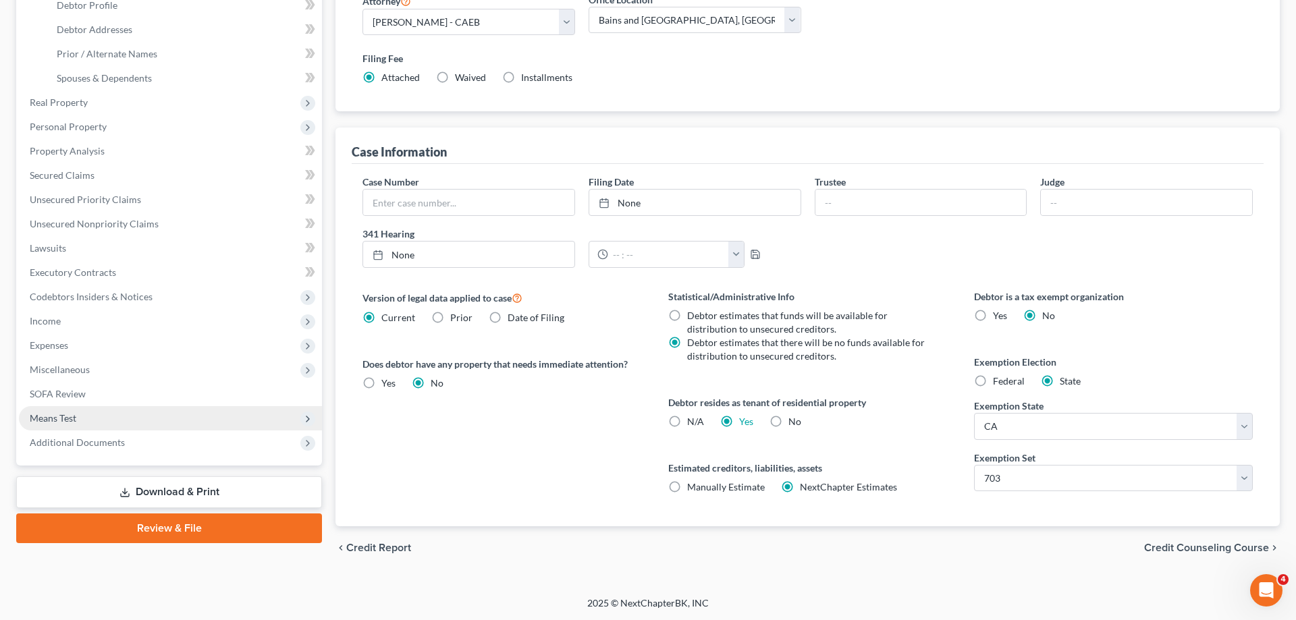
click at [80, 415] on span "Means Test" at bounding box center [170, 418] width 303 height 24
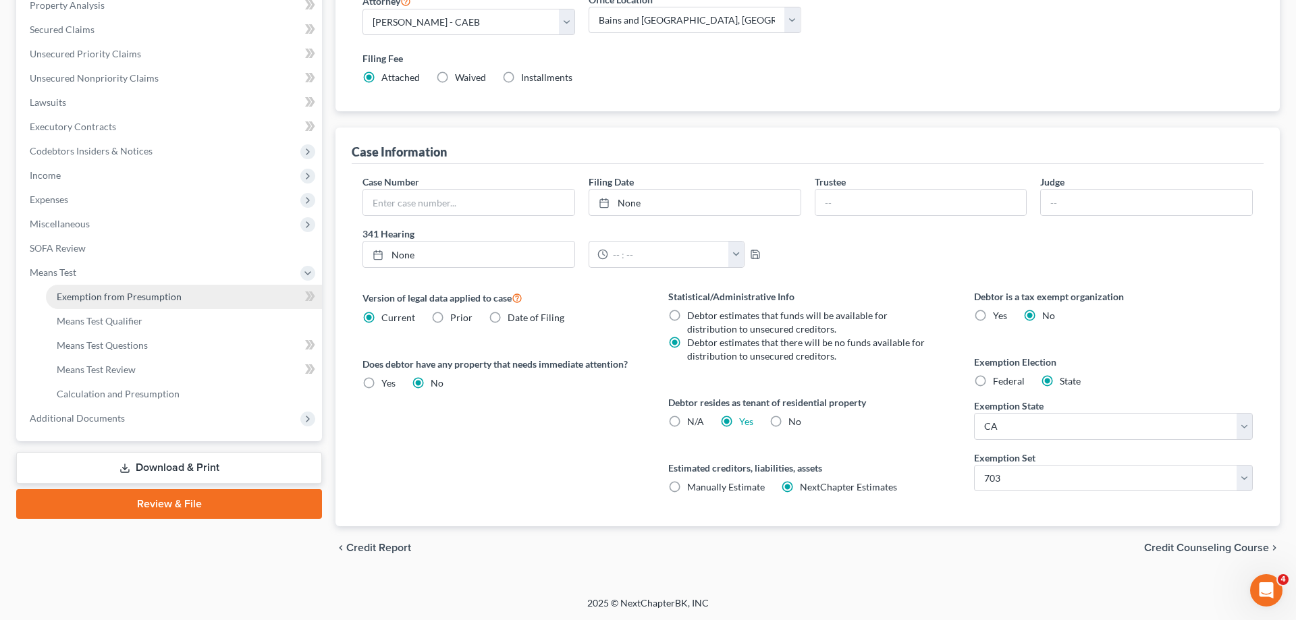
click at [149, 292] on span "Exemption from Presumption" at bounding box center [119, 296] width 125 height 11
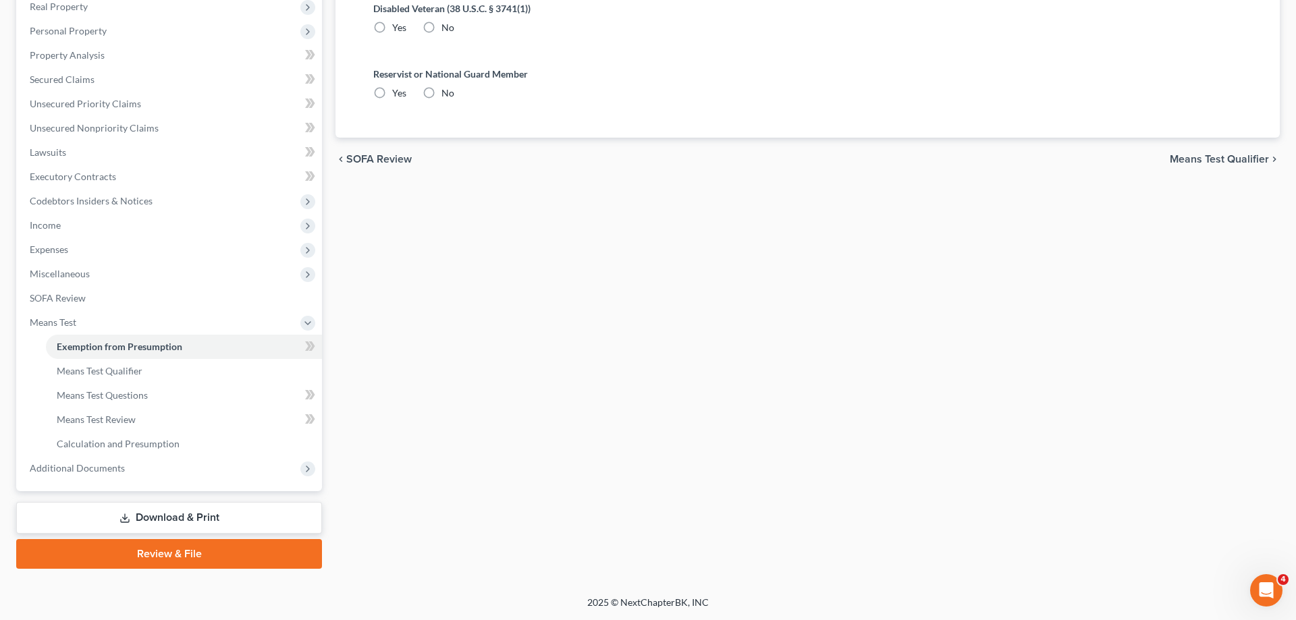
scroll to position [217, 0]
radio input "true"
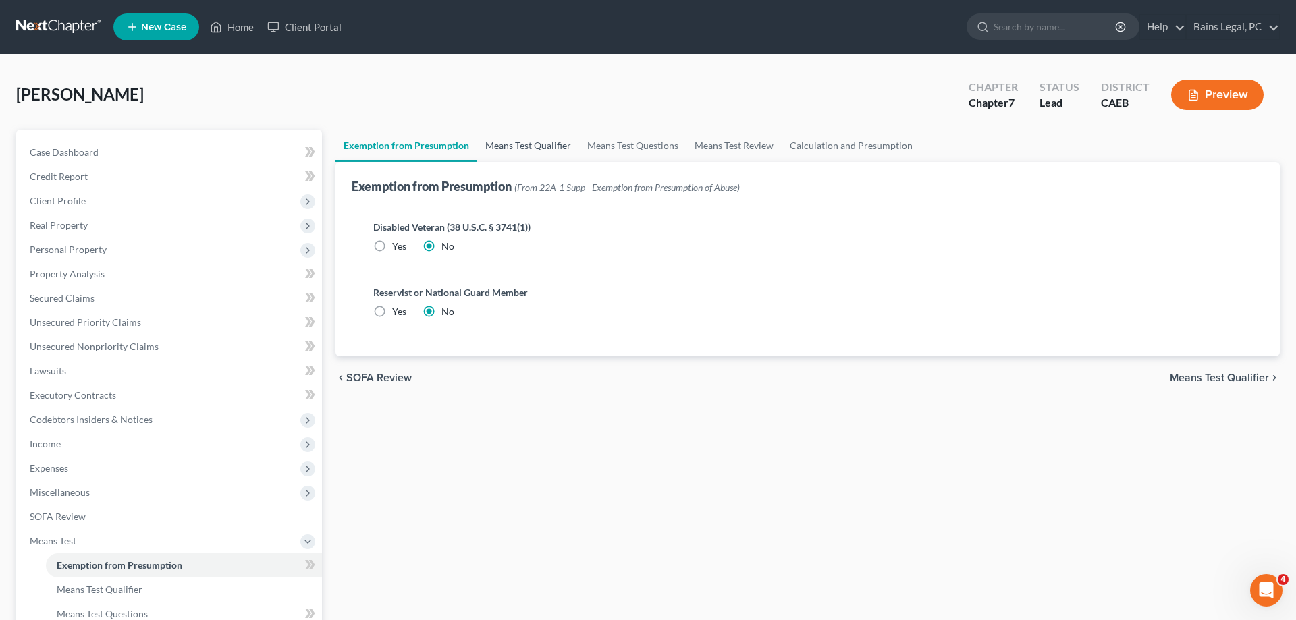
click at [510, 144] on link "Means Test Qualifier" at bounding box center [528, 146] width 102 height 32
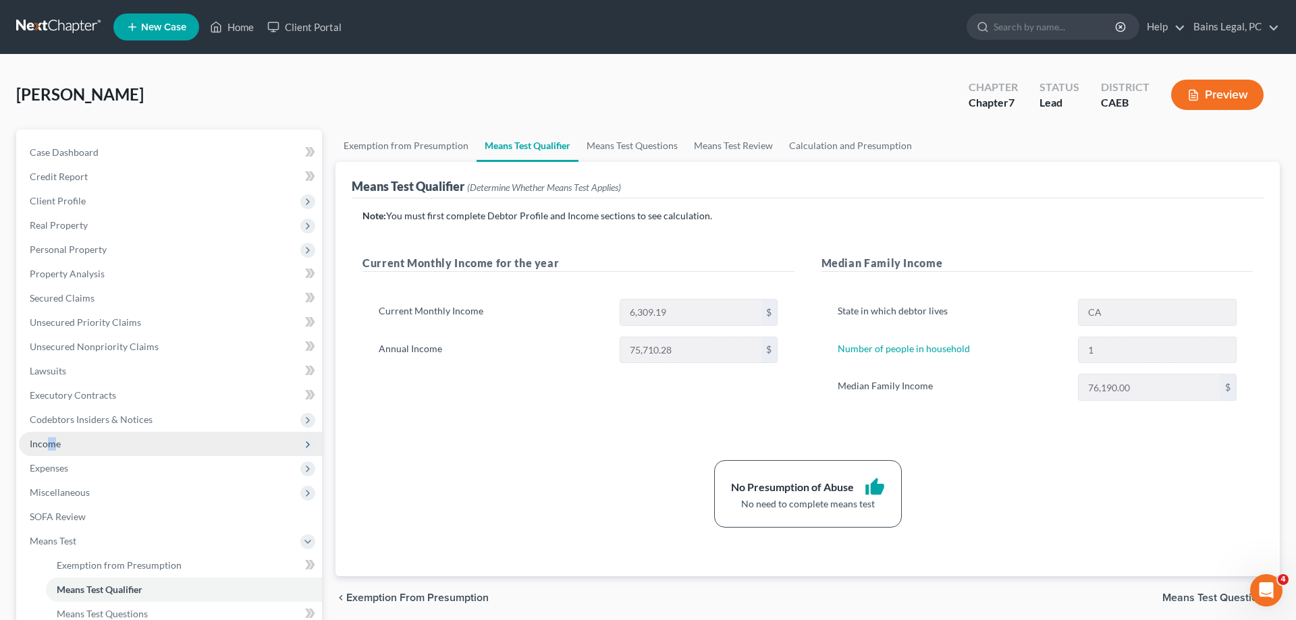
click at [53, 446] on span "Income" at bounding box center [45, 443] width 31 height 11
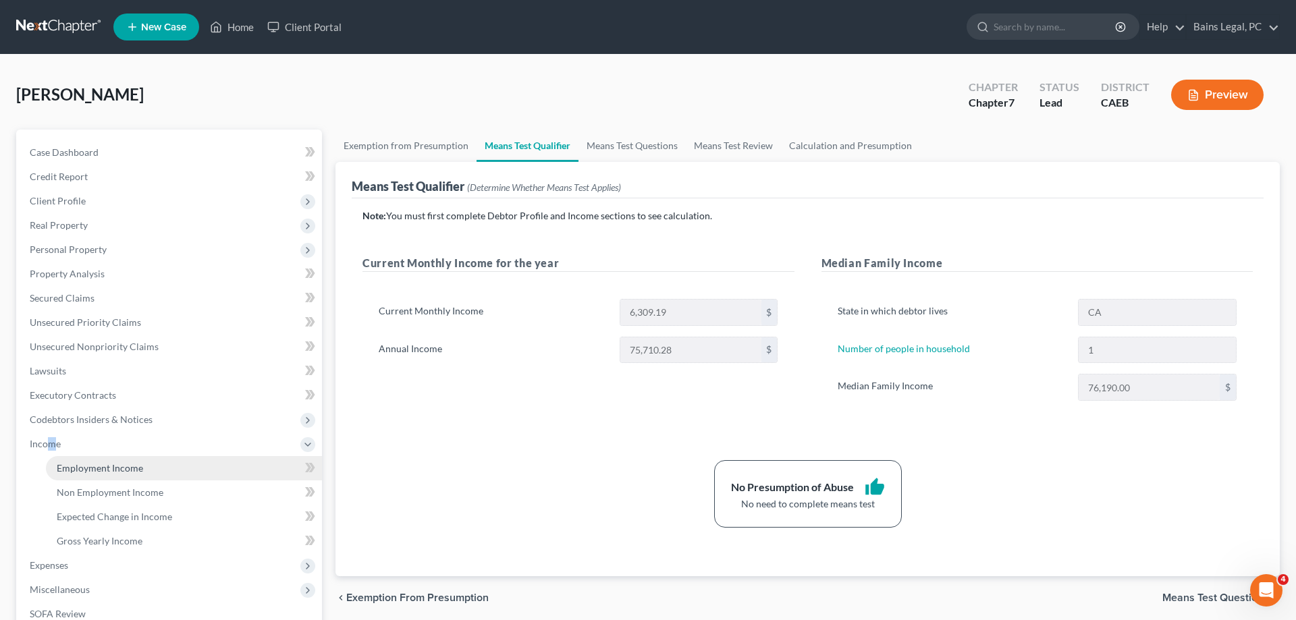
click at [103, 473] on span "Employment Income" at bounding box center [100, 467] width 86 height 11
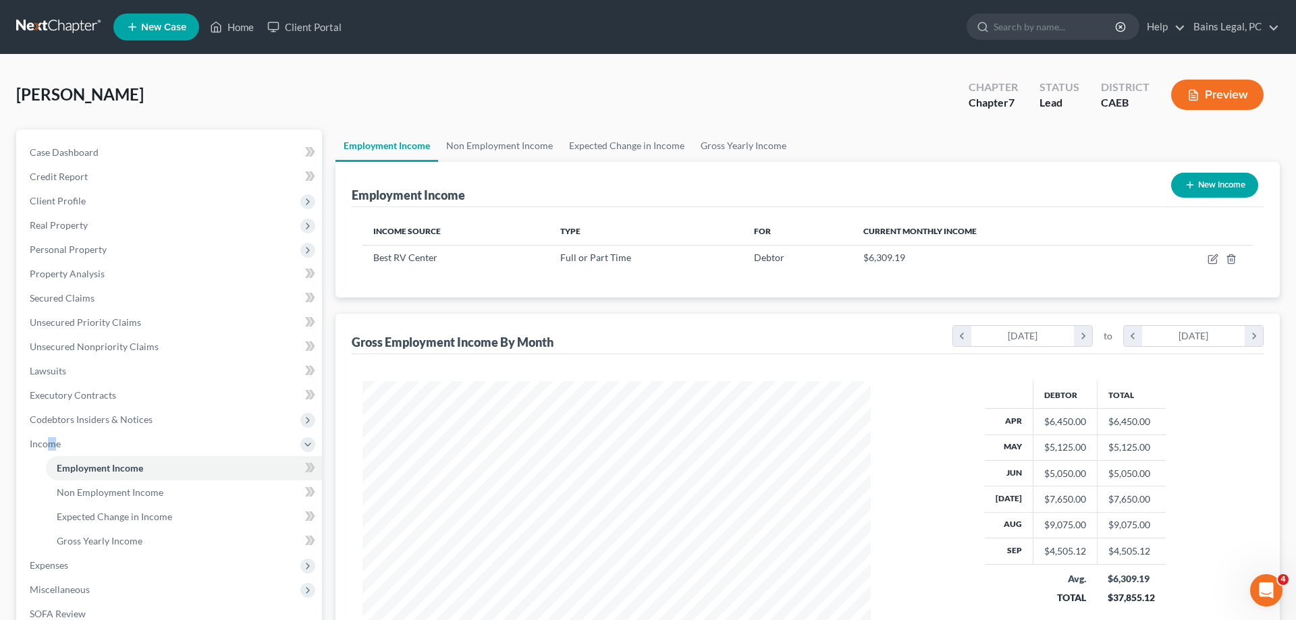
scroll to position [254, 535]
drag, startPoint x: 1208, startPoint y: 259, endPoint x: 1213, endPoint y: 253, distance: 7.7
click at [1210, 257] on td at bounding box center [1193, 258] width 117 height 26
click at [1215, 253] on td at bounding box center [1193, 258] width 117 height 26
click at [1213, 260] on icon "button" at bounding box center [1213, 259] width 11 height 11
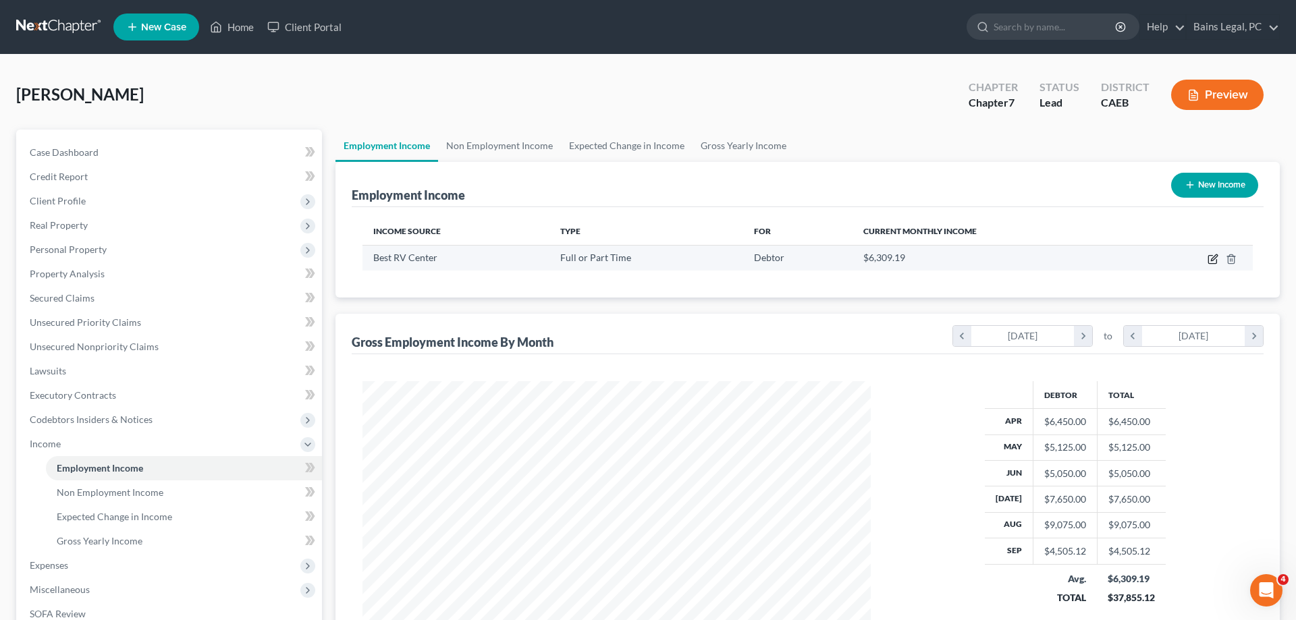
select select "0"
select select "4"
select select "0"
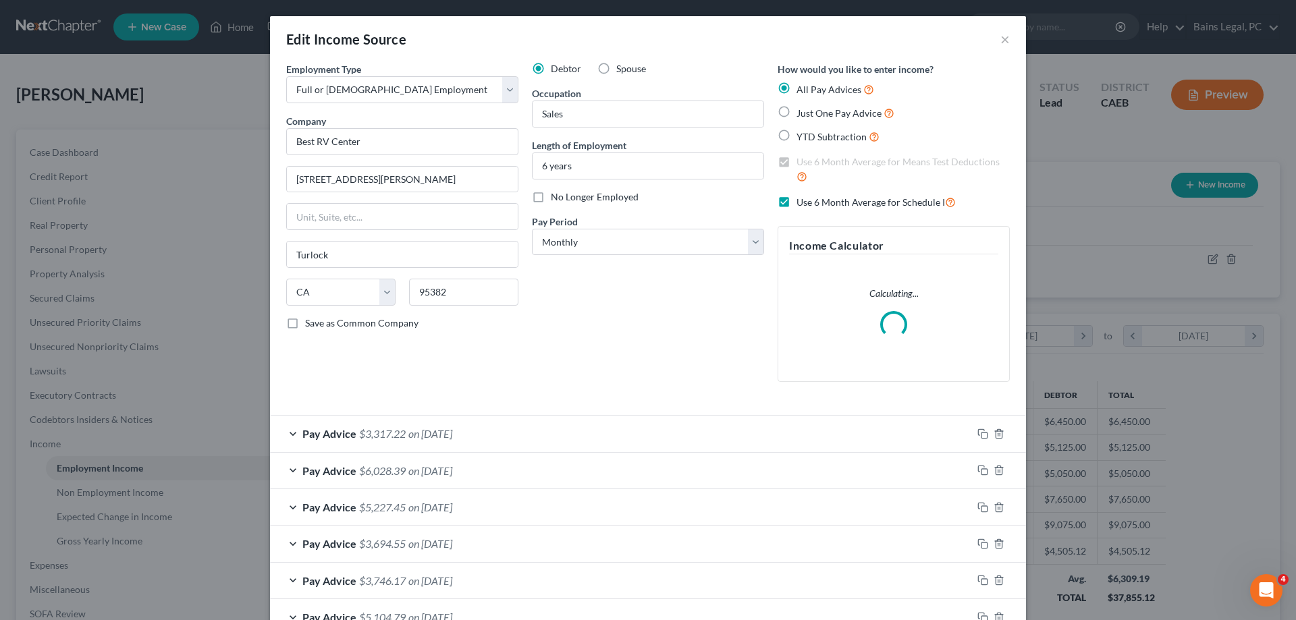
scroll to position [90, 0]
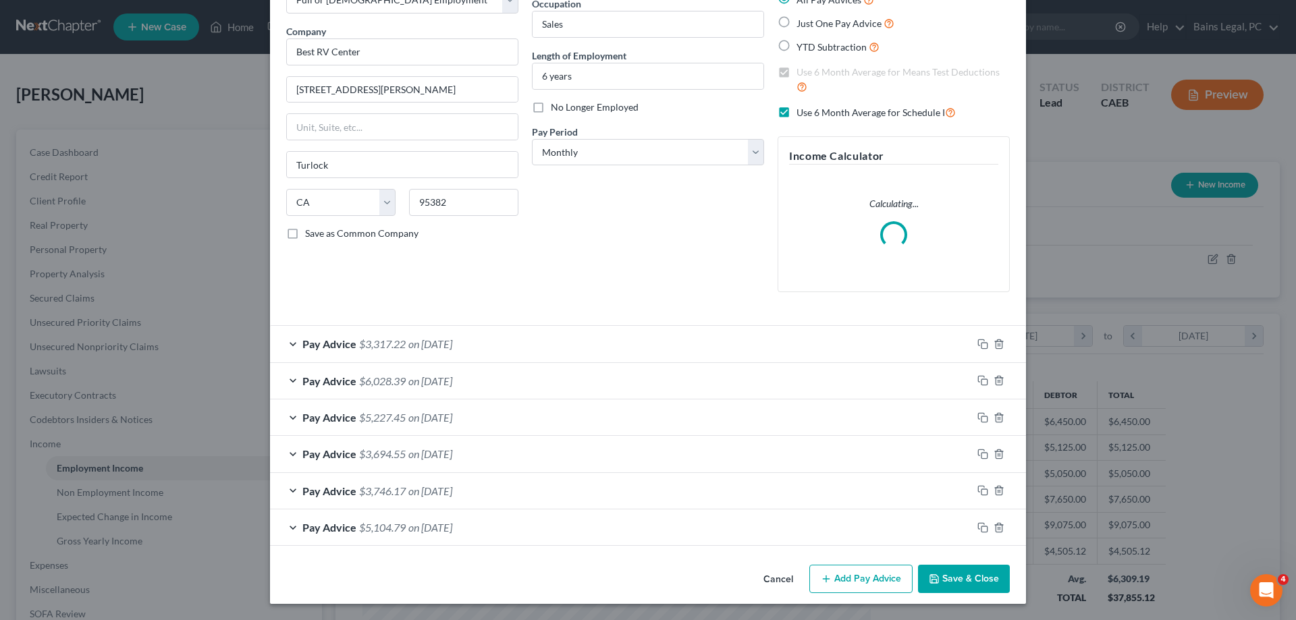
click at [961, 580] on button "Save & Close" at bounding box center [964, 579] width 92 height 28
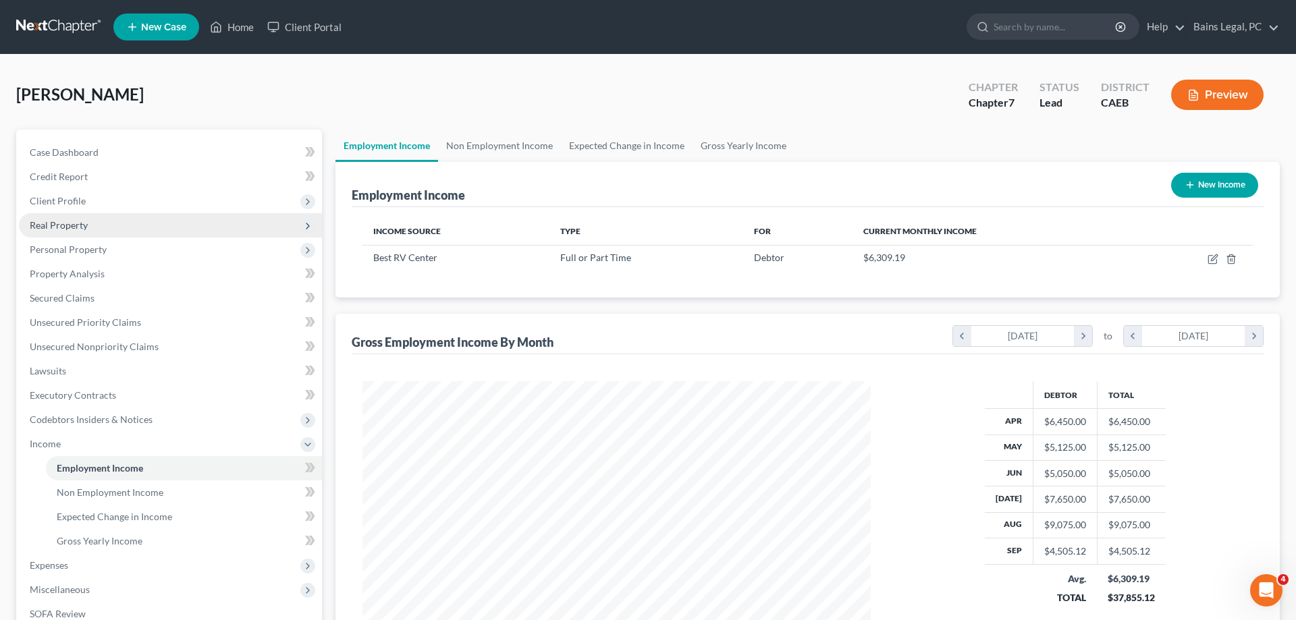
click at [80, 227] on span "Real Property" at bounding box center [59, 224] width 58 height 11
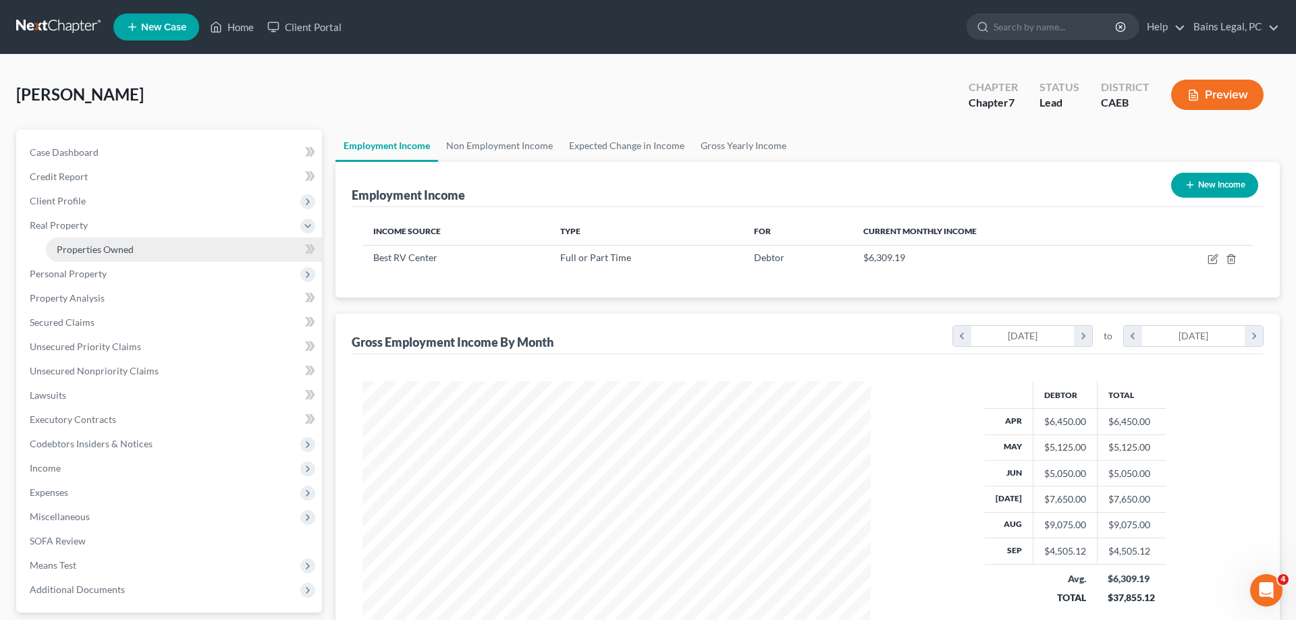
click at [92, 244] on span "Properties Owned" at bounding box center [95, 249] width 77 height 11
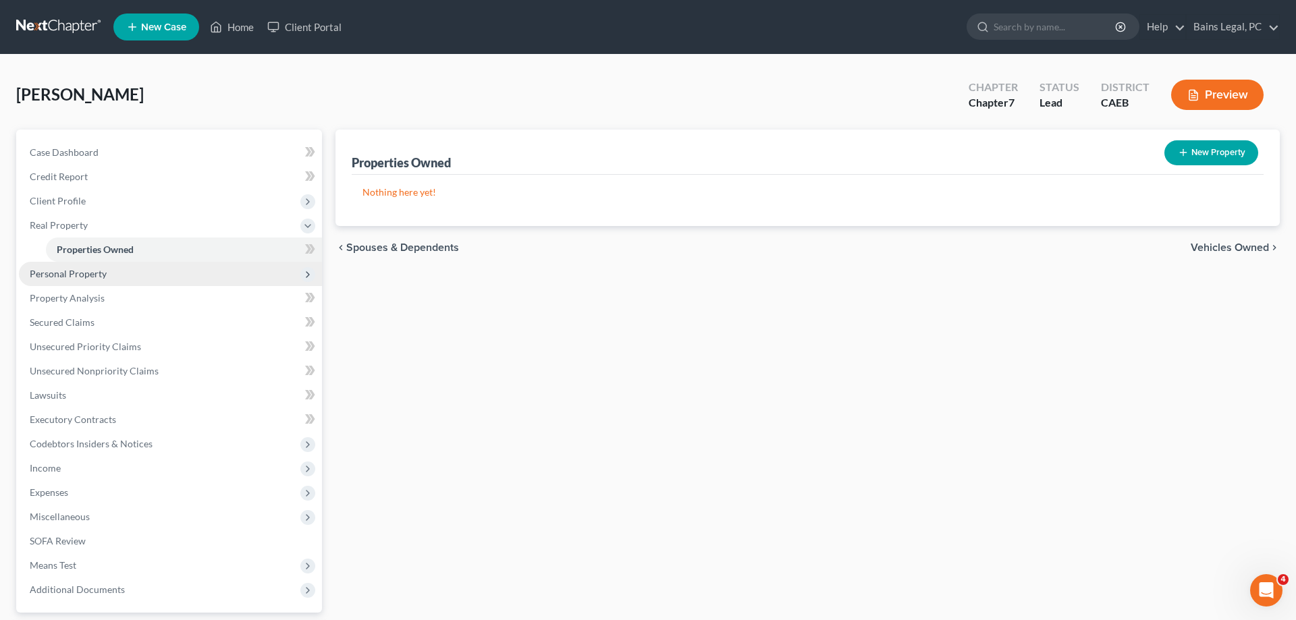
click at [102, 279] on span "Personal Property" at bounding box center [170, 274] width 303 height 24
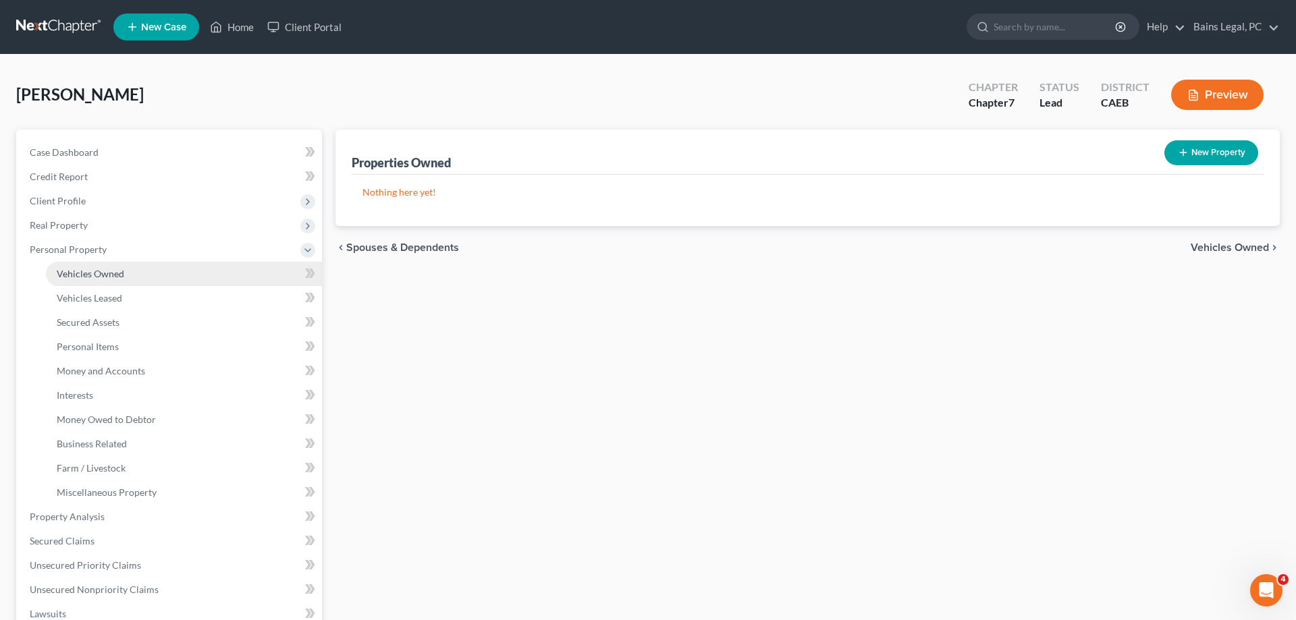
click at [116, 271] on span "Vehicles Owned" at bounding box center [91, 273] width 68 height 11
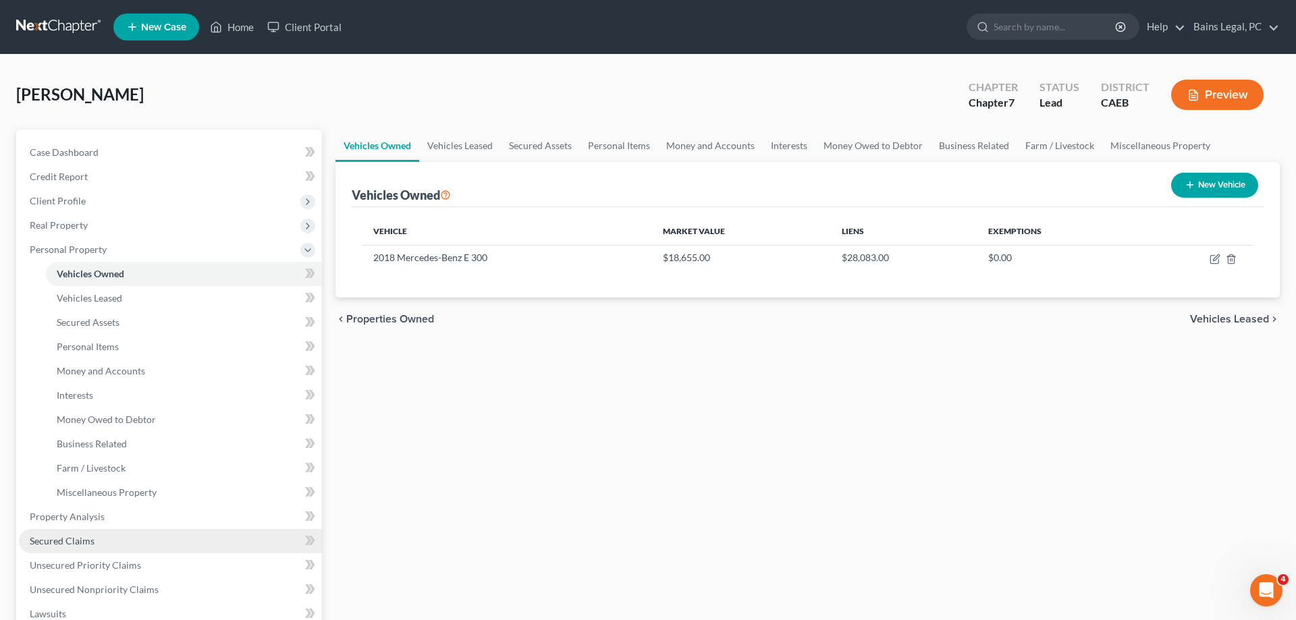
click at [67, 537] on span "Secured Claims" at bounding box center [62, 540] width 65 height 11
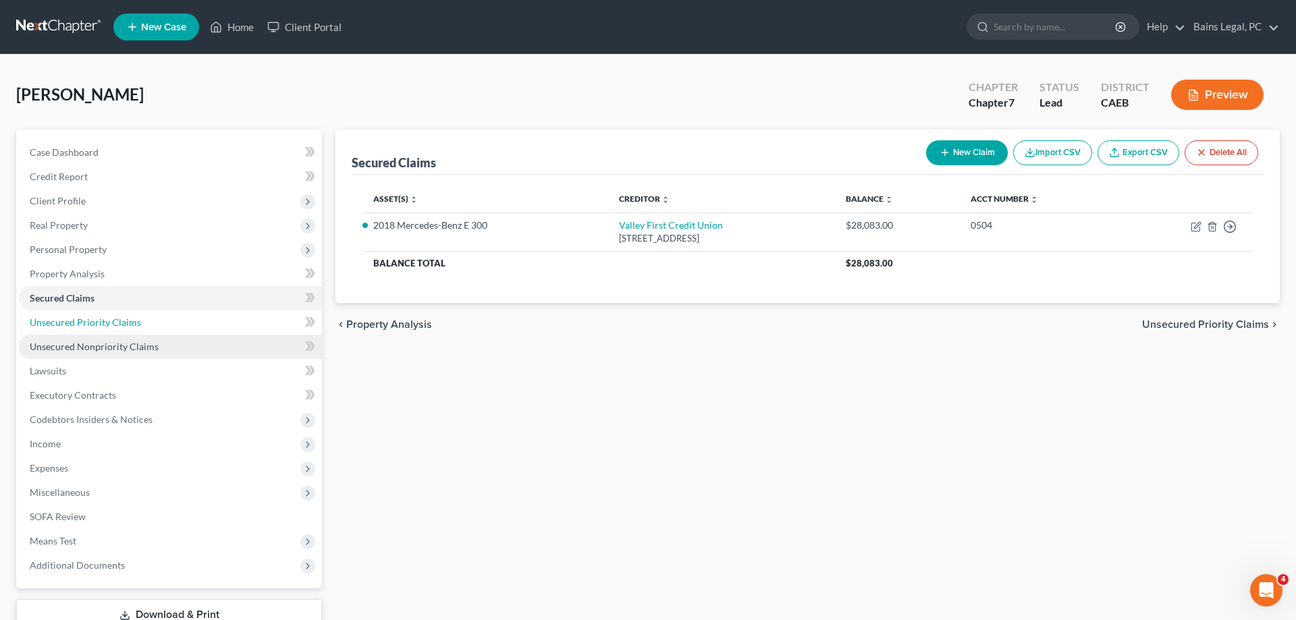
click at [108, 325] on span "Unsecured Priority Claims" at bounding box center [85, 322] width 111 height 11
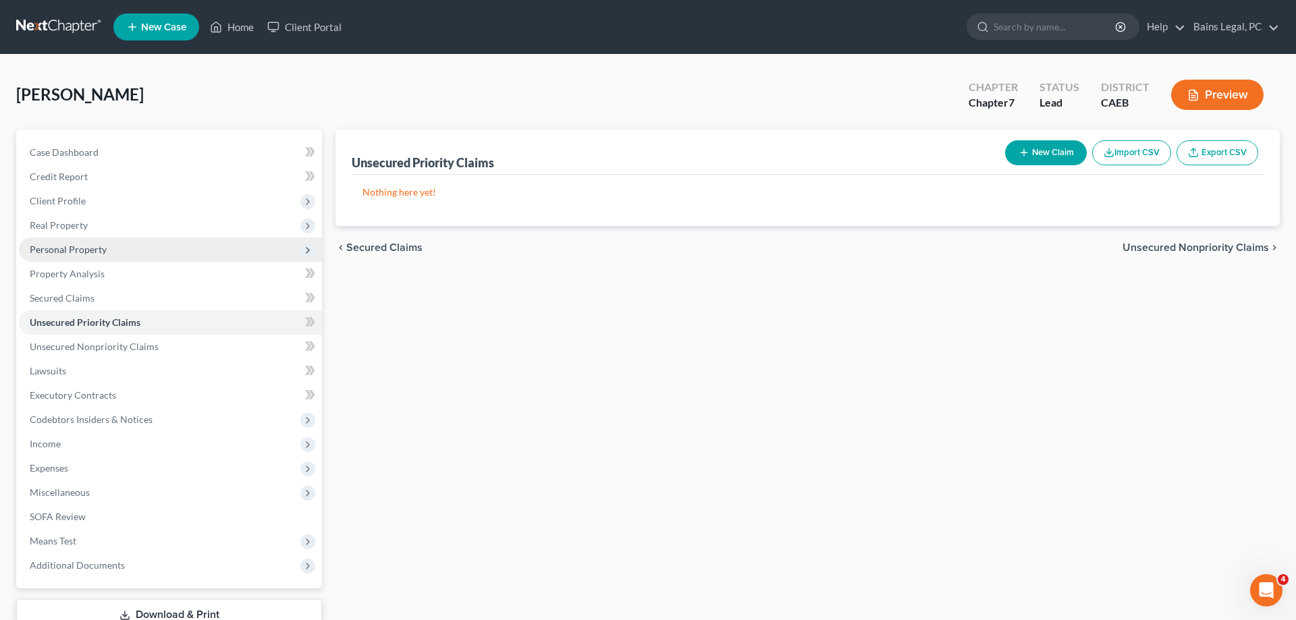
click at [79, 248] on span "Personal Property" at bounding box center [68, 249] width 77 height 11
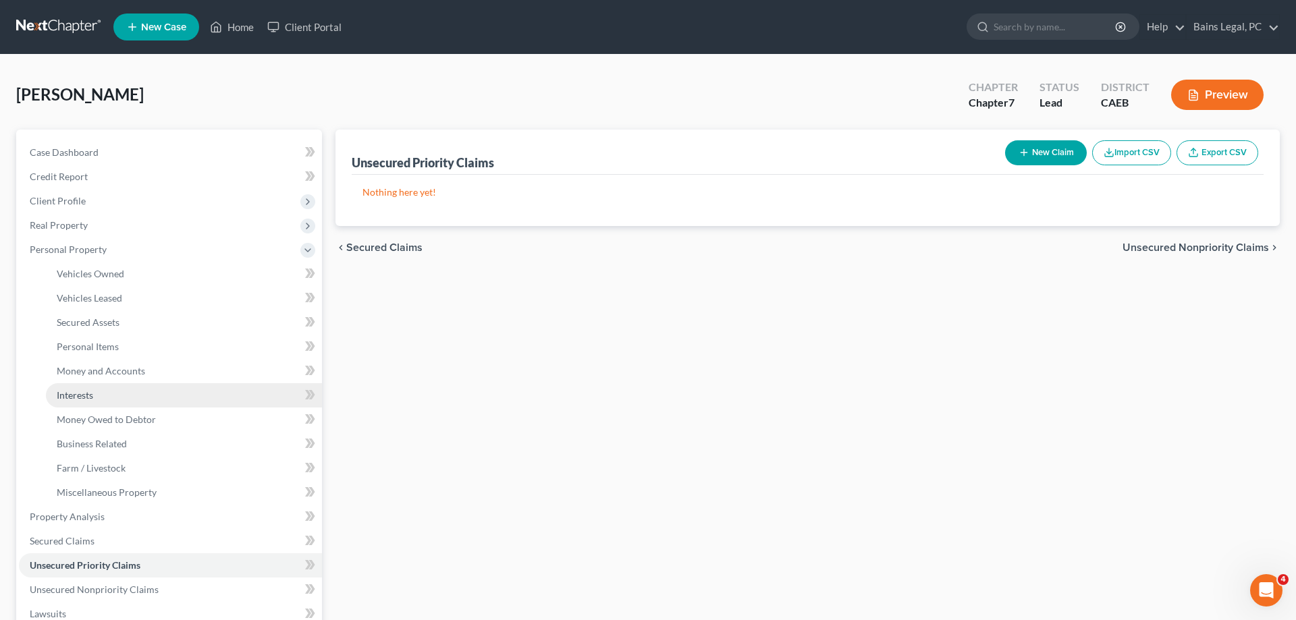
click at [87, 402] on link "Interests" at bounding box center [184, 395] width 276 height 24
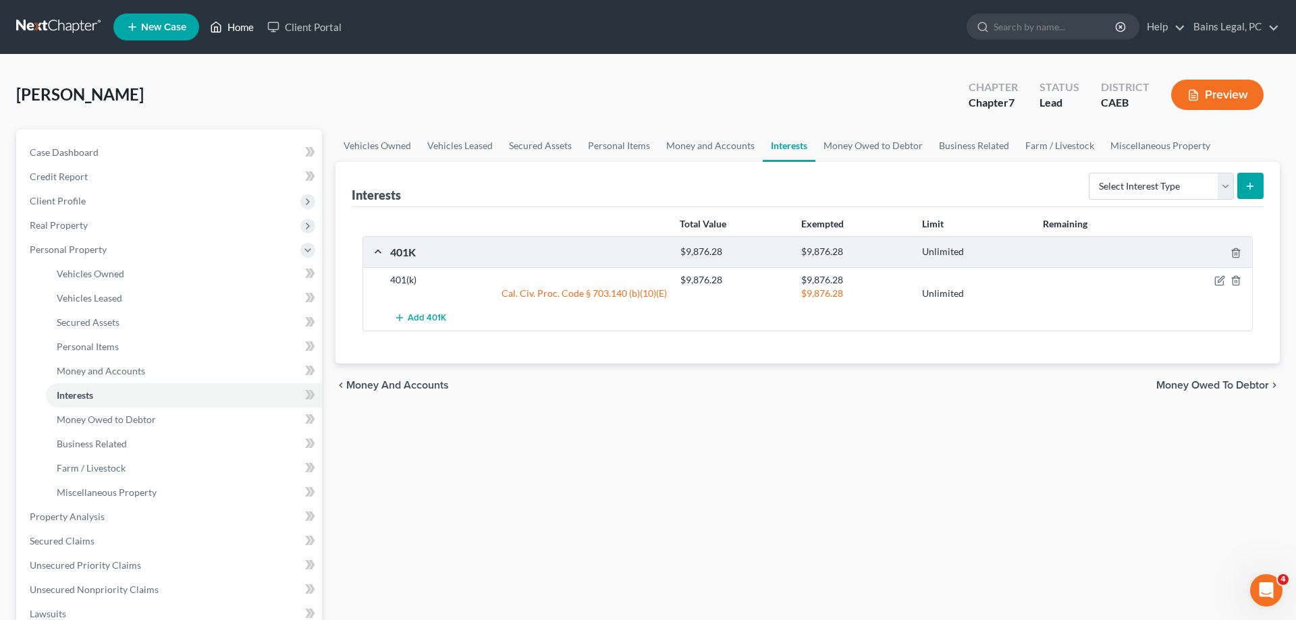
drag, startPoint x: 227, startPoint y: 24, endPoint x: 590, endPoint y: 51, distance: 364.2
click at [230, 24] on link "Home" at bounding box center [231, 27] width 57 height 24
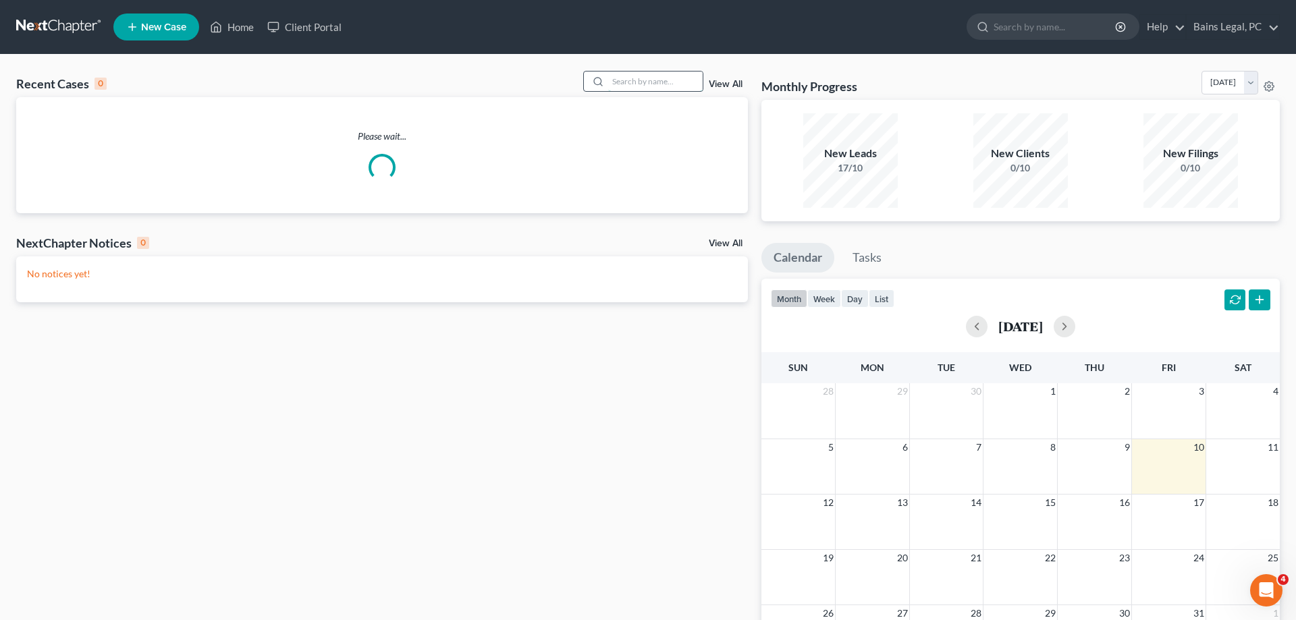
click at [658, 78] on input "search" at bounding box center [655, 82] width 95 height 20
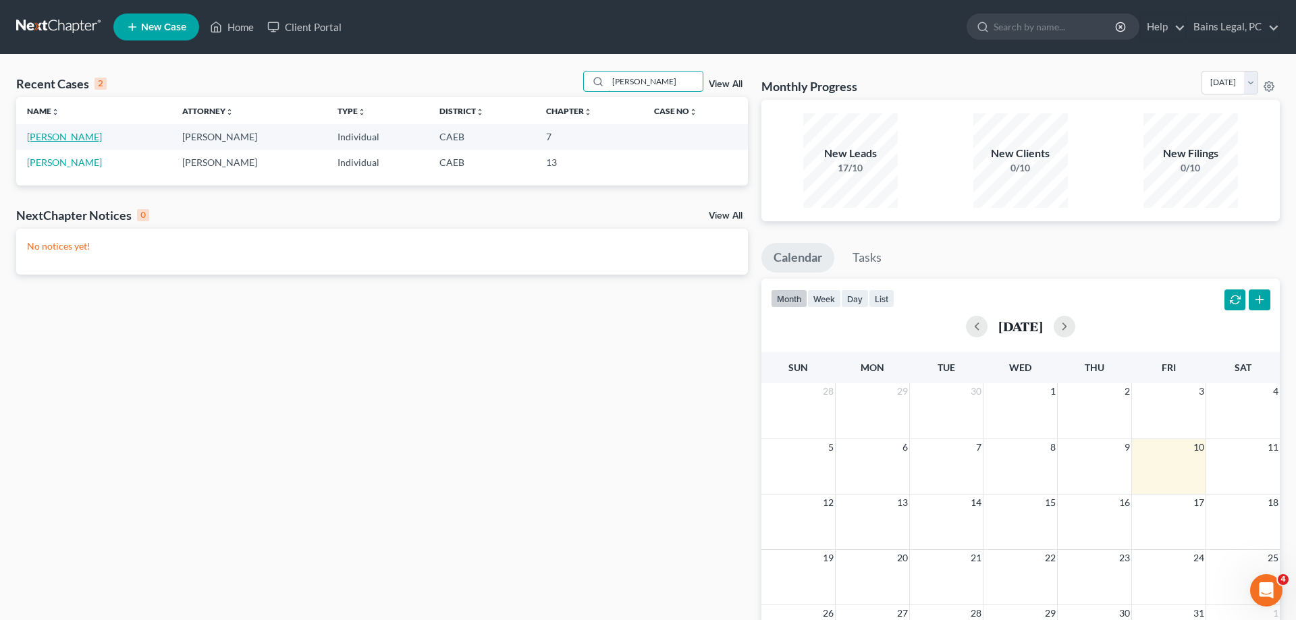
type input "[PERSON_NAME]"
click at [68, 136] on link "[PERSON_NAME]" at bounding box center [64, 136] width 75 height 11
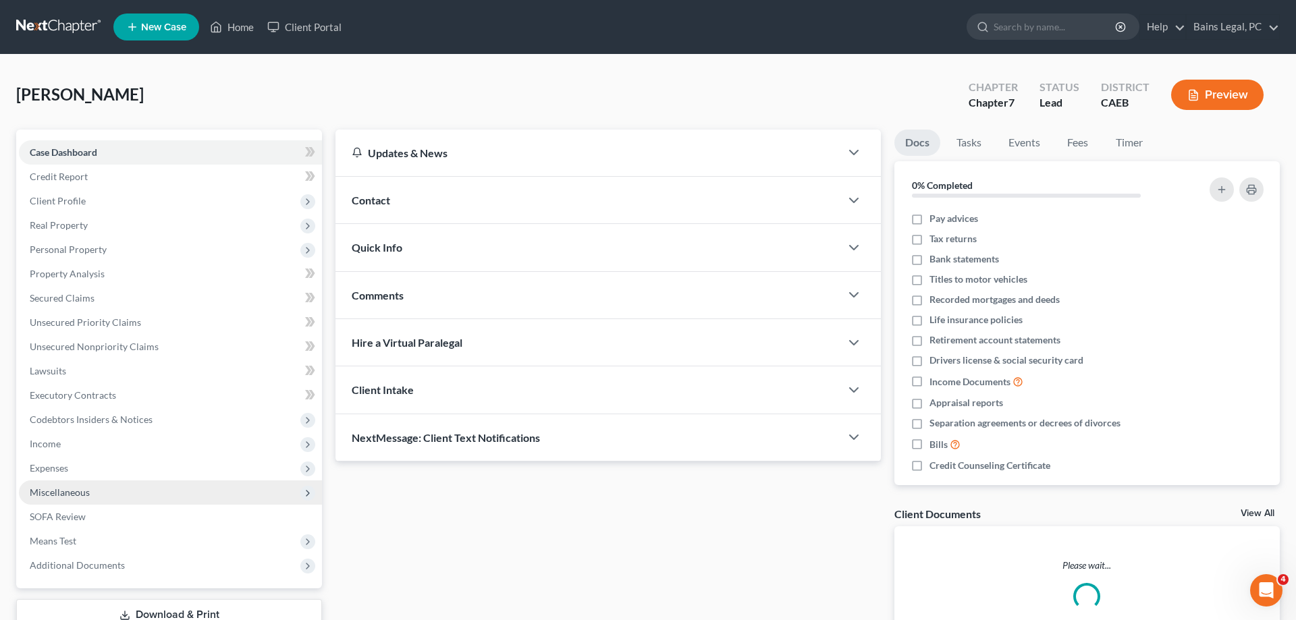
click at [100, 443] on span "Income" at bounding box center [170, 444] width 303 height 24
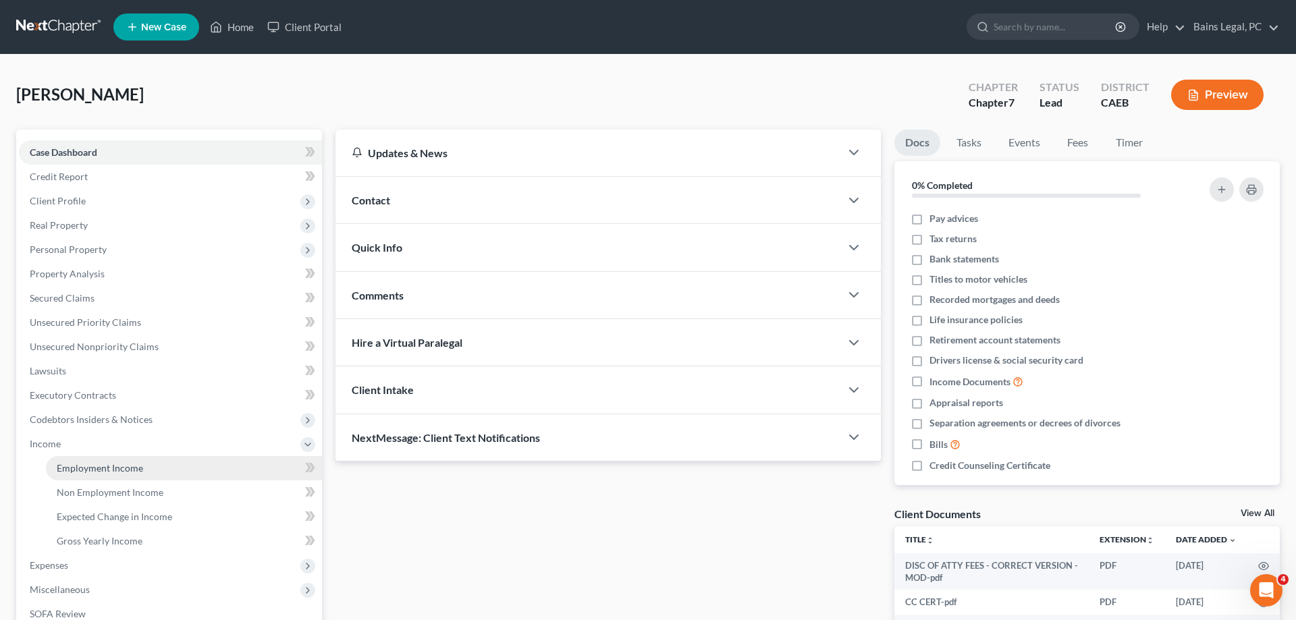
click at [150, 466] on link "Employment Income" at bounding box center [184, 468] width 276 height 24
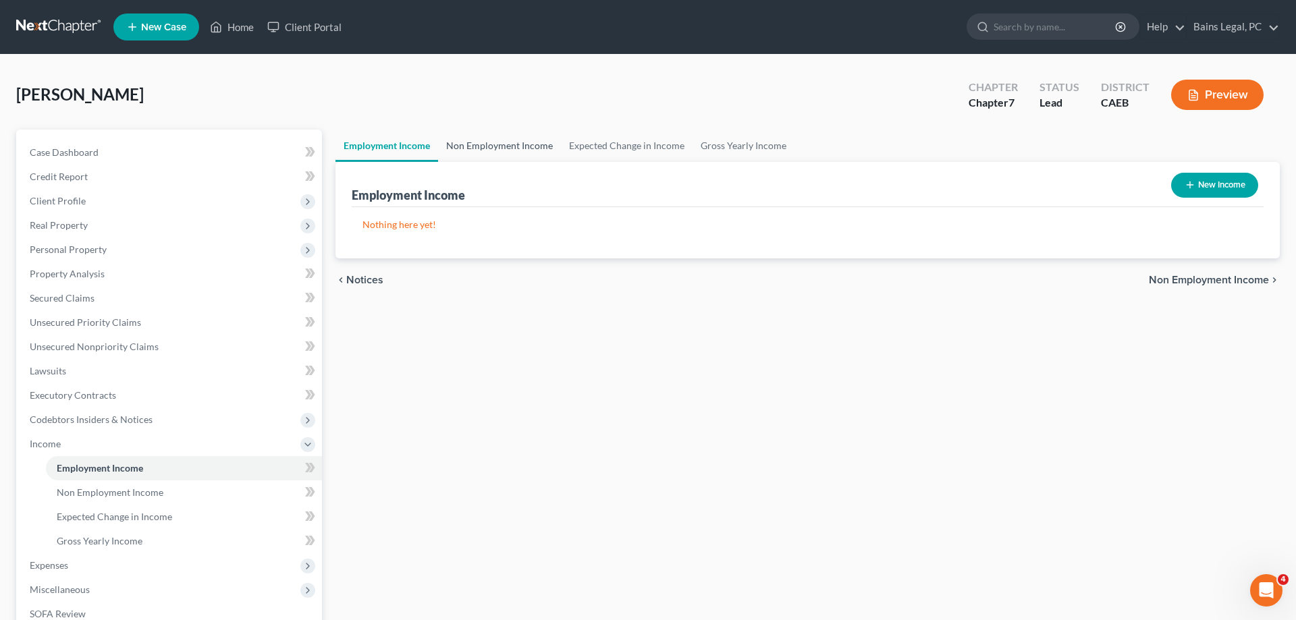
click at [491, 143] on link "Non Employment Income" at bounding box center [499, 146] width 123 height 32
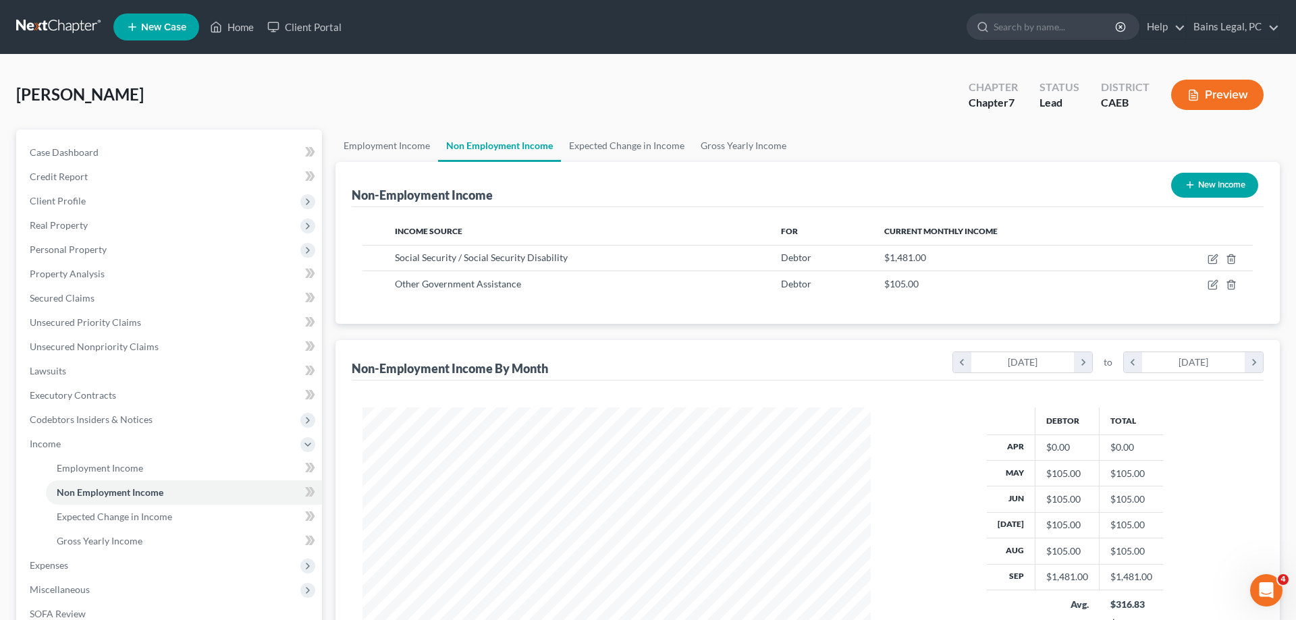
scroll to position [254, 535]
